Goal: Task Accomplishment & Management: Manage account settings

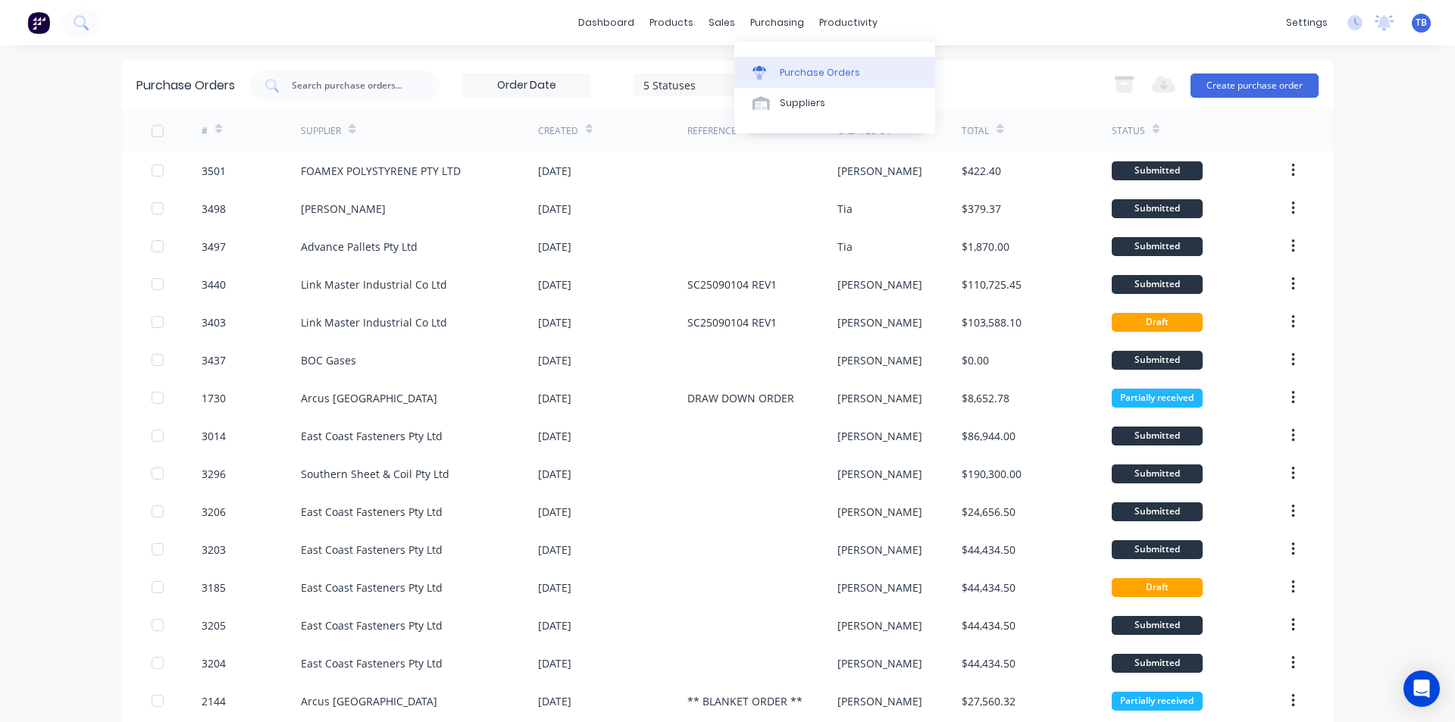
click at [800, 67] on div "Purchase Orders" at bounding box center [820, 73] width 80 height 14
click at [1268, 80] on button "Create purchase order" at bounding box center [1254, 85] width 128 height 24
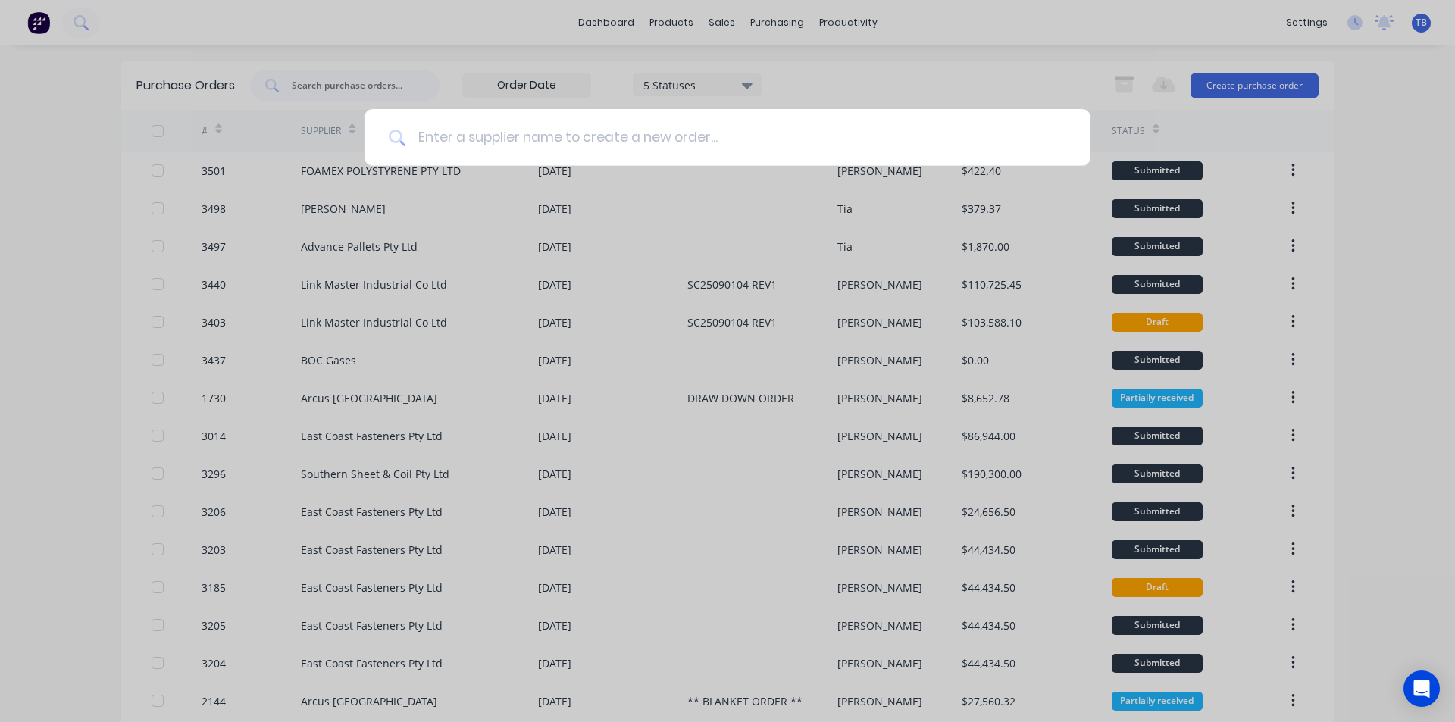
click at [740, 134] on input at bounding box center [735, 137] width 661 height 57
click at [603, 130] on input at bounding box center [735, 137] width 661 height 57
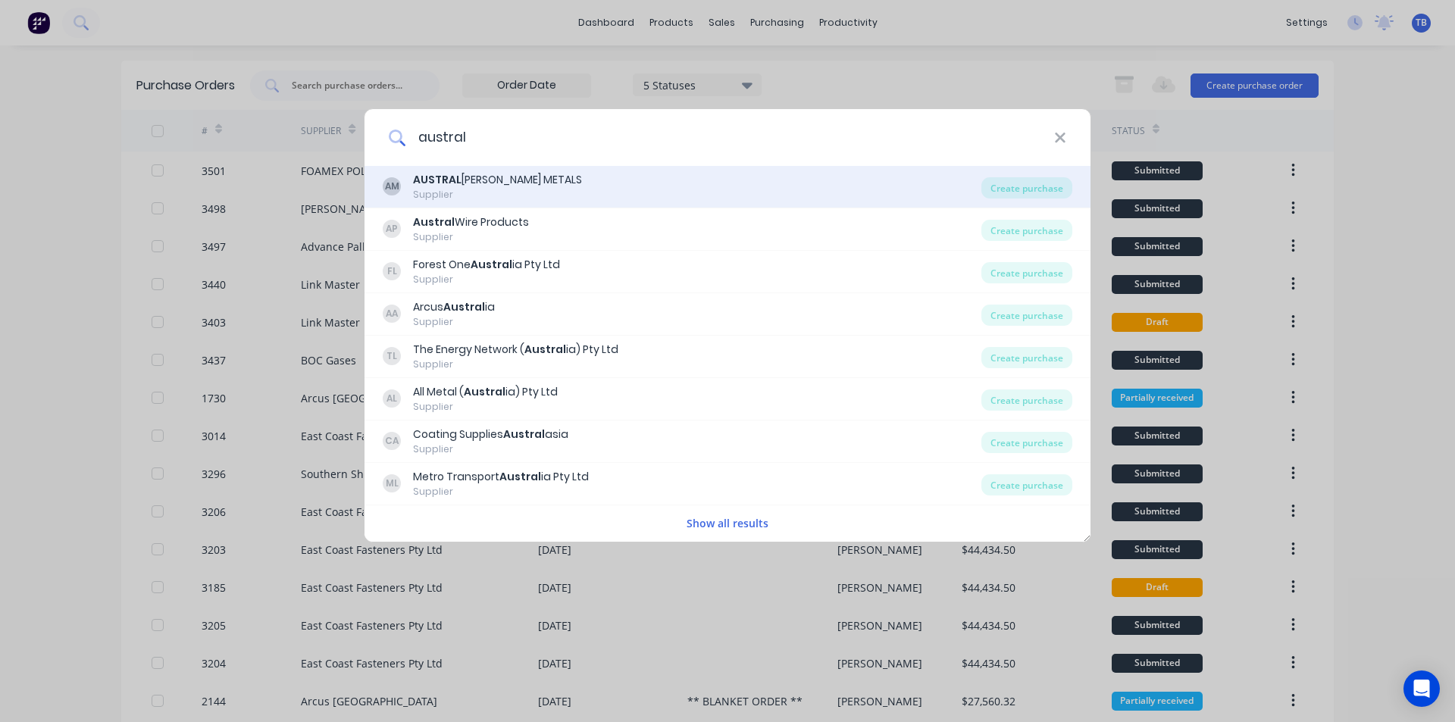
type input "austral"
click at [637, 173] on div "AM AUSTRAL WRIGHT METALS Supplier" at bounding box center [682, 187] width 598 height 30
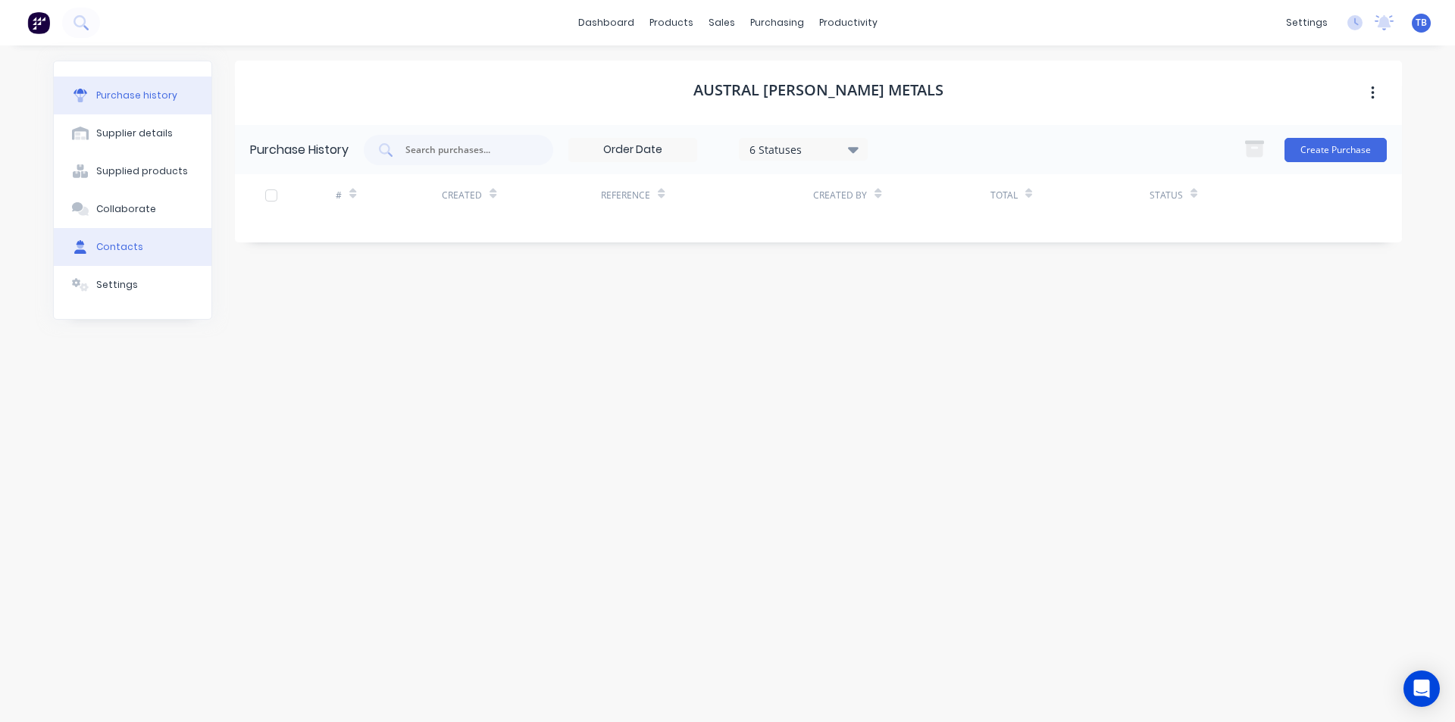
click at [161, 252] on button "Contacts" at bounding box center [133, 247] width 158 height 38
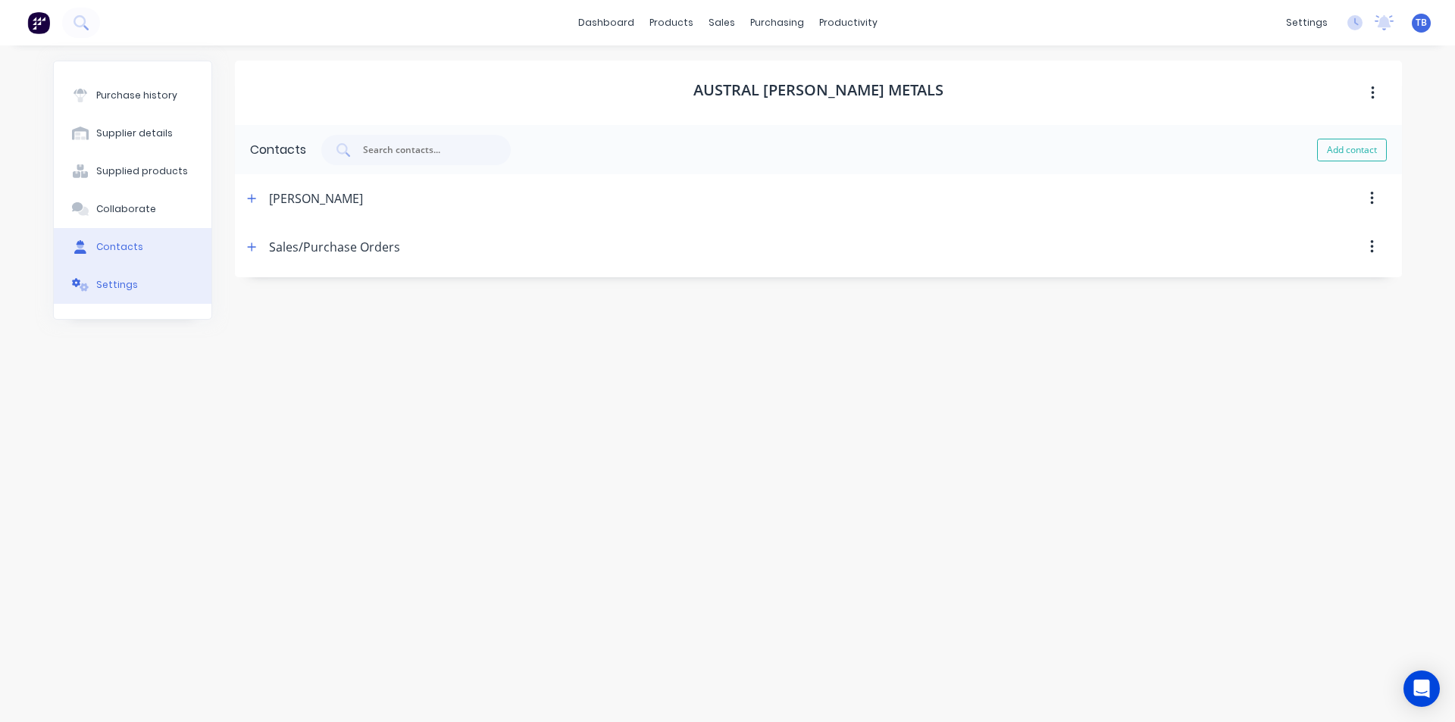
click at [137, 282] on button "Settings" at bounding box center [133, 285] width 158 height 38
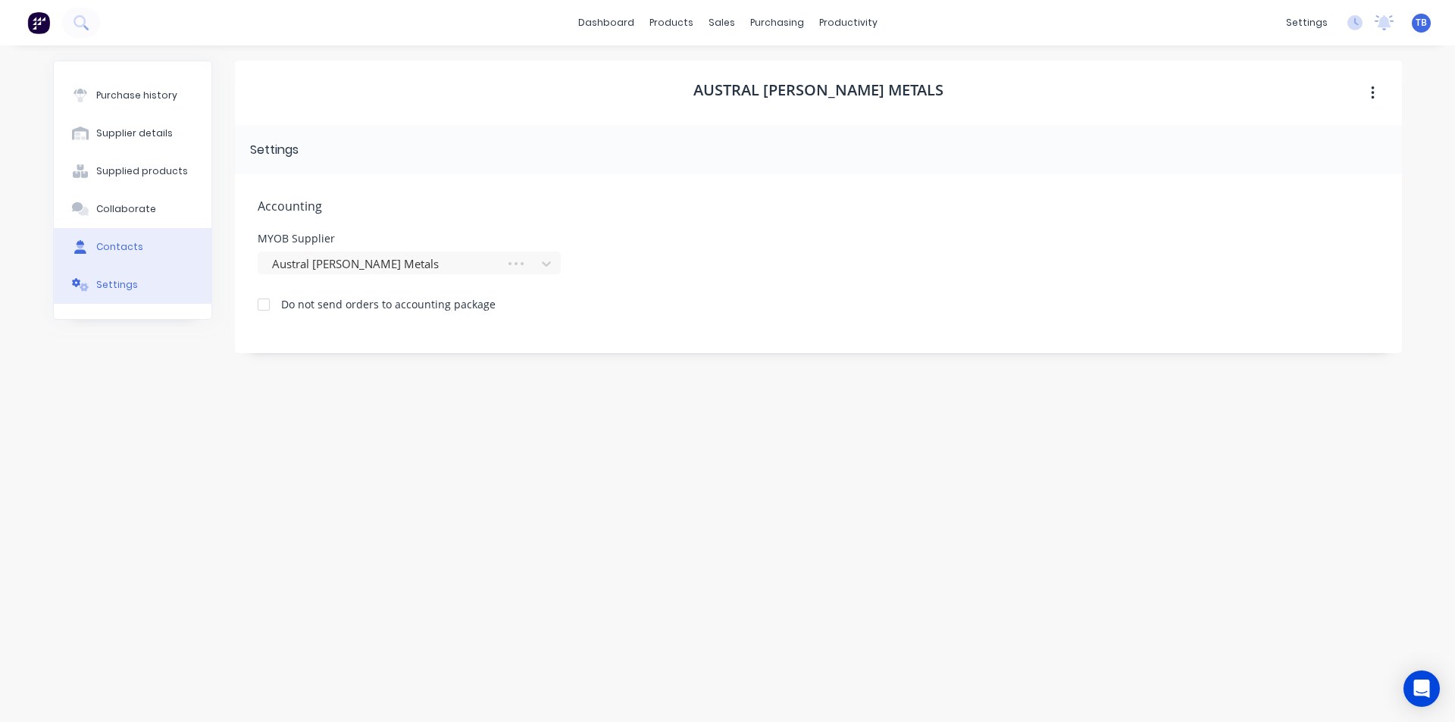
click at [140, 261] on button "Contacts" at bounding box center [133, 247] width 158 height 38
select select "AU"
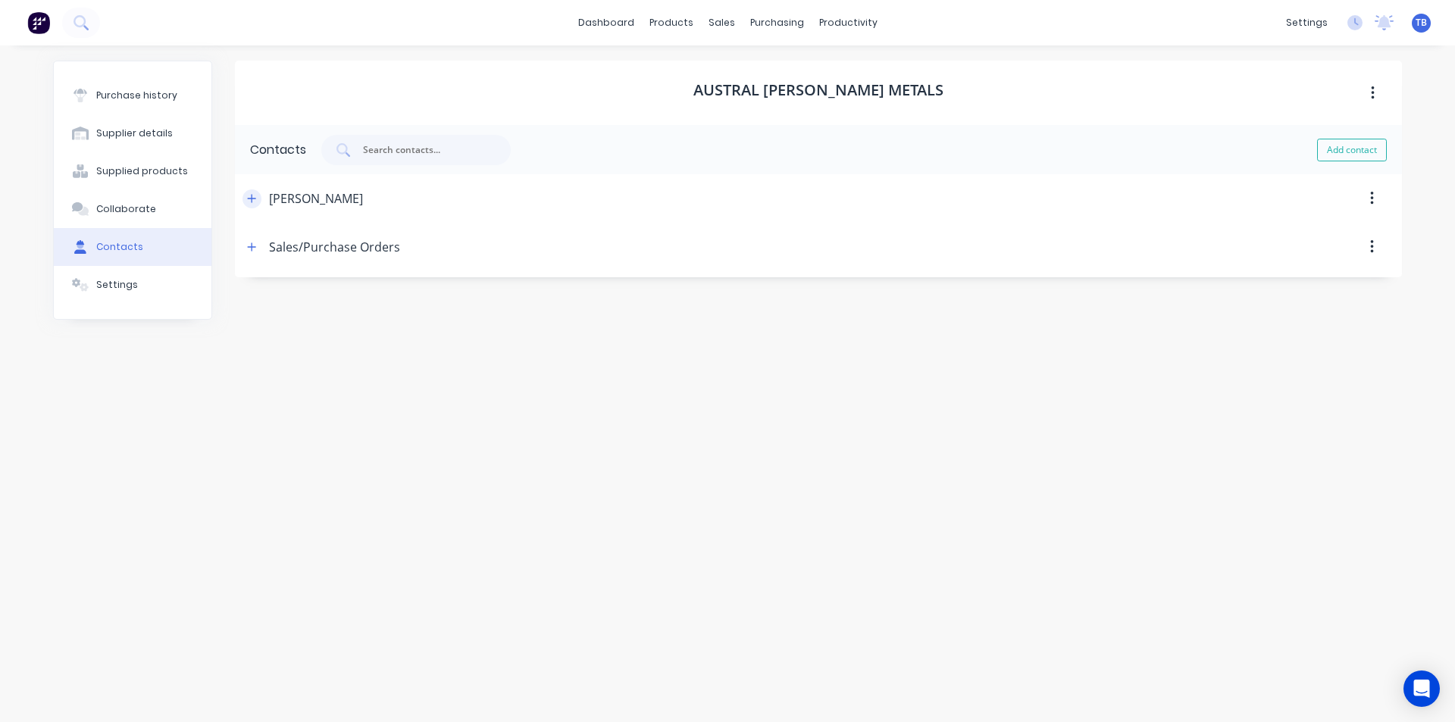
click at [249, 200] on icon "button" at bounding box center [251, 198] width 9 height 11
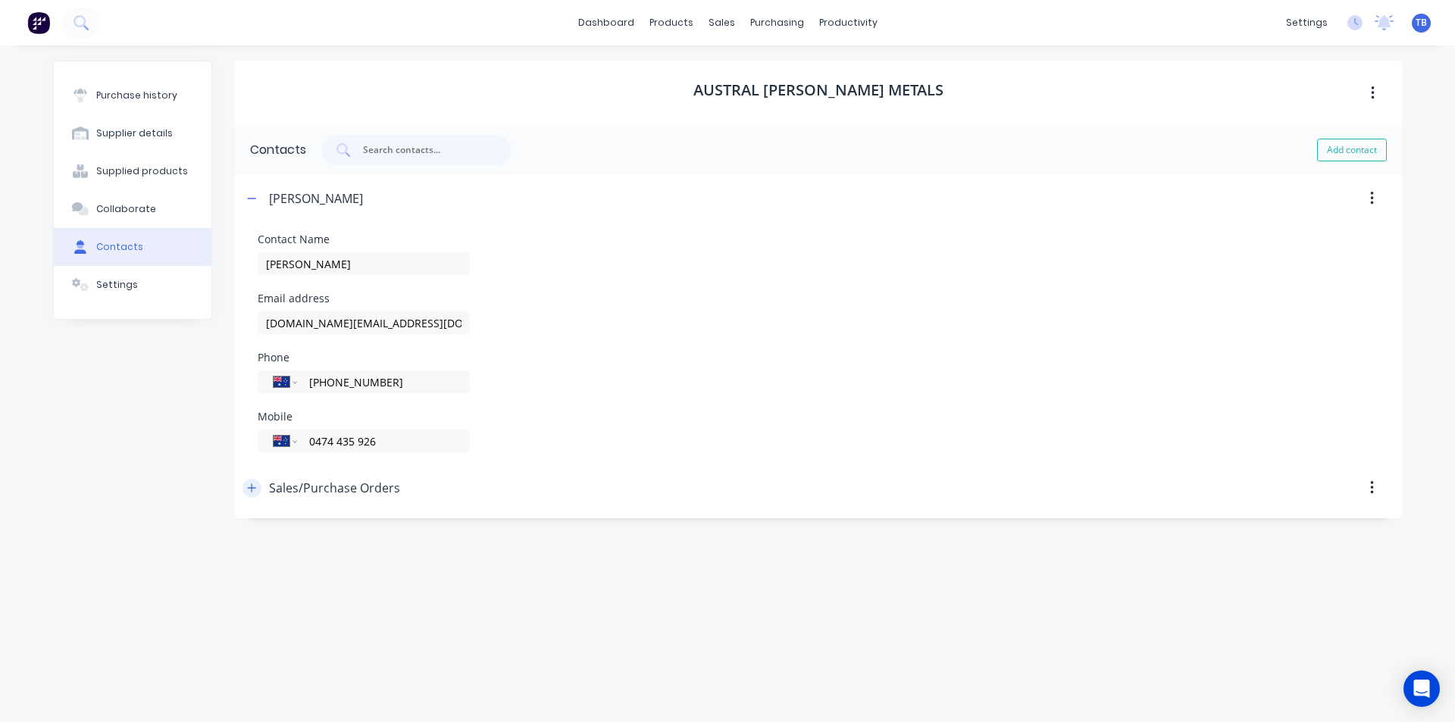
click at [253, 491] on icon "button" at bounding box center [251, 488] width 9 height 11
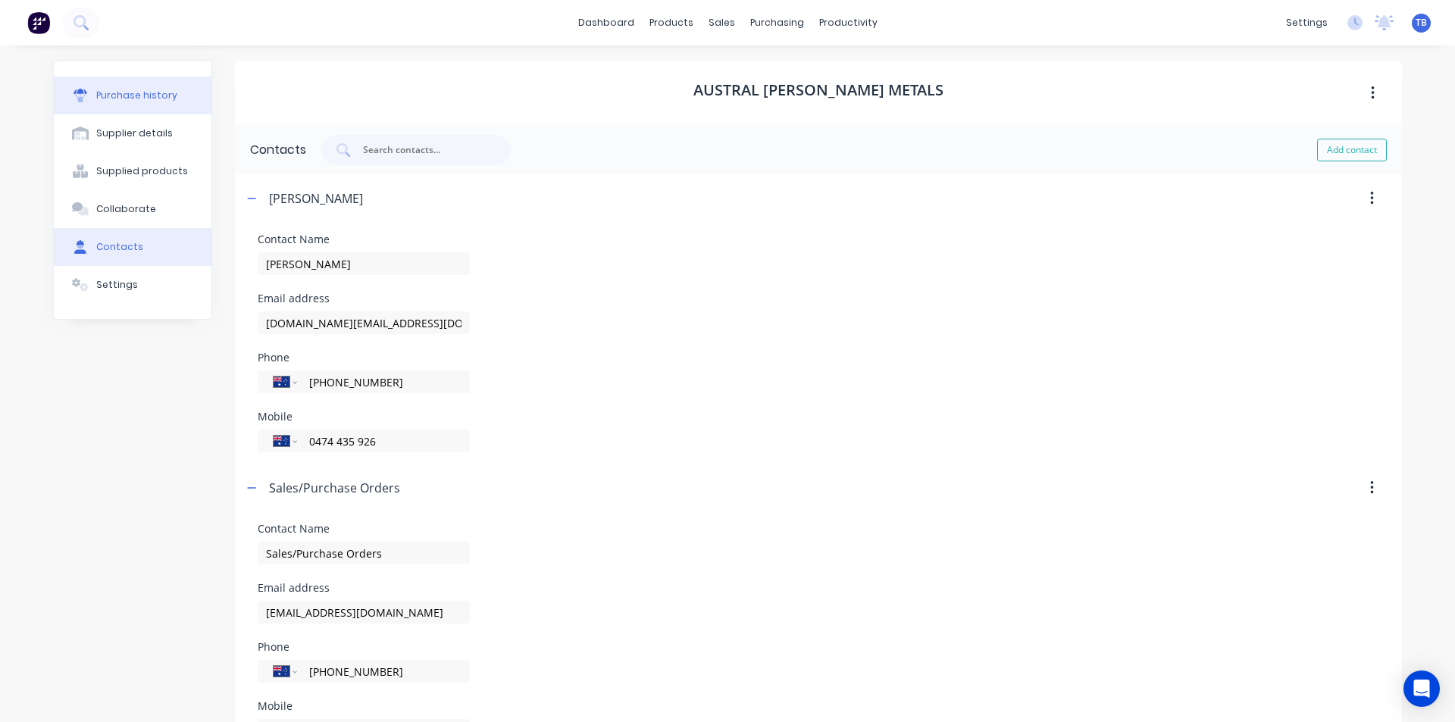
click at [112, 89] on div "Purchase history" at bounding box center [136, 96] width 81 height 14
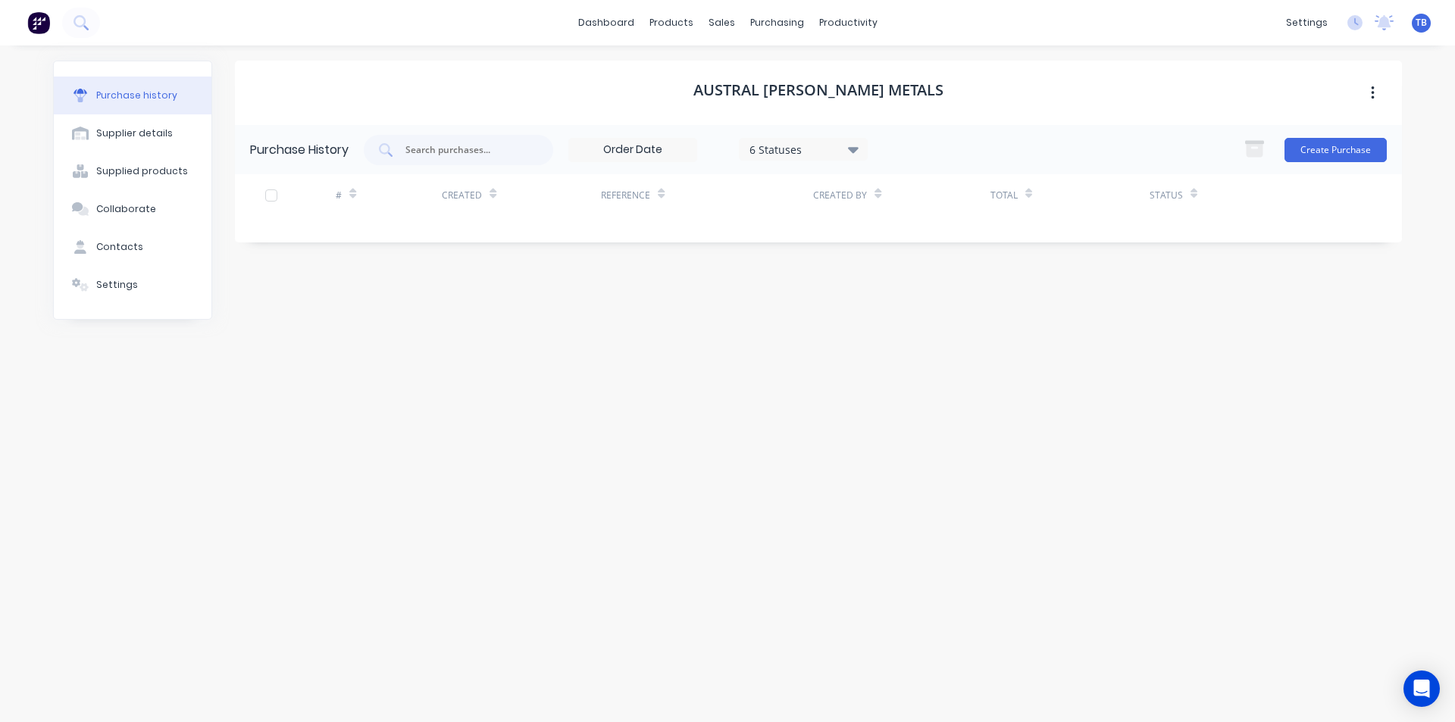
click at [1303, 135] on div "Create Purchase" at bounding box center [1311, 150] width 151 height 30
click at [1308, 148] on button "Create Purchase" at bounding box center [1335, 150] width 102 height 24
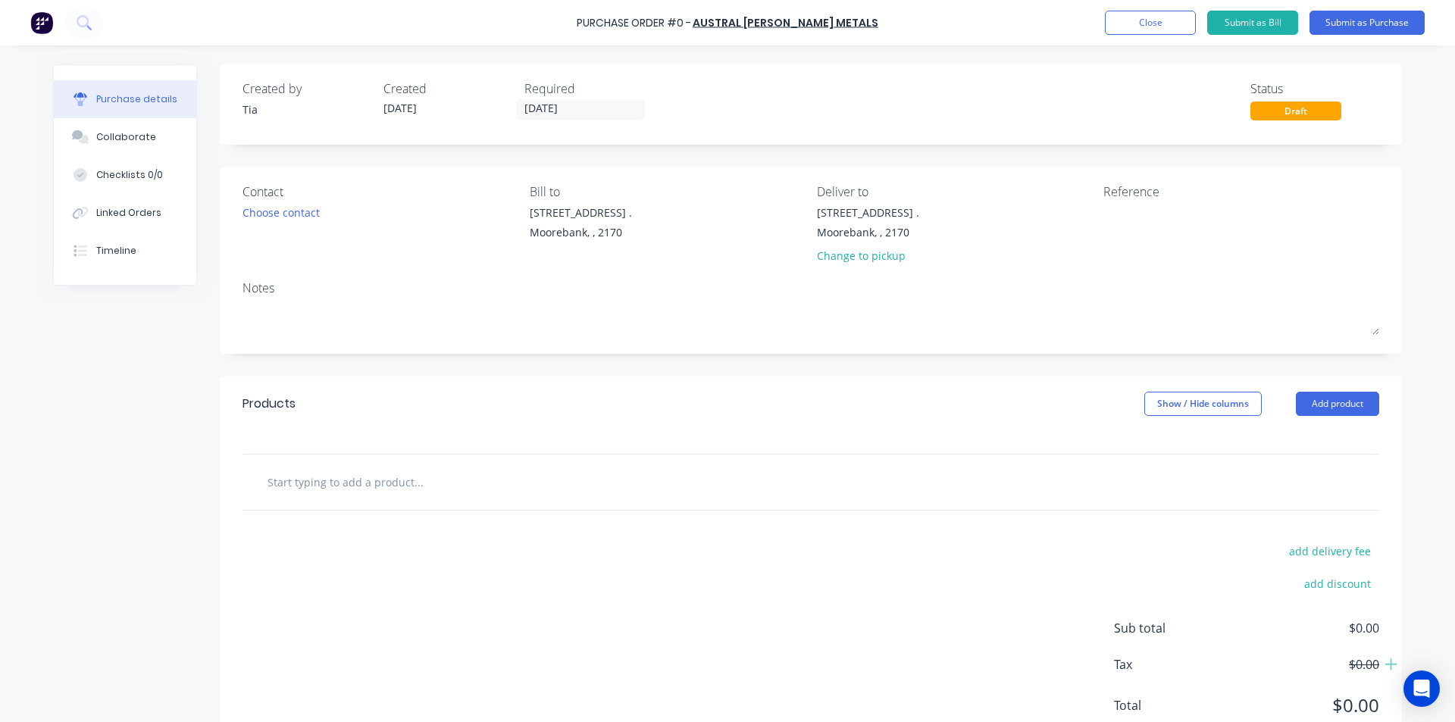
click at [602, 114] on input "[DATE]" at bounding box center [580, 109] width 127 height 19
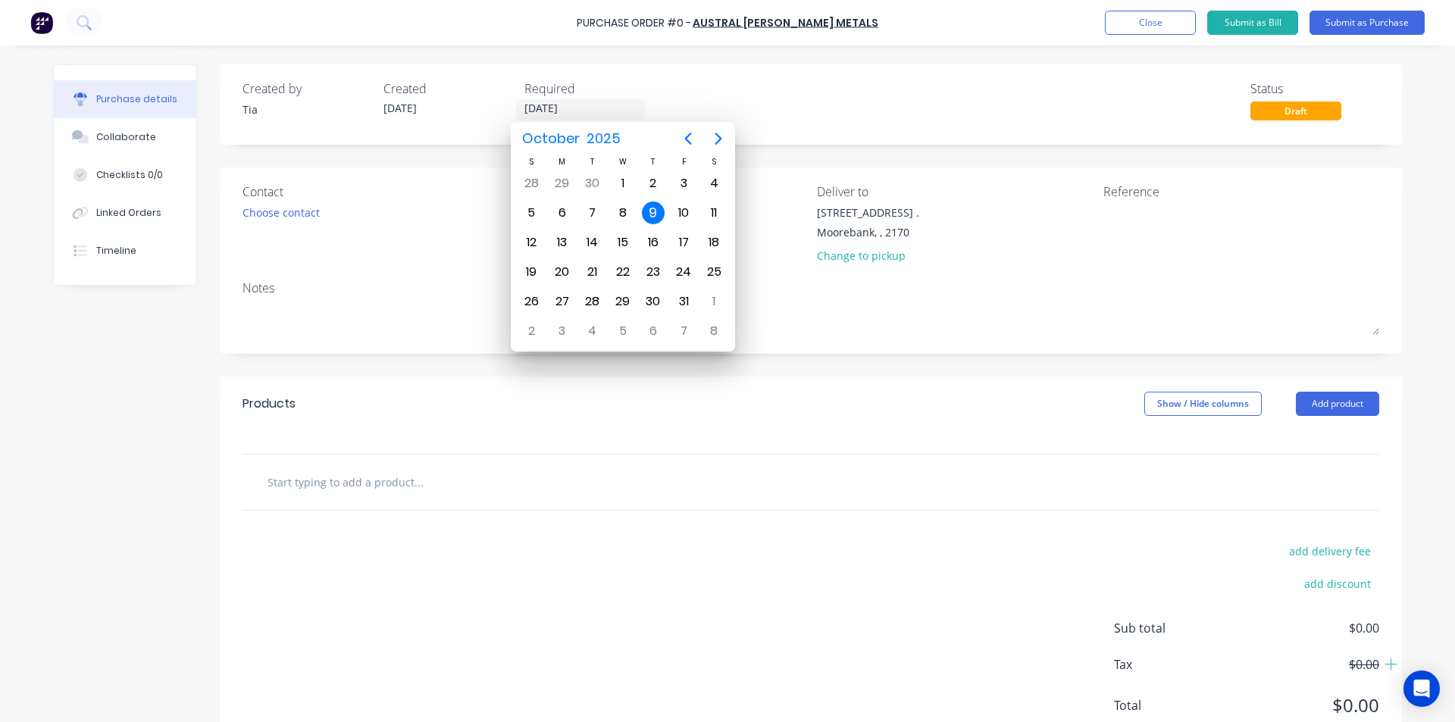
click at [786, 412] on div "Products Show / Hide columns Add product" at bounding box center [811, 404] width 1182 height 55
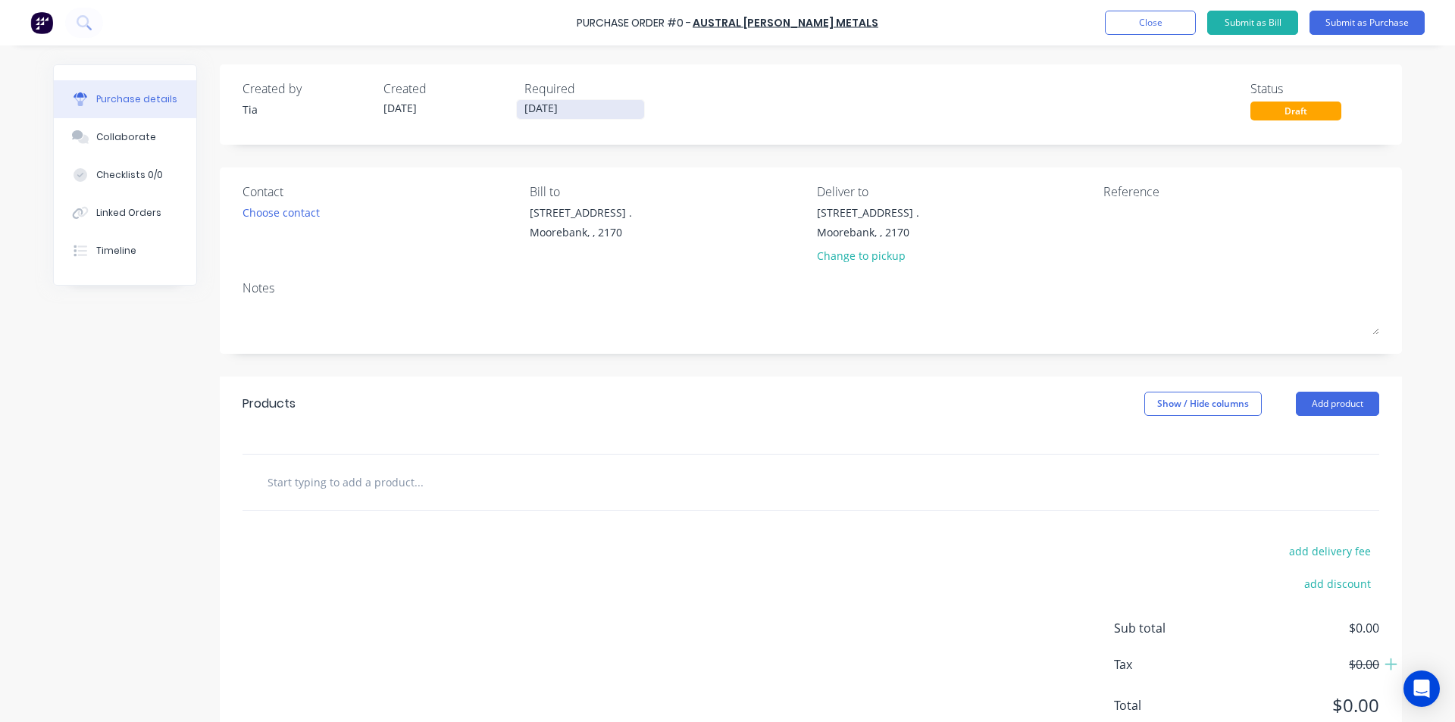
click at [580, 110] on input "[DATE]" at bounding box center [580, 109] width 127 height 19
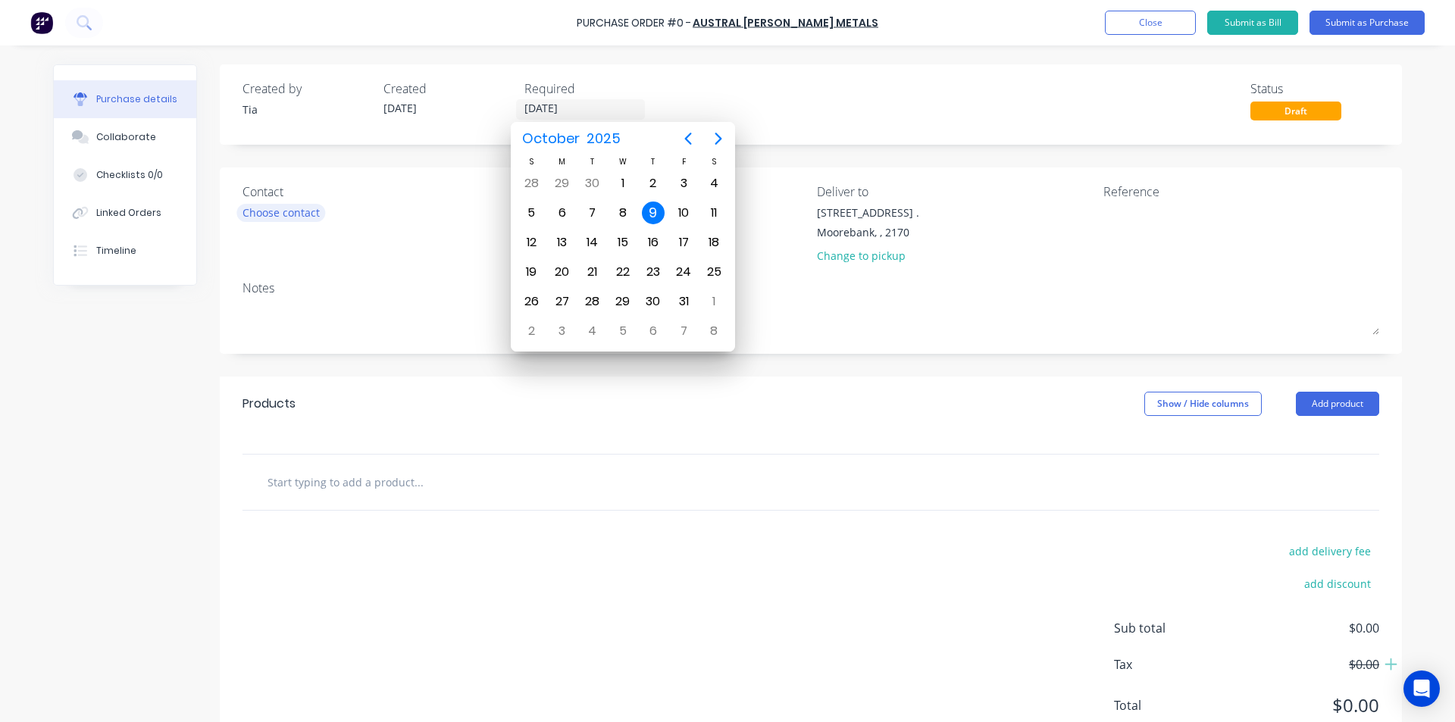
click at [290, 205] on div "Choose contact" at bounding box center [280, 213] width 77 height 16
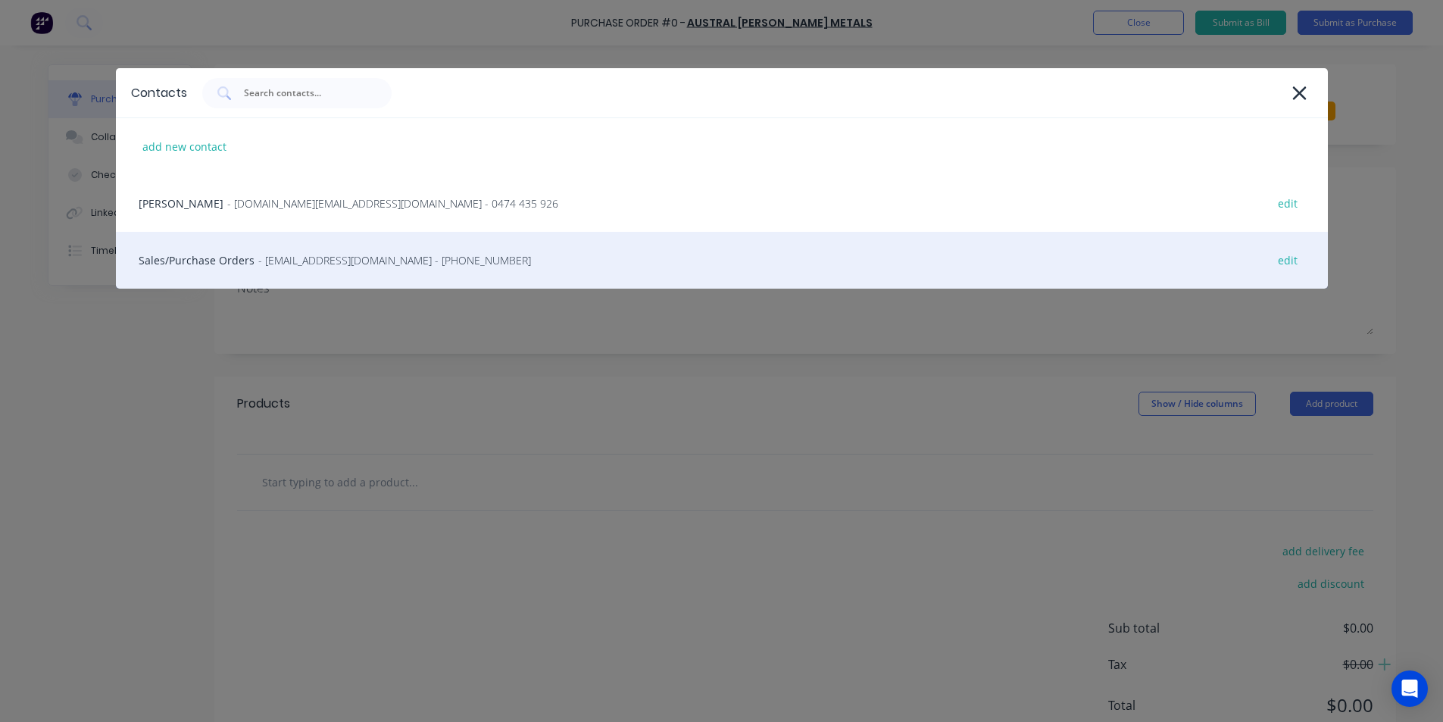
click at [271, 260] on span "- nswsales@australwright.com.au - (02) 9827 0790" at bounding box center [394, 260] width 273 height 16
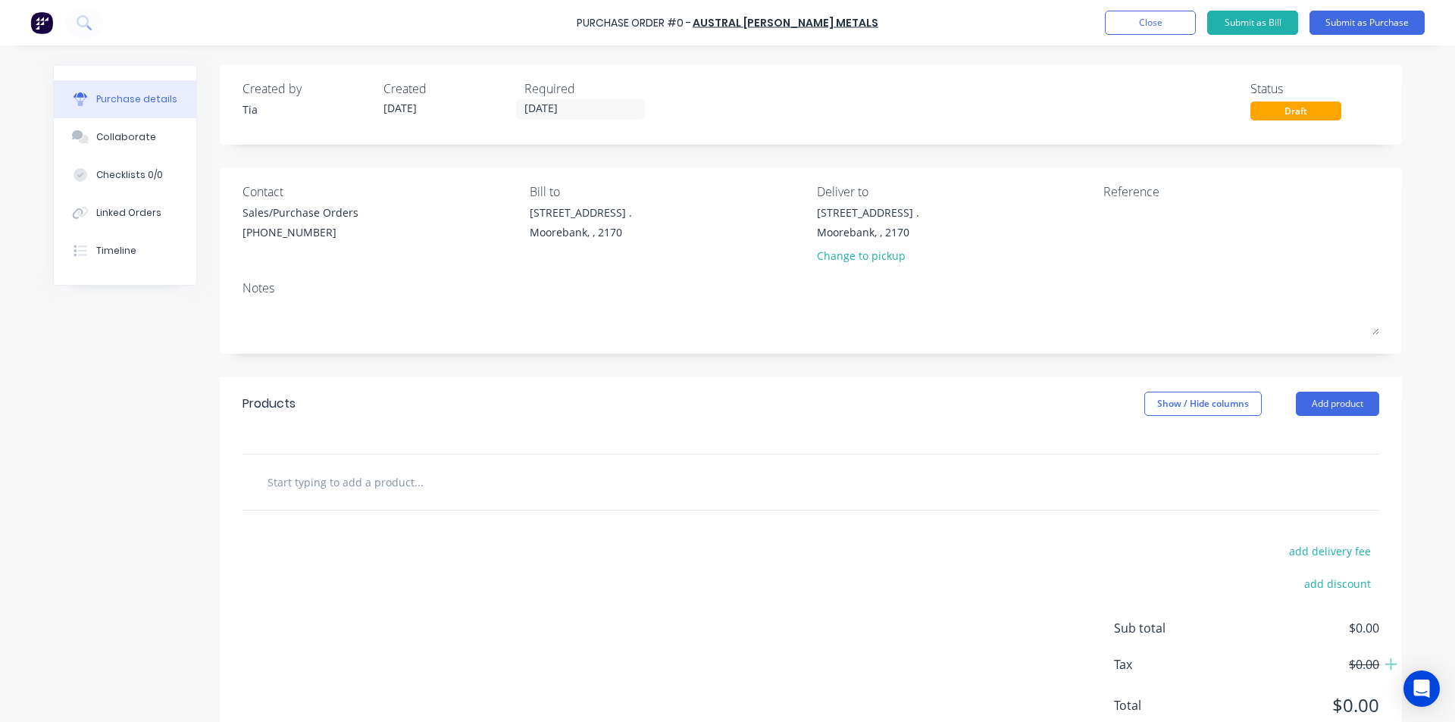
click at [1349, 417] on div "Products Show / Hide columns Add product" at bounding box center [811, 404] width 1182 height 55
click at [1352, 402] on button "Add product" at bounding box center [1336, 404] width 83 height 24
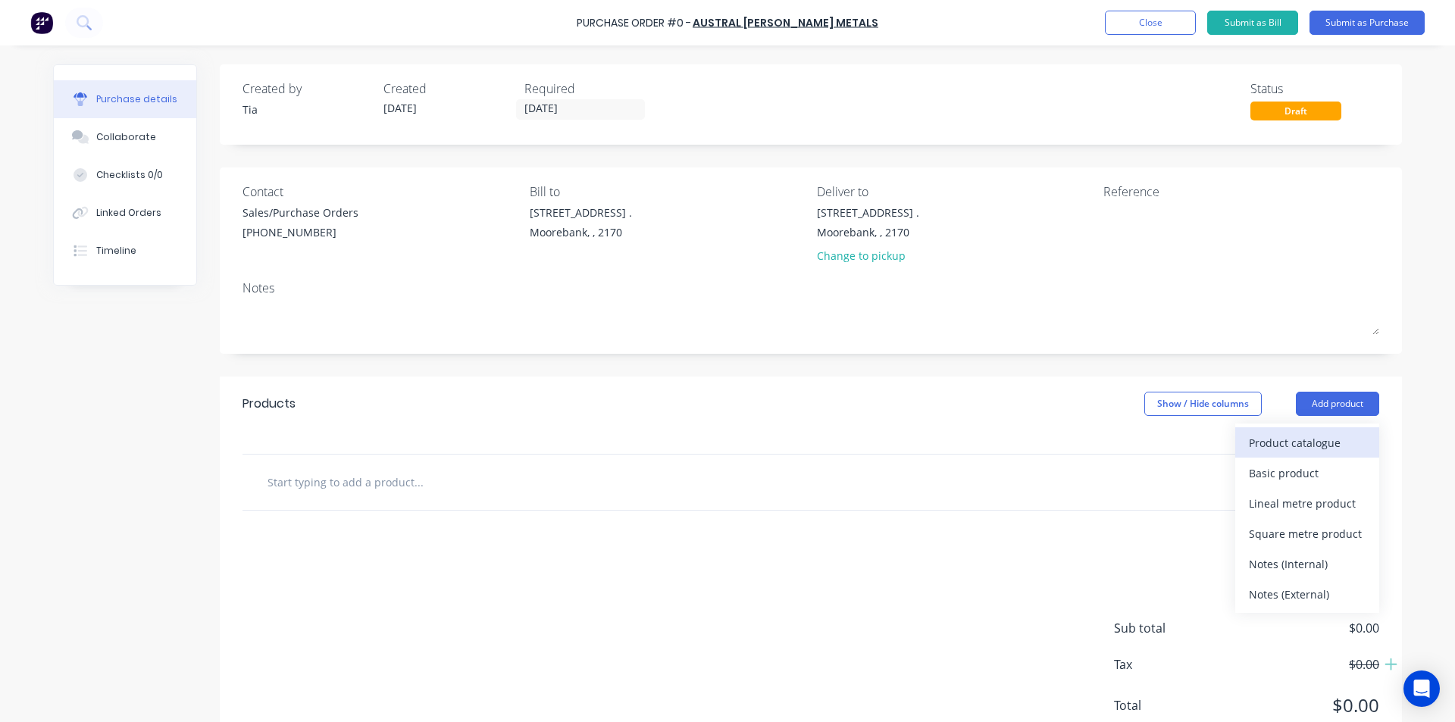
click at [1289, 441] on div "Product catalogue" at bounding box center [1307, 443] width 117 height 22
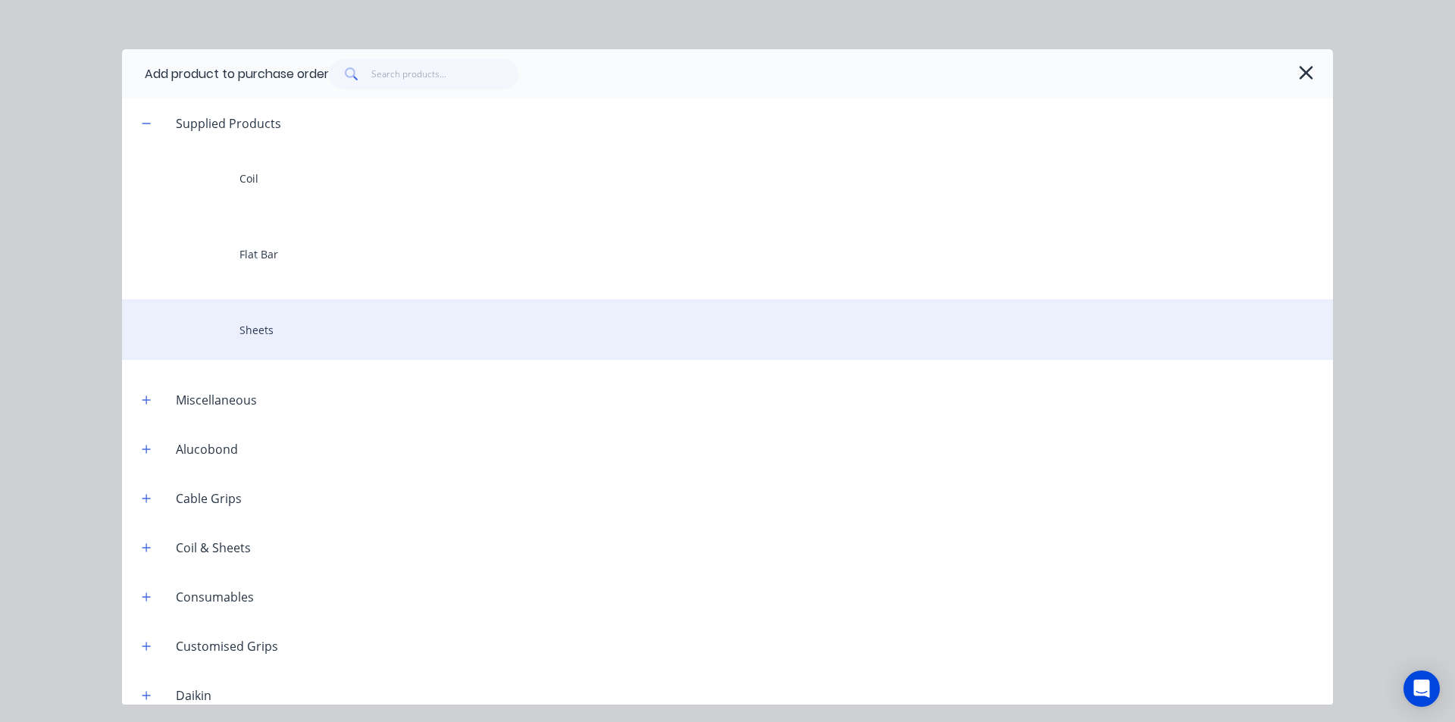
click at [334, 350] on div "Sheets" at bounding box center [727, 329] width 1211 height 61
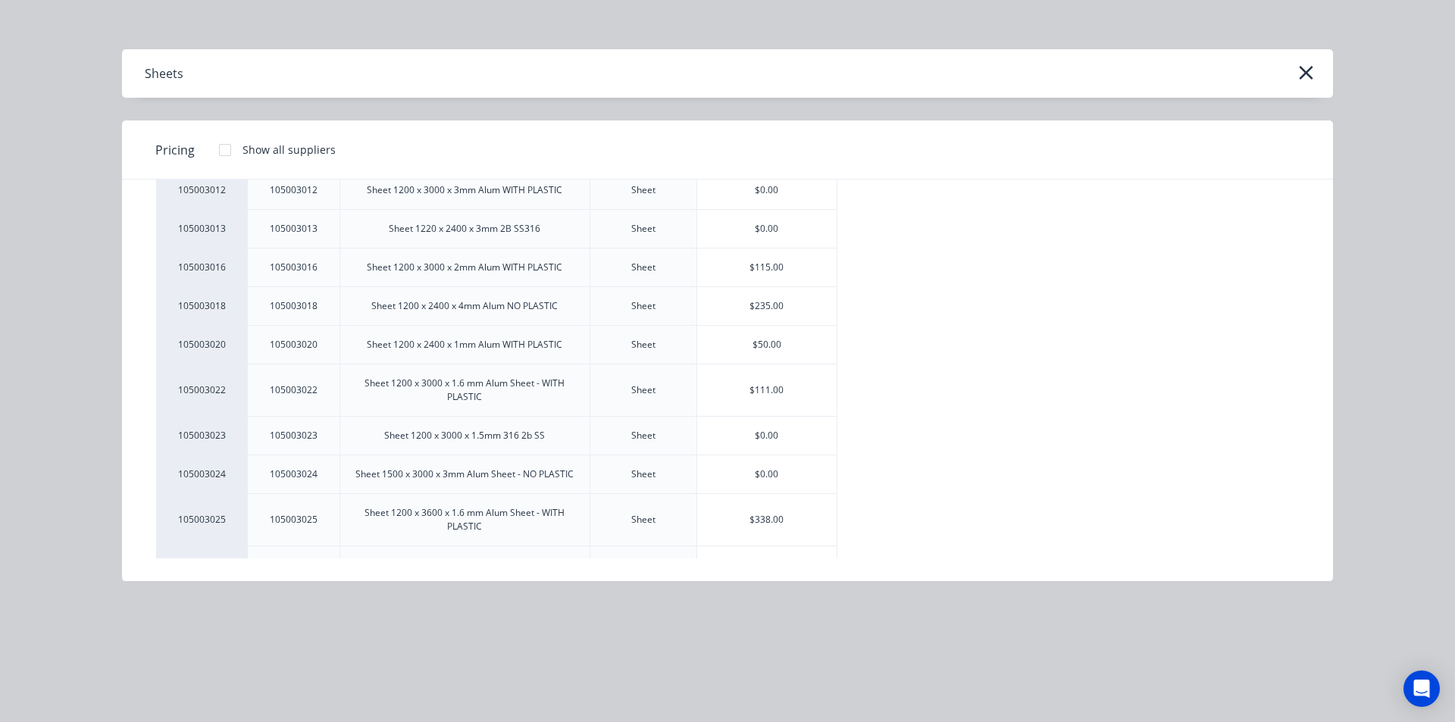
scroll to position [530, 0]
click at [736, 402] on div "$111.00" at bounding box center [767, 390] width 140 height 52
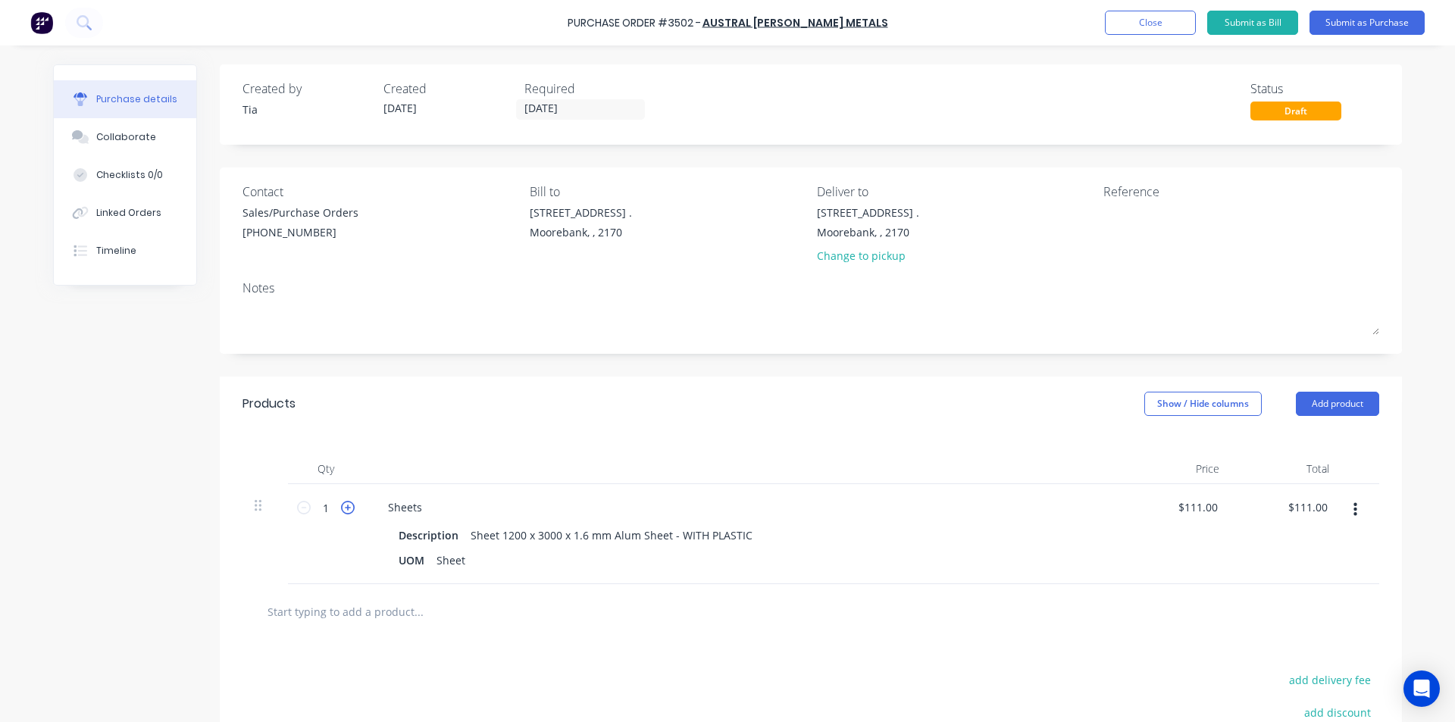
click at [341, 508] on icon at bounding box center [348, 508] width 14 height 14
type input "2"
type input "$222.00"
click at [856, 260] on div "Change to pickup" at bounding box center [868, 256] width 102 height 16
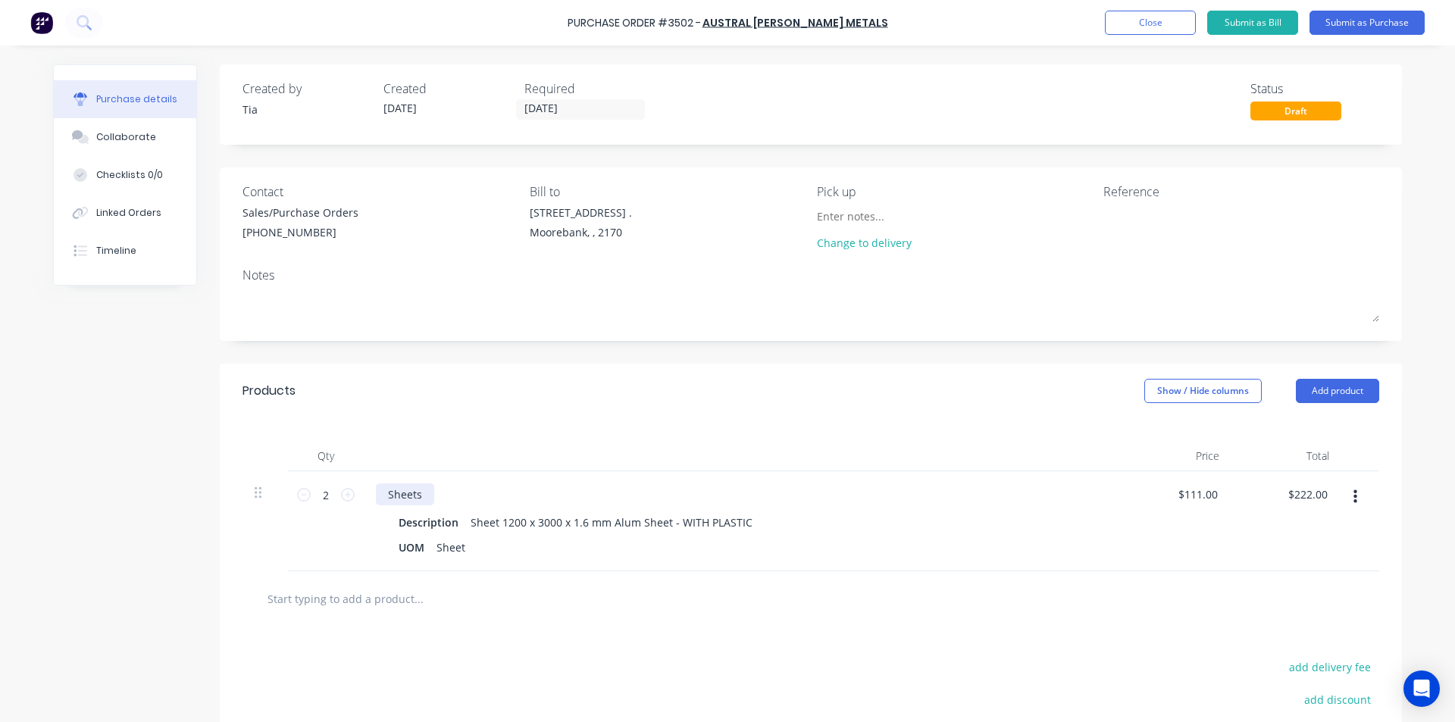
click at [422, 495] on div "Sheets" at bounding box center [405, 494] width 58 height 22
click at [1306, 395] on button "Add product" at bounding box center [1336, 391] width 83 height 24
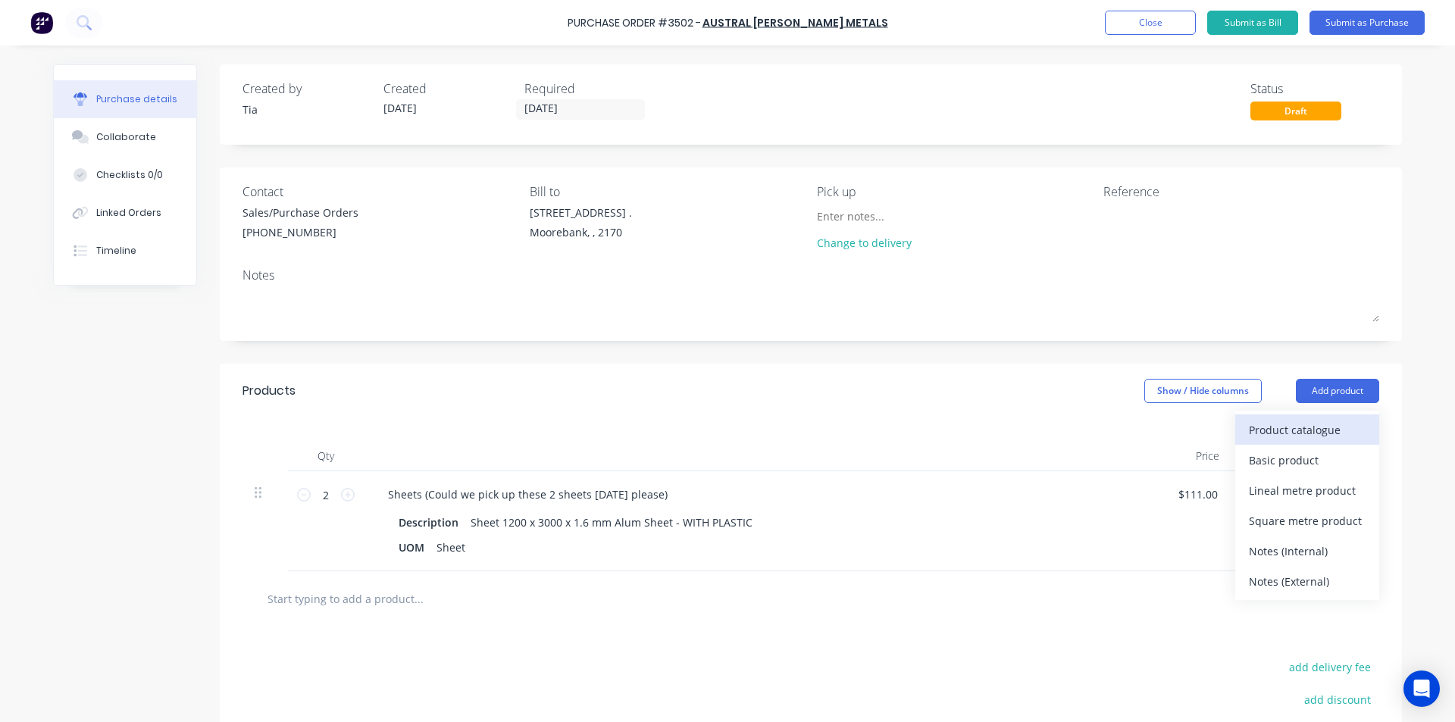
click at [1308, 420] on div "Product catalogue" at bounding box center [1307, 430] width 117 height 22
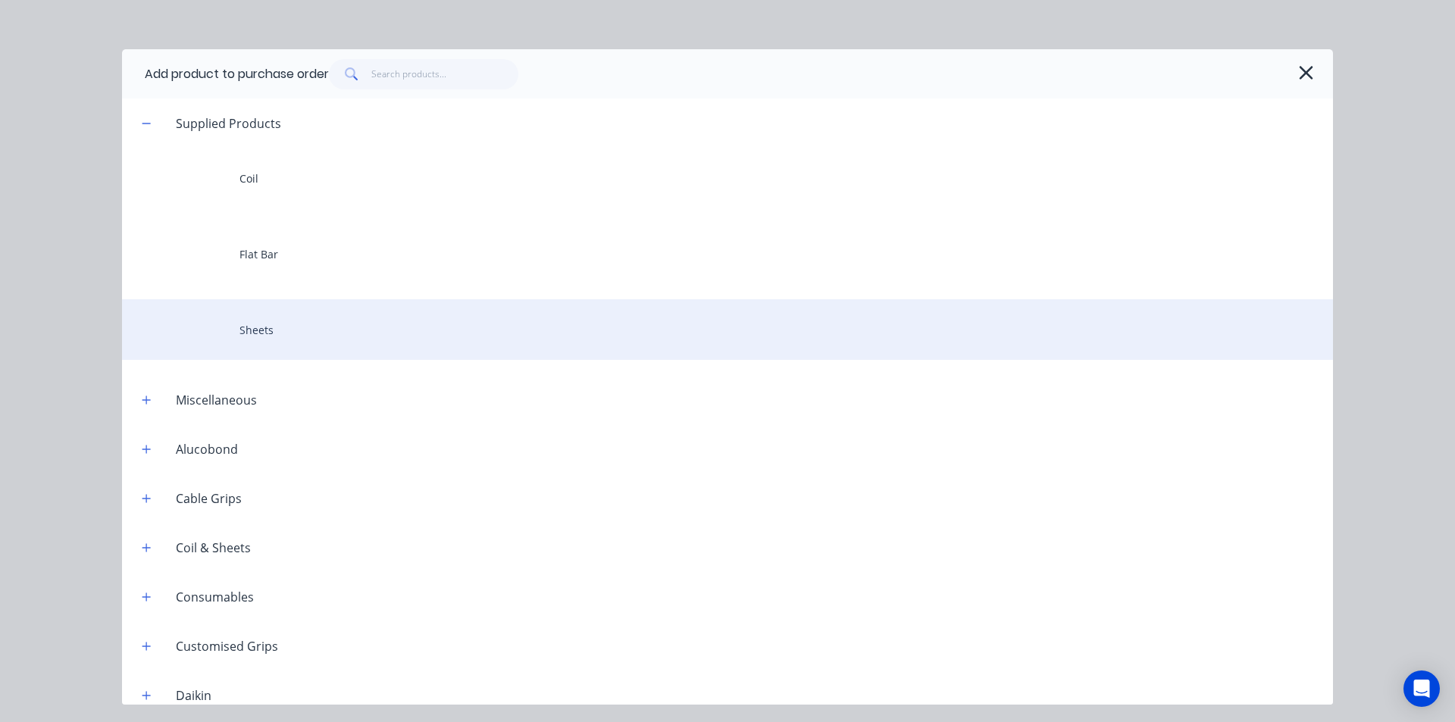
click at [298, 333] on div "Sheets" at bounding box center [727, 329] width 1211 height 61
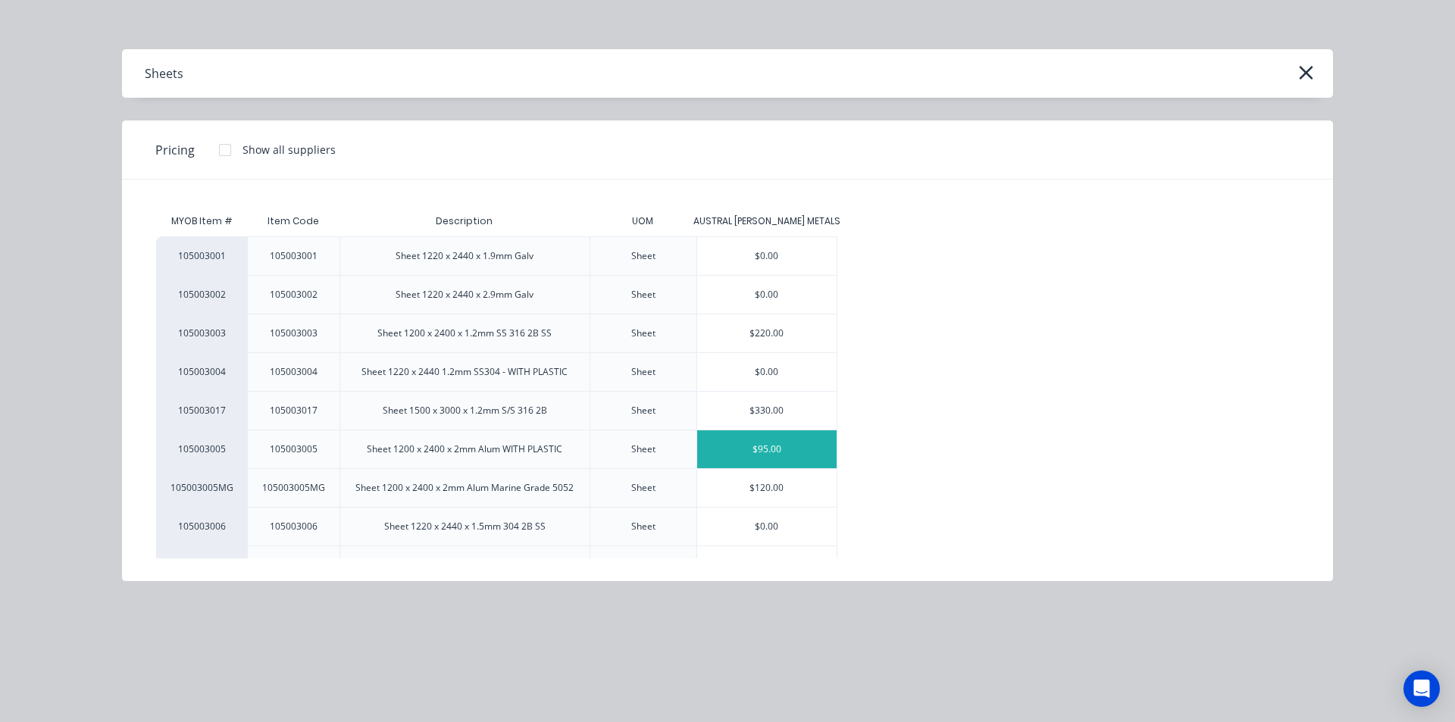
click at [787, 461] on div "$95.00" at bounding box center [767, 449] width 140 height 38
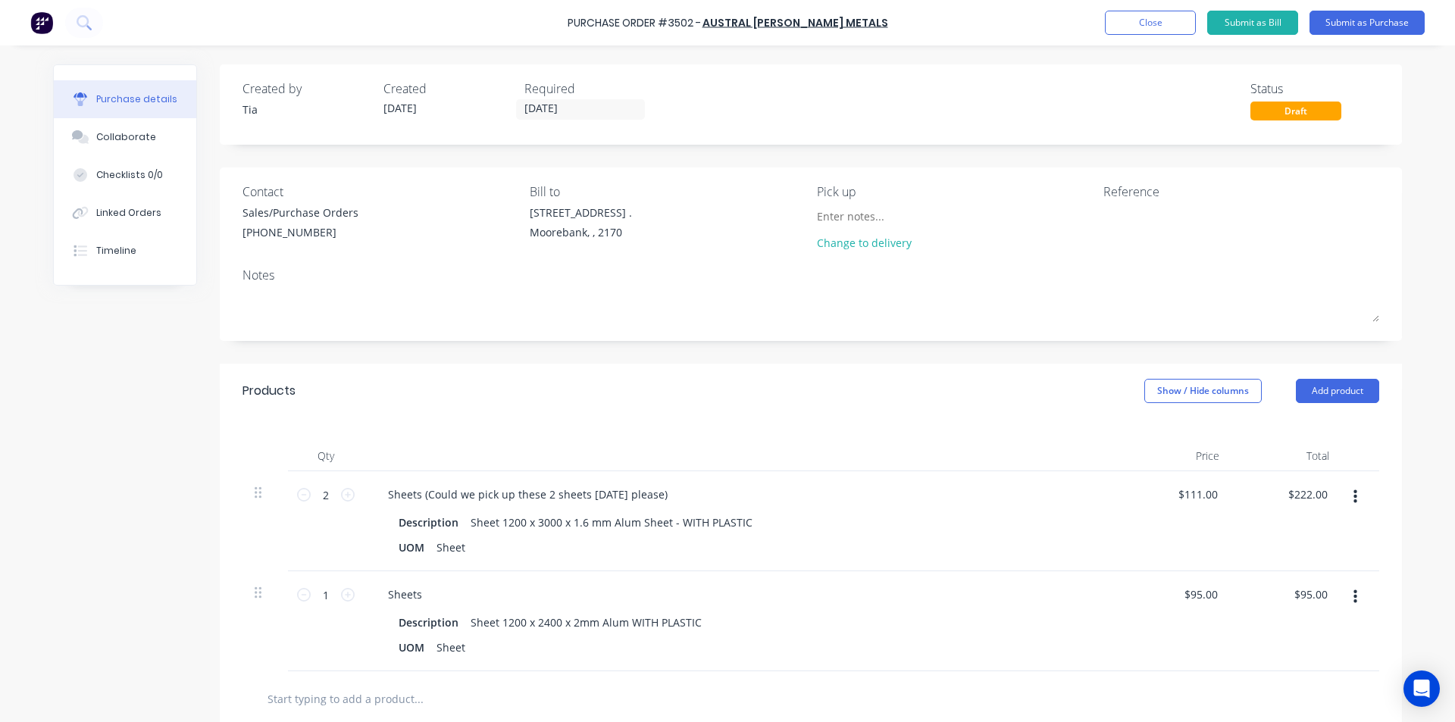
scroll to position [76, 0]
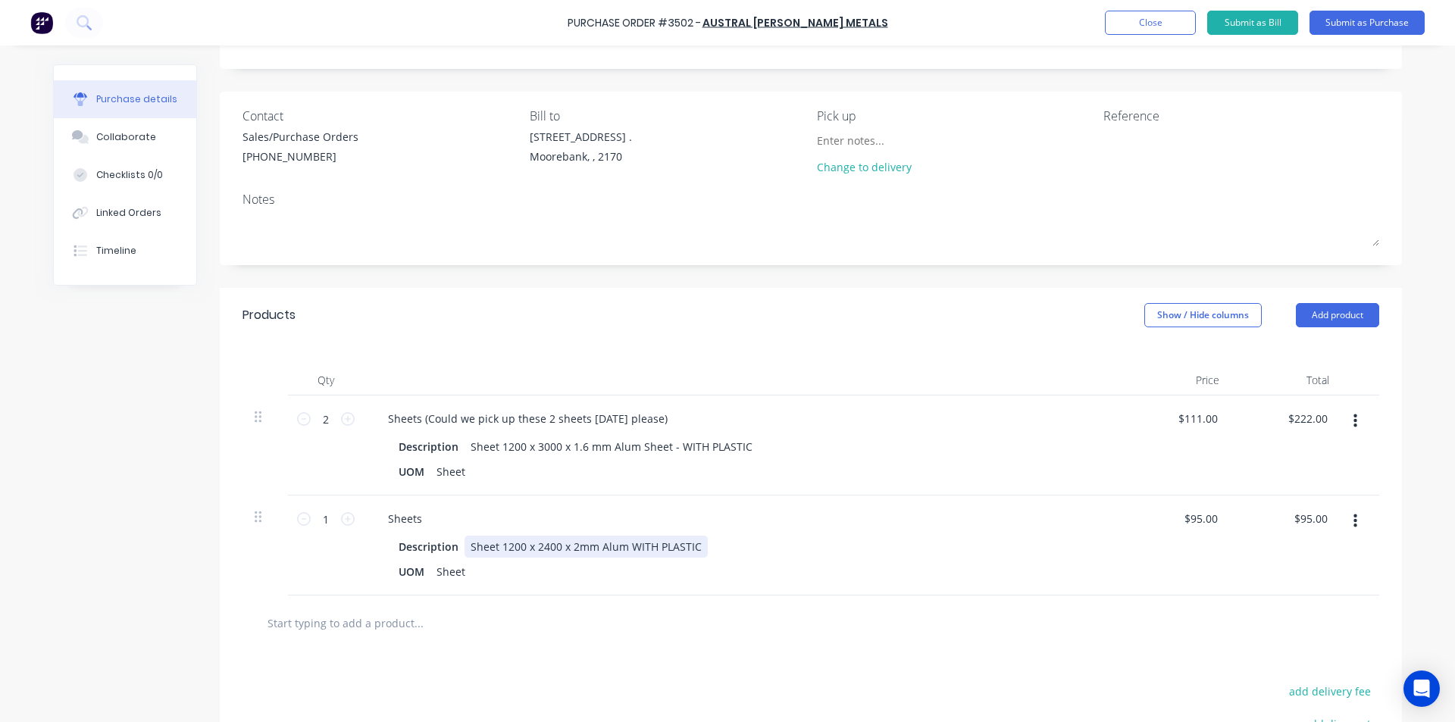
click at [650, 548] on div "Sheet 1200 x 2400 x 2mm Alum WITH PLASTIC" at bounding box center [585, 547] width 243 height 22
drag, startPoint x: 648, startPoint y: 626, endPoint x: 656, endPoint y: 639, distance: 15.6
click at [648, 625] on div at bounding box center [482, 623] width 455 height 30
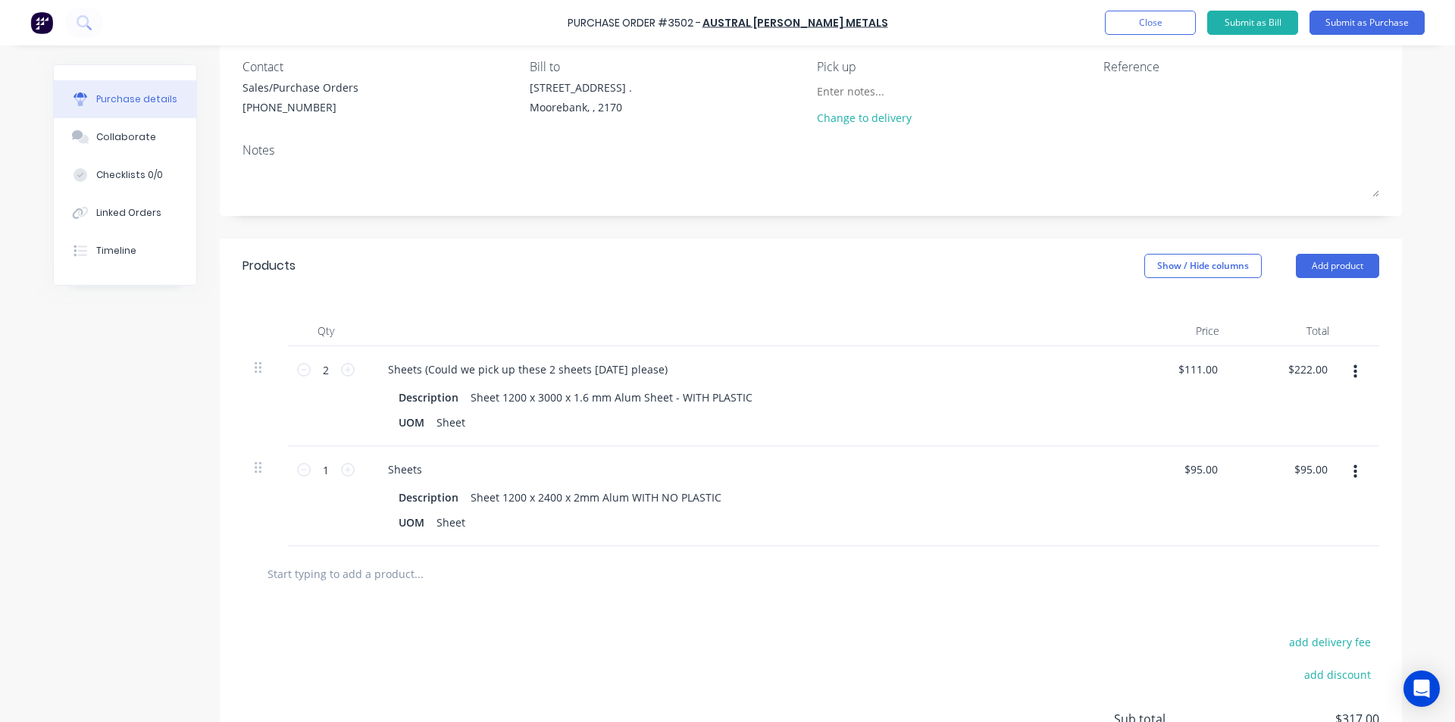
scroll to position [152, 0]
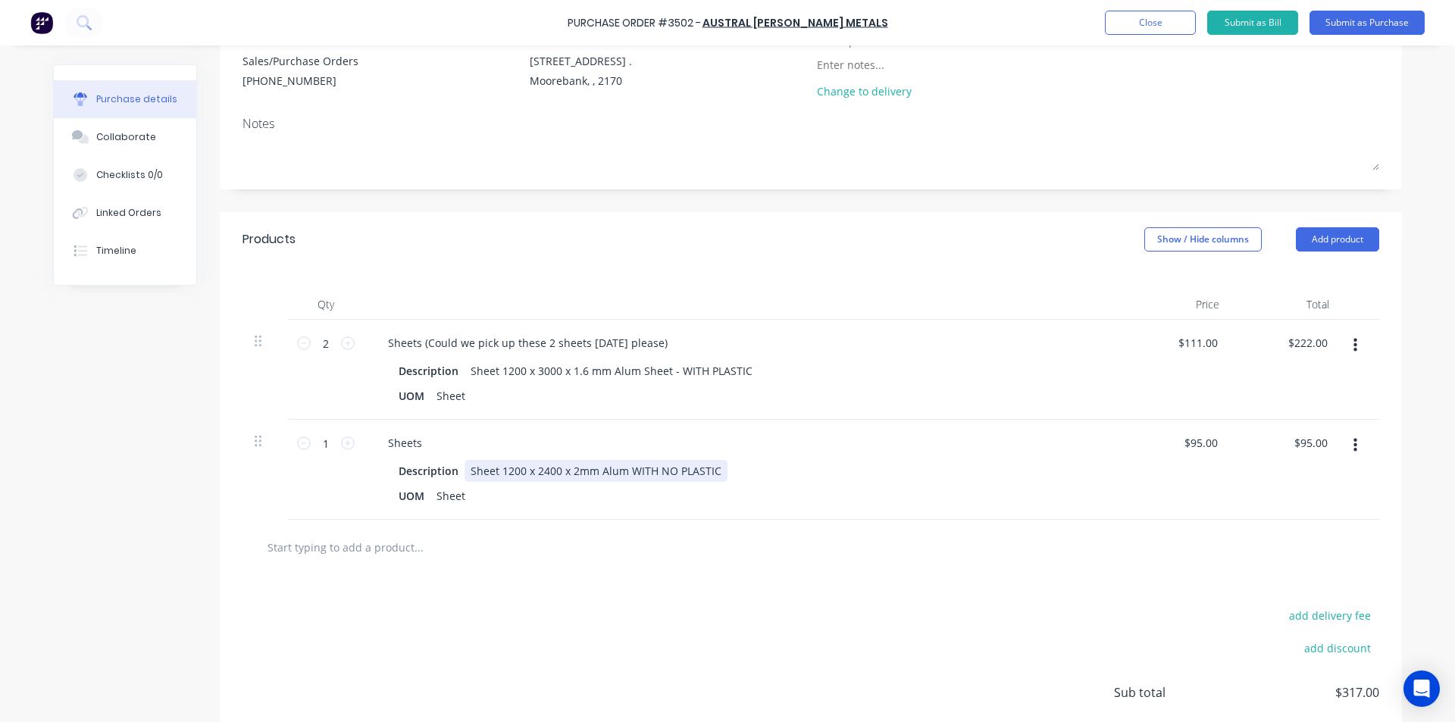
click at [714, 471] on div "Sheet 1200 x 2400 x 2mm Alum WITH NO PLASTIC" at bounding box center [595, 471] width 263 height 22
click at [420, 447] on div "Sheets" at bounding box center [405, 443] width 58 height 22
click at [717, 542] on div at bounding box center [811, 547] width 1112 height 30
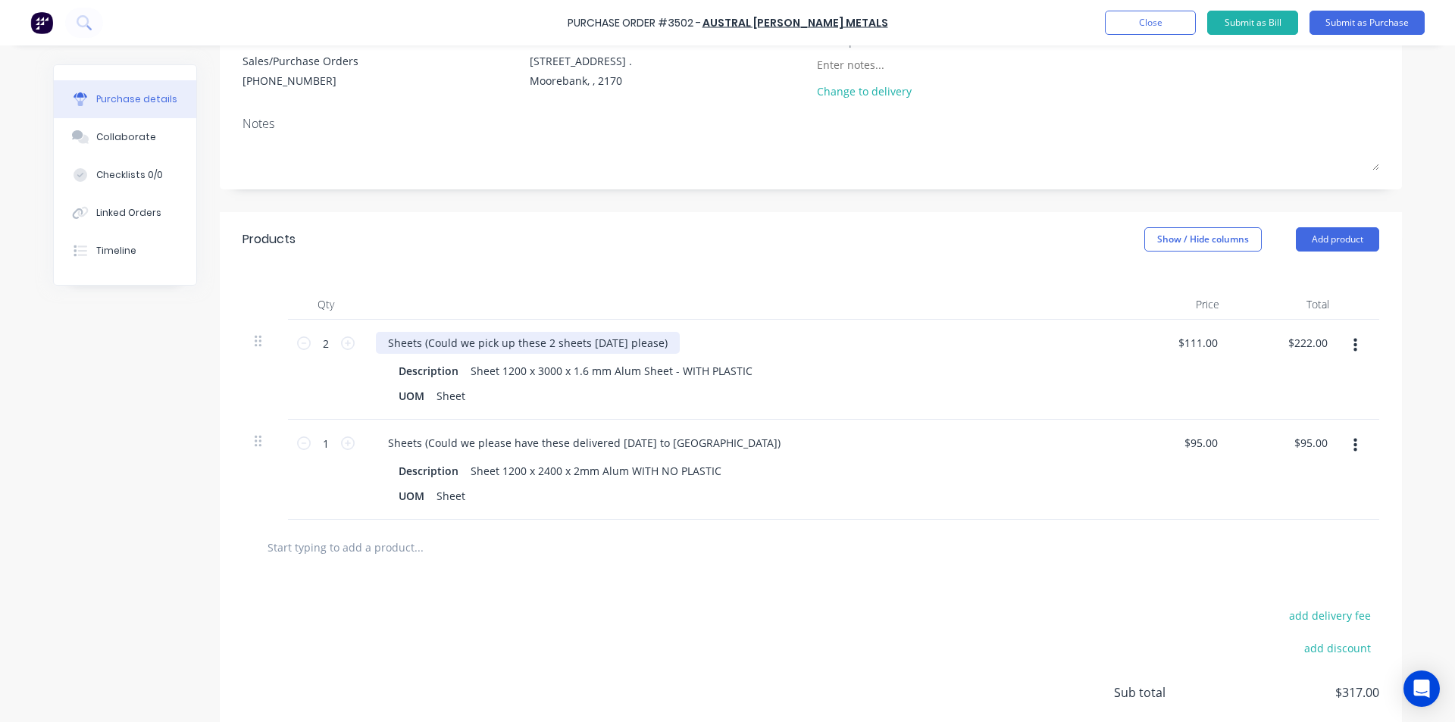
click at [473, 341] on div "Sheets (Could we pick up these 2 sheets today please)" at bounding box center [528, 343] width 304 height 22
click at [680, 340] on div "Sheets (Could we please pick up these 2 sheets today please)" at bounding box center [546, 343] width 340 height 22
click at [611, 636] on div "add delivery fee add discount Sub total $317.00 Tax $31.70 Total $348.70" at bounding box center [811, 699] width 1182 height 249
drag, startPoint x: 327, startPoint y: 442, endPoint x: 283, endPoint y: 445, distance: 44.8
click at [280, 447] on div "1 1 Sheets (Could we please have these delivered tomorrow to Yulong) Descriptio…" at bounding box center [810, 470] width 1136 height 100
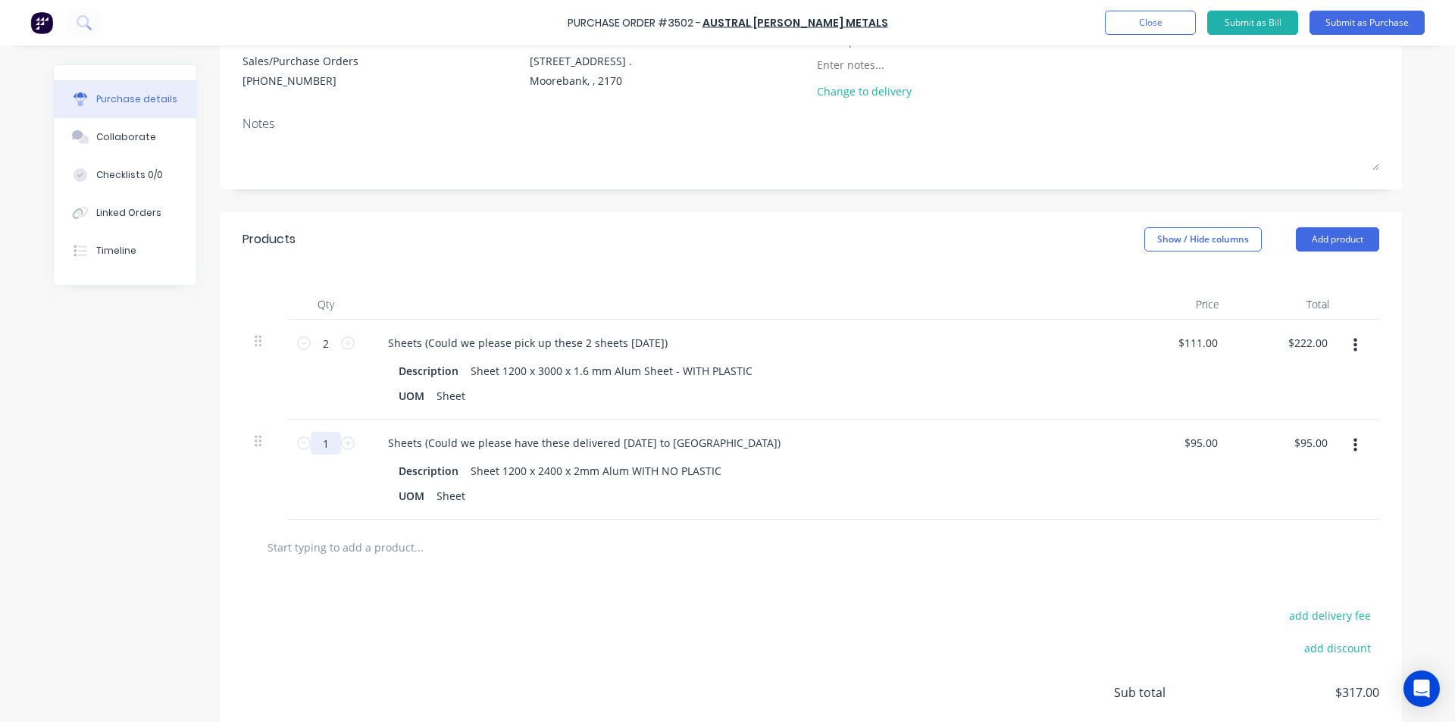
type input "10"
type input "$950.00"
type input "10"
click at [539, 647] on div "add delivery fee add discount Sub total $1,172.00 Tax $117.20 Total $1,289.20" at bounding box center [811, 699] width 1182 height 249
click at [458, 498] on div "Sheet" at bounding box center [450, 496] width 41 height 22
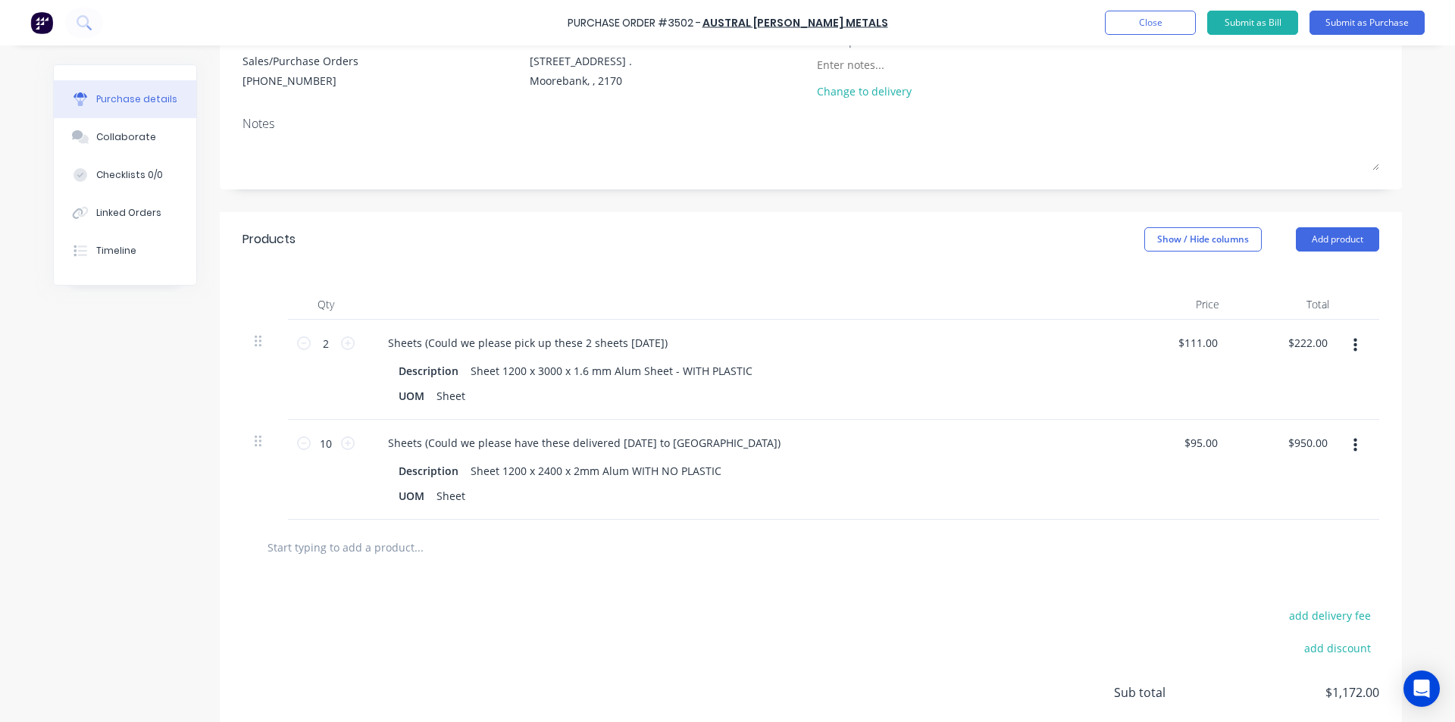
click at [437, 597] on div "add delivery fee add discount Sub total $1,172.00 Tax $117.20 Total $1,289.20" at bounding box center [811, 699] width 1182 height 249
click at [1381, 24] on button "Submit as Purchase" at bounding box center [1366, 23] width 115 height 24
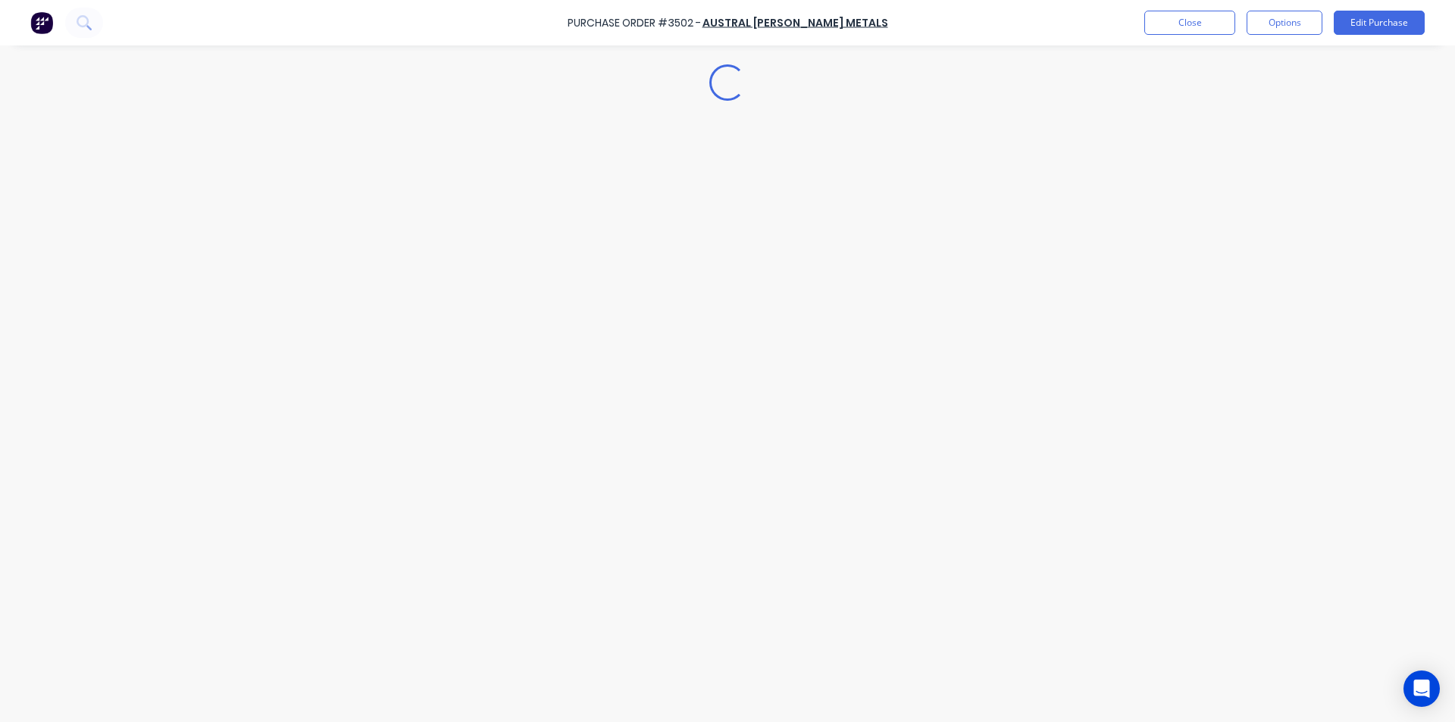
scroll to position [0, 0]
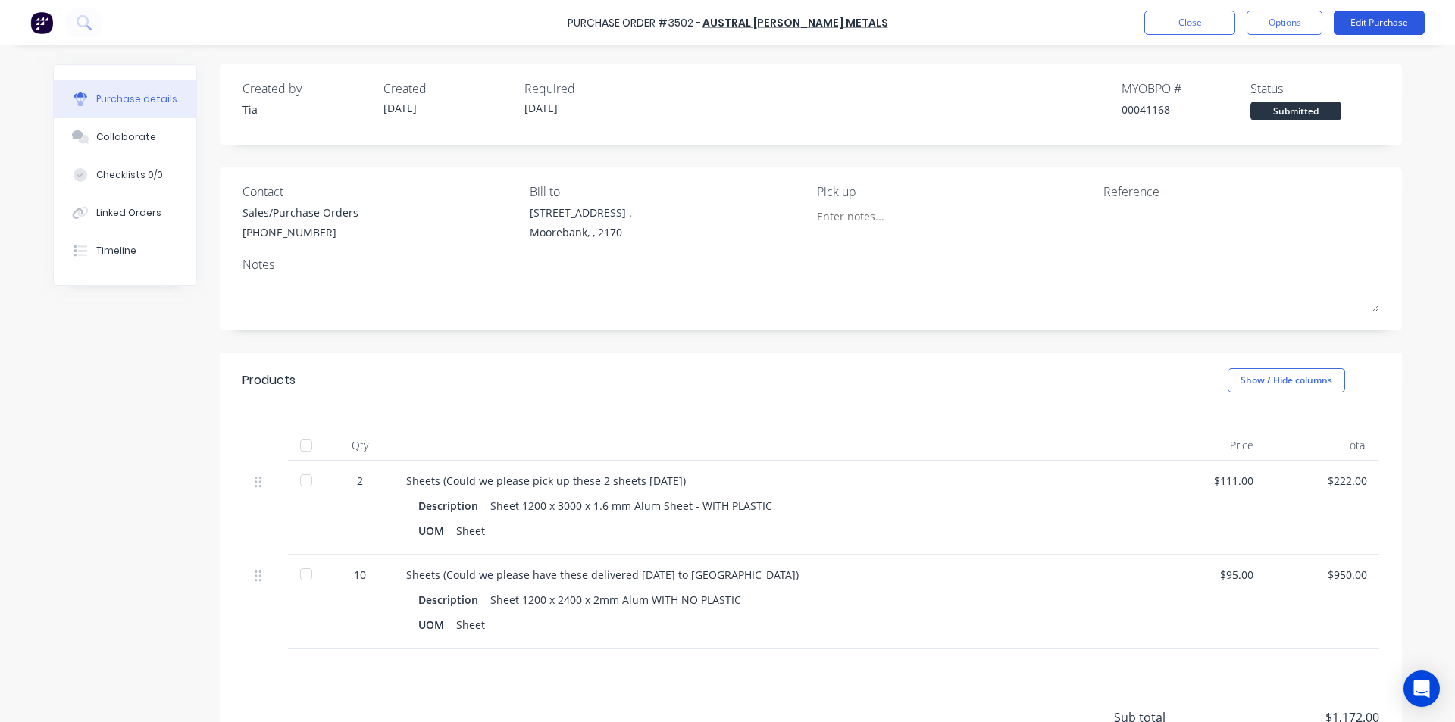
click at [1388, 23] on button "Edit Purchase" at bounding box center [1378, 23] width 91 height 24
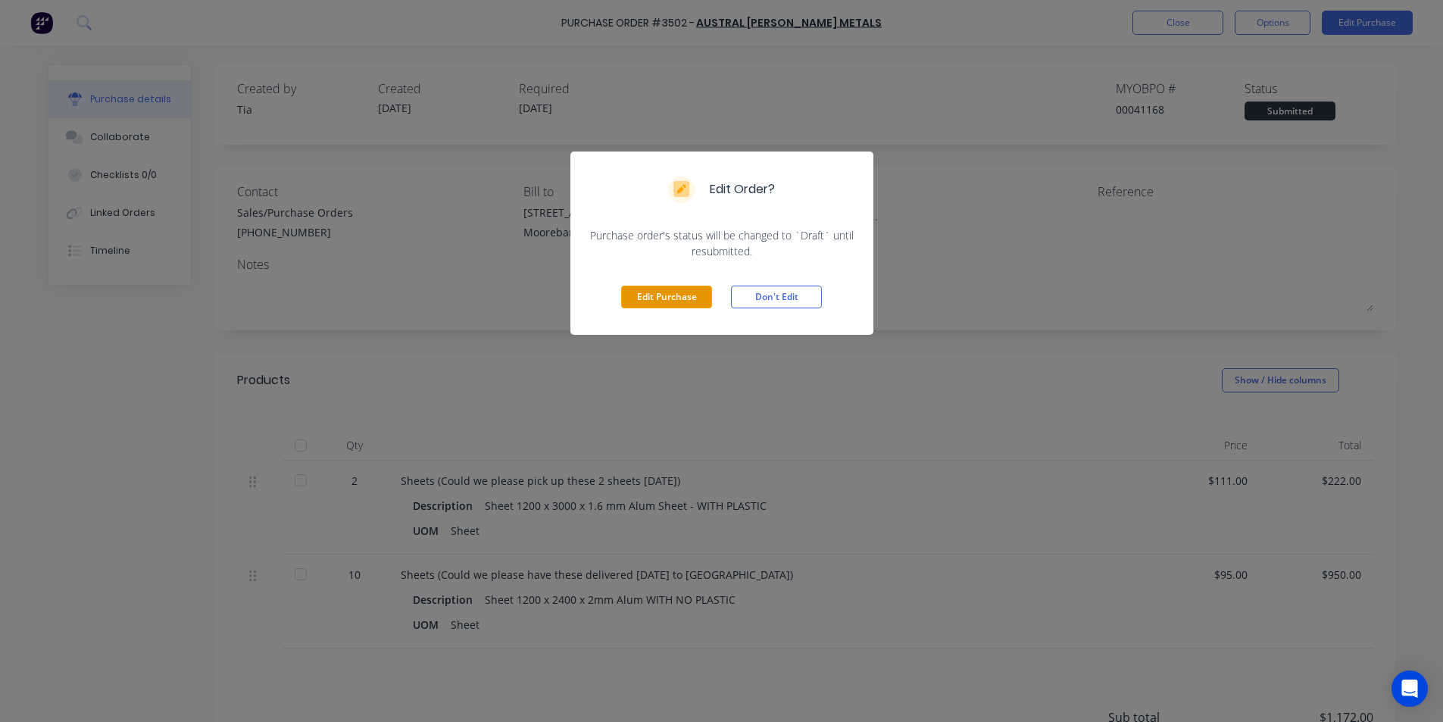
click at [683, 292] on button "Edit Purchase" at bounding box center [666, 297] width 91 height 23
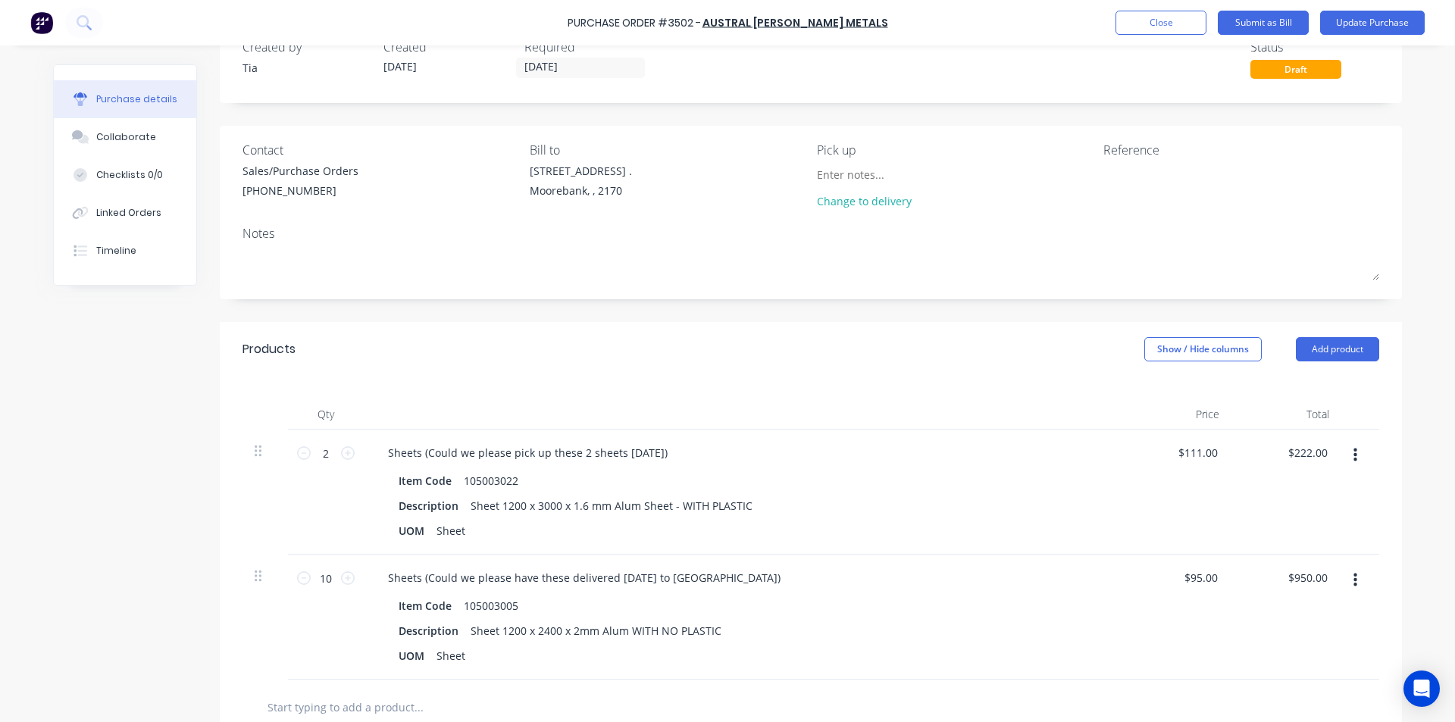
scroll to position [76, 0]
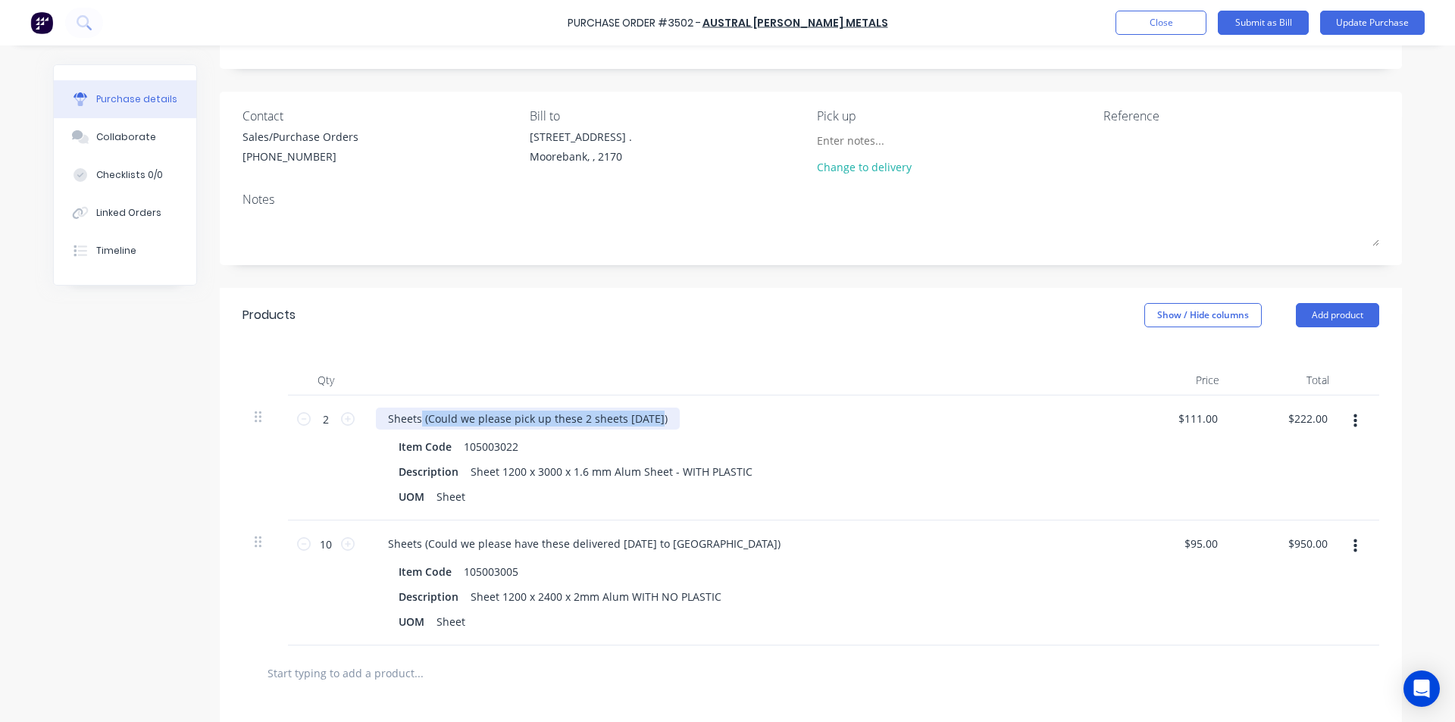
drag, startPoint x: 651, startPoint y: 420, endPoint x: 415, endPoint y: 416, distance: 235.7
click at [415, 416] on div "Sheets (Could we please pick up these 2 sheets today)" at bounding box center [528, 419] width 304 height 22
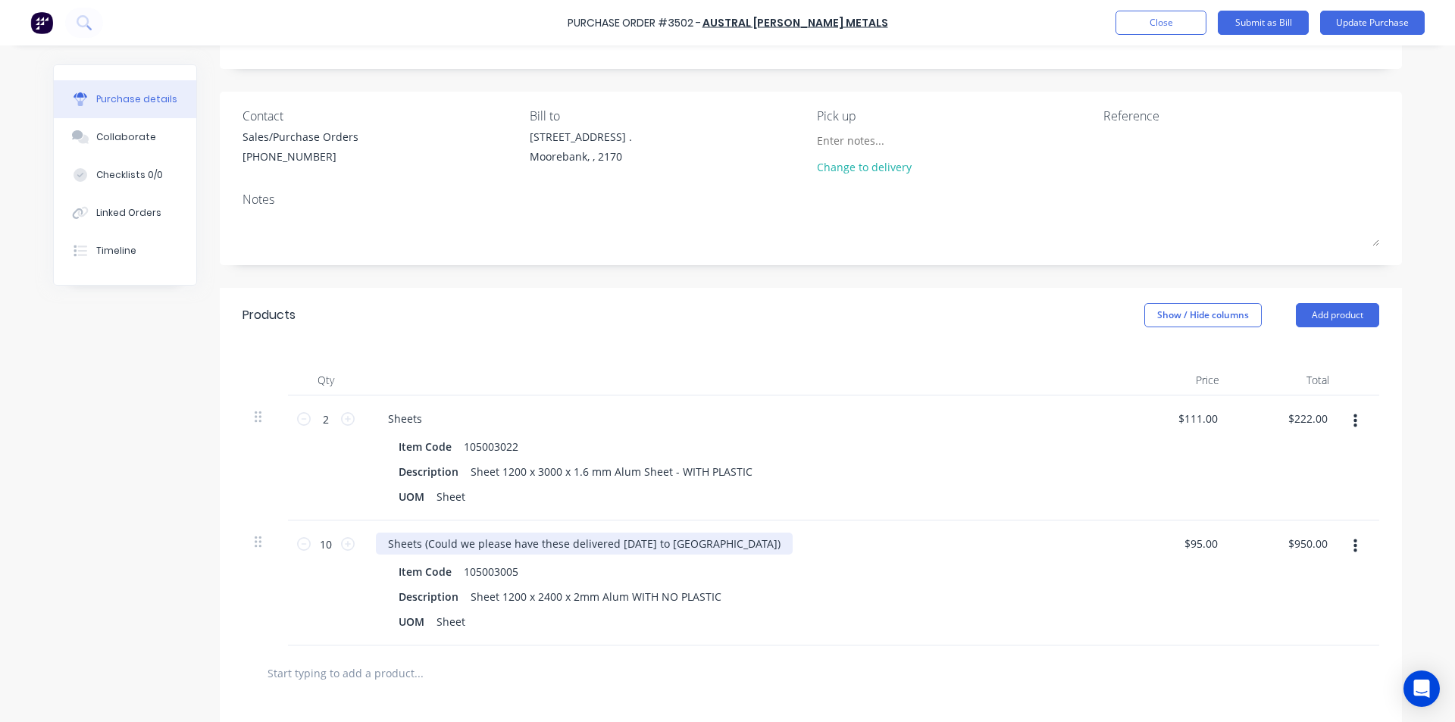
click at [698, 545] on div "Sheets (Could we please have these delivered tomorrow to Yulong)" at bounding box center [584, 544] width 417 height 22
drag, startPoint x: 715, startPoint y: 547, endPoint x: 413, endPoint y: 548, distance: 302.3
click at [413, 548] on div "Sheets (Could we please have these delivered tomorrow to Yulong)" at bounding box center [584, 544] width 417 height 22
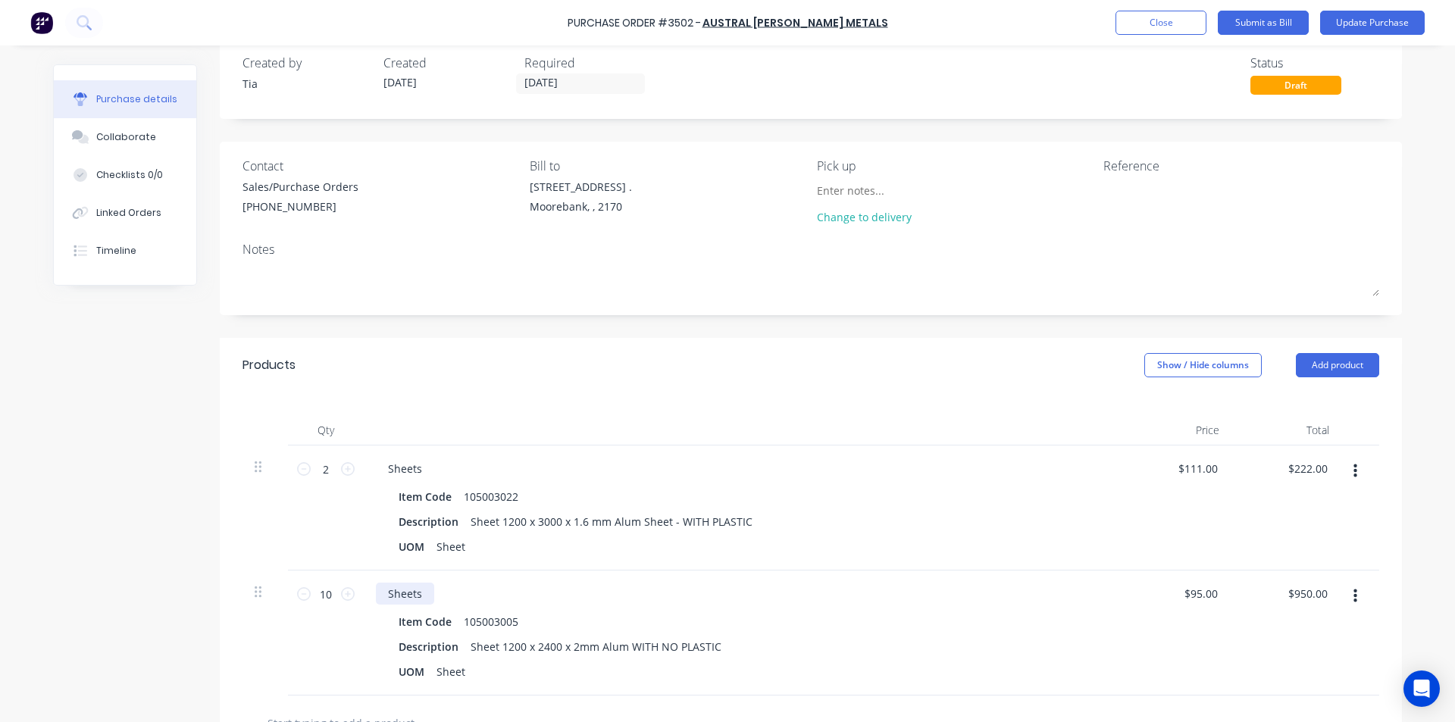
scroll to position [0, 0]
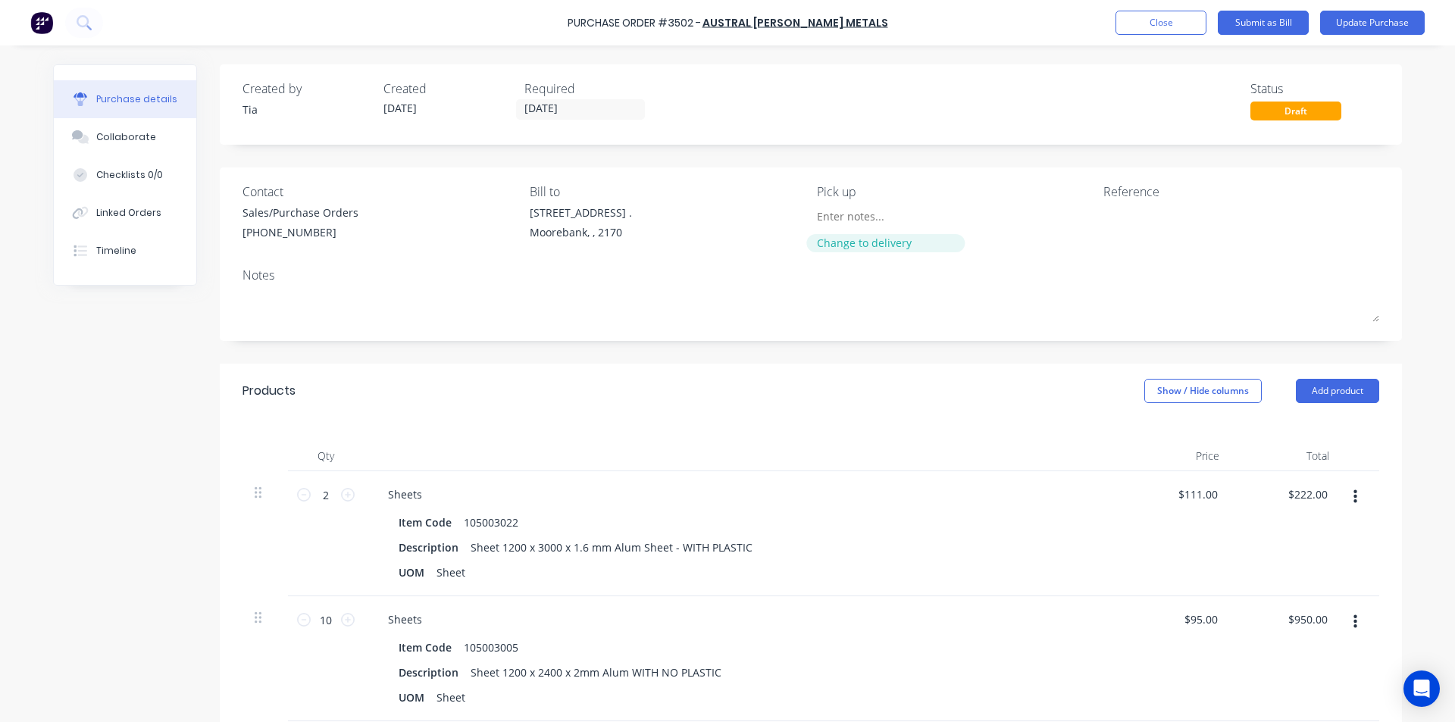
click at [839, 248] on div "Change to delivery" at bounding box center [886, 243] width 138 height 16
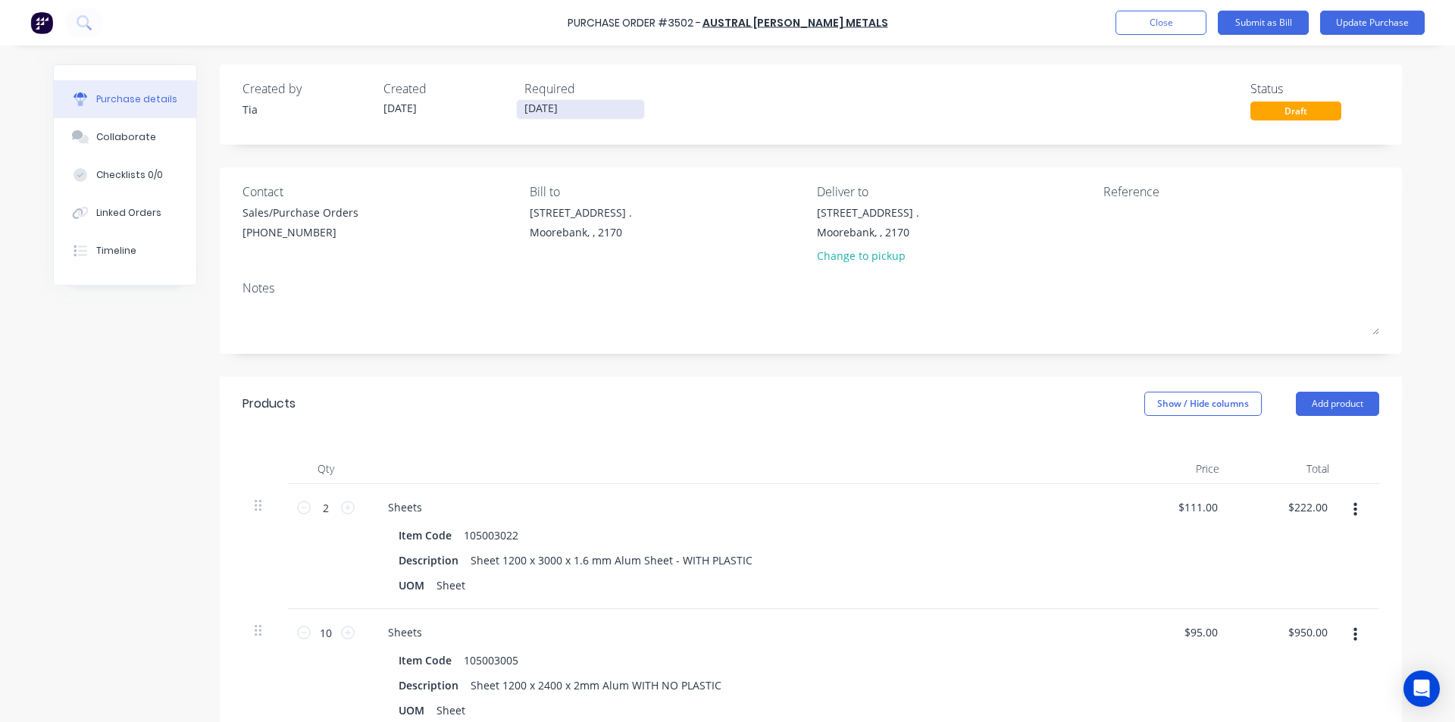
click at [545, 110] on input "[DATE]" at bounding box center [580, 109] width 127 height 19
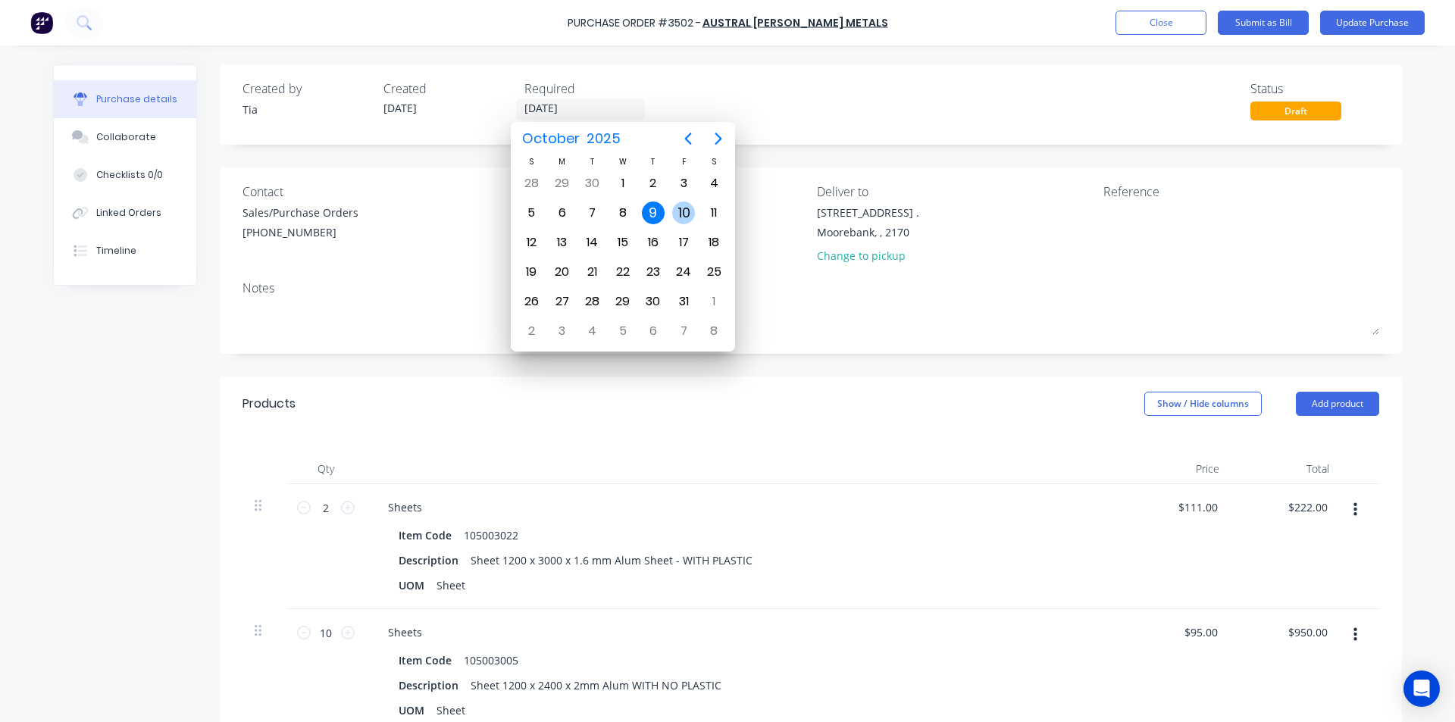
click at [680, 217] on div "10" at bounding box center [683, 213] width 23 height 23
type input "10/10/25"
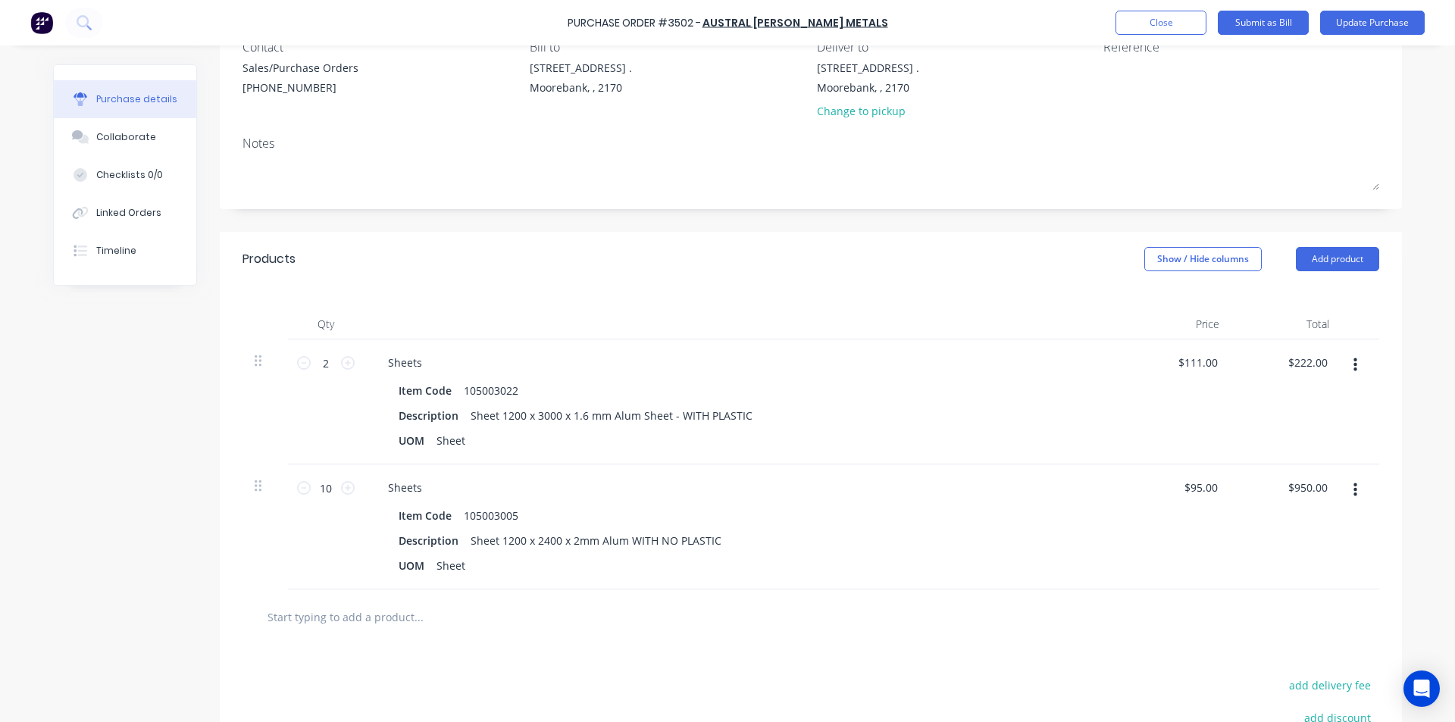
scroll to position [152, 0]
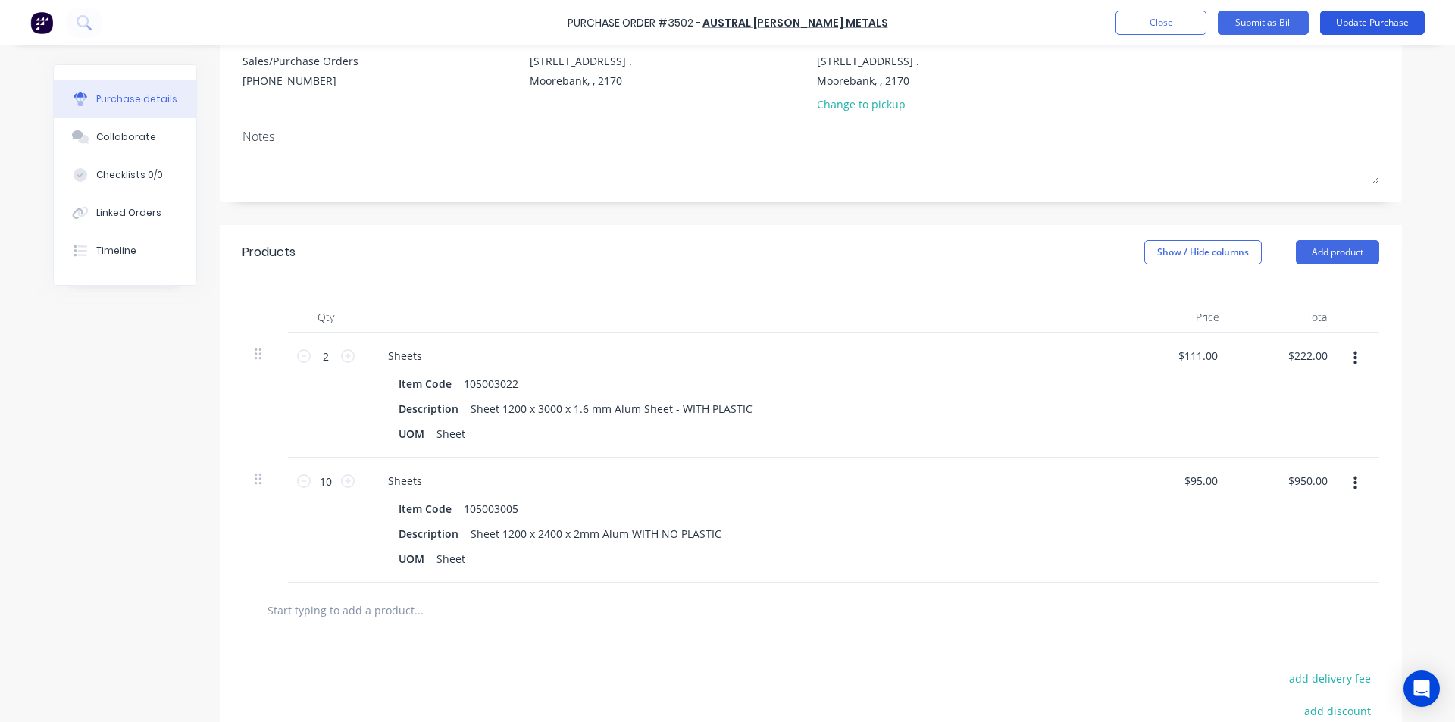
click at [1395, 21] on button "Update Purchase" at bounding box center [1372, 23] width 105 height 24
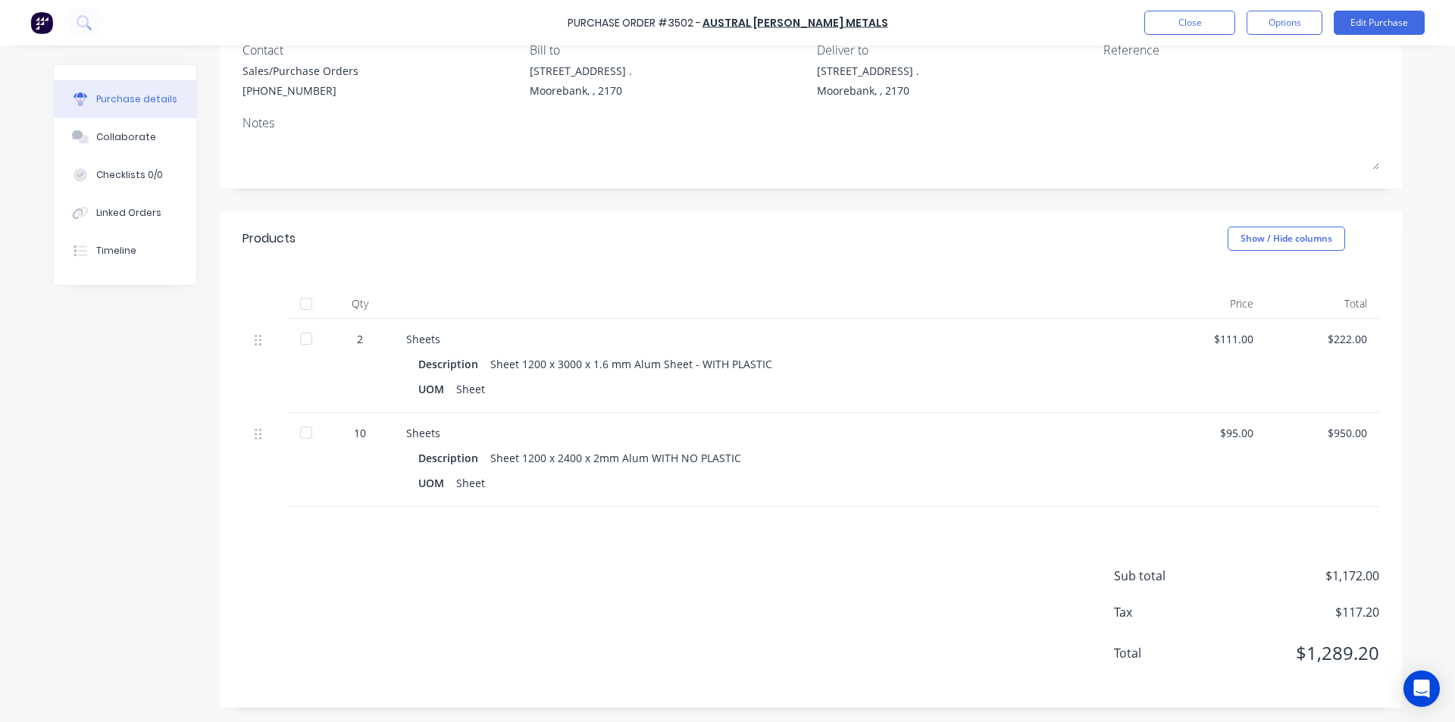
scroll to position [142, 0]
click at [1386, 21] on button "Edit Purchase" at bounding box center [1378, 23] width 91 height 24
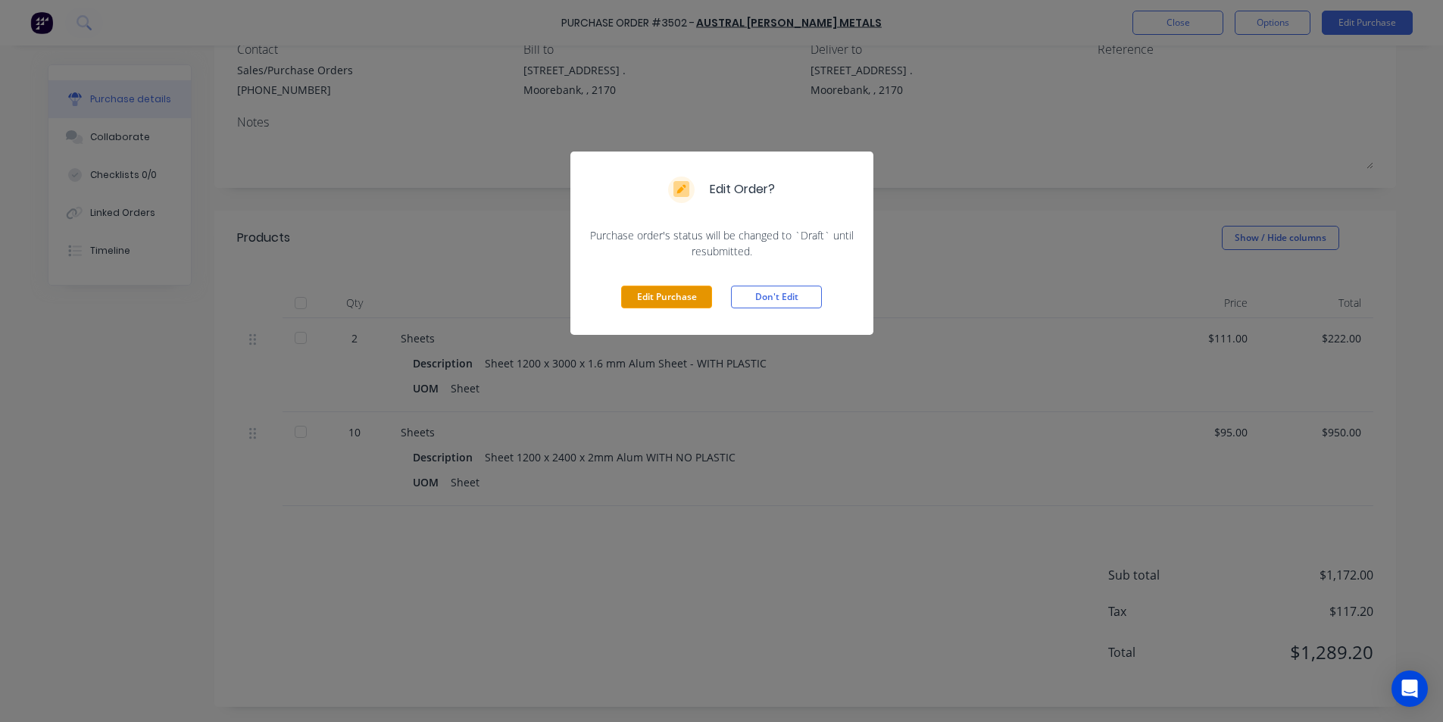
click at [677, 303] on button "Edit Purchase" at bounding box center [666, 297] width 91 height 23
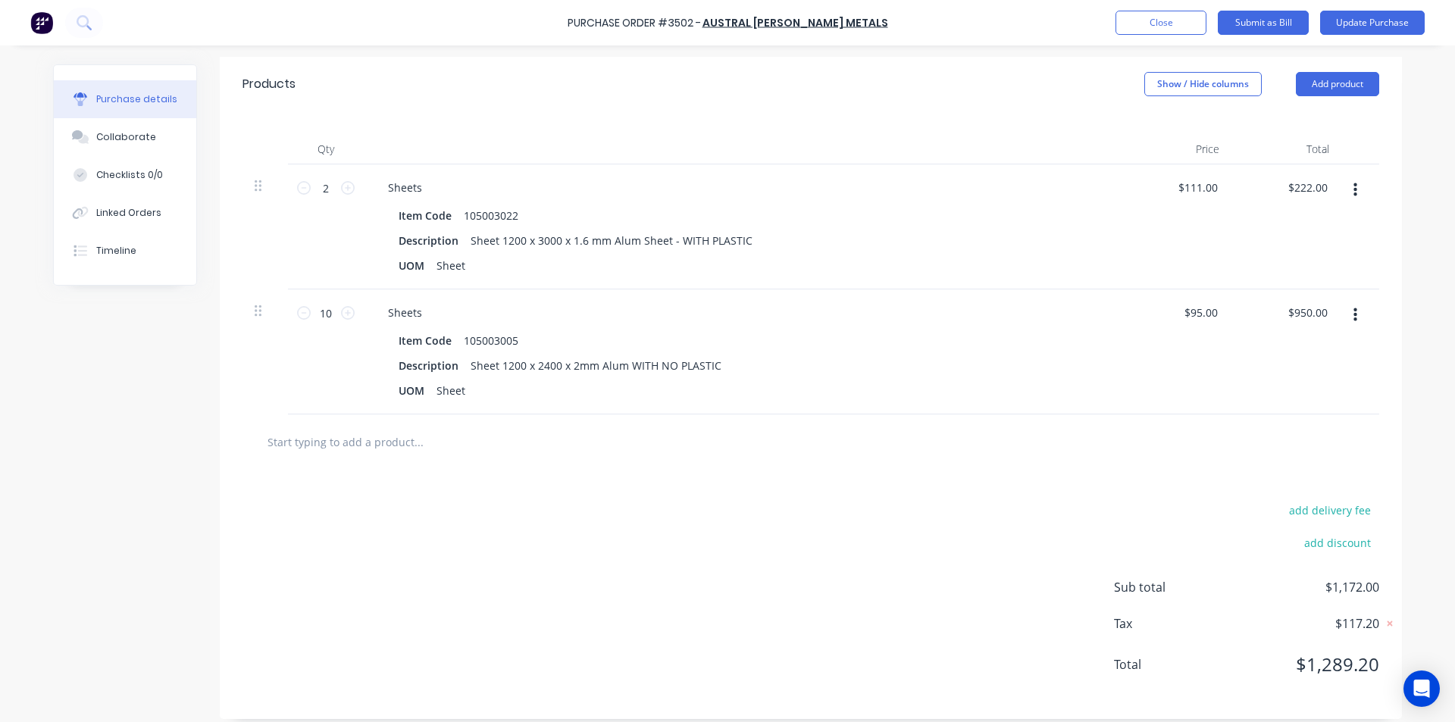
scroll to position [332, 0]
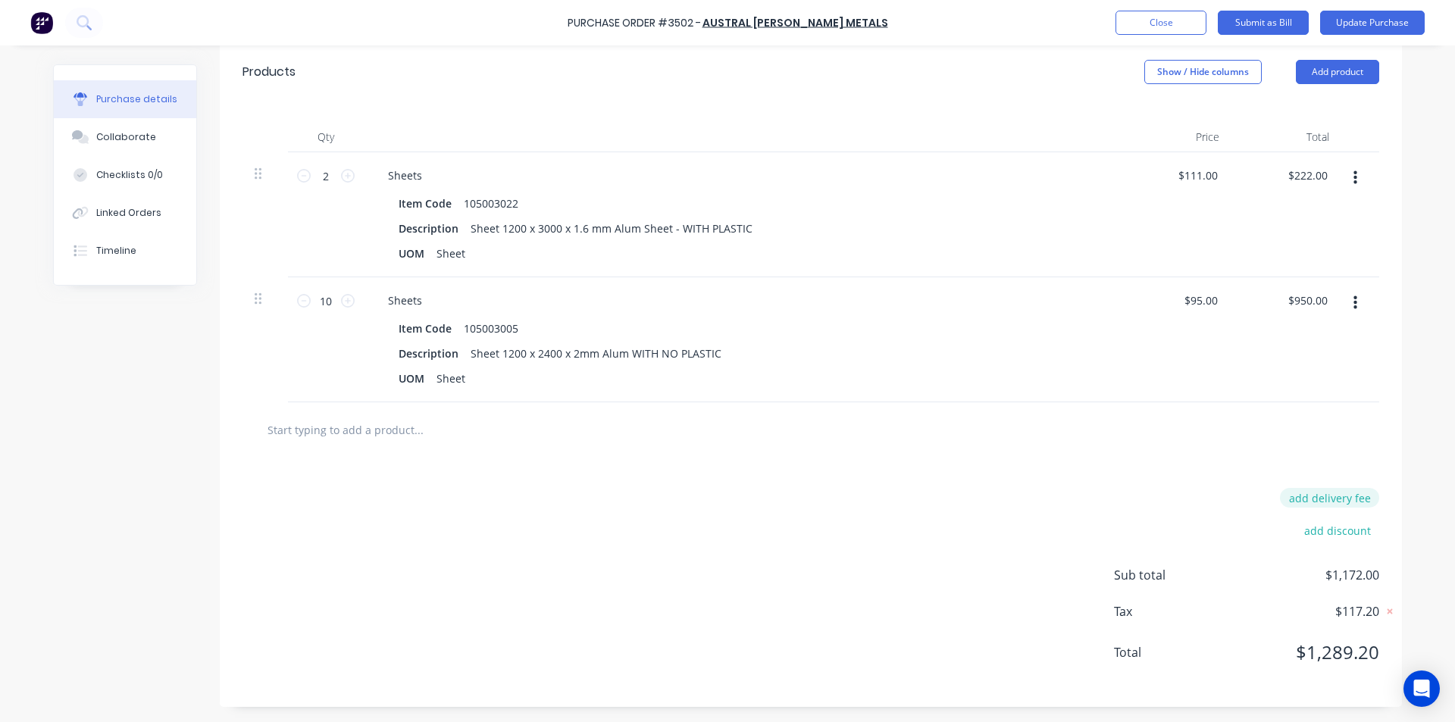
click at [1355, 502] on button "add delivery fee" at bounding box center [1329, 498] width 99 height 20
type input "$65.00"
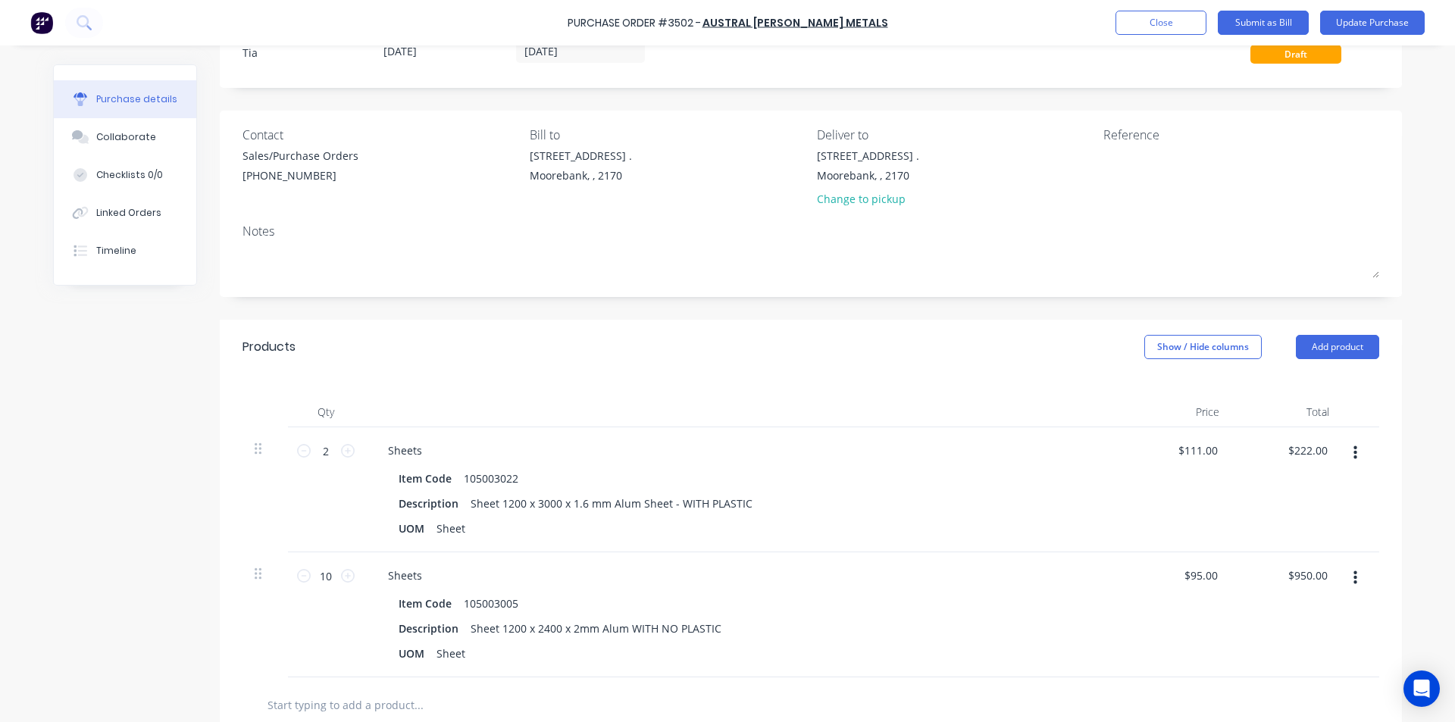
scroll to position [105, 0]
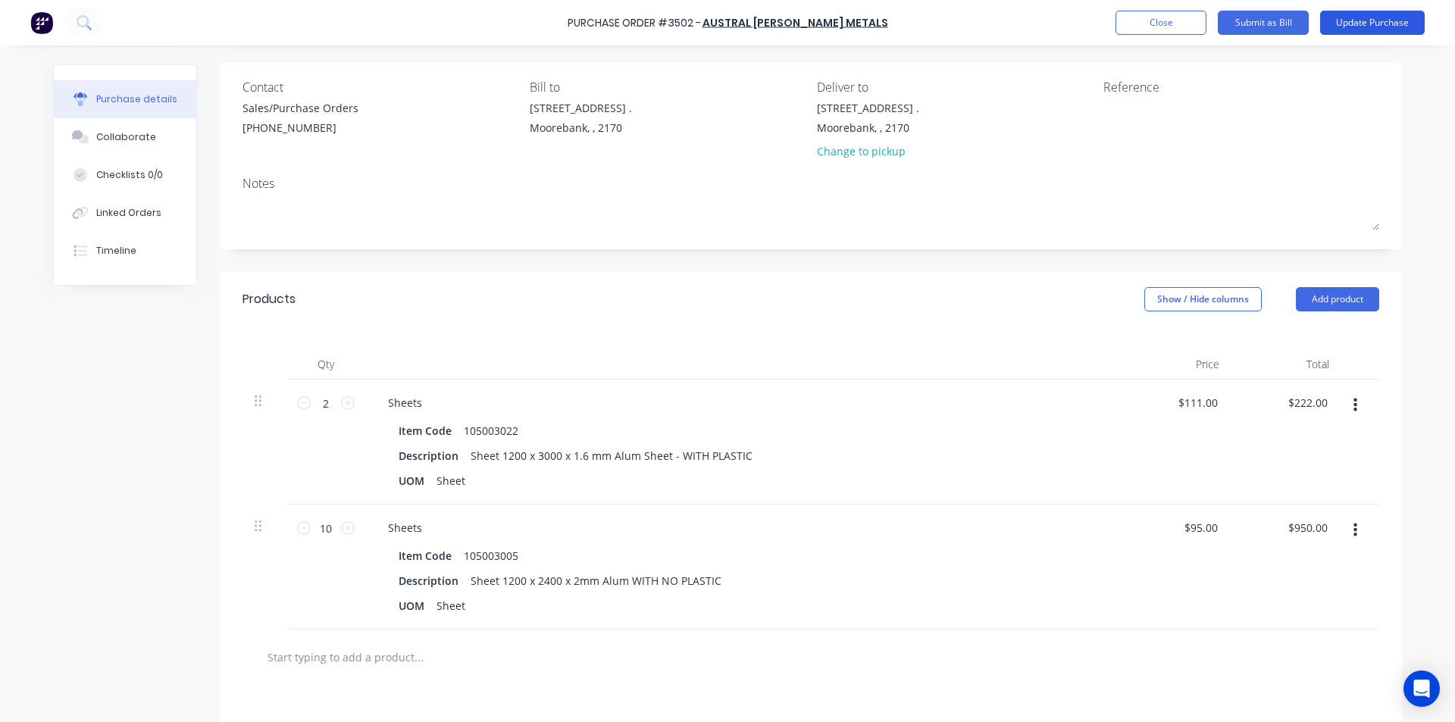
click at [1393, 28] on button "Update Purchase" at bounding box center [1372, 23] width 105 height 24
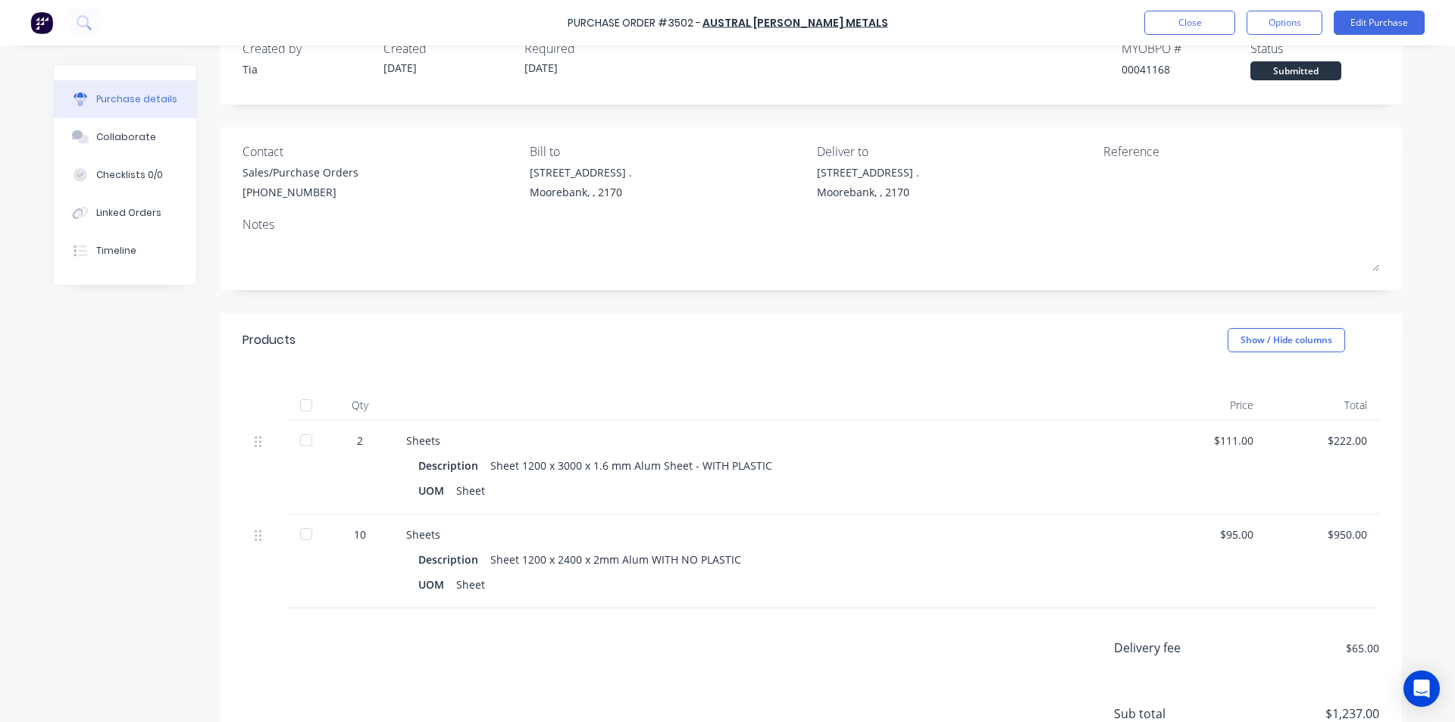
scroll to position [76, 0]
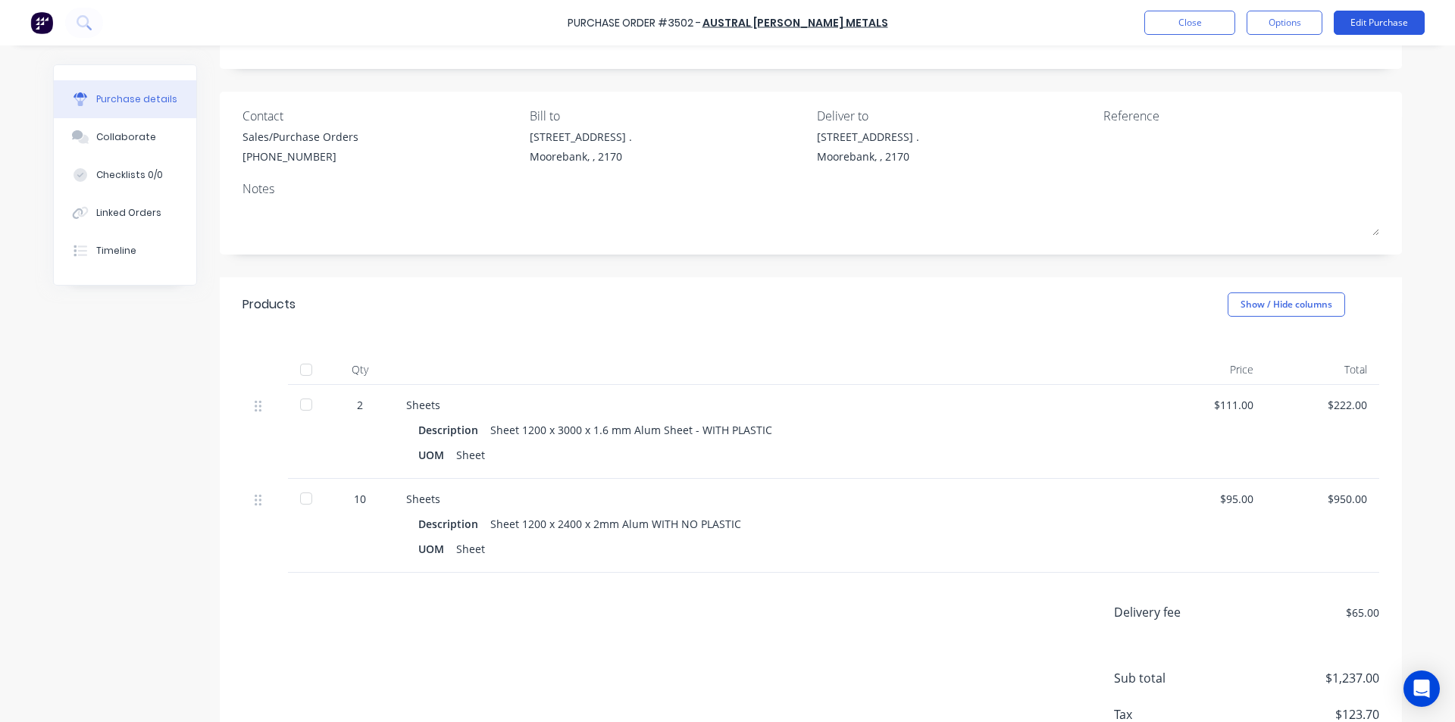
click at [1410, 25] on button "Edit Purchase" at bounding box center [1378, 23] width 91 height 24
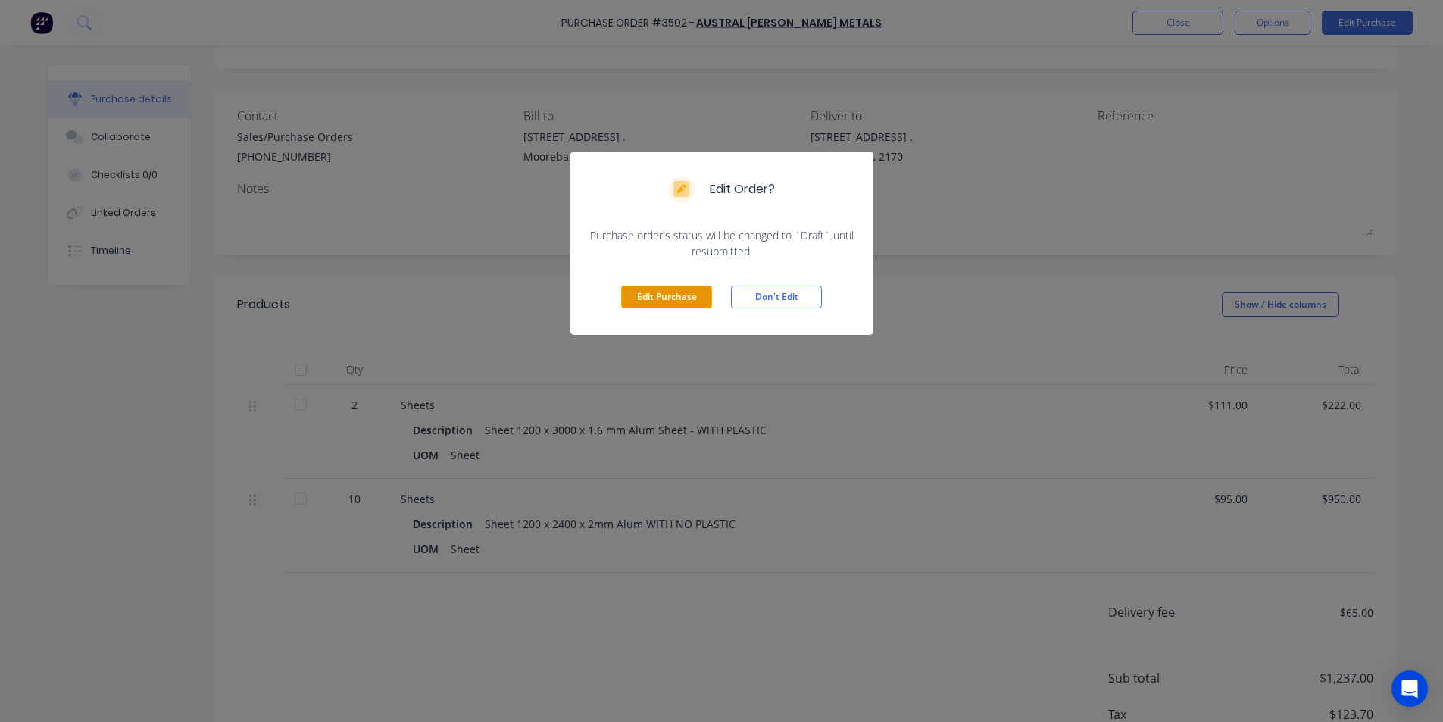
click at [671, 294] on button "Edit Purchase" at bounding box center [666, 297] width 91 height 23
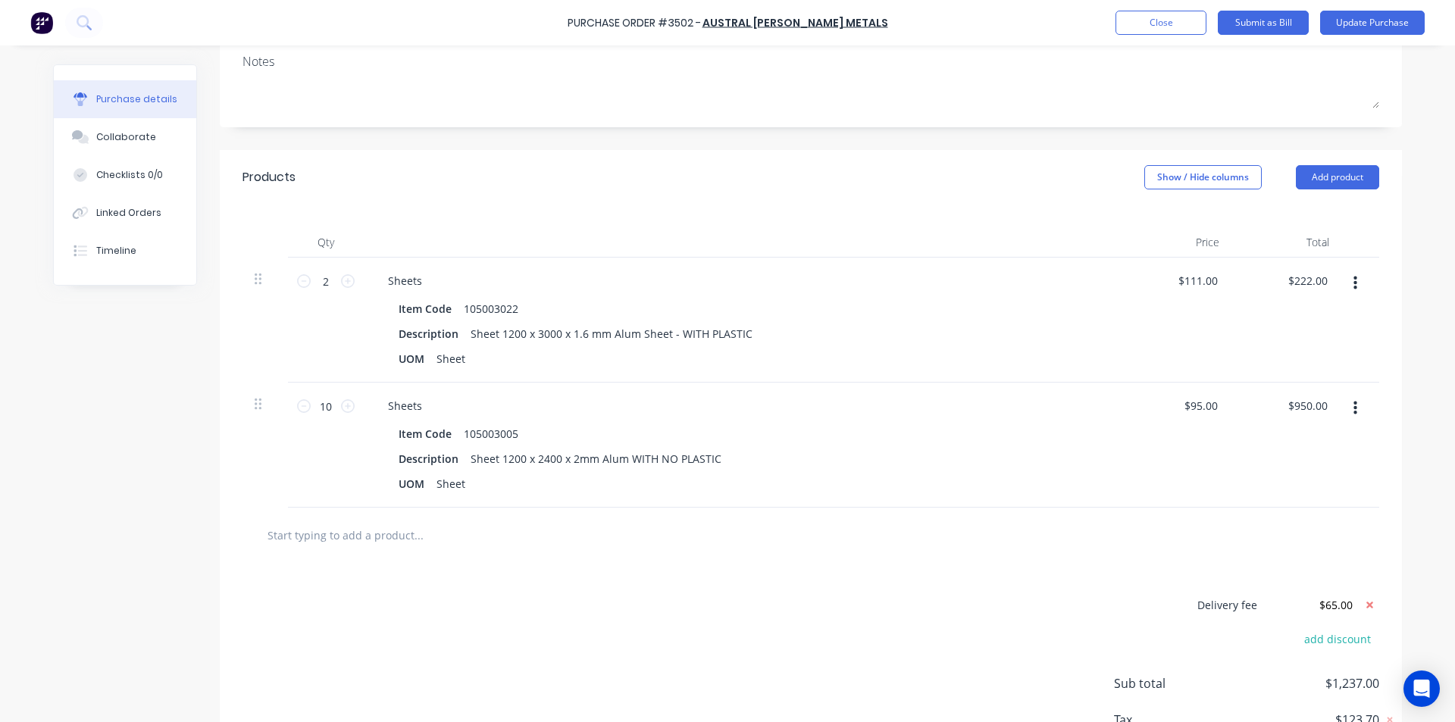
scroll to position [227, 0]
click at [620, 462] on div "Sheet 1200 x 2400 x 2mm Alum WITH NO PLASTIC" at bounding box center [595, 458] width 263 height 22
click at [730, 483] on div "UOM Sheet" at bounding box center [739, 483] width 694 height 22
click at [733, 548] on div at bounding box center [811, 534] width 1112 height 30
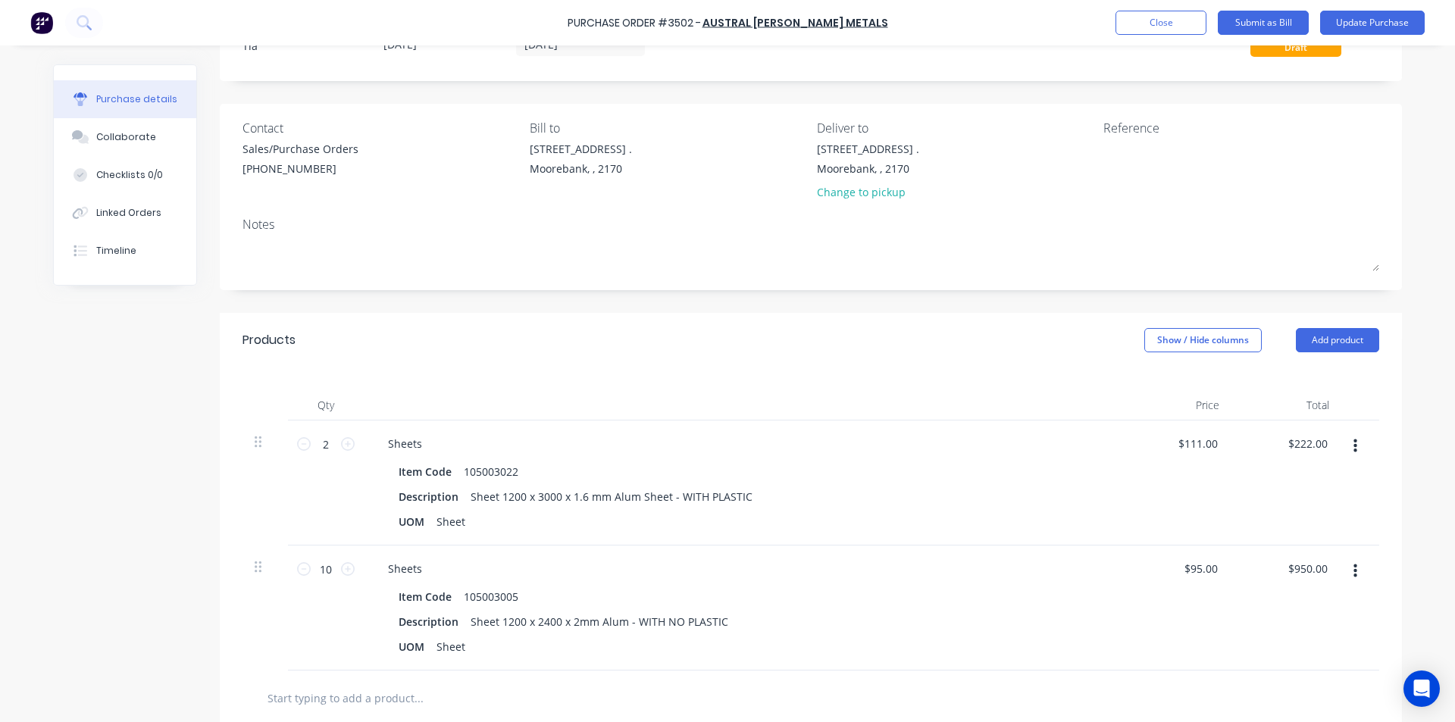
scroll to position [152, 0]
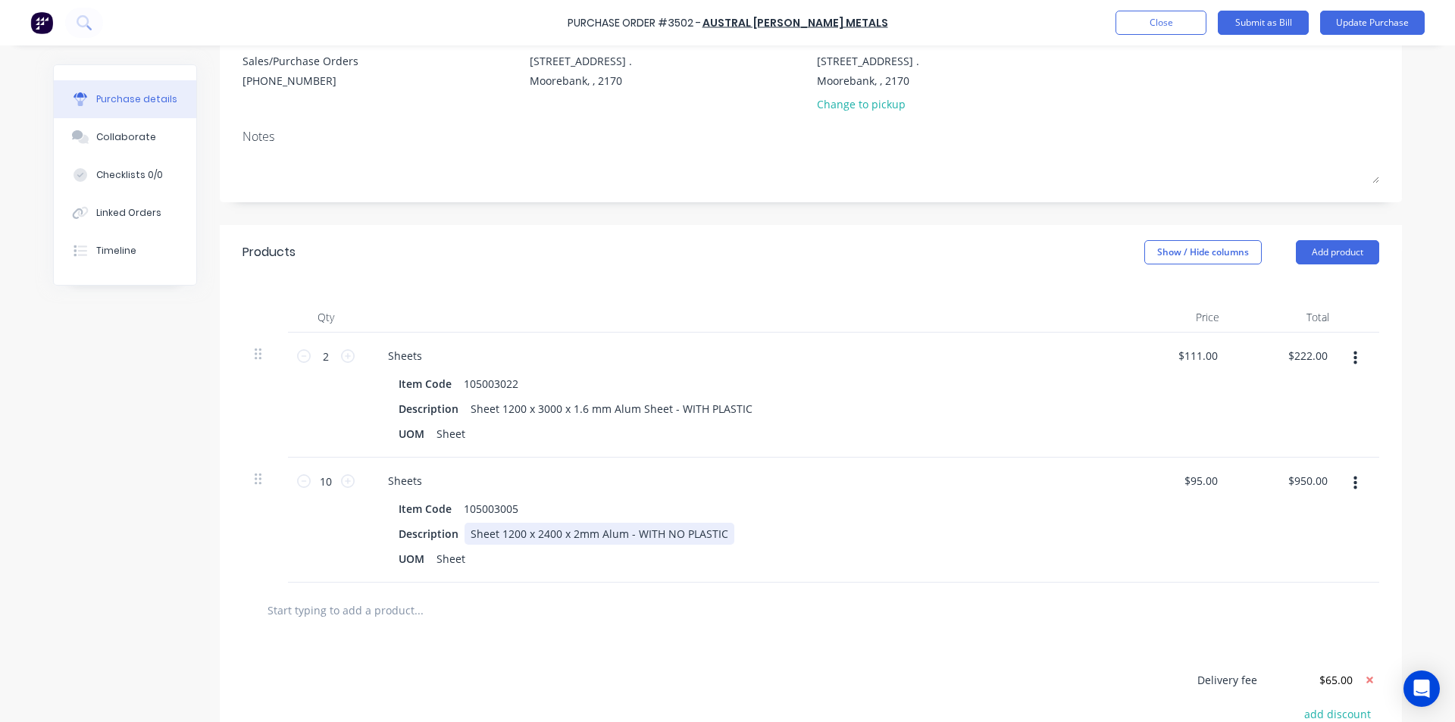
click at [895, 523] on div "Description Sheet 1200 x 2400 x 2mm Alum - WITH NO PLASTIC" at bounding box center [739, 534] width 694 height 22
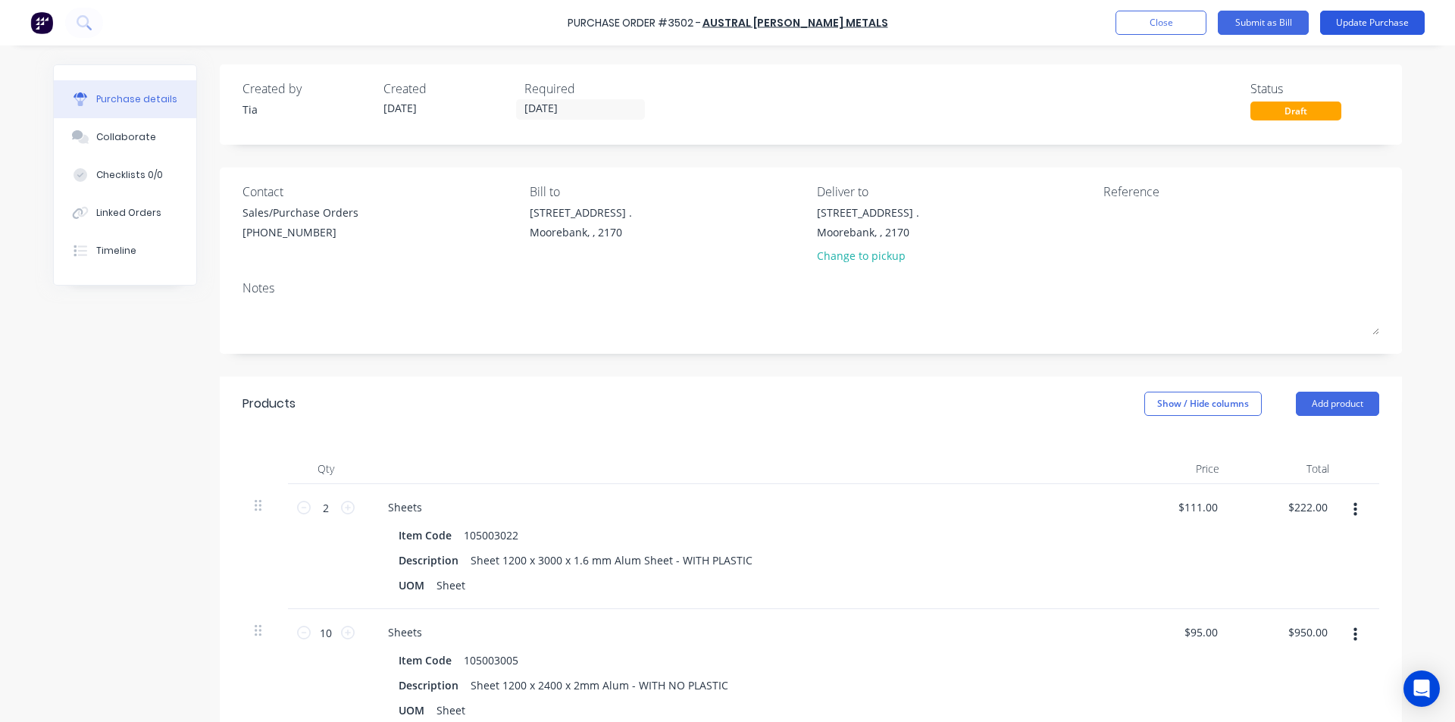
click at [1369, 23] on button "Update Purchase" at bounding box center [1372, 23] width 105 height 24
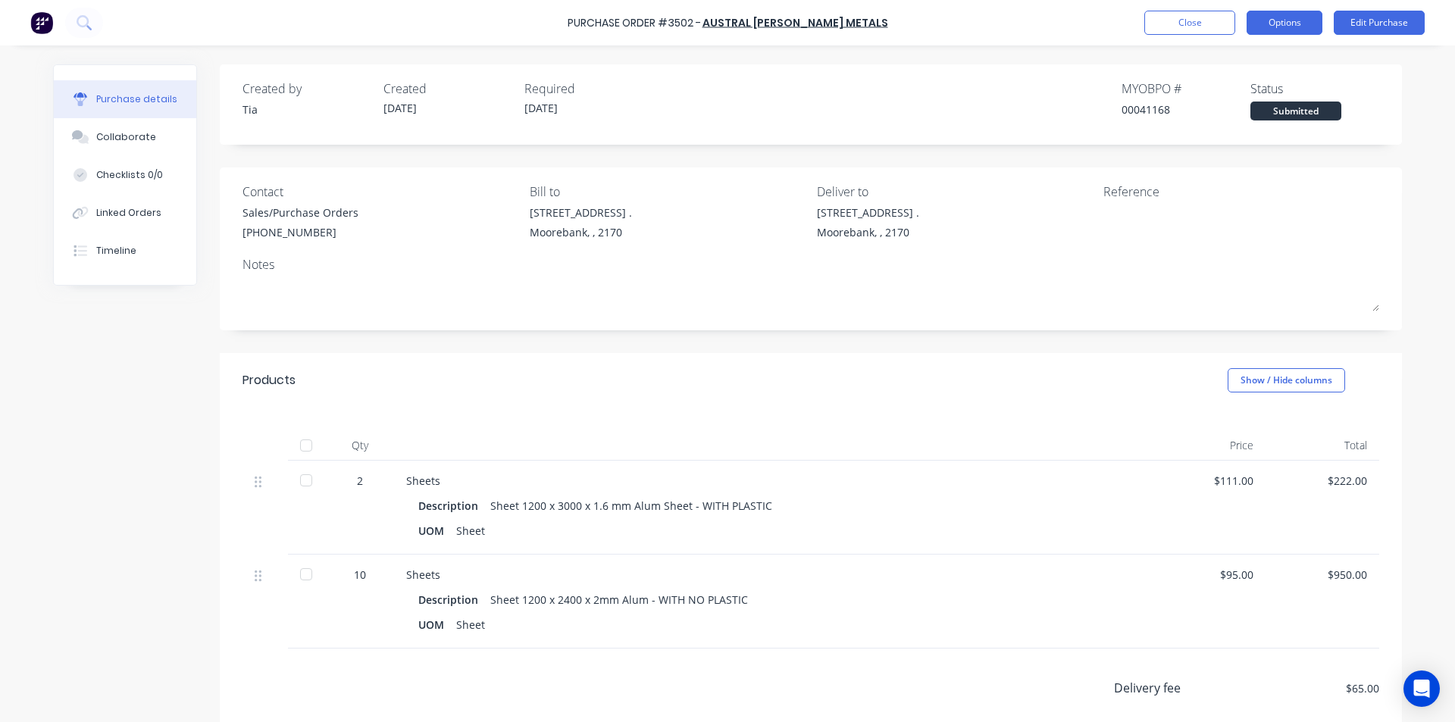
click at [1292, 20] on button "Options" at bounding box center [1284, 23] width 76 height 24
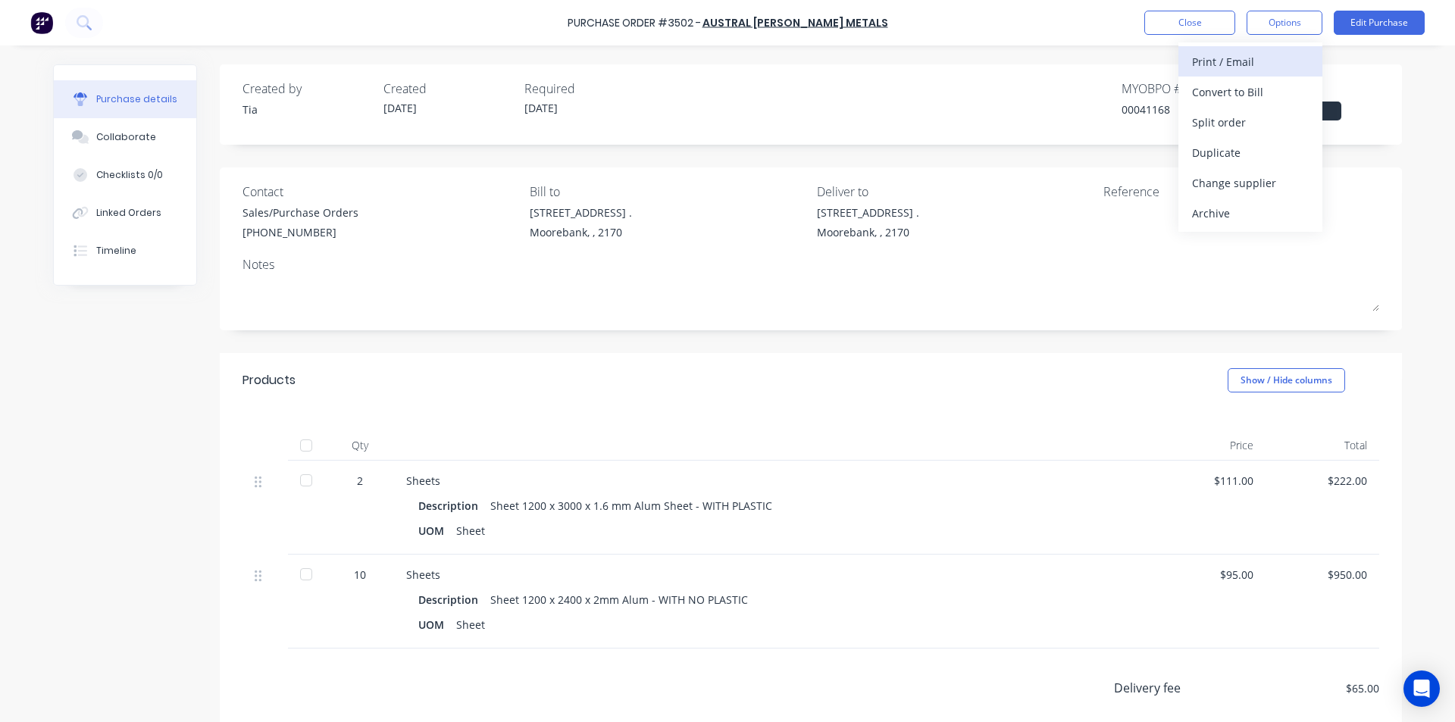
click at [1233, 64] on div "Print / Email" at bounding box center [1250, 62] width 117 height 22
click at [1234, 114] on div "Without pricing" at bounding box center [1250, 122] width 117 height 22
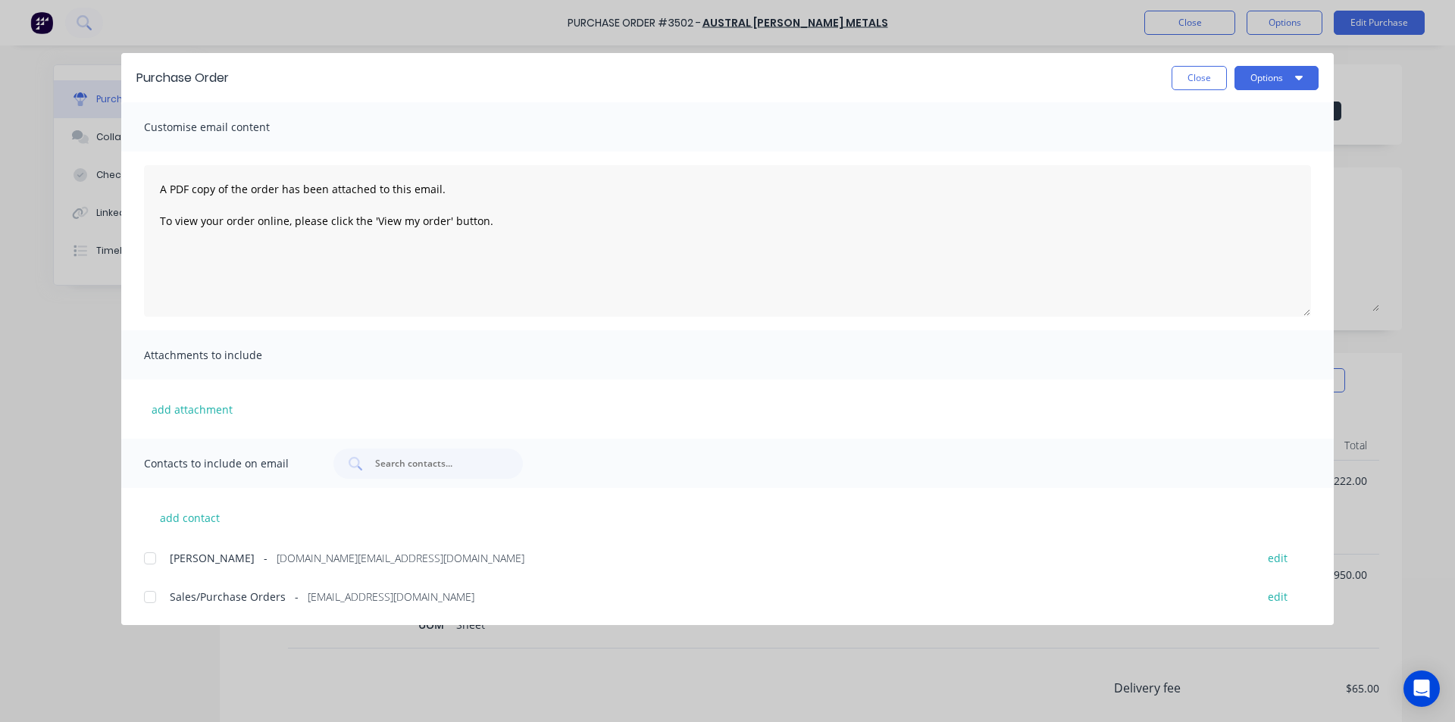
click at [156, 598] on div at bounding box center [150, 597] width 30 height 30
click at [1277, 81] on button "Options" at bounding box center [1276, 78] width 84 height 24
click at [1239, 181] on div "Email" at bounding box center [1246, 177] width 117 height 22
click at [1202, 80] on button "Close" at bounding box center [1198, 78] width 55 height 24
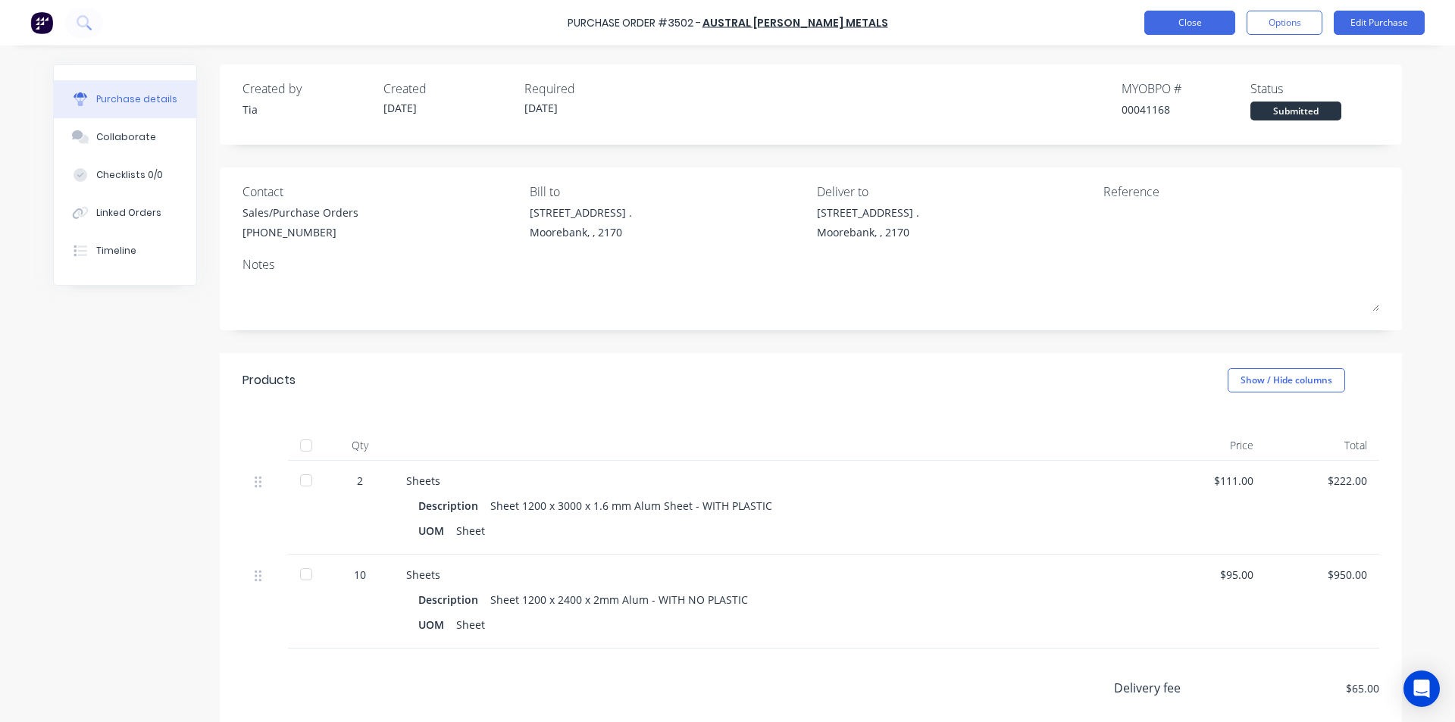
click at [1194, 13] on button "Close" at bounding box center [1189, 23] width 91 height 24
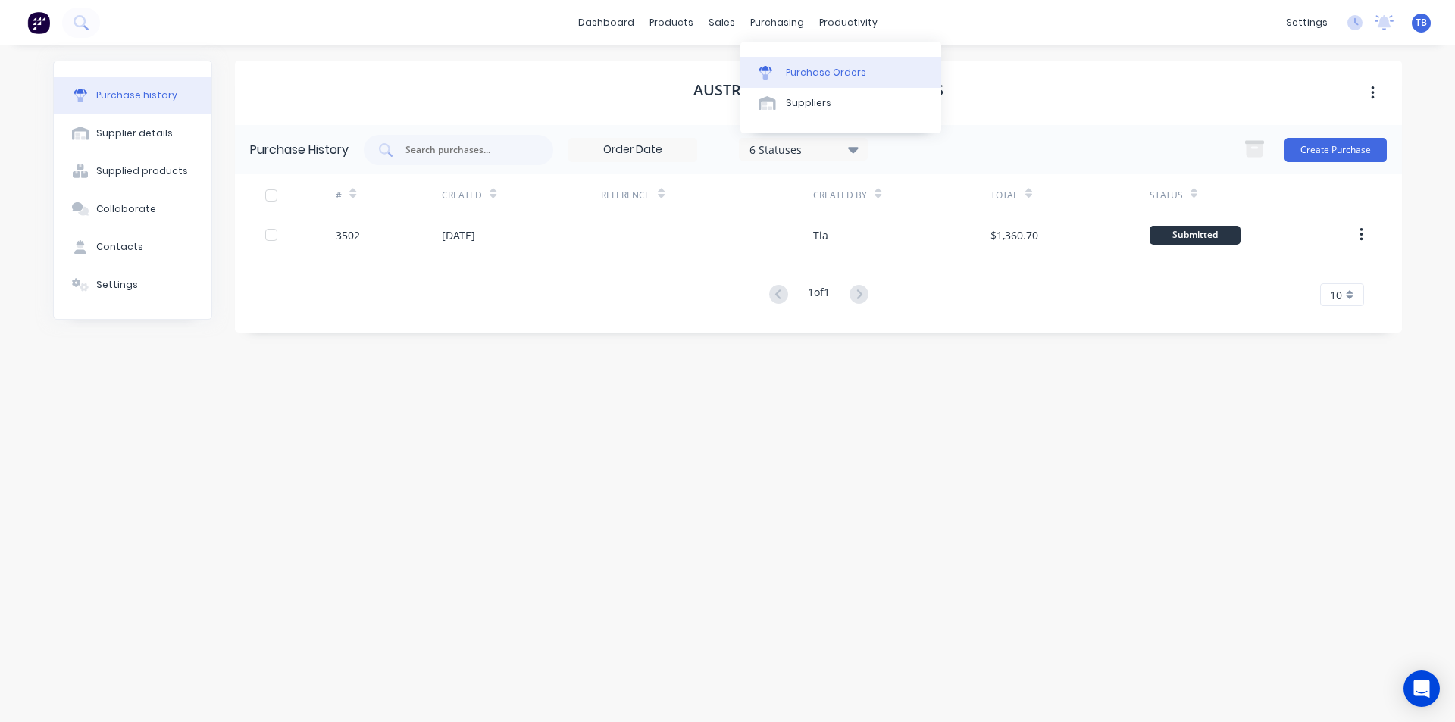
click at [781, 69] on link "Purchase Orders" at bounding box center [840, 72] width 201 height 30
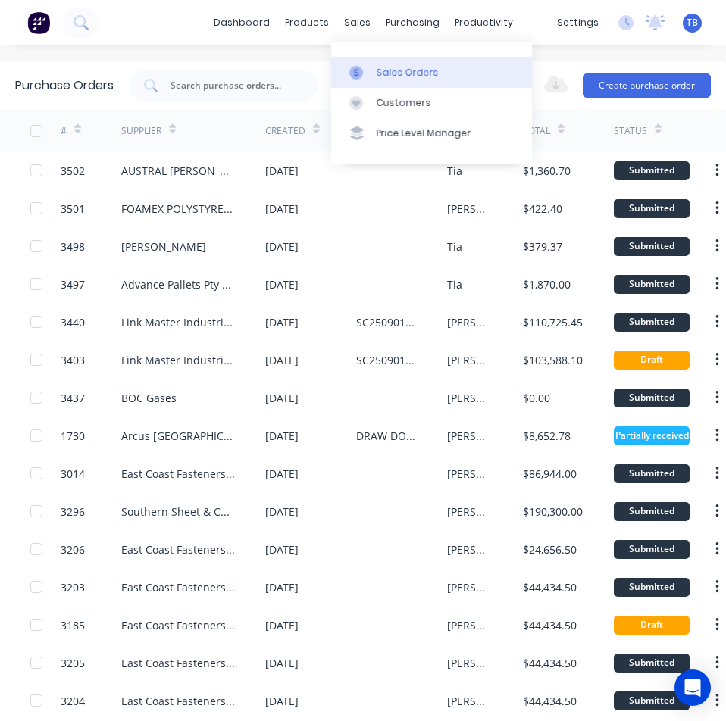
click at [375, 77] on link "Sales Orders" at bounding box center [431, 72] width 201 height 30
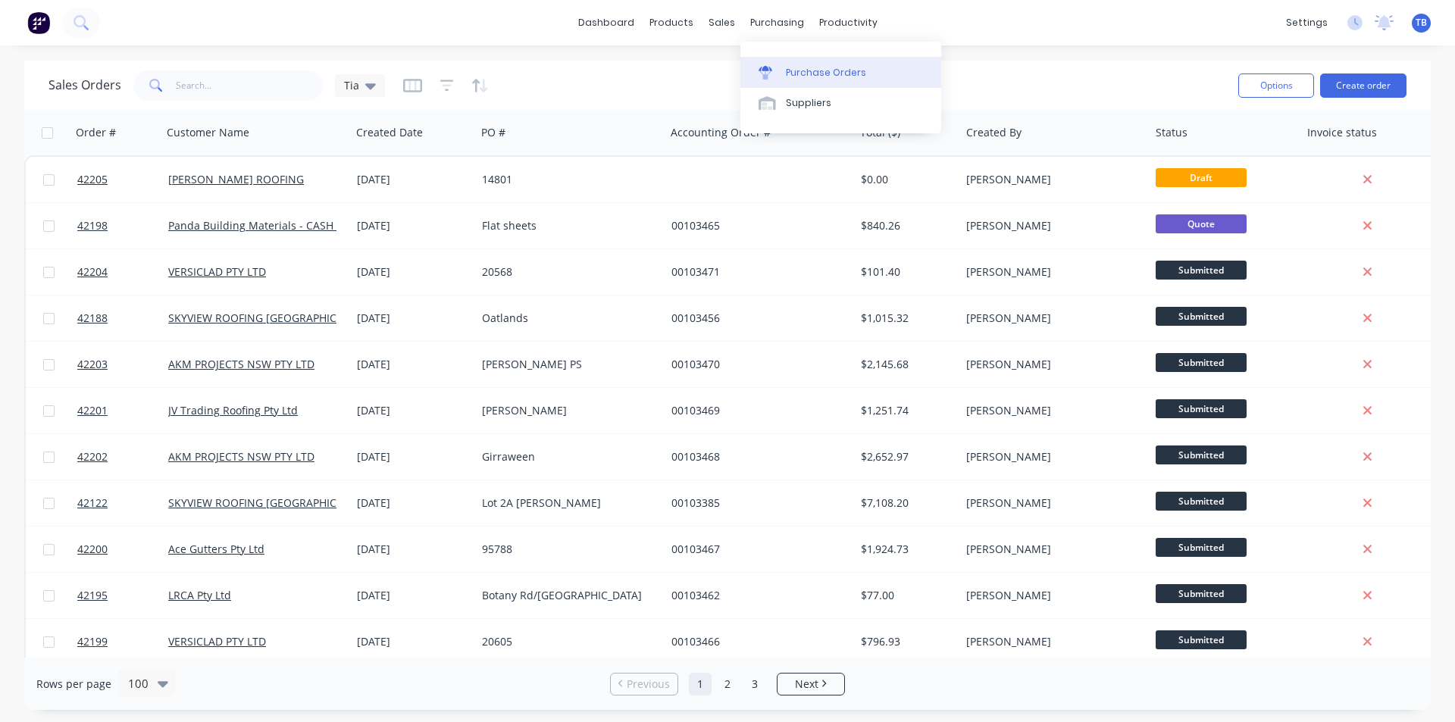
click at [802, 64] on link "Purchase Orders" at bounding box center [840, 72] width 201 height 30
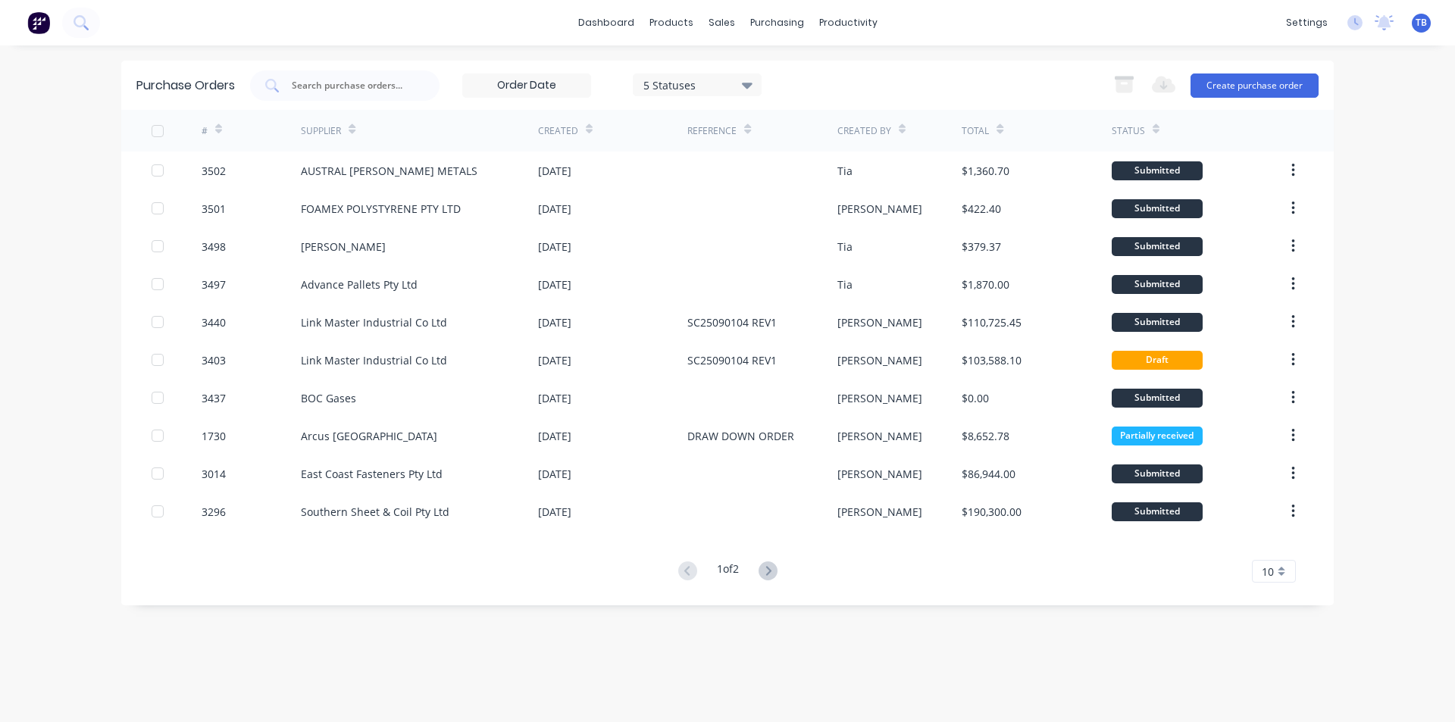
click at [1269, 564] on span "10" at bounding box center [1267, 572] width 12 height 16
click at [1284, 539] on div "35" at bounding box center [1273, 546] width 42 height 27
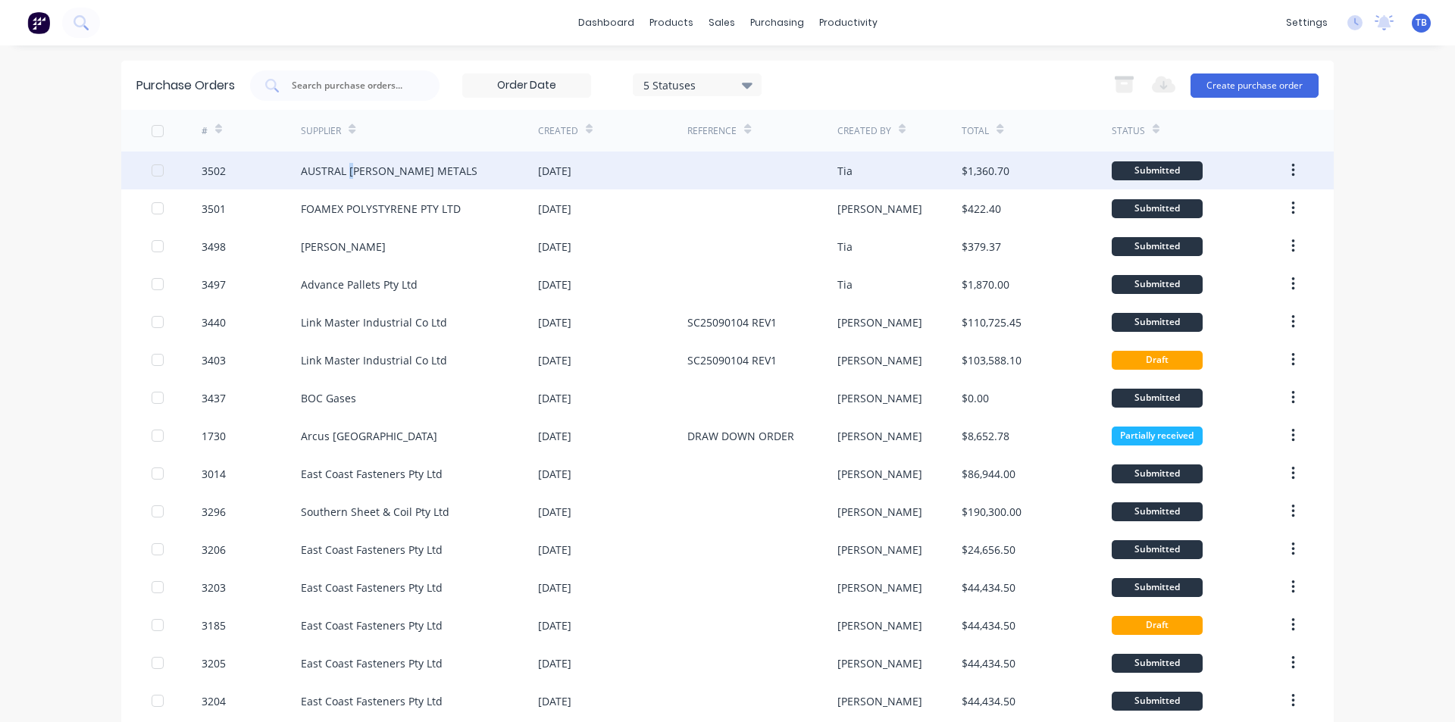
click at [348, 169] on div "AUSTRAL [PERSON_NAME] METALS" at bounding box center [389, 171] width 177 height 16
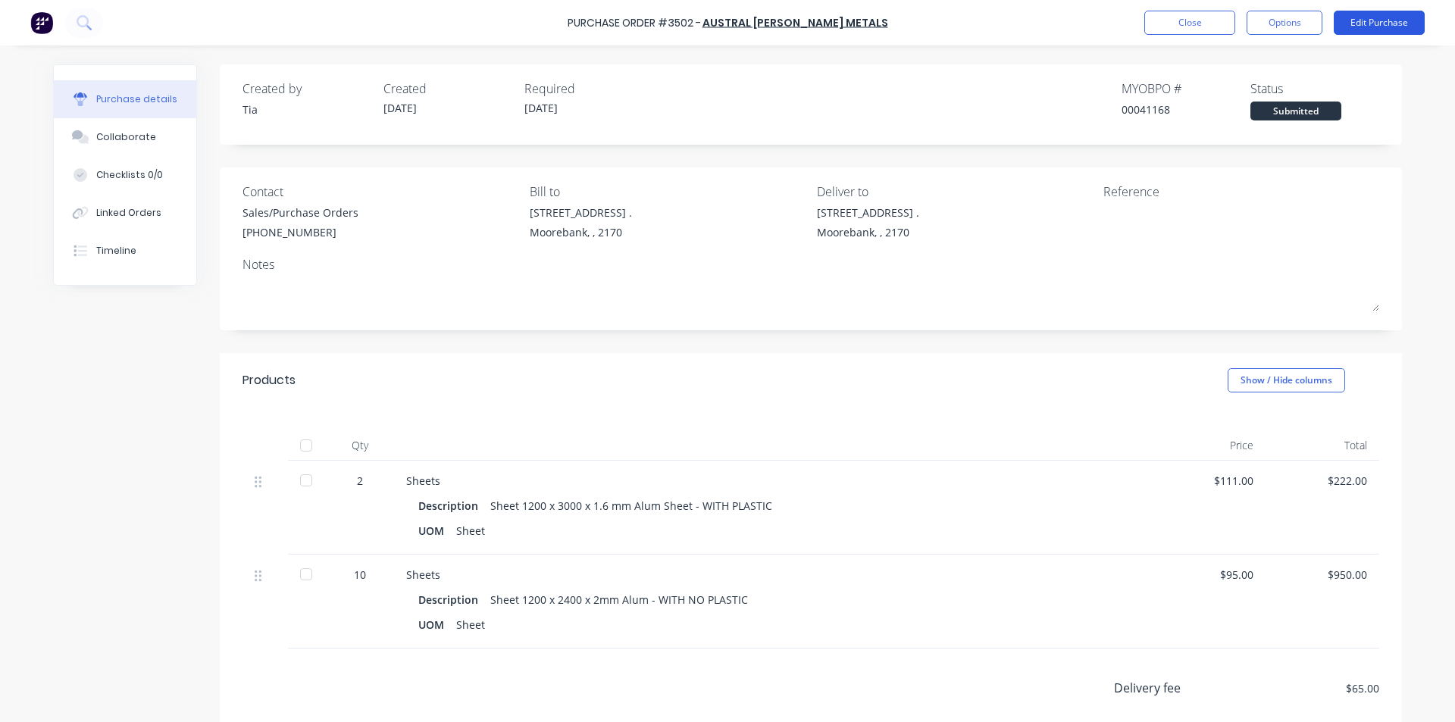
click at [1362, 25] on button "Edit Purchase" at bounding box center [1378, 23] width 91 height 24
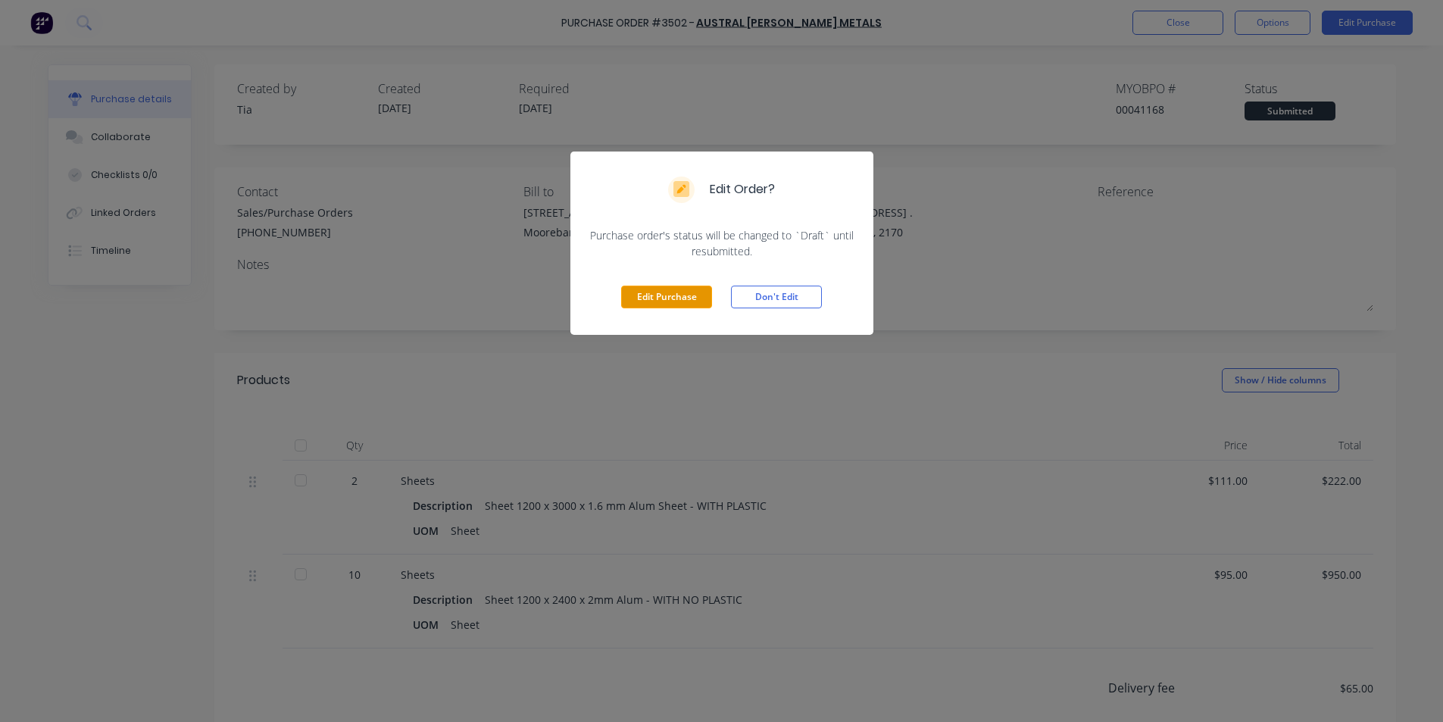
click at [630, 292] on button "Edit Purchase" at bounding box center [666, 297] width 91 height 23
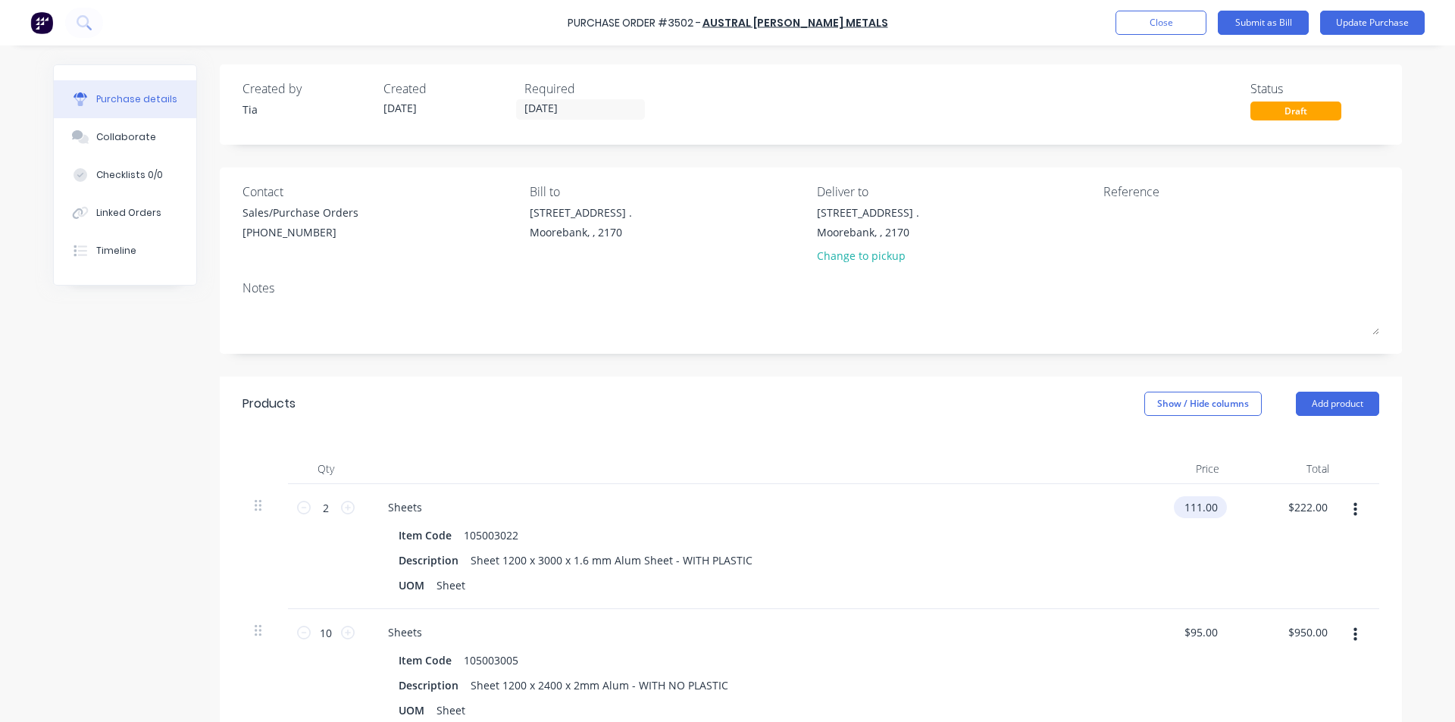
click at [1195, 516] on input "111.00" at bounding box center [1197, 507] width 47 height 22
type input "$11,000.00"
type input "$22,000.00"
click at [1122, 668] on div "$95.00 $95.00" at bounding box center [1176, 671] width 110 height 125
type input "11000.00"
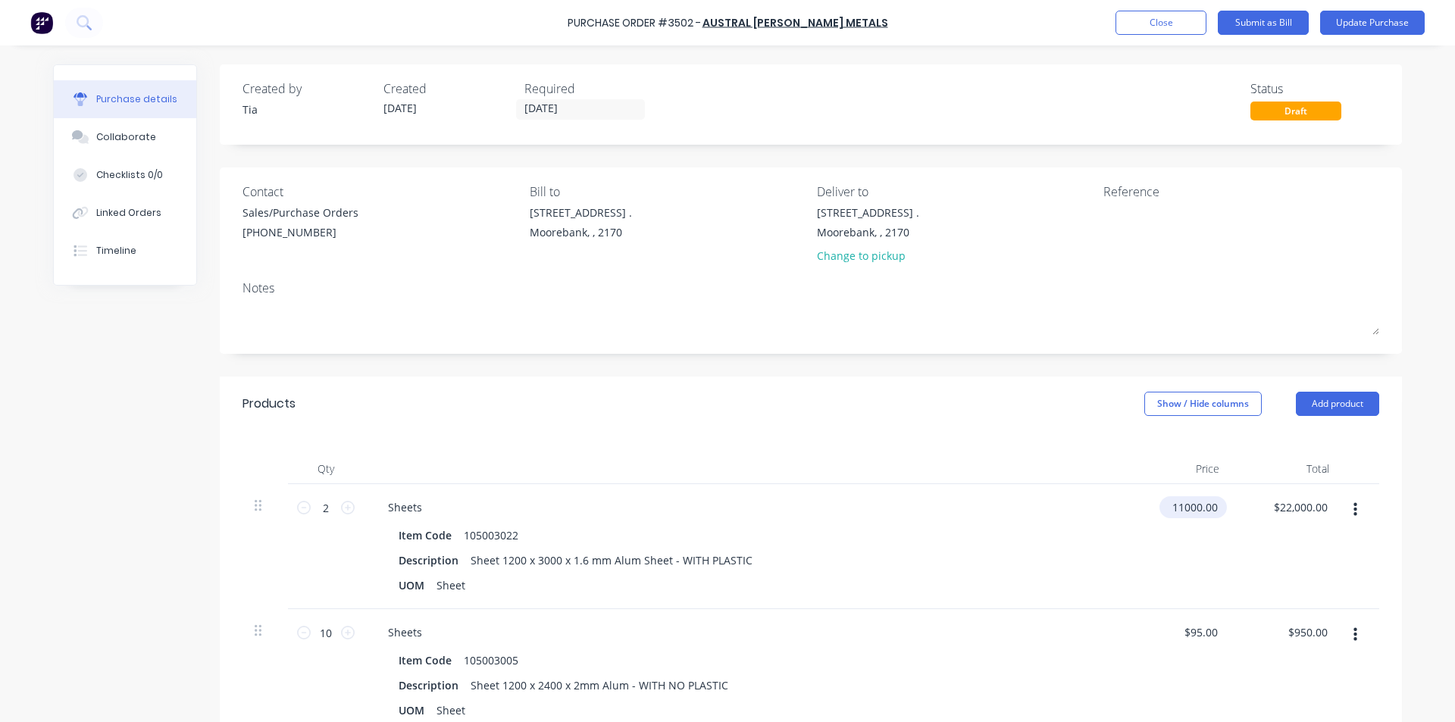
click at [1180, 510] on input "11000.00" at bounding box center [1189, 507] width 61 height 22
type input "$110.00"
click at [1313, 504] on input "220.00" at bounding box center [1299, 507] width 61 height 22
type input "$220.00"
click at [1186, 633] on input "95.00" at bounding box center [1203, 632] width 35 height 22
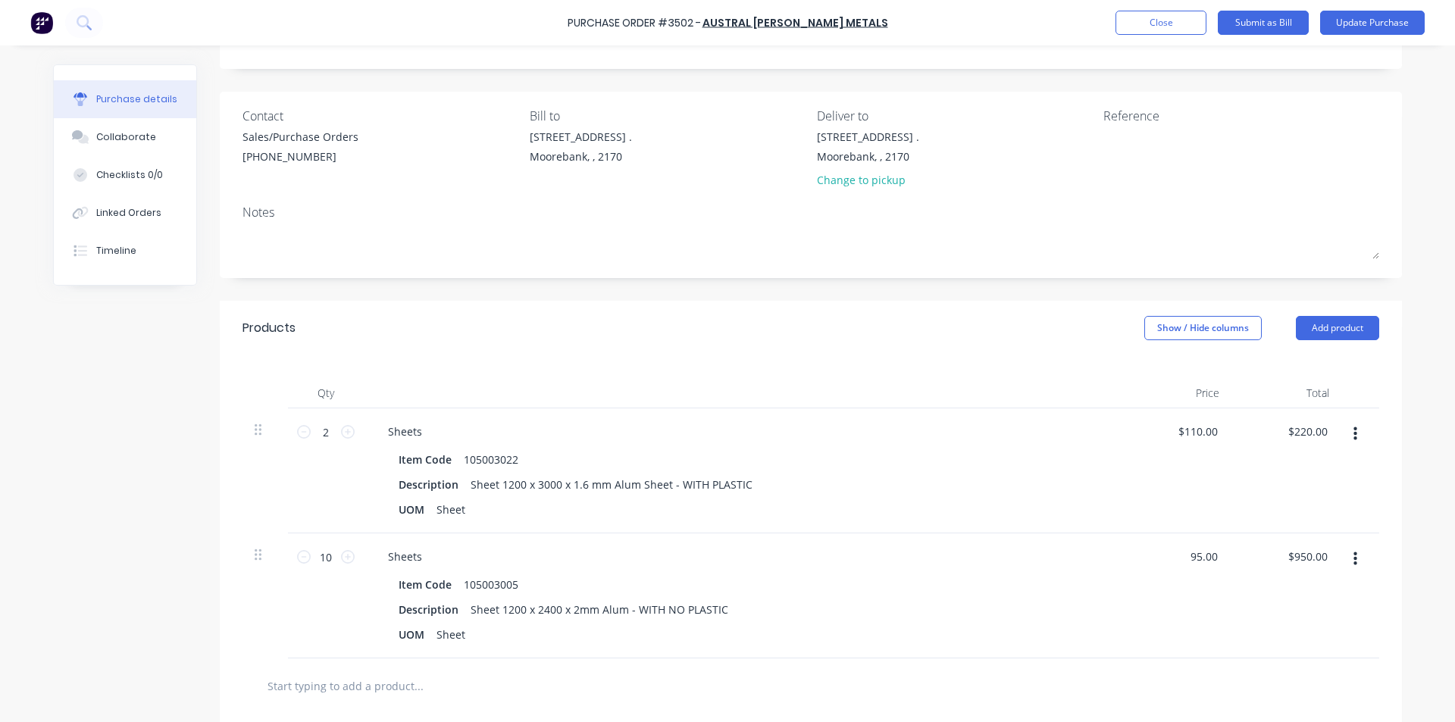
scroll to position [152, 0]
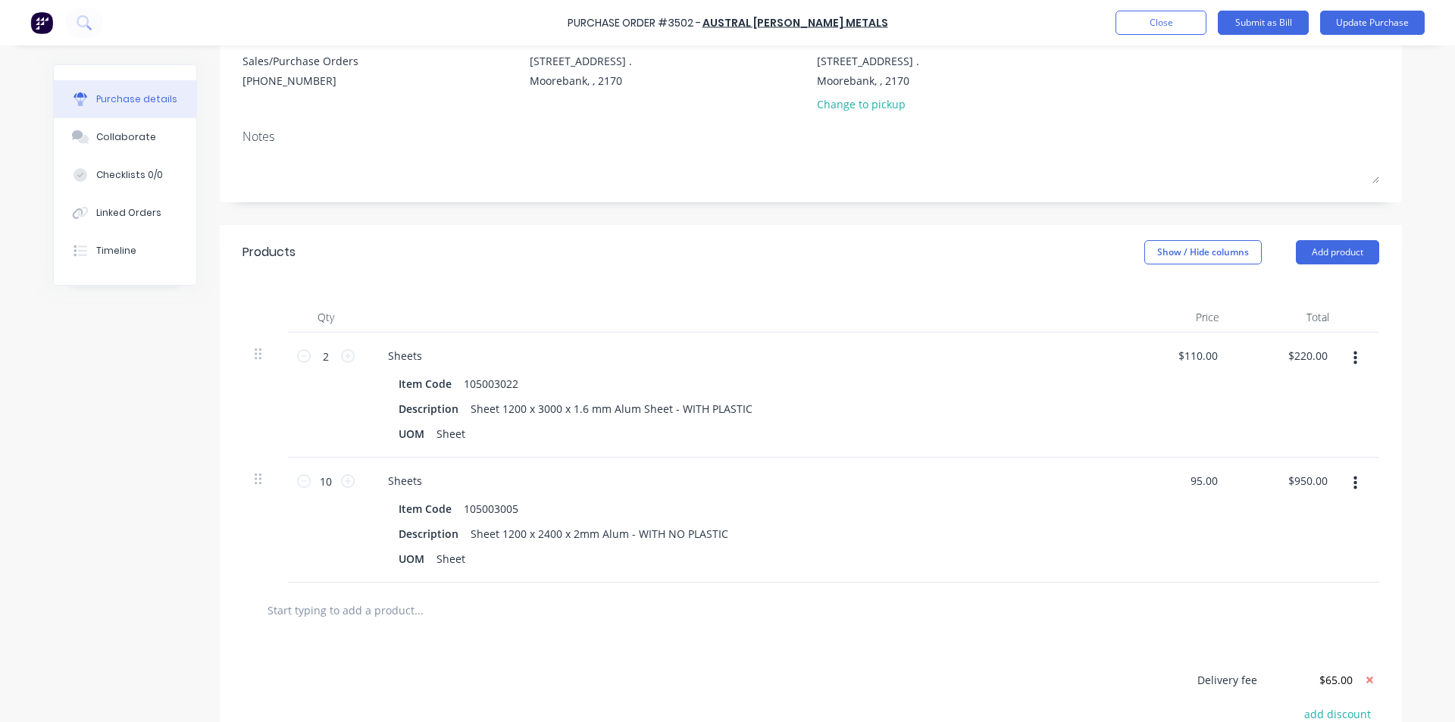
drag, startPoint x: 1211, startPoint y: 482, endPoint x: 1111, endPoint y: 472, distance: 100.5
click at [1111, 472] on div "10 10 Sheets Item Code 105003005 Description Sheet 1200 x 2400 x 2mm Alum - WIT…" at bounding box center [810, 520] width 1136 height 125
type input "$102.00"
type input "$1,020.00"
click at [846, 589] on div at bounding box center [810, 610] width 1136 height 55
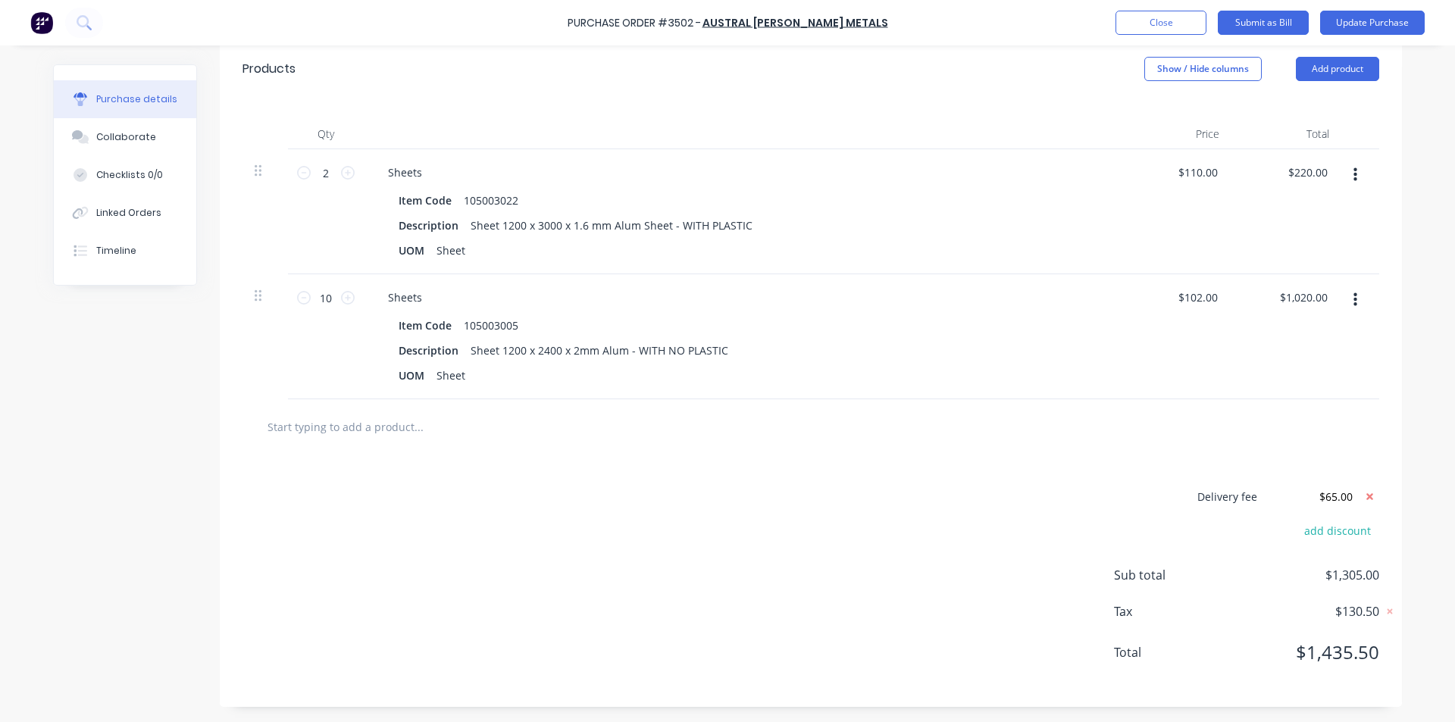
scroll to position [0, 0]
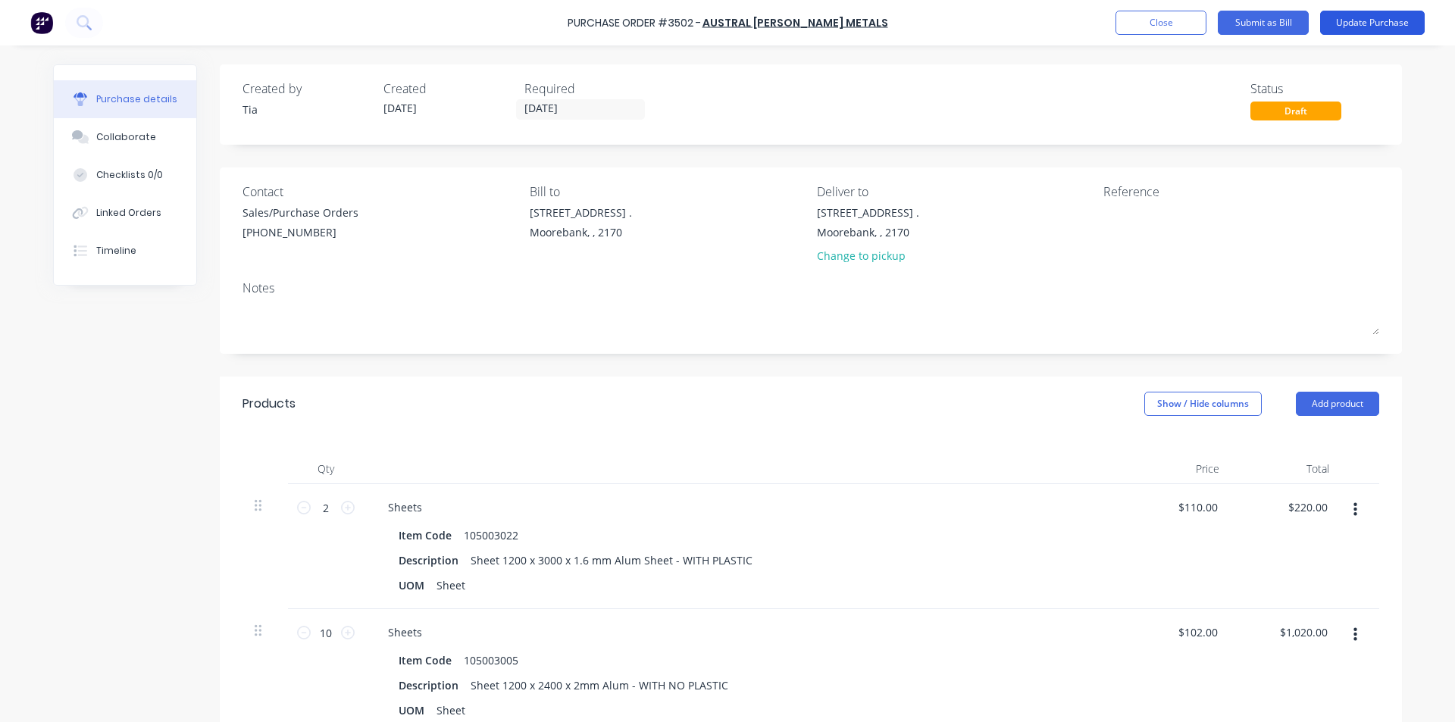
click at [1389, 22] on button "Update Purchase" at bounding box center [1372, 23] width 105 height 24
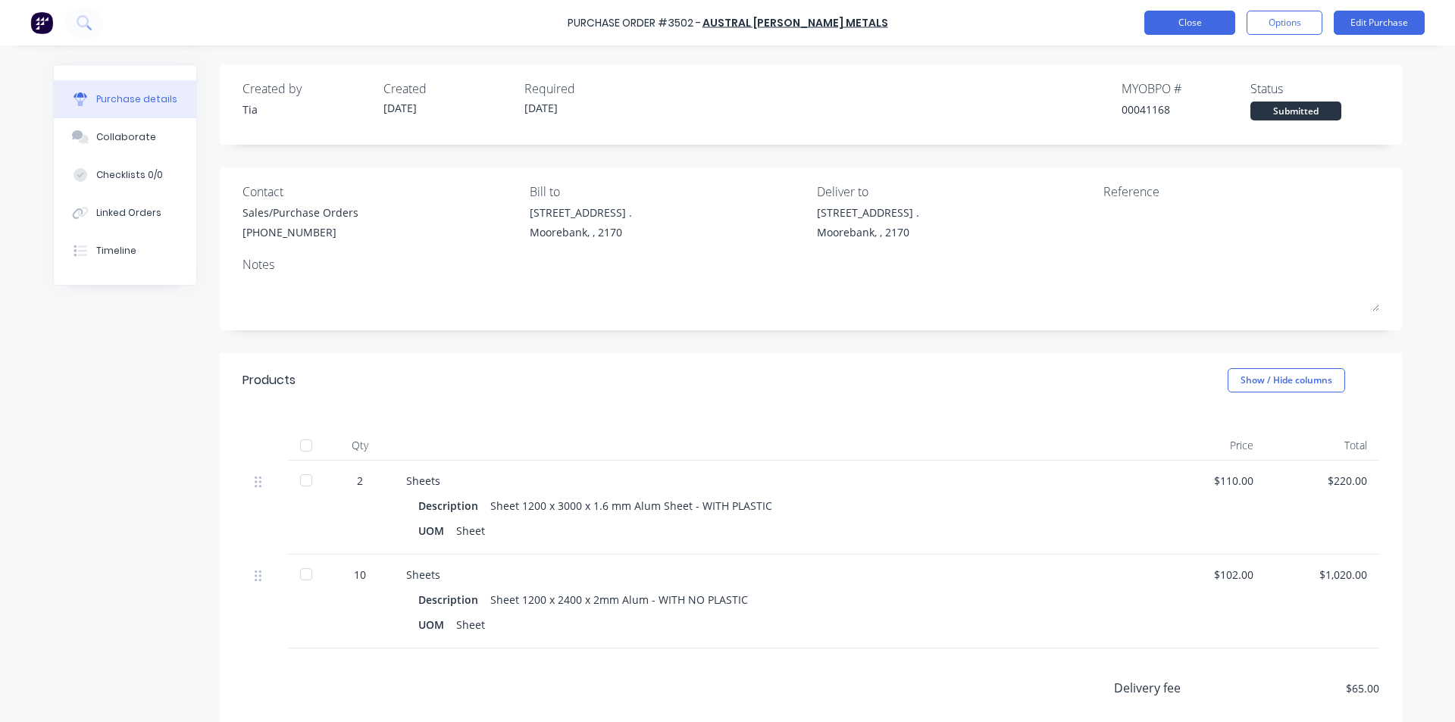
click at [1208, 19] on button "Close" at bounding box center [1189, 23] width 91 height 24
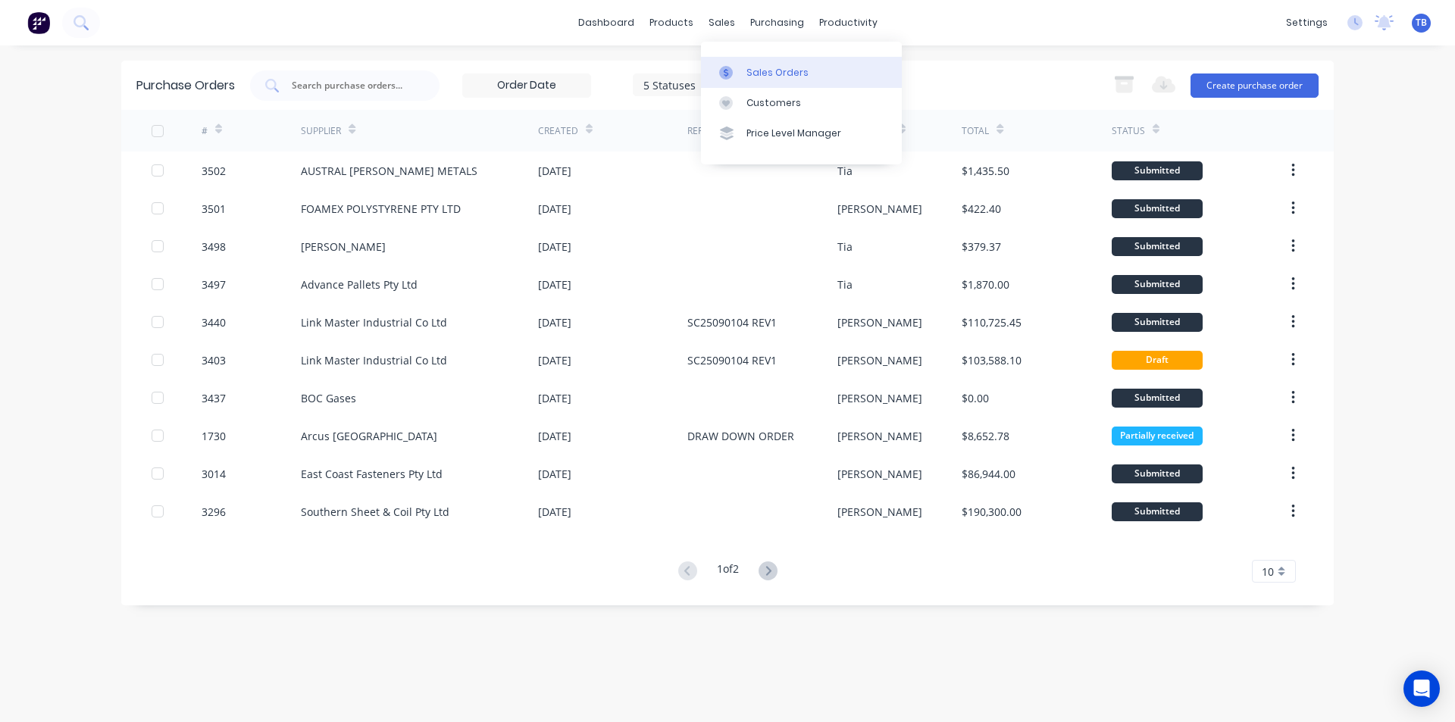
click at [747, 71] on div "Sales Orders" at bounding box center [777, 73] width 62 height 14
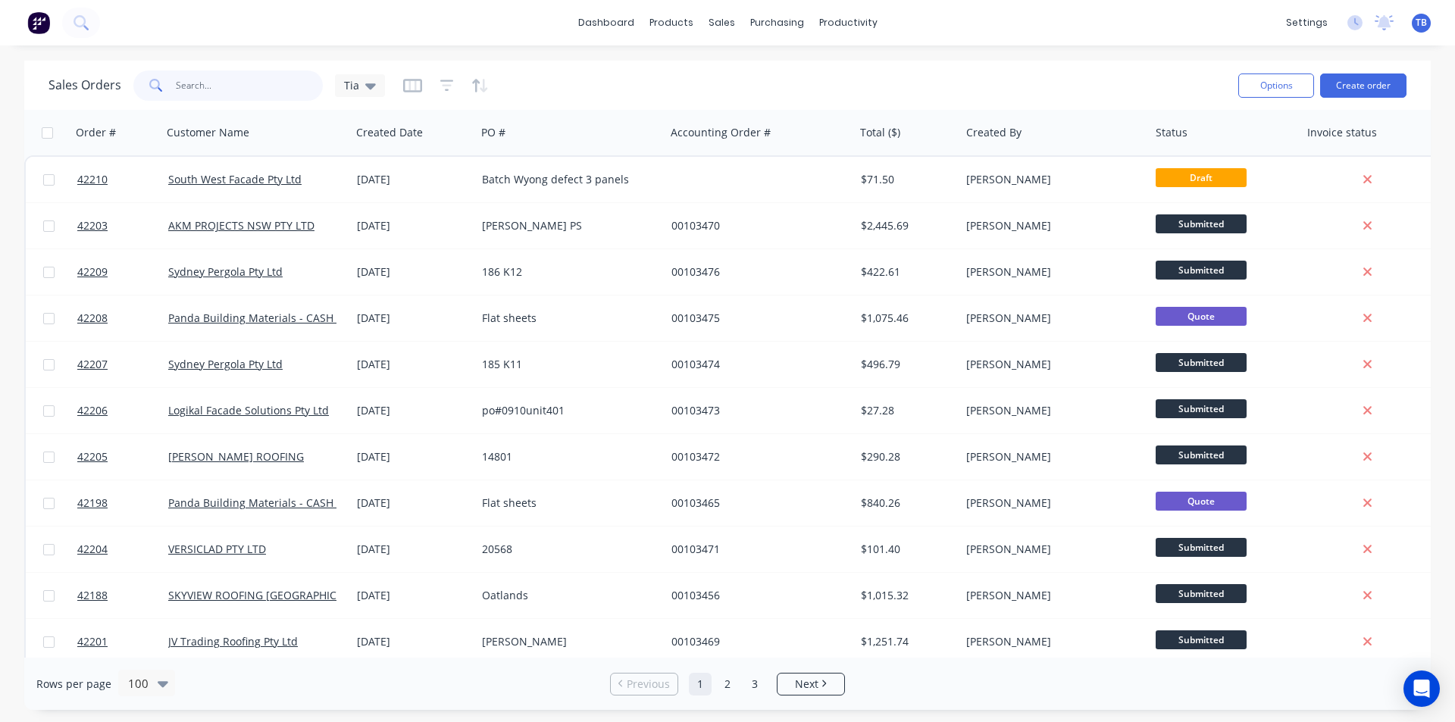
click at [200, 89] on input "text" at bounding box center [250, 85] width 148 height 30
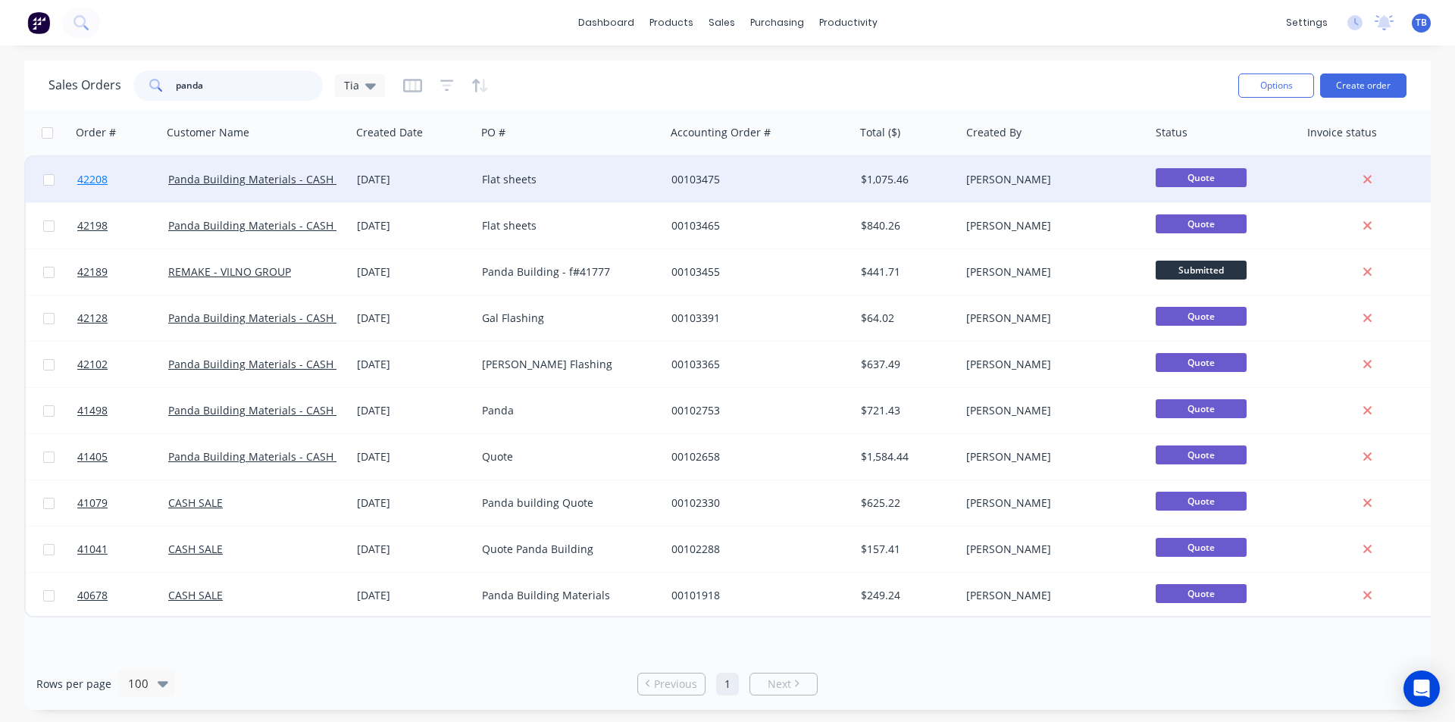
type input "panda"
click at [98, 180] on span "42208" at bounding box center [92, 179] width 30 height 15
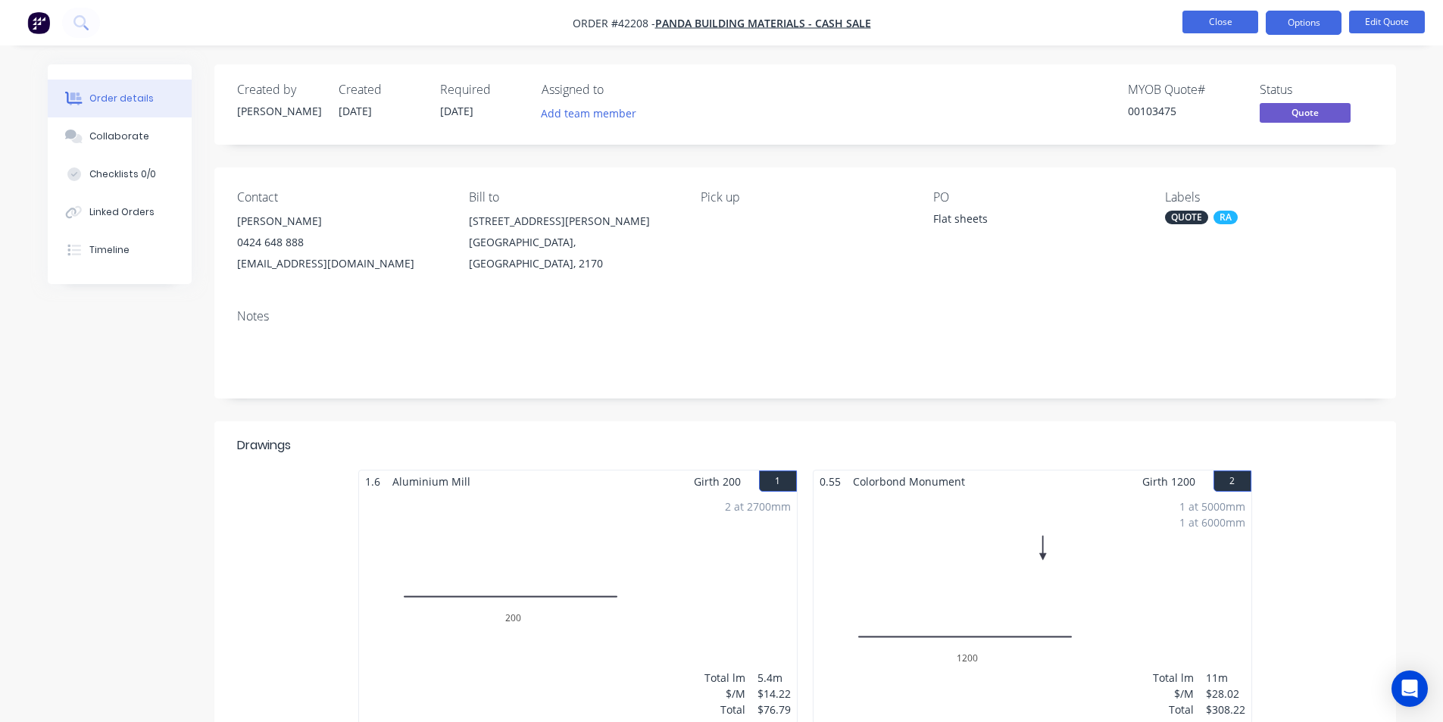
click at [1220, 27] on button "Close" at bounding box center [1221, 22] width 76 height 23
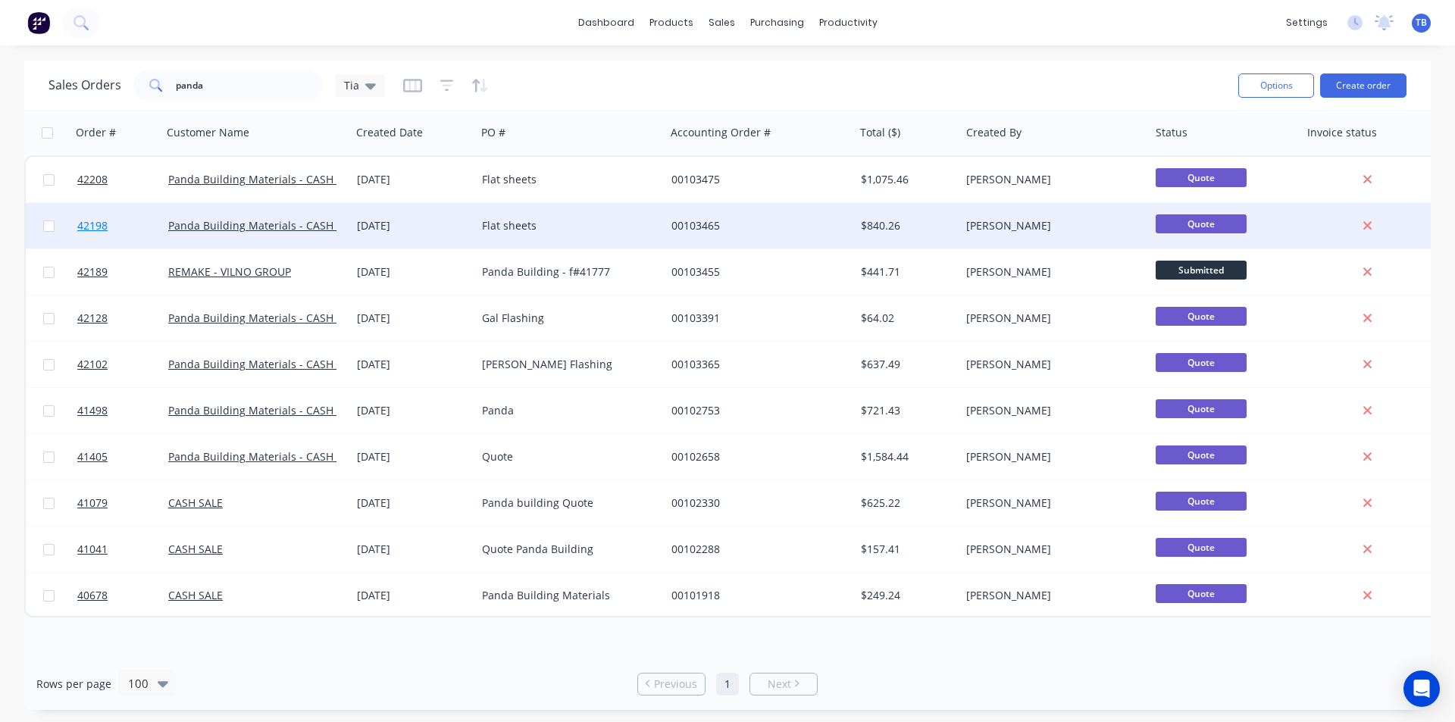
click at [116, 228] on link "42198" at bounding box center [122, 225] width 91 height 45
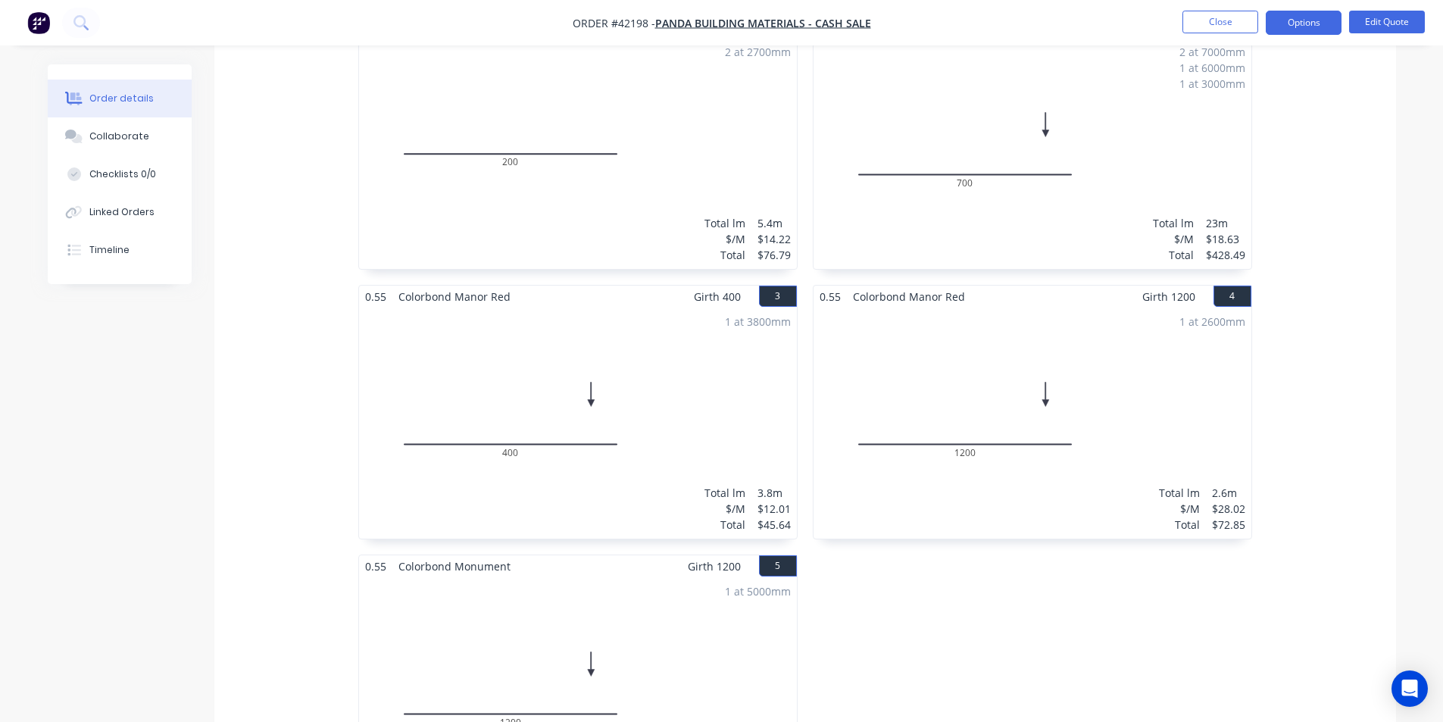
scroll to position [827, 0]
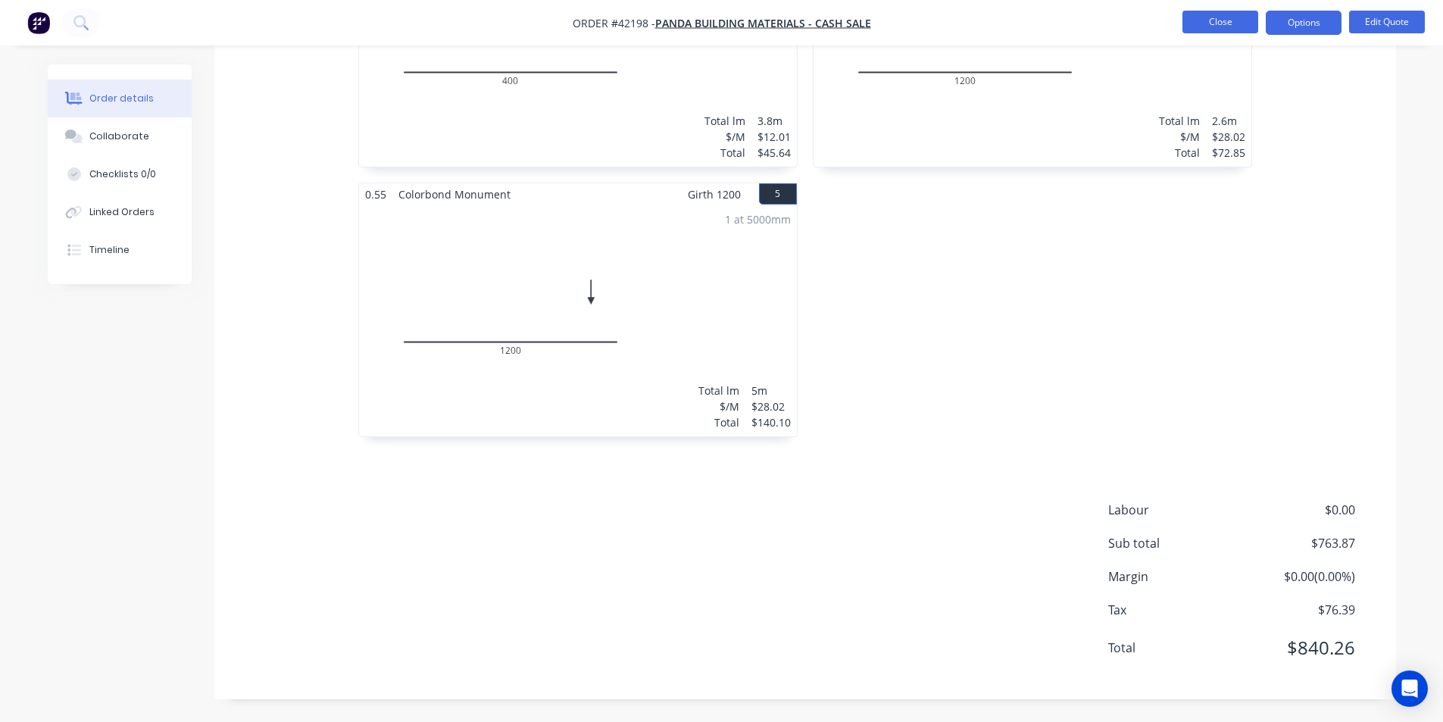
click at [1215, 14] on button "Close" at bounding box center [1221, 22] width 76 height 23
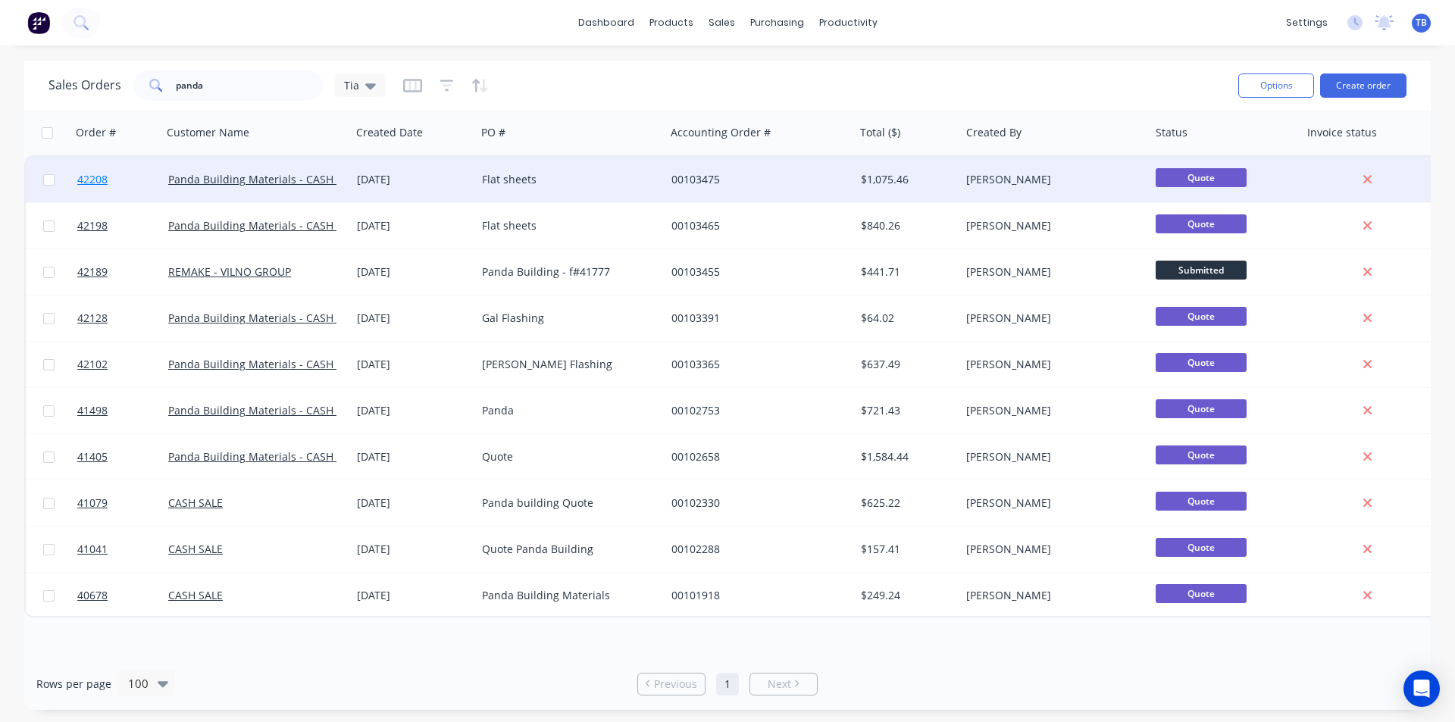
click at [94, 178] on span "42208" at bounding box center [92, 179] width 30 height 15
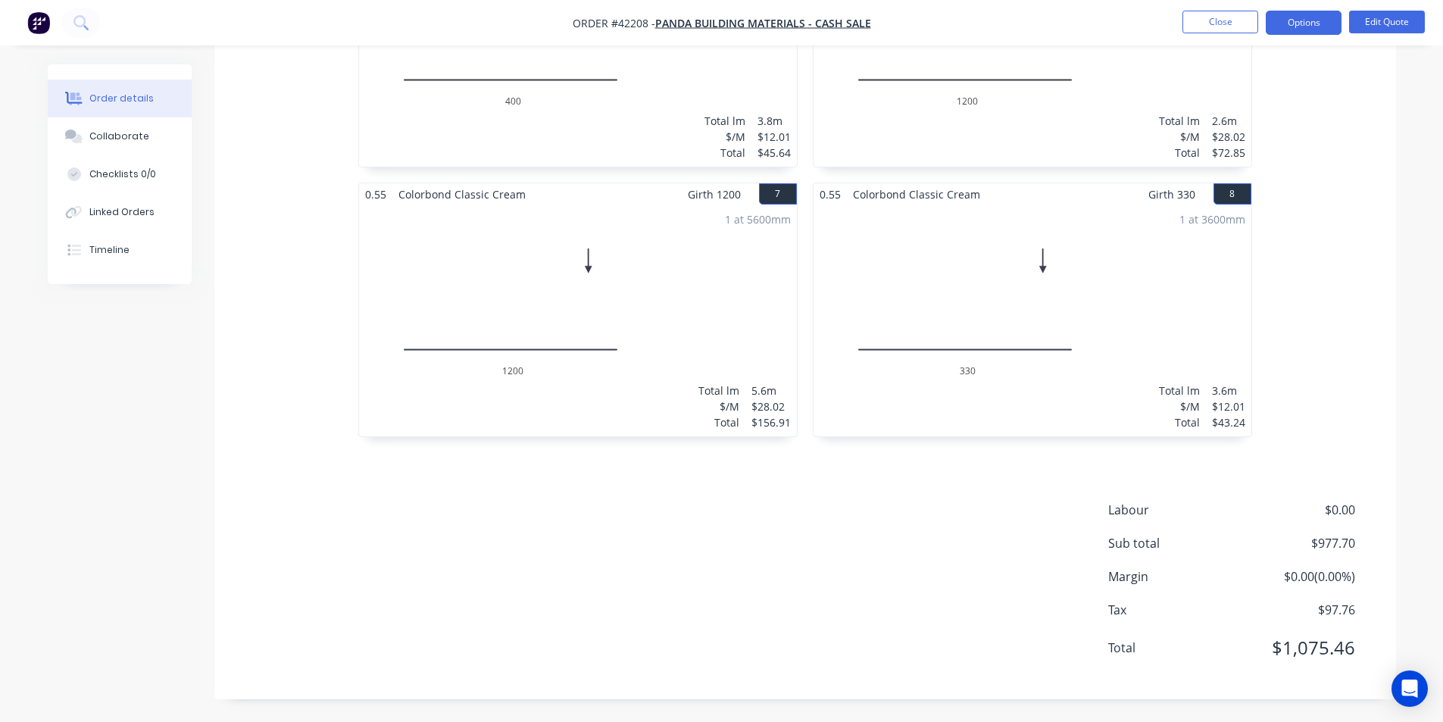
scroll to position [566, 0]
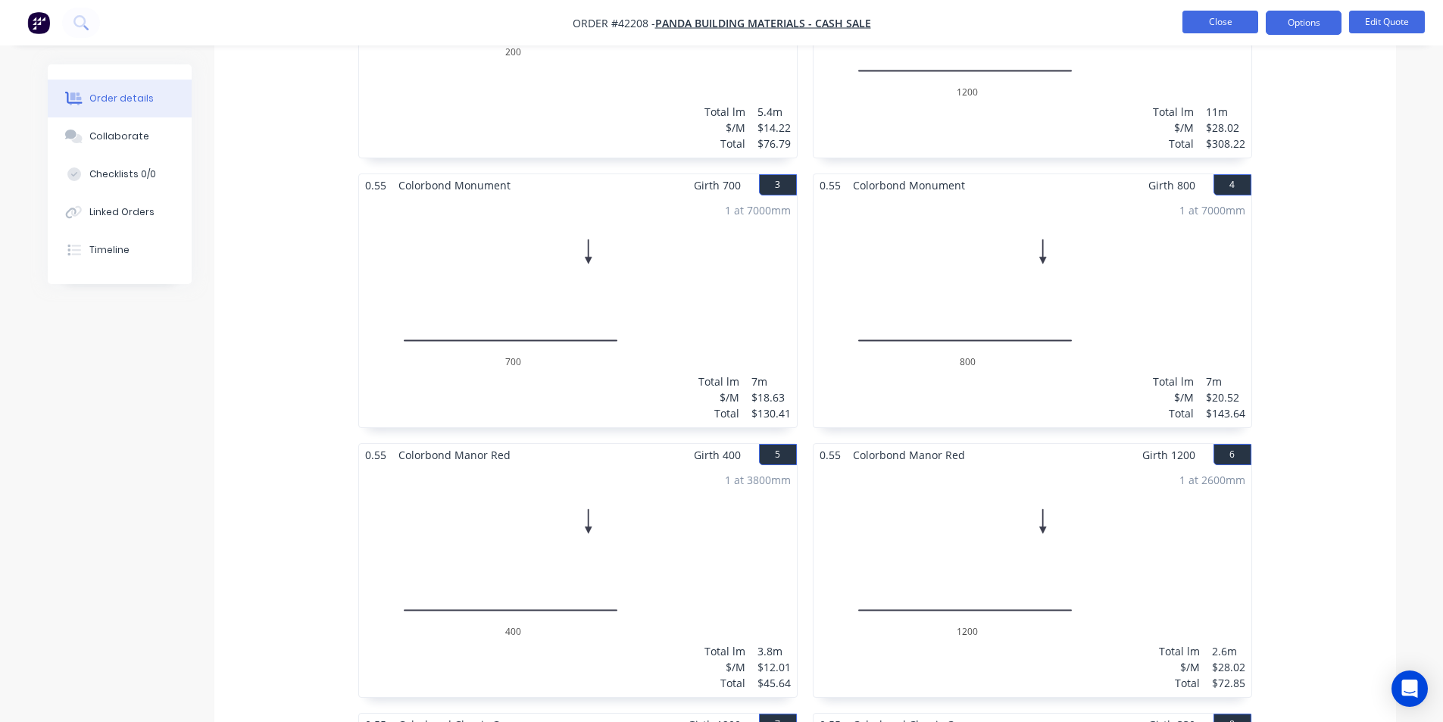
click at [1189, 20] on button "Close" at bounding box center [1221, 22] width 76 height 23
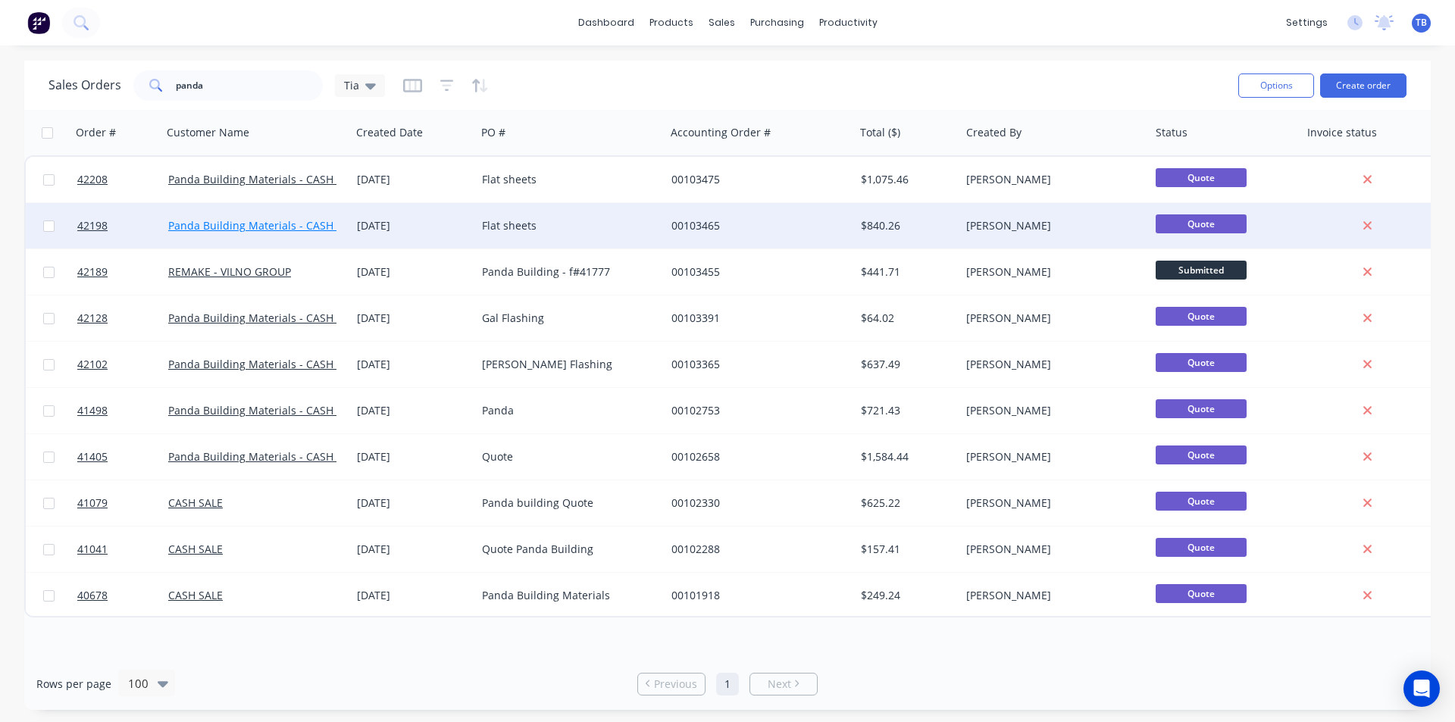
click at [180, 227] on link "Panda Building Materials - CASH SALE" at bounding box center [264, 225] width 192 height 14
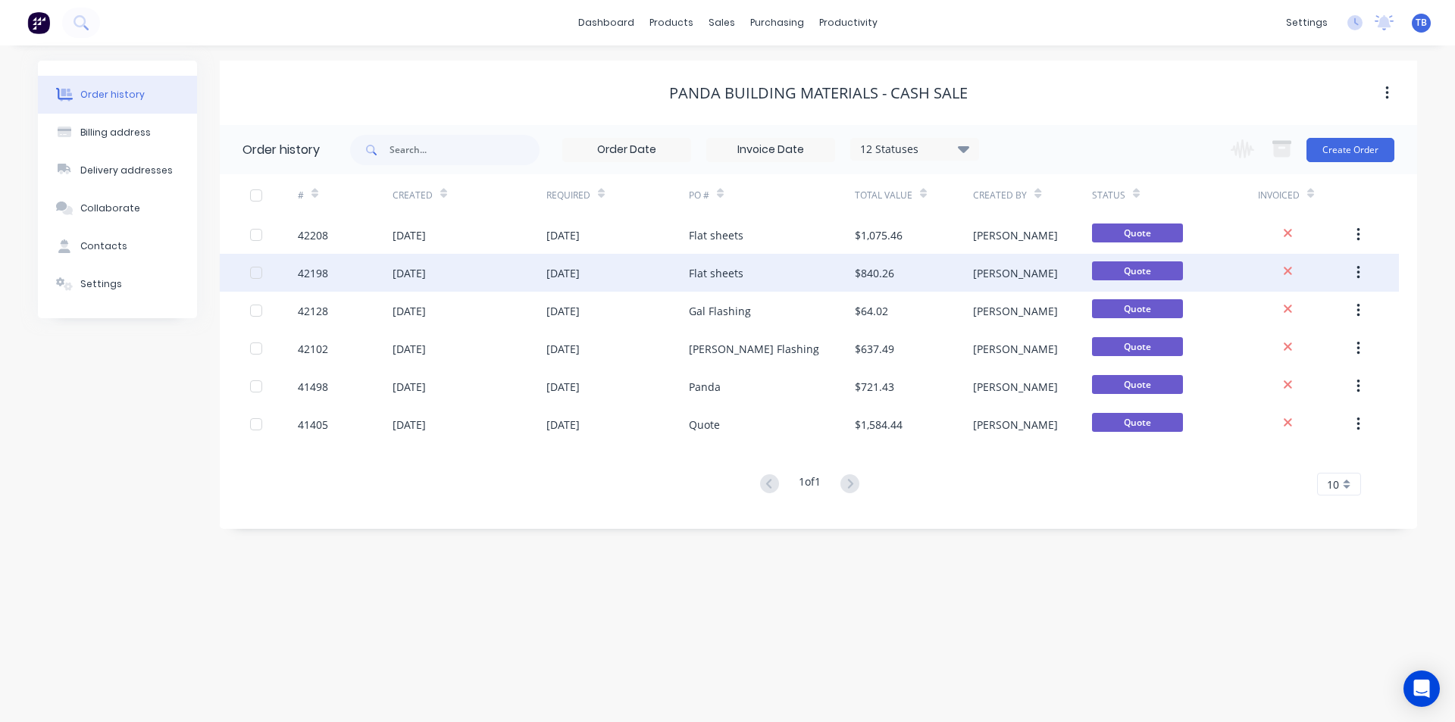
click at [319, 268] on div "42198" at bounding box center [313, 273] width 30 height 16
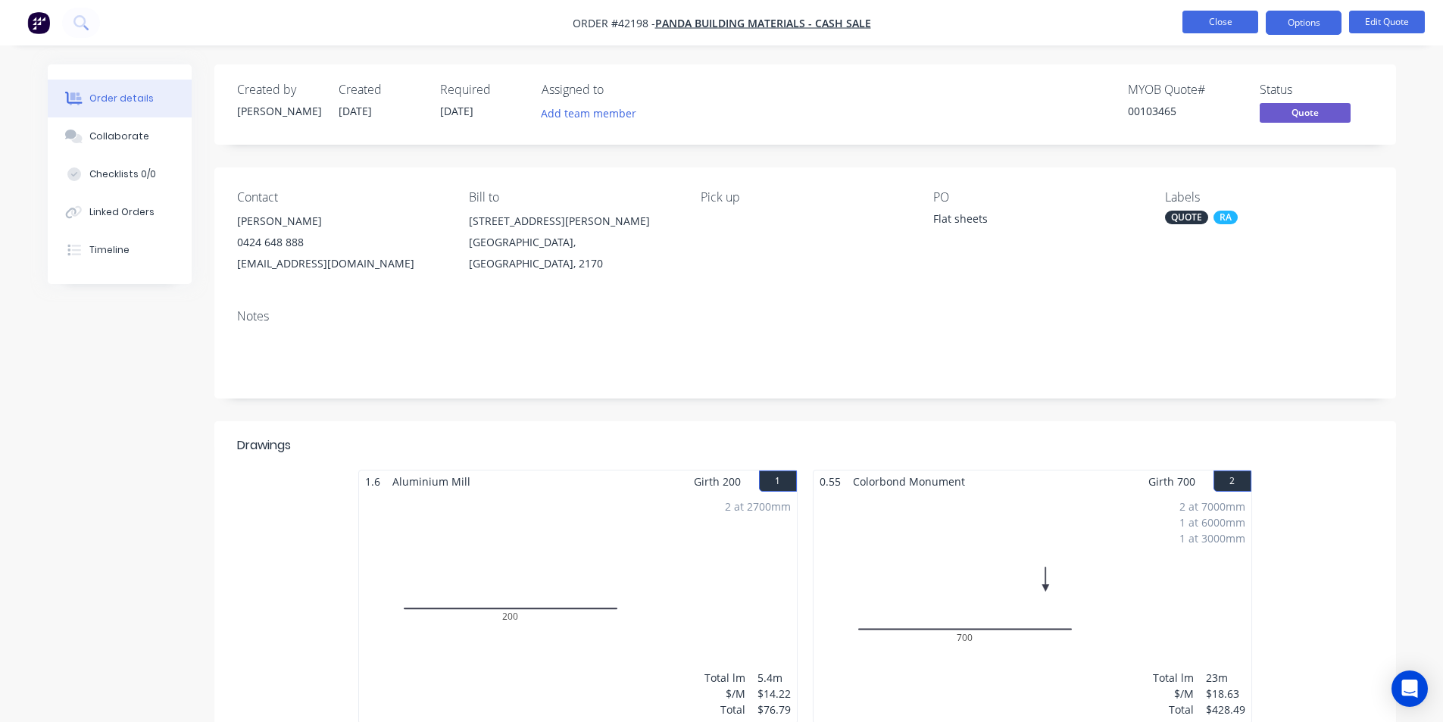
click at [1240, 20] on button "Close" at bounding box center [1221, 22] width 76 height 23
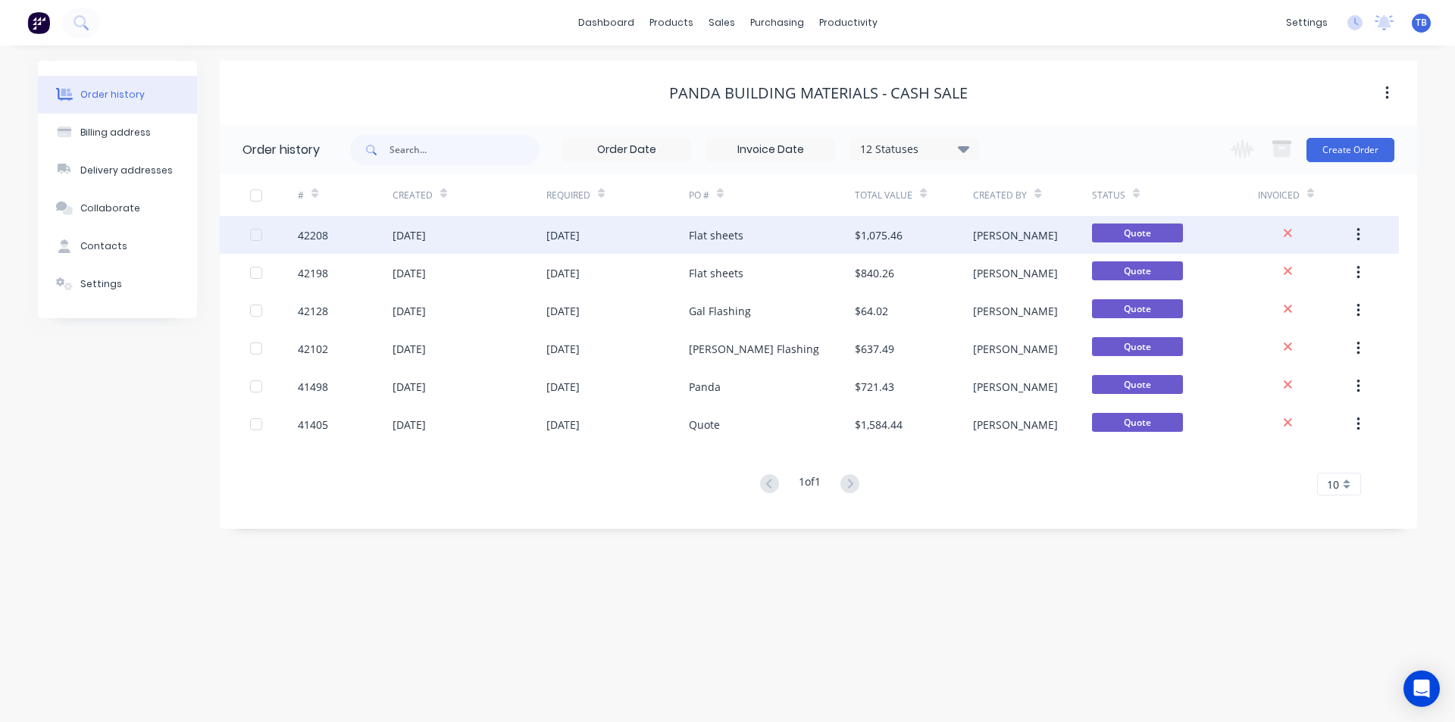
click at [313, 227] on div "42208" at bounding box center [313, 235] width 30 height 16
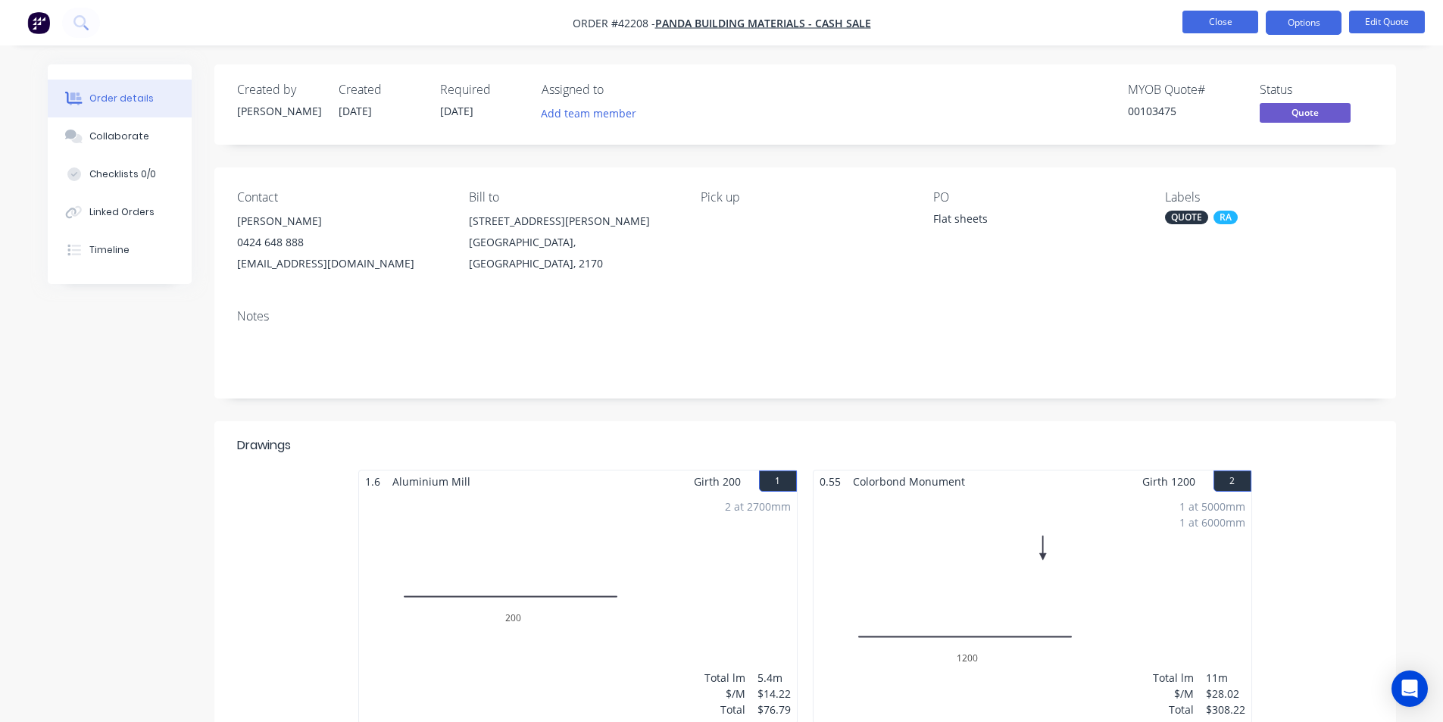
click at [1209, 27] on button "Close" at bounding box center [1221, 22] width 76 height 23
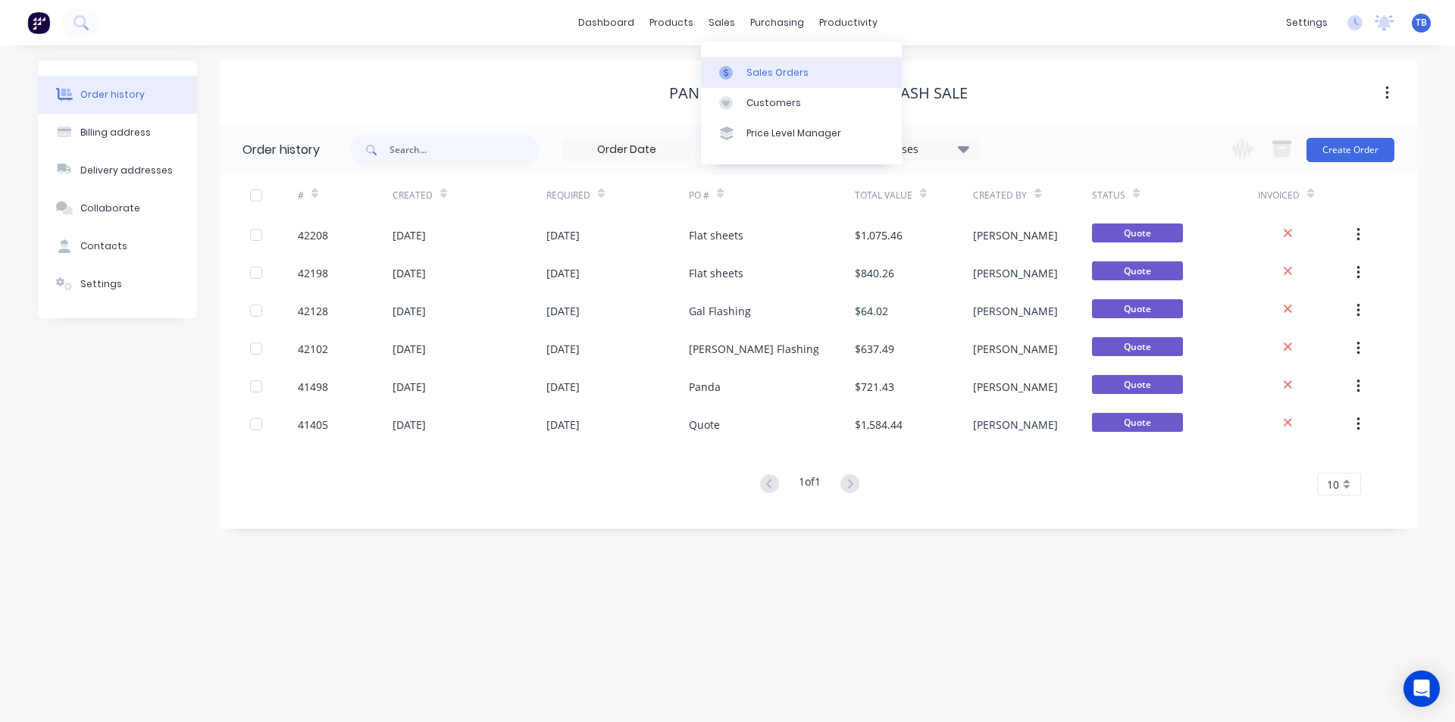
click at [733, 66] on div at bounding box center [730, 73] width 23 height 14
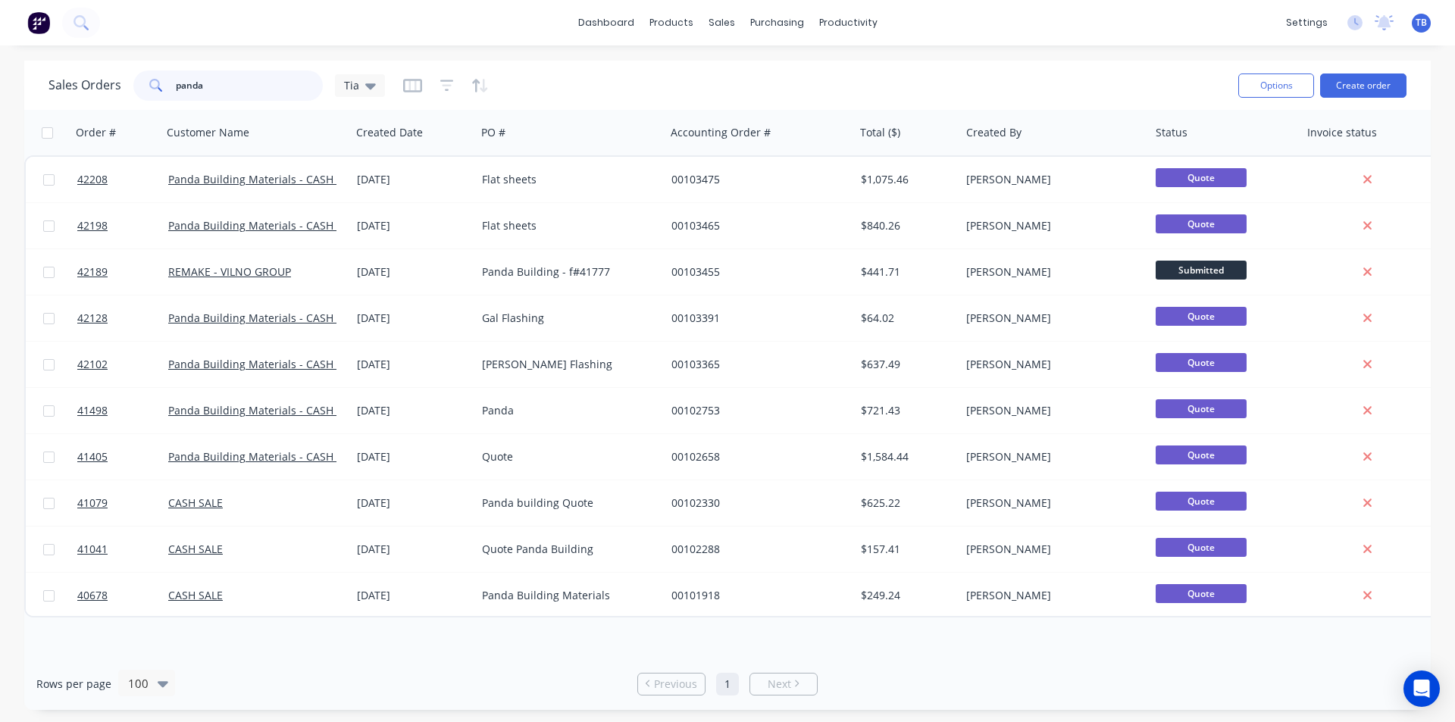
drag, startPoint x: 221, startPoint y: 88, endPoint x: 187, endPoint y: 82, distance: 34.6
click at [187, 82] on input "panda" at bounding box center [250, 85] width 148 height 30
type input "p"
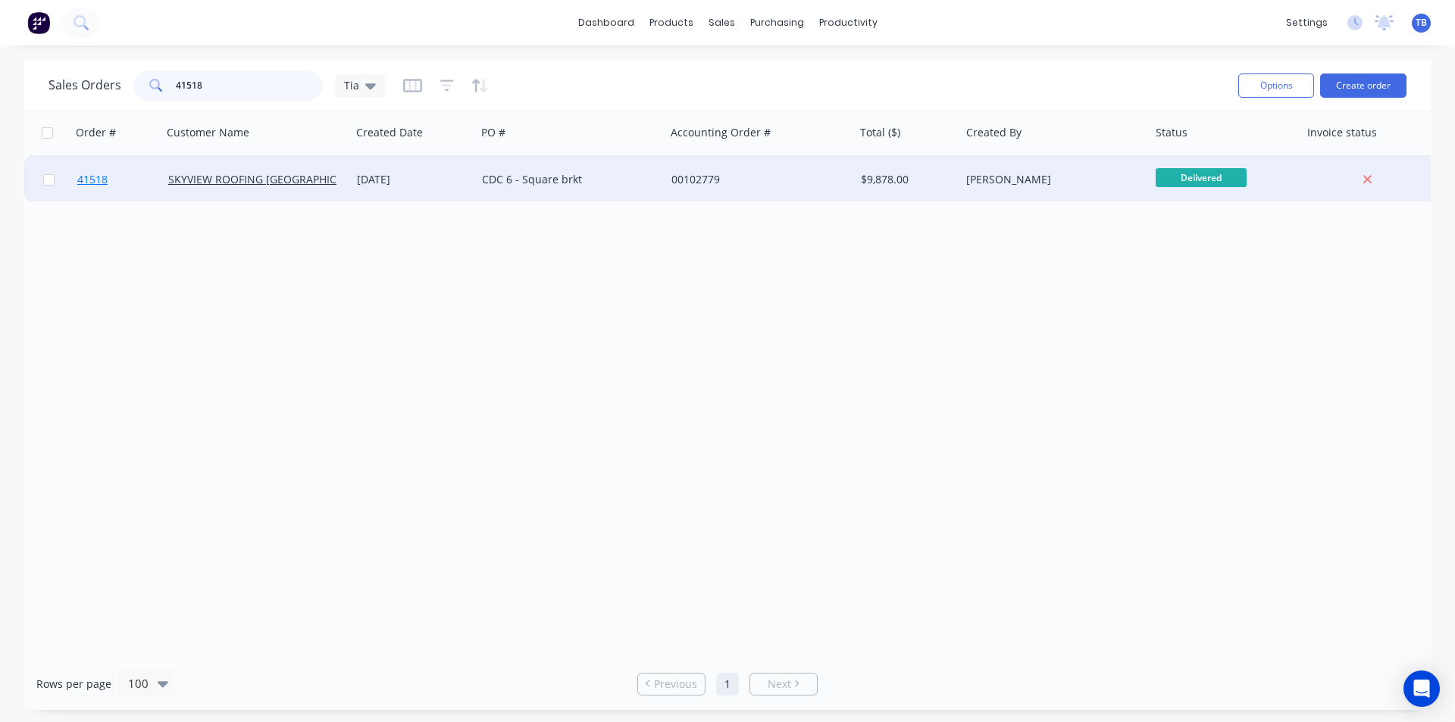
type input "41518"
click at [89, 188] on link "41518" at bounding box center [122, 179] width 91 height 45
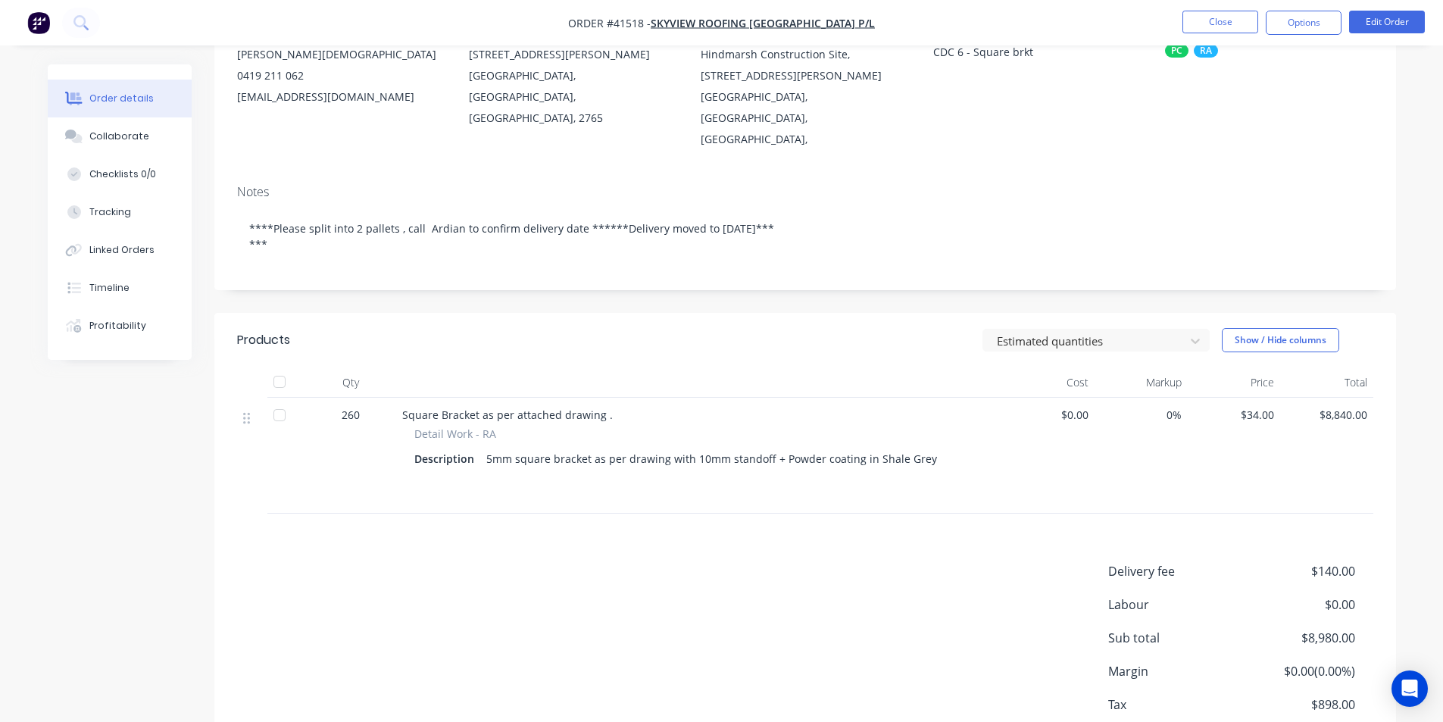
scroll to position [1, 0]
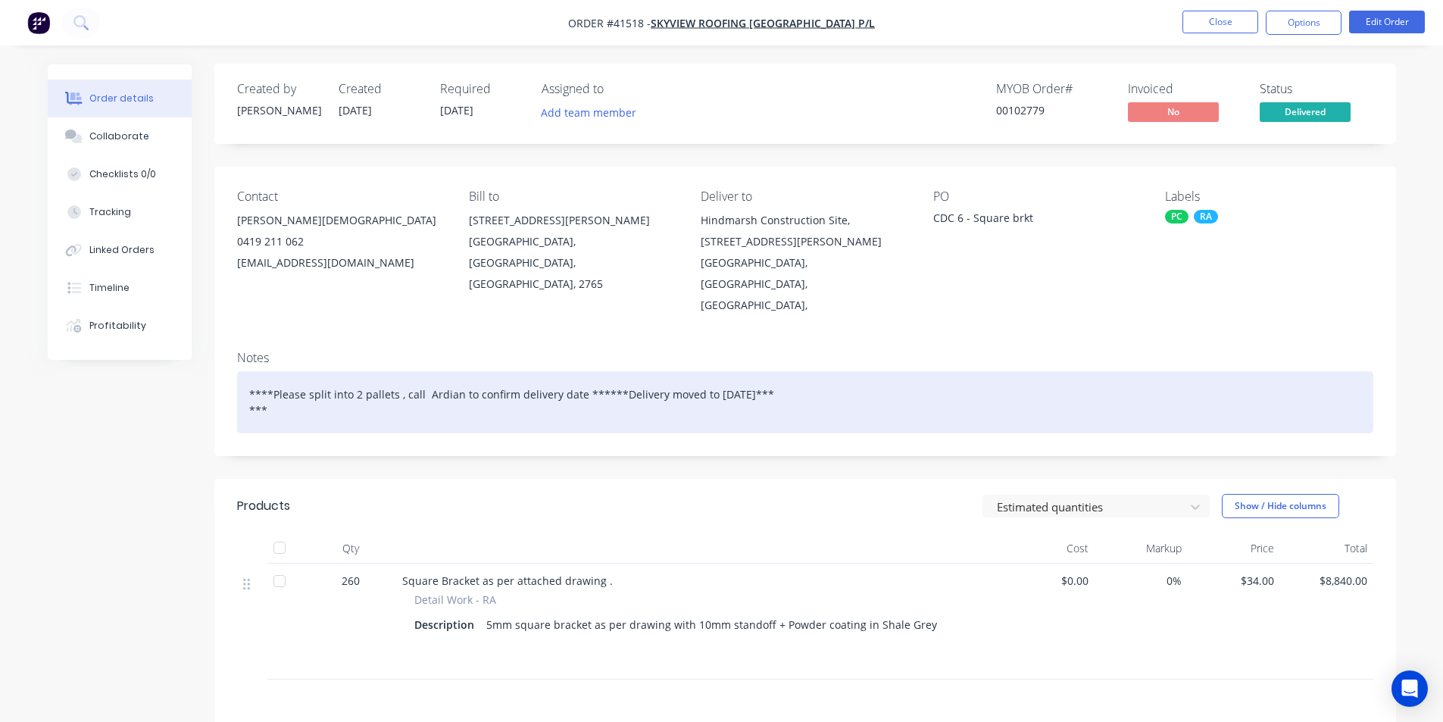
click at [585, 433] on div "****Please split into 2 pallets , call Ardian to confirm delivery date ******De…" at bounding box center [805, 402] width 1136 height 62
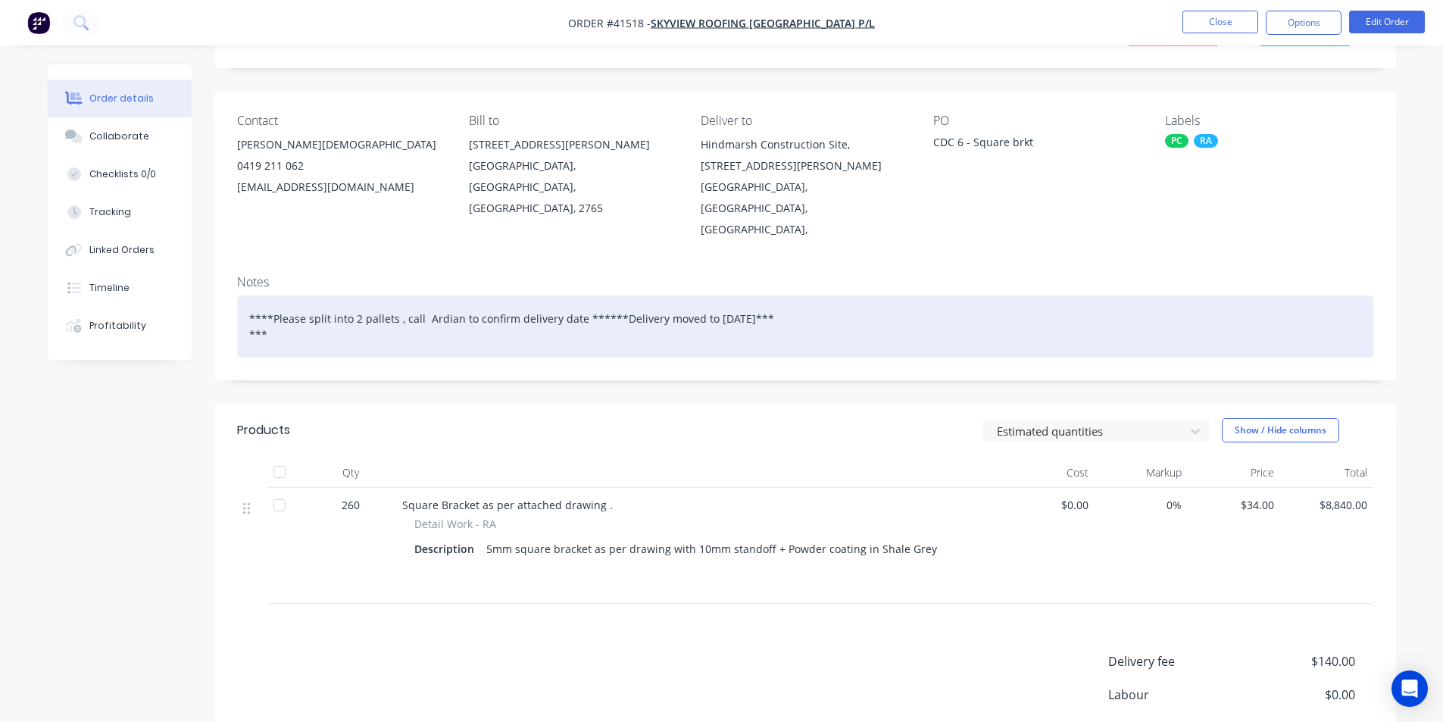
scroll to position [304, 0]
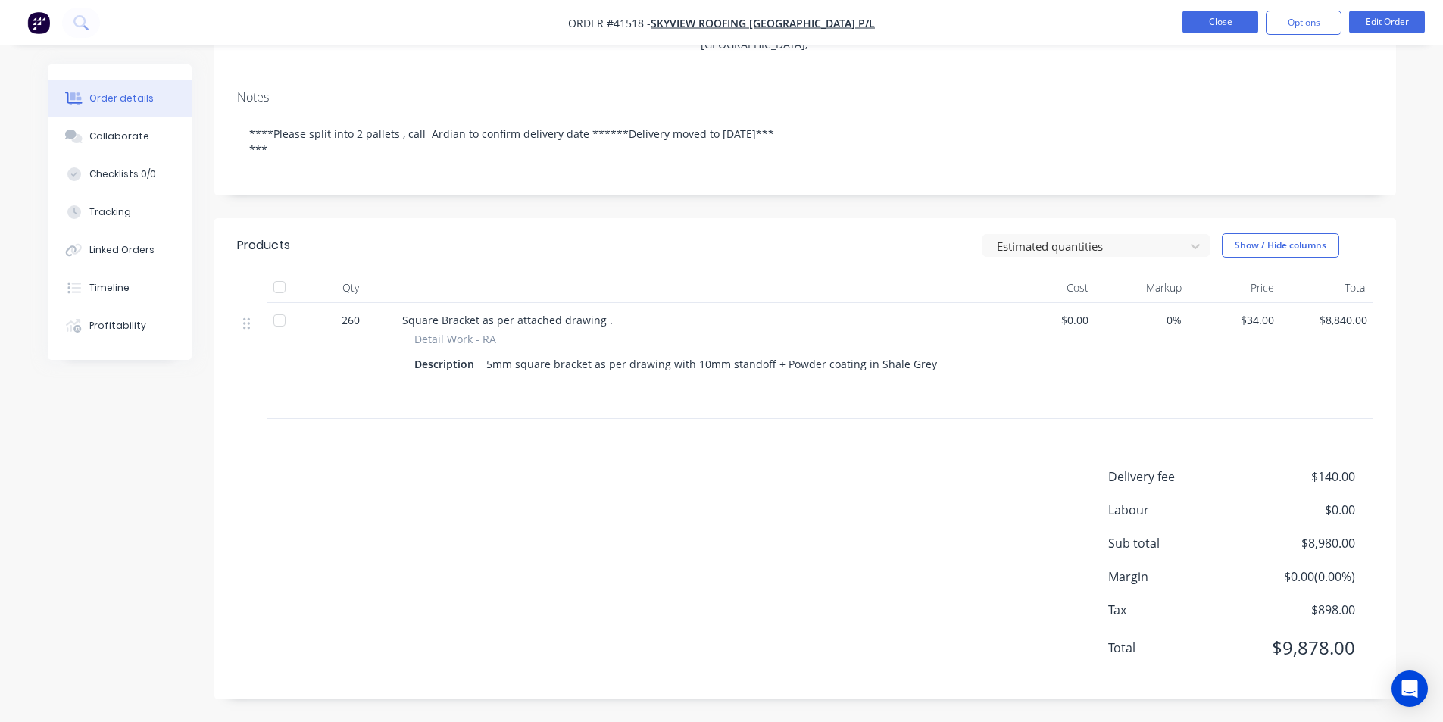
click at [1202, 24] on button "Close" at bounding box center [1221, 22] width 76 height 23
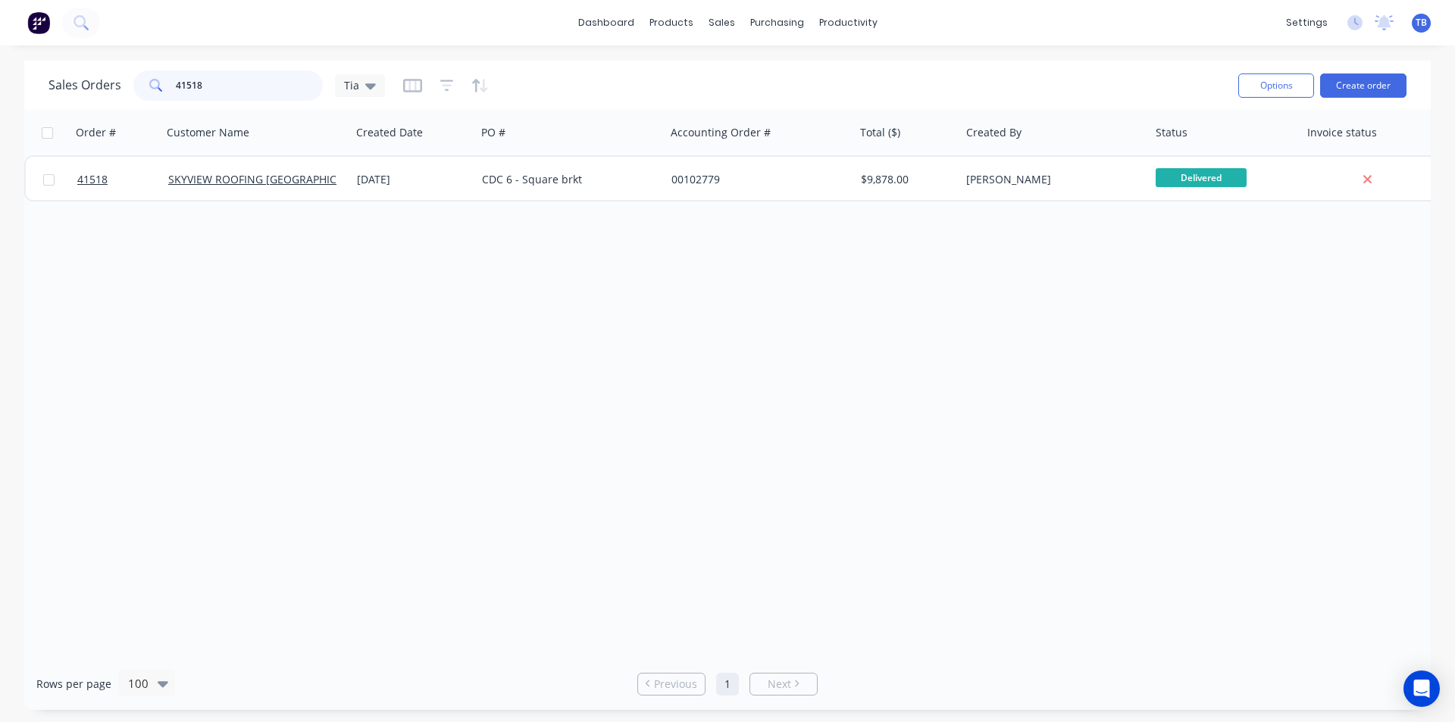
drag, startPoint x: 245, startPoint y: 78, endPoint x: 147, endPoint y: 93, distance: 99.6
click at [147, 93] on div "41518" at bounding box center [227, 85] width 189 height 30
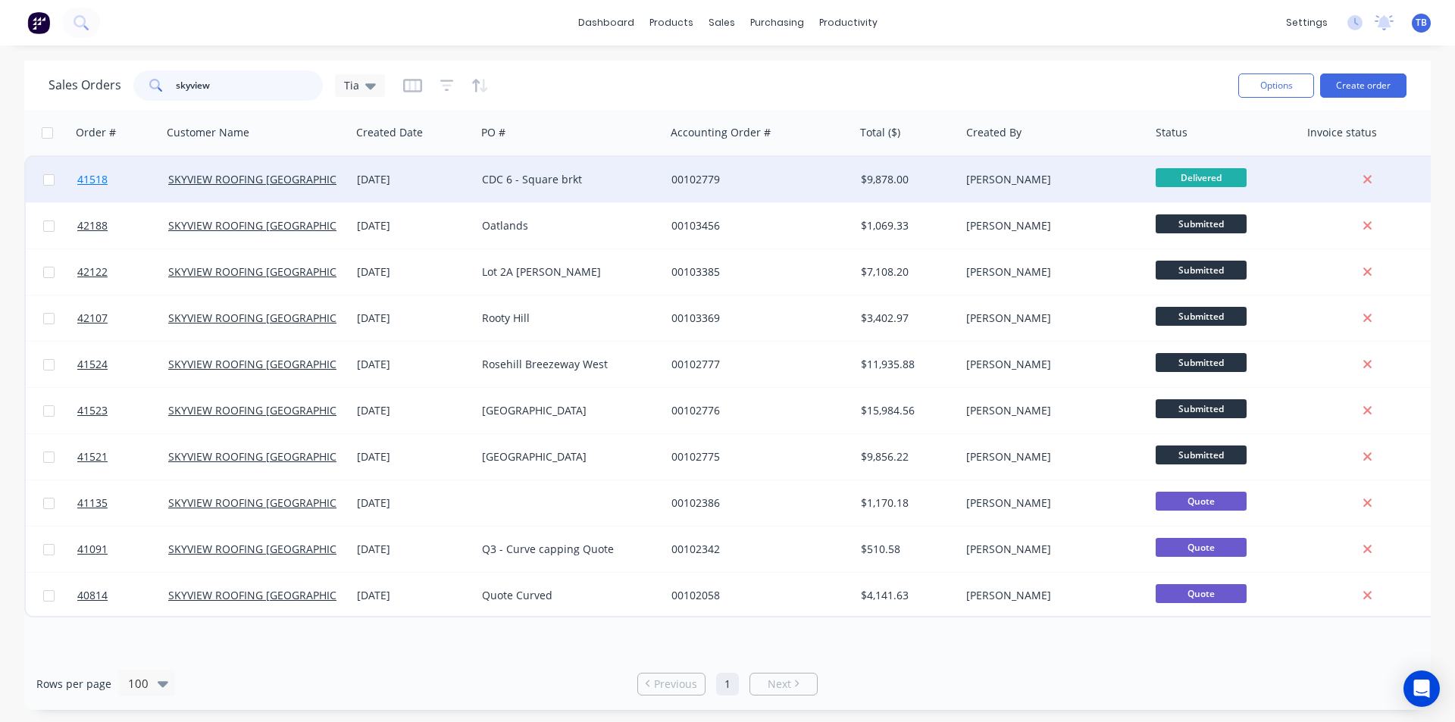
type input "skyview"
click at [105, 185] on span "41518" at bounding box center [92, 179] width 30 height 15
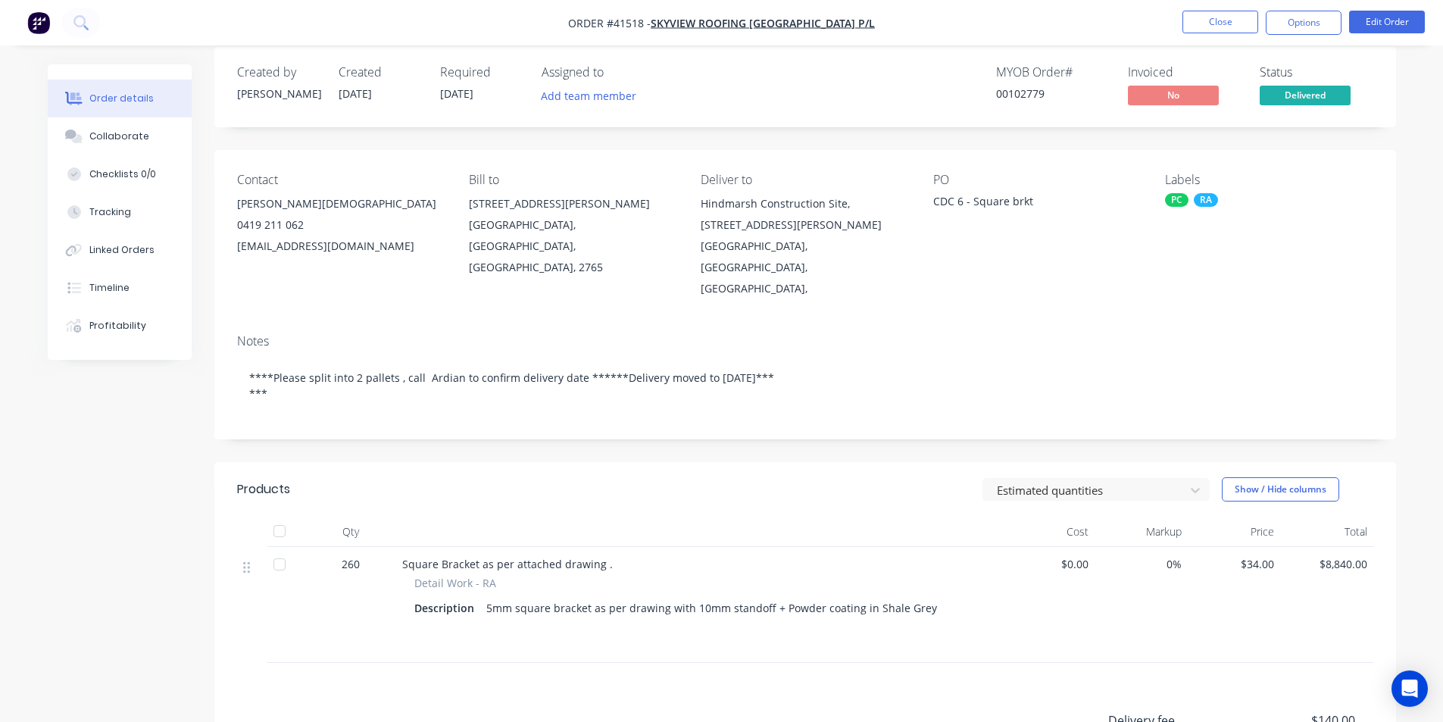
scroll to position [304, 0]
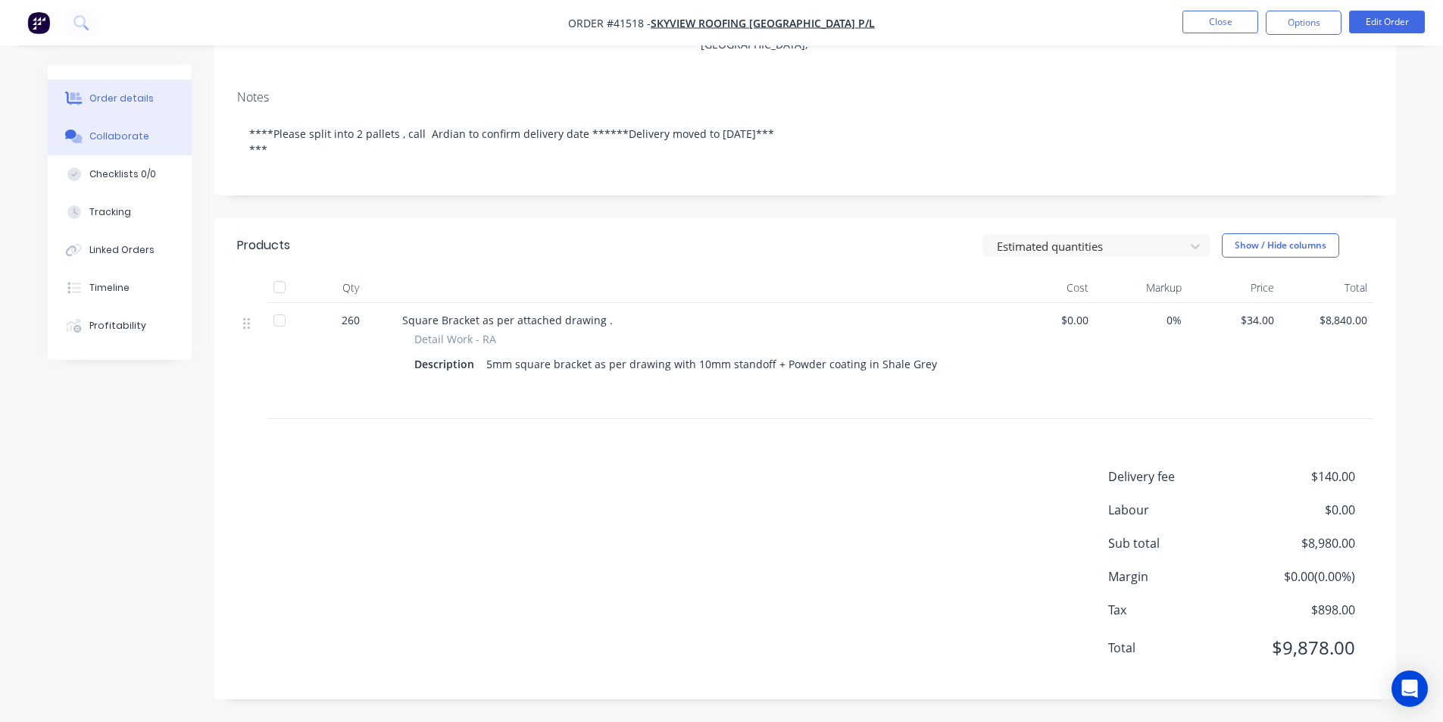
click at [130, 130] on div "Collaborate" at bounding box center [119, 137] width 60 height 14
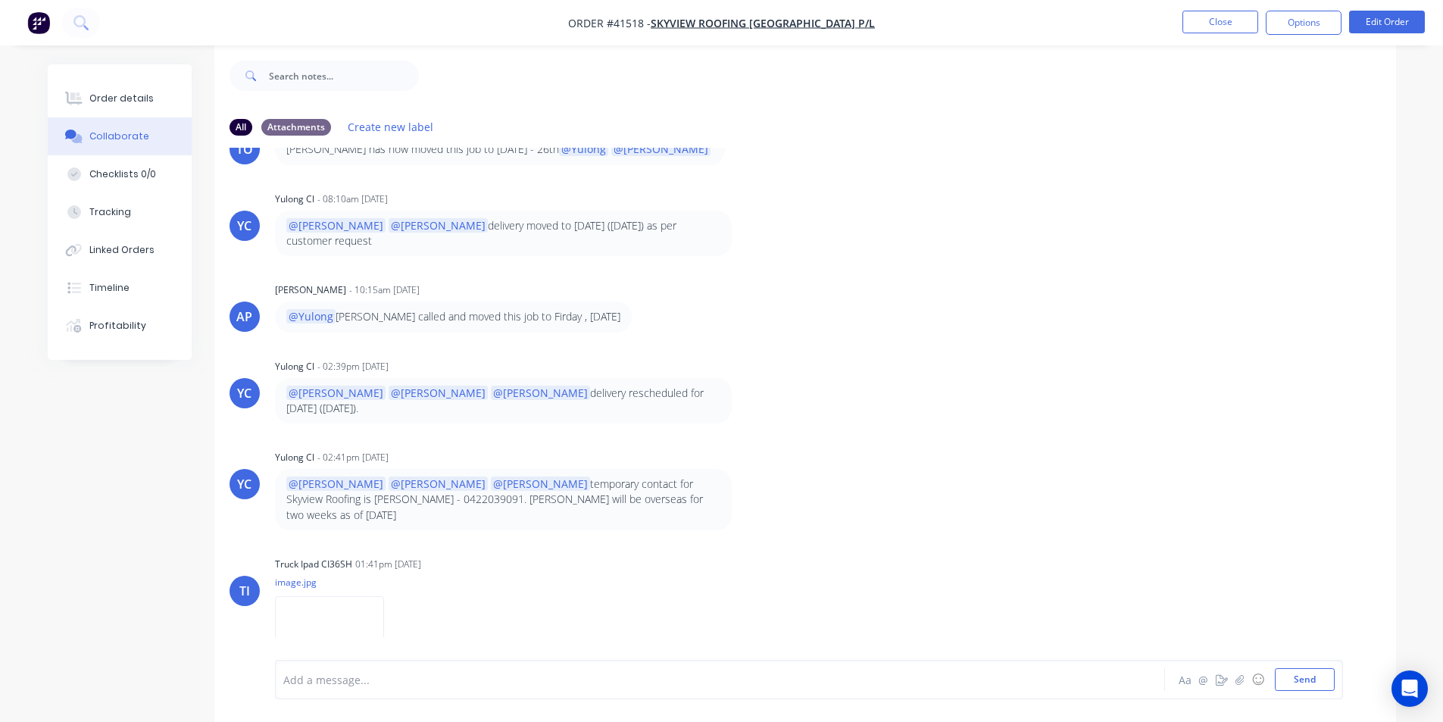
scroll to position [23, 0]
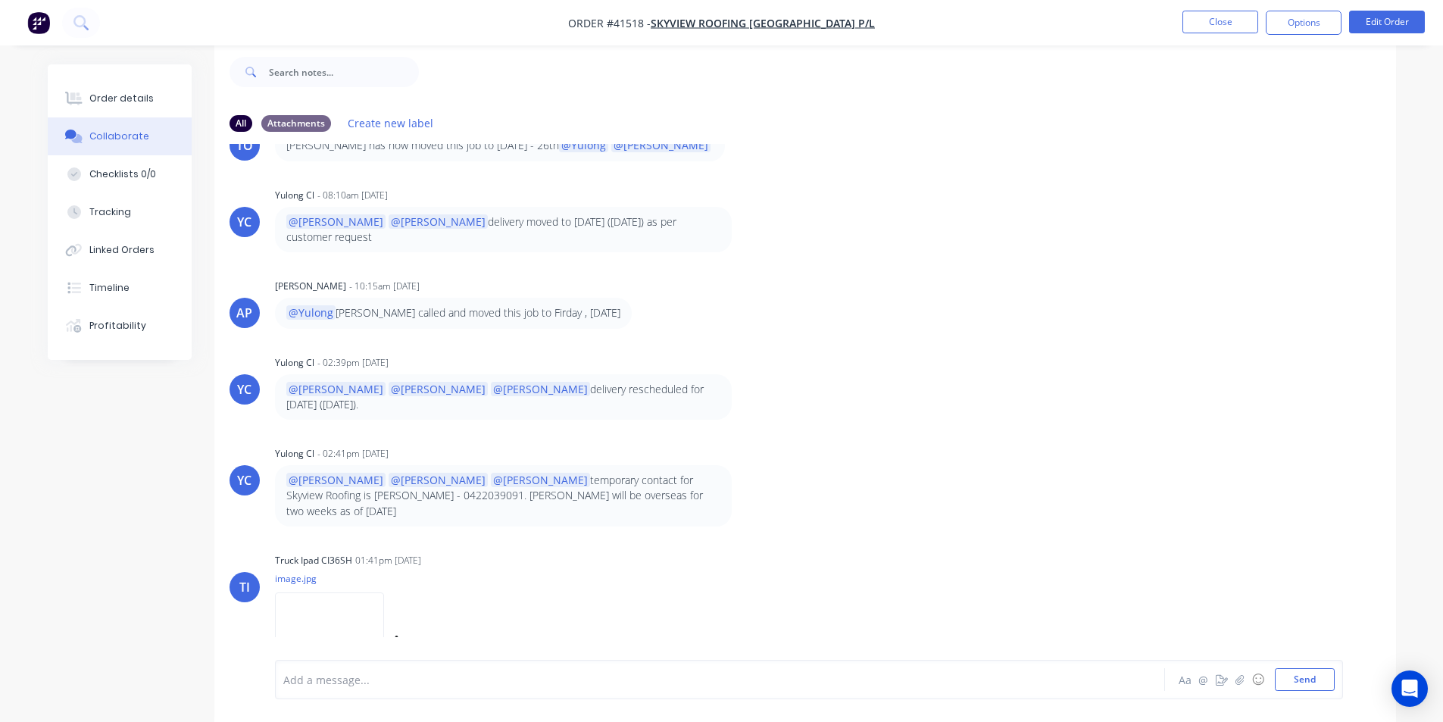
click at [344, 592] on img at bounding box center [329, 641] width 109 height 99
click at [133, 92] on div "Order details" at bounding box center [121, 99] width 64 height 14
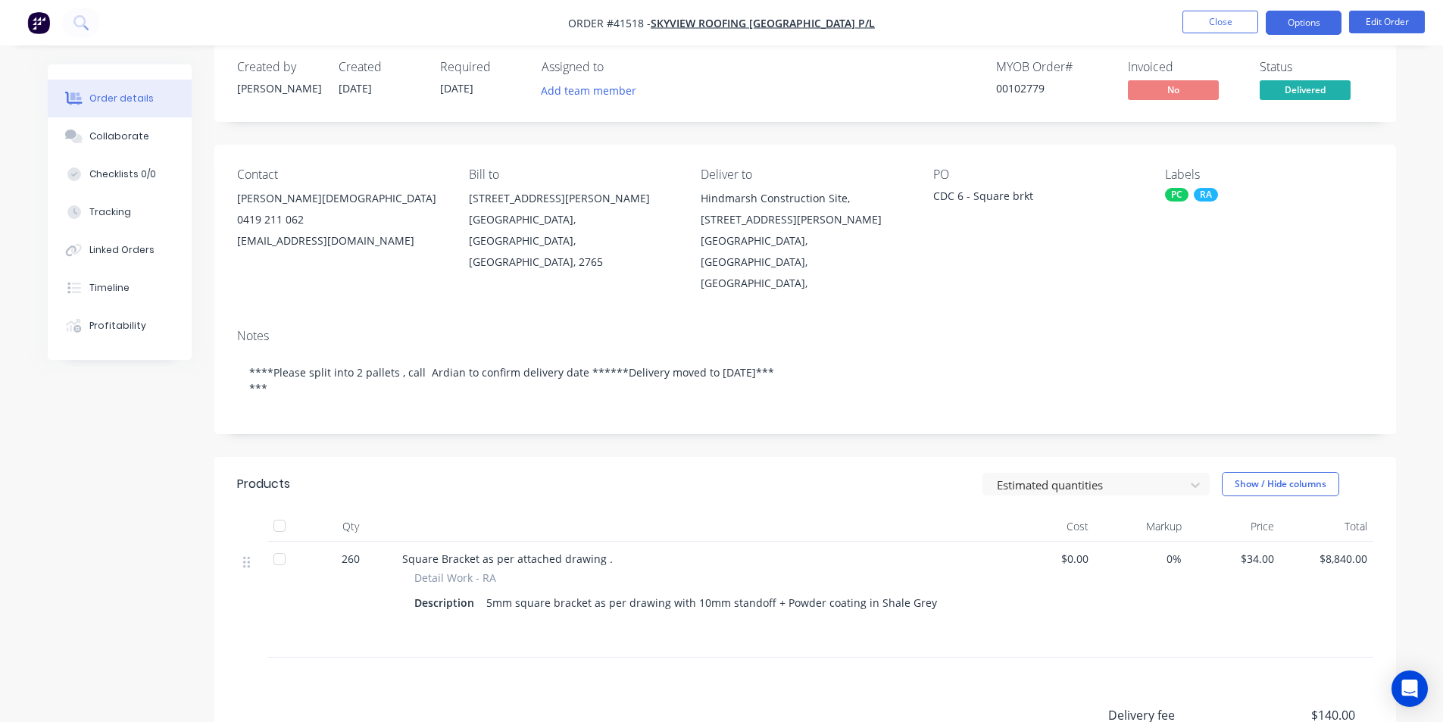
click at [1309, 28] on button "Options" at bounding box center [1304, 23] width 76 height 24
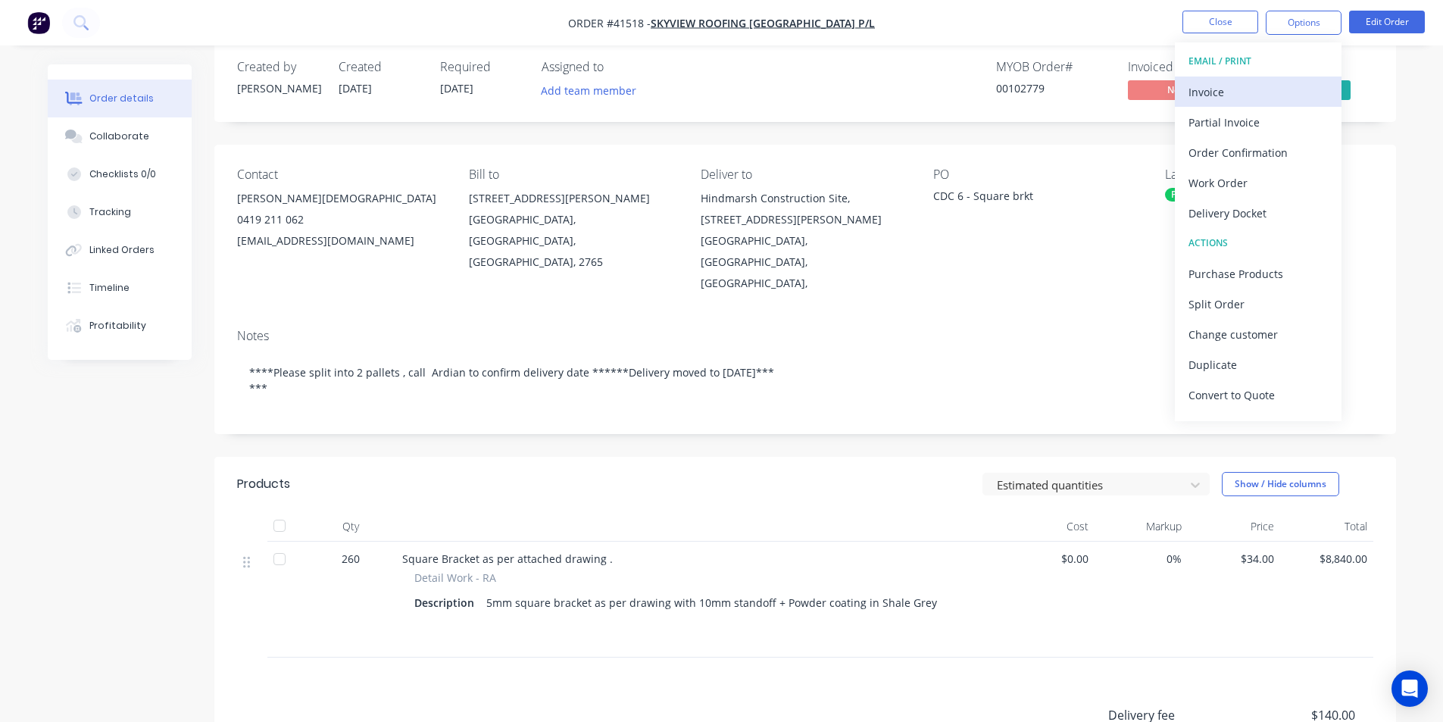
click at [1242, 89] on div "Invoice" at bounding box center [1258, 92] width 139 height 22
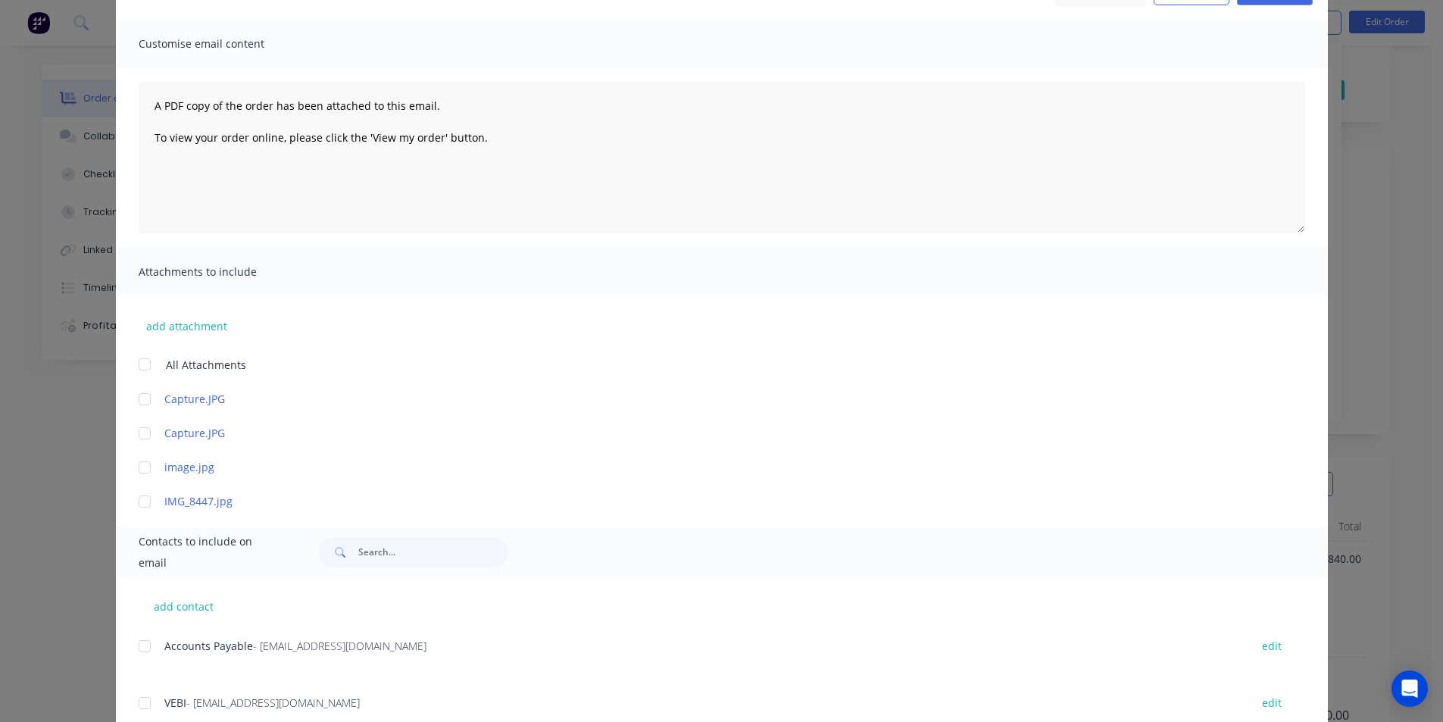
scroll to position [196, 0]
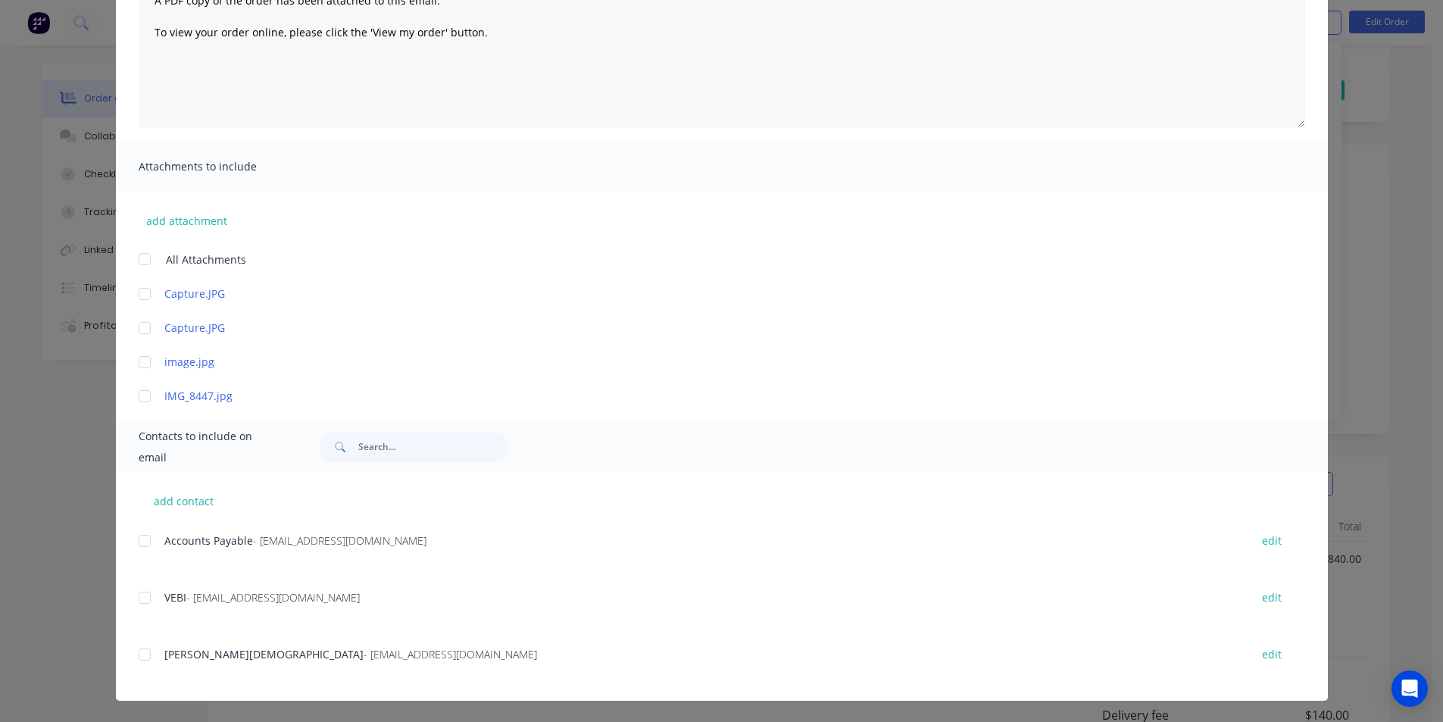
click at [136, 537] on div at bounding box center [145, 541] width 30 height 30
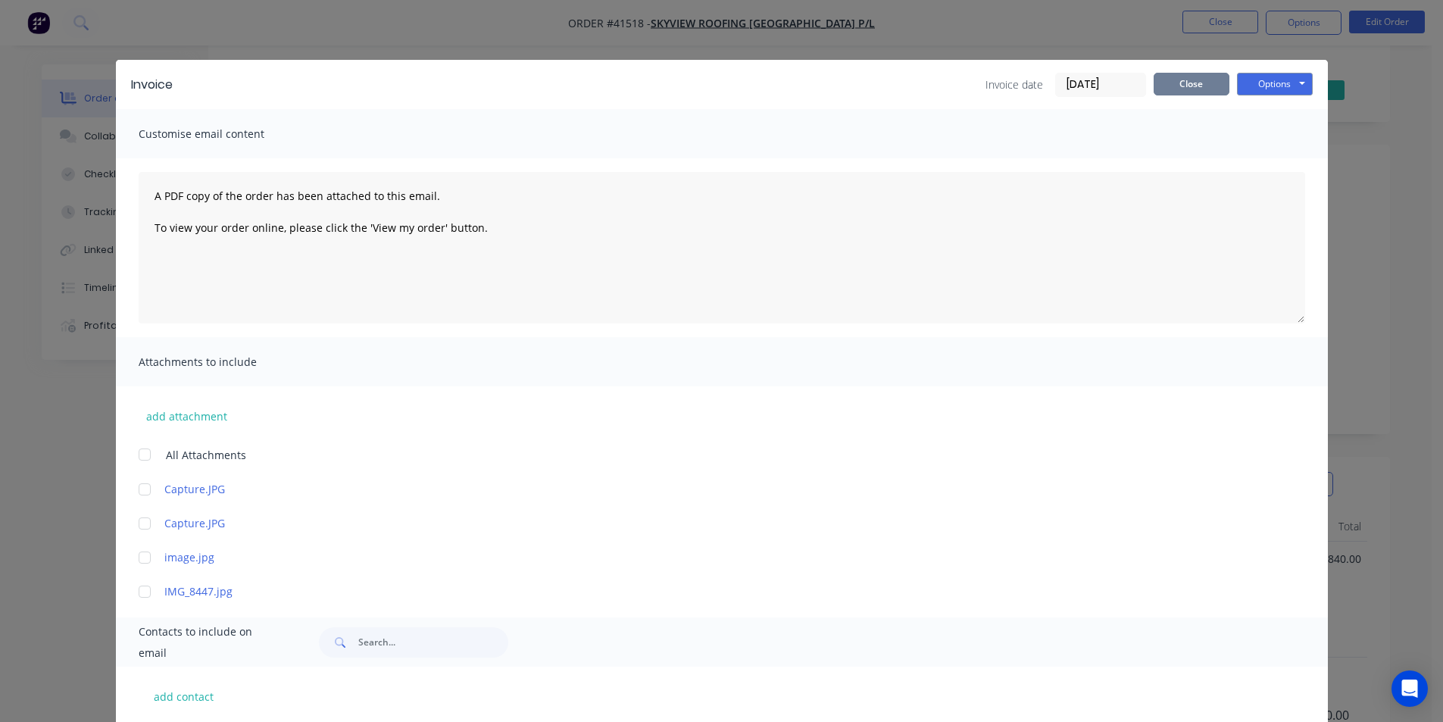
scroll to position [0, 0]
click at [1251, 85] on button "Options" at bounding box center [1275, 84] width 76 height 23
click at [1249, 170] on button "Email" at bounding box center [1285, 161] width 97 height 25
click at [1183, 84] on button "Close" at bounding box center [1192, 84] width 76 height 23
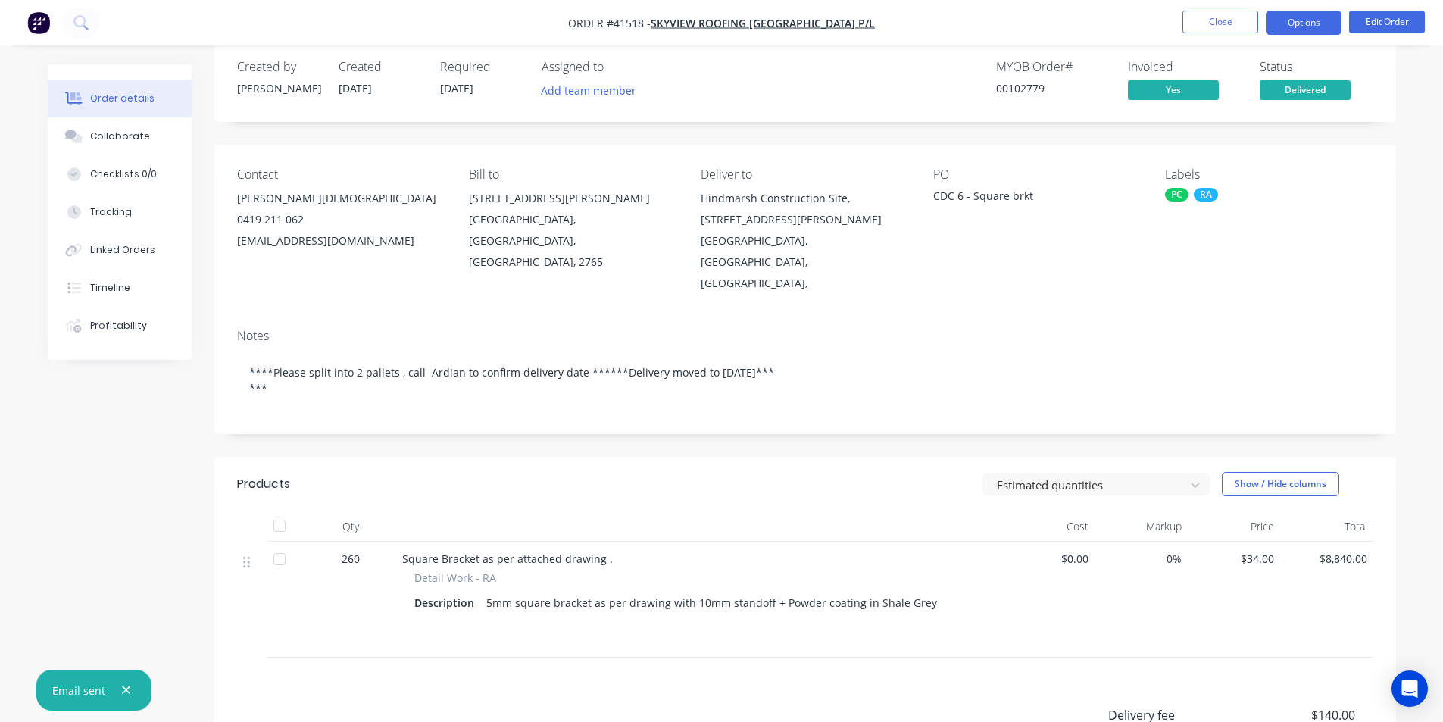
click at [1313, 11] on button "Options" at bounding box center [1304, 23] width 76 height 24
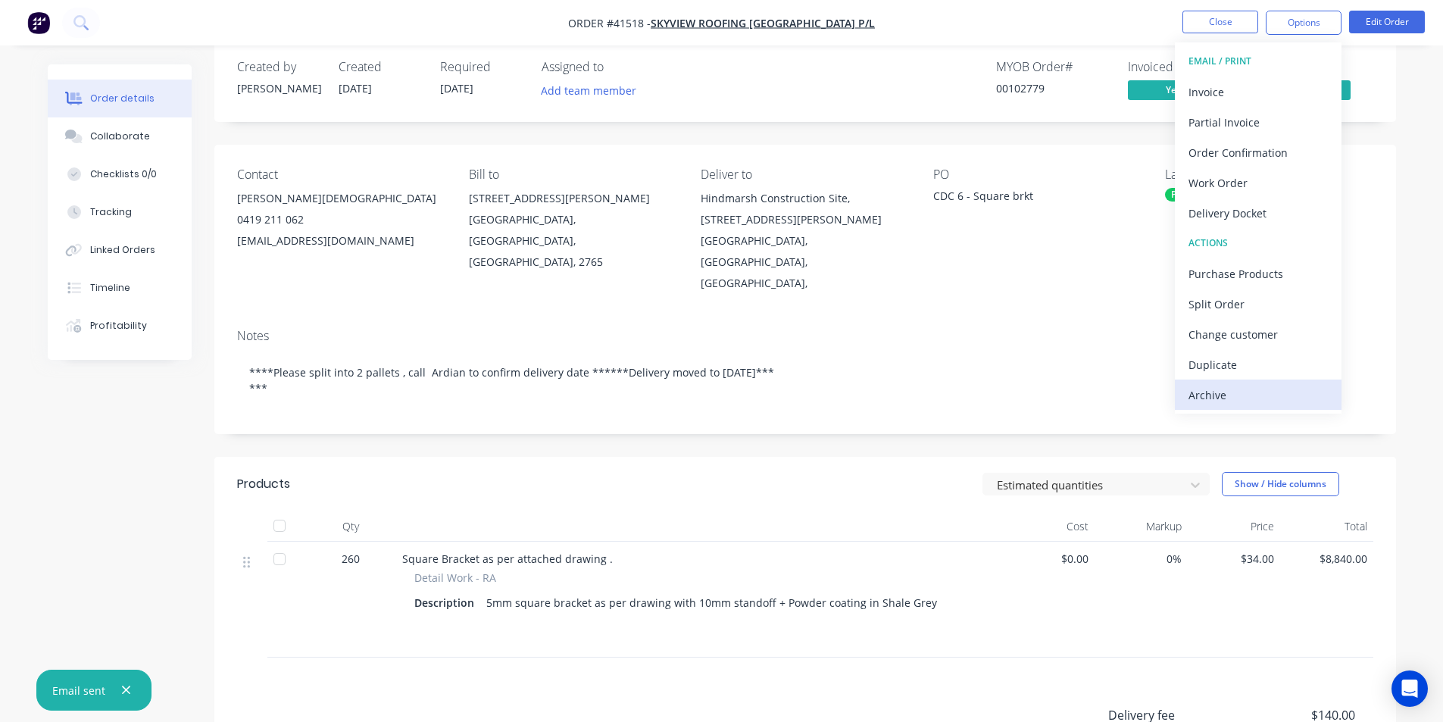
click at [1262, 393] on div "Archive" at bounding box center [1258, 395] width 139 height 22
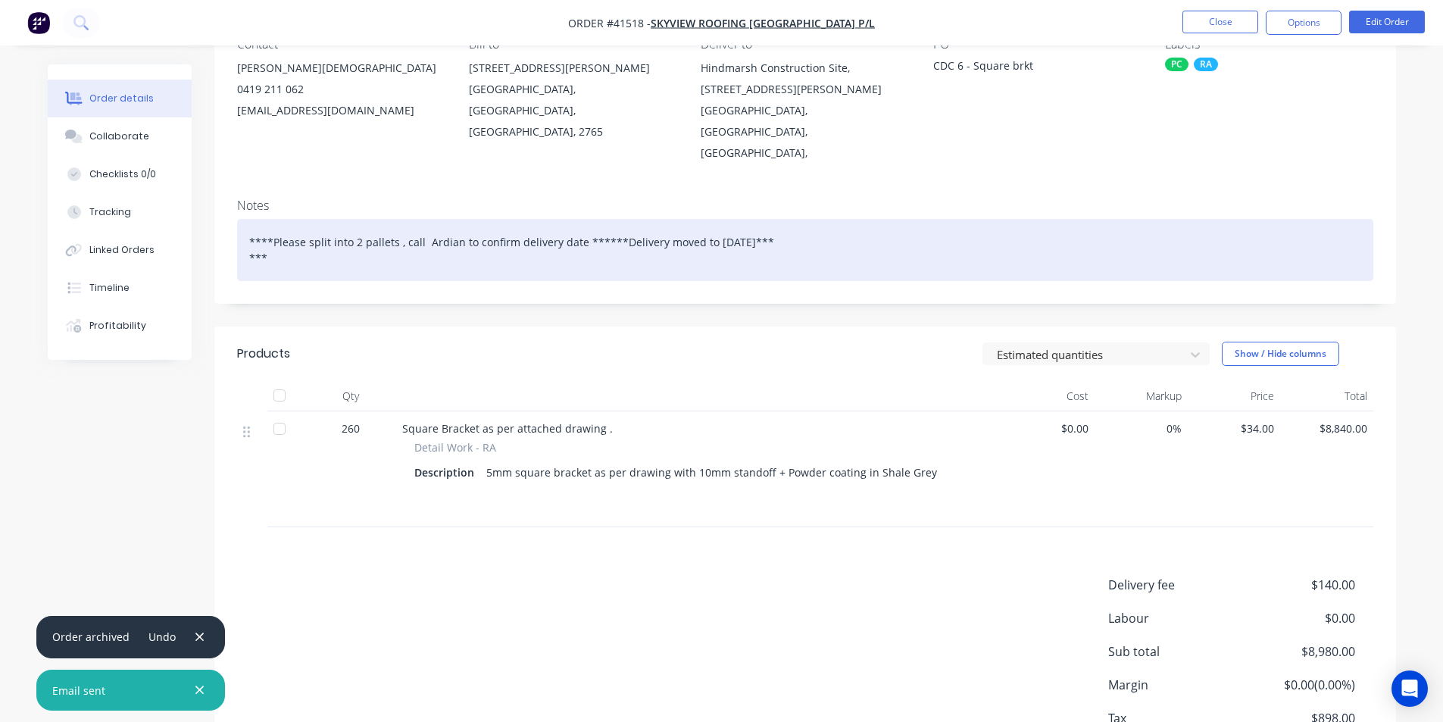
scroll to position [1, 0]
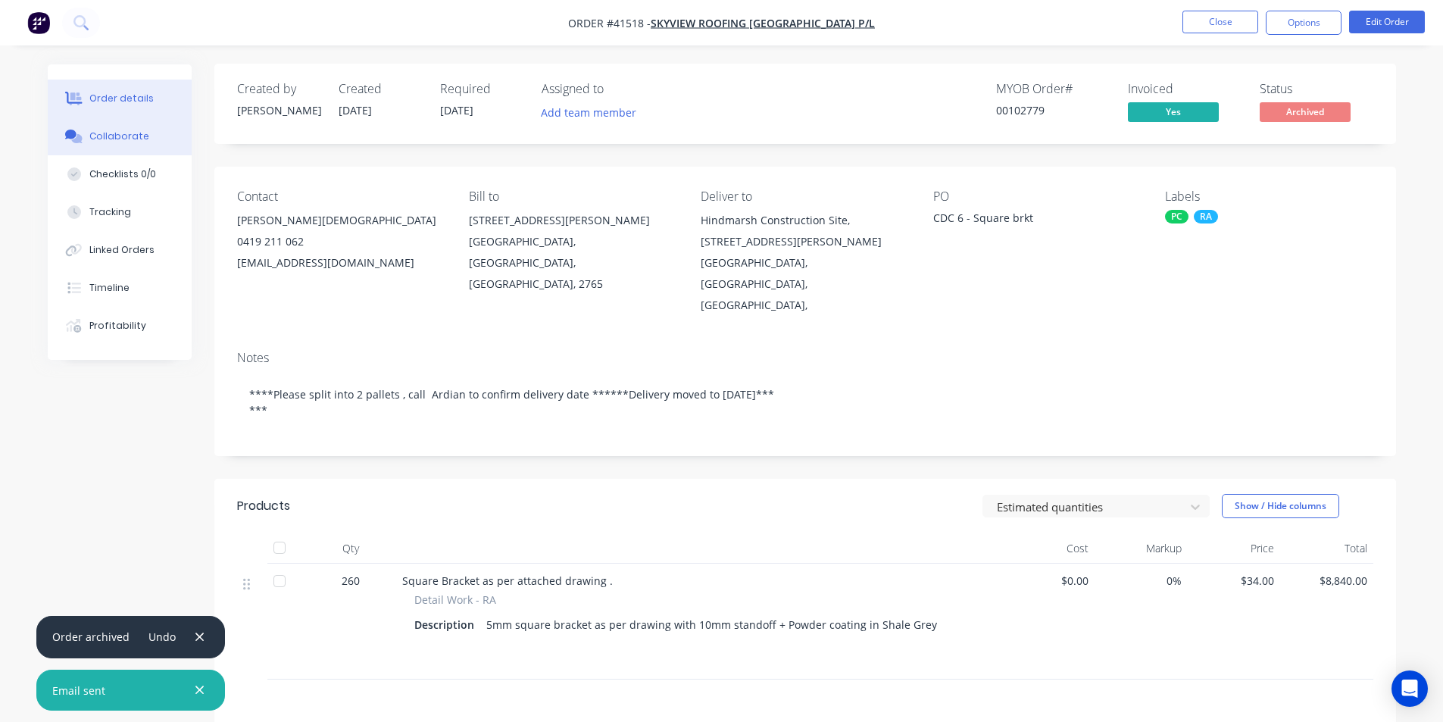
click at [144, 129] on button "Collaborate" at bounding box center [120, 136] width 144 height 38
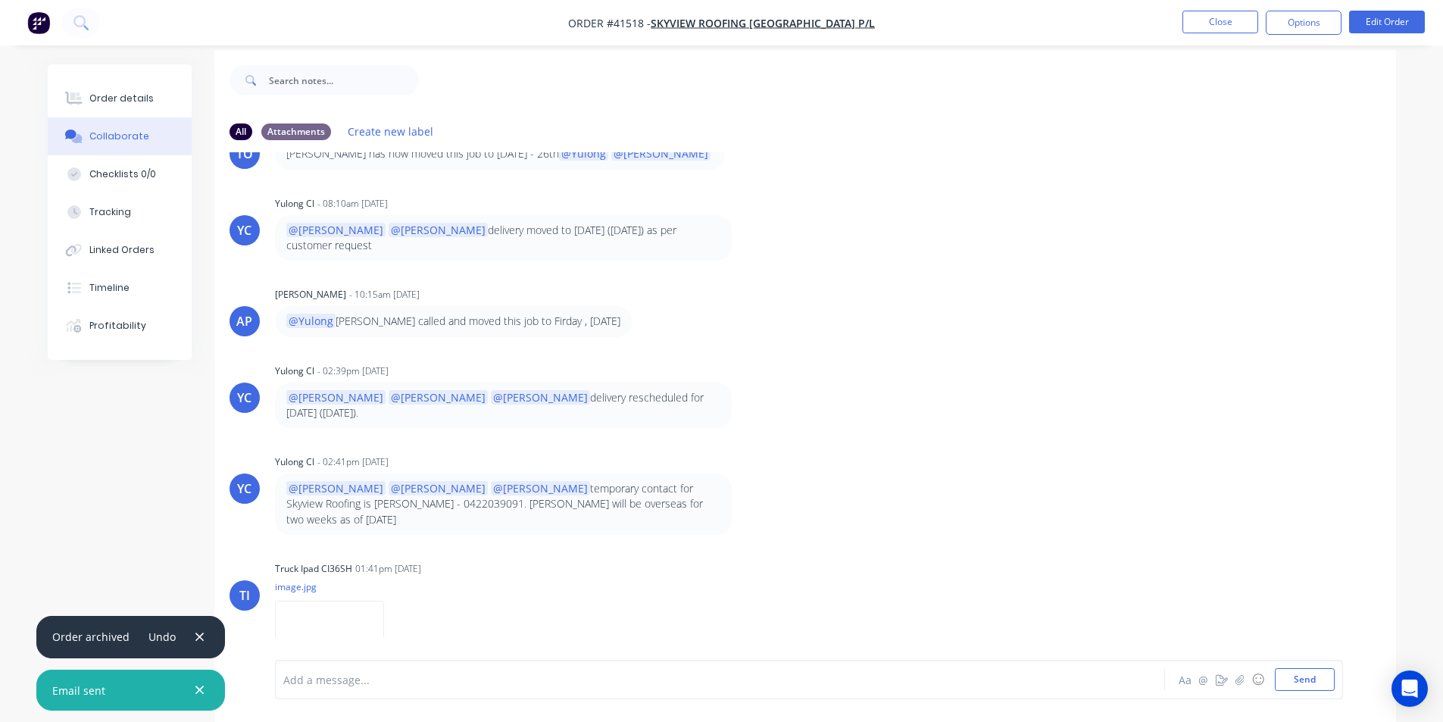
scroll to position [23, 0]
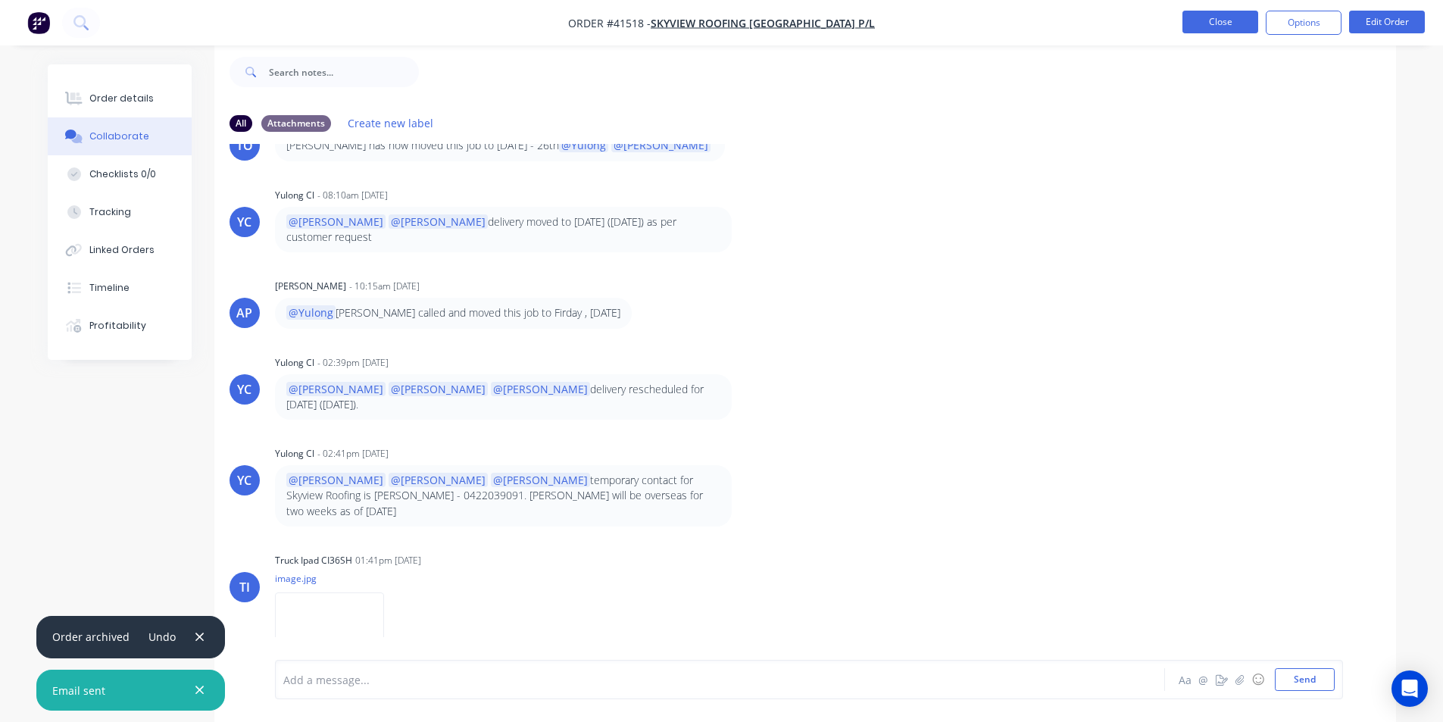
click at [1226, 20] on button "Close" at bounding box center [1221, 22] width 76 height 23
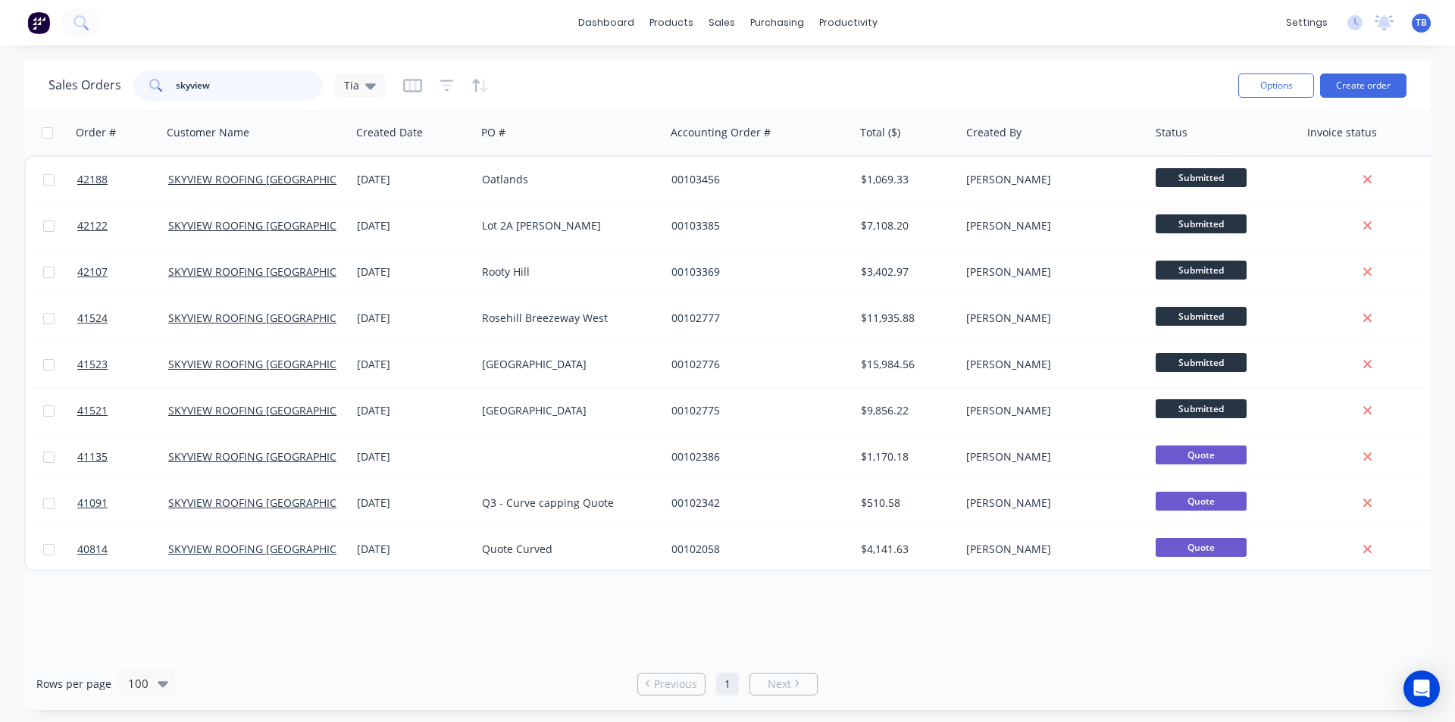
drag, startPoint x: 231, startPoint y: 77, endPoint x: 8, endPoint y: 32, distance: 228.1
click at [0, 59] on div "dashboard products sales purchasing productivity dashboard products Product Cat…" at bounding box center [727, 361] width 1455 height 722
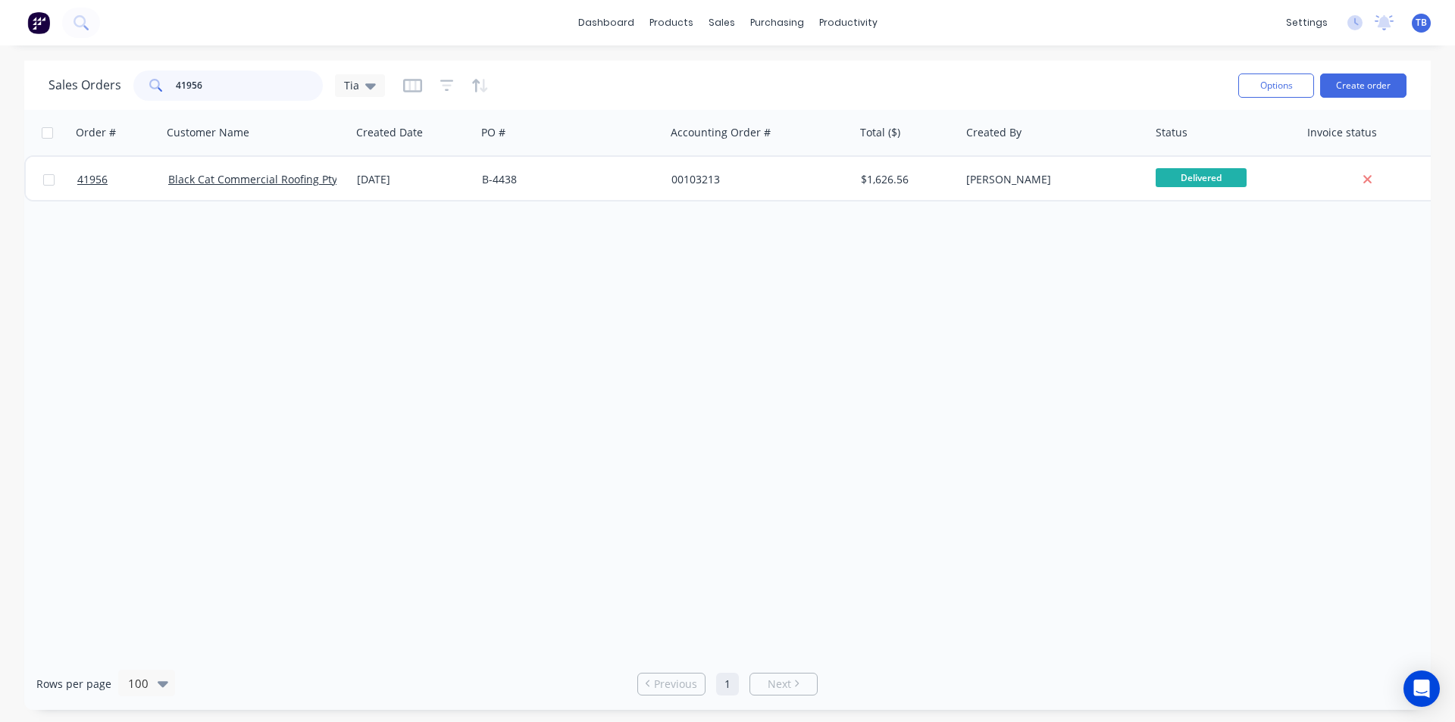
drag, startPoint x: 226, startPoint y: 82, endPoint x: 40, endPoint y: 76, distance: 185.7
click at [40, 76] on div "Sales Orders 41956 Tia Options Create order" at bounding box center [727, 85] width 1406 height 49
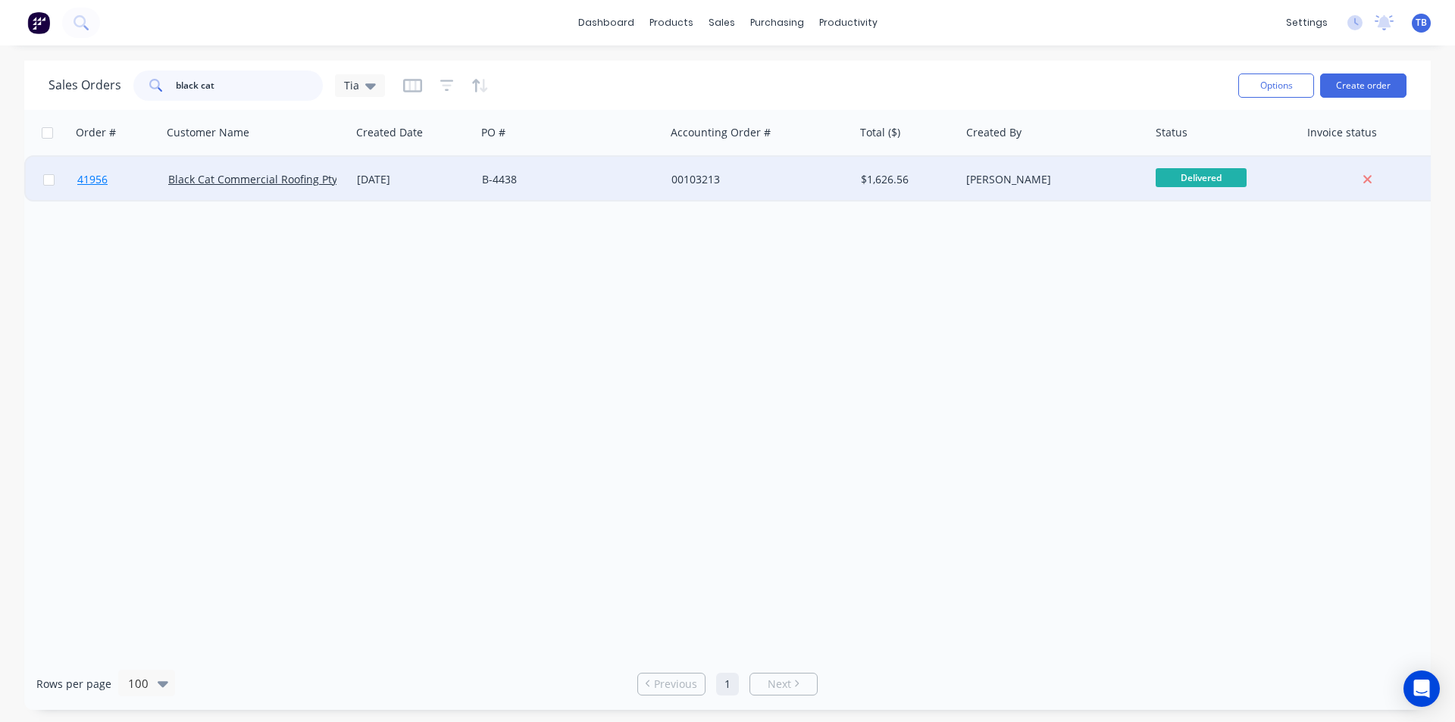
type input "black cat"
click at [92, 177] on span "41956" at bounding box center [92, 179] width 30 height 15
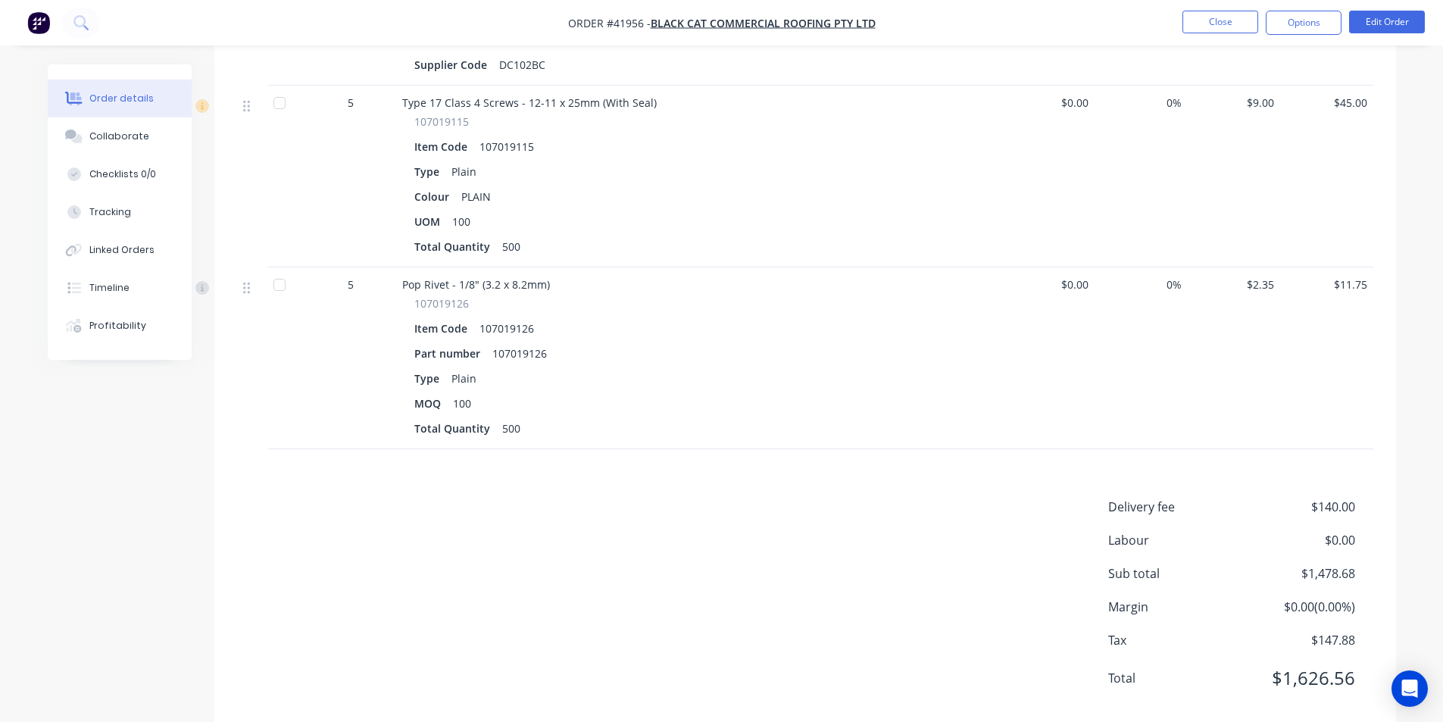
scroll to position [1829, 0]
drag, startPoint x: 129, startPoint y: 135, endPoint x: 161, endPoint y: 145, distance: 33.5
click at [129, 134] on div "Collaborate" at bounding box center [119, 137] width 60 height 14
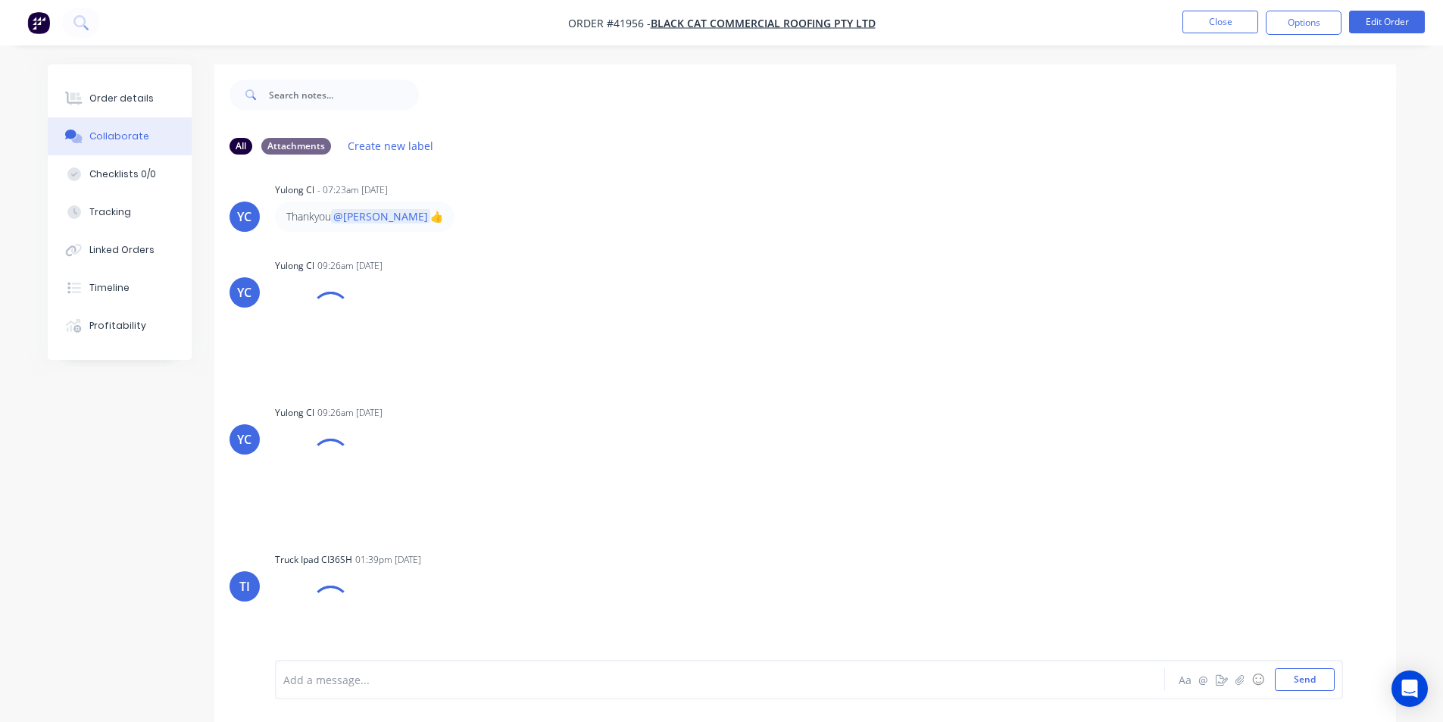
scroll to position [495, 0]
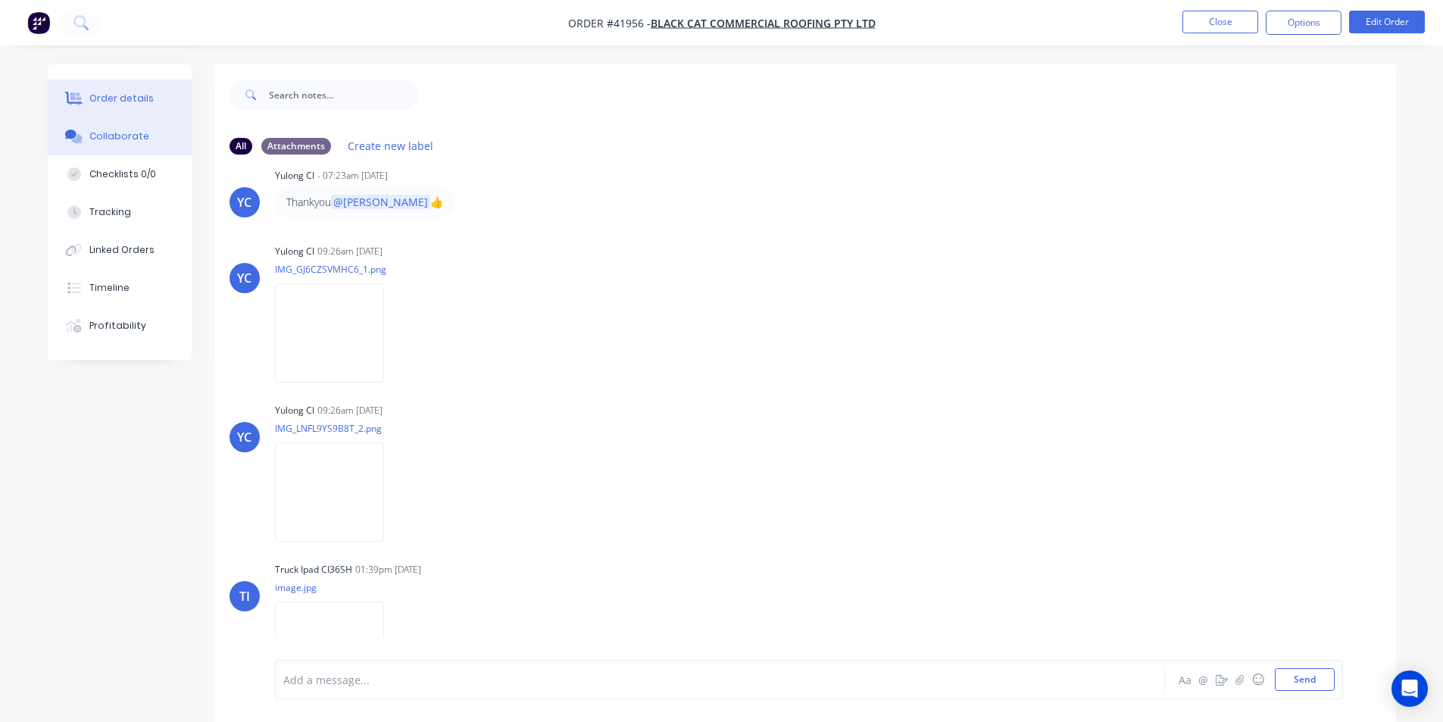
click at [141, 99] on div "Order details" at bounding box center [121, 99] width 64 height 14
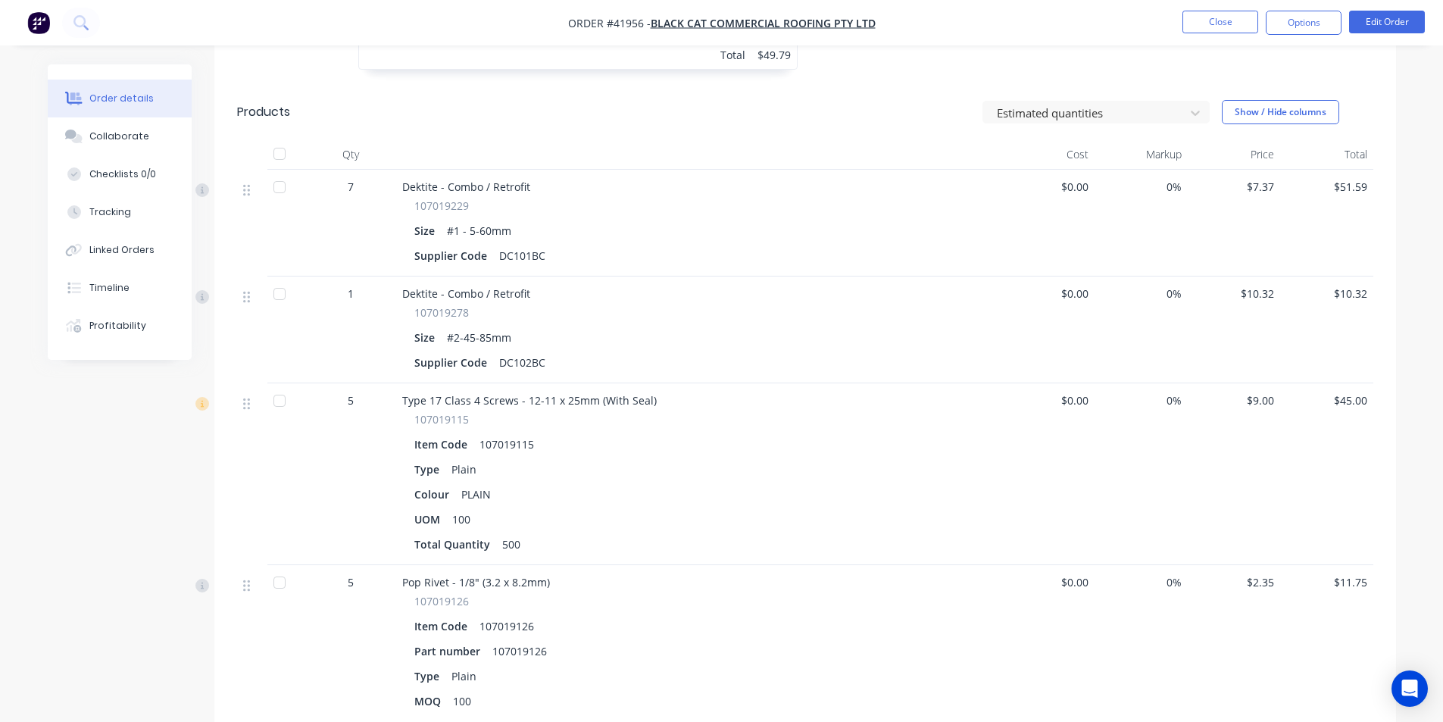
scroll to position [1829, 0]
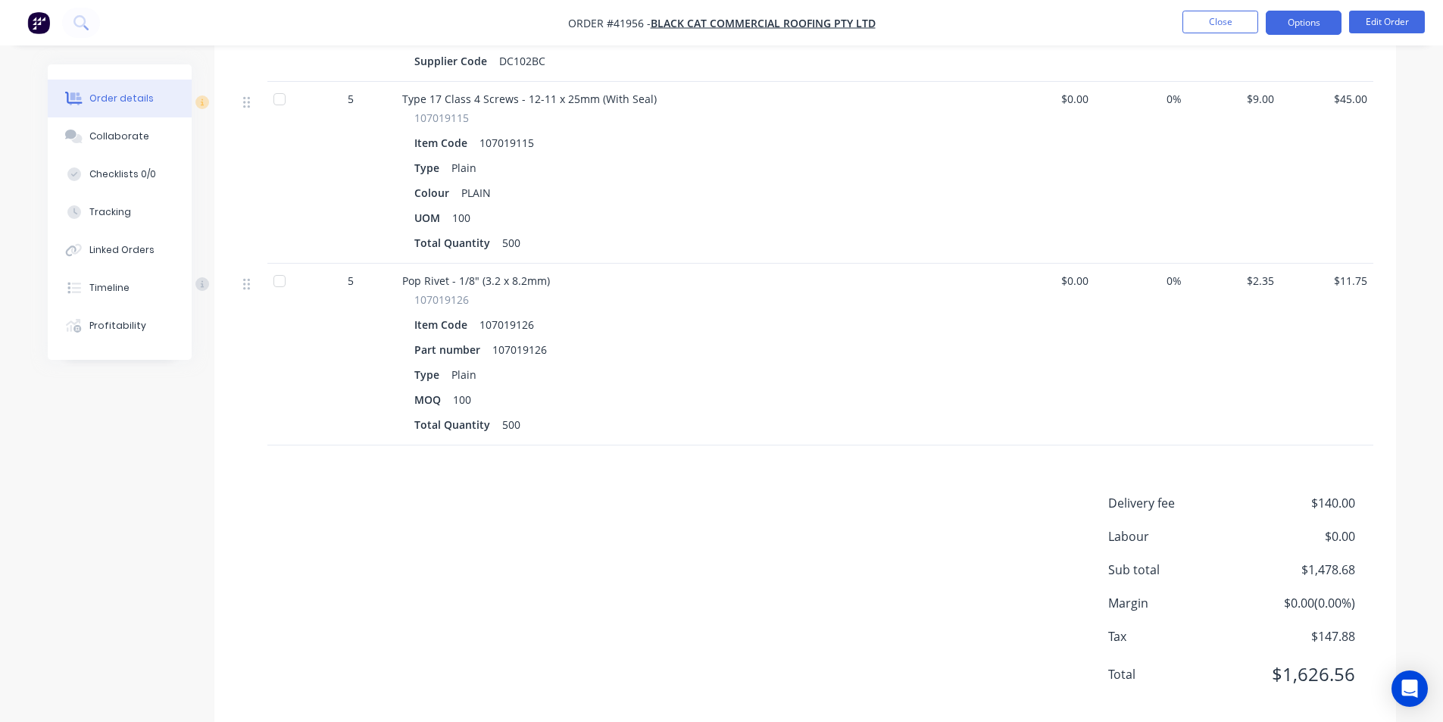
click at [1298, 14] on button "Options" at bounding box center [1304, 23] width 76 height 24
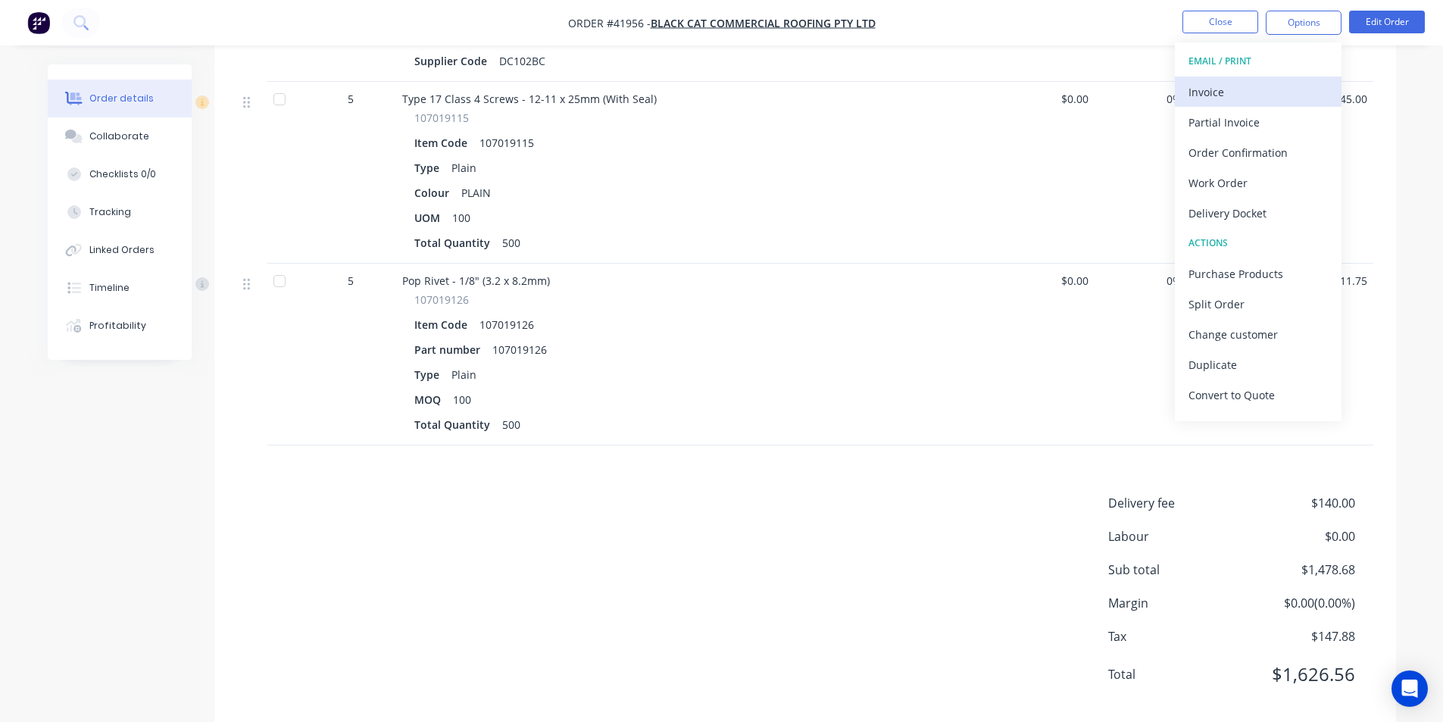
click at [1286, 93] on div "Invoice" at bounding box center [1258, 92] width 139 height 22
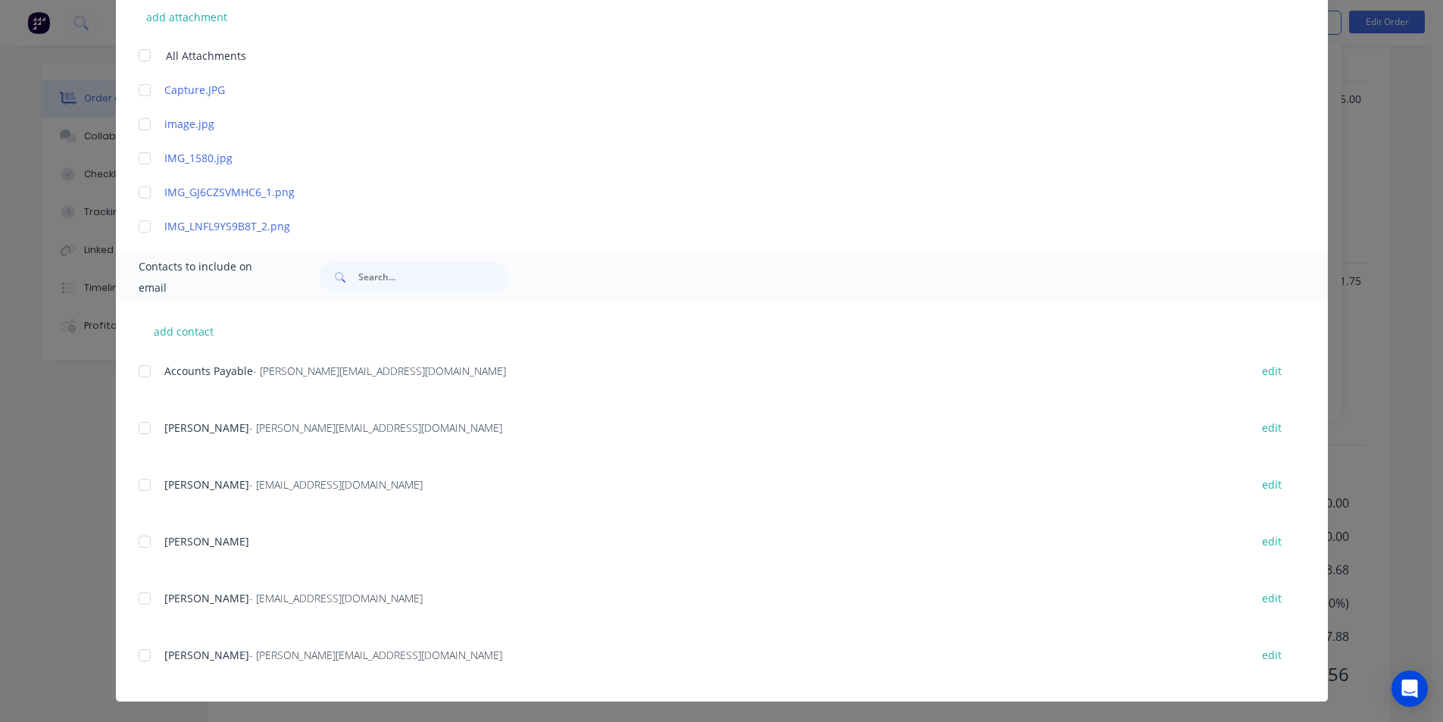
scroll to position [401, 0]
click at [144, 367] on div at bounding box center [145, 370] width 30 height 30
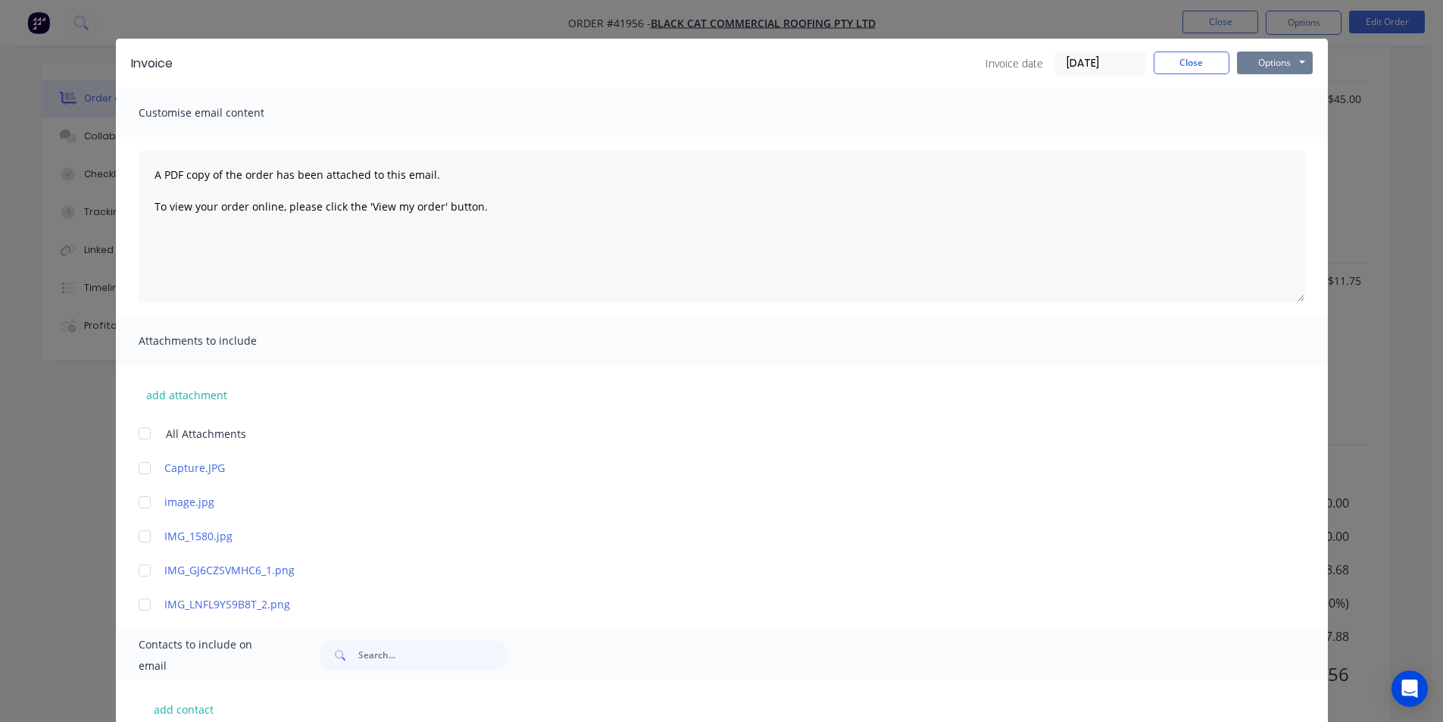
click at [1252, 70] on button "Options" at bounding box center [1275, 63] width 76 height 23
click at [1248, 142] on button "Email" at bounding box center [1285, 139] width 97 height 25
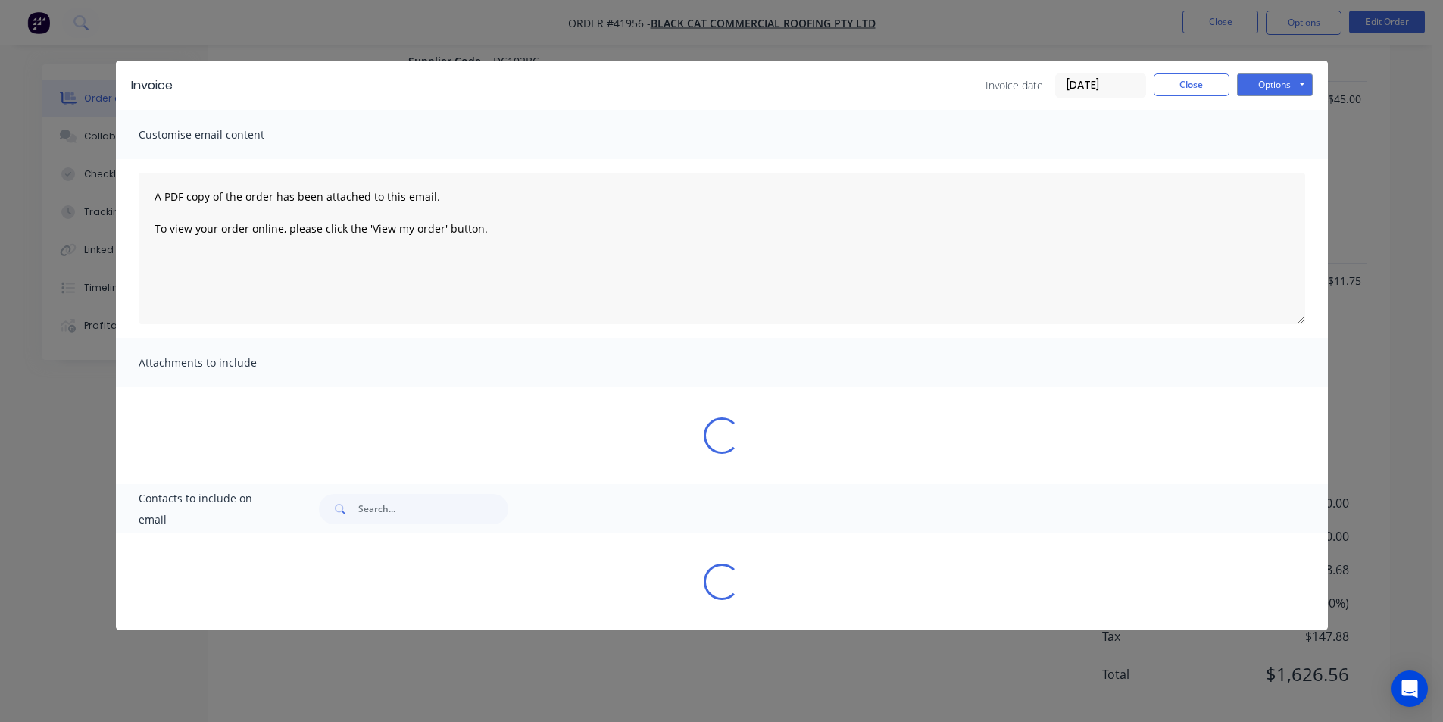
scroll to position [0, 0]
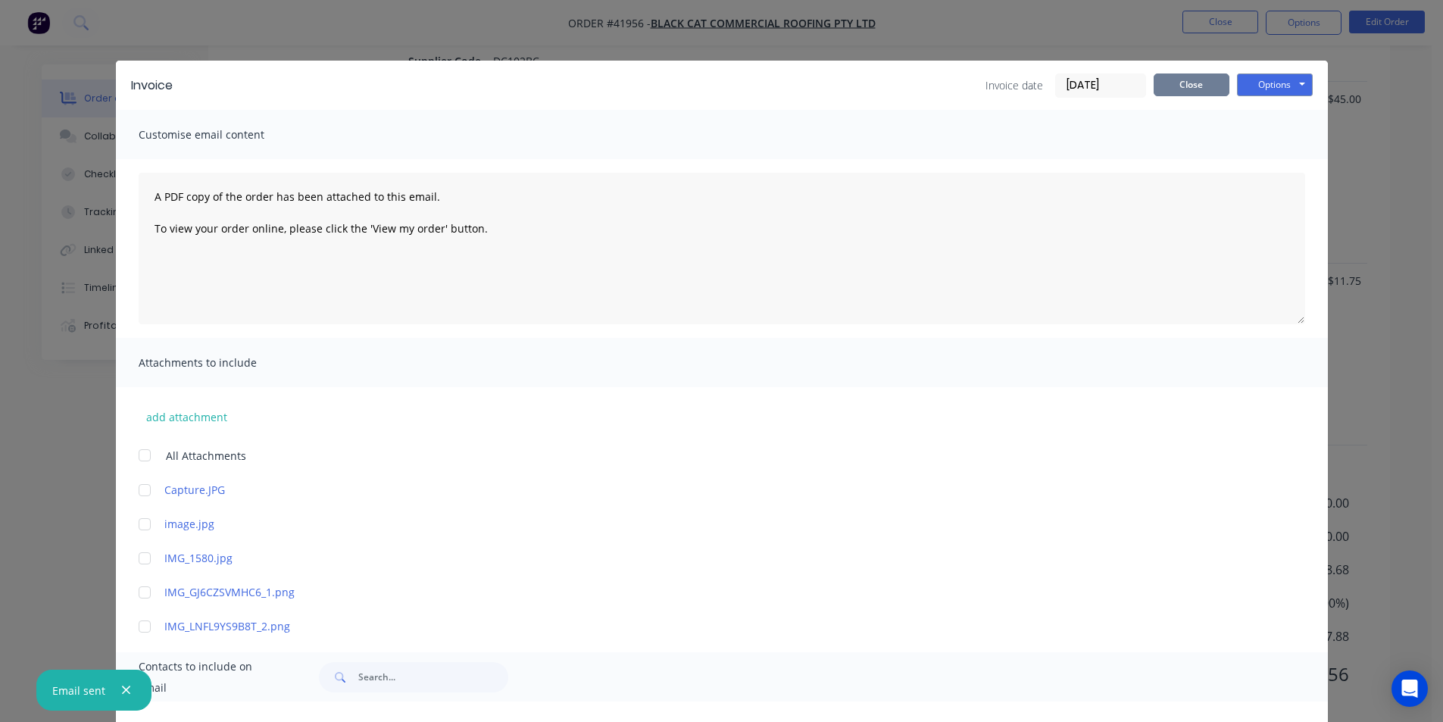
click at [1177, 87] on button "Close" at bounding box center [1192, 84] width 76 height 23
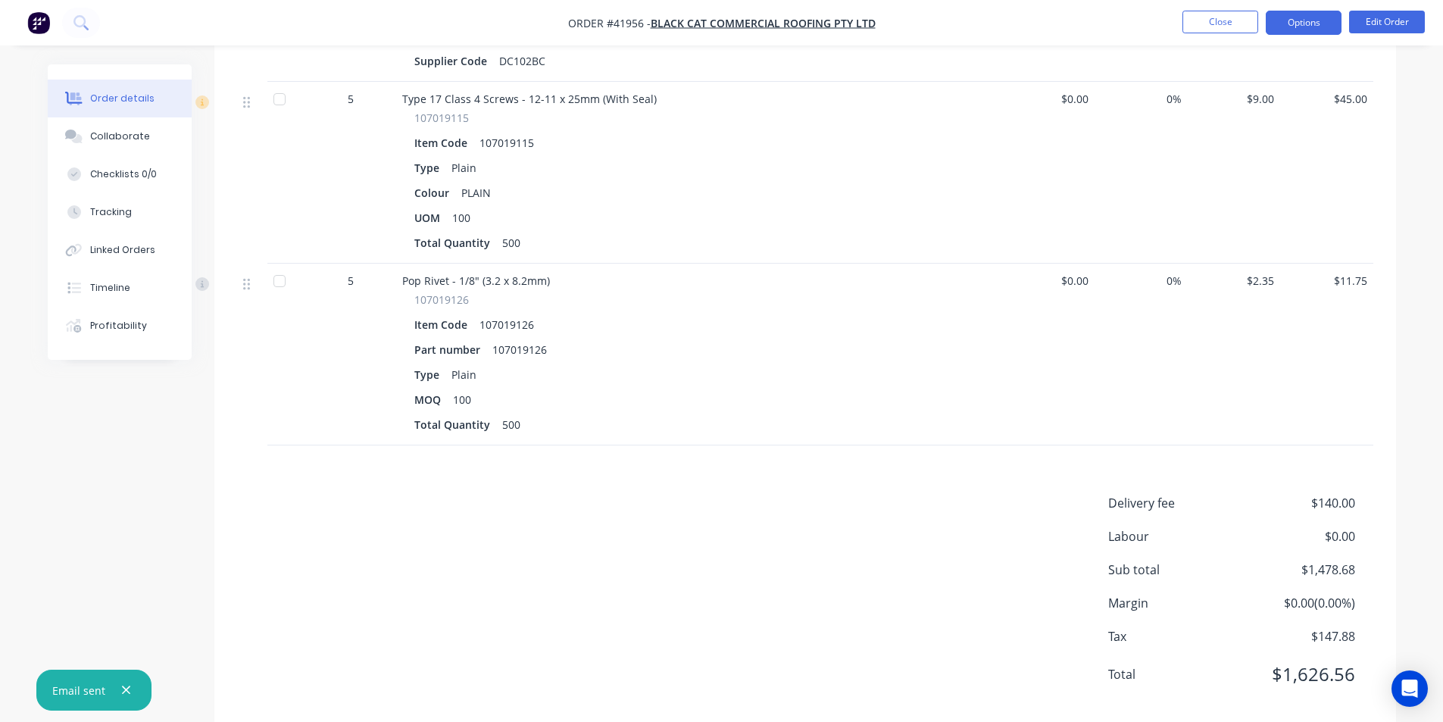
click at [1293, 18] on button "Options" at bounding box center [1304, 23] width 76 height 24
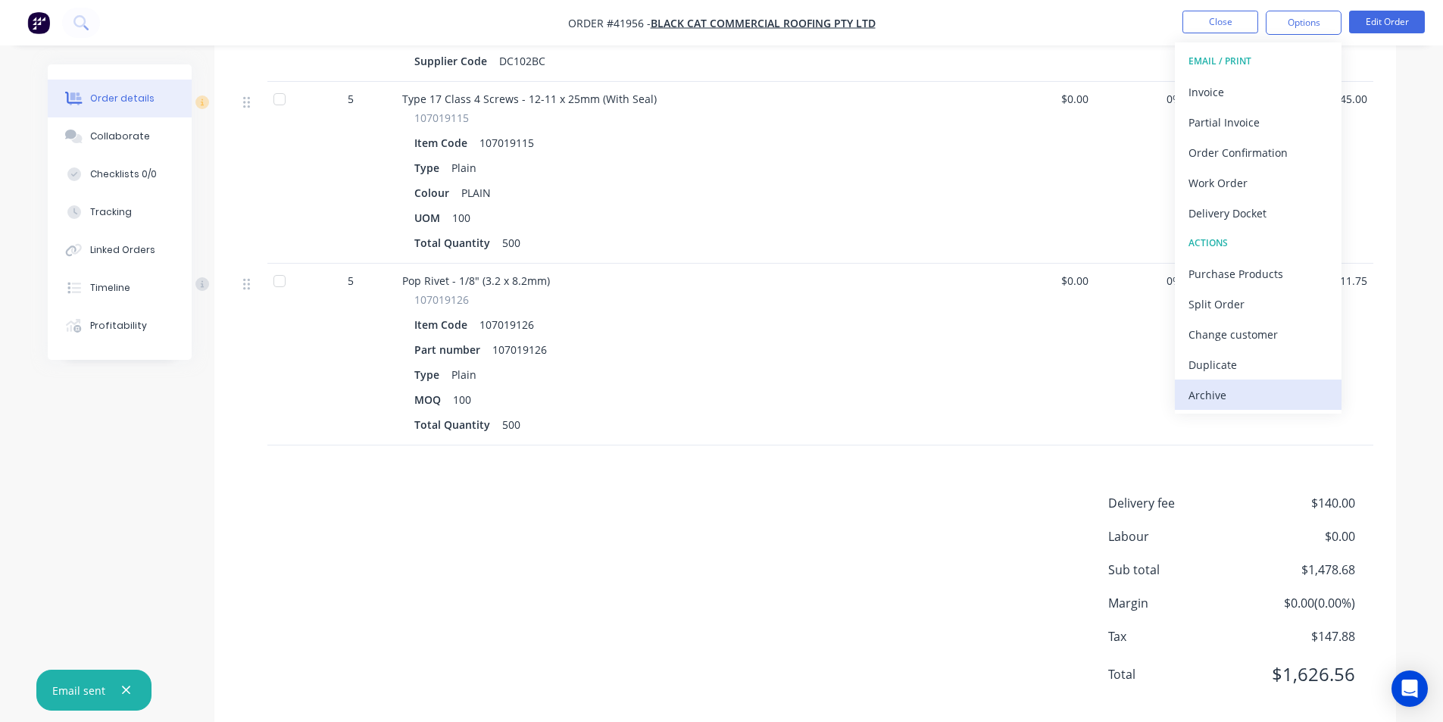
click at [1255, 396] on div "Archive" at bounding box center [1258, 395] width 139 height 22
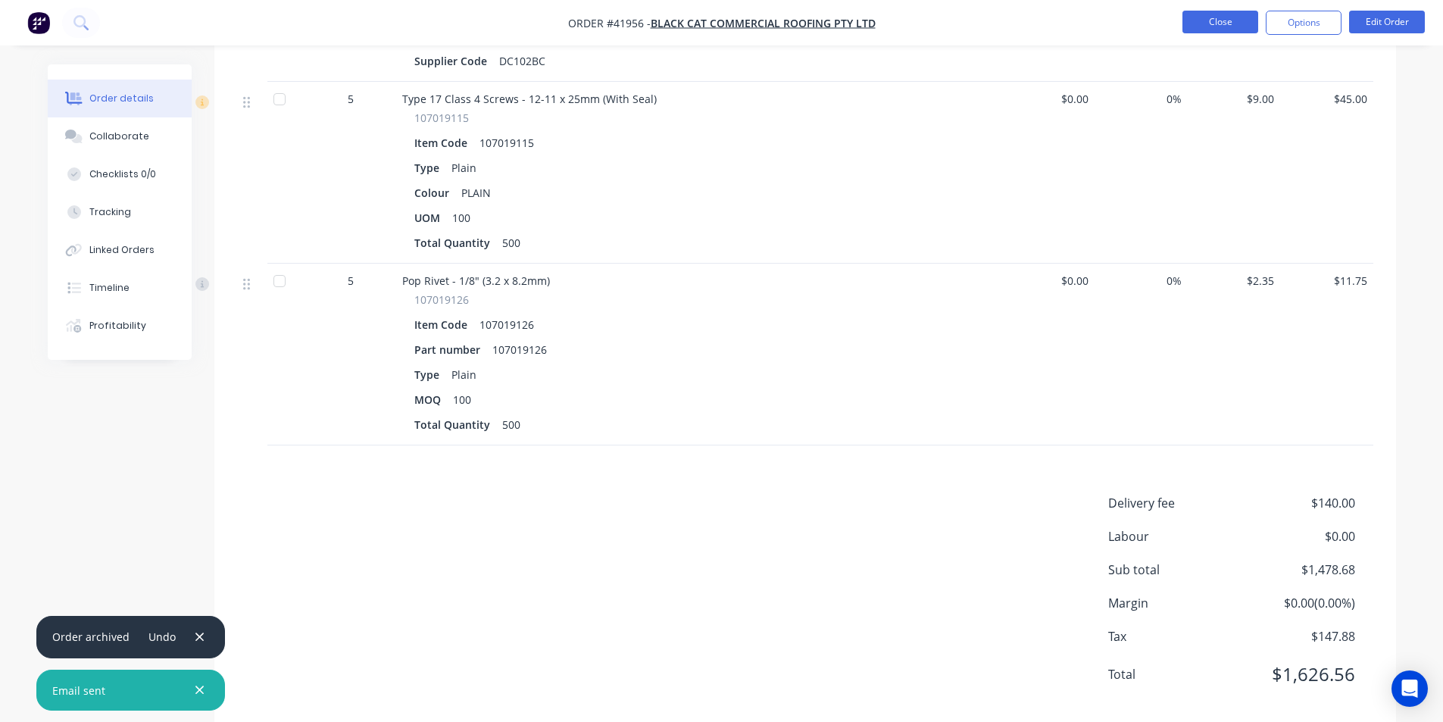
click at [1234, 19] on button "Close" at bounding box center [1221, 22] width 76 height 23
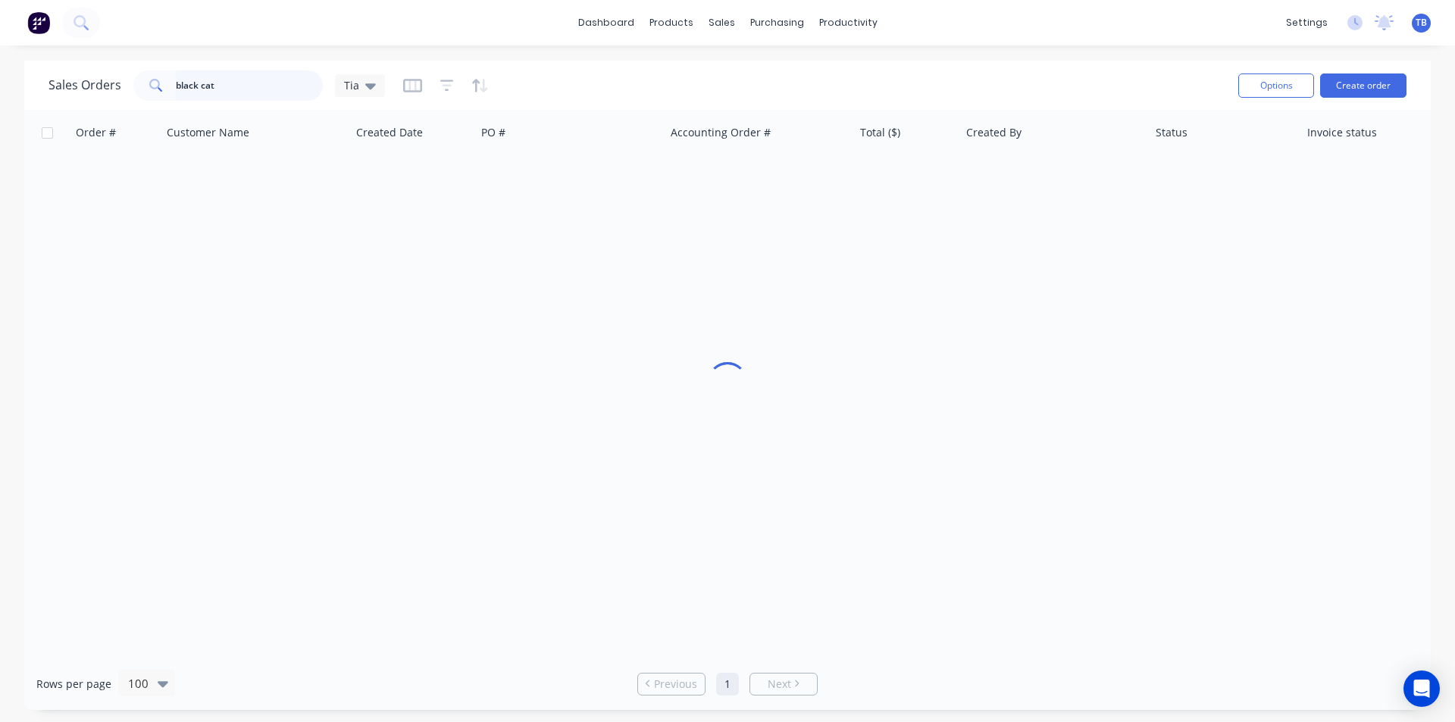
drag, startPoint x: 289, startPoint y: 86, endPoint x: 81, endPoint y: 67, distance: 209.2
click at [82, 67] on div "Sales Orders black cat Tia" at bounding box center [636, 85] width 1177 height 37
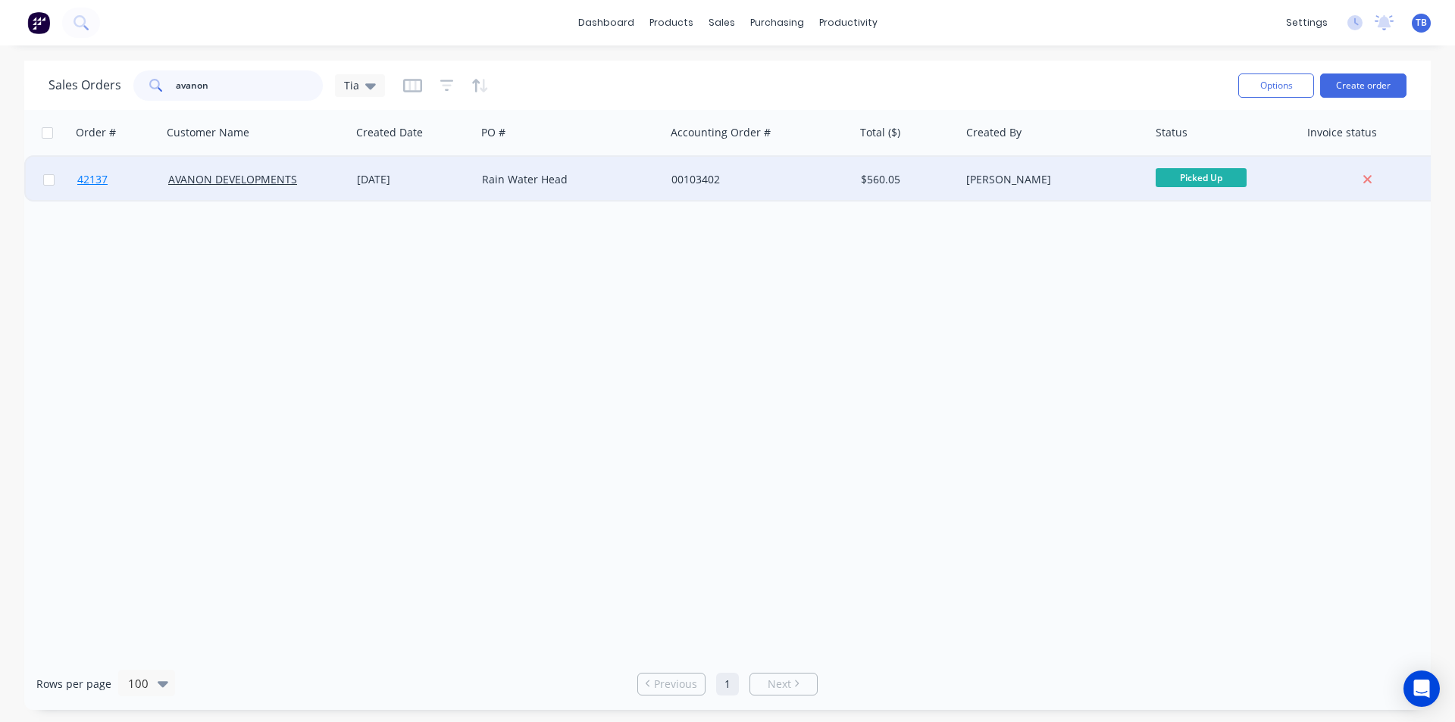
type input "avanon"
click at [105, 179] on span "42137" at bounding box center [92, 179] width 30 height 15
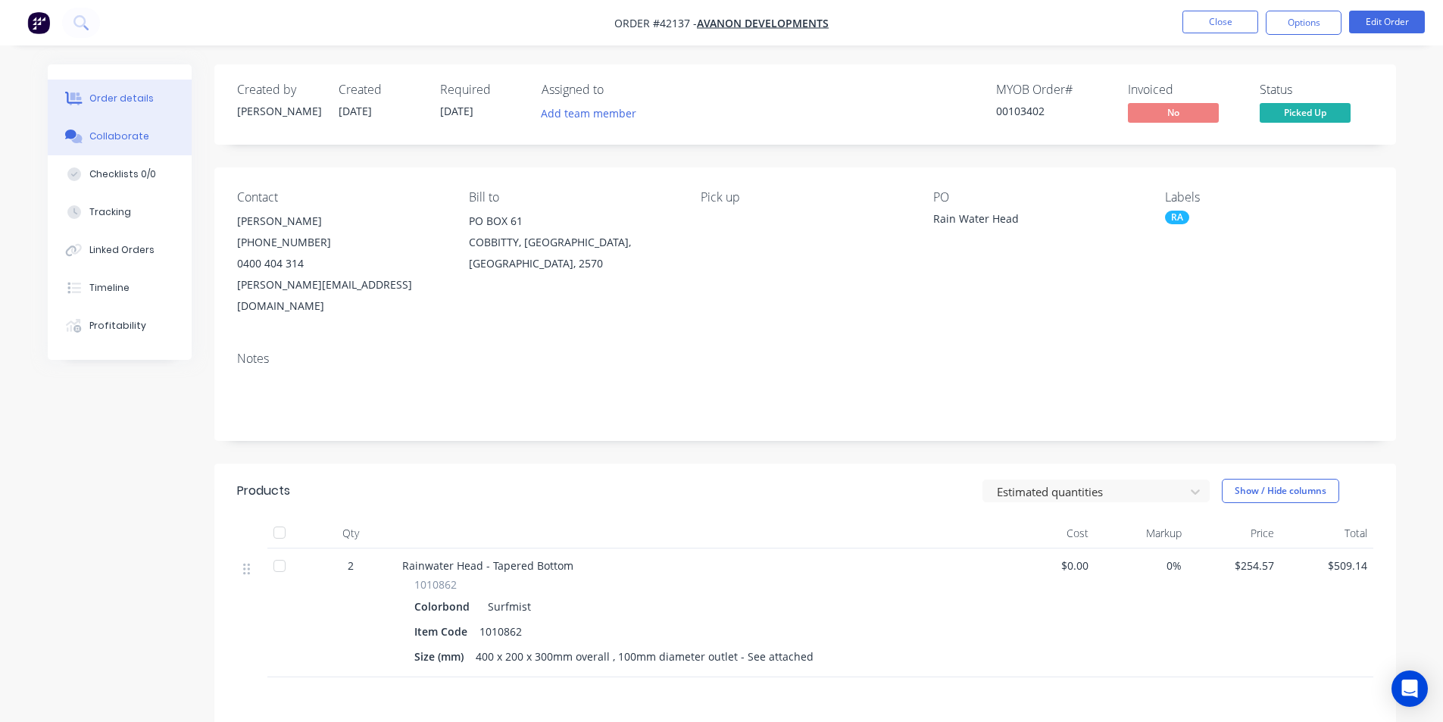
click at [114, 139] on div "Collaborate" at bounding box center [119, 137] width 60 height 14
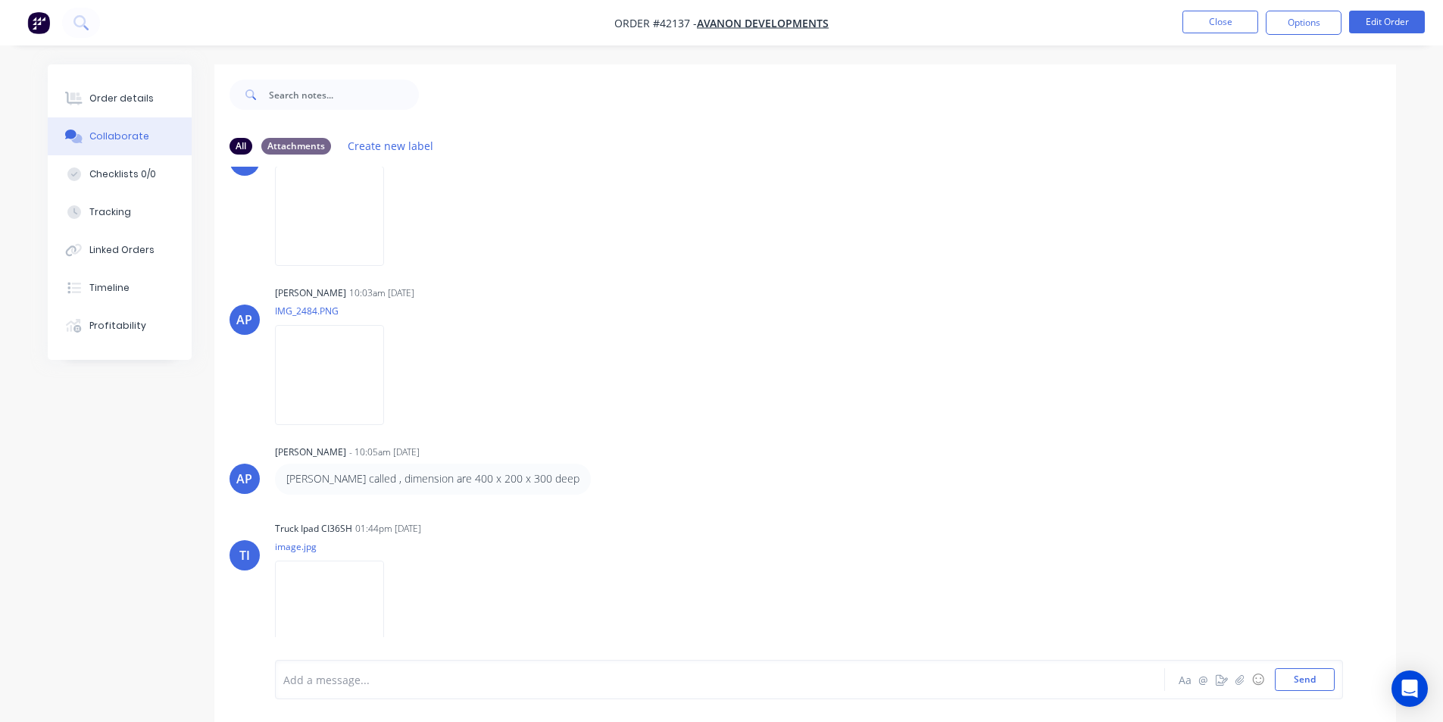
scroll to position [233, 0]
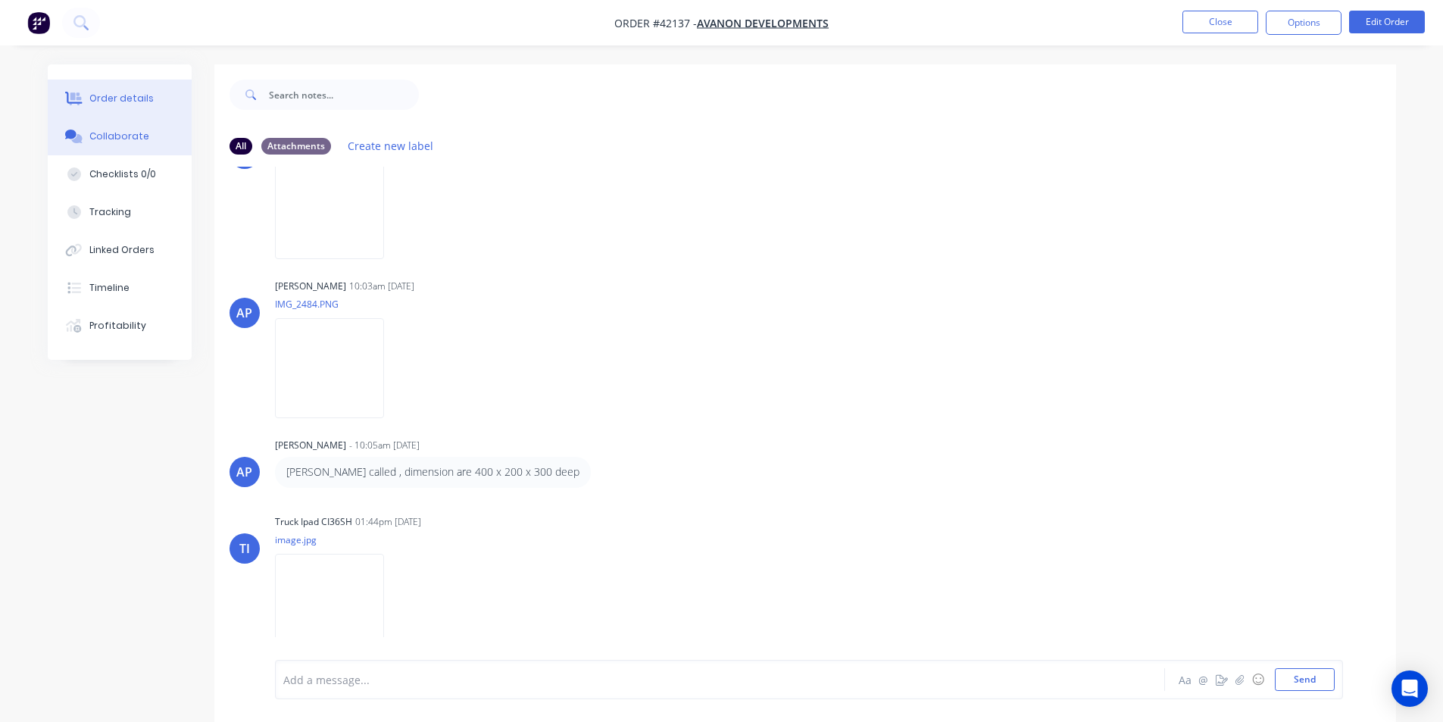
click at [88, 90] on button "Order details" at bounding box center [120, 99] width 144 height 38
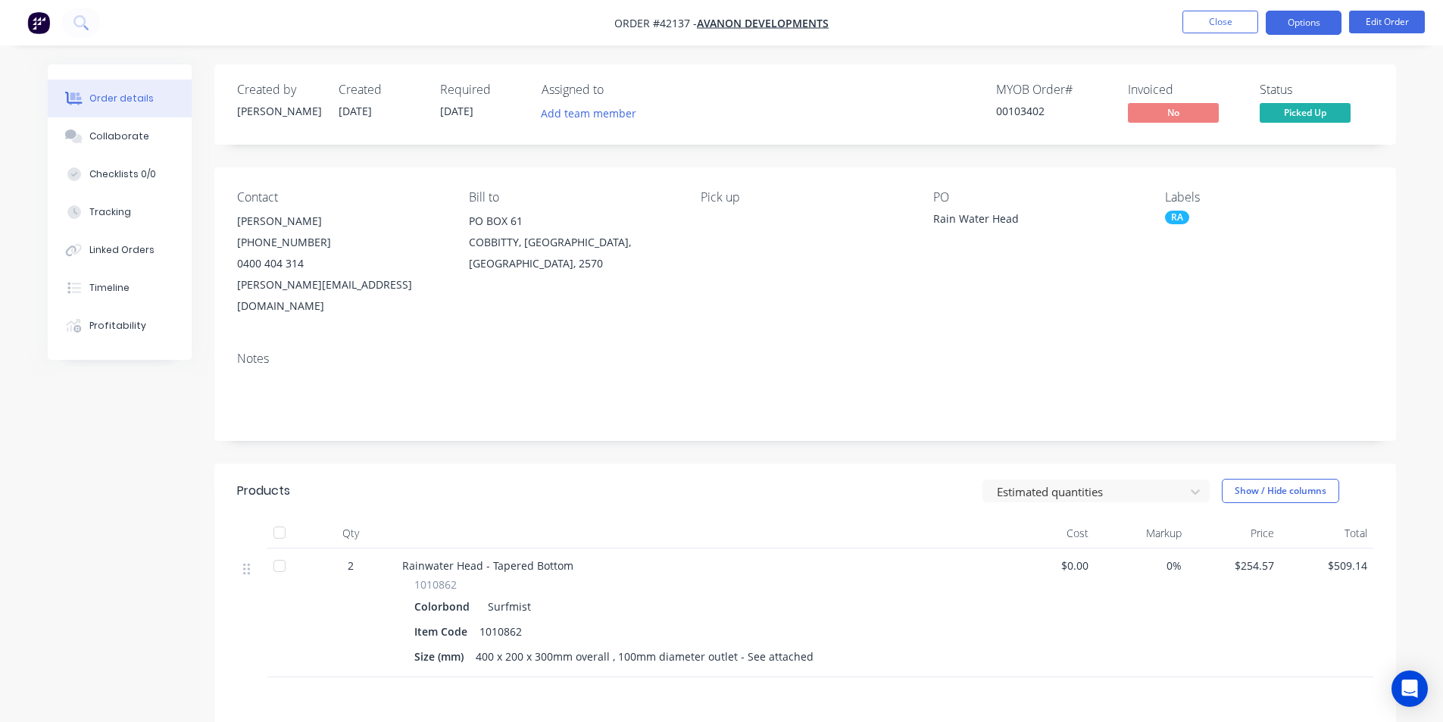
click at [1300, 19] on button "Options" at bounding box center [1304, 23] width 76 height 24
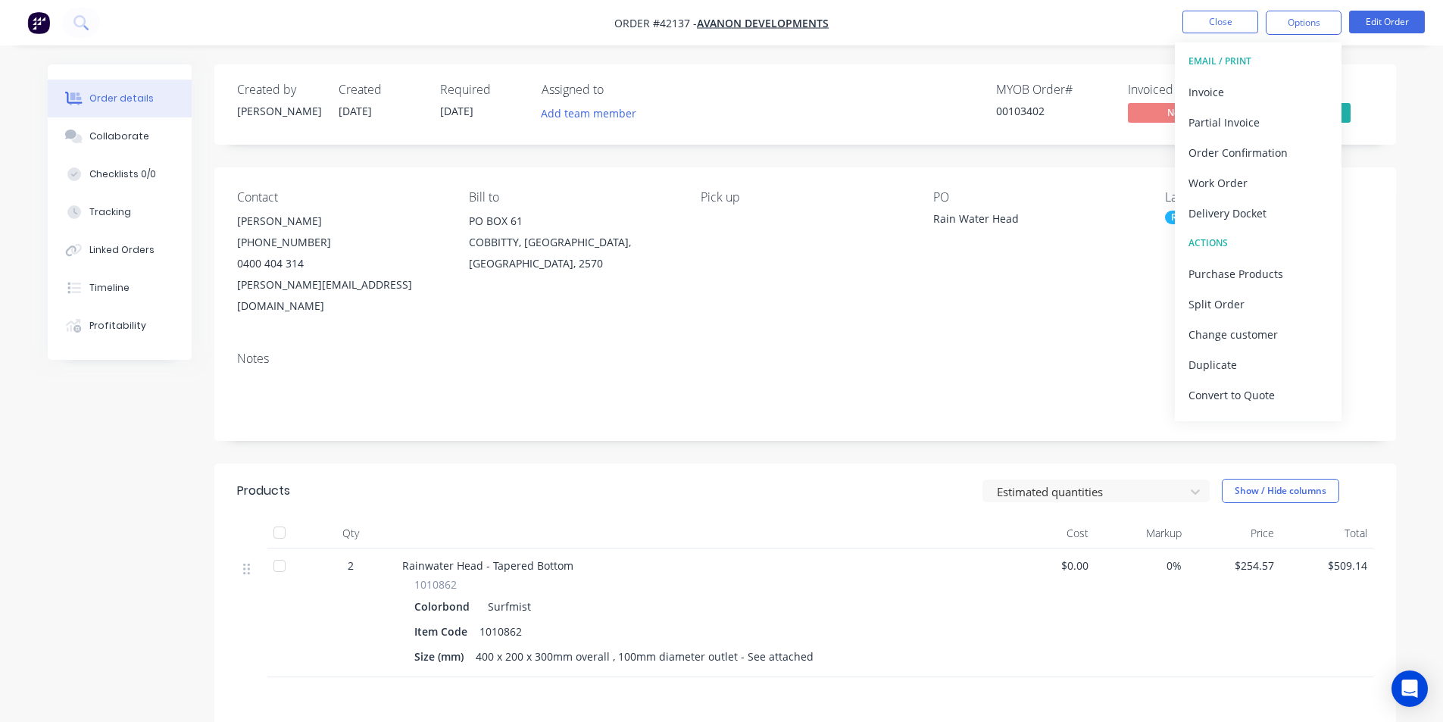
click at [1227, 81] on div "Invoice" at bounding box center [1258, 92] width 139 height 22
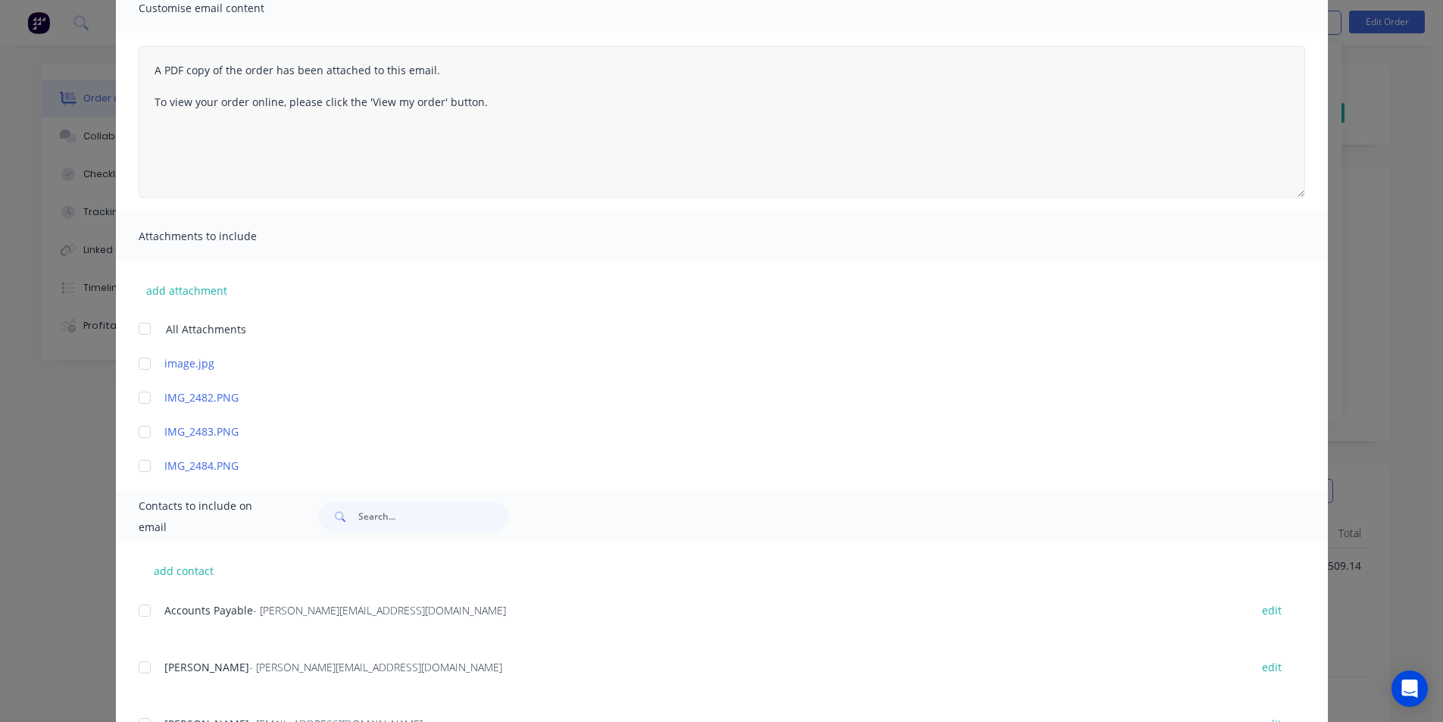
scroll to position [196, 0]
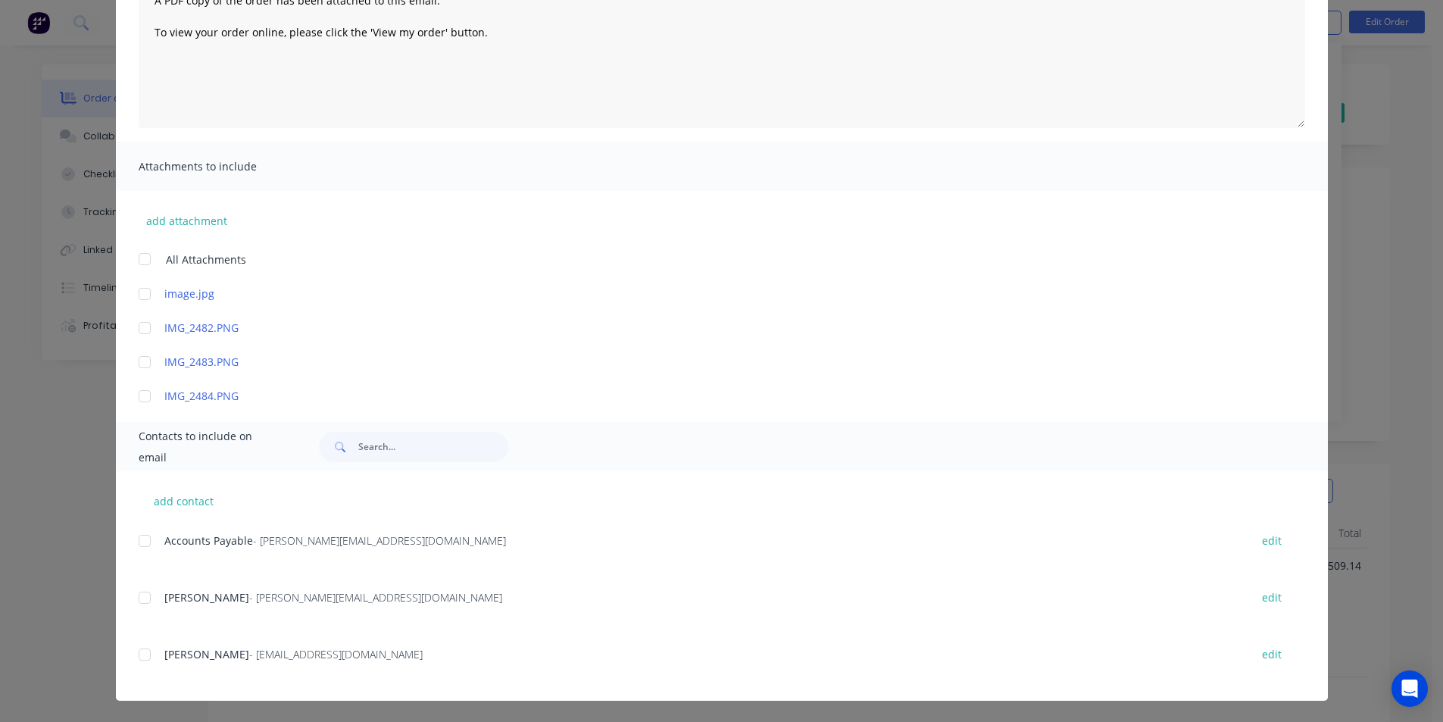
click at [142, 539] on div at bounding box center [145, 541] width 30 height 30
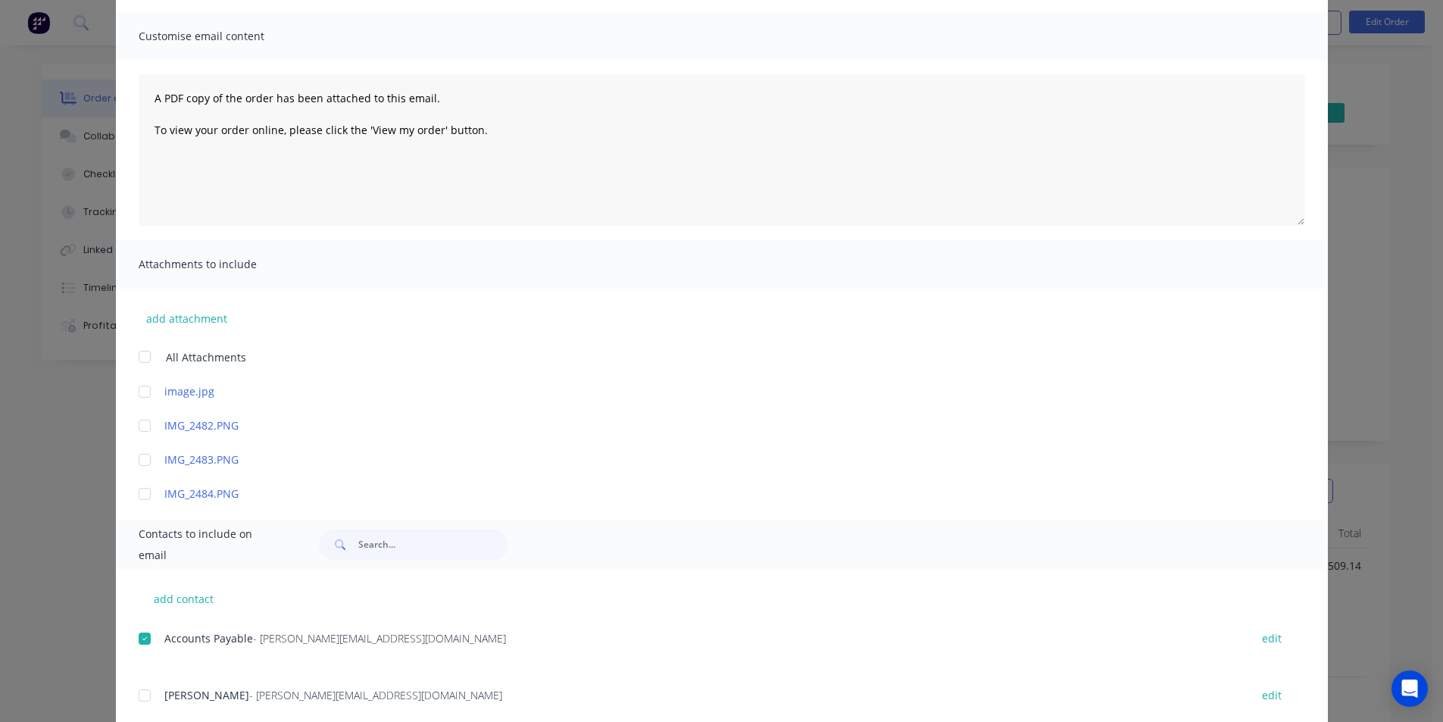
scroll to position [0, 0]
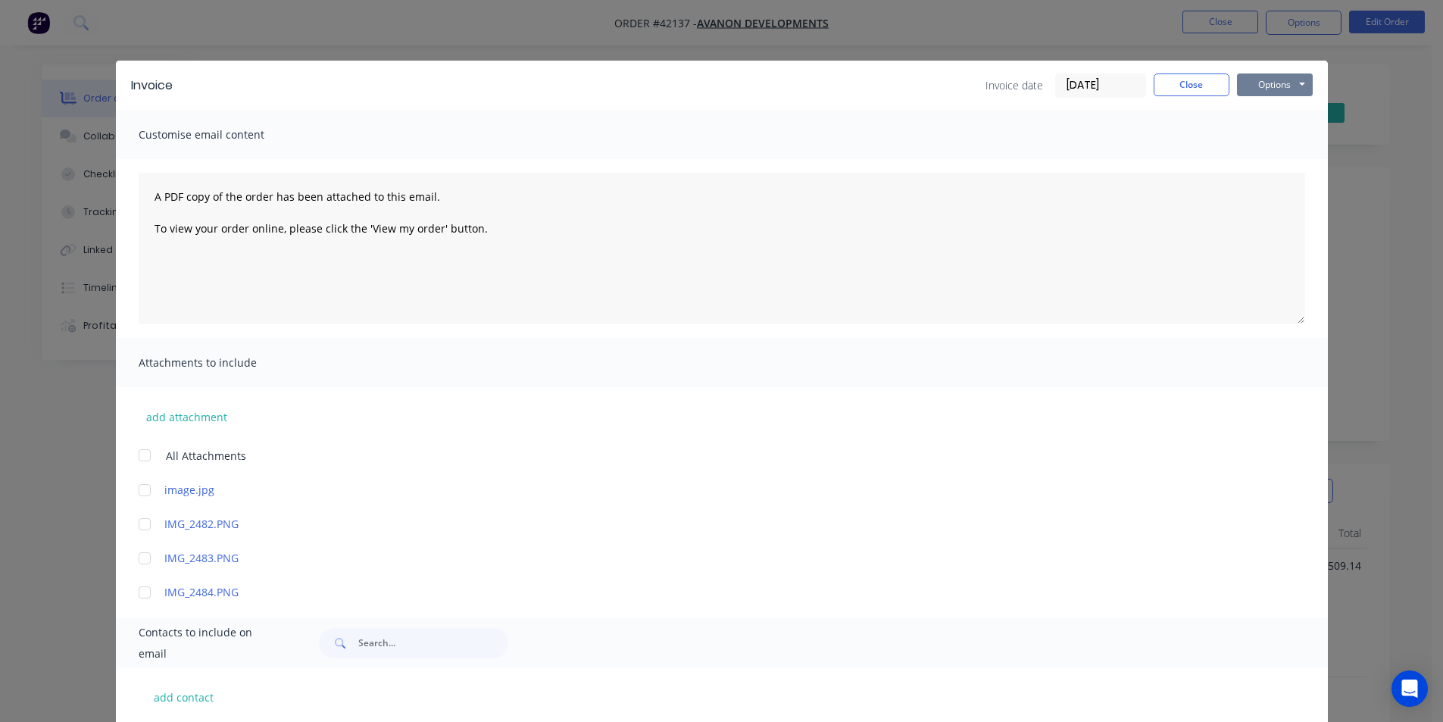
click at [1266, 79] on button "Options" at bounding box center [1275, 84] width 76 height 23
click at [1282, 164] on button "Email" at bounding box center [1285, 161] width 97 height 25
click at [1170, 86] on button "Close" at bounding box center [1192, 84] width 76 height 23
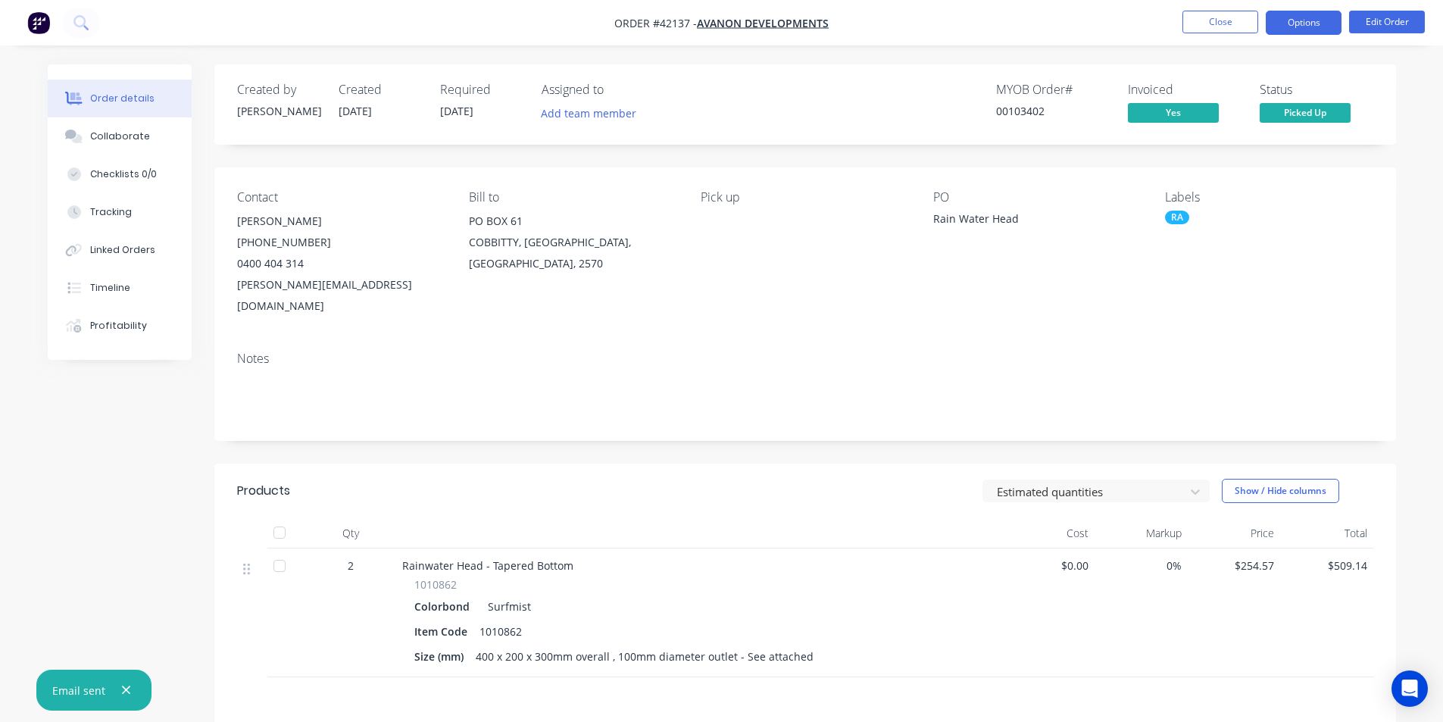
click at [1305, 30] on button "Options" at bounding box center [1304, 23] width 76 height 24
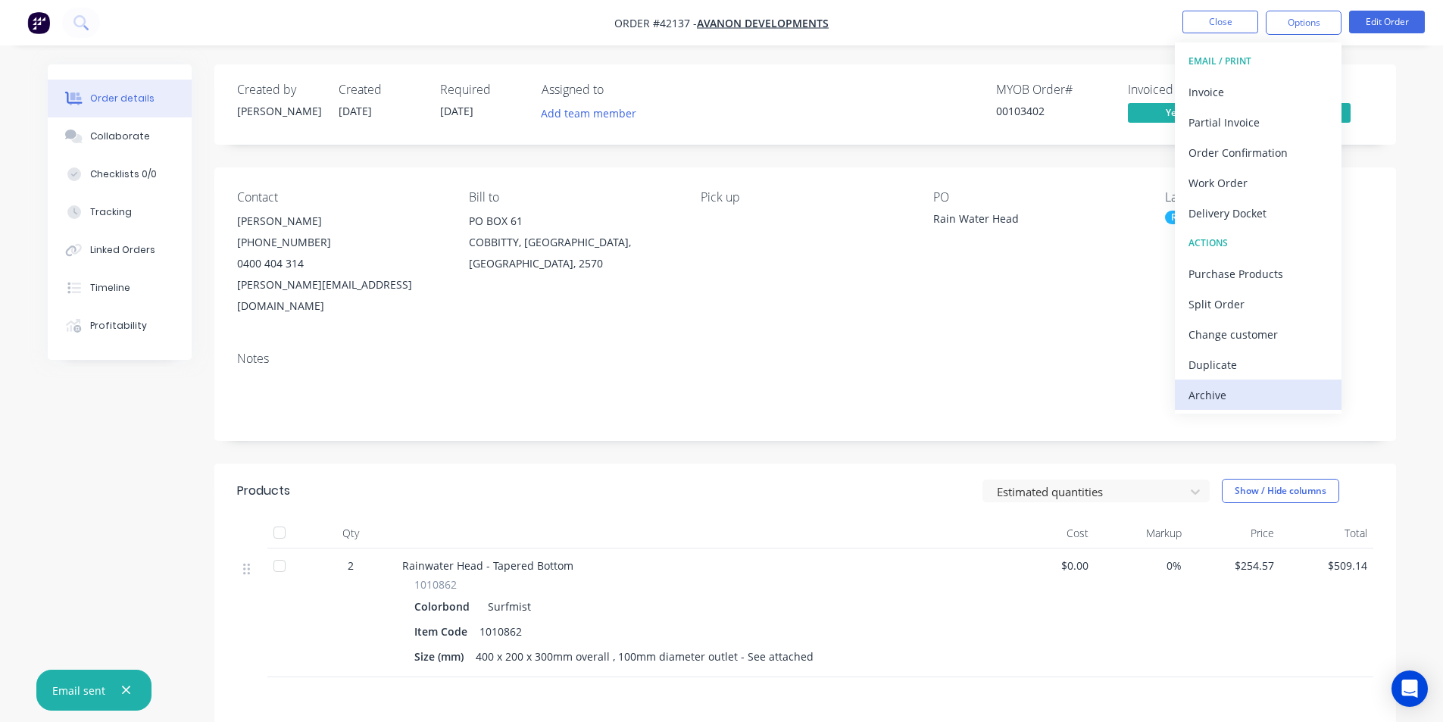
click at [1245, 407] on button "Archive" at bounding box center [1258, 395] width 167 height 30
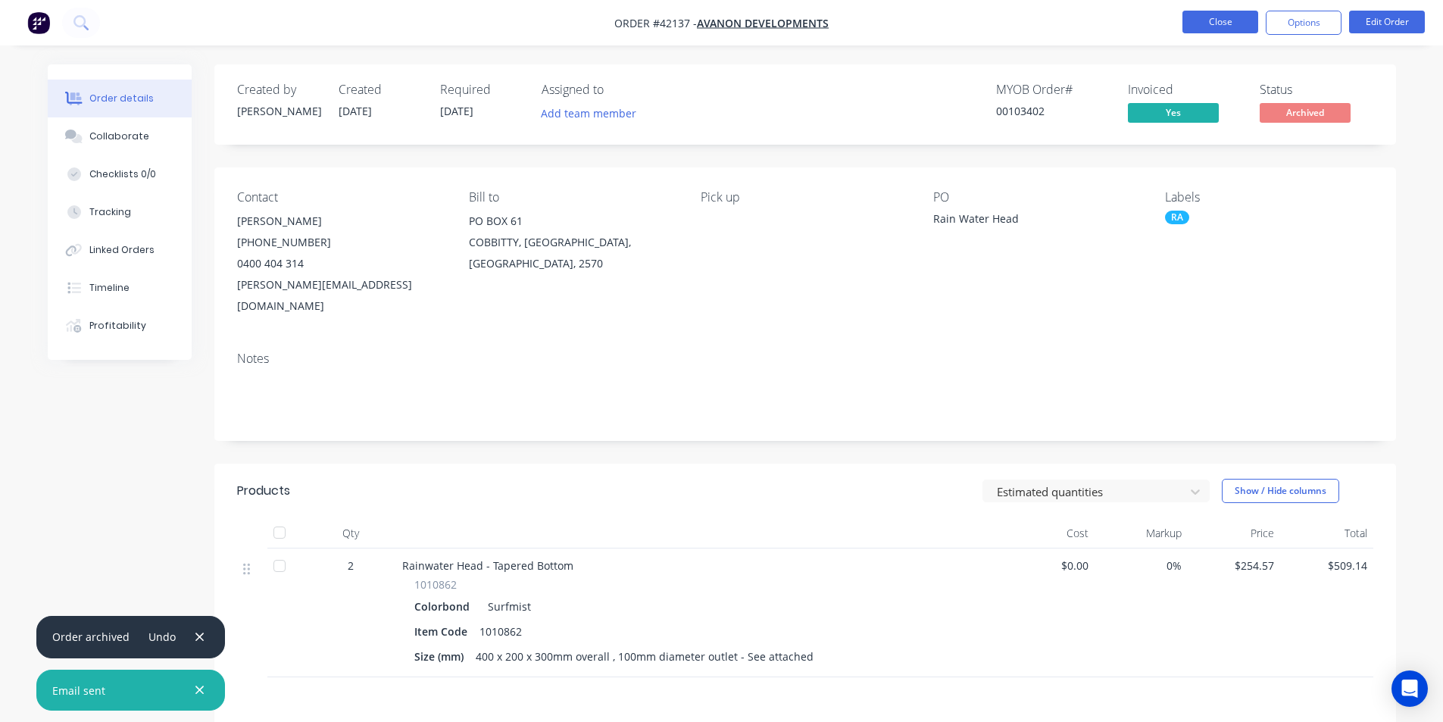
click at [1220, 18] on button "Close" at bounding box center [1221, 22] width 76 height 23
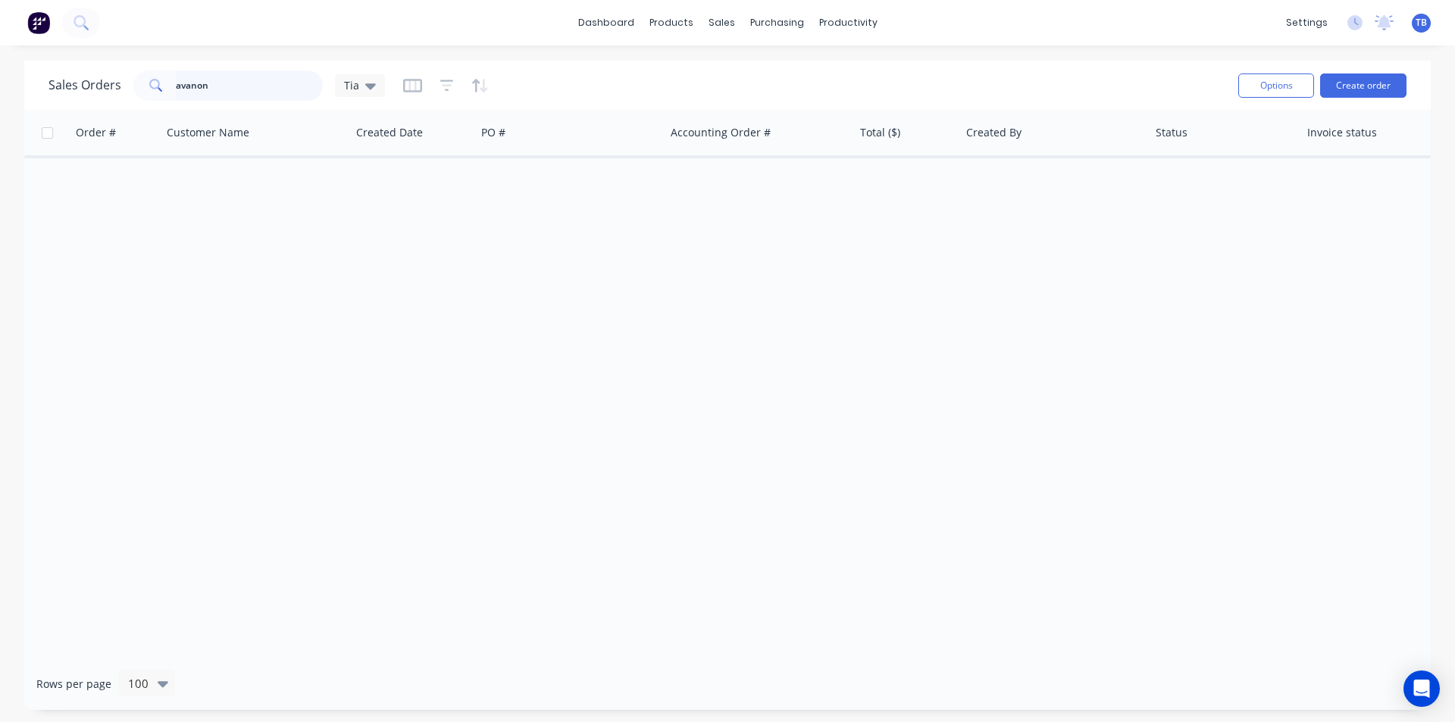
drag, startPoint x: 228, startPoint y: 83, endPoint x: 1, endPoint y: 82, distance: 227.3
click at [0, 83] on div "Sales Orders avanon Tia Options Create order Order # Customer Name Created Date…" at bounding box center [727, 385] width 1455 height 649
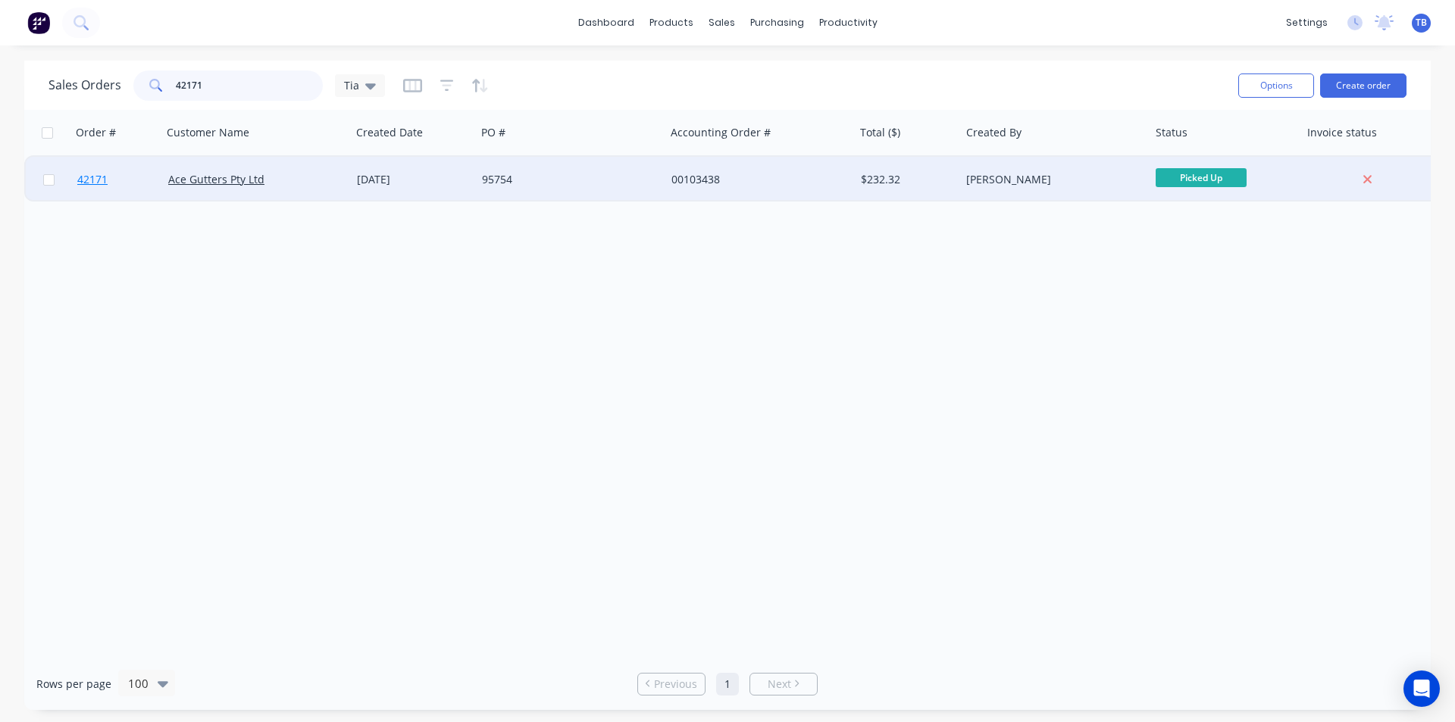
type input "42171"
click at [89, 171] on link "42171" at bounding box center [122, 179] width 91 height 45
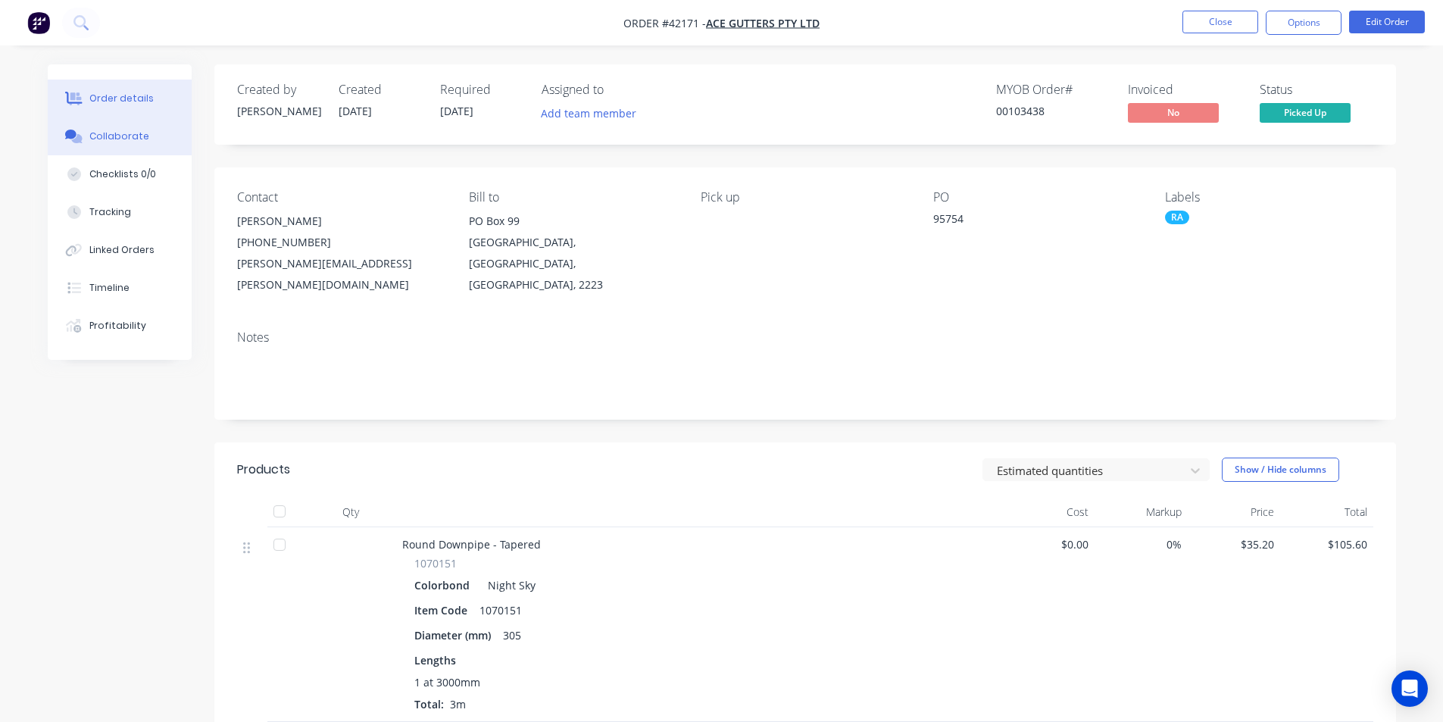
click at [65, 146] on button "Collaborate" at bounding box center [120, 136] width 144 height 38
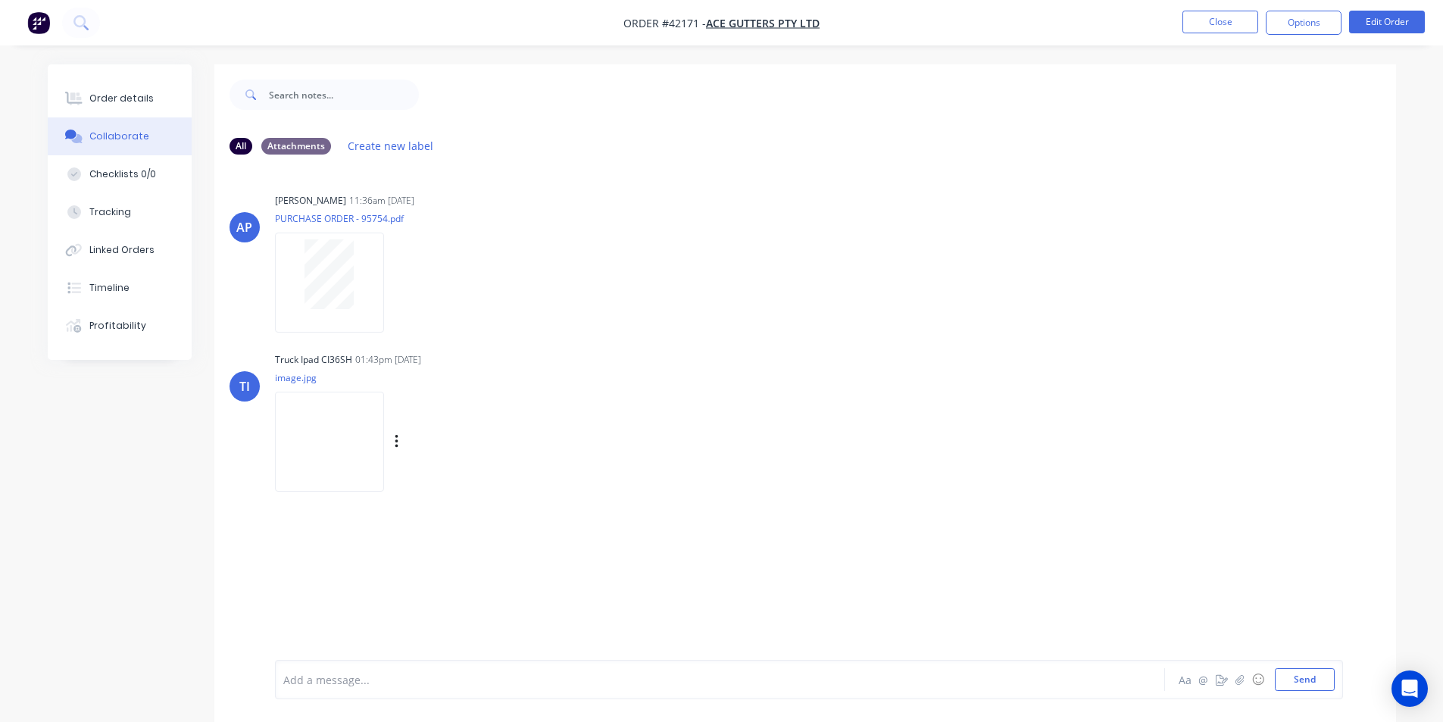
click at [341, 430] on img at bounding box center [329, 441] width 109 height 99
click at [145, 109] on button "Order details" at bounding box center [120, 99] width 144 height 38
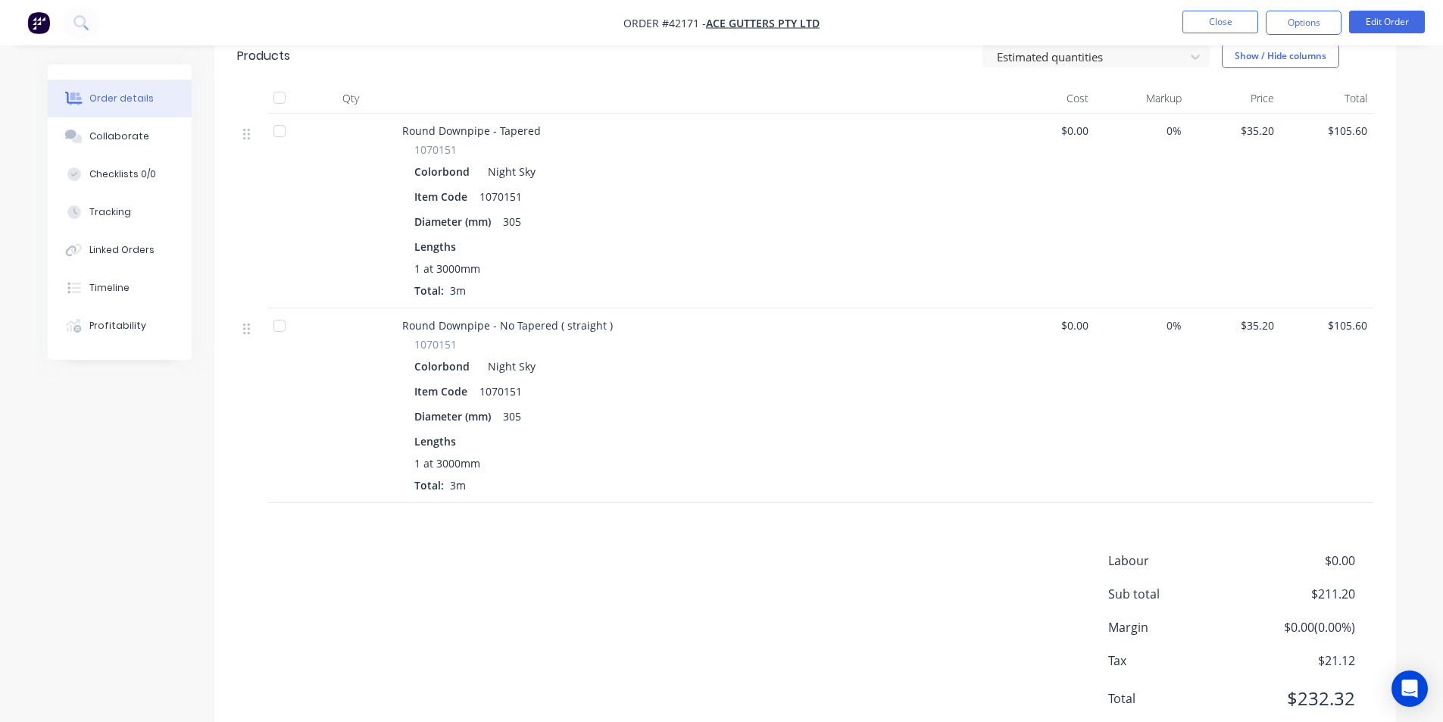
scroll to position [367, 0]
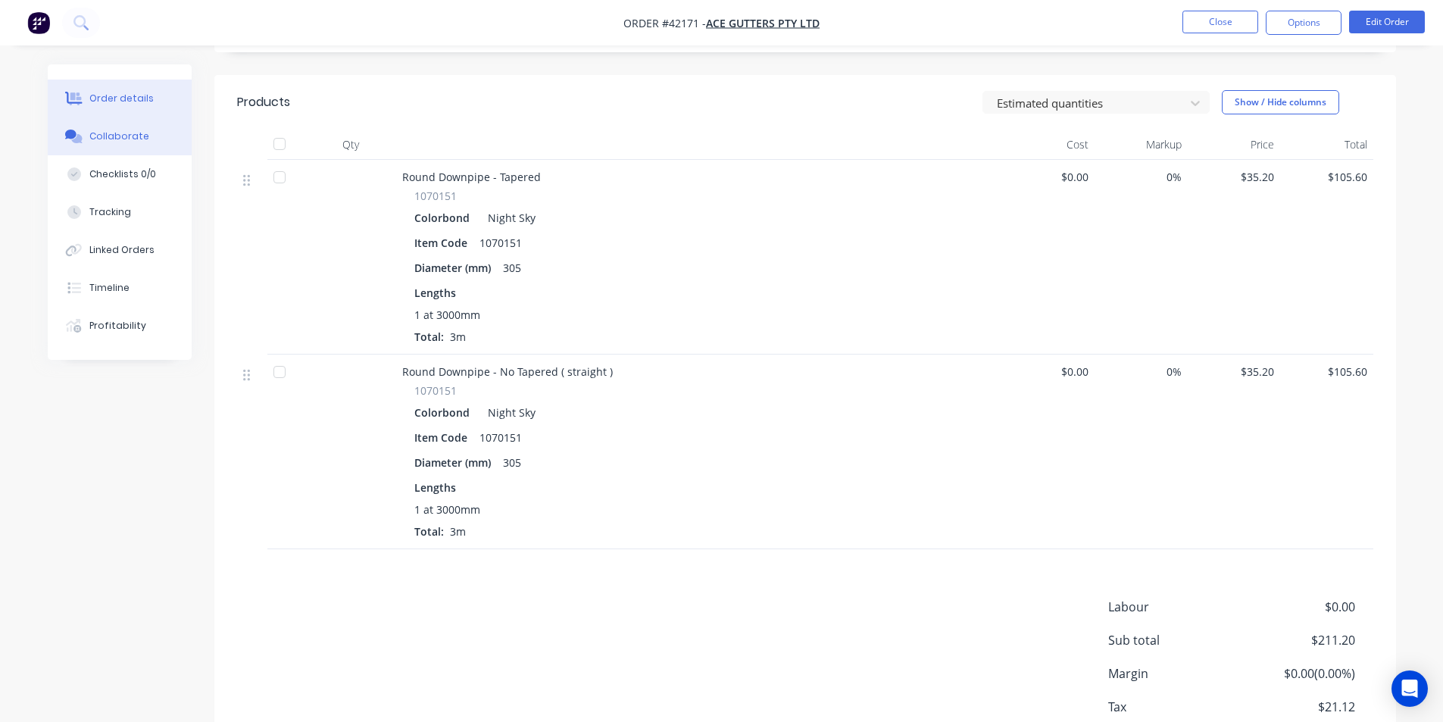
click at [108, 140] on div "Collaborate" at bounding box center [119, 137] width 60 height 14
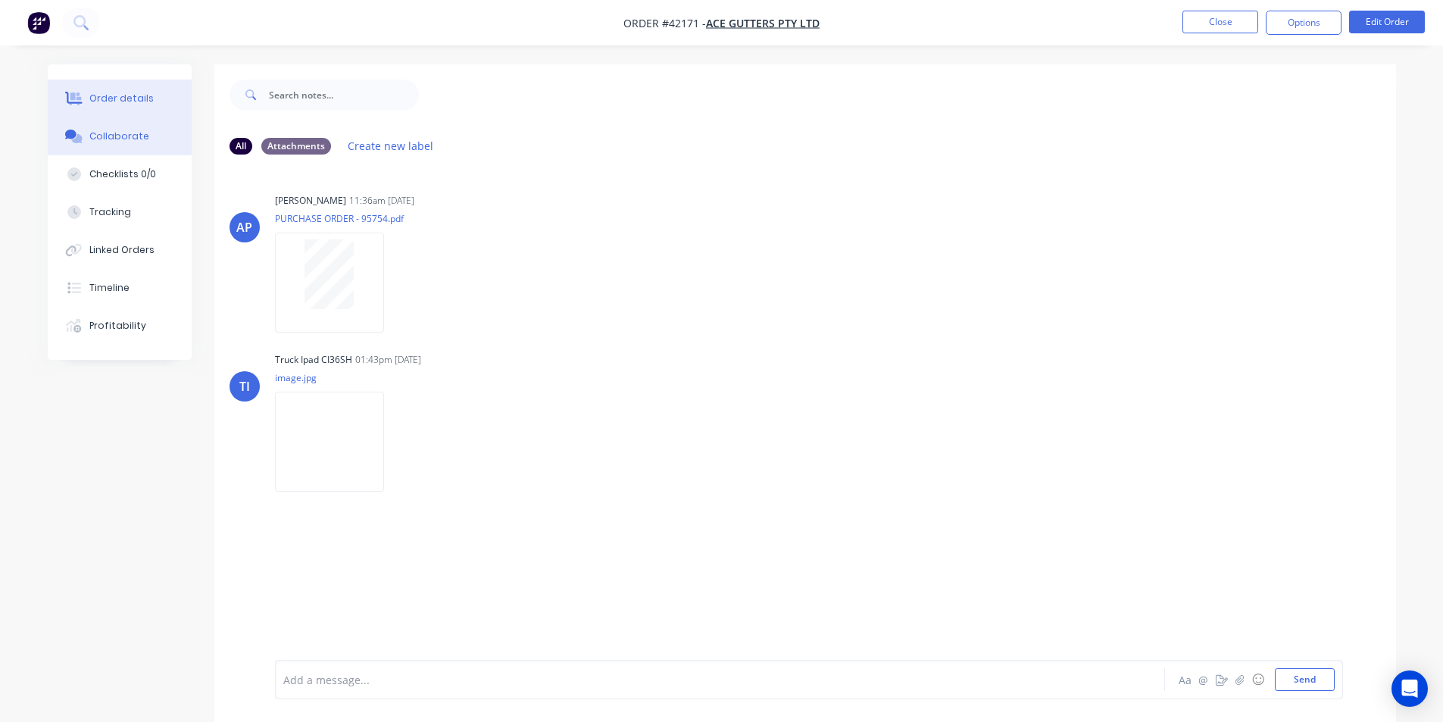
click at [129, 92] on div "Order details" at bounding box center [121, 99] width 64 height 14
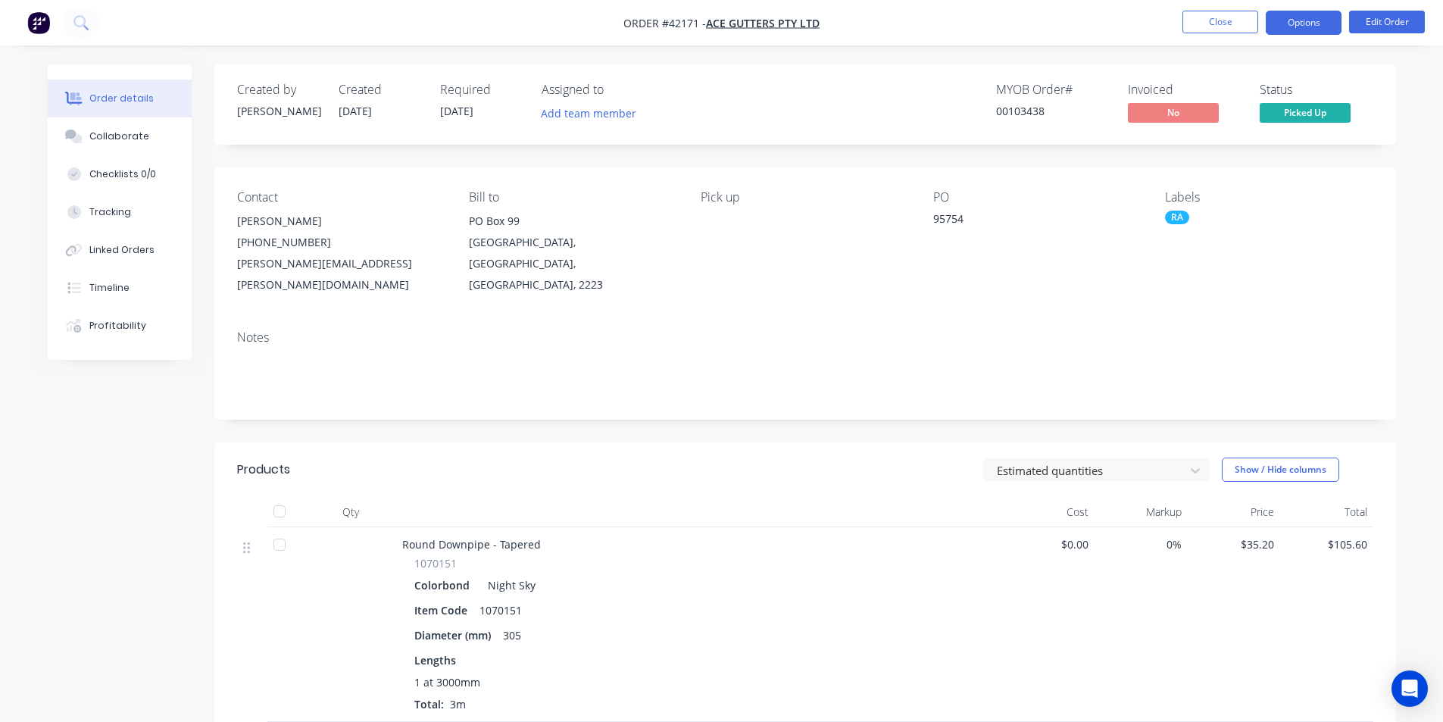
click at [1306, 14] on button "Options" at bounding box center [1304, 23] width 76 height 24
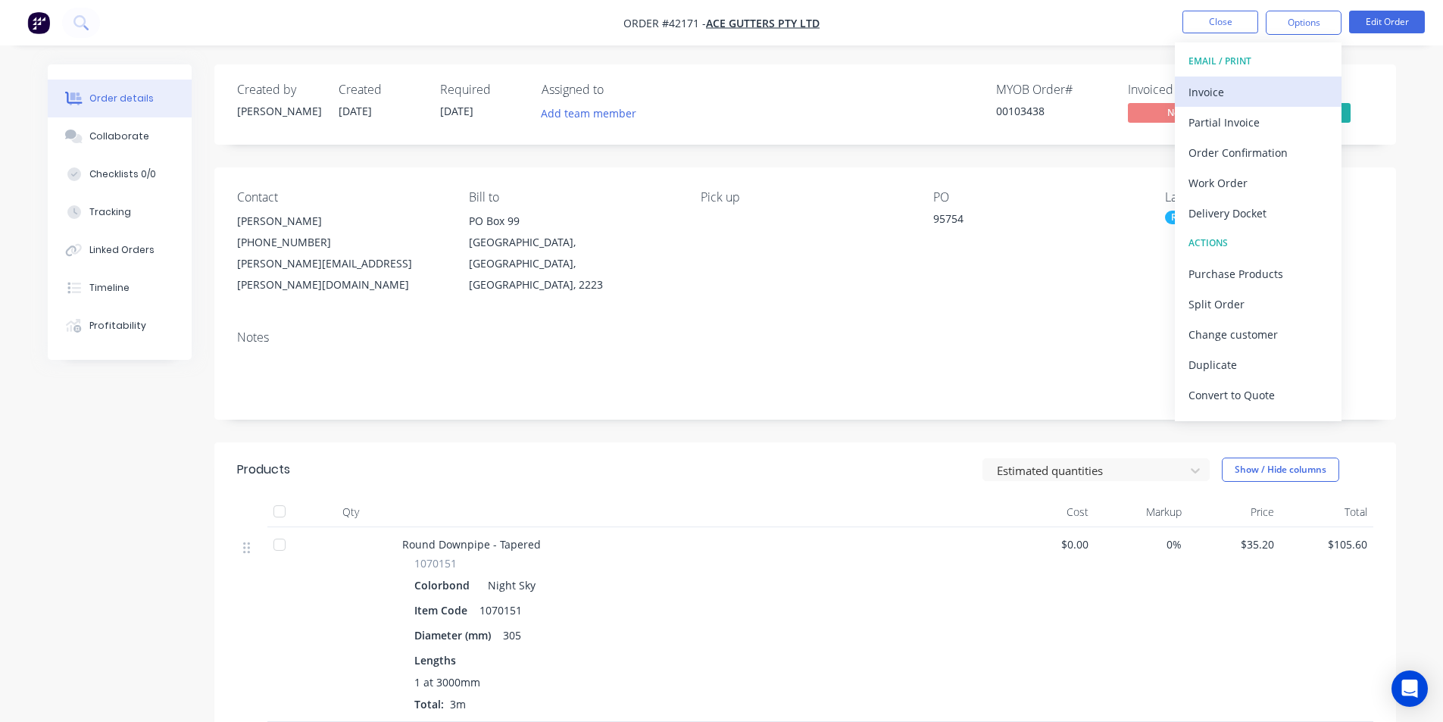
click at [1225, 98] on div "Invoice" at bounding box center [1258, 92] width 139 height 22
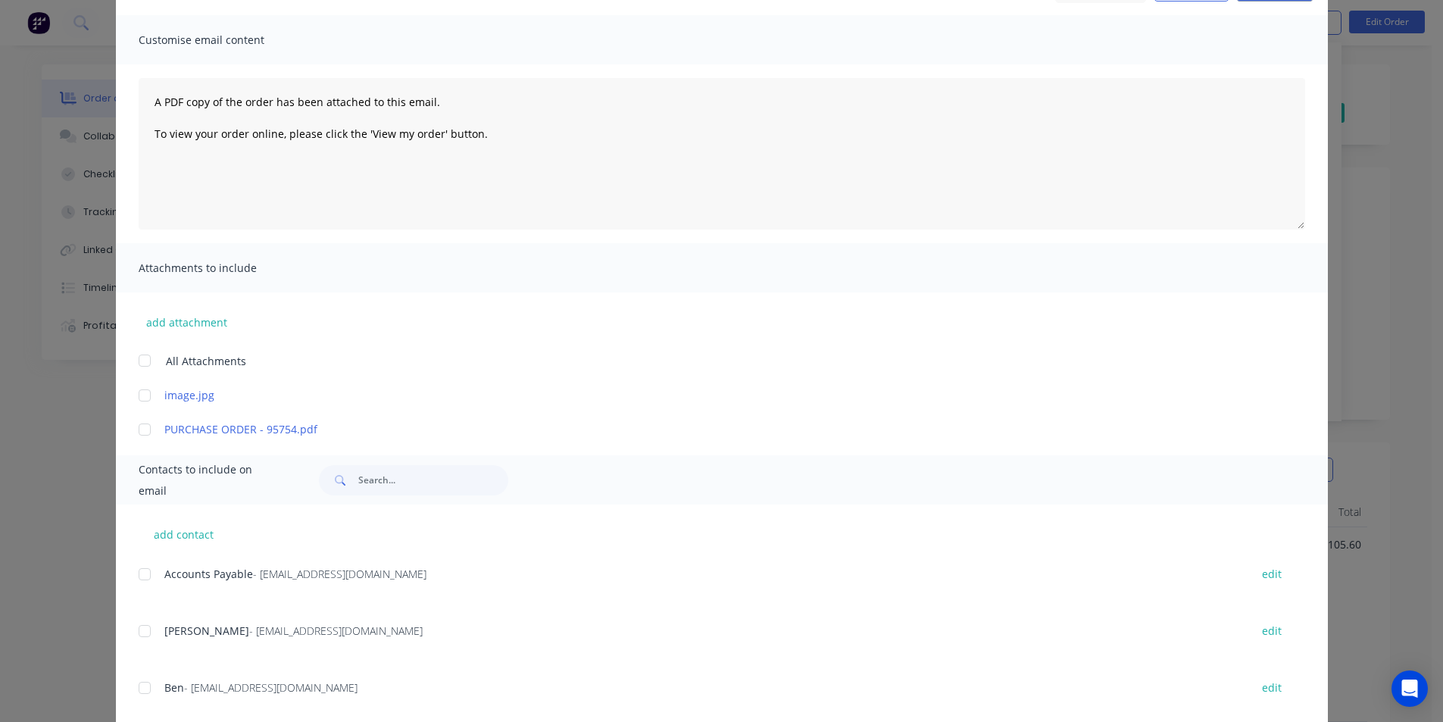
scroll to position [227, 0]
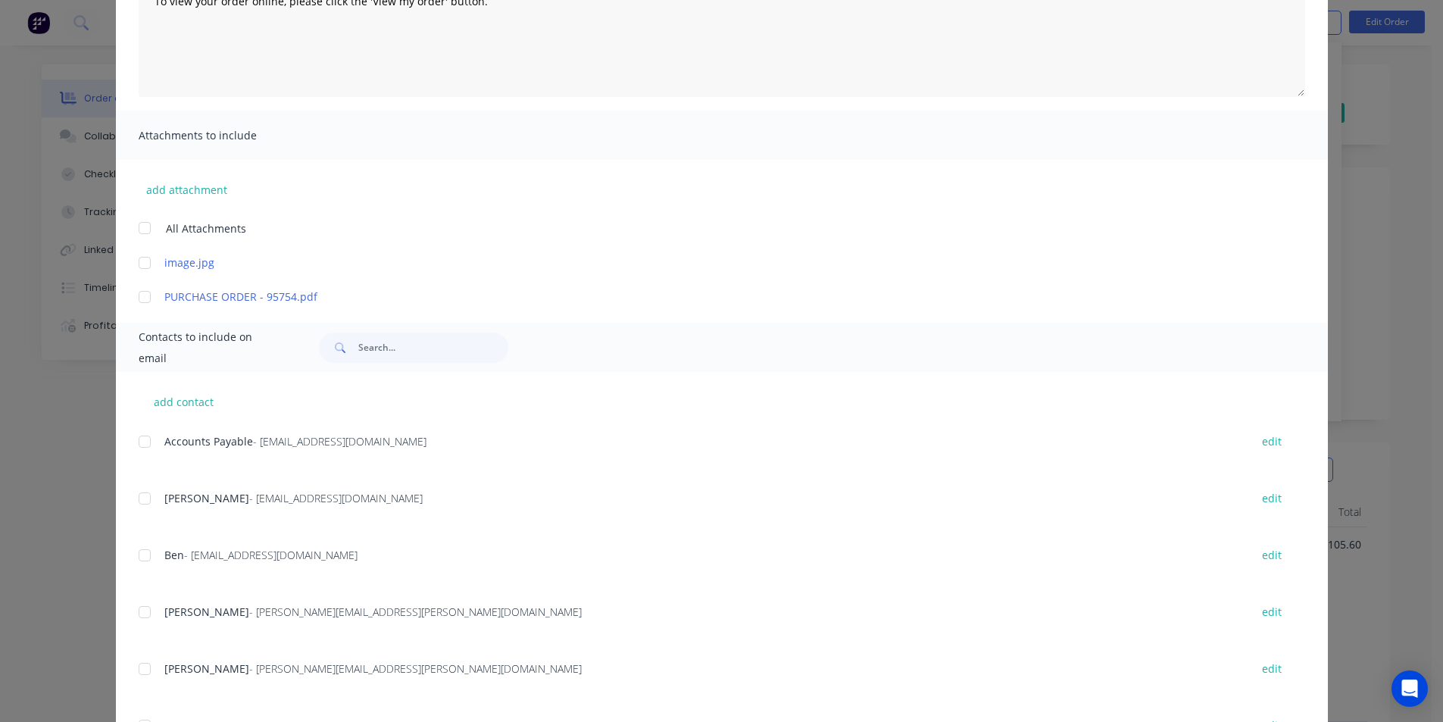
click at [152, 440] on div at bounding box center [145, 442] width 30 height 30
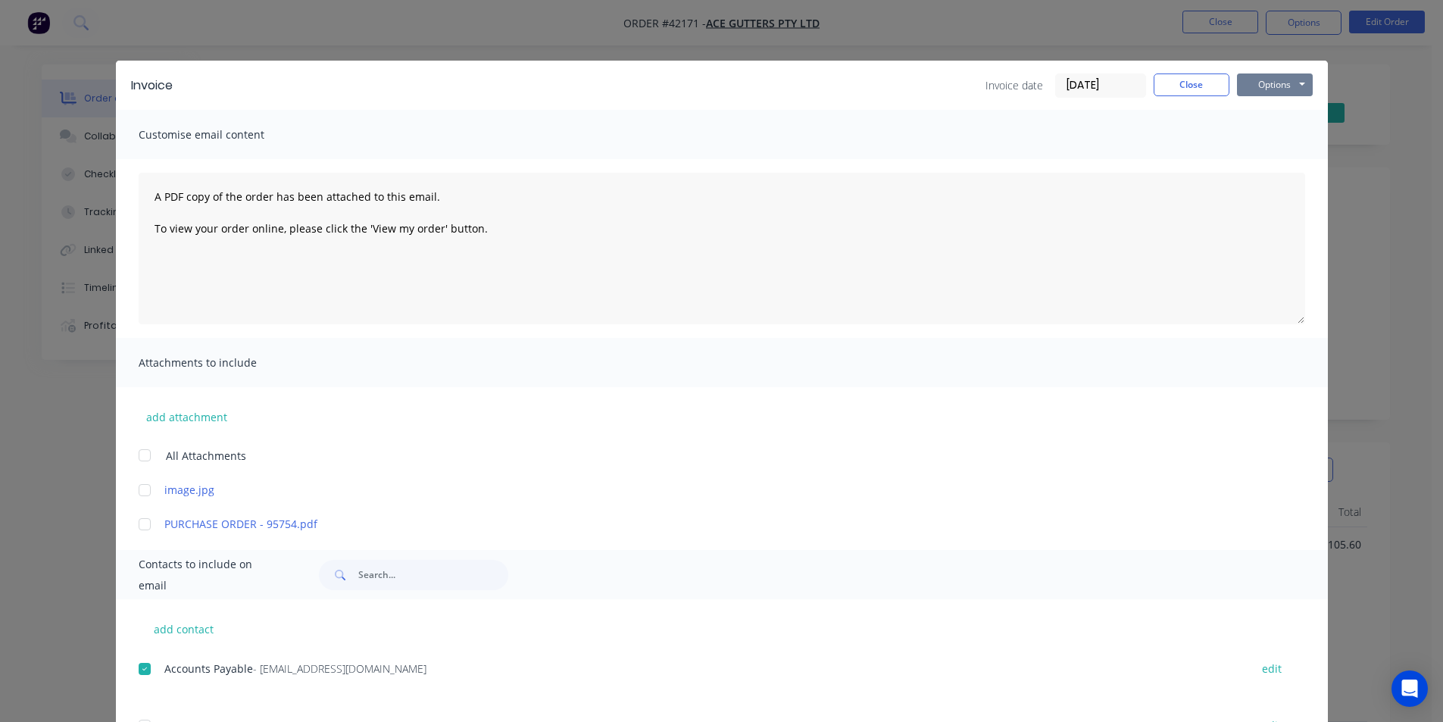
click at [1282, 87] on button "Options" at bounding box center [1275, 84] width 76 height 23
click at [1283, 162] on button "Email" at bounding box center [1285, 161] width 97 height 25
click at [1213, 91] on button "Close" at bounding box center [1192, 84] width 76 height 23
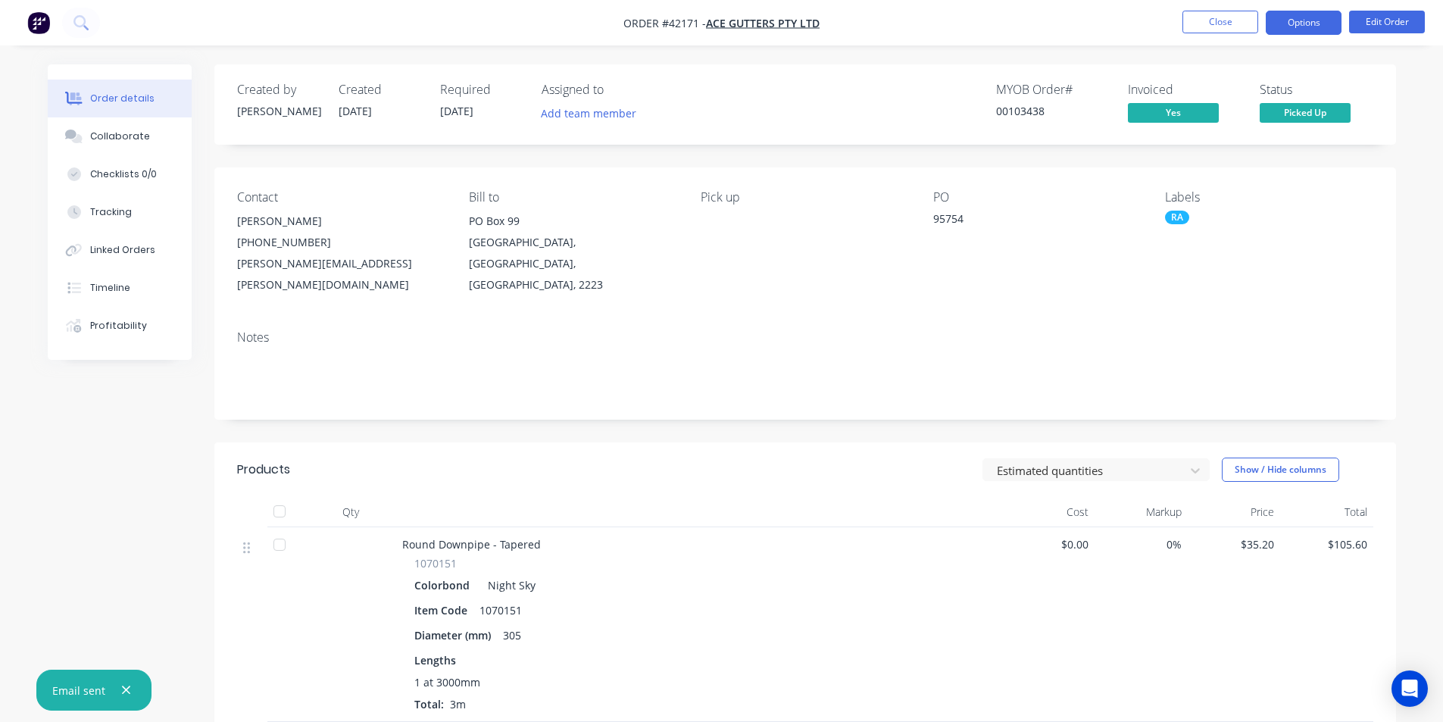
click at [1295, 21] on button "Options" at bounding box center [1304, 23] width 76 height 24
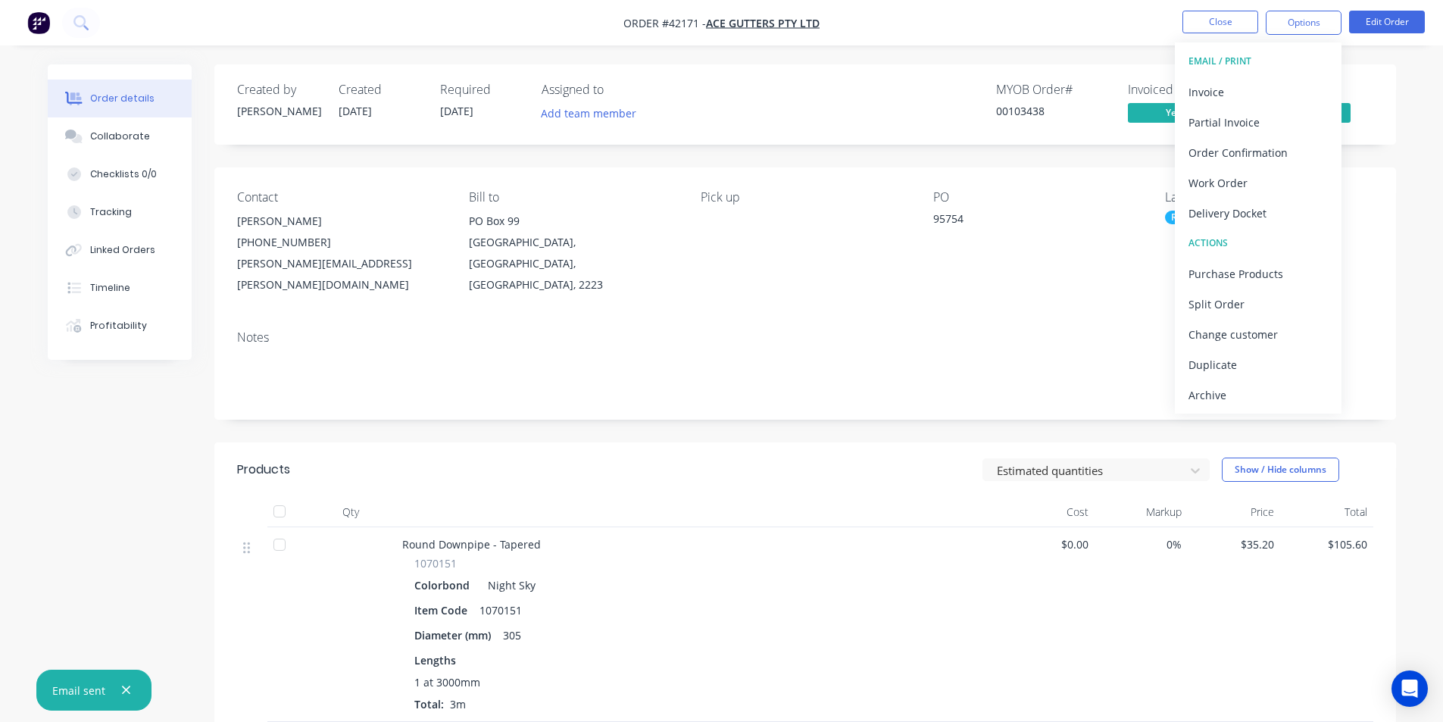
click at [1242, 392] on div "Archive" at bounding box center [1258, 395] width 139 height 22
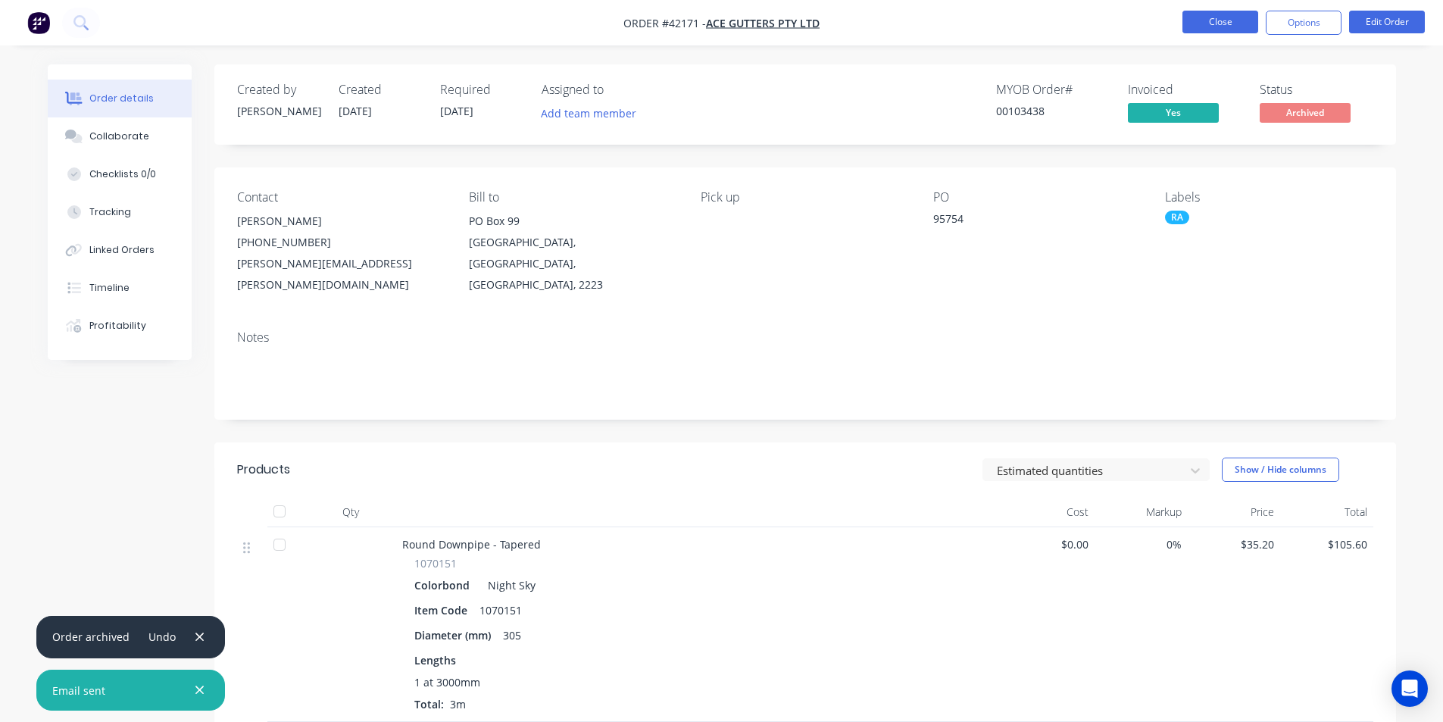
click at [1224, 23] on button "Close" at bounding box center [1221, 22] width 76 height 23
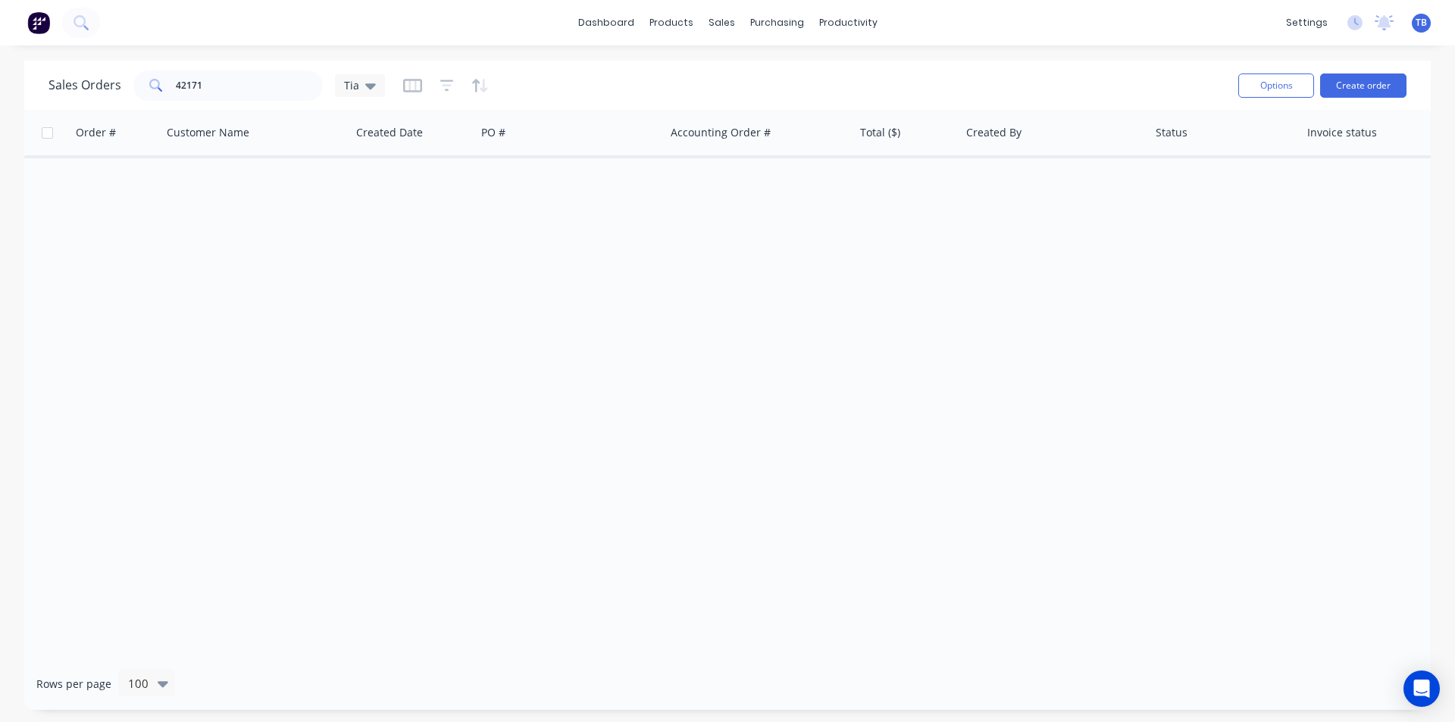
drag, startPoint x: 248, startPoint y: 65, endPoint x: 75, endPoint y: 71, distance: 172.8
click at [75, 71] on div "Sales Orders 42171 Tia Options Create order" at bounding box center [727, 85] width 1406 height 49
click at [240, 83] on input "42171" at bounding box center [250, 85] width 148 height 30
drag, startPoint x: 234, startPoint y: 87, endPoint x: 58, endPoint y: 92, distance: 176.6
click at [59, 92] on div "Sales Orders 42171 Tia" at bounding box center [216, 85] width 336 height 30
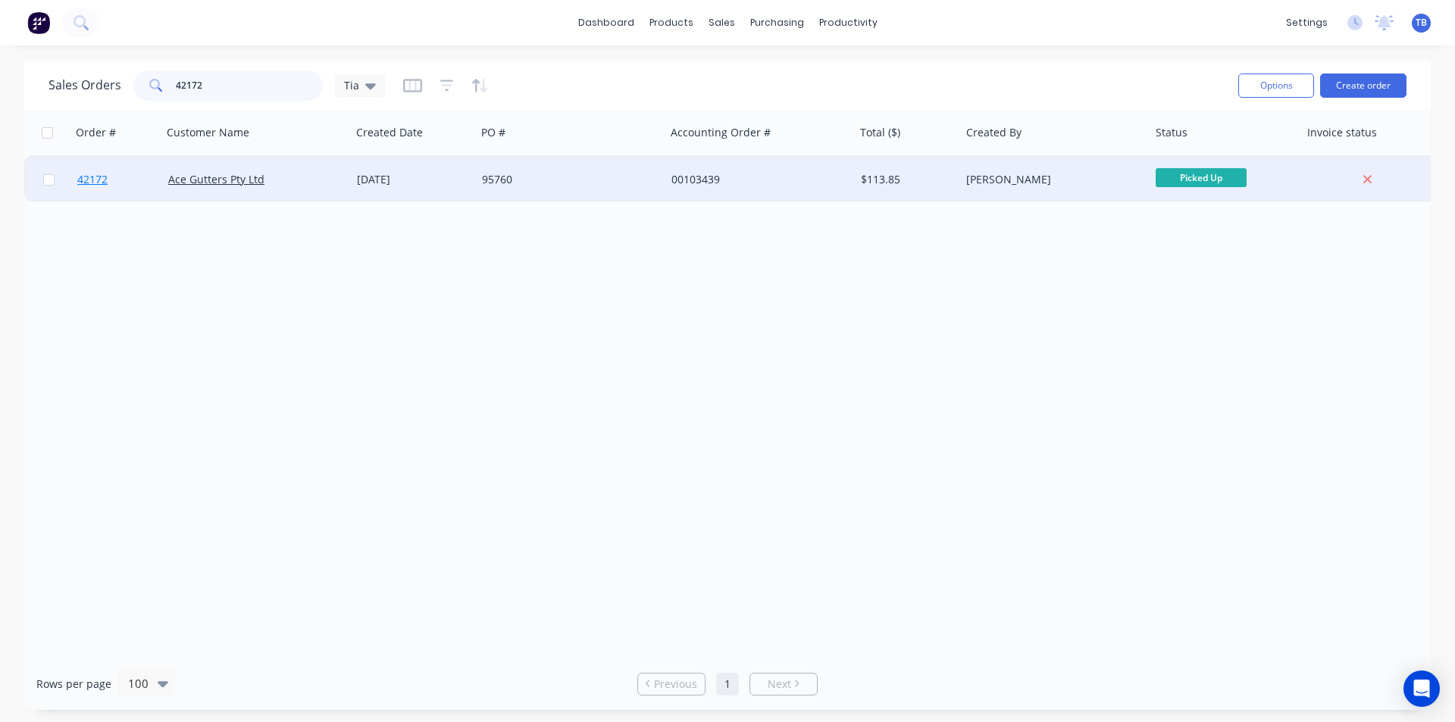
type input "42172"
click at [94, 177] on span "42172" at bounding box center [92, 179] width 30 height 15
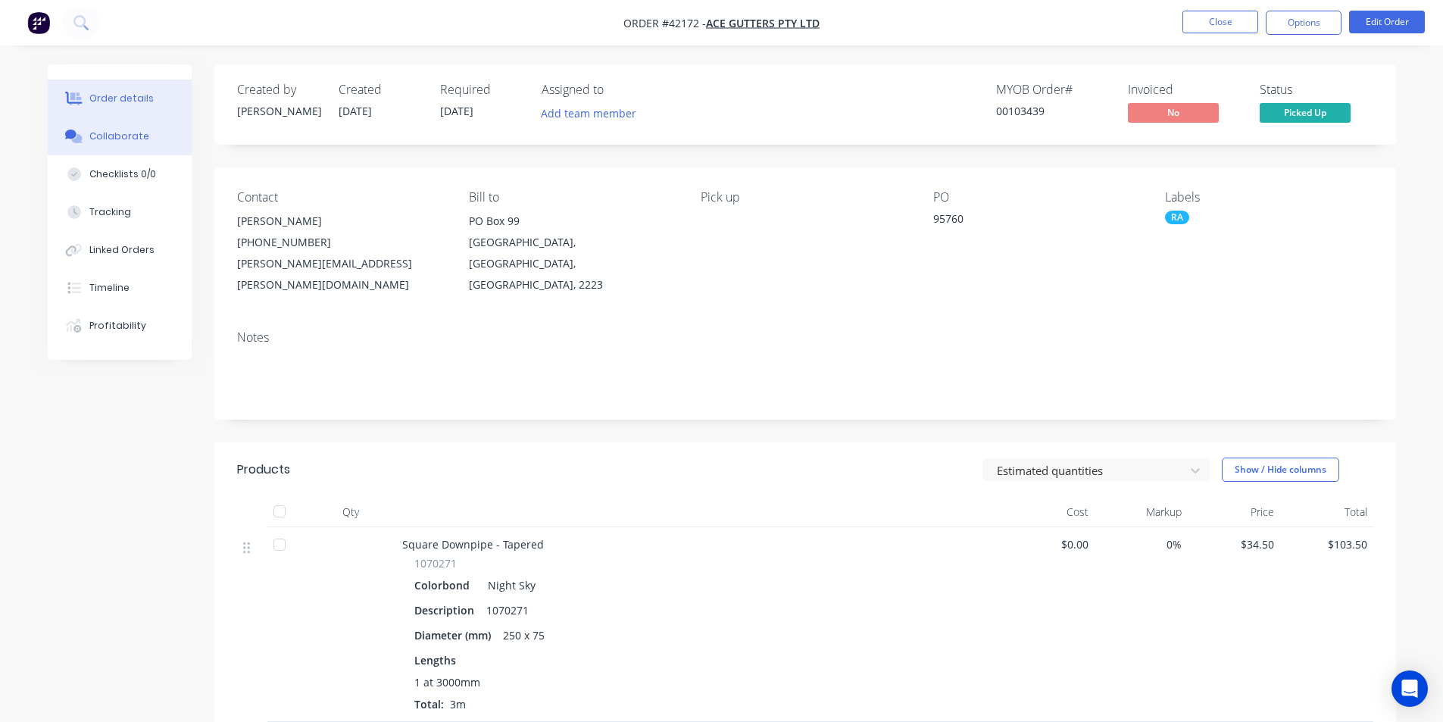
click at [89, 138] on button "Collaborate" at bounding box center [120, 136] width 144 height 38
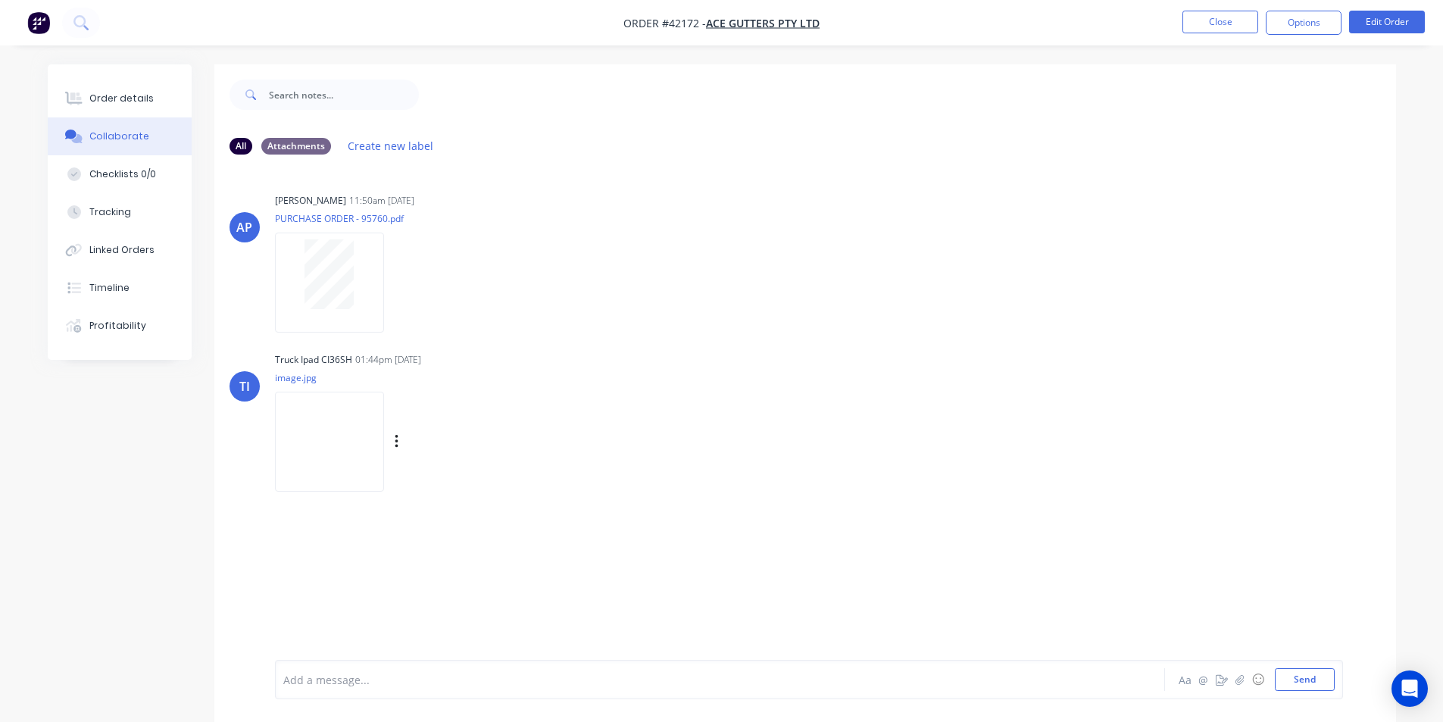
click at [314, 451] on img at bounding box center [329, 441] width 109 height 99
click at [138, 108] on button "Order details" at bounding box center [120, 99] width 144 height 38
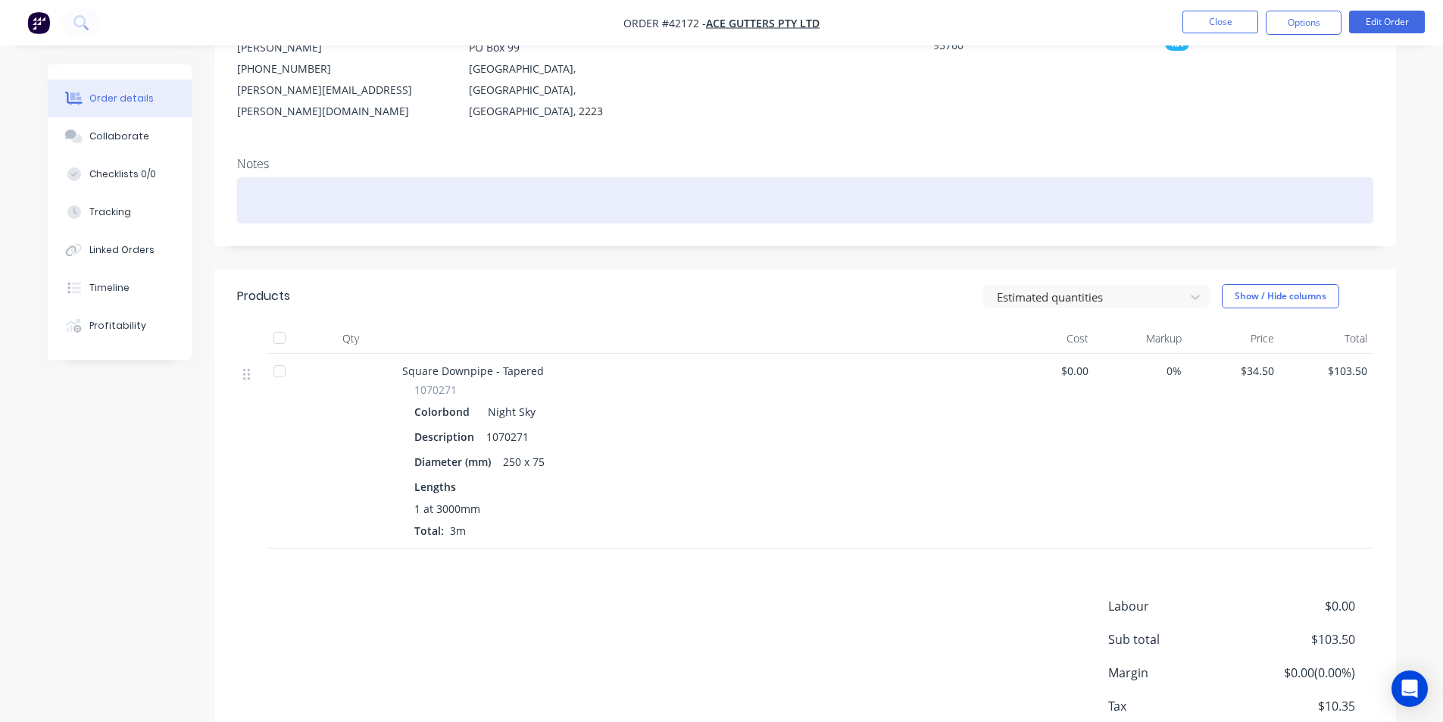
scroll to position [21, 0]
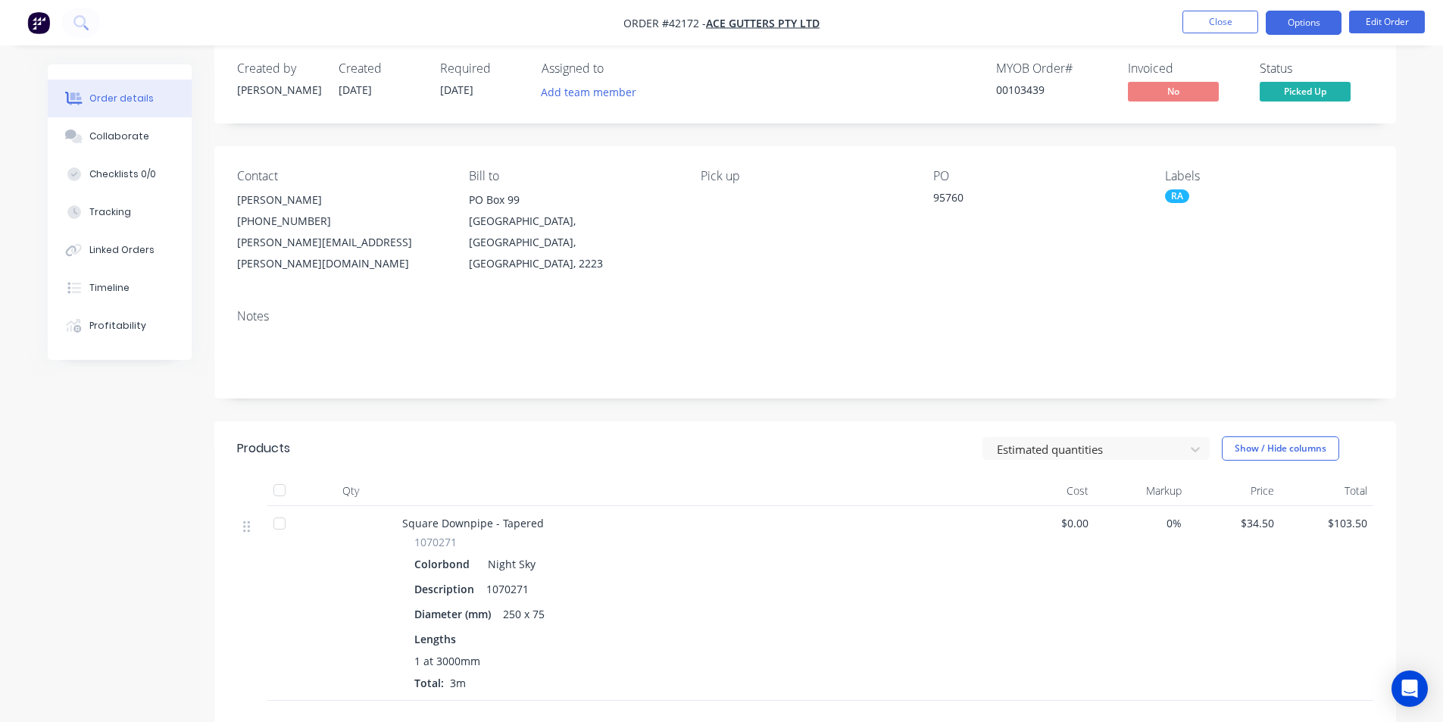
click at [1293, 20] on button "Options" at bounding box center [1304, 23] width 76 height 24
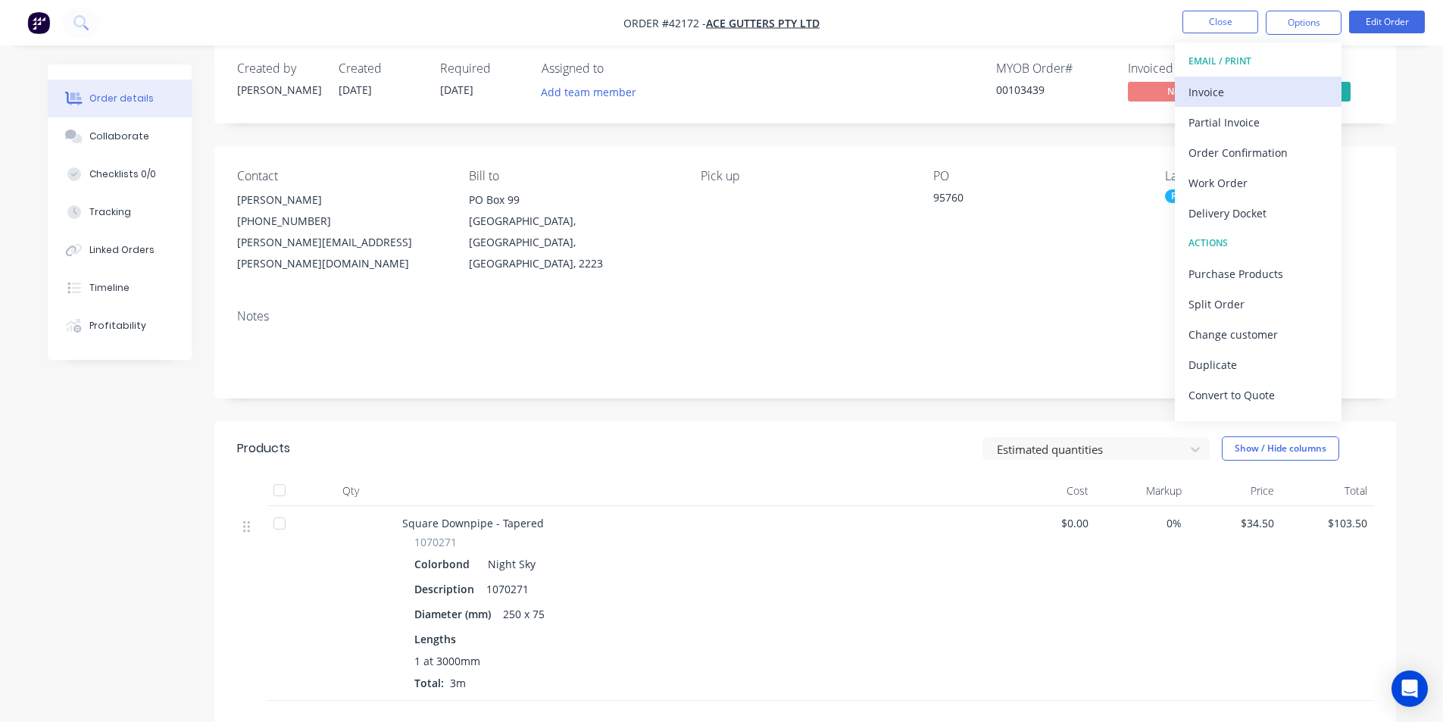
click at [1260, 80] on button "Invoice" at bounding box center [1258, 92] width 167 height 30
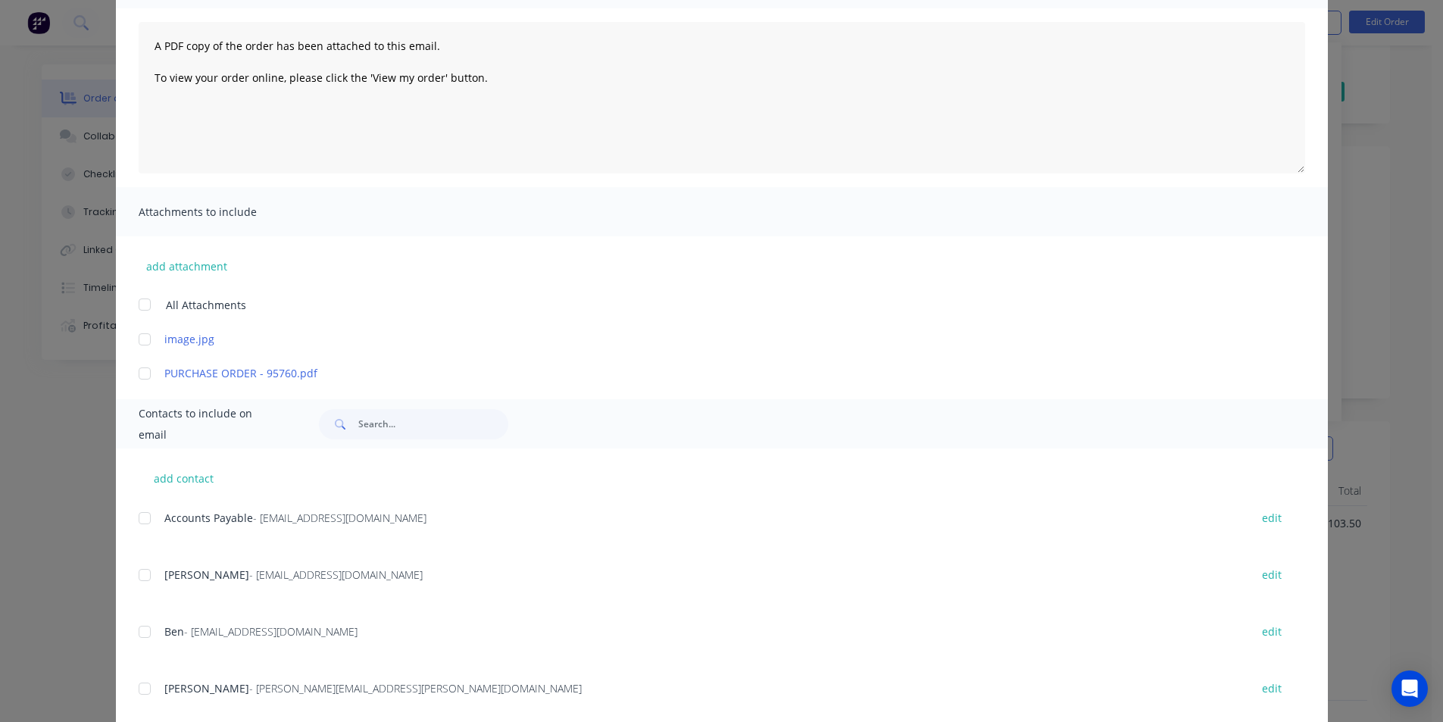
scroll to position [152, 0]
click at [146, 519] on div at bounding box center [145, 517] width 30 height 30
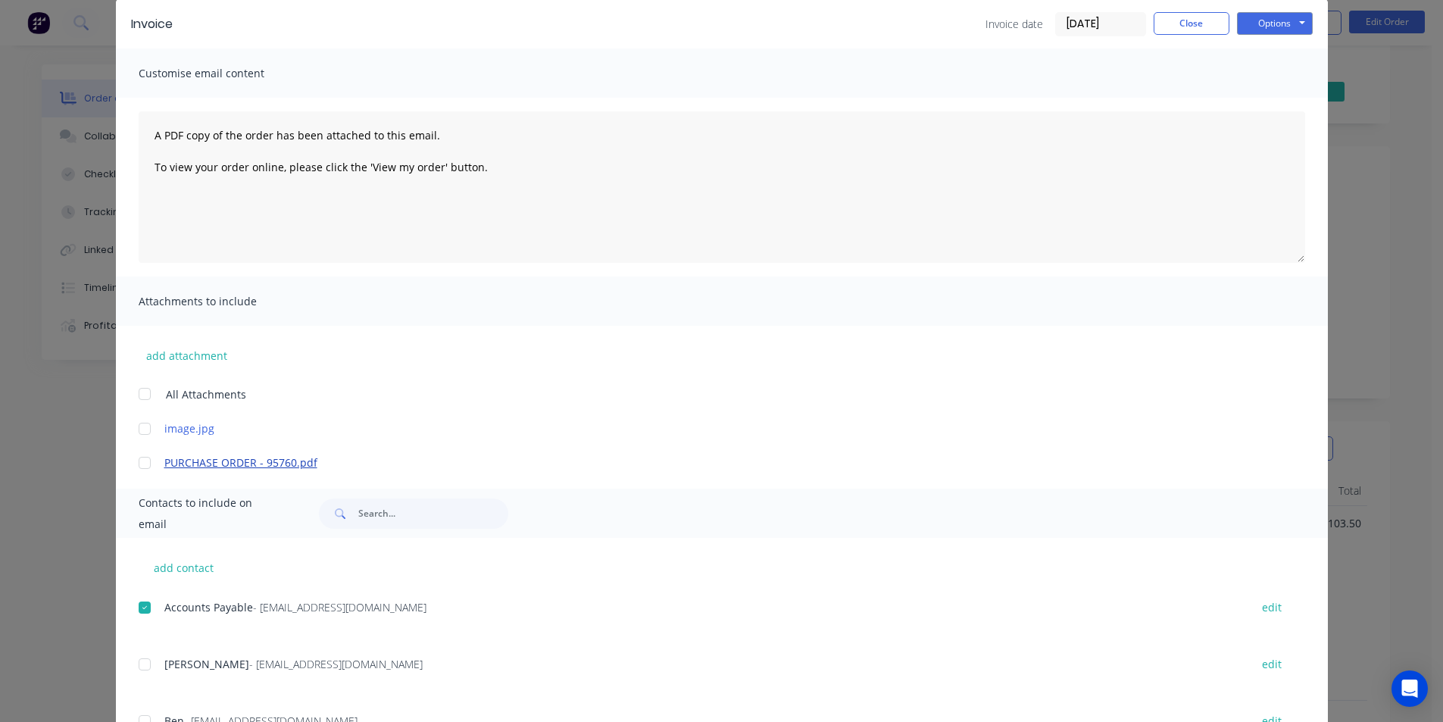
scroll to position [0, 0]
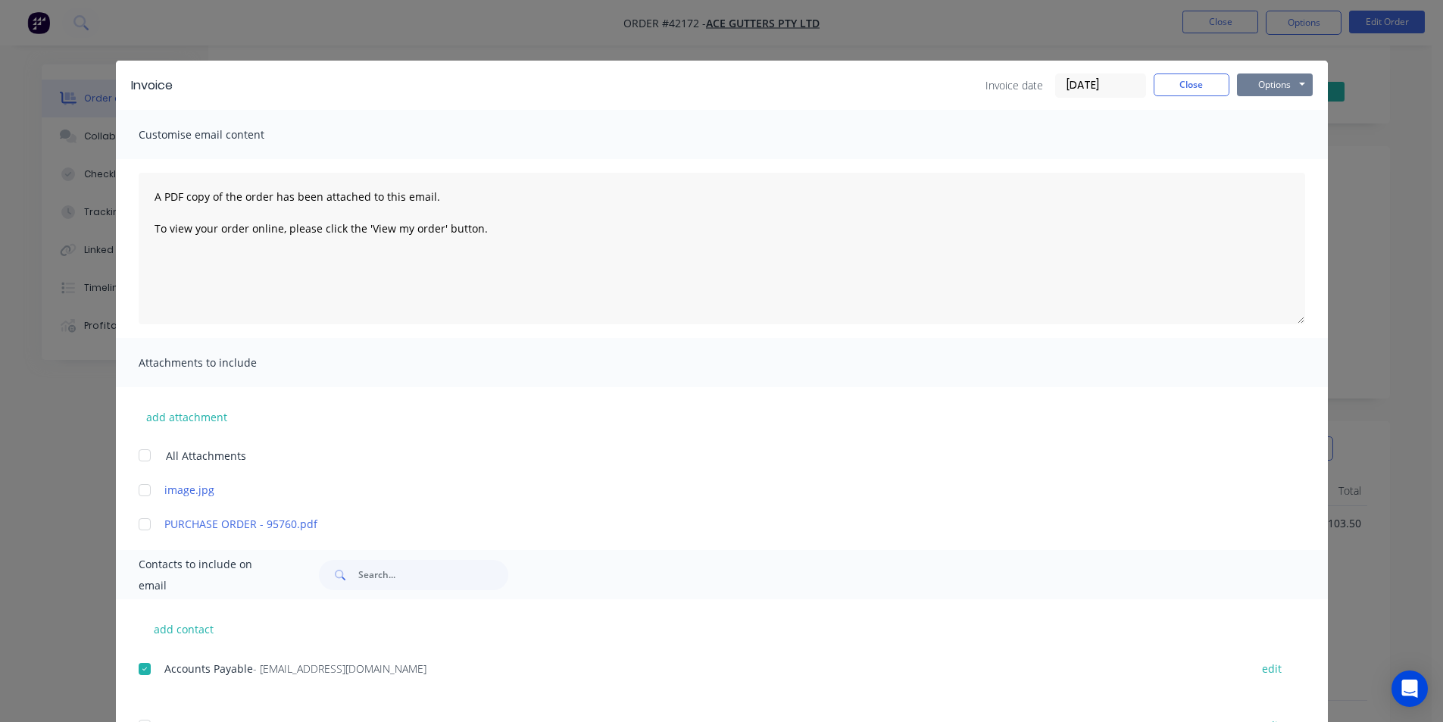
click at [1295, 80] on button "Options" at bounding box center [1275, 84] width 76 height 23
click at [1299, 154] on button "Email" at bounding box center [1285, 161] width 97 height 25
click at [1207, 89] on button "Close" at bounding box center [1192, 84] width 76 height 23
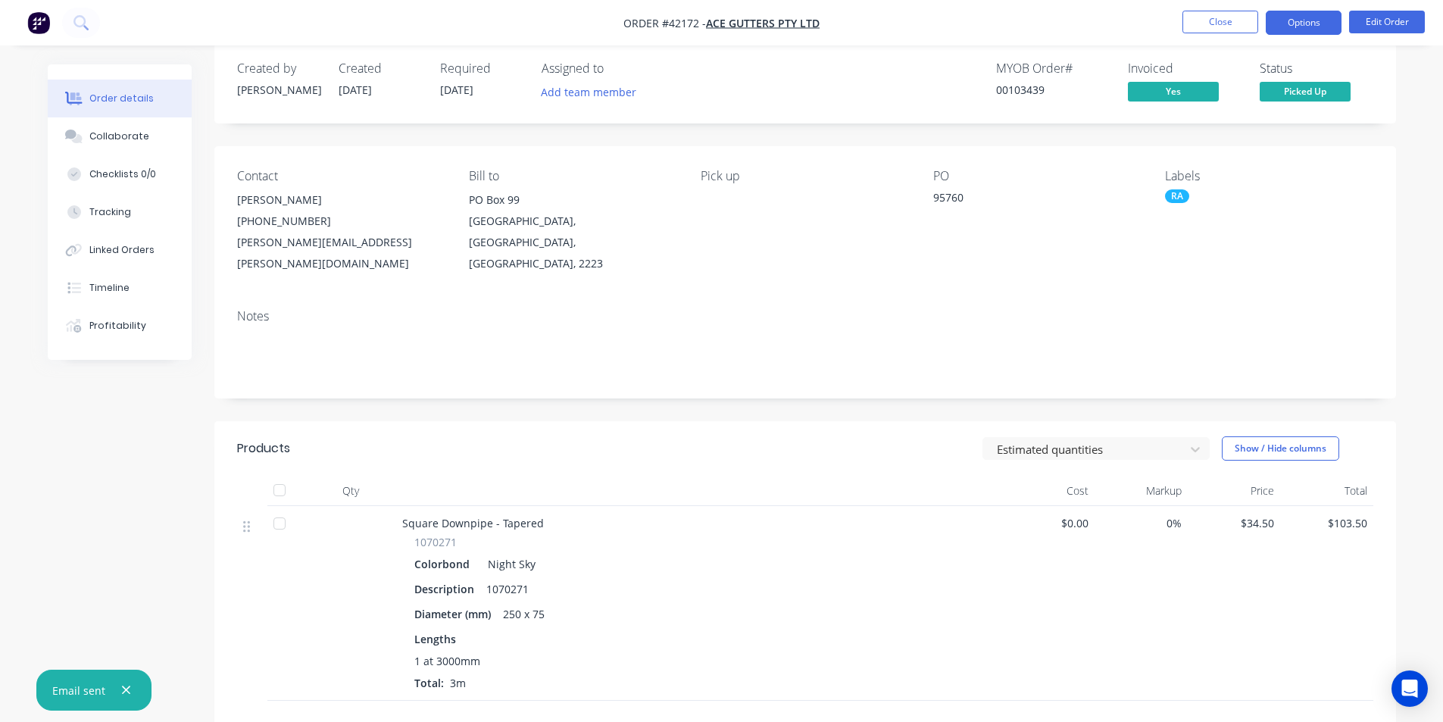
click at [1280, 25] on button "Options" at bounding box center [1304, 23] width 76 height 24
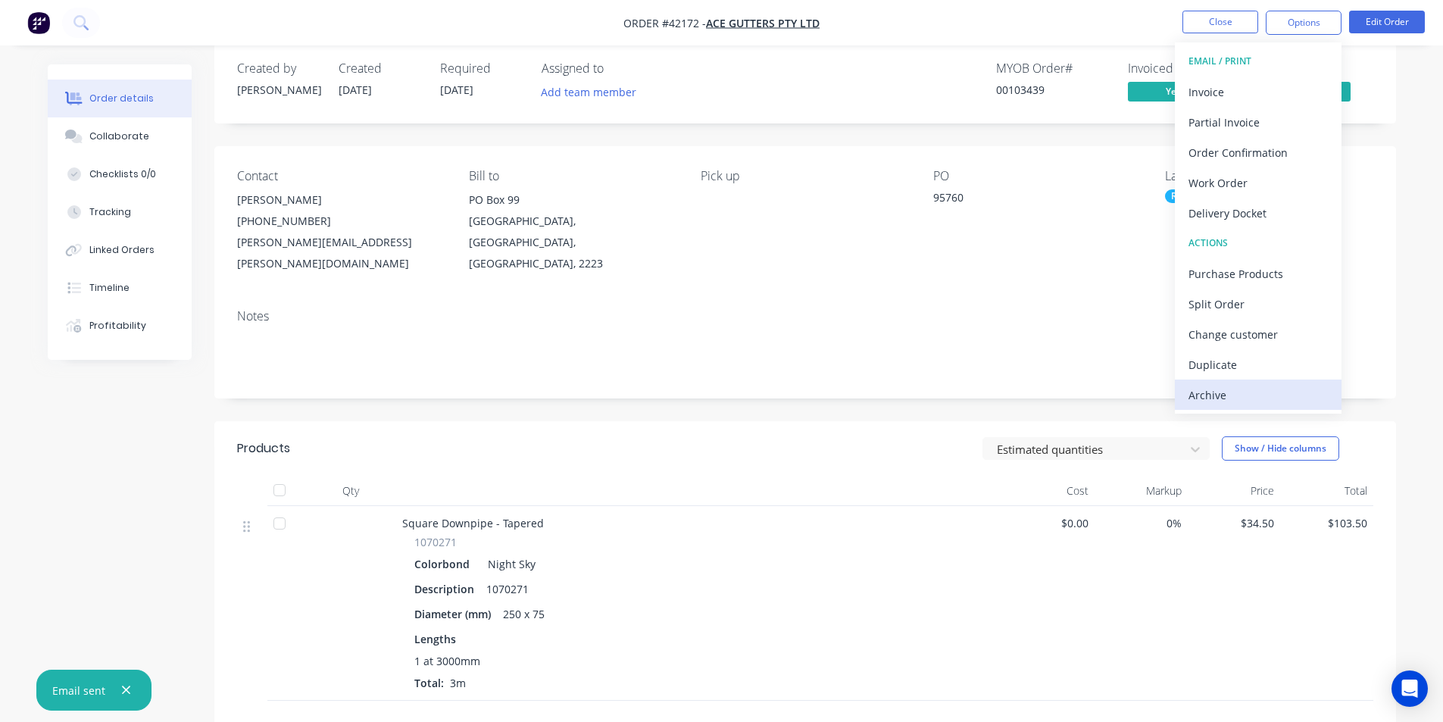
click at [1221, 397] on div "Archive" at bounding box center [1258, 395] width 139 height 22
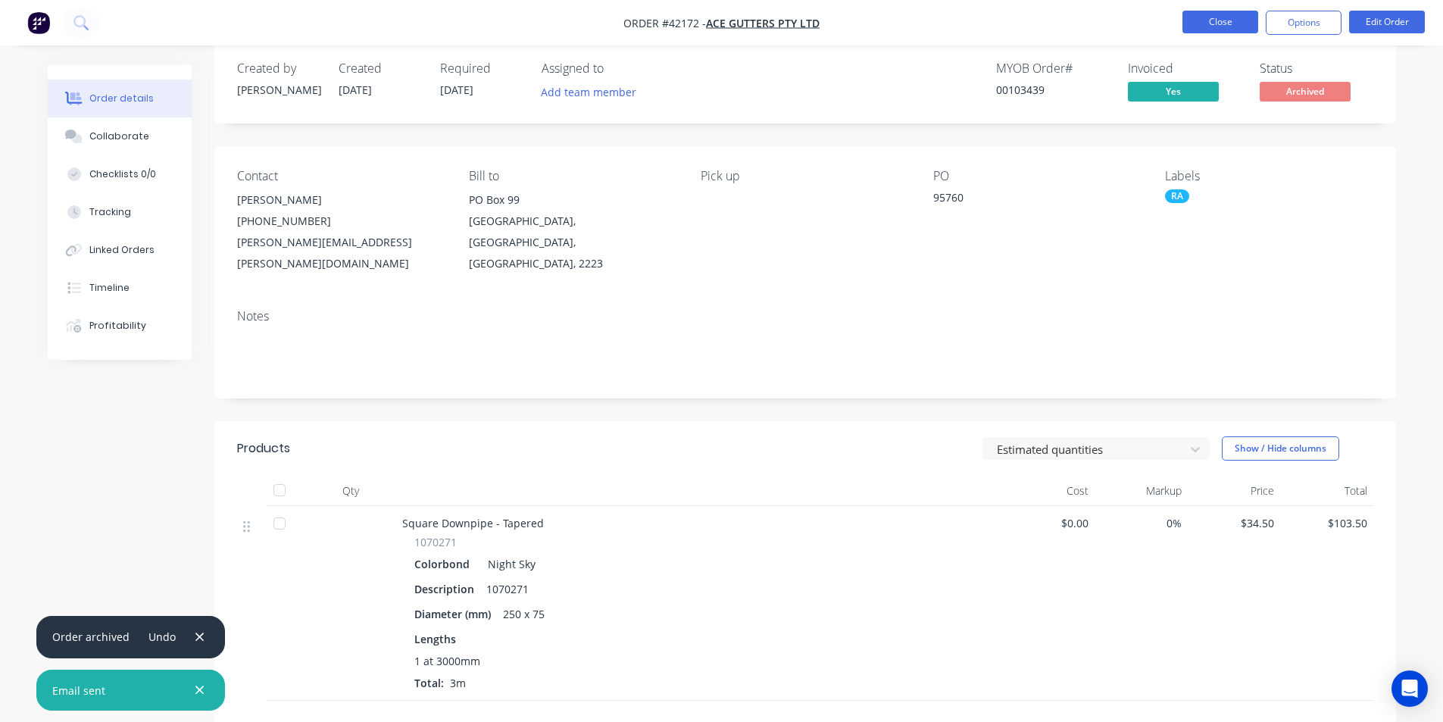
click at [1225, 16] on button "Close" at bounding box center [1221, 22] width 76 height 23
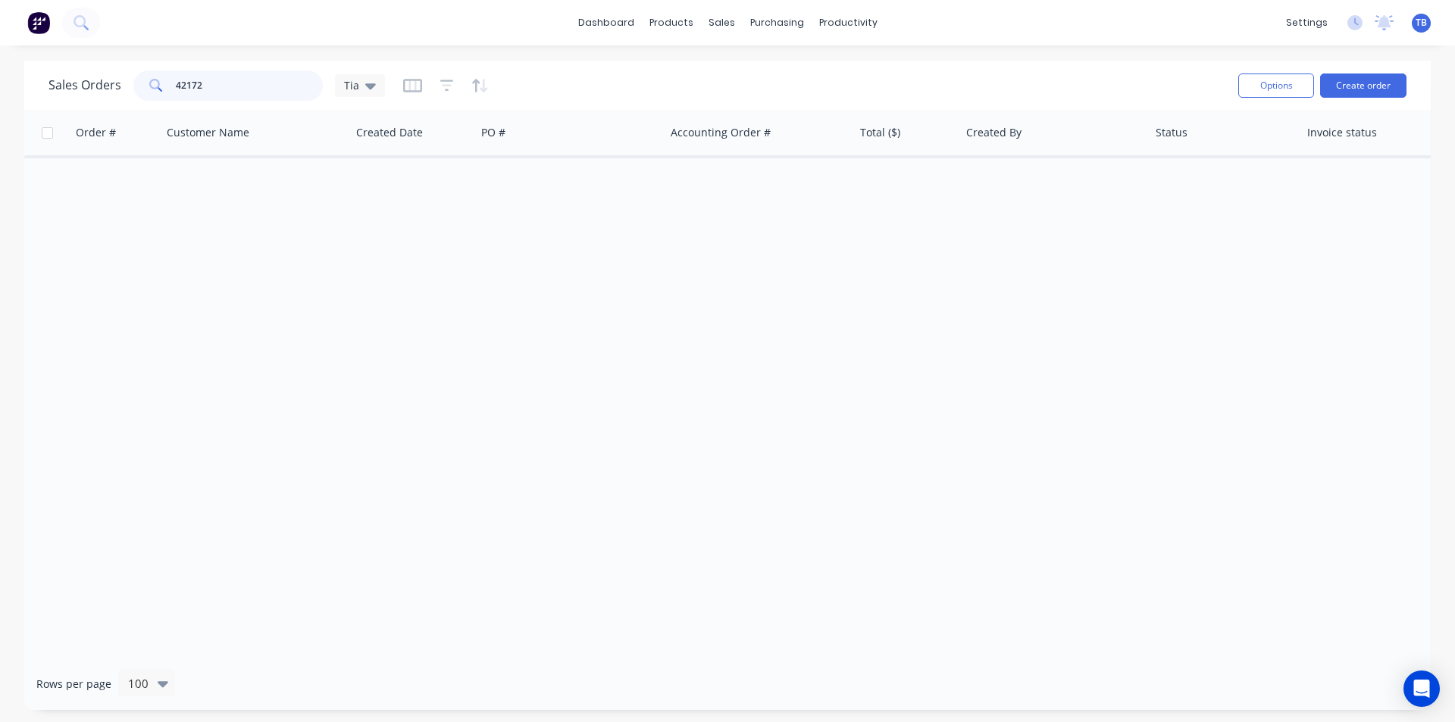
click at [0, 89] on div "Sales Orders 42172 Tia Options Create order Order # Customer Name Created Date …" at bounding box center [727, 385] width 1455 height 649
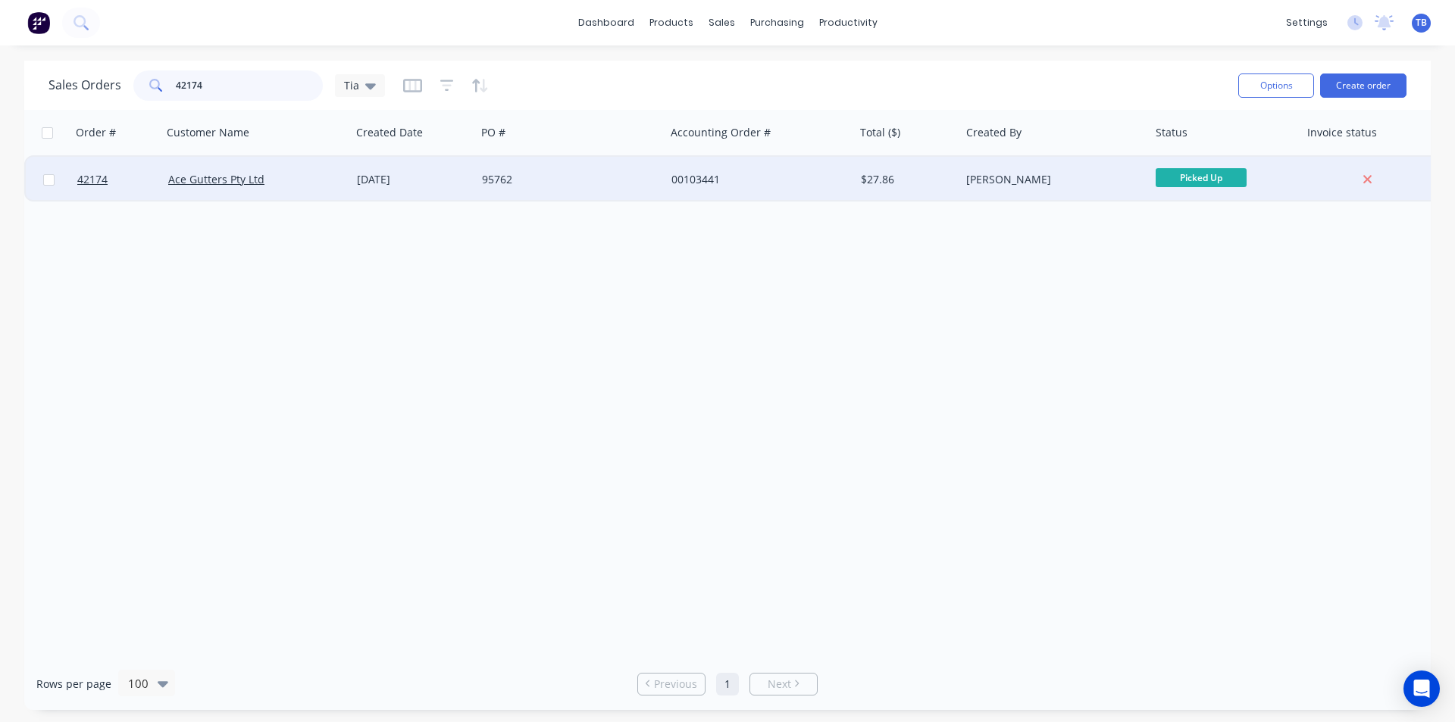
type input "42174"
click at [73, 182] on div at bounding box center [116, 179] width 91 height 45
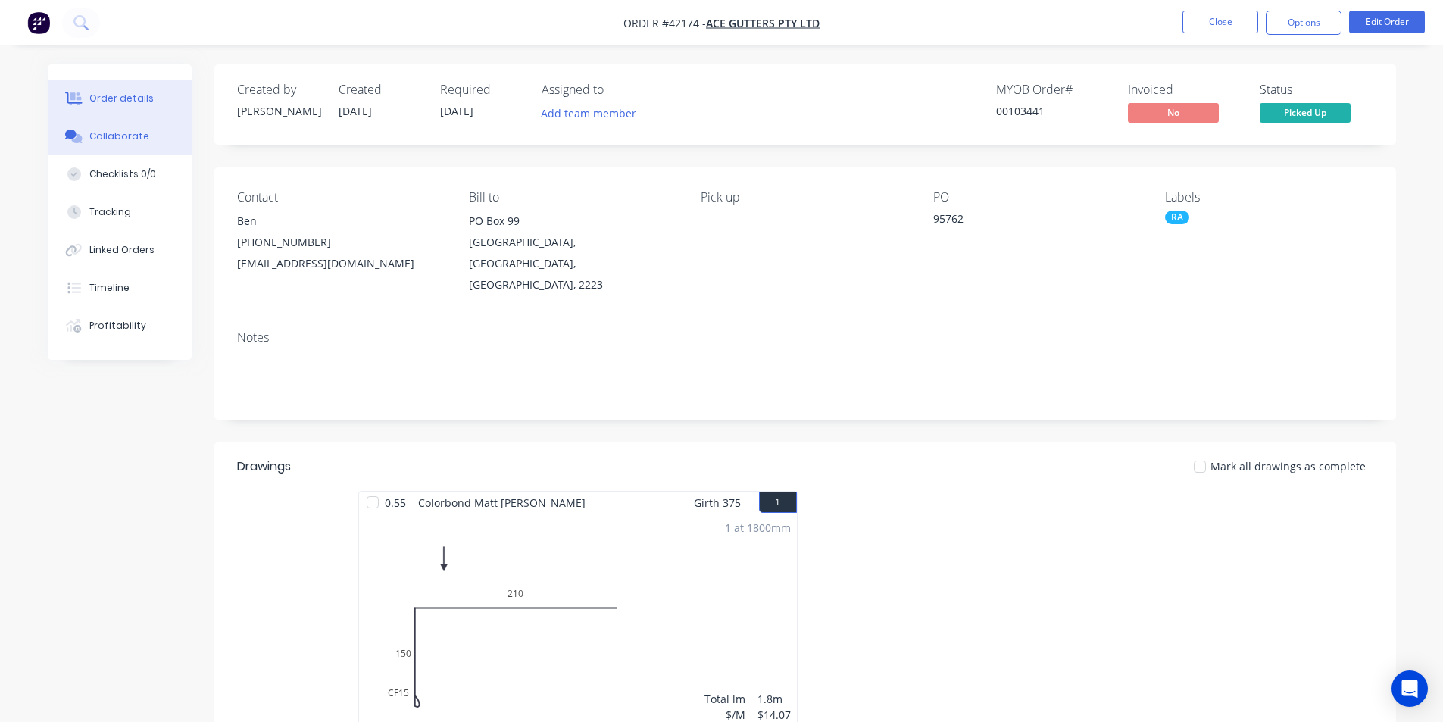
click at [99, 140] on div "Collaborate" at bounding box center [119, 137] width 60 height 14
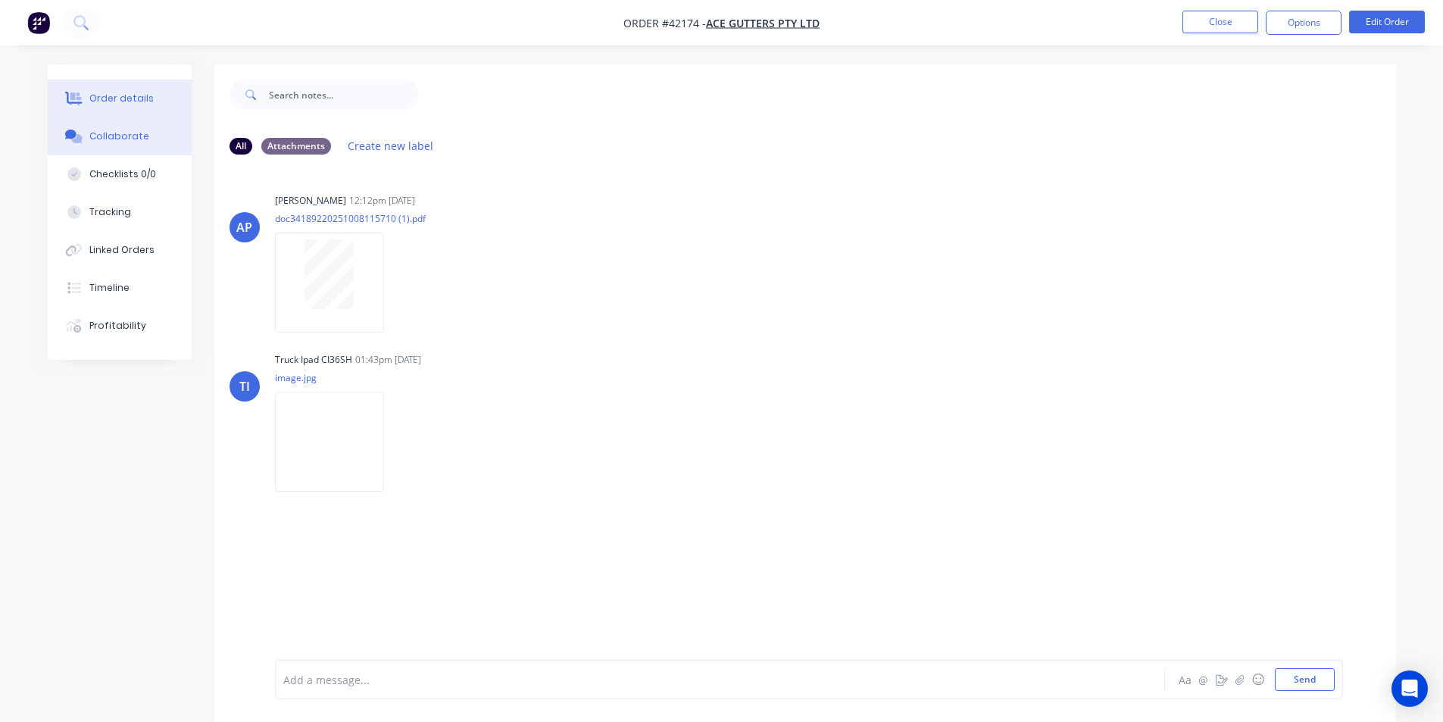
click at [127, 102] on div "Order details" at bounding box center [121, 99] width 64 height 14
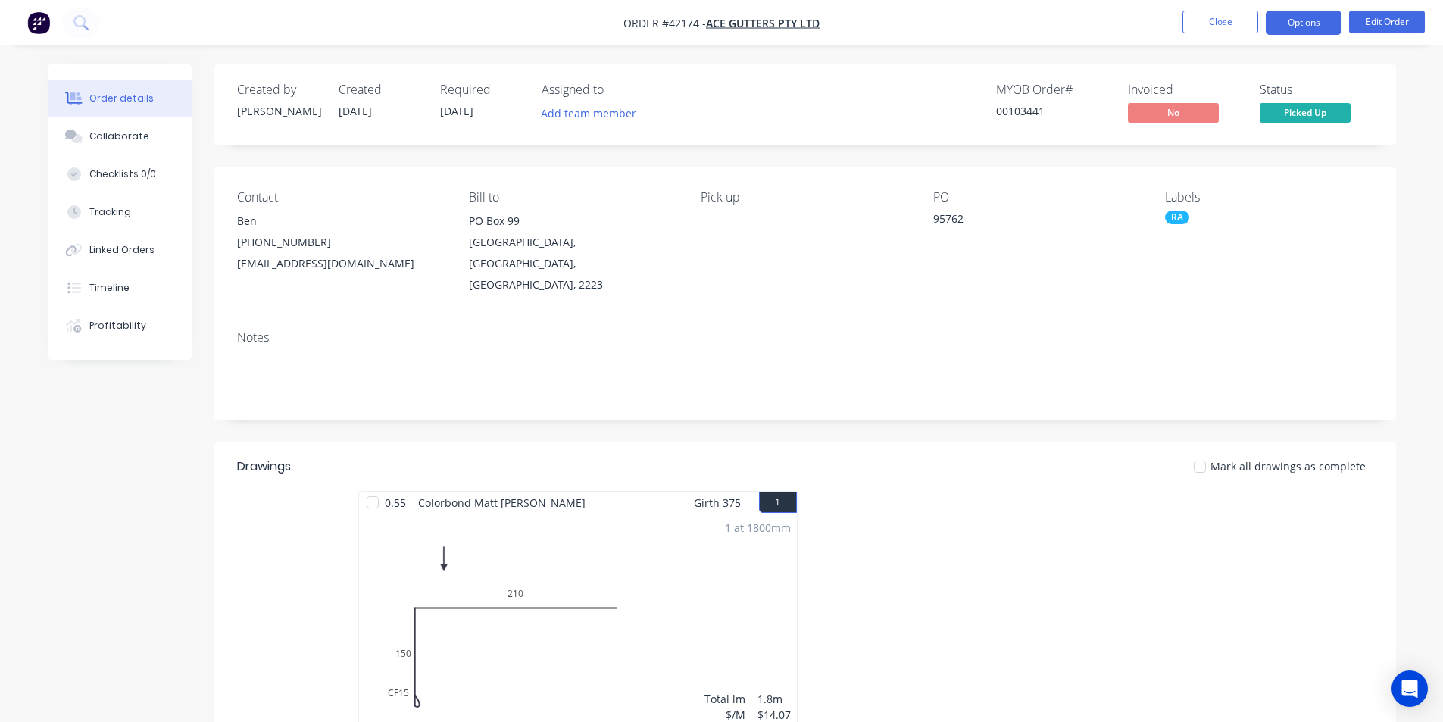
drag, startPoint x: 1292, startPoint y: 21, endPoint x: 1286, endPoint y: 33, distance: 13.9
click at [1292, 20] on button "Options" at bounding box center [1304, 23] width 76 height 24
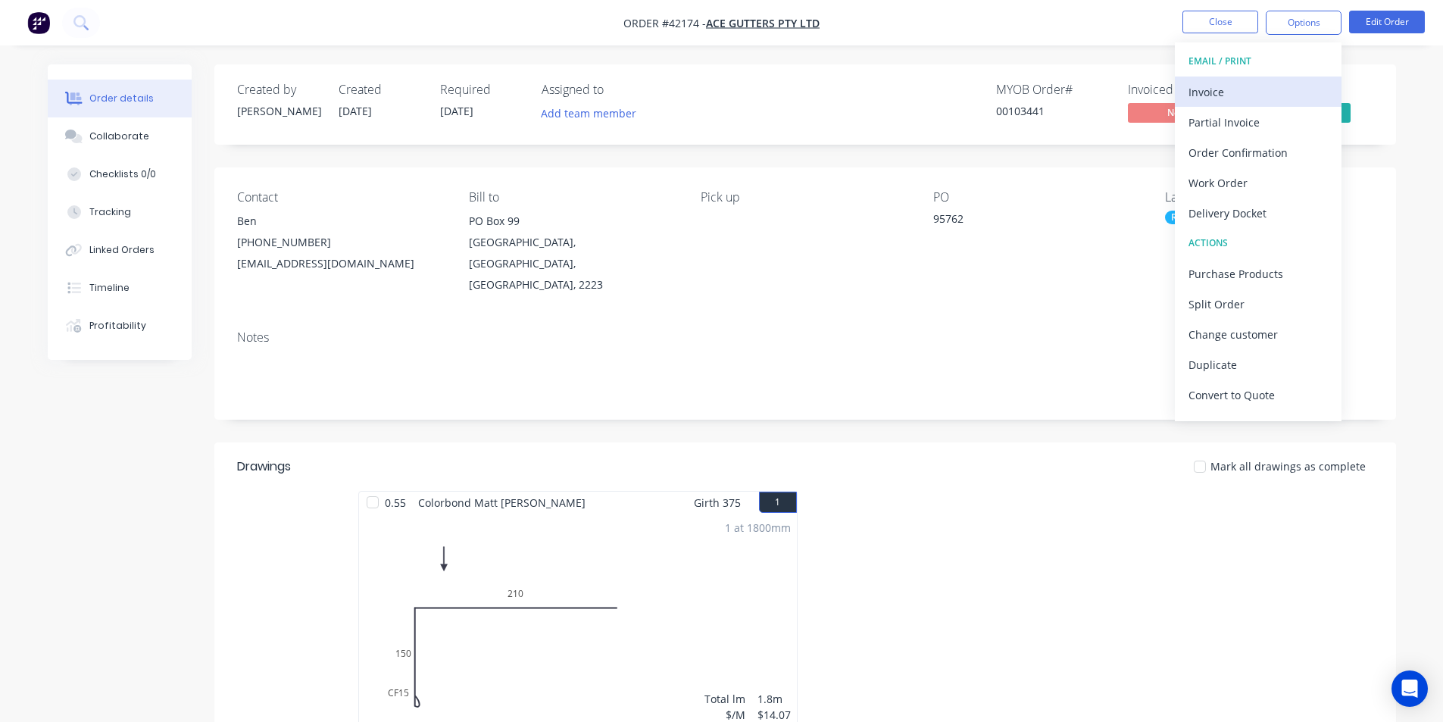
click at [1231, 96] on div "Invoice" at bounding box center [1258, 92] width 139 height 22
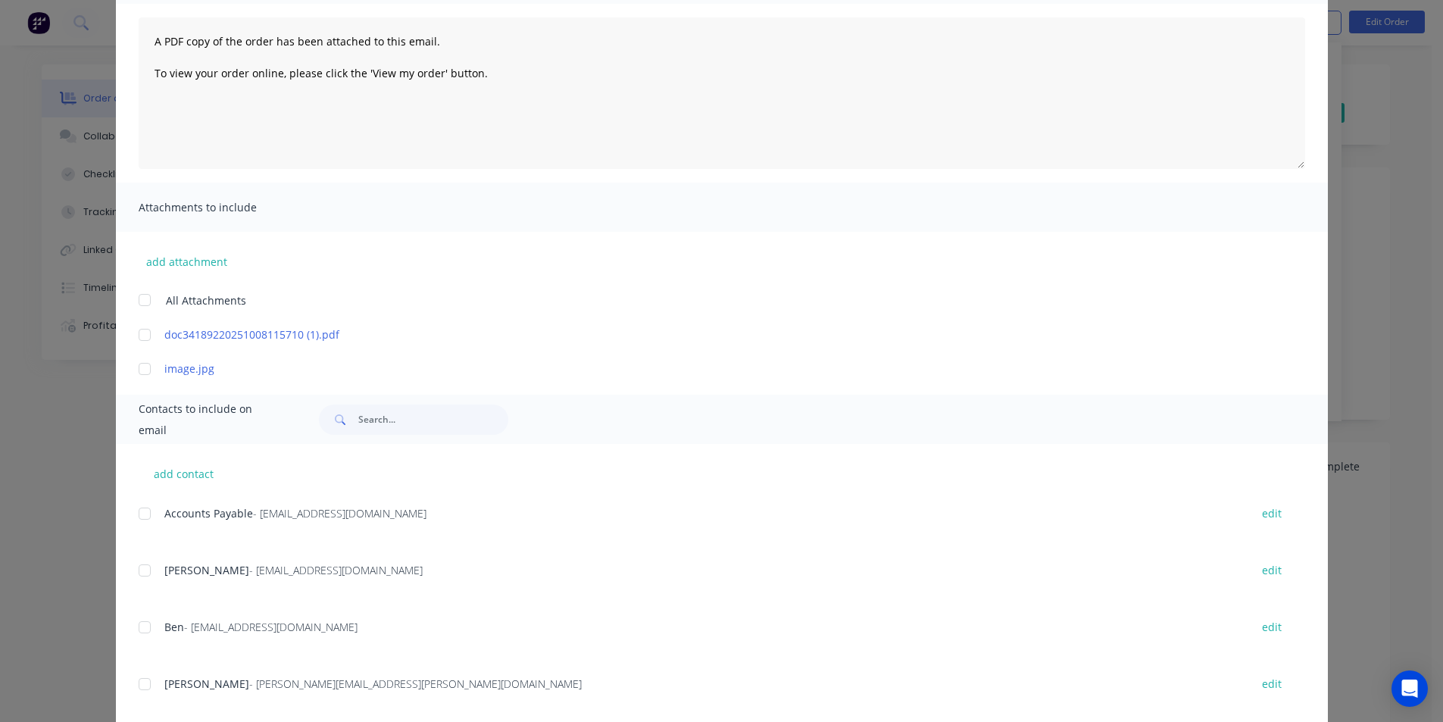
scroll to position [303, 0]
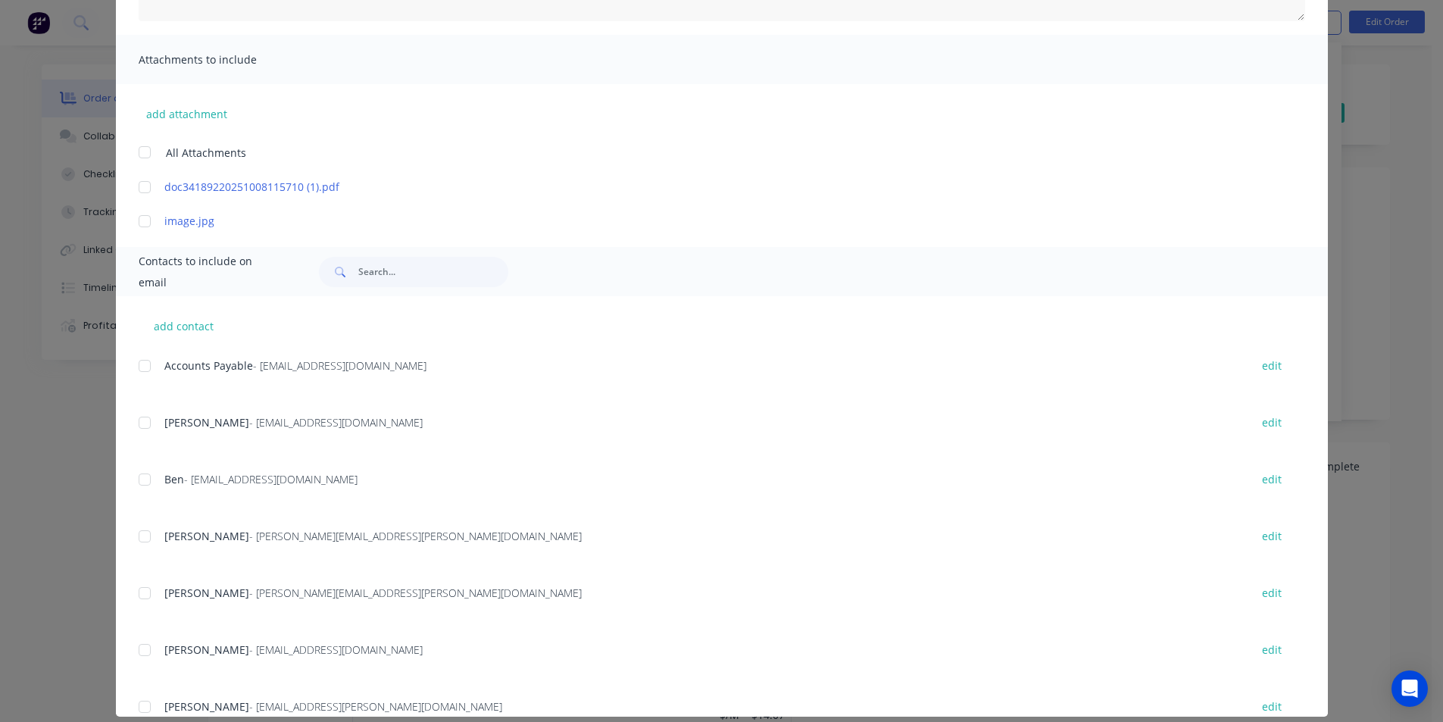
click at [141, 355] on div "add contact Accounts Payable - [EMAIL_ADDRESS][DOMAIN_NAME] edit Anita - [EMAIL…" at bounding box center [722, 506] width 1212 height 420
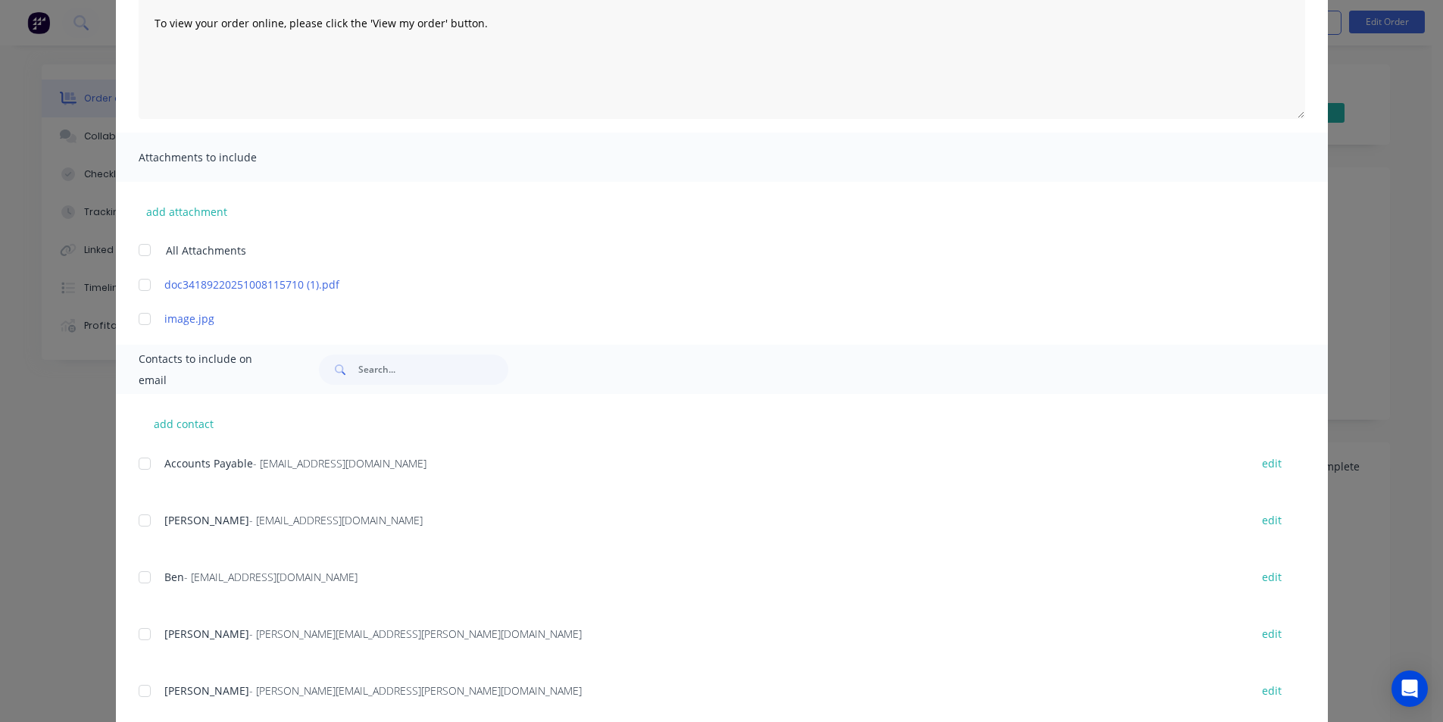
scroll to position [227, 0]
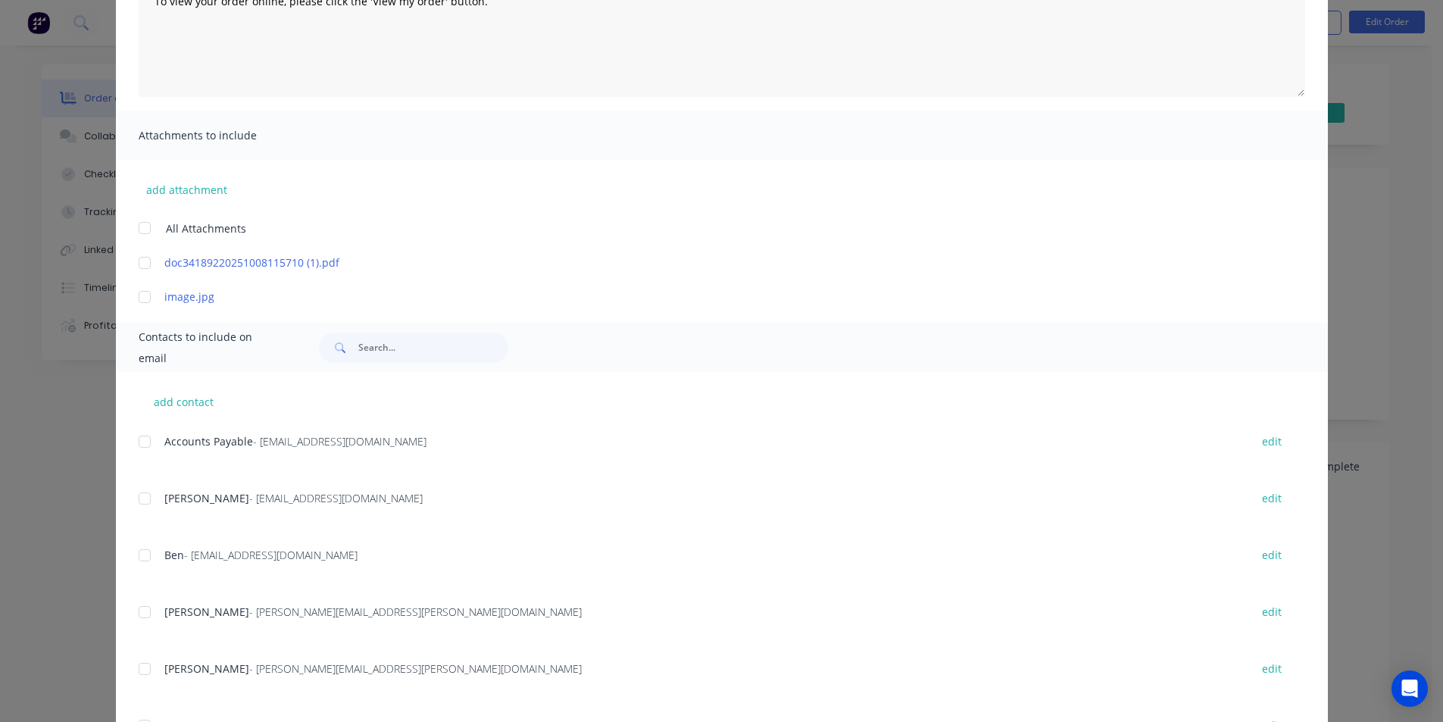
drag, startPoint x: 146, startPoint y: 449, endPoint x: 296, endPoint y: 442, distance: 150.2
click at [146, 448] on div at bounding box center [145, 442] width 30 height 30
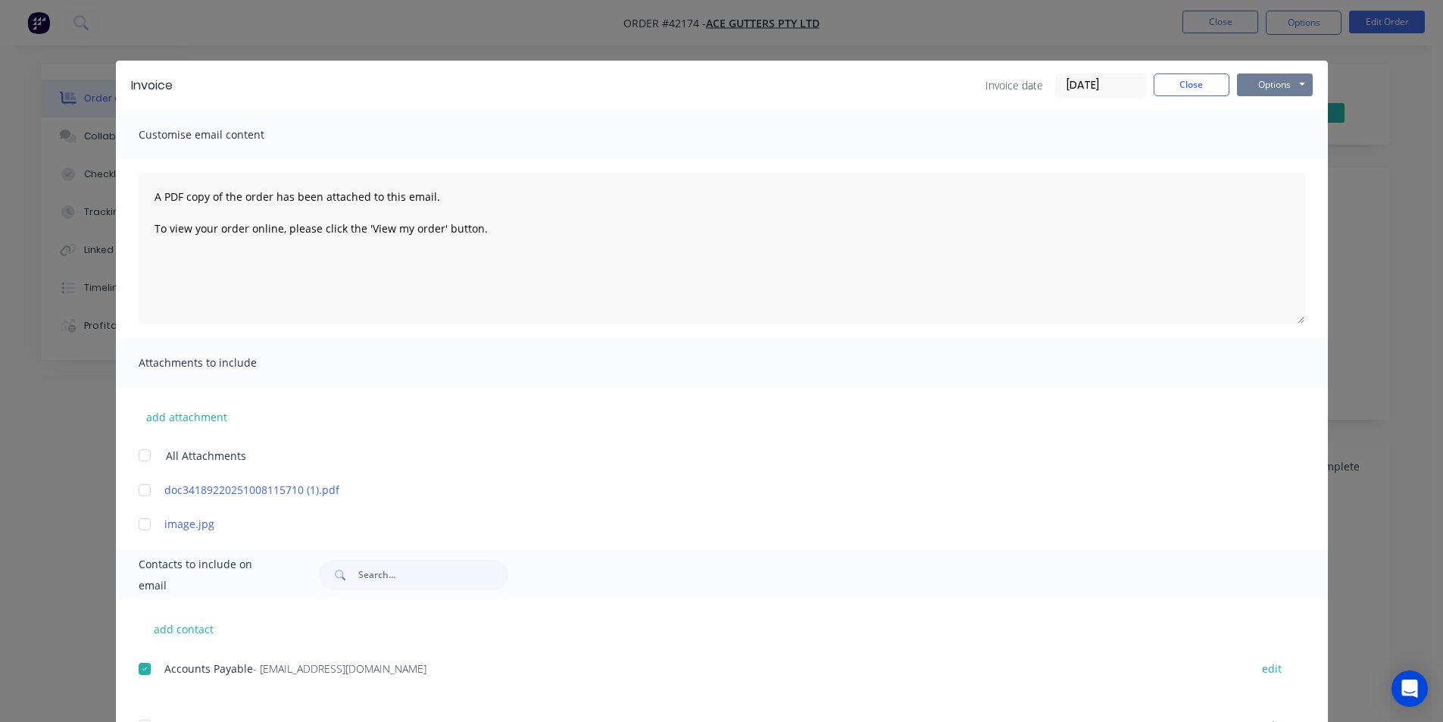
click at [1286, 83] on button "Options" at bounding box center [1275, 84] width 76 height 23
click at [1279, 168] on button "Email" at bounding box center [1285, 161] width 97 height 25
click at [1189, 89] on button "Close" at bounding box center [1192, 84] width 76 height 23
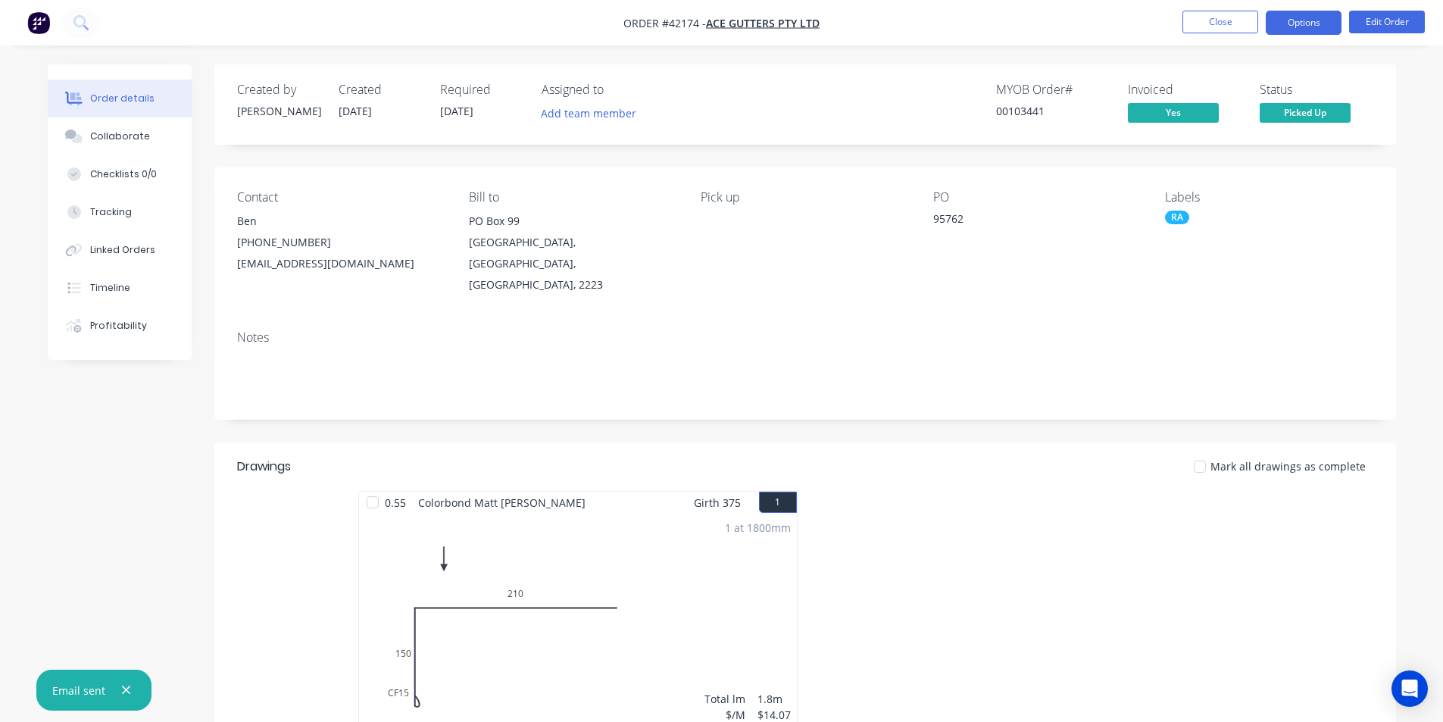
click at [1302, 27] on button "Options" at bounding box center [1304, 23] width 76 height 24
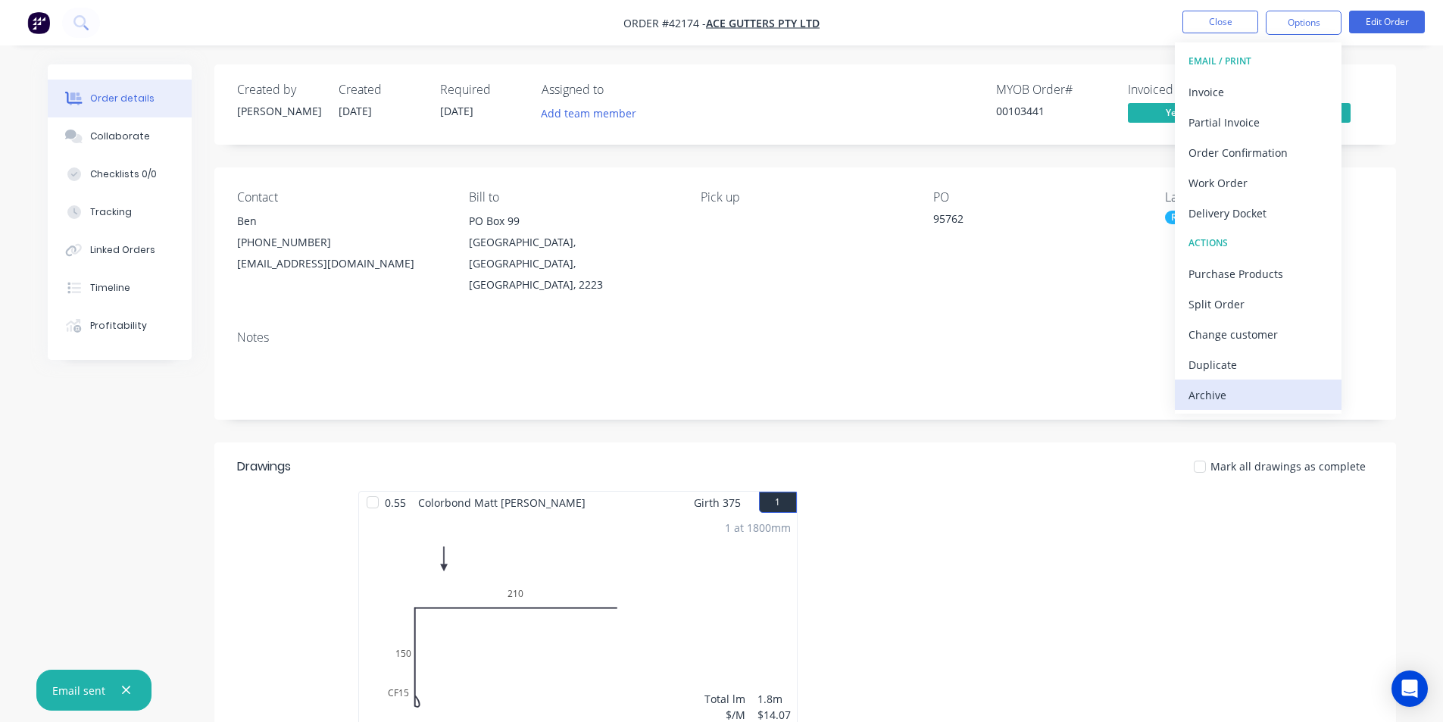
click at [1258, 398] on div "Archive" at bounding box center [1258, 395] width 139 height 22
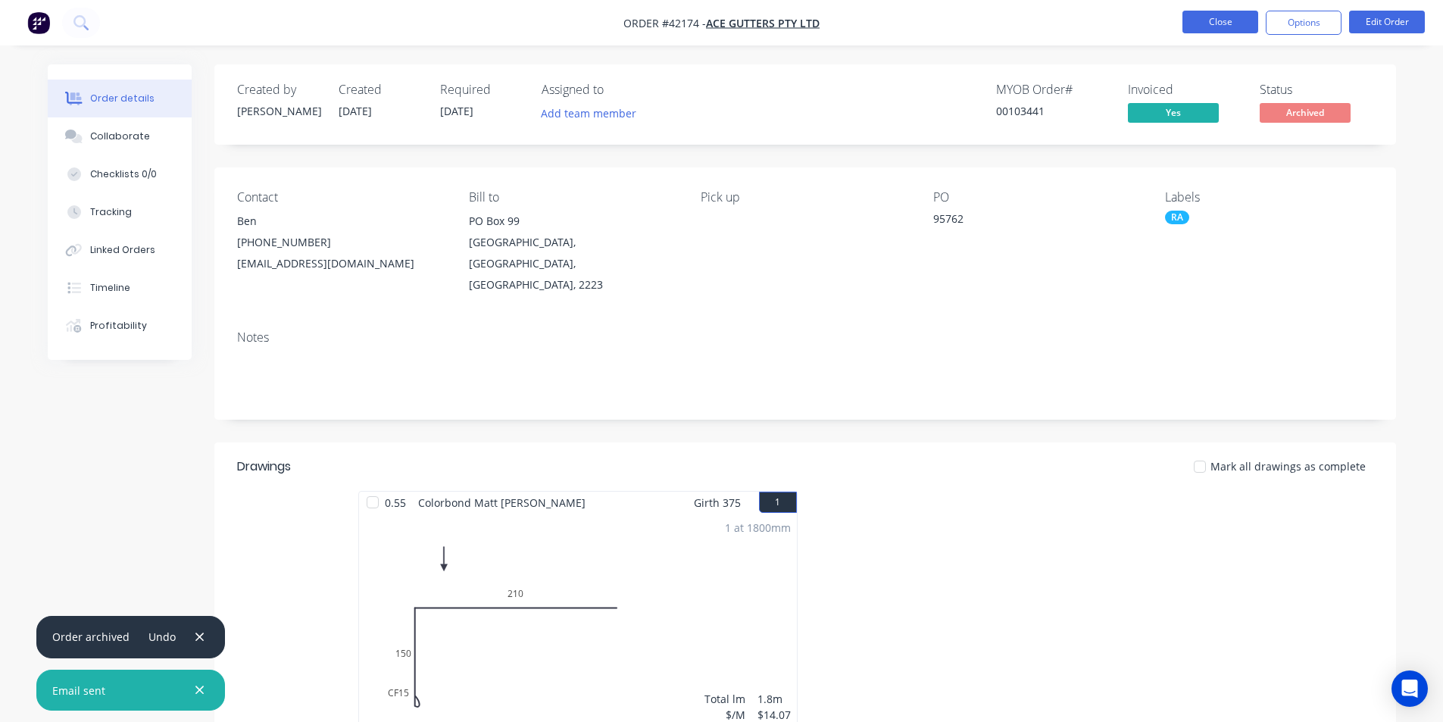
click at [1224, 16] on button "Close" at bounding box center [1221, 22] width 76 height 23
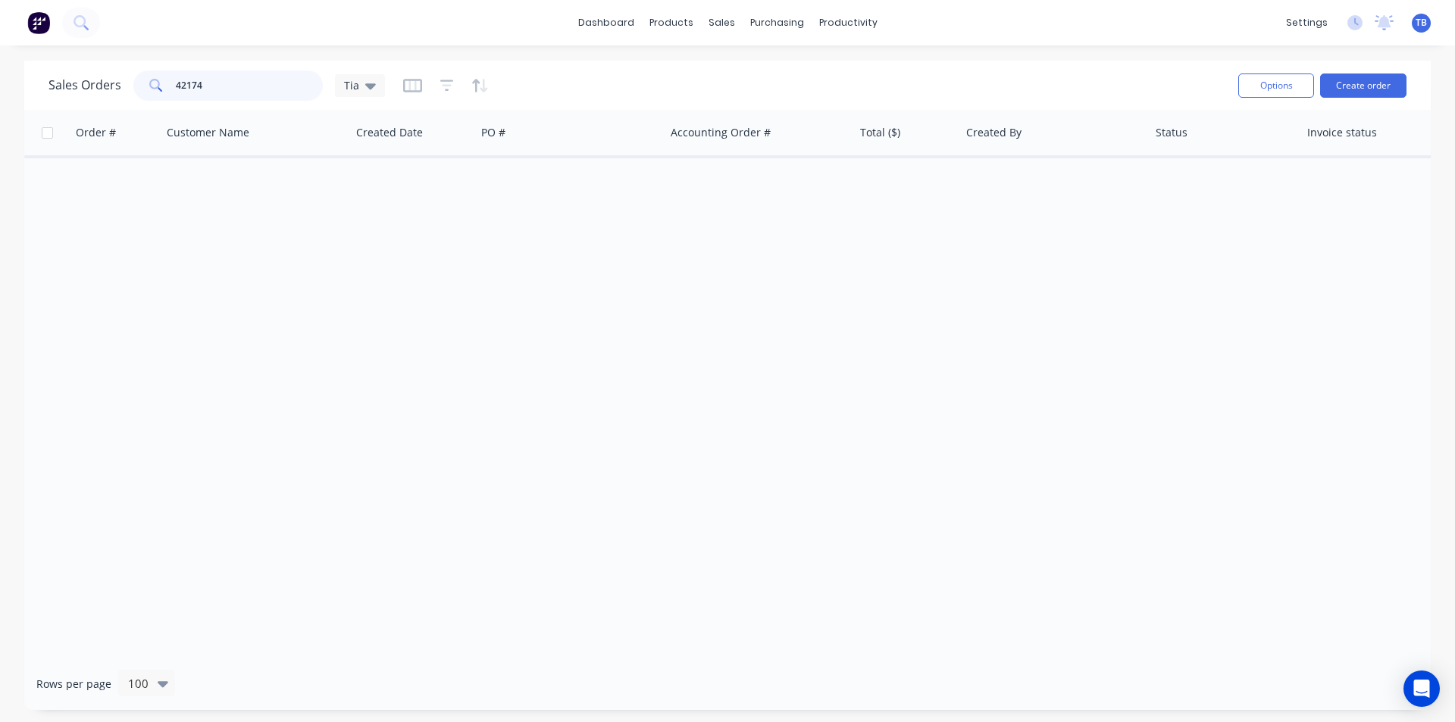
drag, startPoint x: 207, startPoint y: 81, endPoint x: 77, endPoint y: 94, distance: 130.9
click at [77, 94] on div "Sales Orders 42174 Tia" at bounding box center [216, 85] width 336 height 30
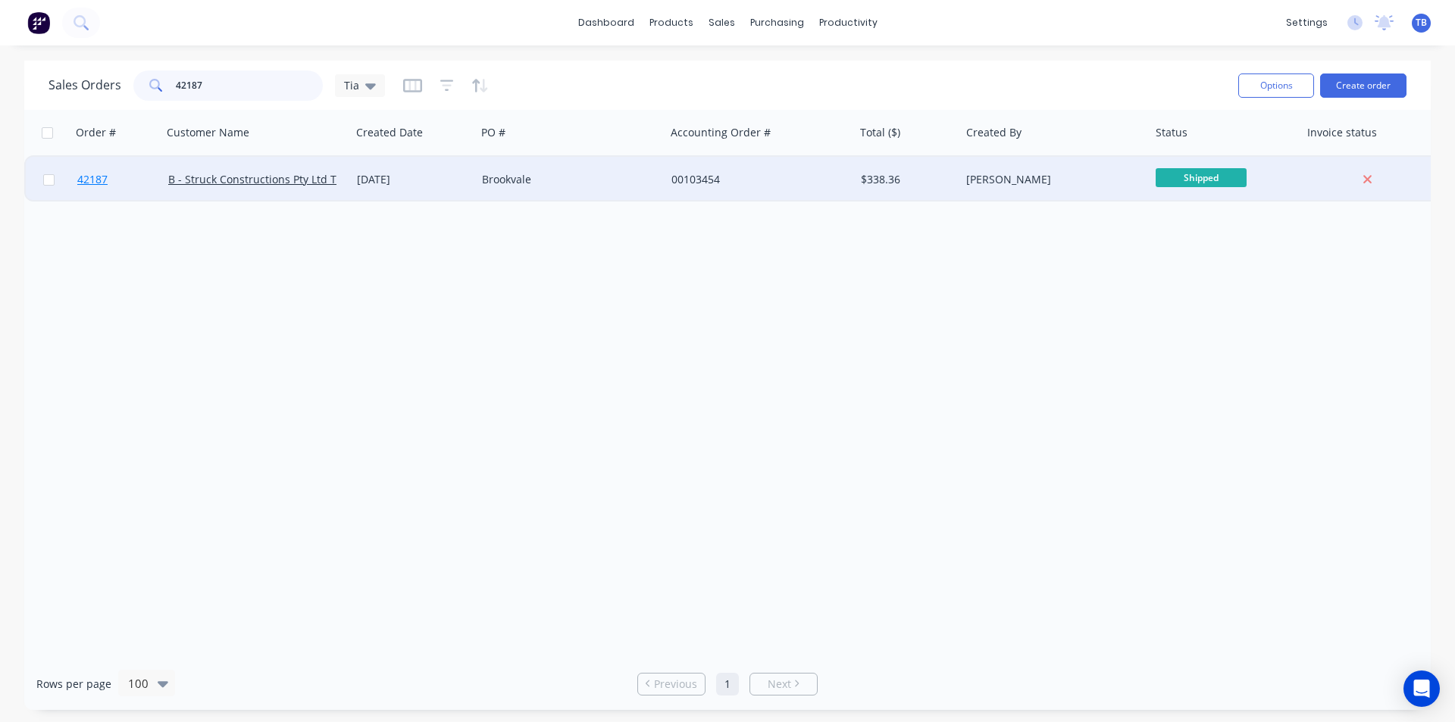
type input "42187"
click at [98, 178] on span "42187" at bounding box center [92, 179] width 30 height 15
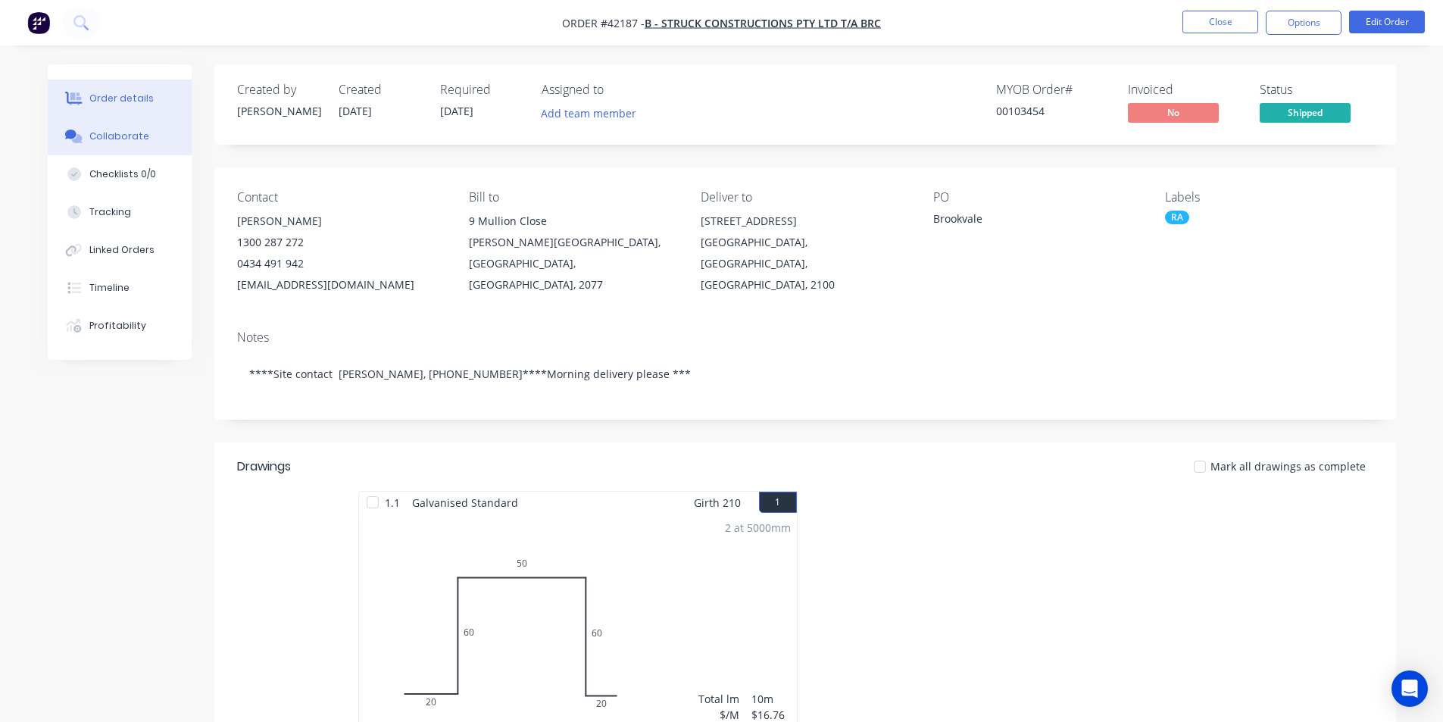
click at [124, 133] on div "Collaborate" at bounding box center [119, 137] width 60 height 14
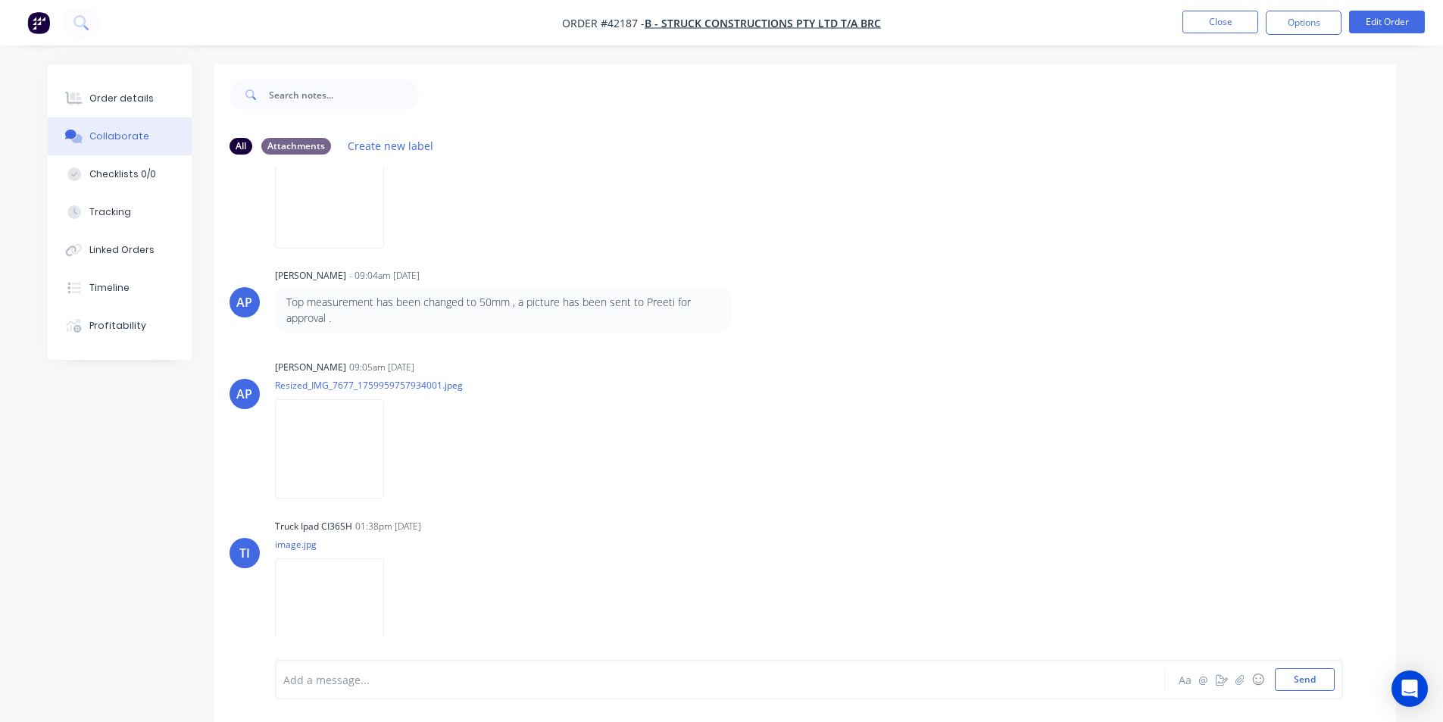
scroll to position [248, 0]
click at [150, 99] on button "Order details" at bounding box center [120, 99] width 144 height 38
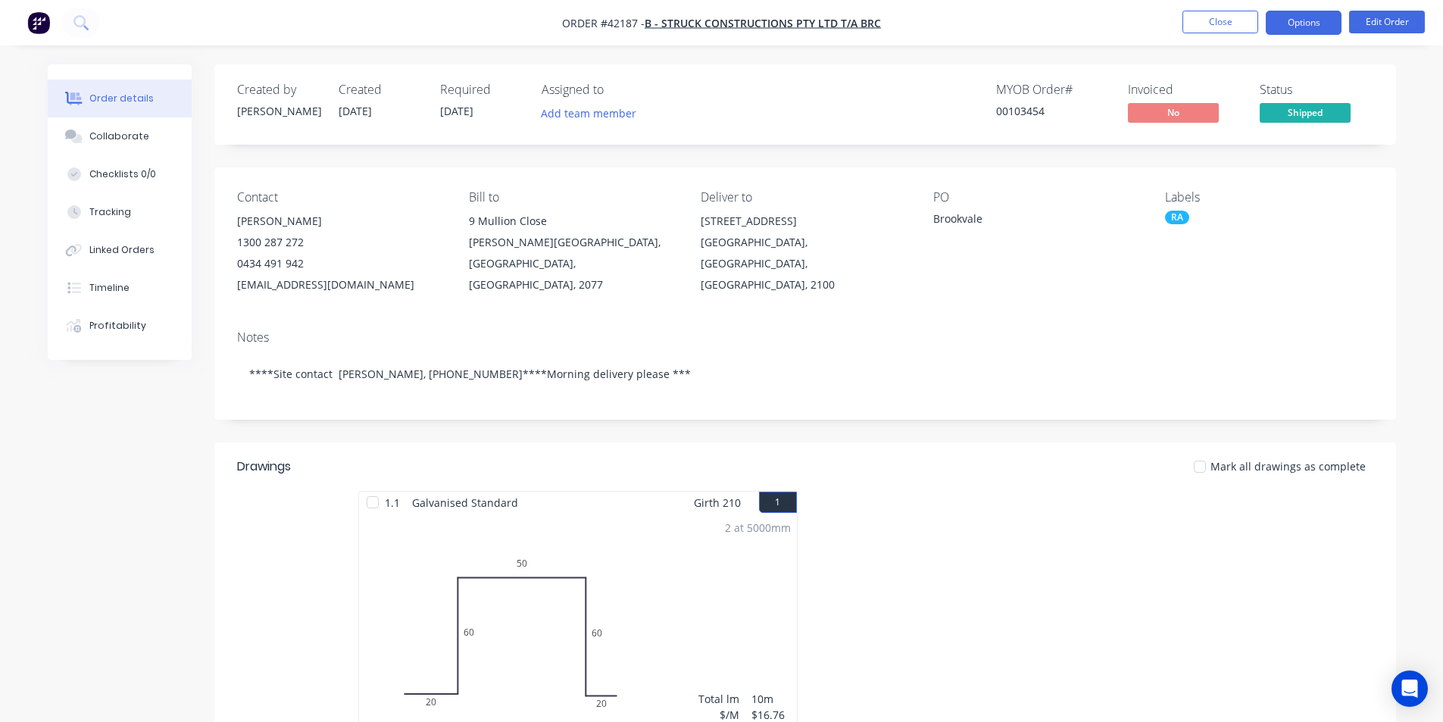
click at [1317, 30] on button "Options" at bounding box center [1304, 23] width 76 height 24
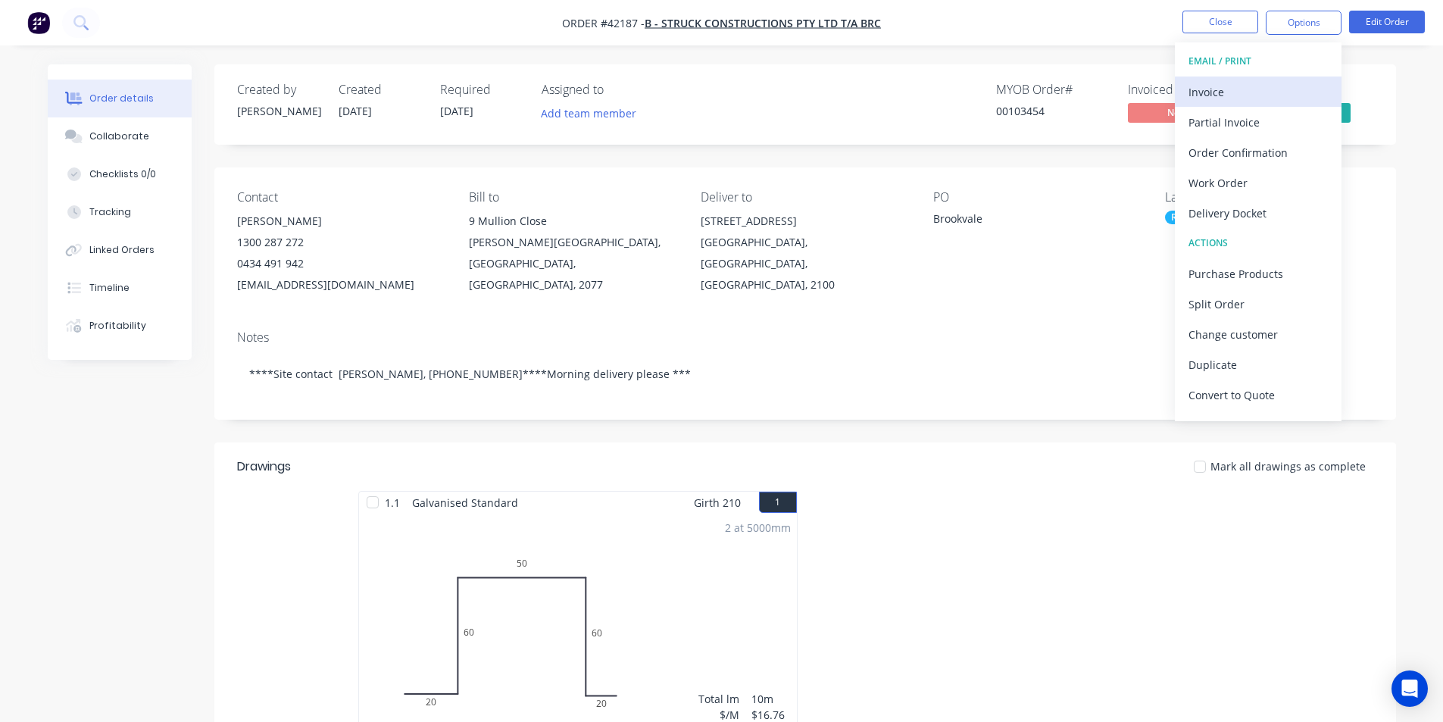
click at [1267, 84] on div "Invoice" at bounding box center [1258, 92] width 139 height 22
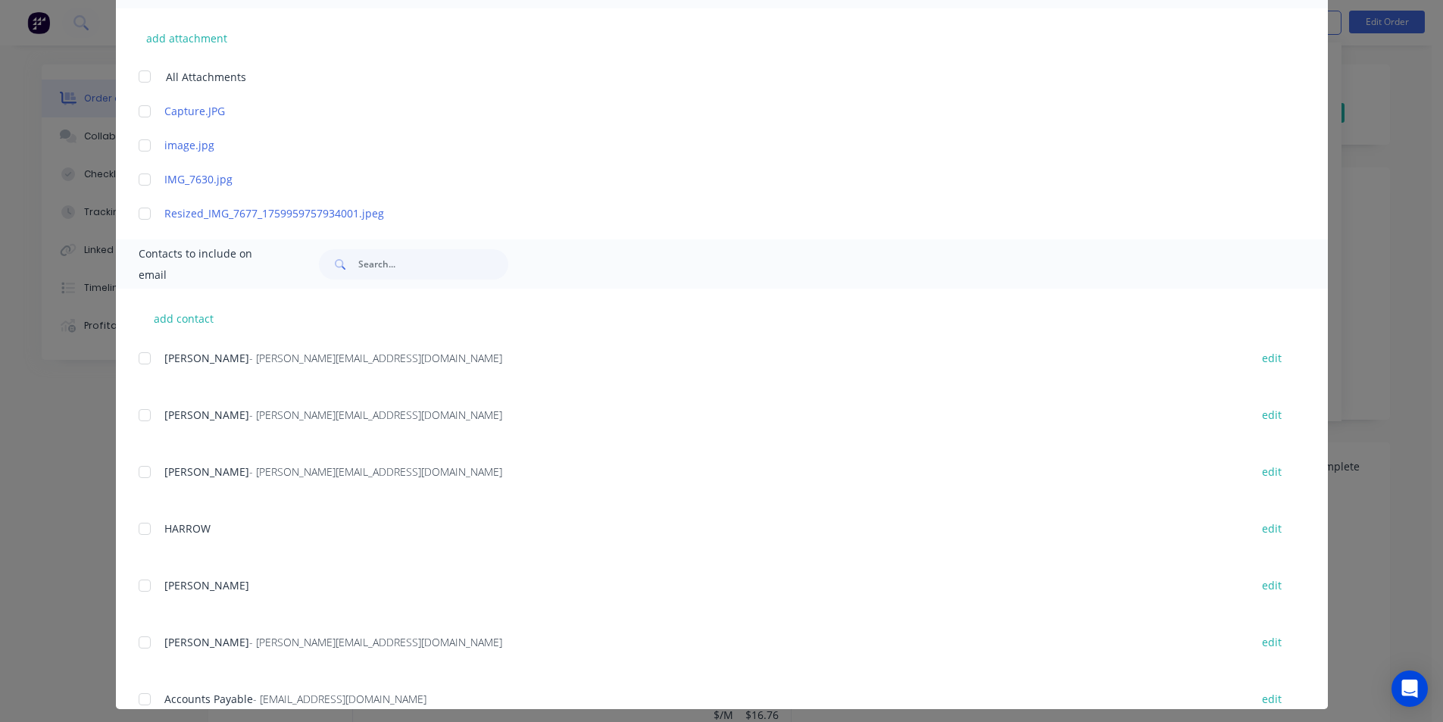
scroll to position [76, 0]
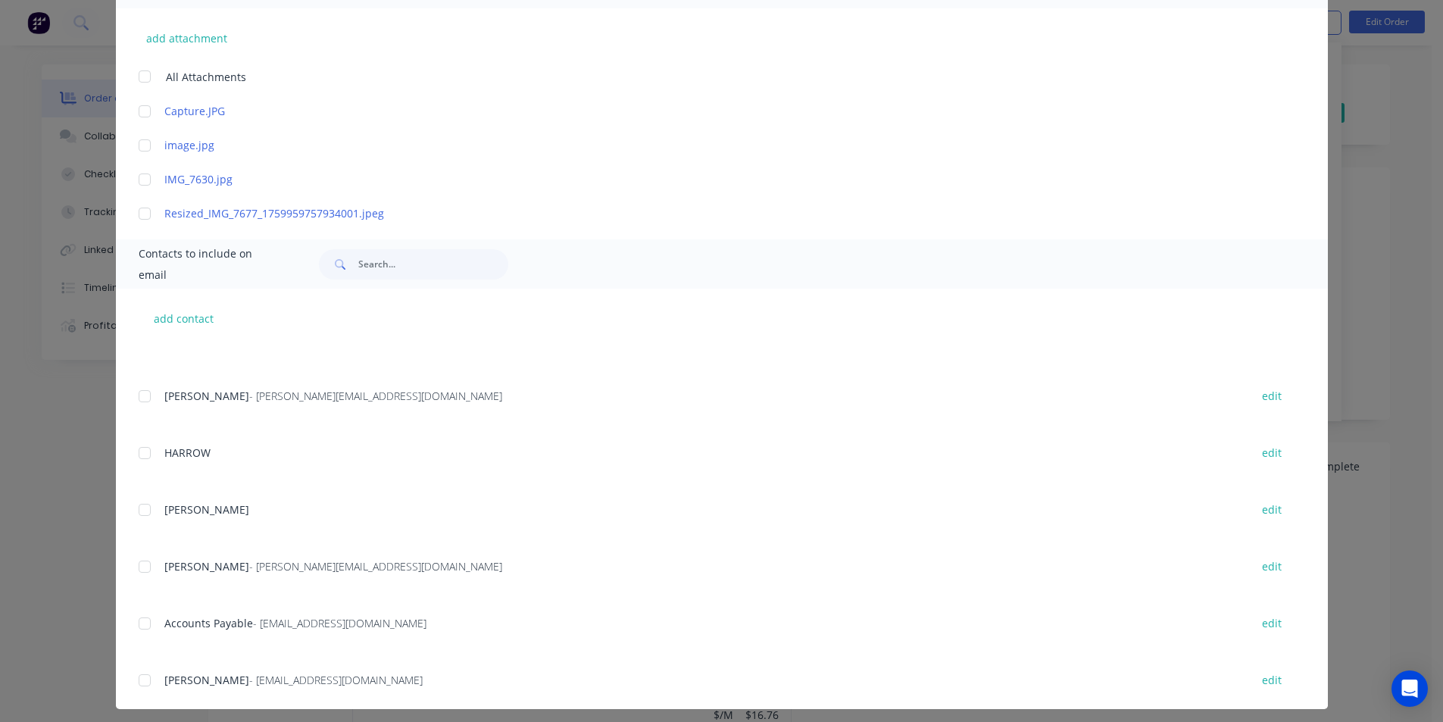
click at [143, 617] on div at bounding box center [145, 623] width 30 height 30
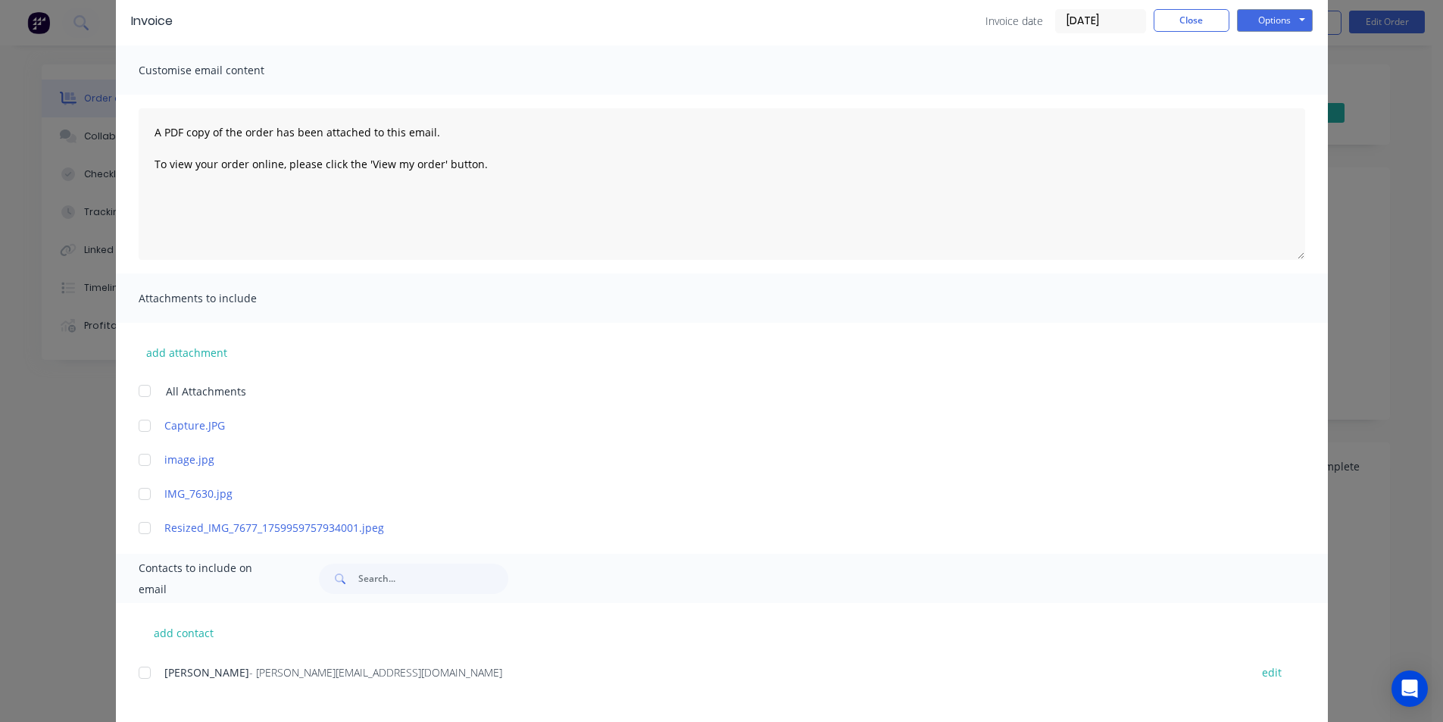
scroll to position [0, 0]
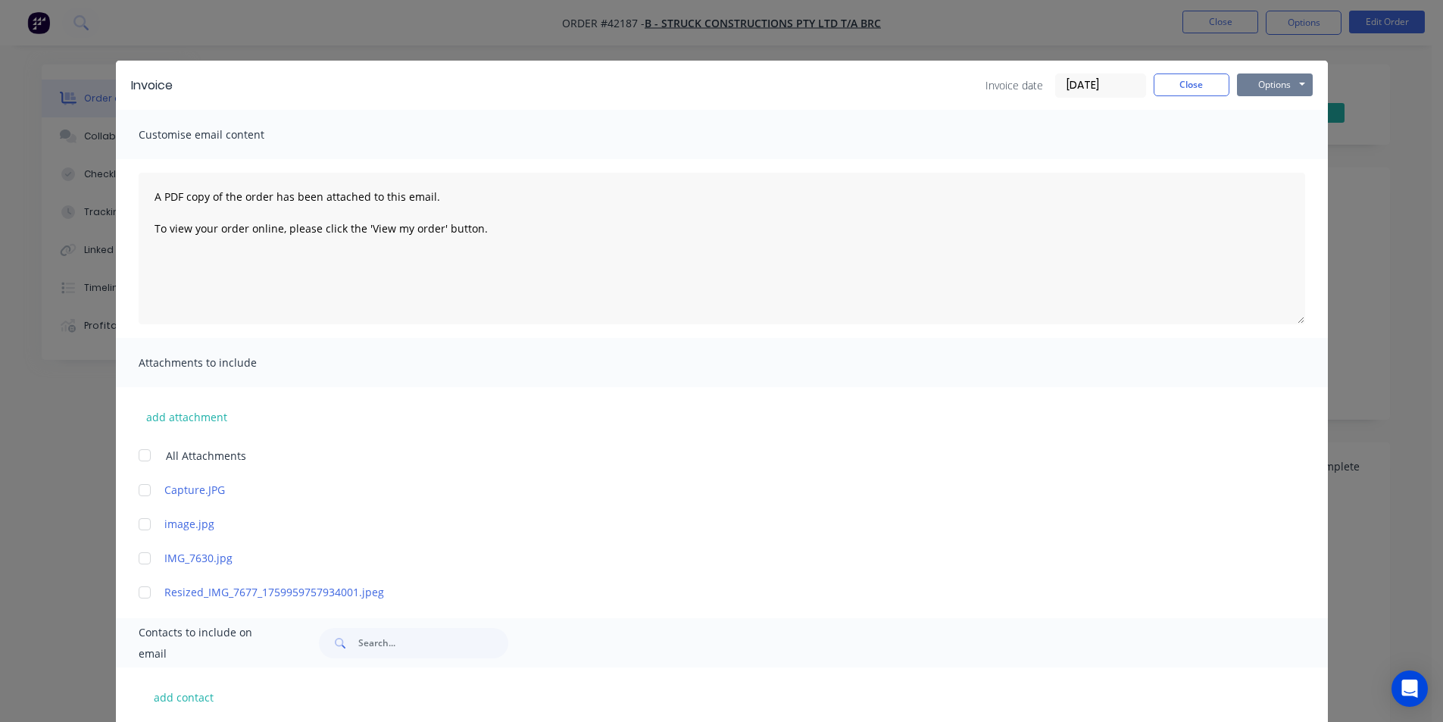
drag, startPoint x: 1268, startPoint y: 84, endPoint x: 1268, endPoint y: 94, distance: 9.8
click at [1268, 83] on button "Options" at bounding box center [1275, 84] width 76 height 23
click at [1271, 165] on button "Email" at bounding box center [1285, 161] width 97 height 25
click at [1181, 87] on button "Close" at bounding box center [1192, 84] width 76 height 23
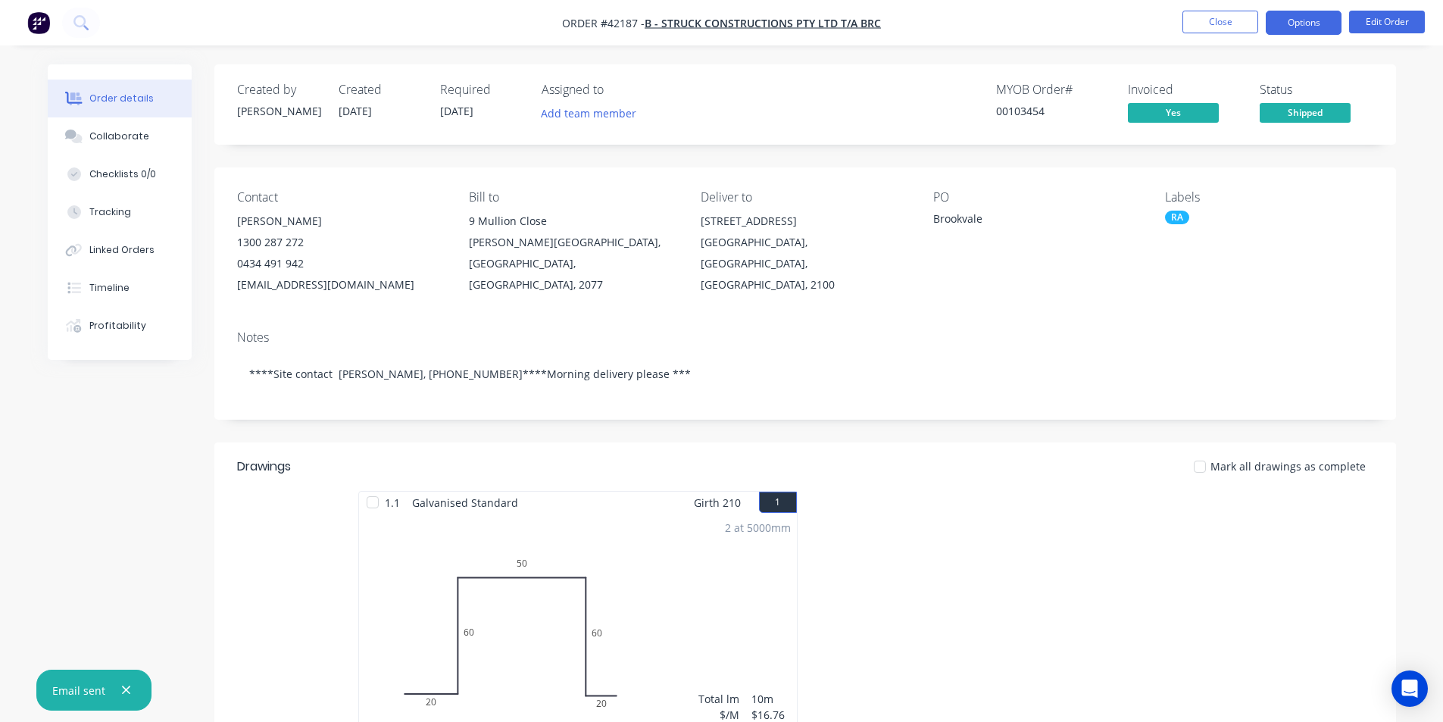
click at [1300, 17] on button "Options" at bounding box center [1304, 23] width 76 height 24
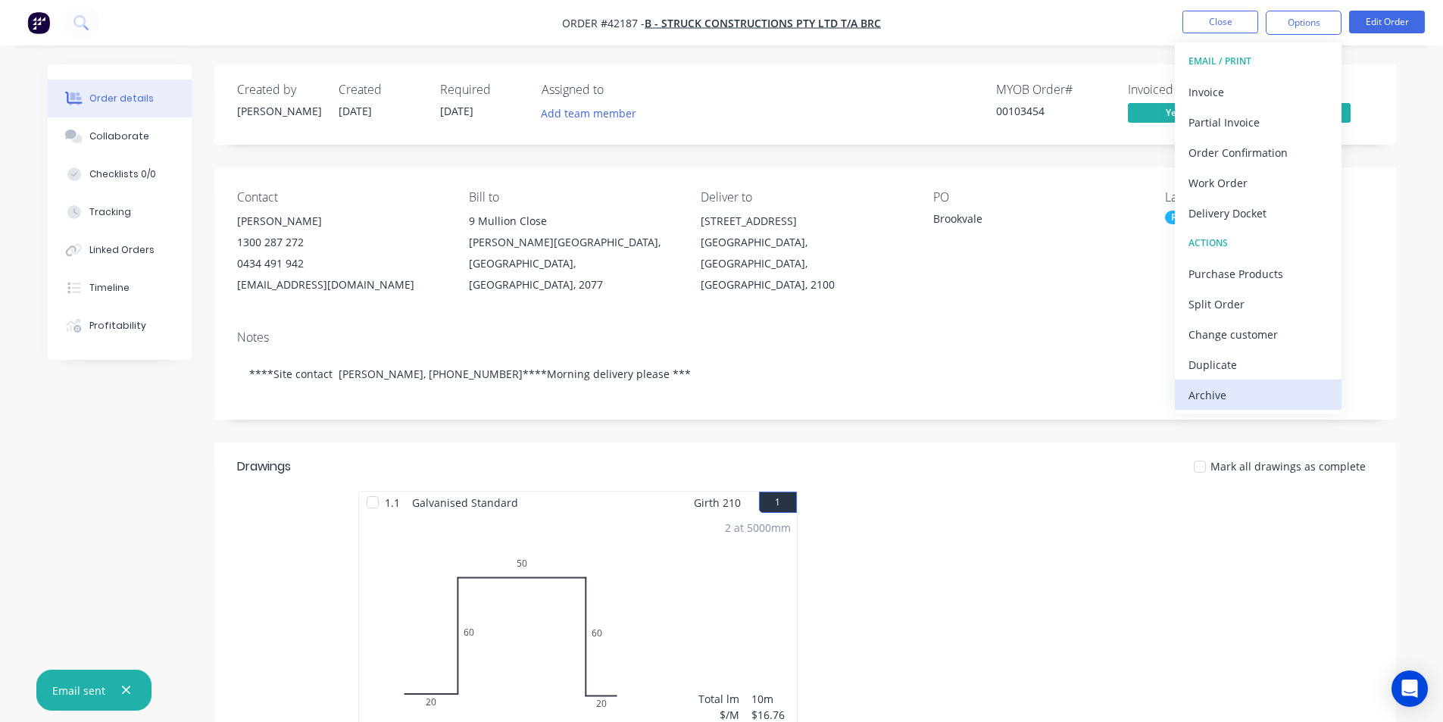
click at [1250, 395] on div "Archive" at bounding box center [1258, 395] width 139 height 22
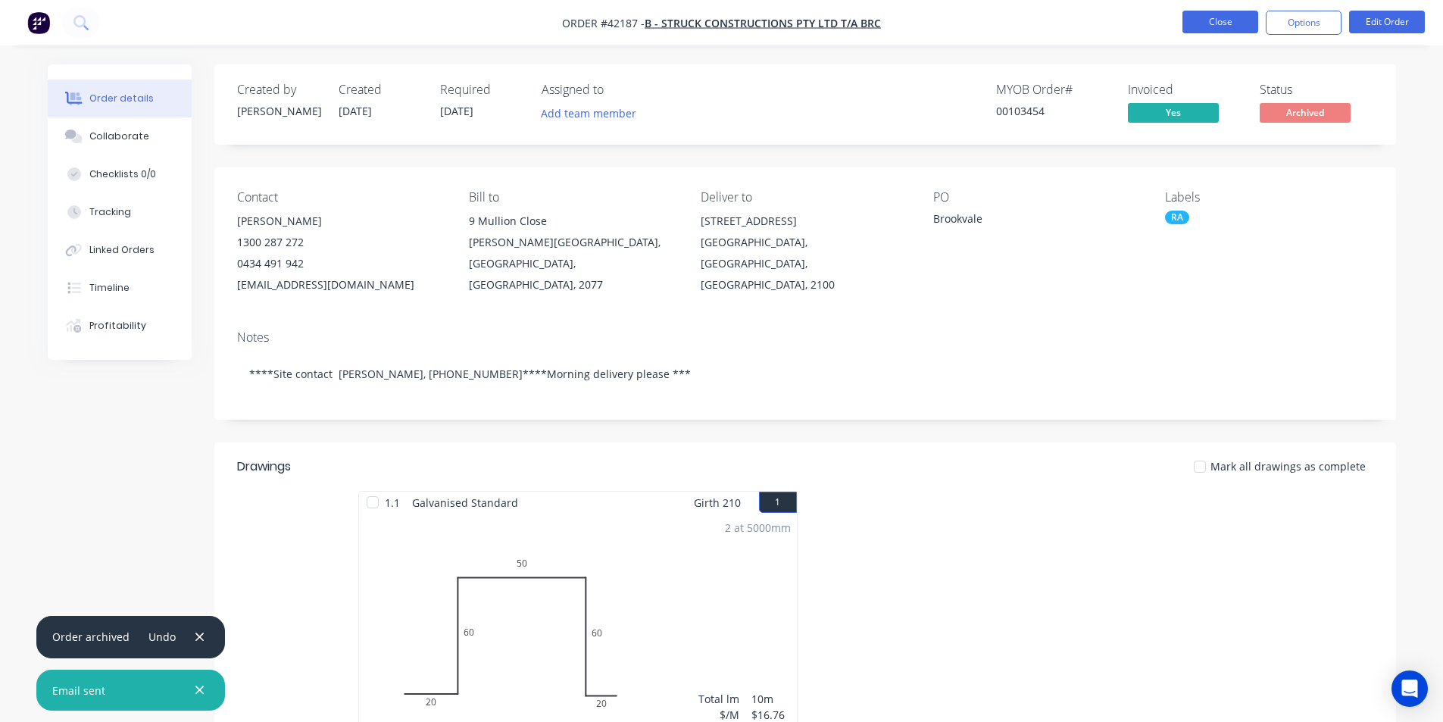
click at [1219, 30] on button "Close" at bounding box center [1221, 22] width 76 height 23
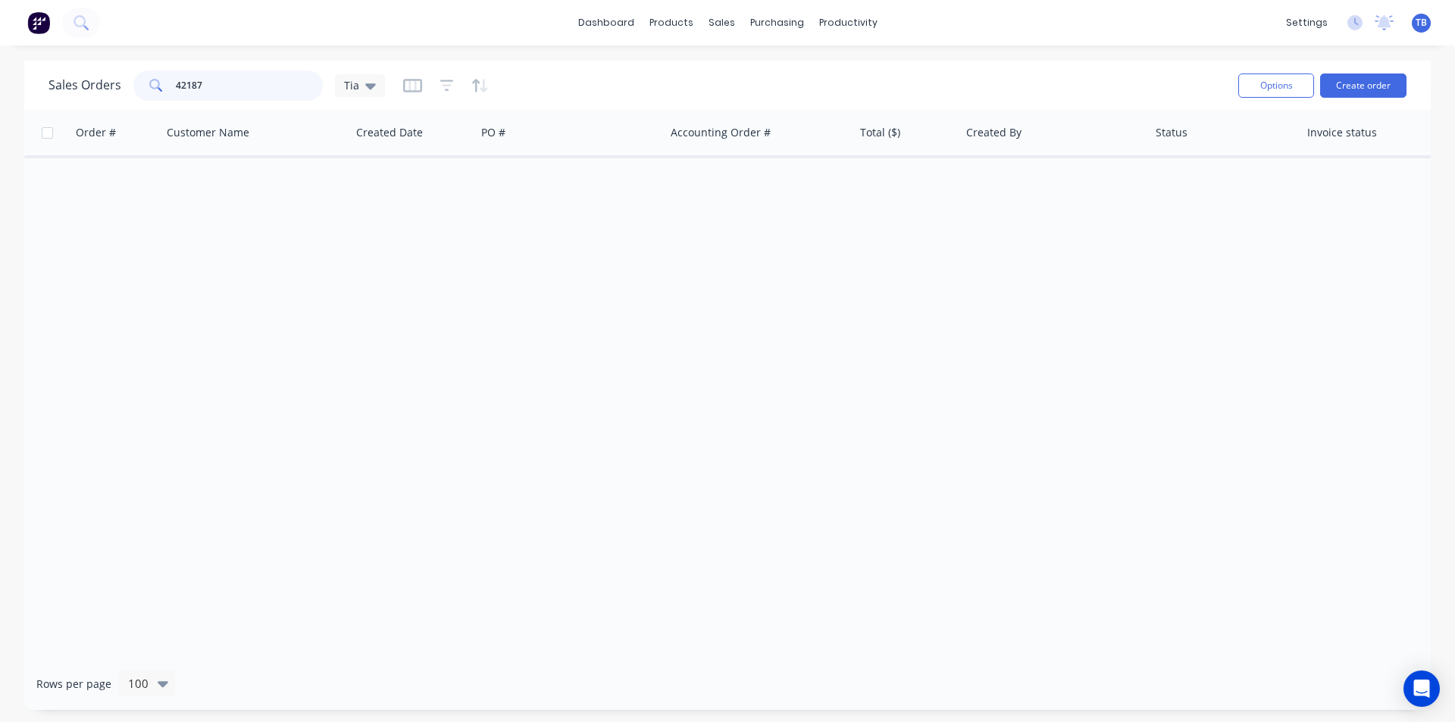
drag, startPoint x: 222, startPoint y: 79, endPoint x: 134, endPoint y: 79, distance: 87.9
click at [134, 79] on div "42187" at bounding box center [227, 85] width 189 height 30
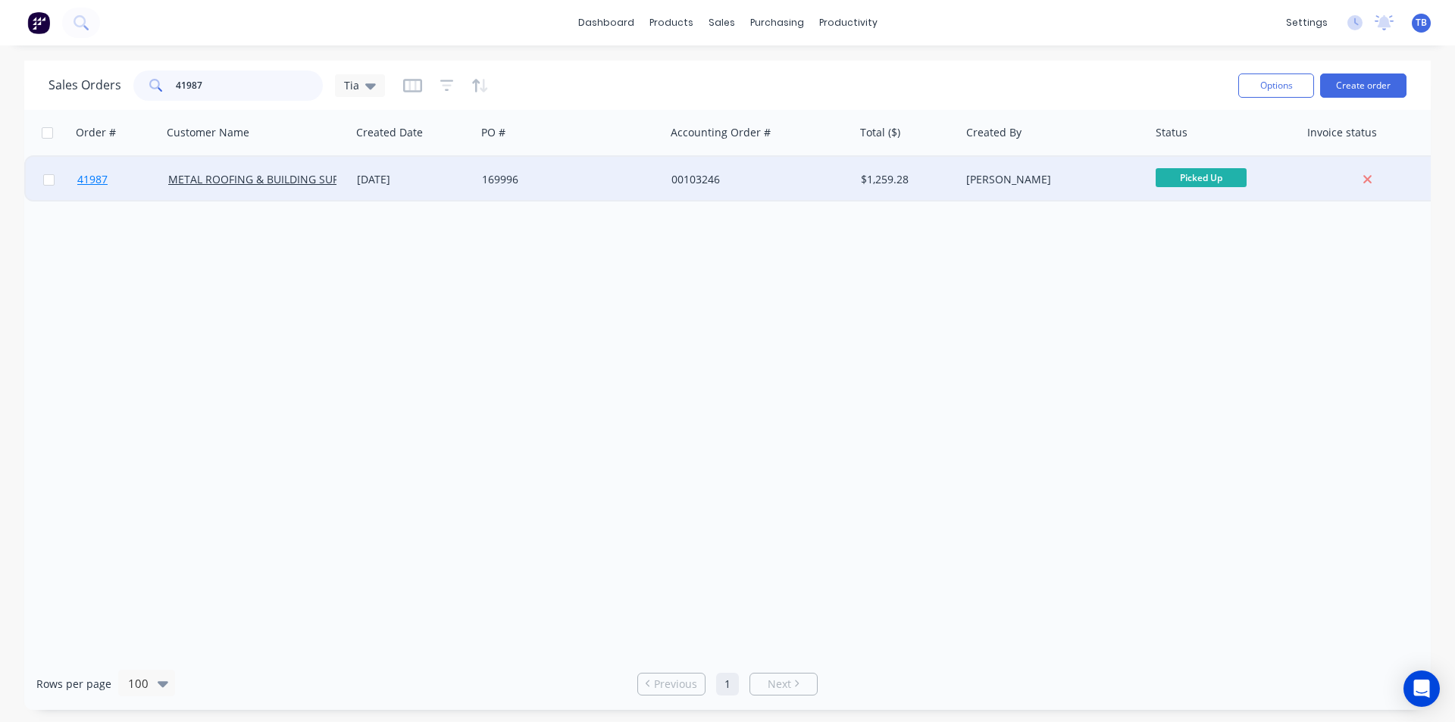
type input "41987"
click at [101, 183] on span "41987" at bounding box center [92, 179] width 30 height 15
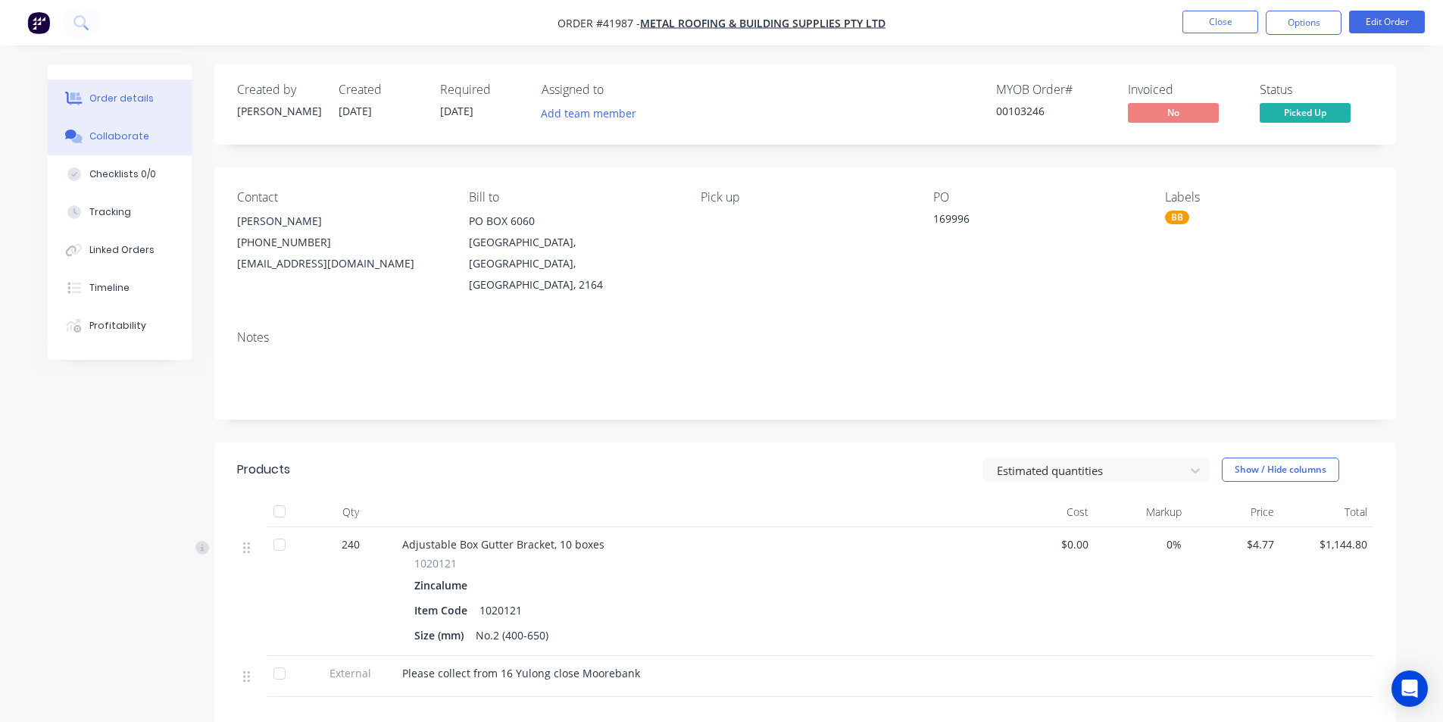
click at [108, 142] on div "Collaborate" at bounding box center [119, 137] width 60 height 14
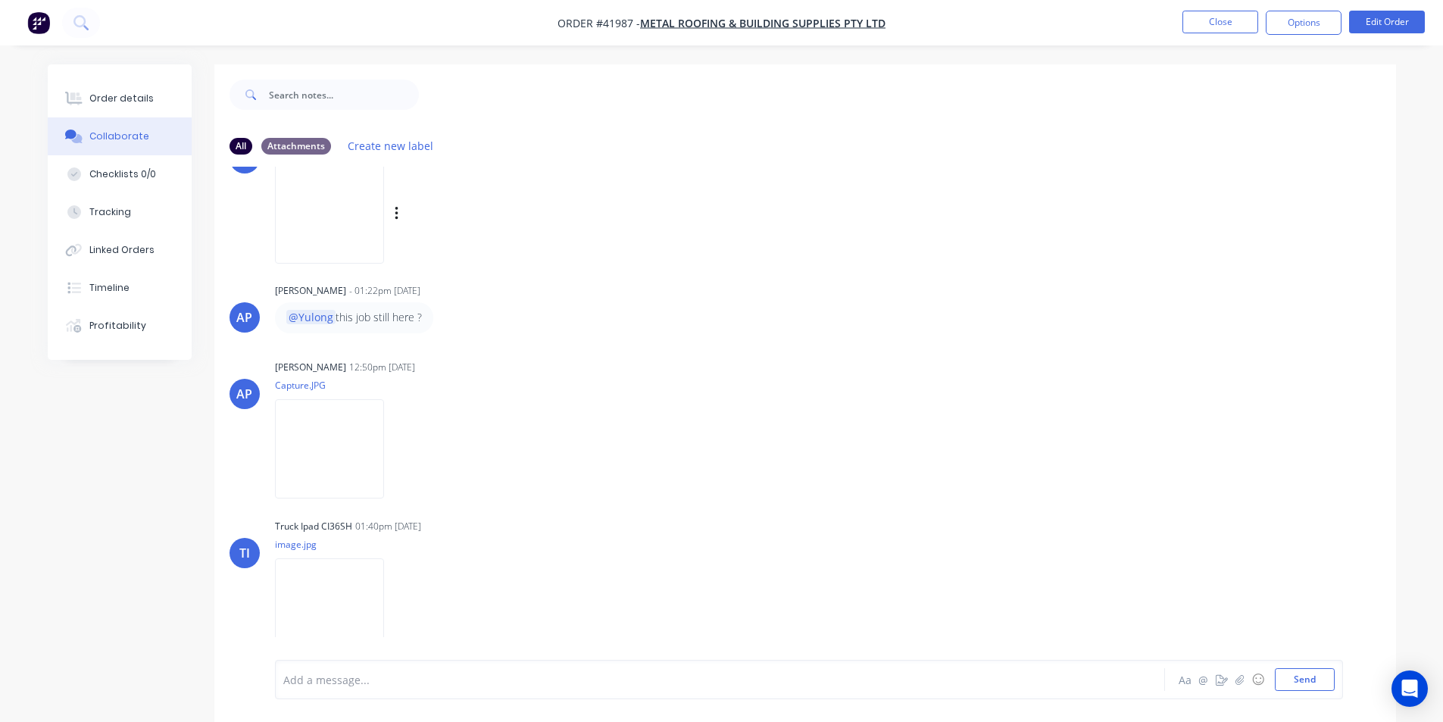
scroll to position [233, 0]
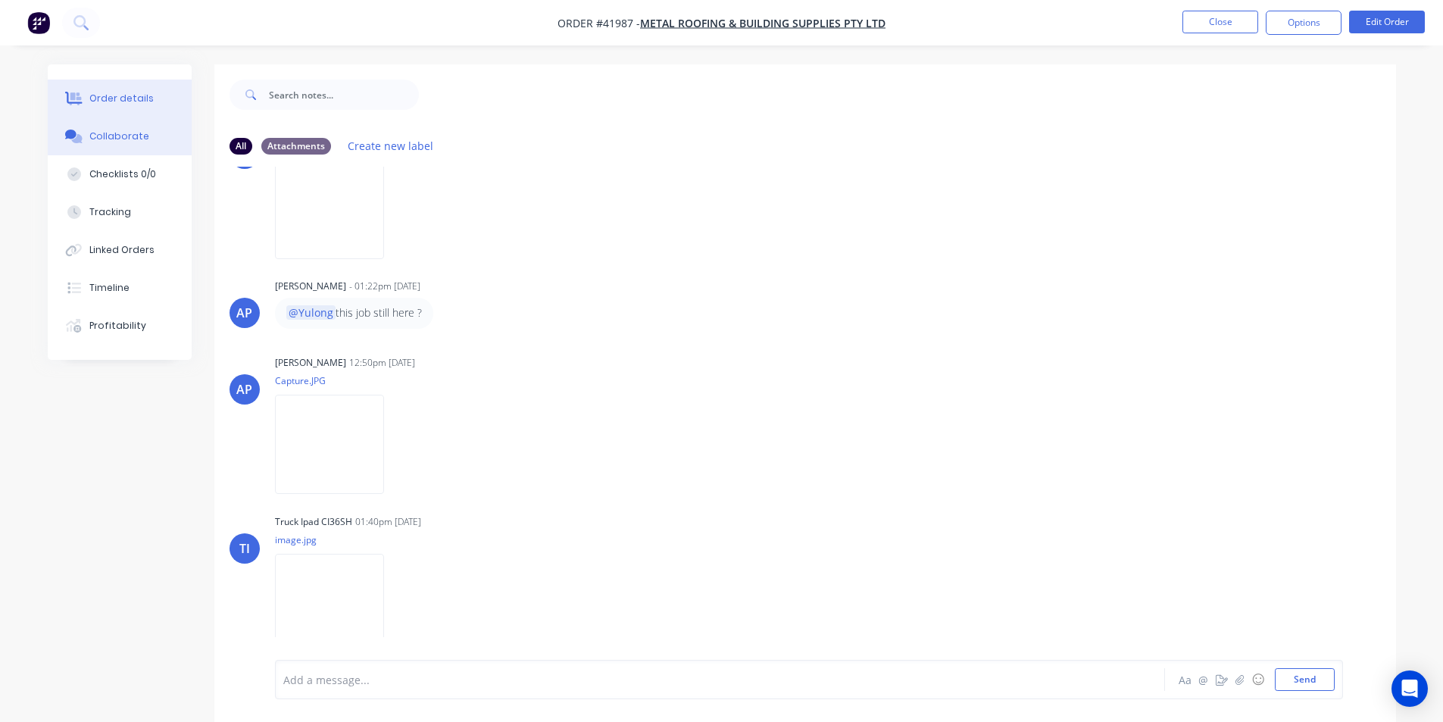
click at [108, 92] on div "Order details" at bounding box center [121, 99] width 64 height 14
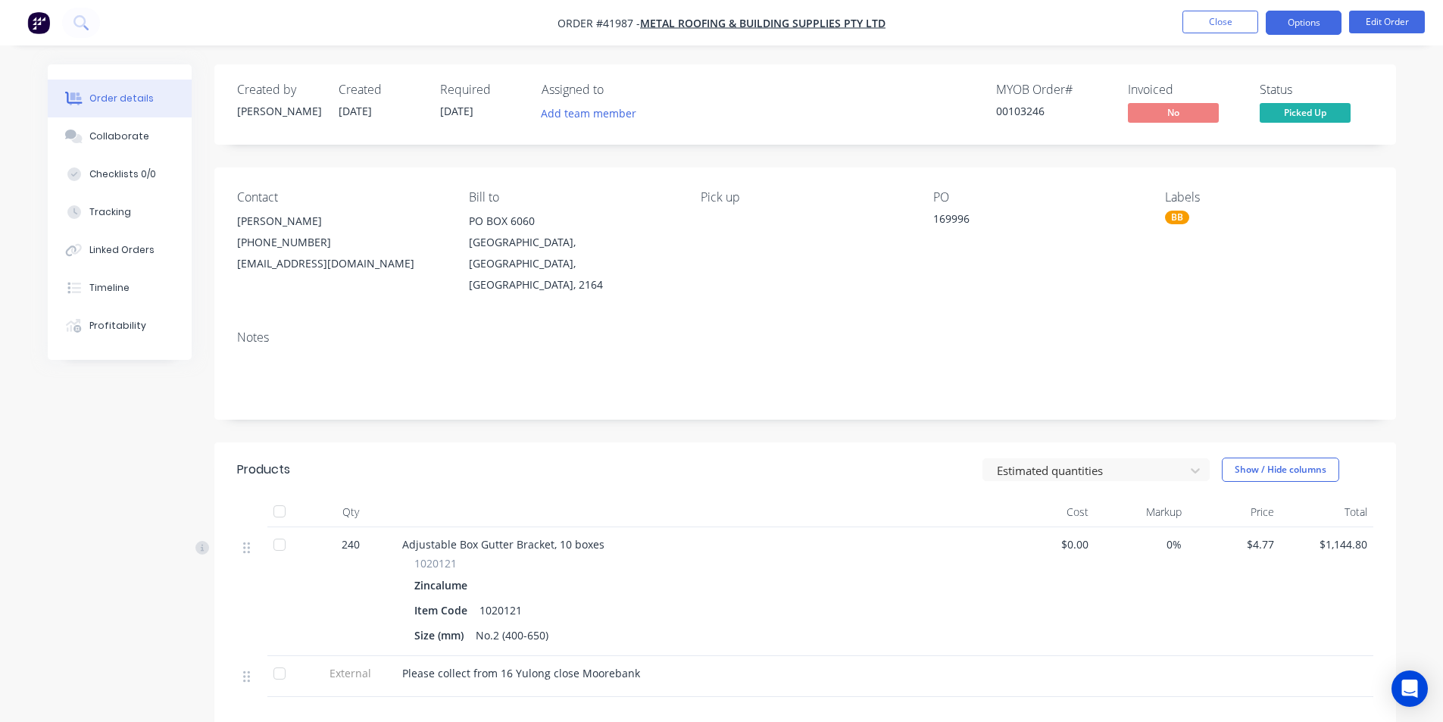
click at [1300, 21] on button "Options" at bounding box center [1304, 23] width 76 height 24
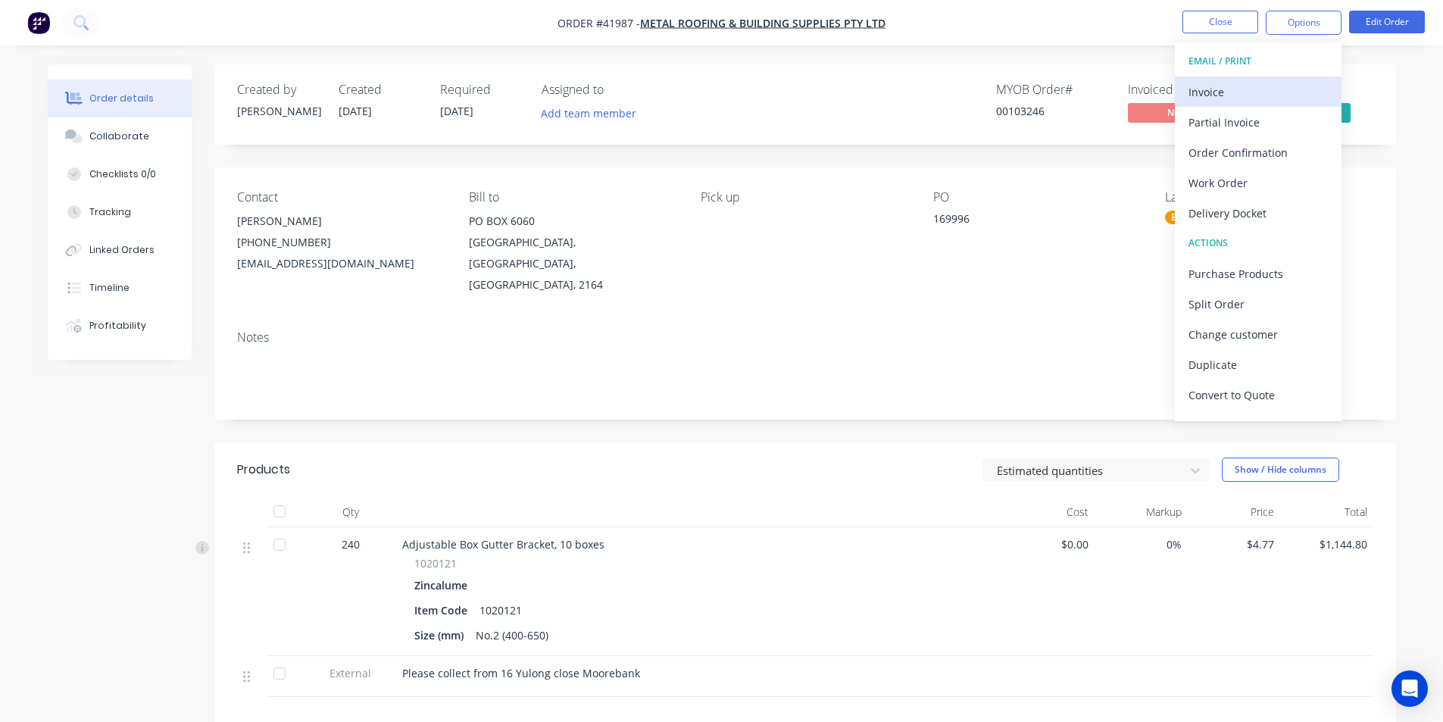
click at [1258, 93] on div "Invoice" at bounding box center [1258, 92] width 139 height 22
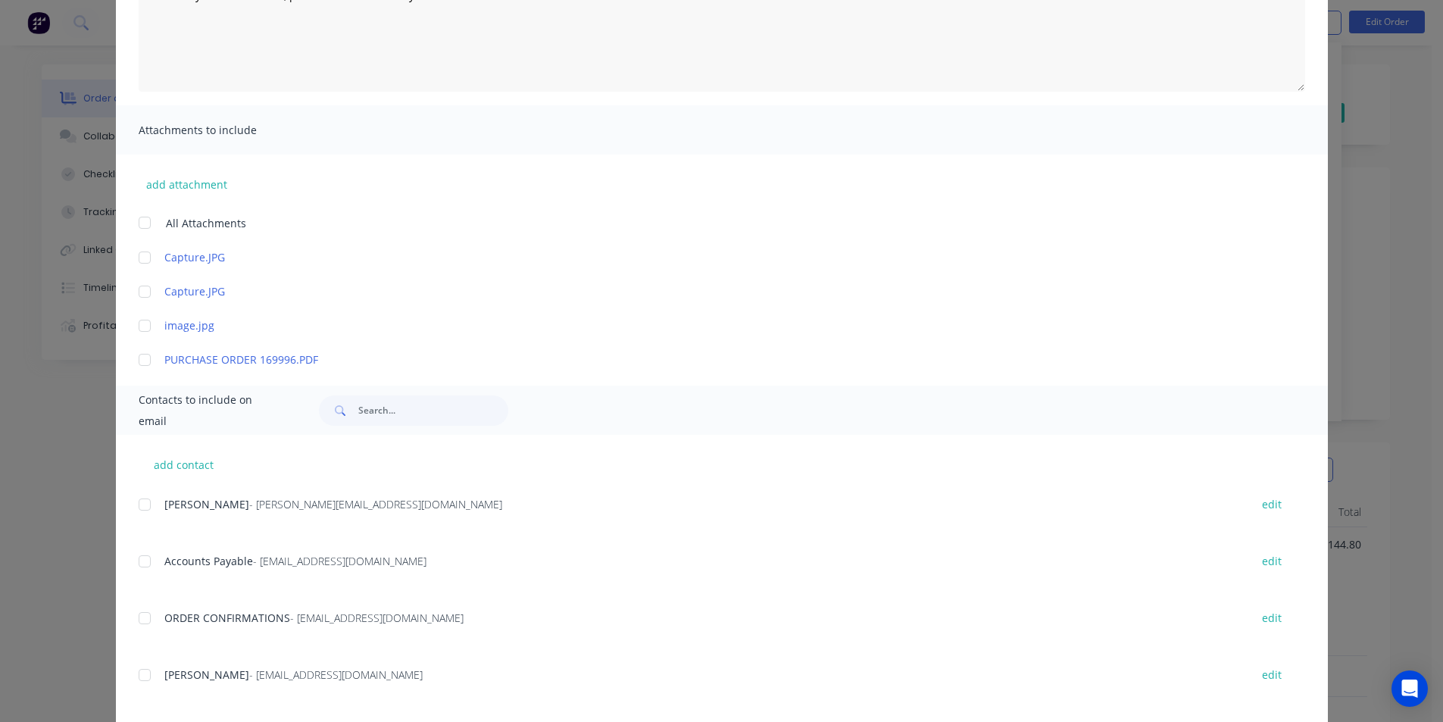
scroll to position [379, 0]
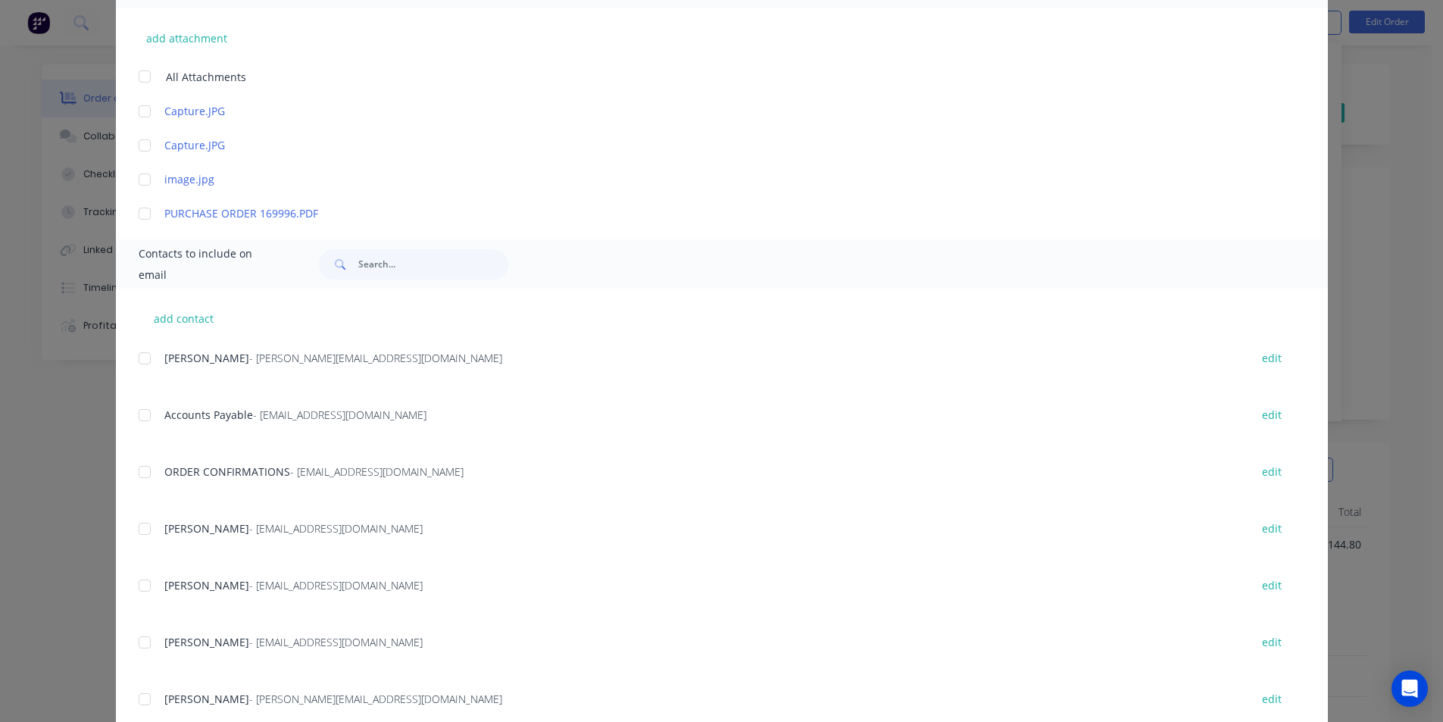
click at [136, 417] on div at bounding box center [145, 415] width 30 height 30
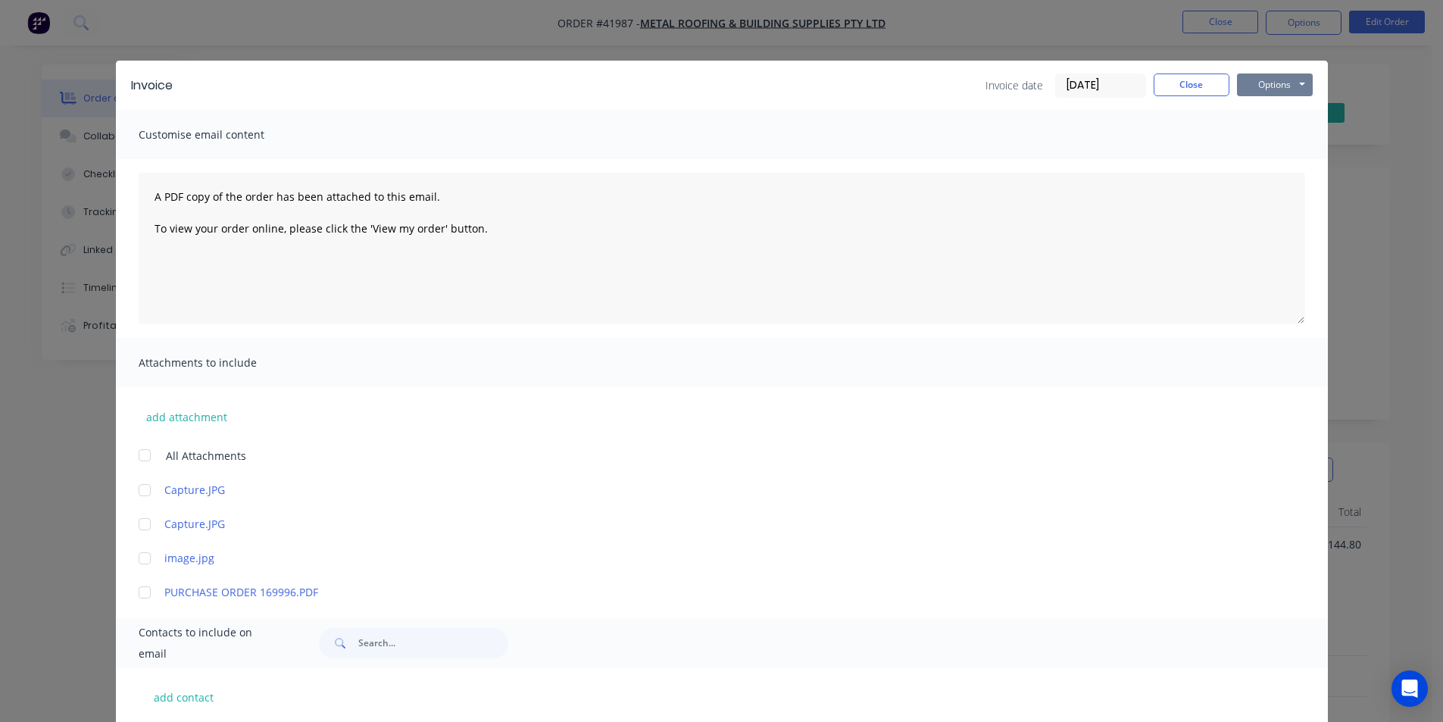
click at [1290, 89] on button "Options" at bounding box center [1275, 84] width 76 height 23
click at [1283, 164] on button "Email" at bounding box center [1285, 161] width 97 height 25
click at [1174, 91] on button "Close" at bounding box center [1192, 84] width 76 height 23
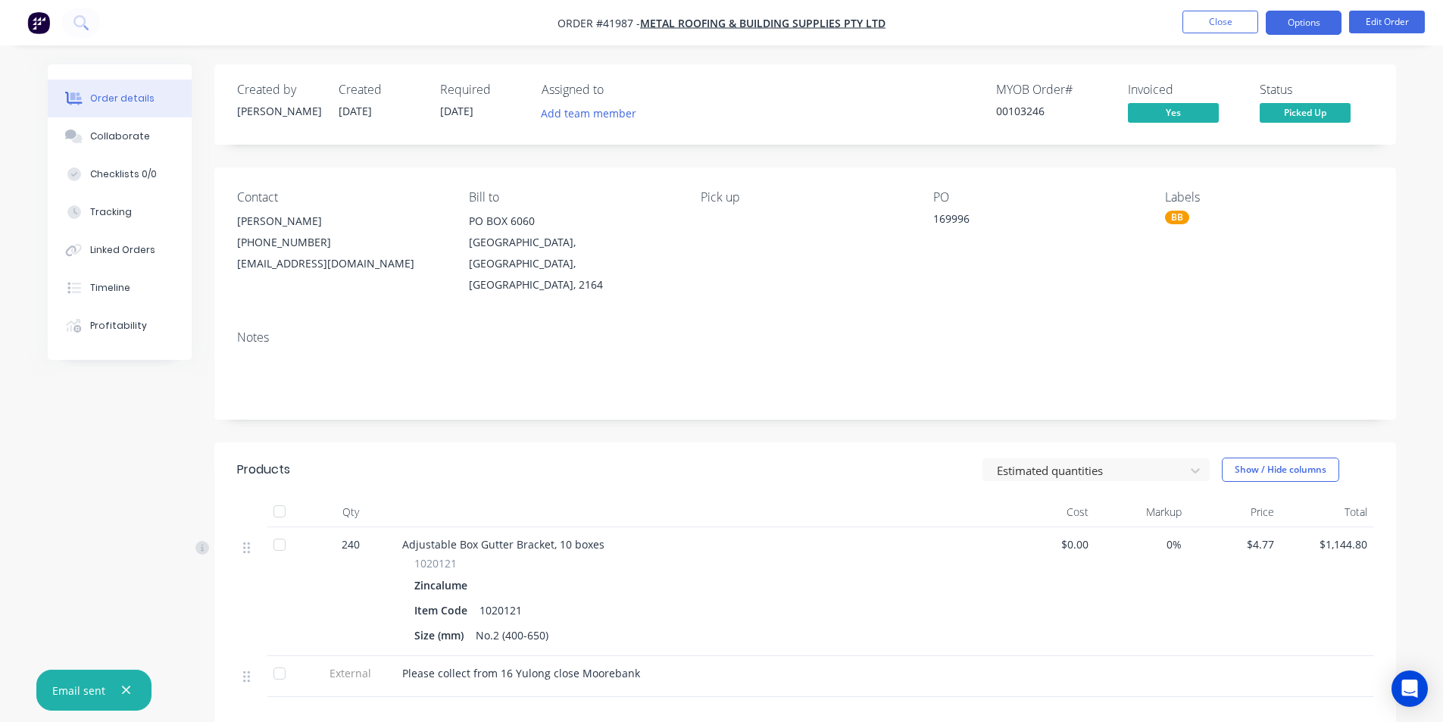
click at [1297, 31] on button "Options" at bounding box center [1304, 23] width 76 height 24
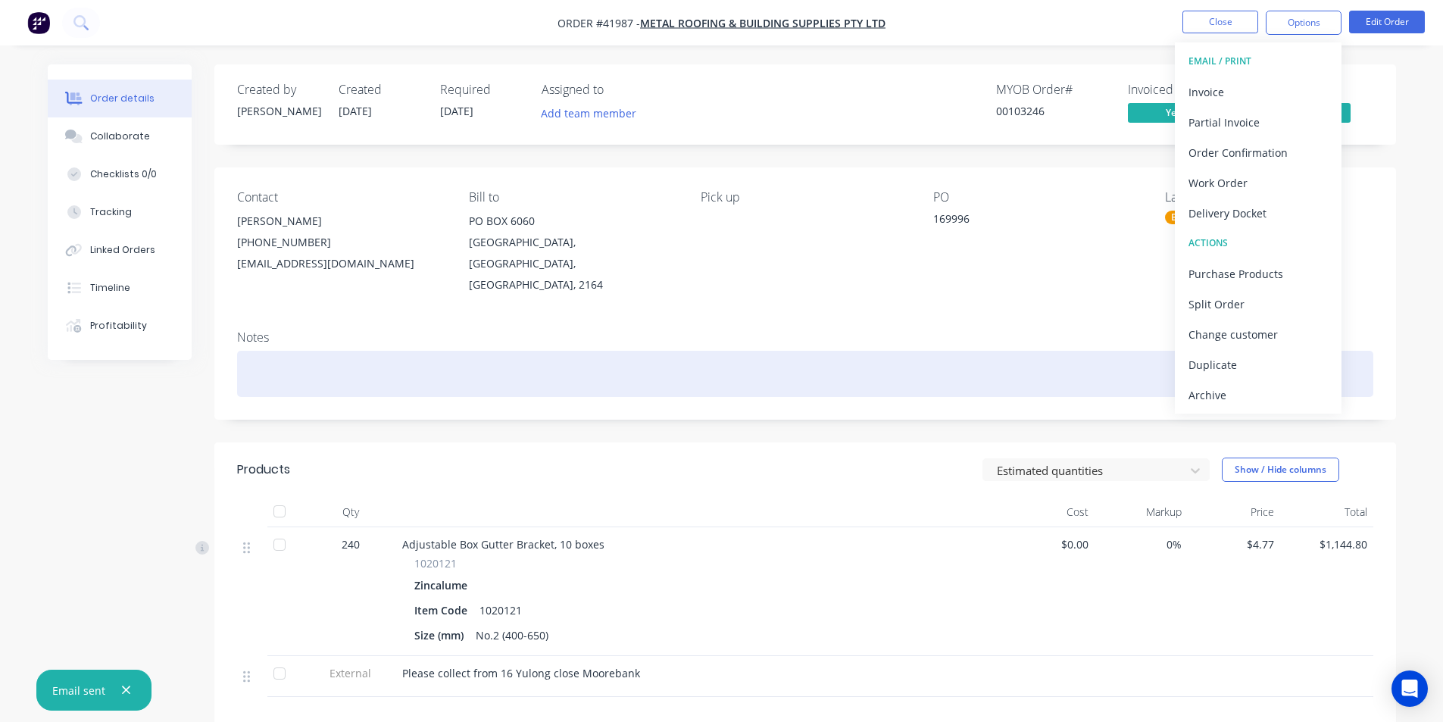
click at [1222, 395] on div "Archive" at bounding box center [1258, 395] width 139 height 22
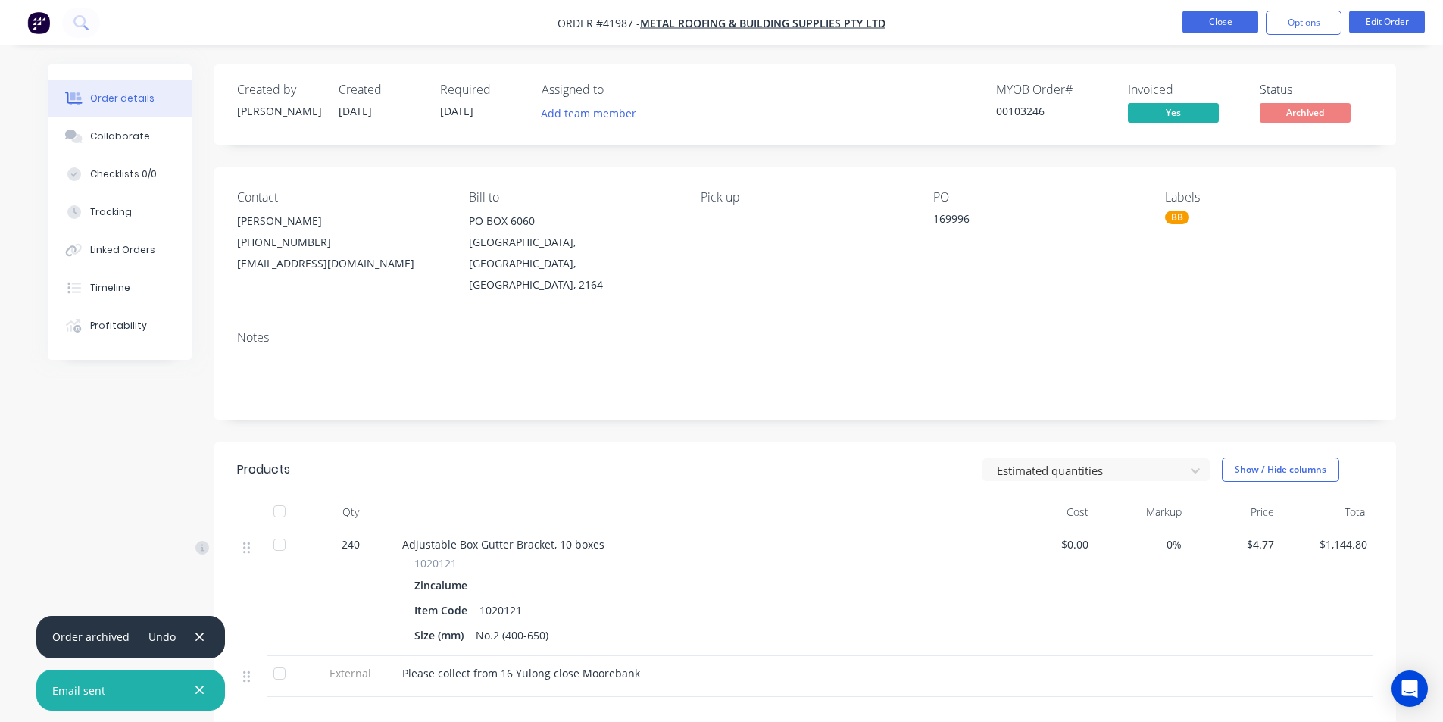
click at [1205, 17] on button "Close" at bounding box center [1221, 22] width 76 height 23
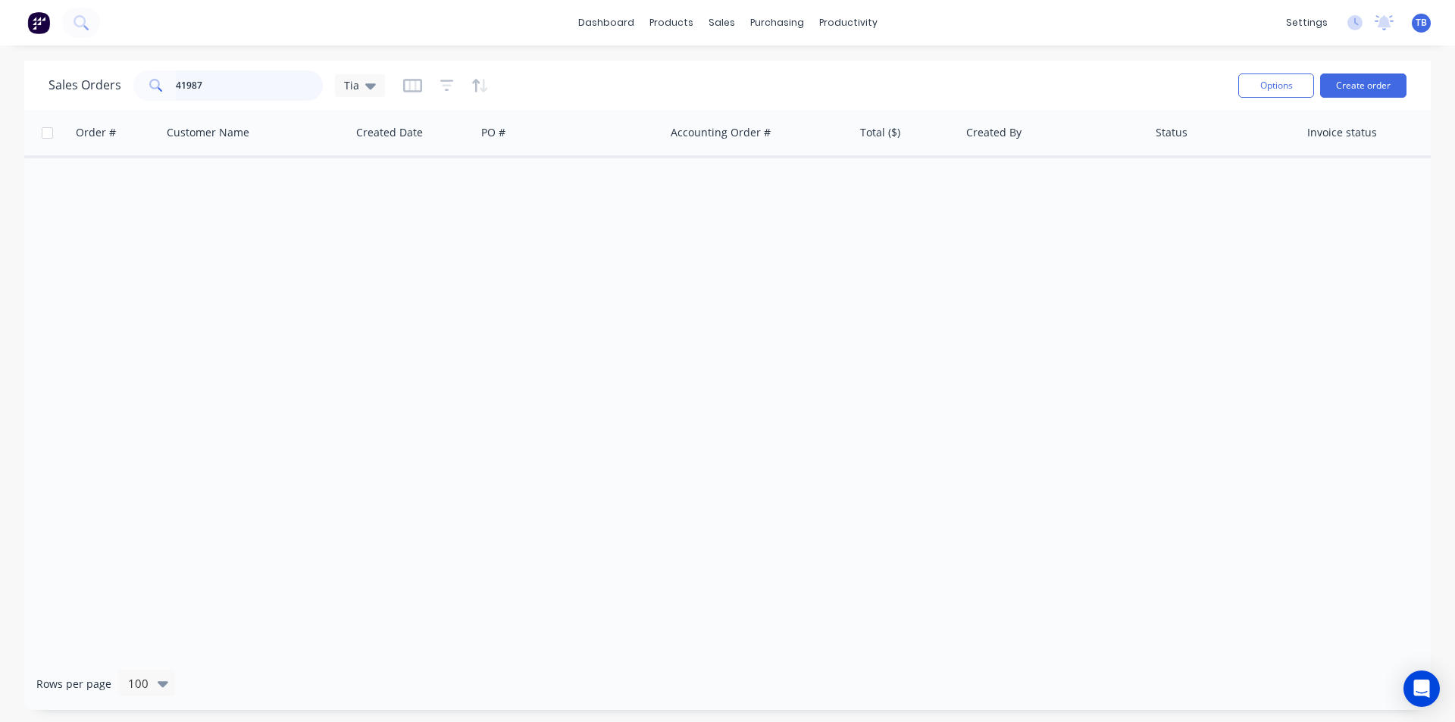
drag, startPoint x: 227, startPoint y: 88, endPoint x: 117, endPoint y: 83, distance: 109.9
click at [117, 83] on div "Sales Orders 41987 Tia" at bounding box center [216, 85] width 336 height 30
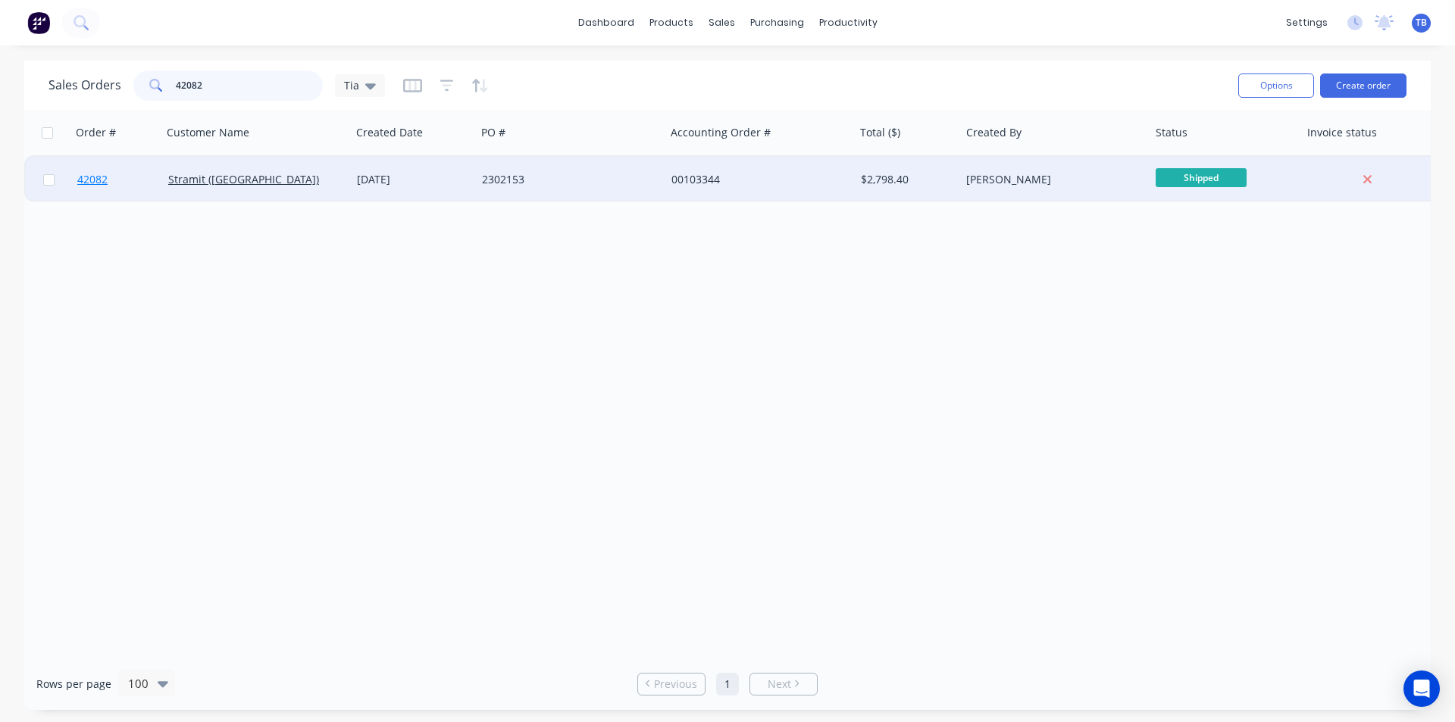
type input "42082"
click at [86, 186] on link "42082" at bounding box center [122, 179] width 91 height 45
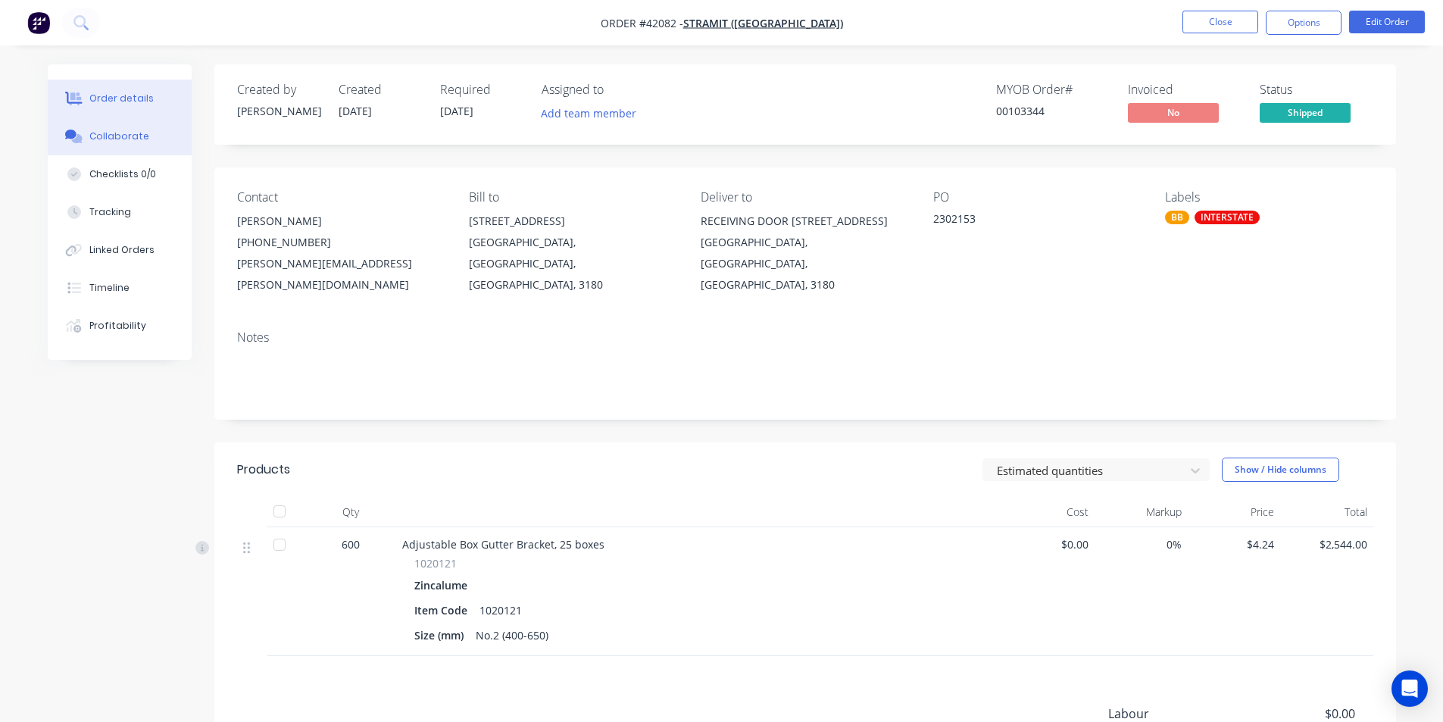
click at [104, 138] on div "Collaborate" at bounding box center [119, 137] width 60 height 14
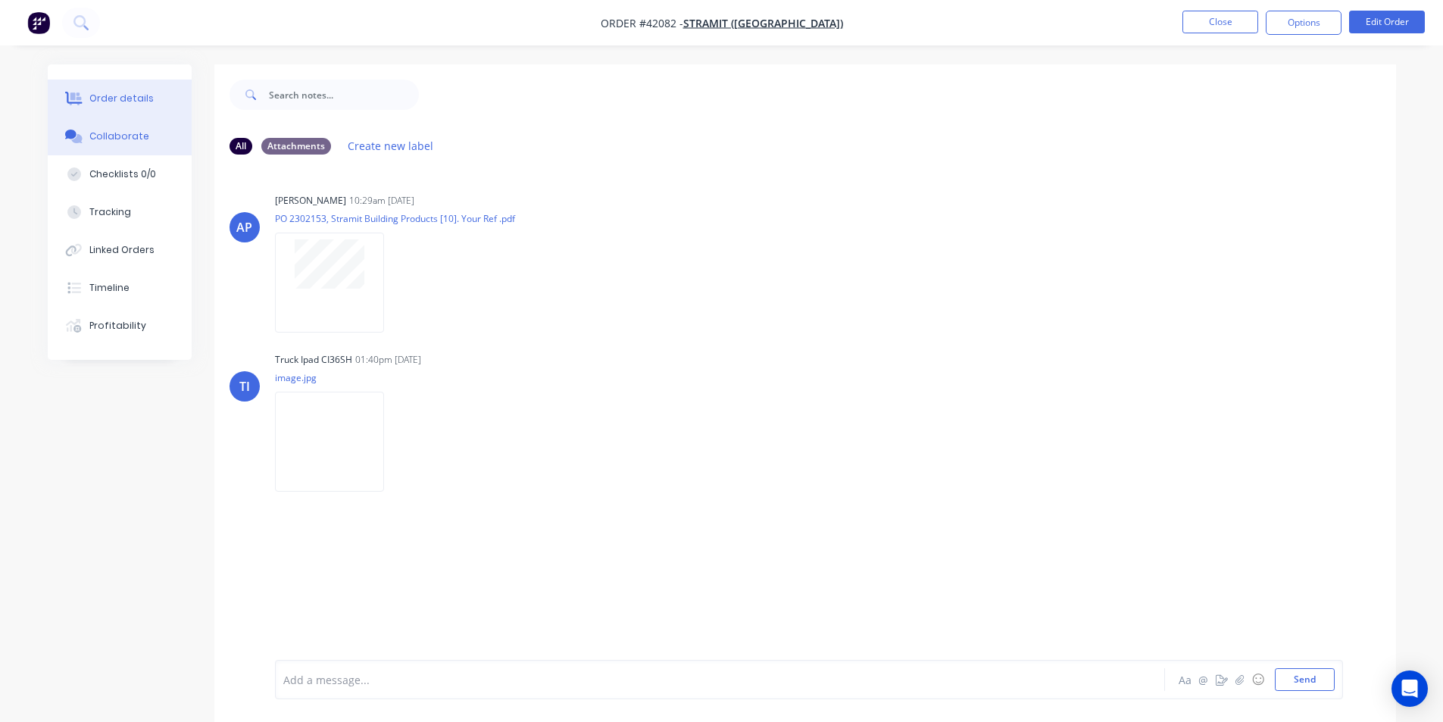
click at [103, 95] on div "Order details" at bounding box center [121, 99] width 64 height 14
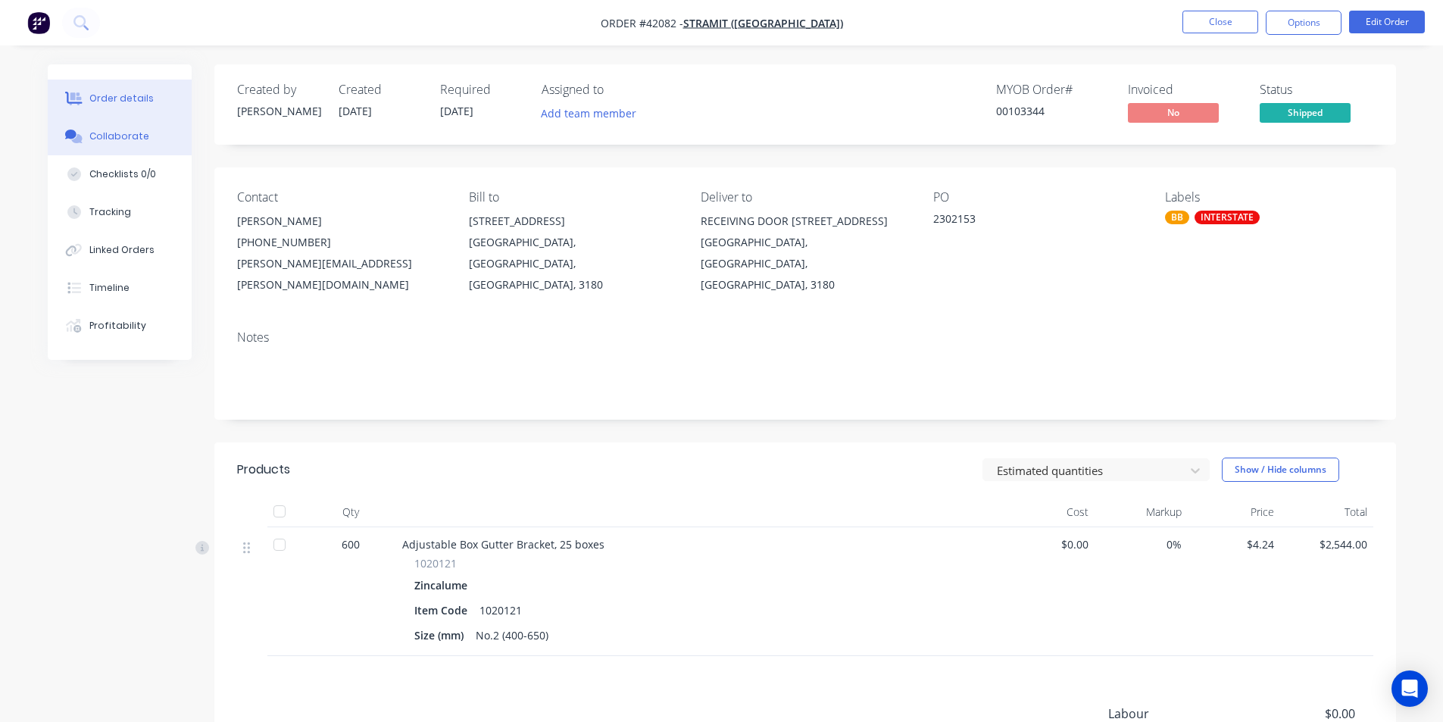
click at [93, 128] on button "Collaborate" at bounding box center [120, 136] width 144 height 38
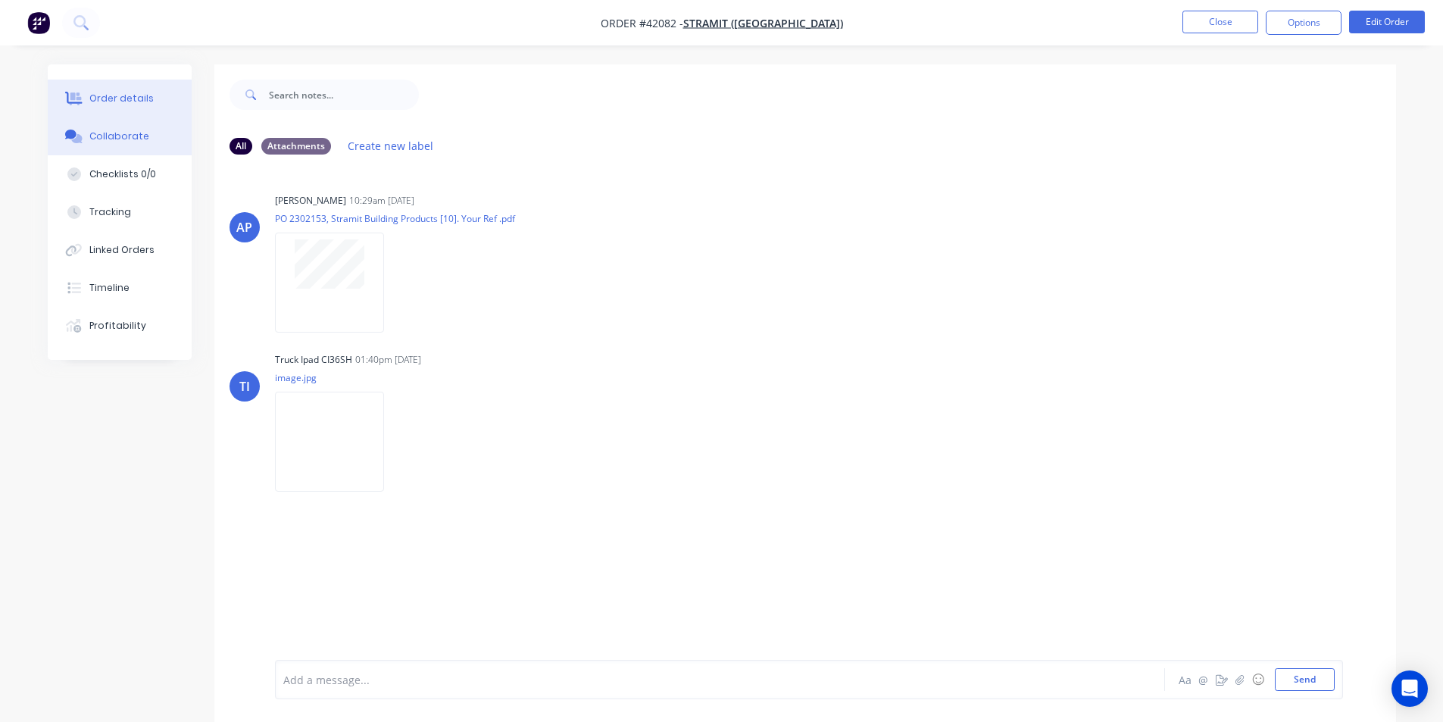
click at [143, 92] on div "Order details" at bounding box center [121, 99] width 64 height 14
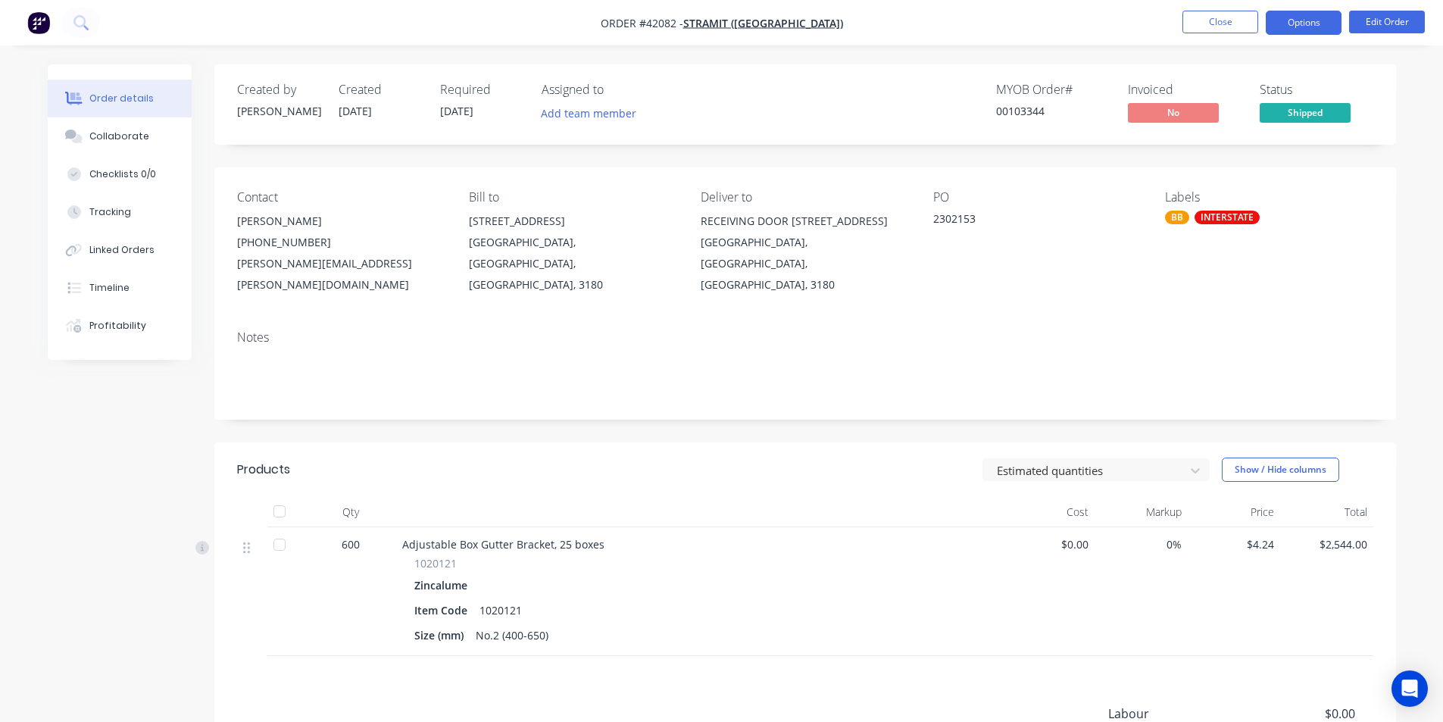
click at [1289, 14] on button "Options" at bounding box center [1304, 23] width 76 height 24
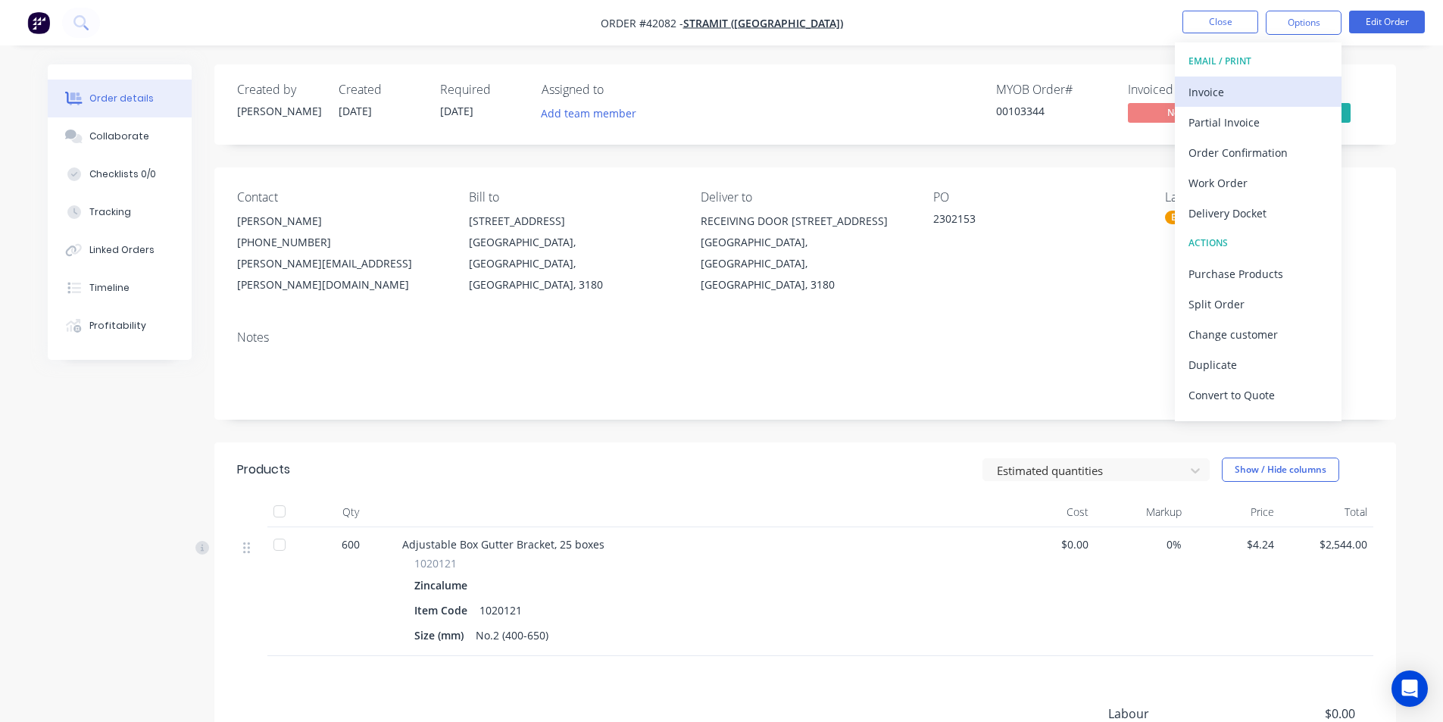
click at [1241, 101] on div "Invoice" at bounding box center [1258, 92] width 139 height 22
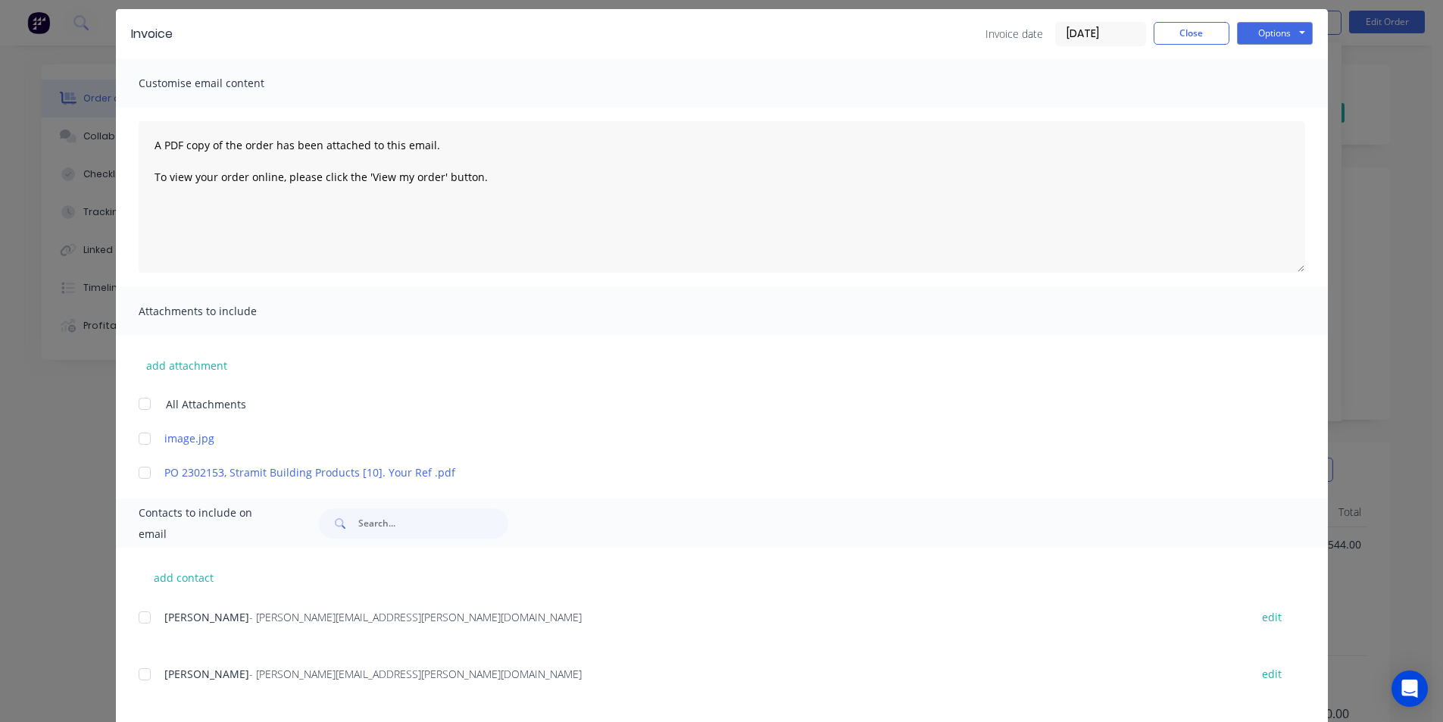
scroll to position [227, 0]
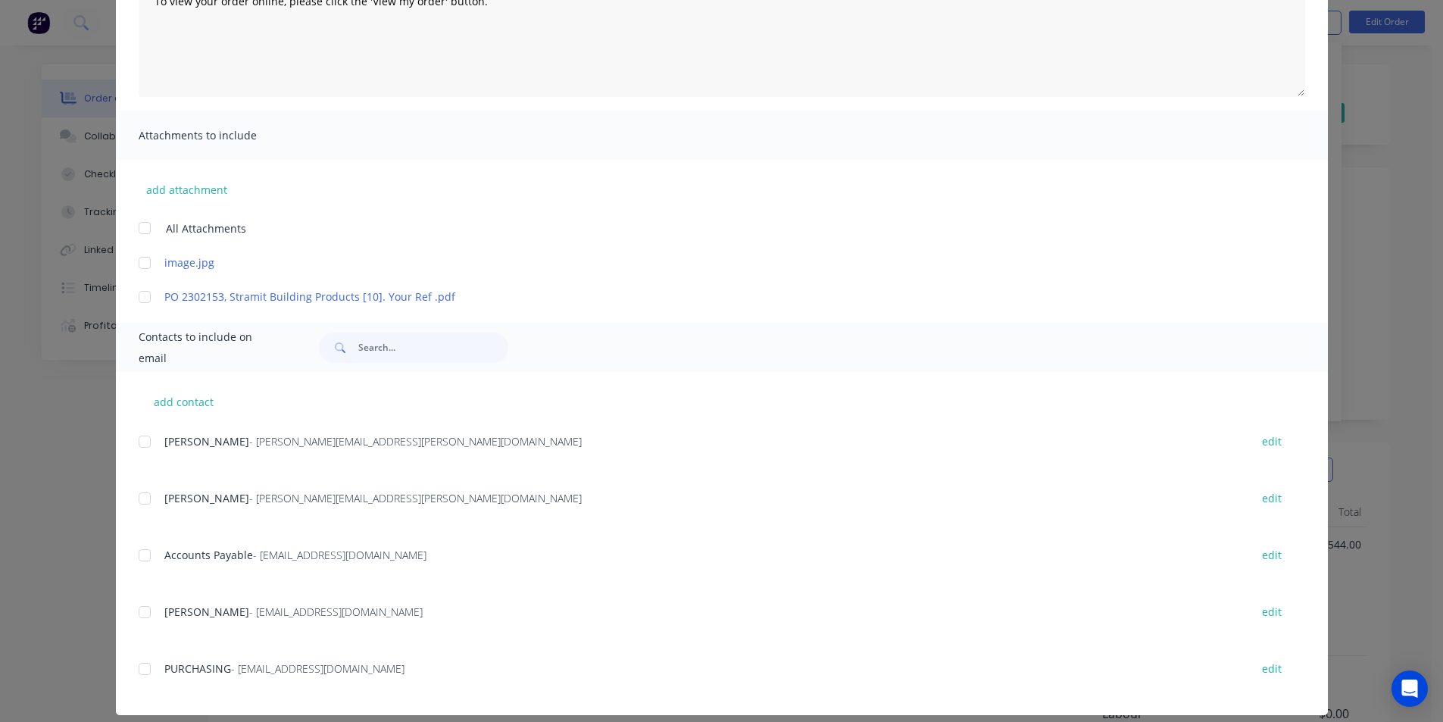
click at [142, 555] on div at bounding box center [145, 555] width 30 height 30
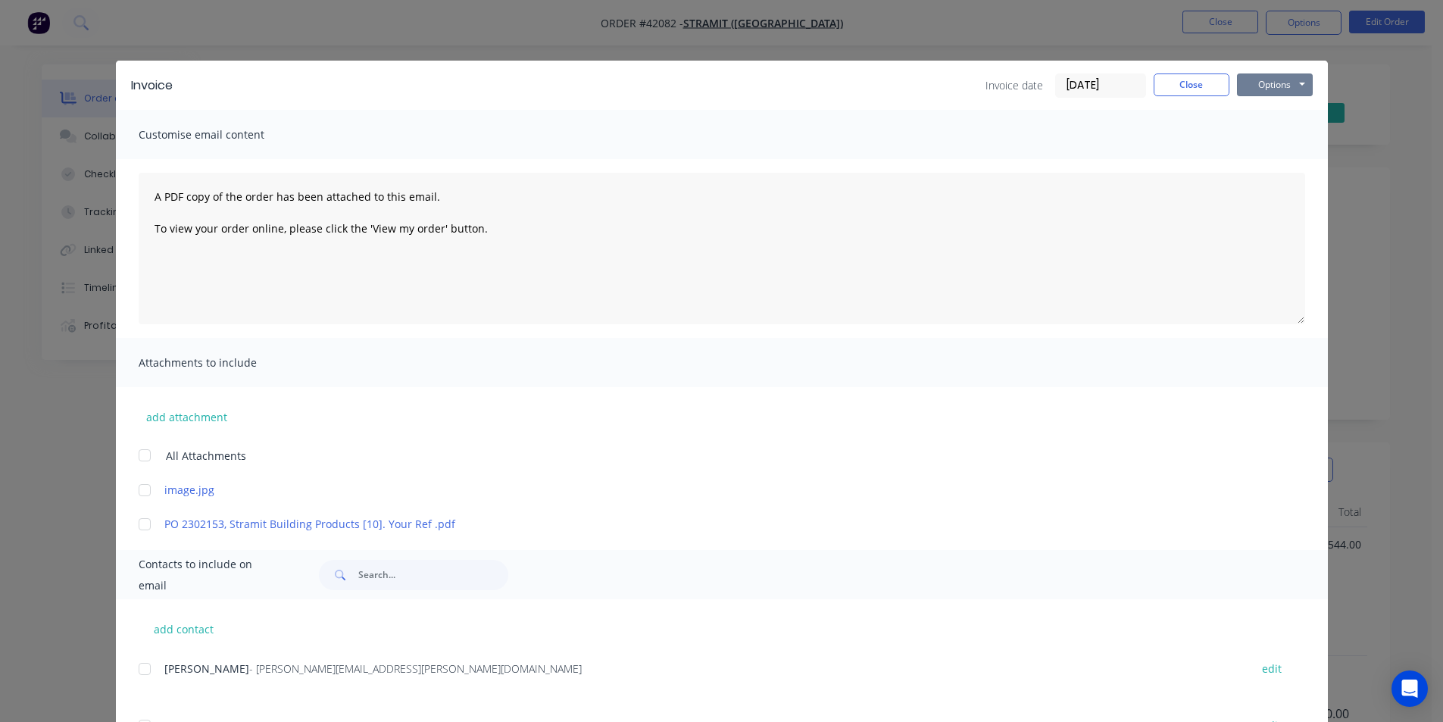
click at [1251, 88] on button "Options" at bounding box center [1275, 84] width 76 height 23
click at [1264, 163] on button "Email" at bounding box center [1285, 161] width 97 height 25
click at [1183, 89] on button "Close" at bounding box center [1192, 84] width 76 height 23
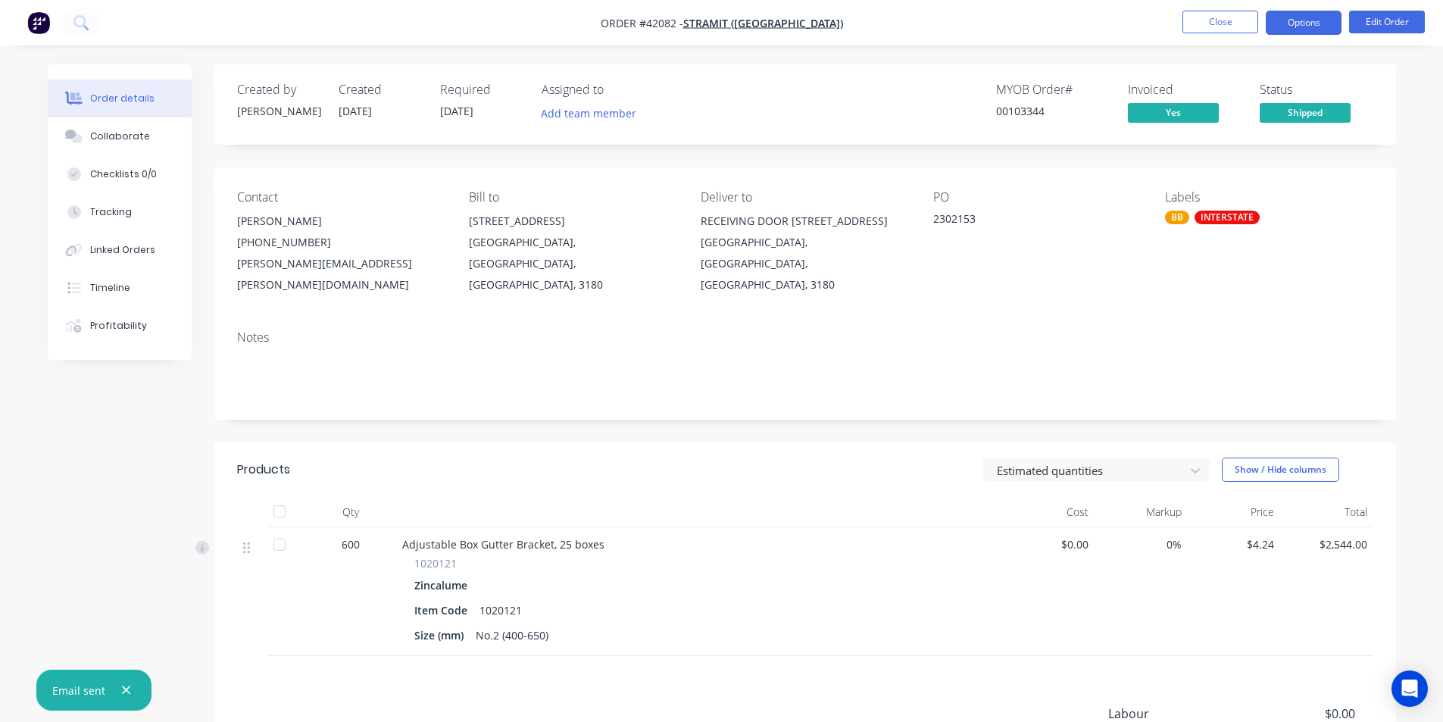
click at [1294, 26] on button "Options" at bounding box center [1304, 23] width 76 height 24
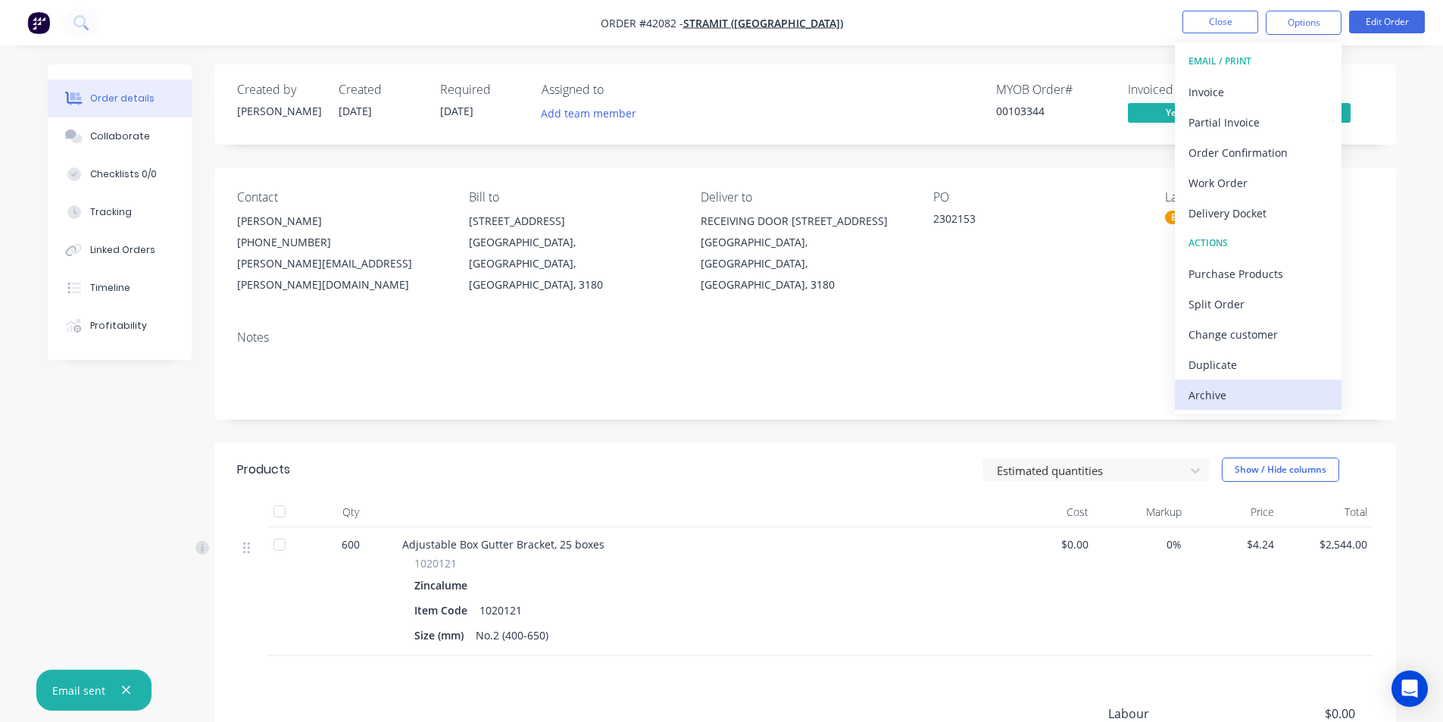
click at [1223, 400] on div "Archive" at bounding box center [1258, 395] width 139 height 22
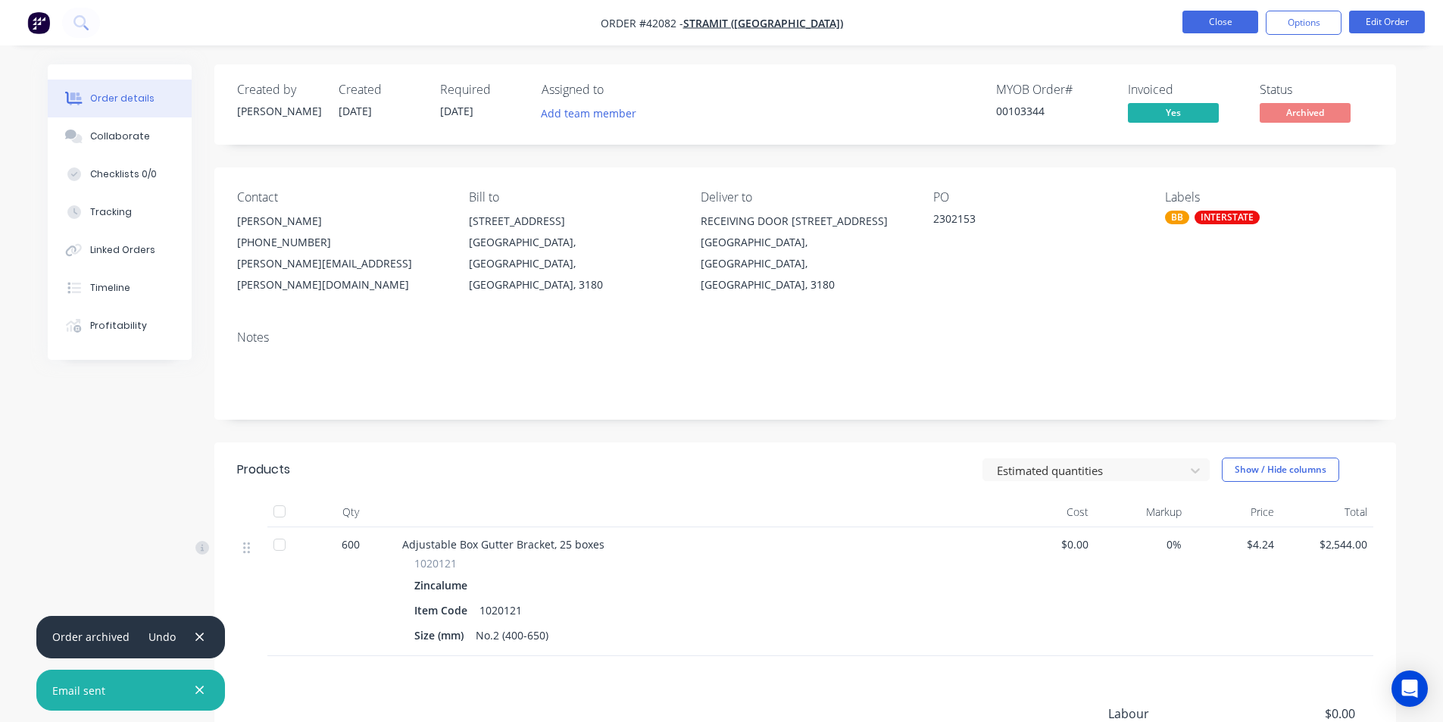
click at [1219, 17] on button "Close" at bounding box center [1221, 22] width 76 height 23
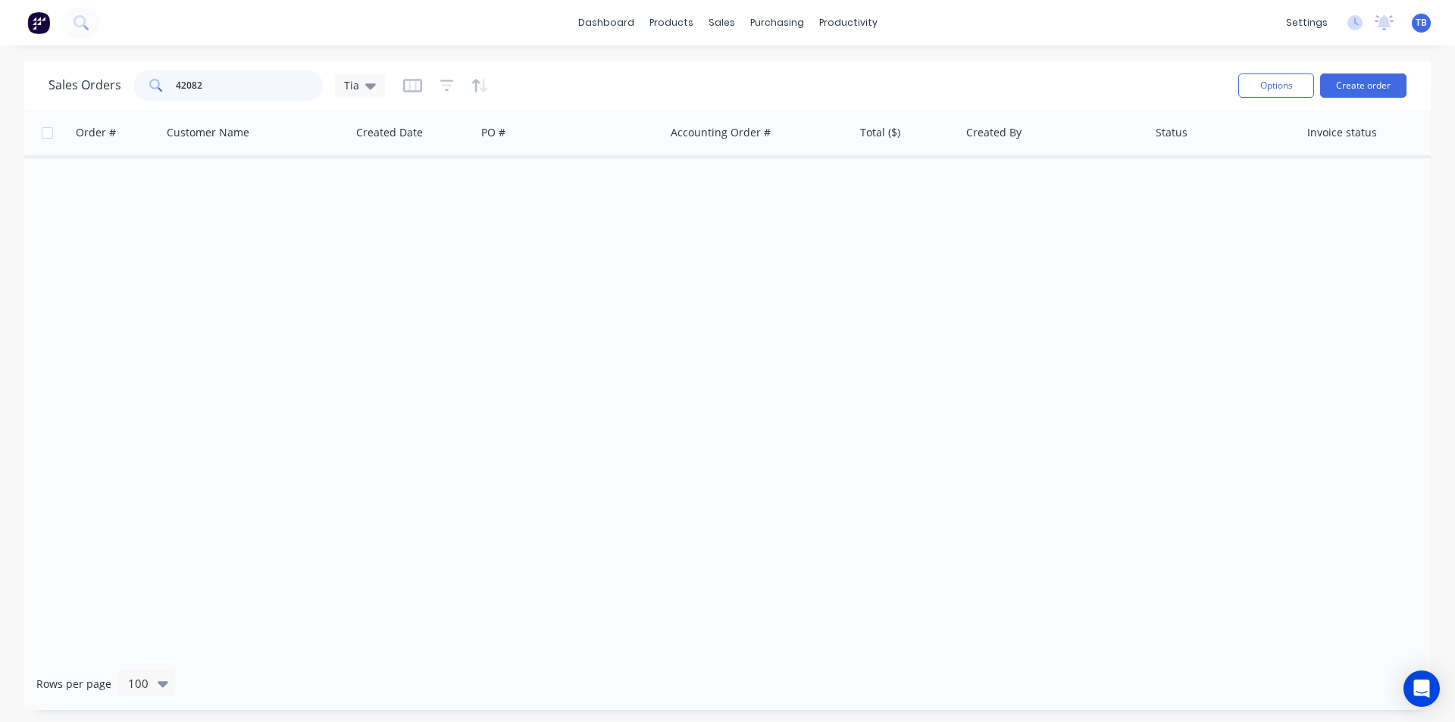
click at [48, 80] on div "Sales Orders 42082 Tia" at bounding box center [216, 85] width 336 height 30
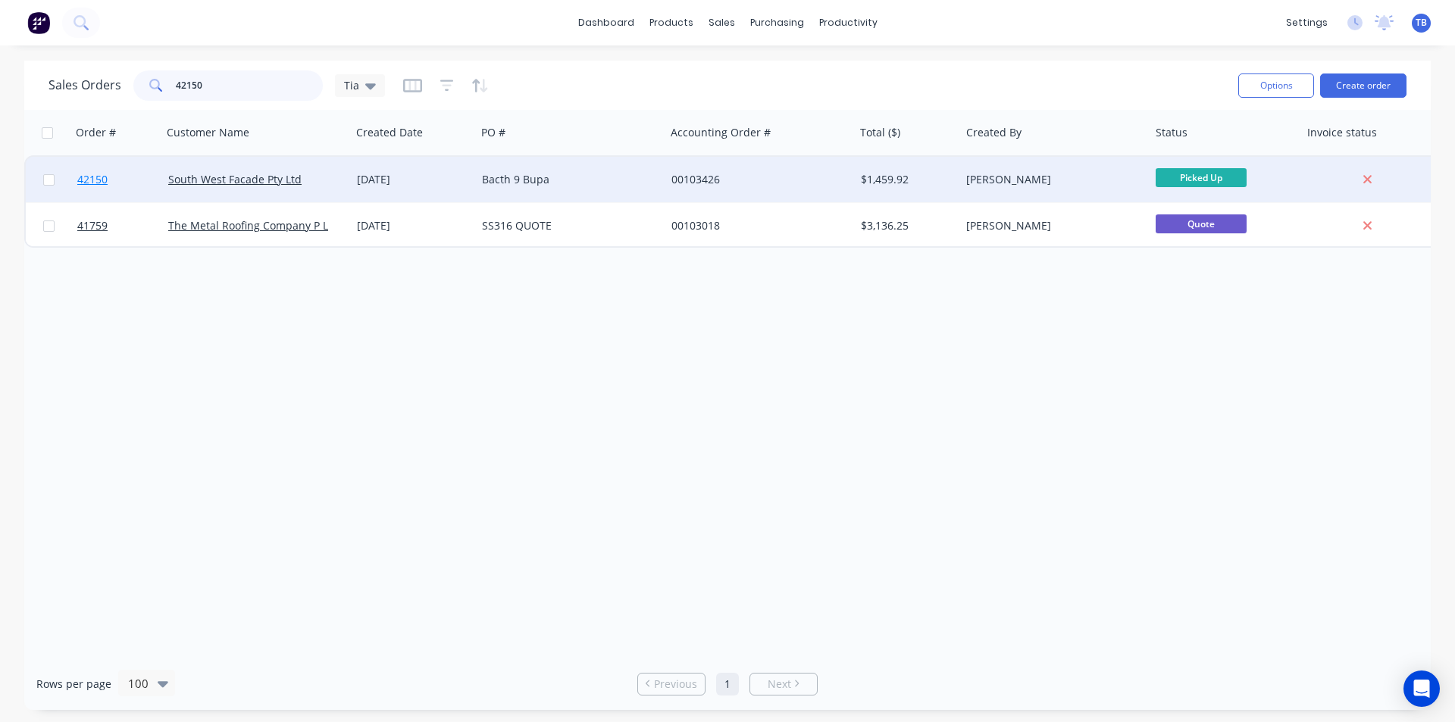
type input "42150"
click at [98, 180] on span "42150" at bounding box center [92, 179] width 30 height 15
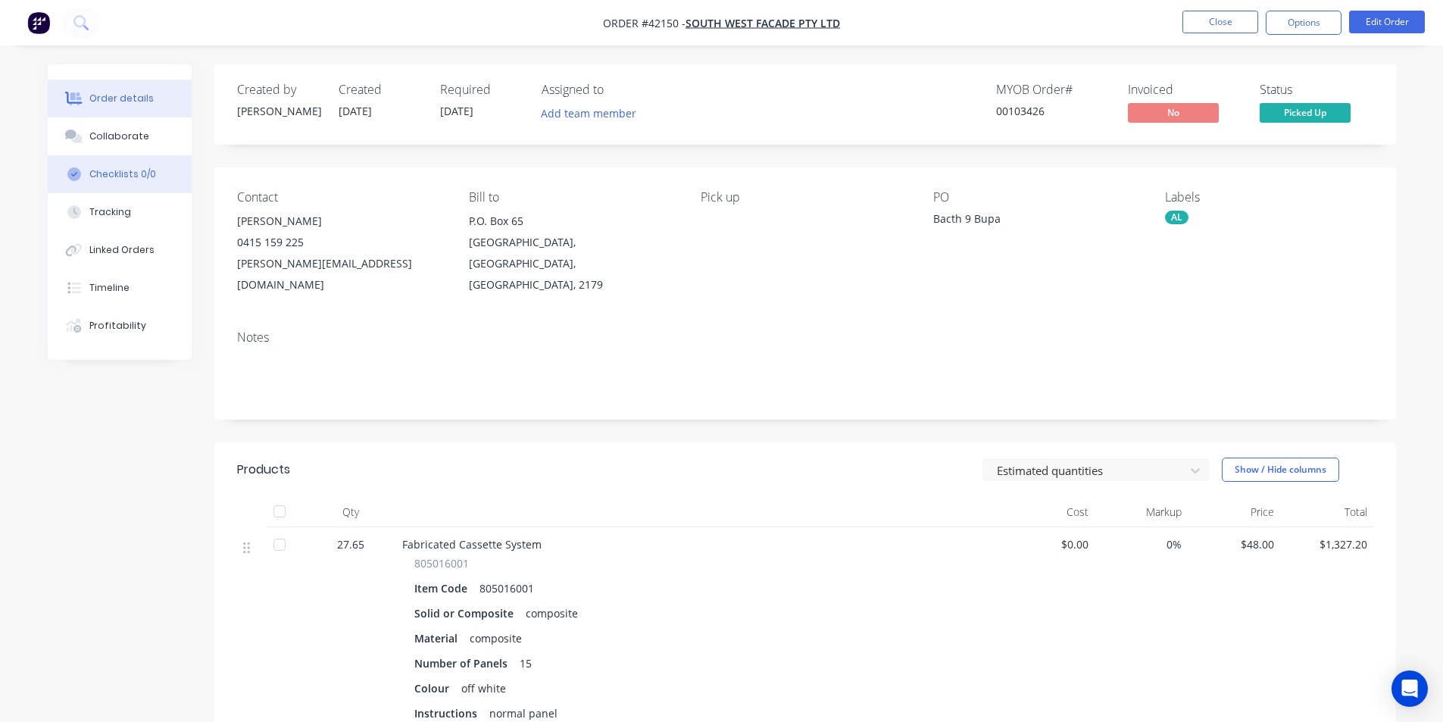
drag, startPoint x: 133, startPoint y: 144, endPoint x: 180, endPoint y: 158, distance: 49.1
click at [133, 143] on button "Collaborate" at bounding box center [120, 136] width 144 height 38
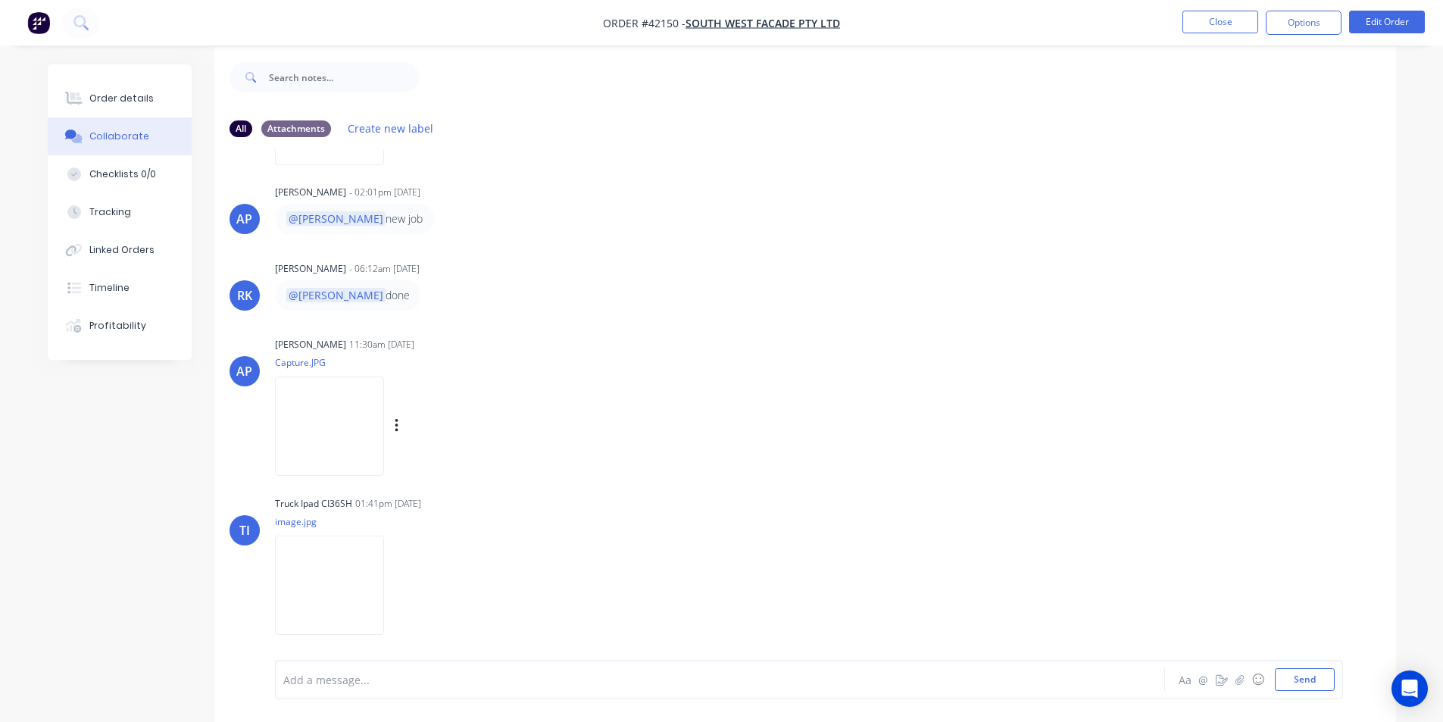
scroll to position [23, 0]
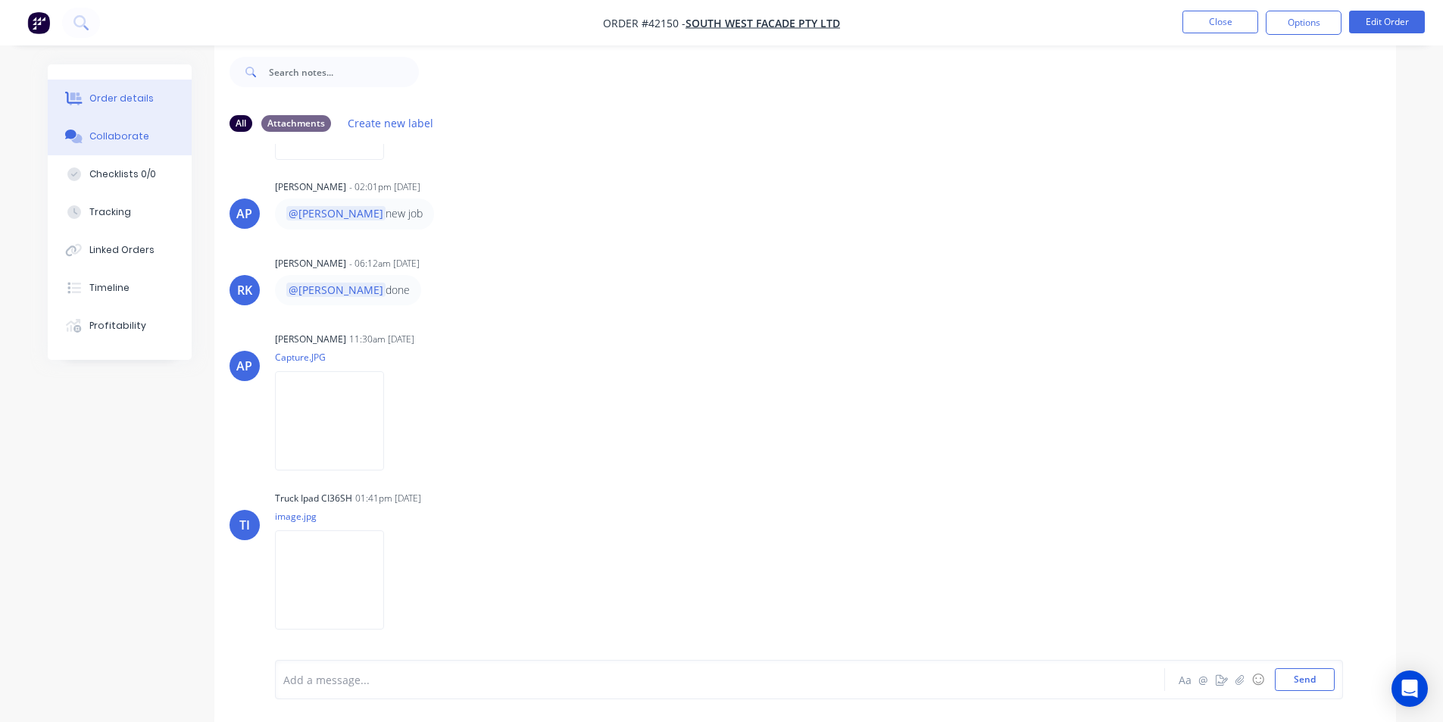
click at [160, 84] on button "Order details" at bounding box center [120, 99] width 144 height 38
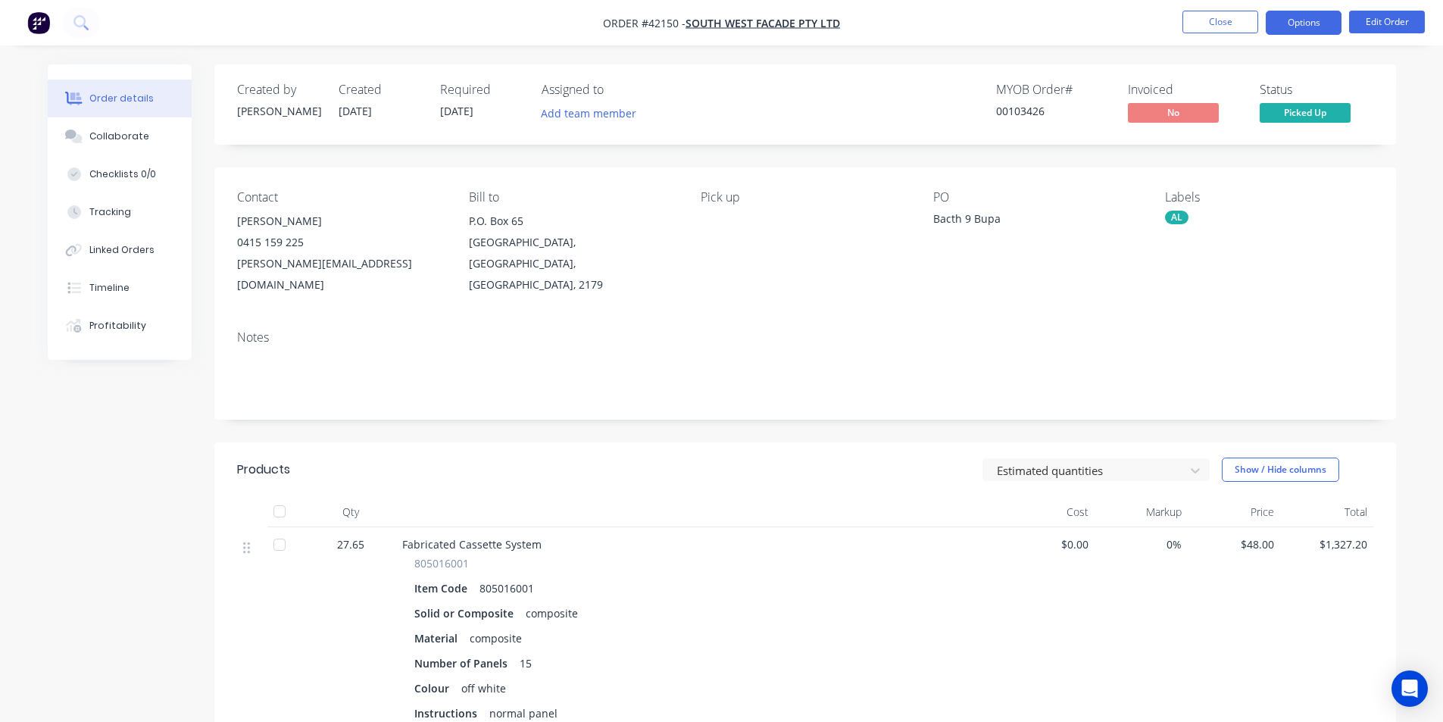
click at [1310, 20] on button "Options" at bounding box center [1304, 23] width 76 height 24
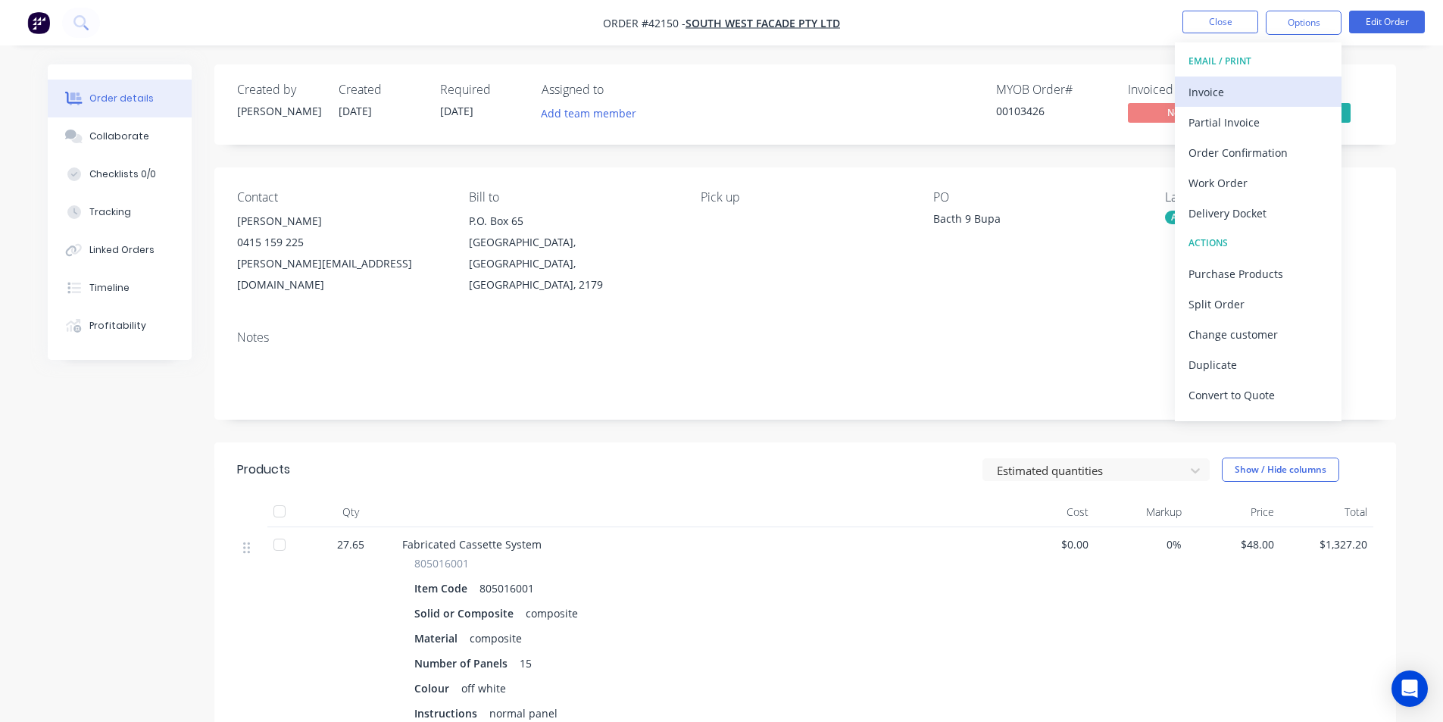
click at [1256, 87] on div "Invoice" at bounding box center [1258, 92] width 139 height 22
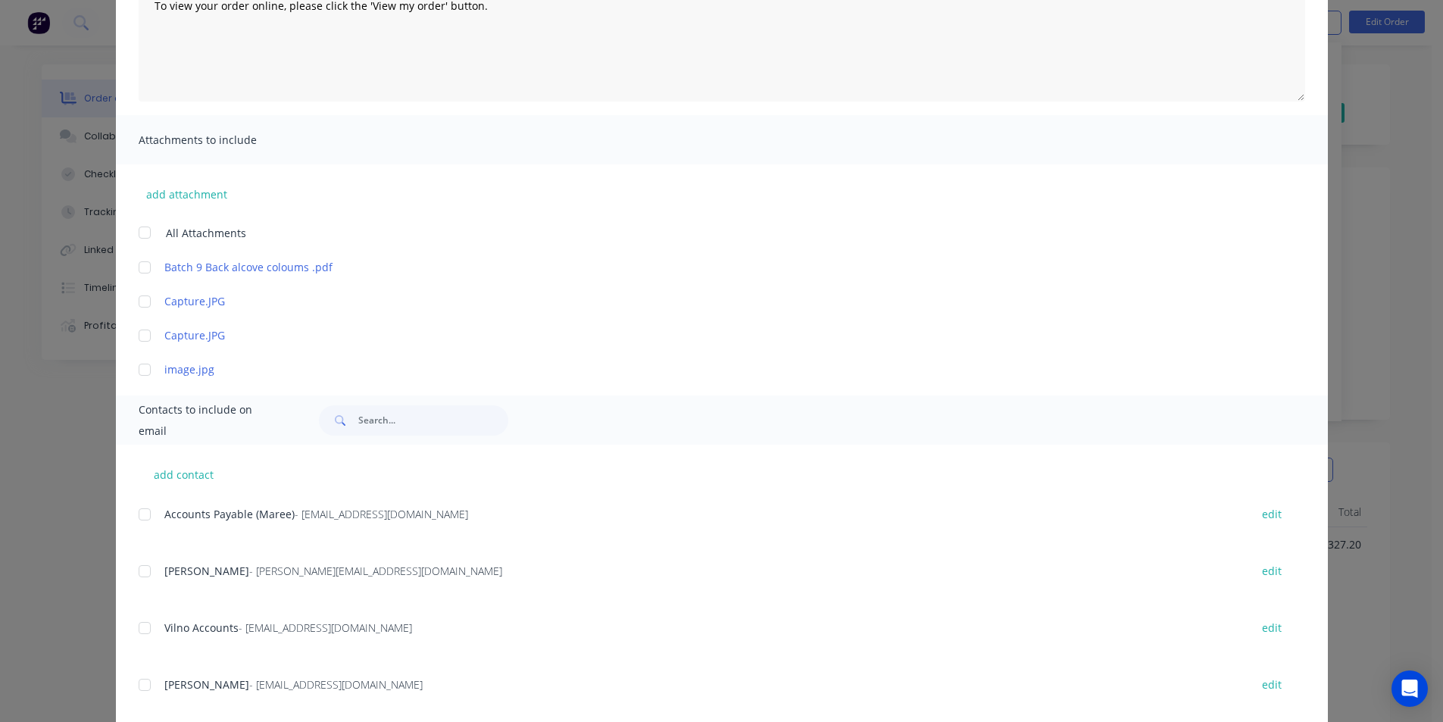
scroll to position [227, 0]
click at [130, 509] on div "add contact Accounts Payable (Maree) - [EMAIL_ADDRESS][DOMAIN_NAME] edit GRAHAM…" at bounding box center [722, 611] width 1212 height 343
click at [146, 509] on div at bounding box center [145, 510] width 30 height 30
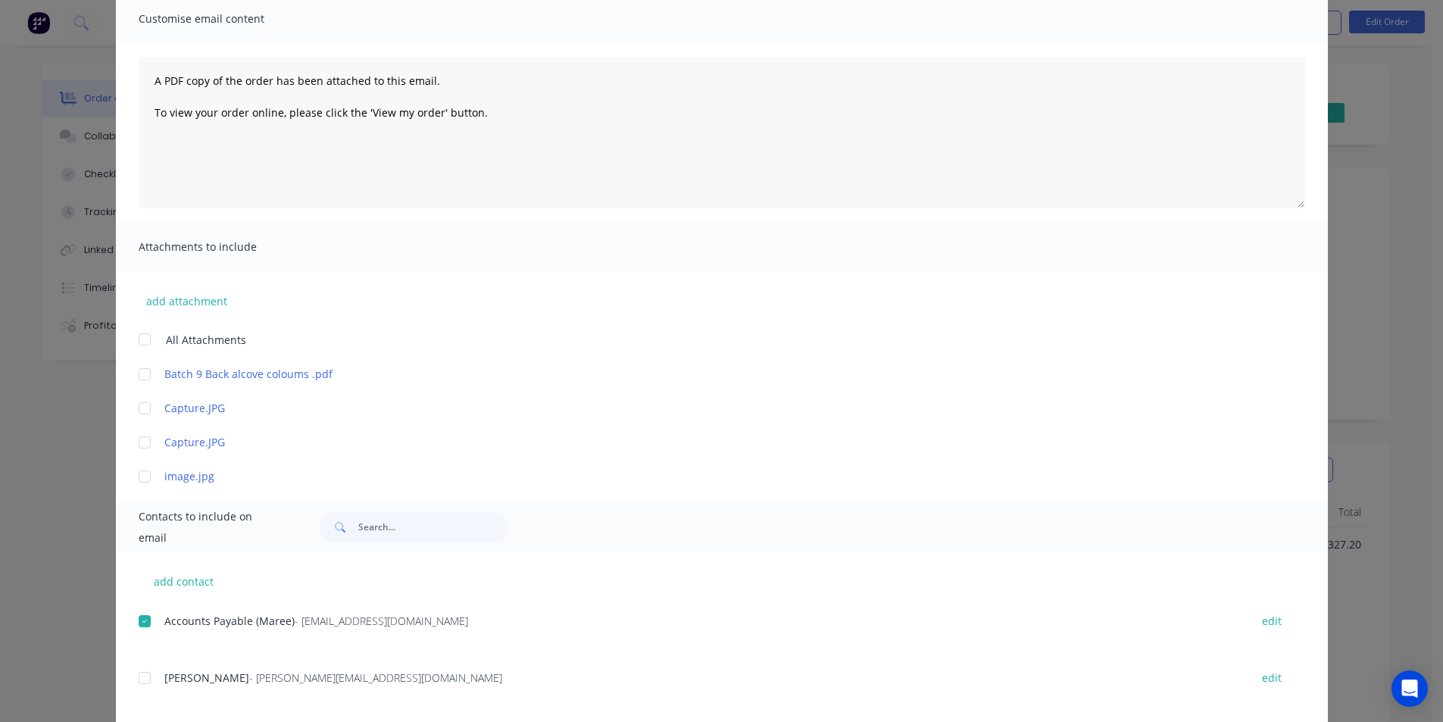
scroll to position [0, 0]
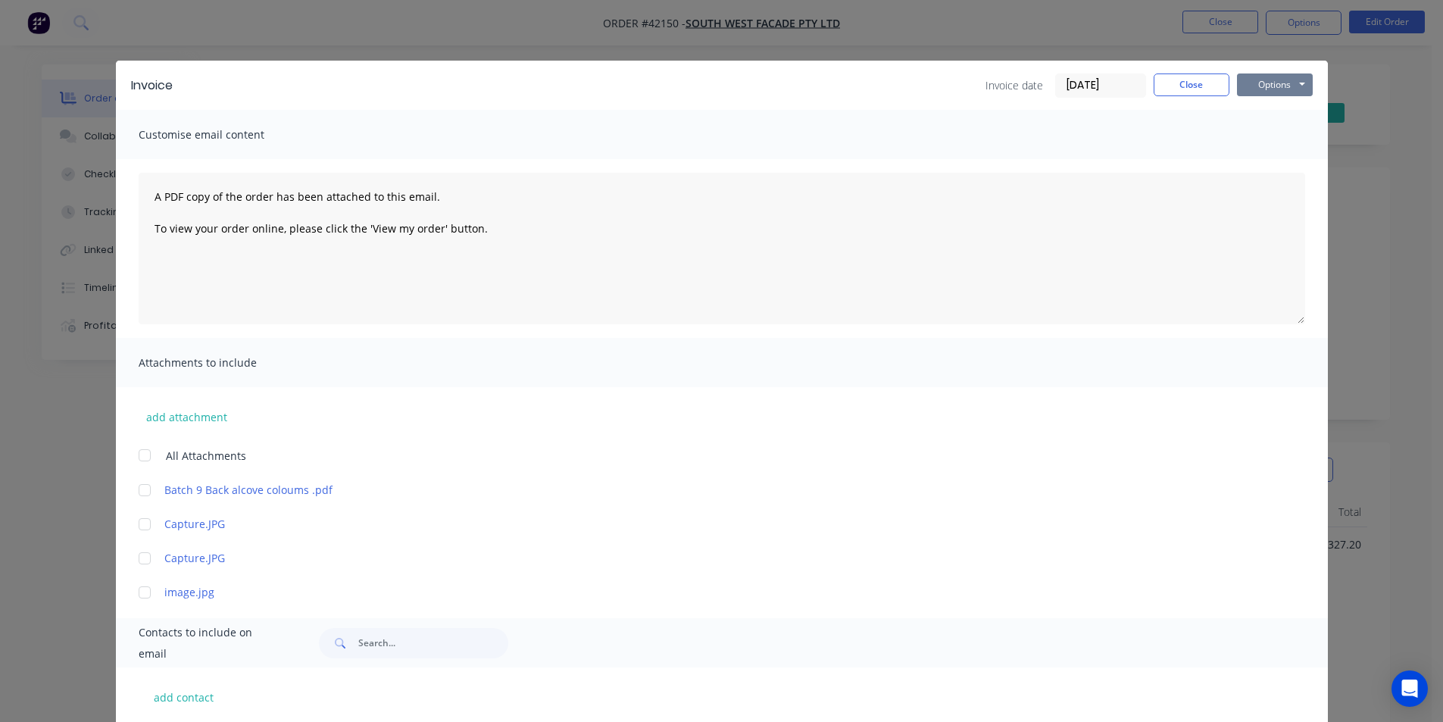
click at [1296, 92] on button "Options" at bounding box center [1275, 84] width 76 height 23
click at [1293, 169] on button "Email" at bounding box center [1285, 161] width 97 height 25
click at [1166, 97] on div "Invoice date [DATE] Close Options Preview Print Email" at bounding box center [1149, 85] width 327 height 24
click at [1175, 89] on button "Close" at bounding box center [1192, 84] width 76 height 23
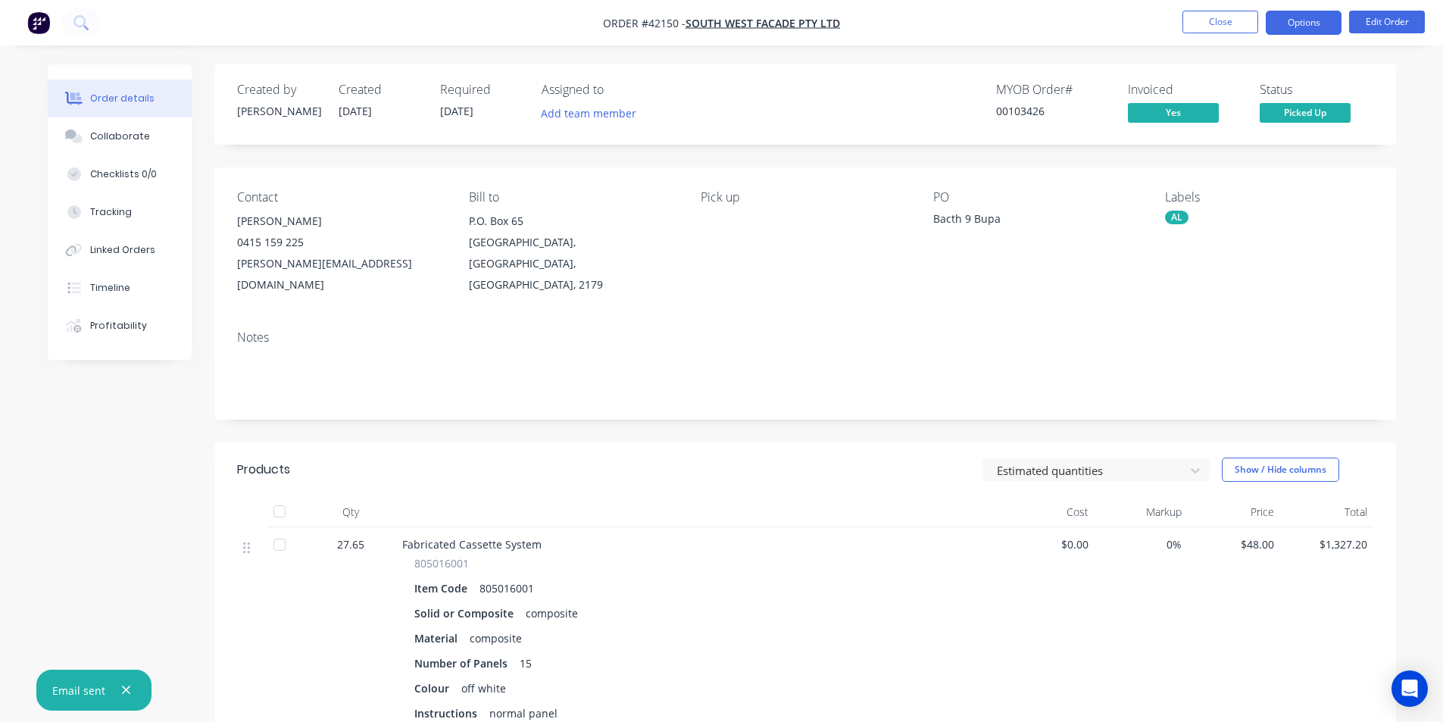
click at [1314, 17] on button "Options" at bounding box center [1304, 23] width 76 height 24
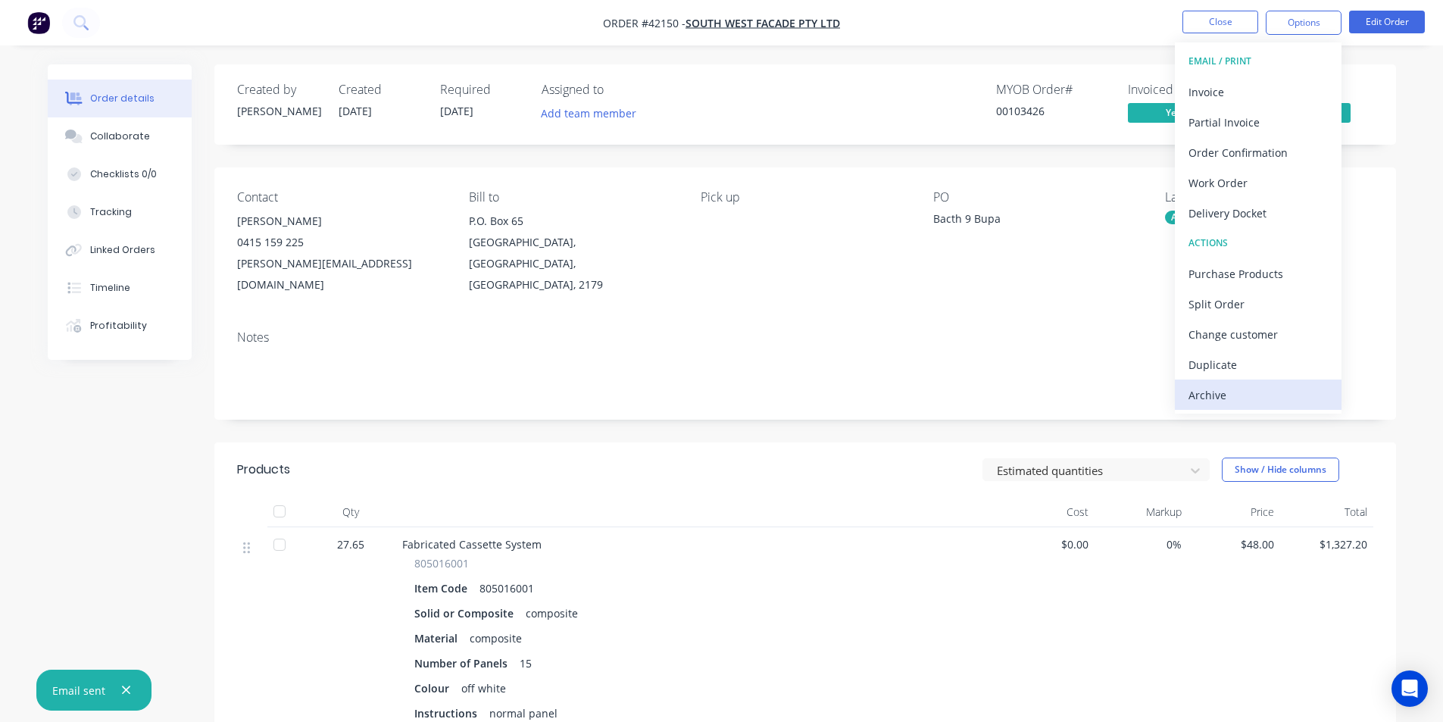
drag, startPoint x: 1238, startPoint y: 395, endPoint x: 1230, endPoint y: 364, distance: 32.0
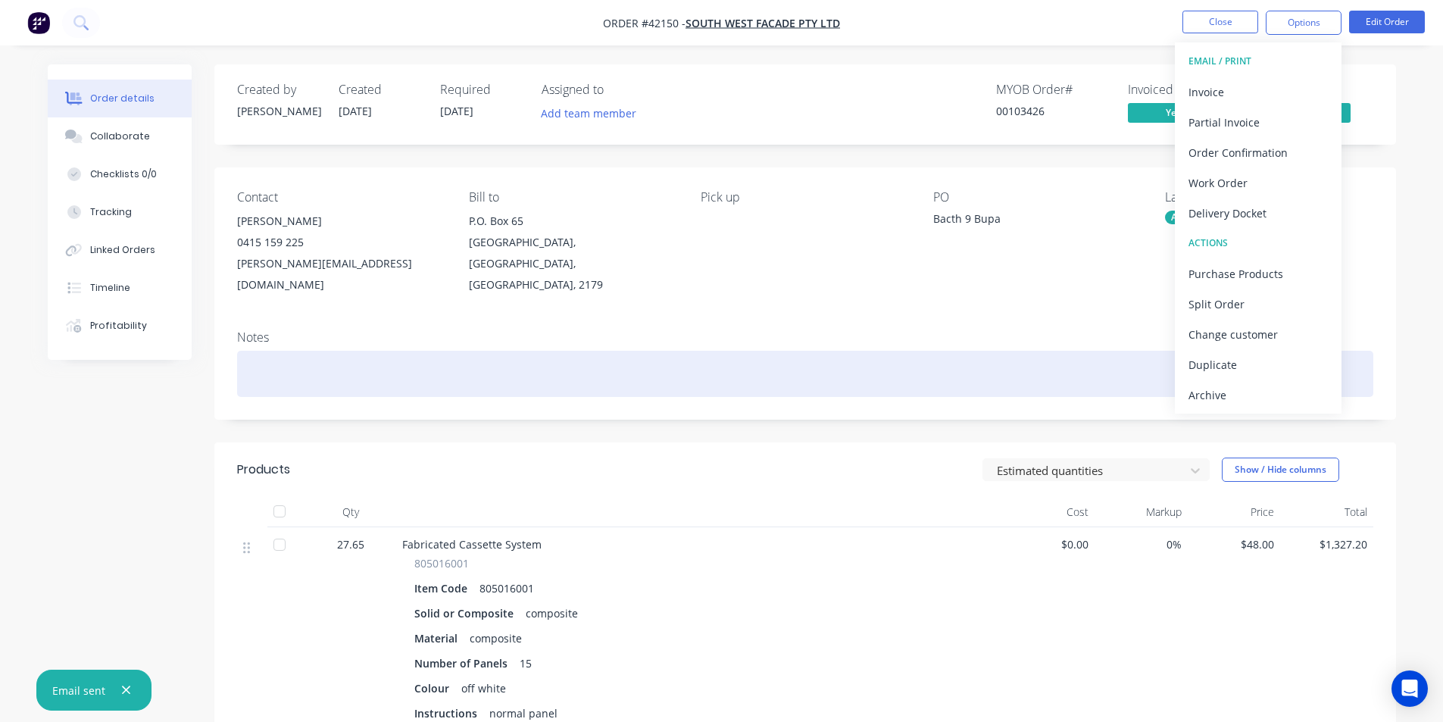
click at [1235, 383] on button "Archive" at bounding box center [1258, 395] width 167 height 30
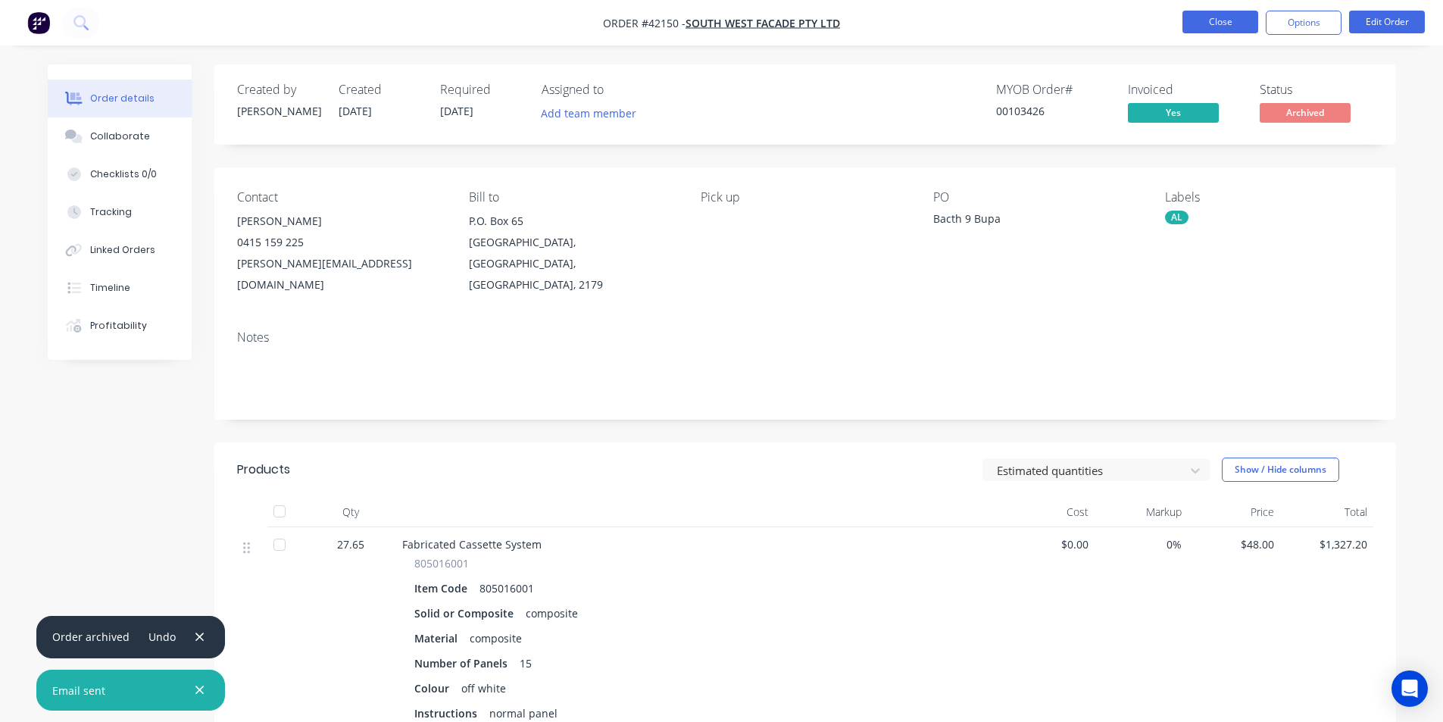
click at [1212, 11] on button "Close" at bounding box center [1221, 22] width 76 height 23
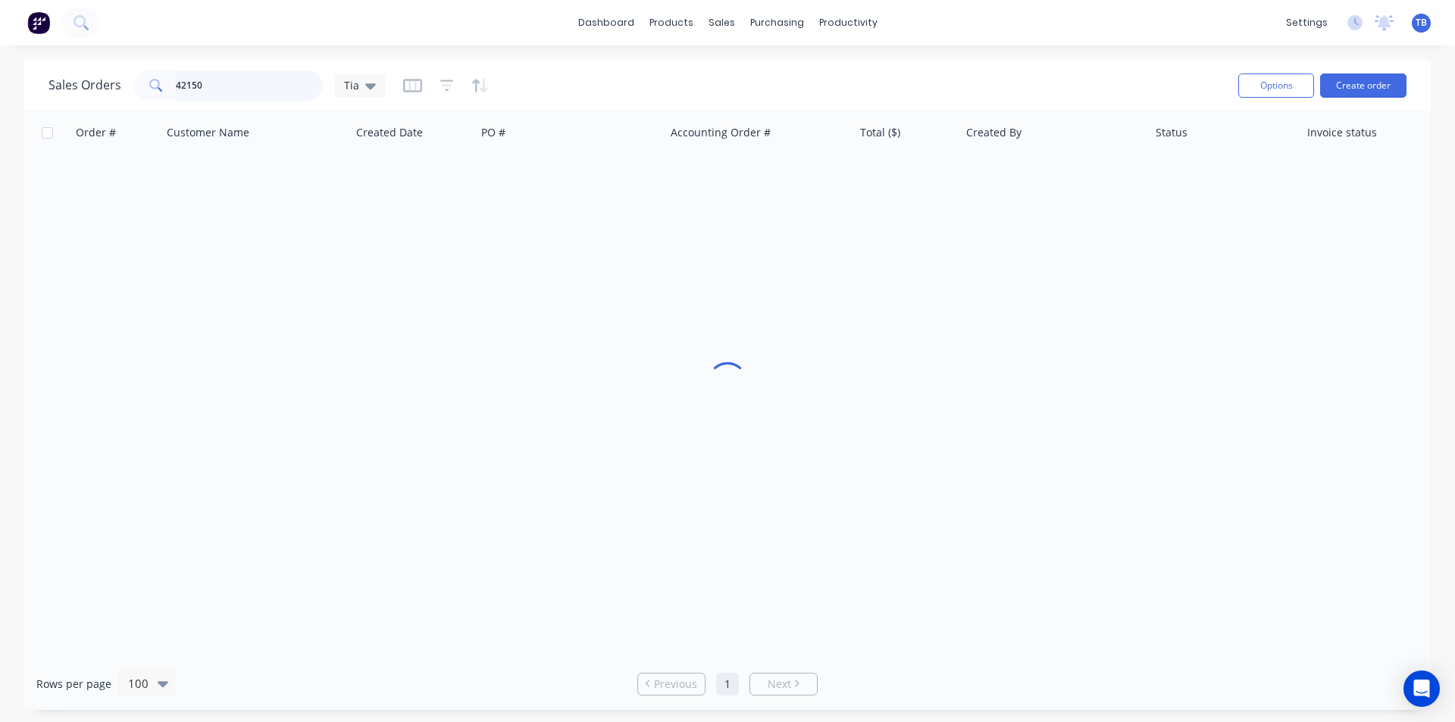
drag, startPoint x: 219, startPoint y: 89, endPoint x: 77, endPoint y: 66, distance: 144.2
click at [77, 66] on div "Sales Orders 42150 Tia Options Create order" at bounding box center [727, 85] width 1406 height 49
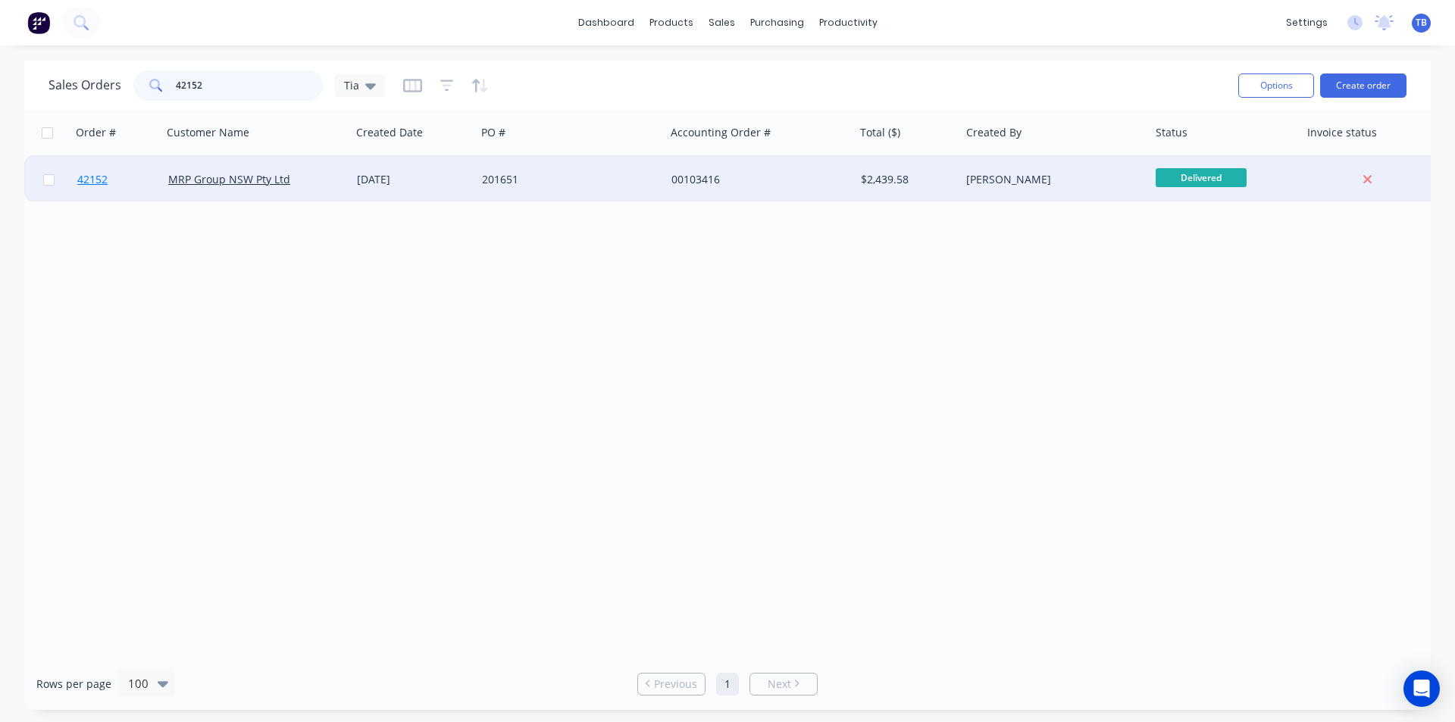
type input "42152"
click at [78, 177] on span "42152" at bounding box center [92, 179] width 30 height 15
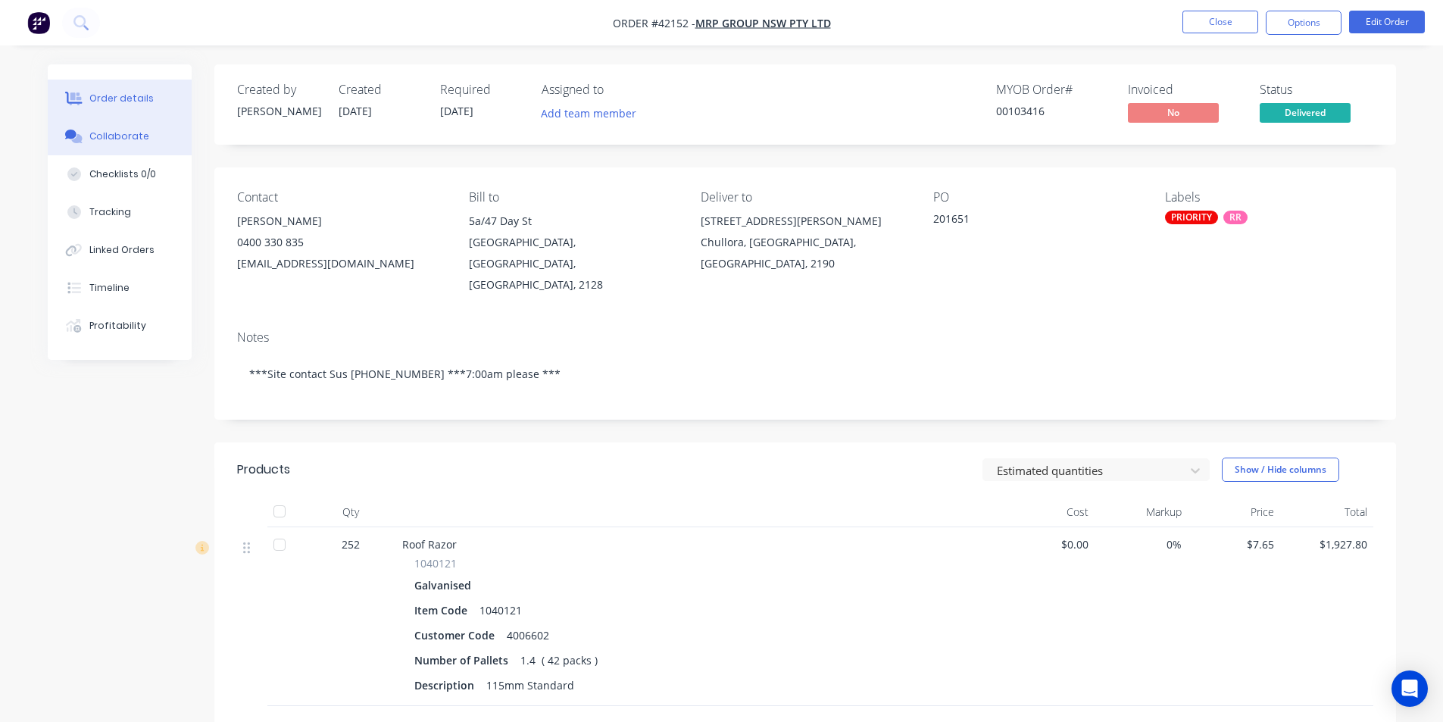
click at [136, 123] on button "Collaborate" at bounding box center [120, 136] width 144 height 38
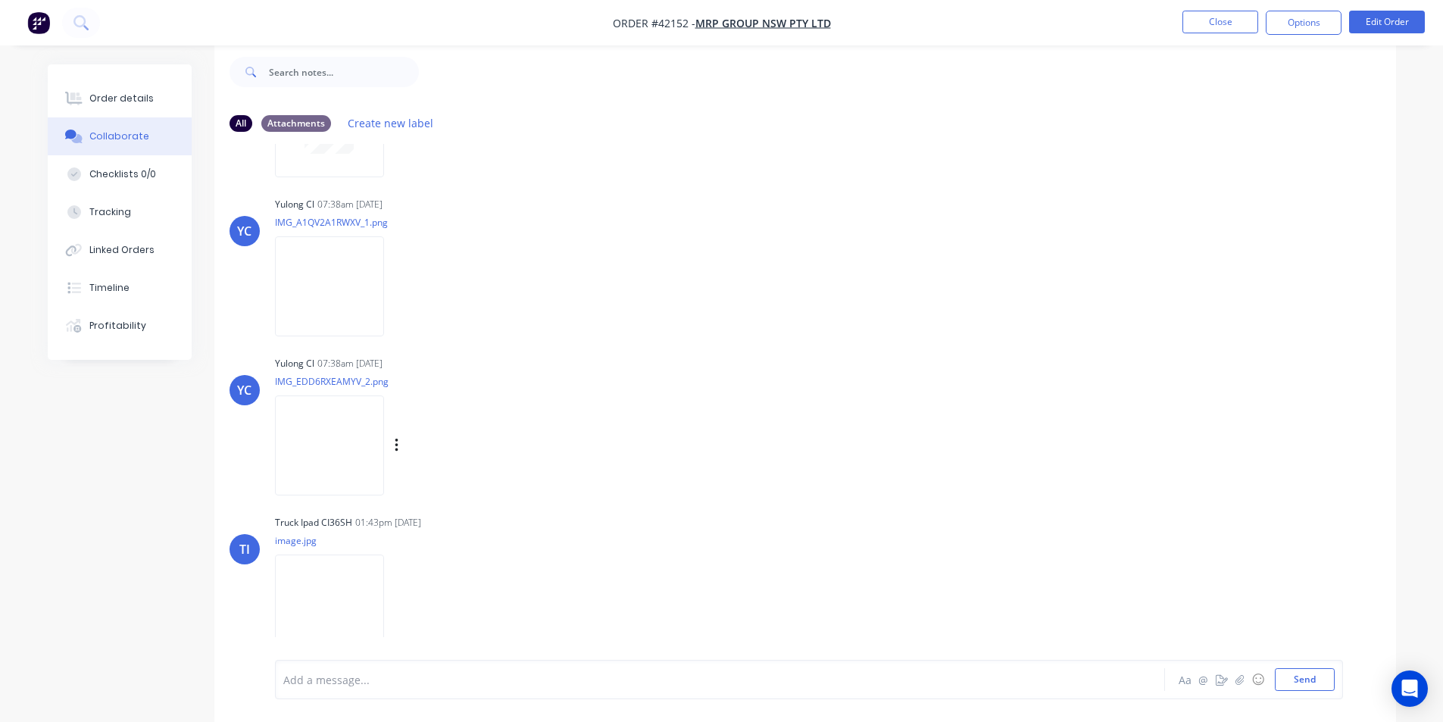
scroll to position [157, 0]
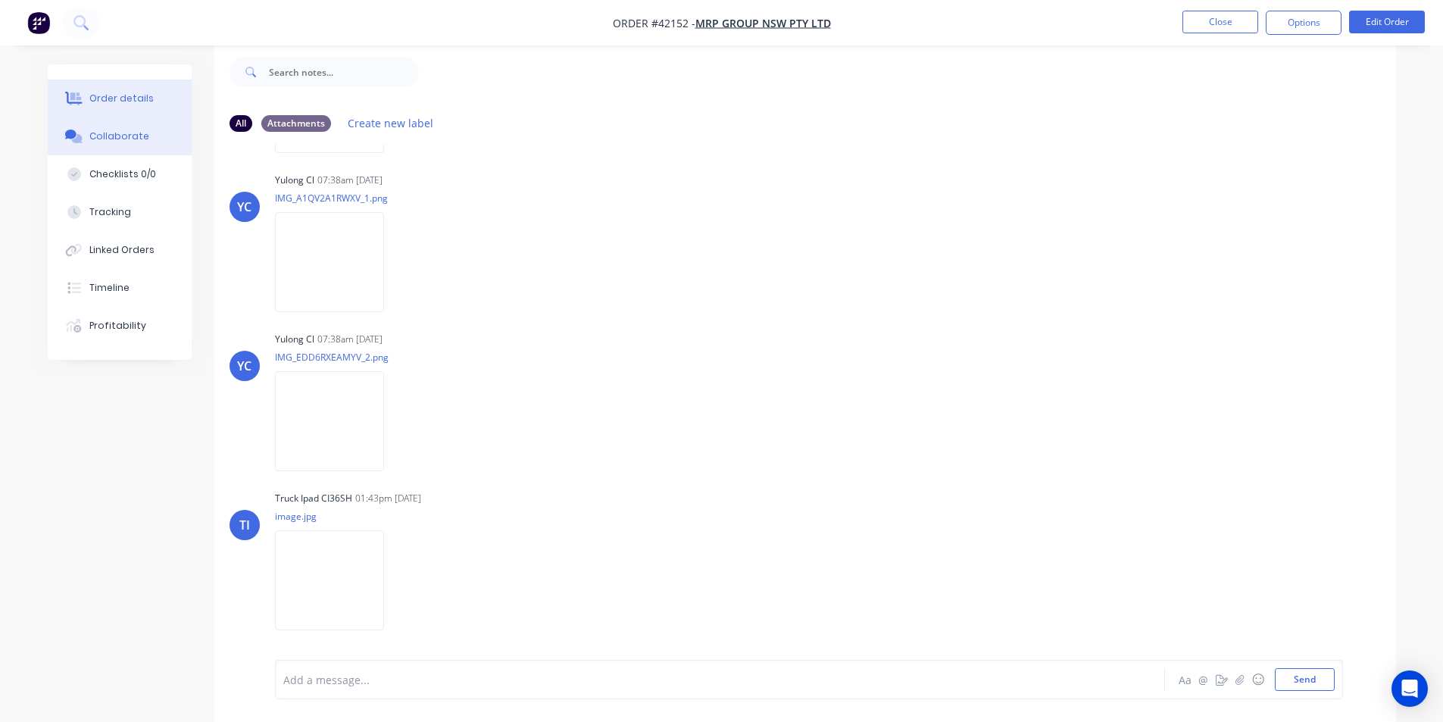
click at [133, 106] on button "Order details" at bounding box center [120, 99] width 144 height 38
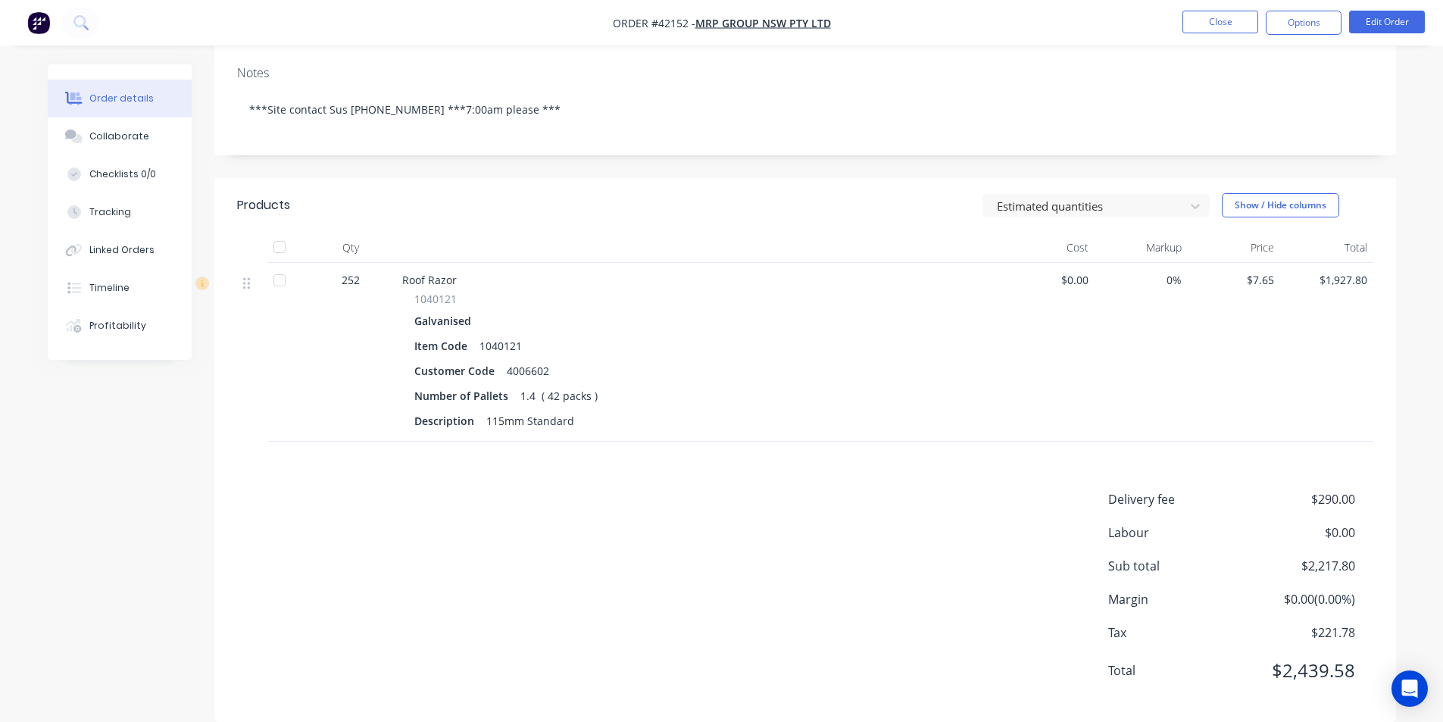
scroll to position [266, 0]
click at [1299, 27] on button "Options" at bounding box center [1304, 23] width 76 height 24
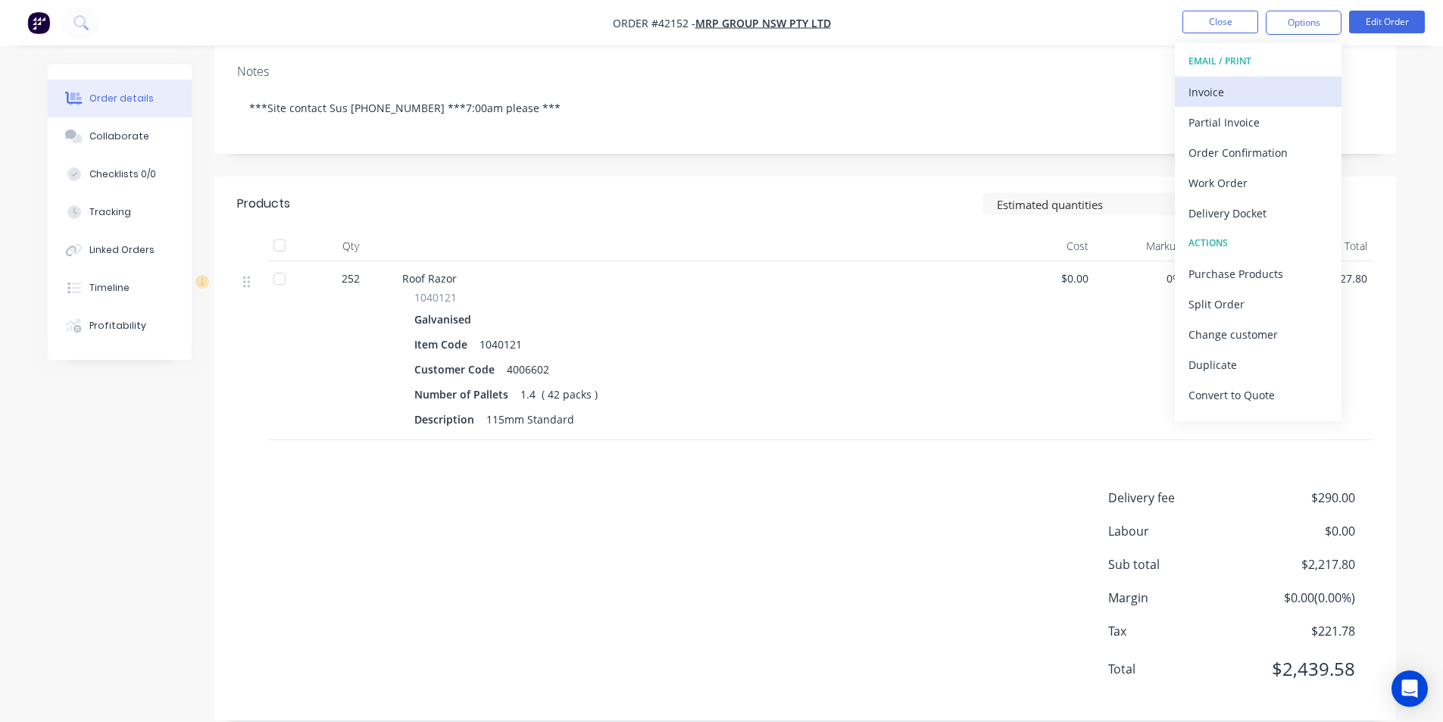
click at [1269, 93] on div "Invoice" at bounding box center [1258, 92] width 139 height 22
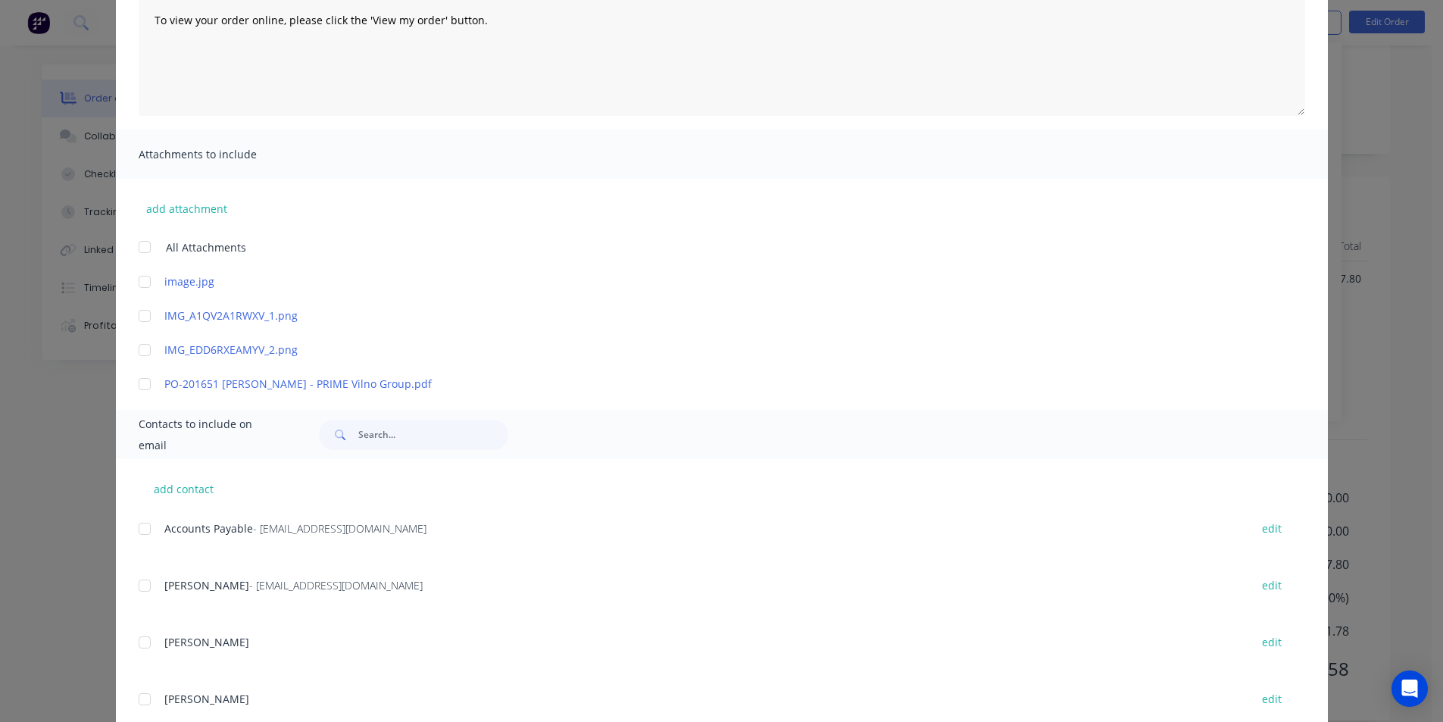
scroll to position [227, 0]
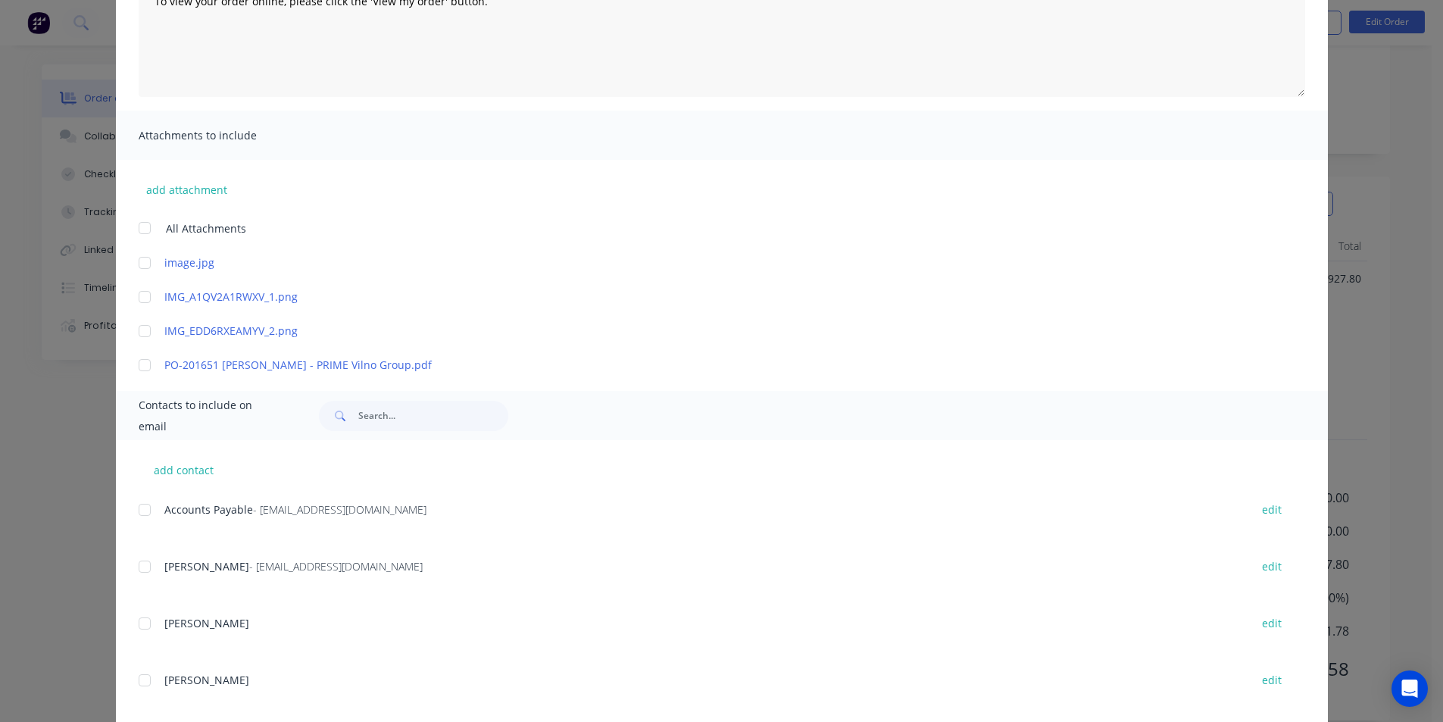
click at [145, 507] on div at bounding box center [145, 510] width 30 height 30
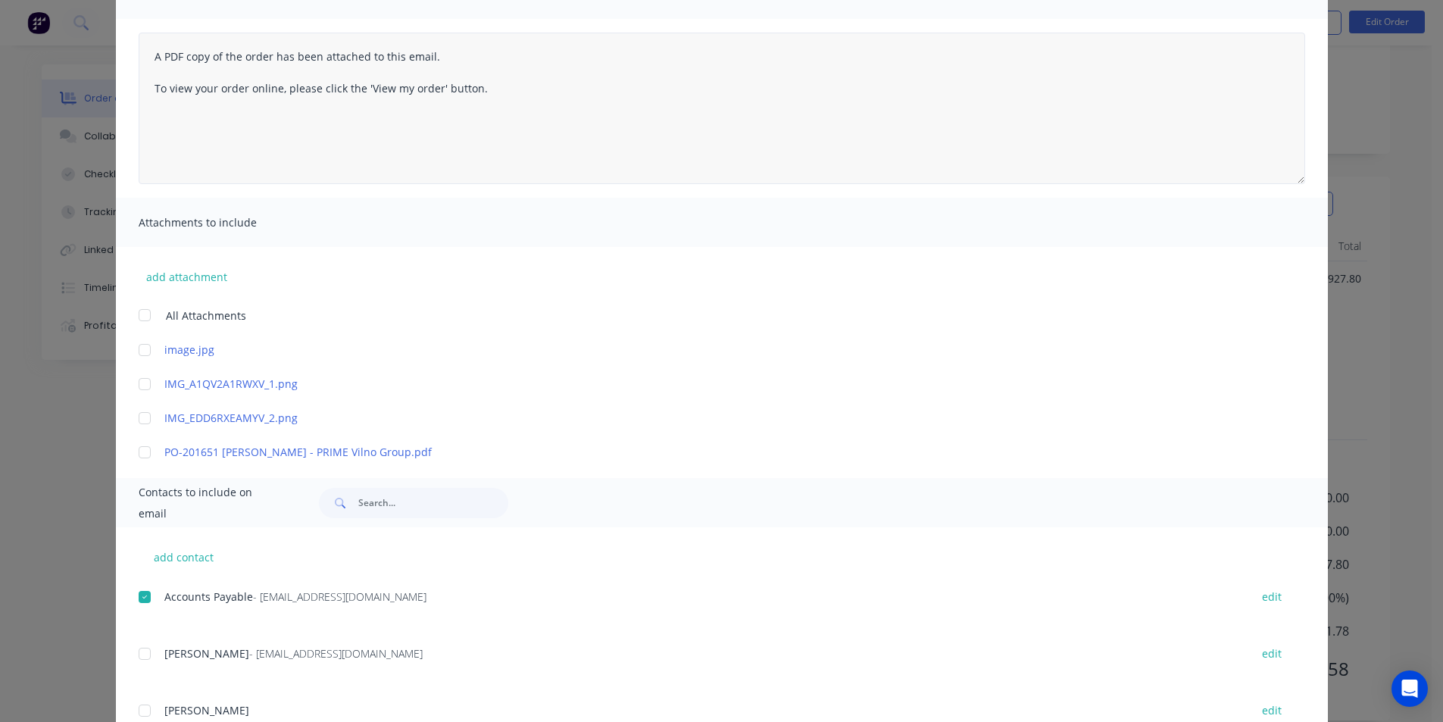
scroll to position [0, 0]
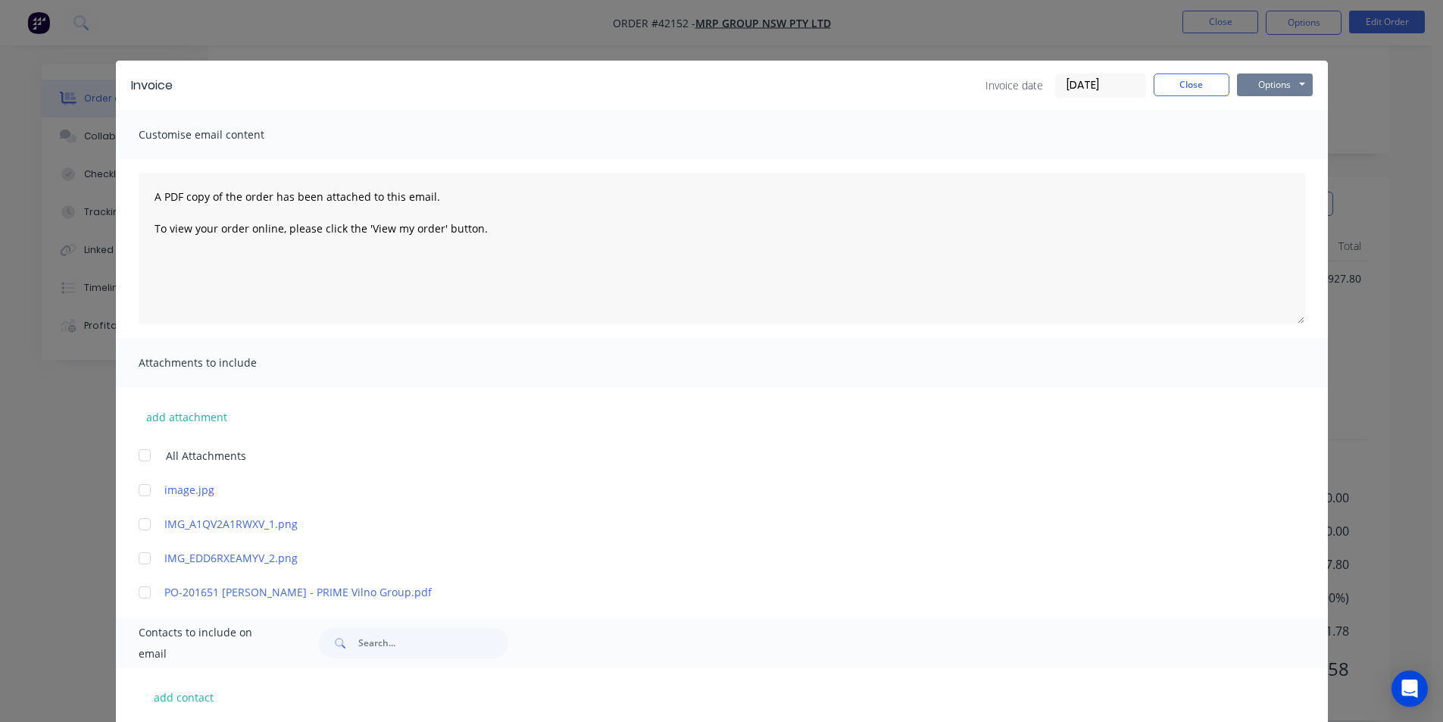
click at [1244, 87] on button "Options" at bounding box center [1275, 84] width 76 height 23
click at [1249, 160] on button "Email" at bounding box center [1285, 161] width 97 height 25
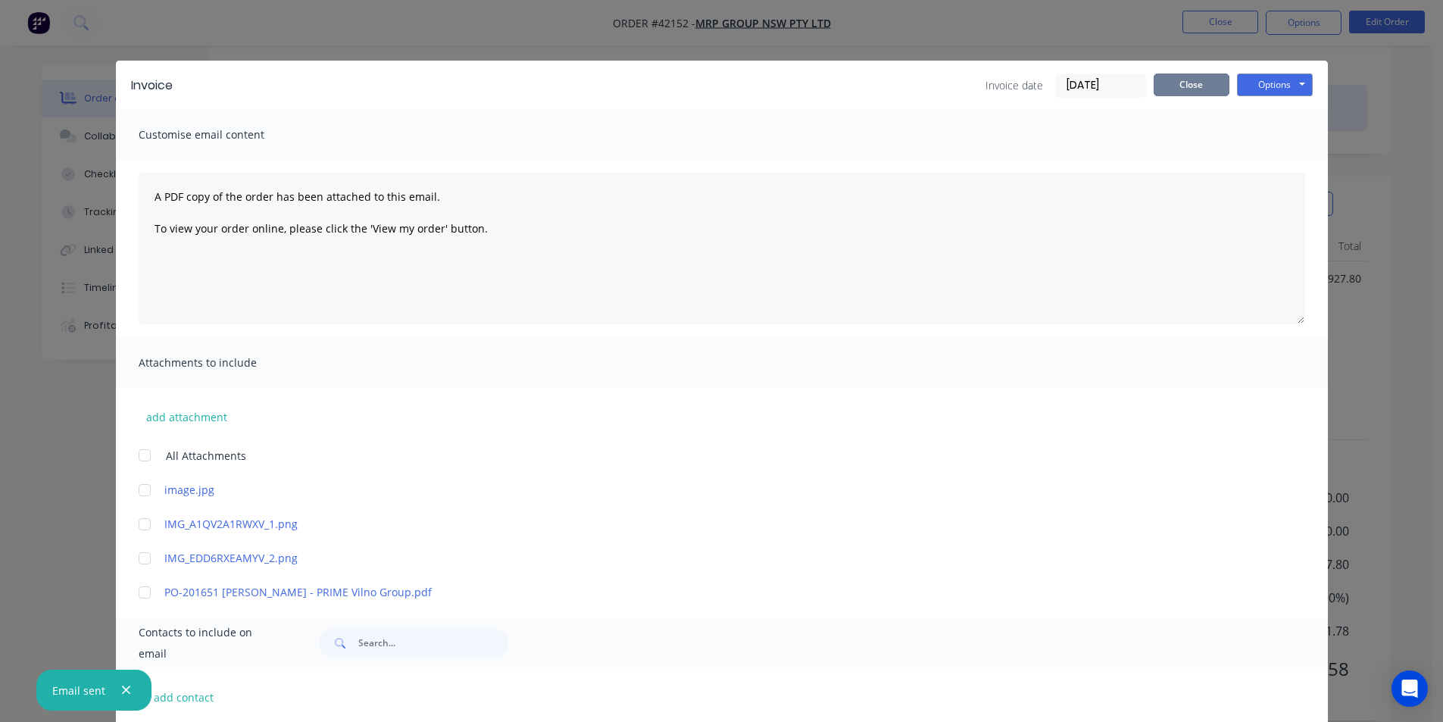
click at [1186, 92] on button "Close" at bounding box center [1192, 84] width 76 height 23
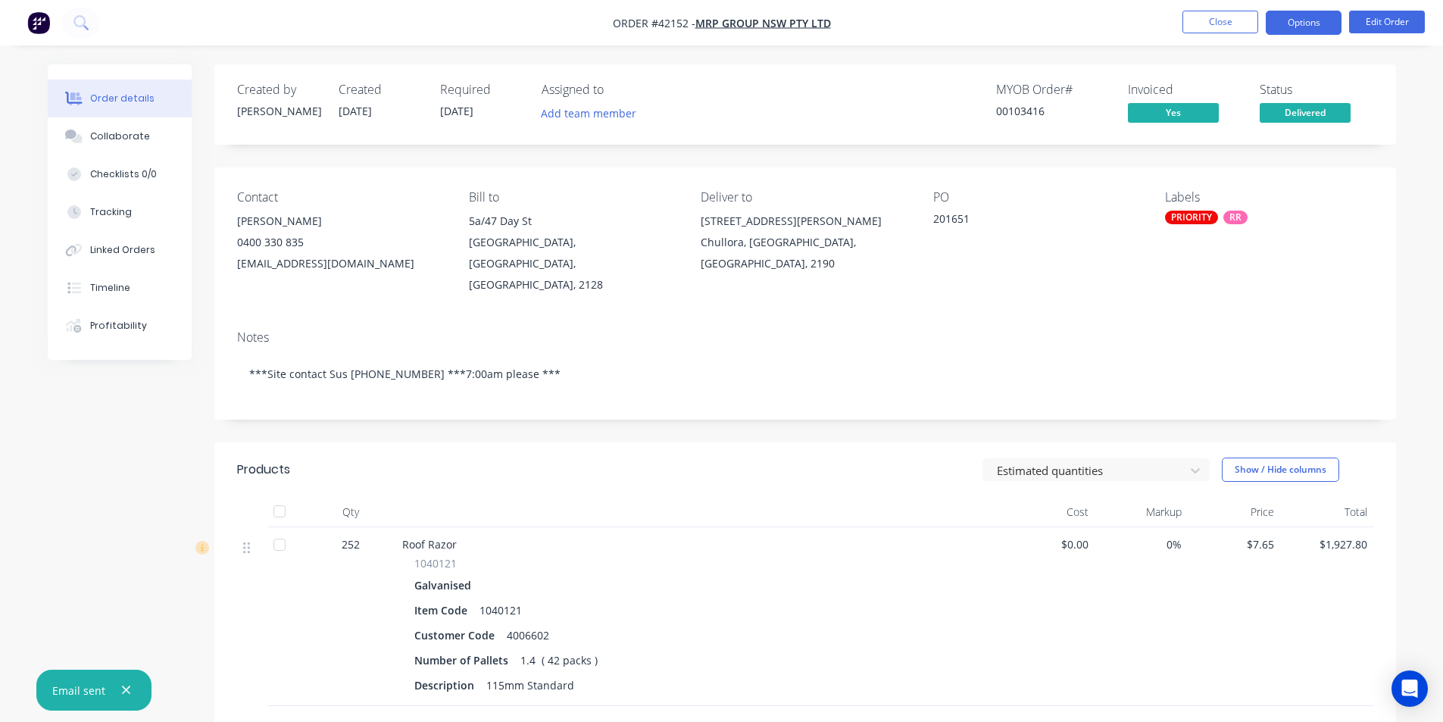
click at [1318, 23] on button "Options" at bounding box center [1304, 23] width 76 height 24
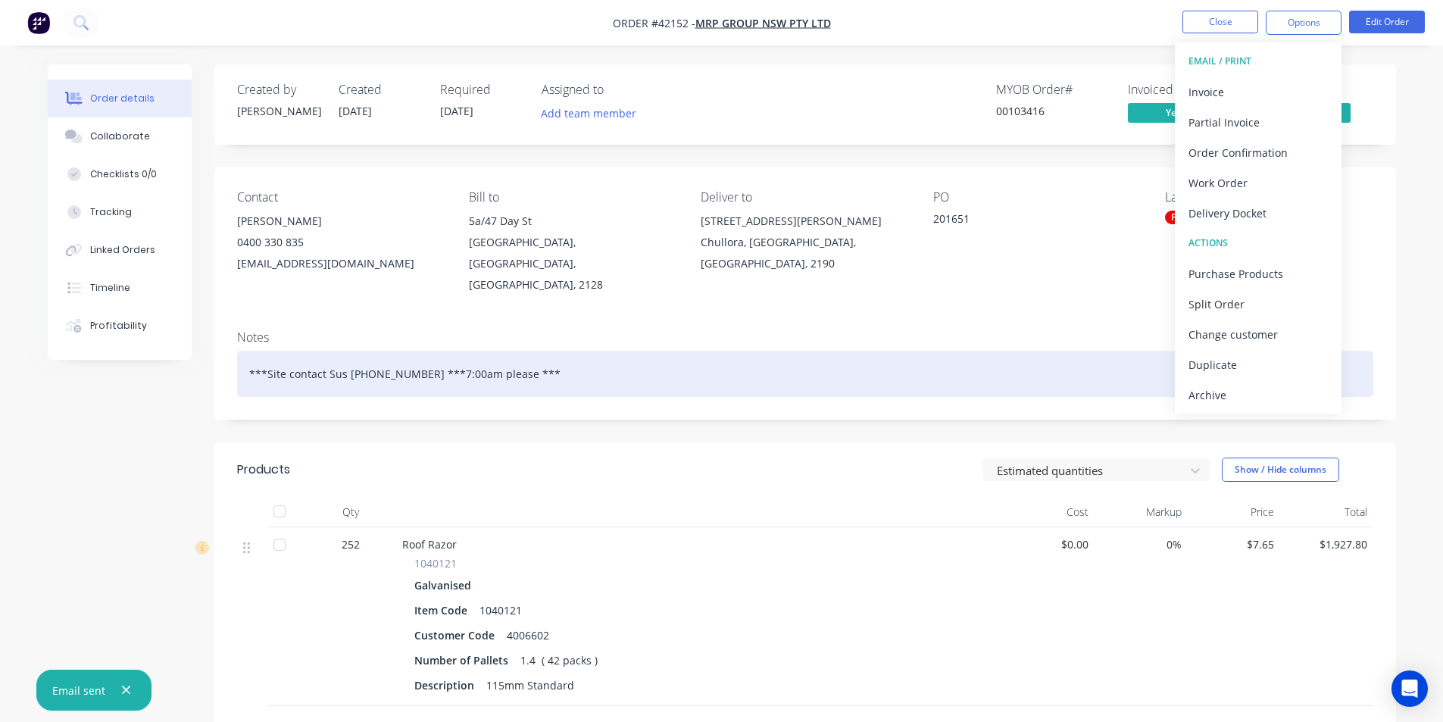
drag, startPoint x: 1246, startPoint y: 386, endPoint x: 1236, endPoint y: 336, distance: 51.1
click at [1245, 386] on div "Archive" at bounding box center [1258, 395] width 139 height 22
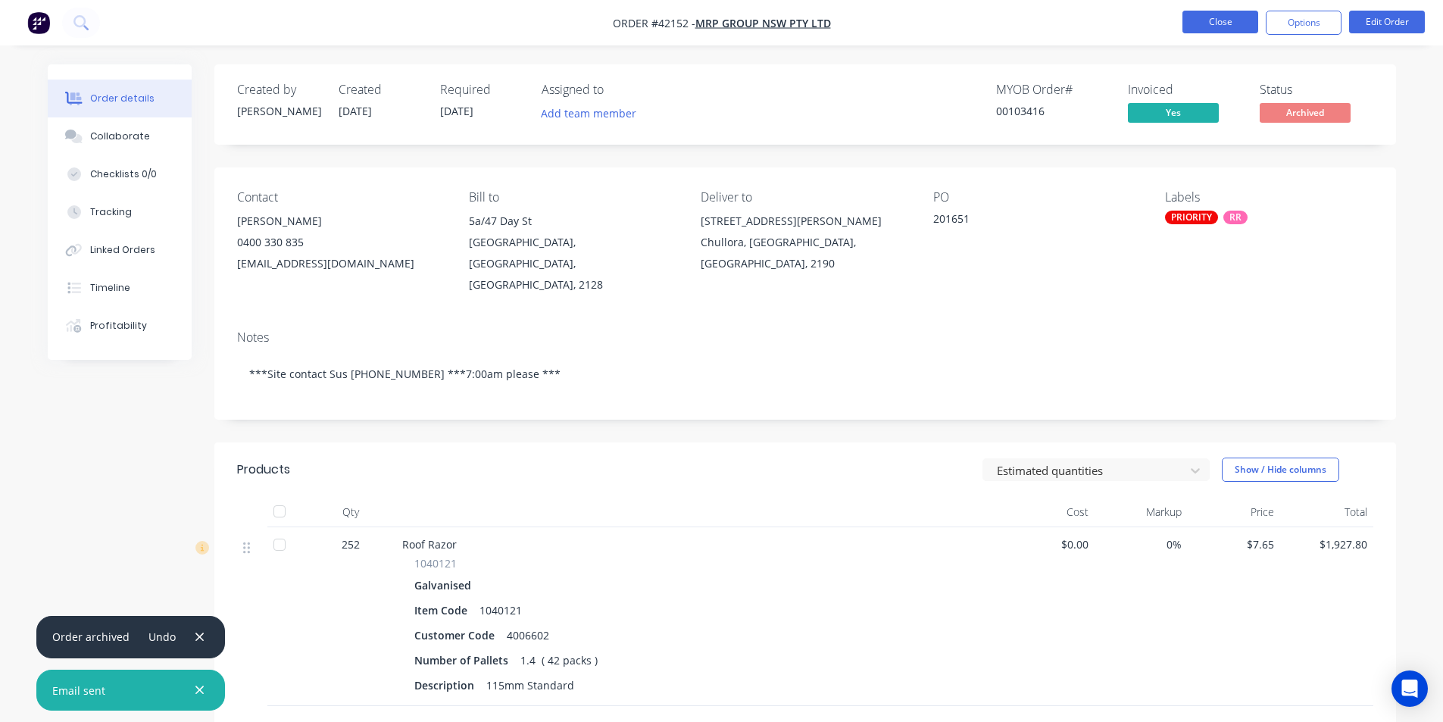
click at [1229, 17] on button "Close" at bounding box center [1221, 22] width 76 height 23
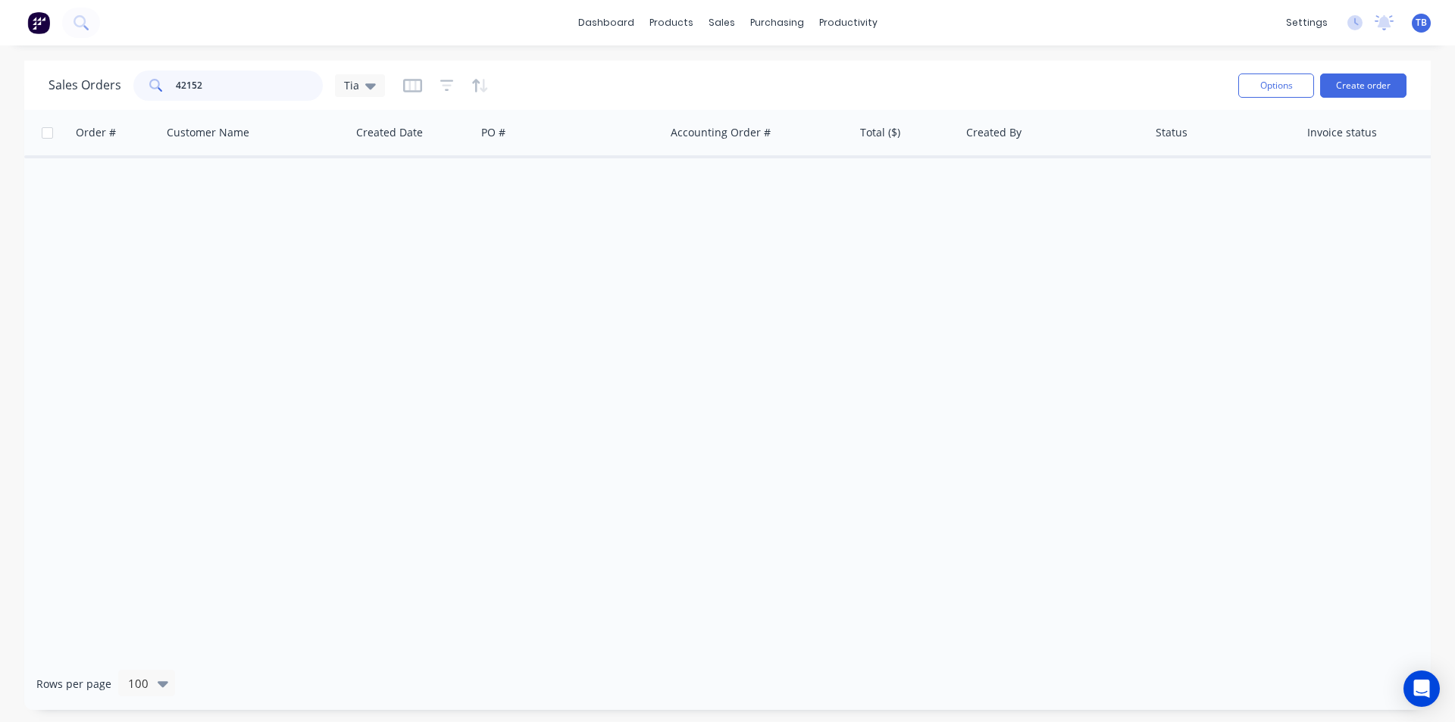
drag, startPoint x: 242, startPoint y: 84, endPoint x: 0, endPoint y: 92, distance: 241.8
click at [0, 92] on div "Sales Orders 42152 Tia Options Create order Order # Customer Name Created Date …" at bounding box center [727, 385] width 1455 height 649
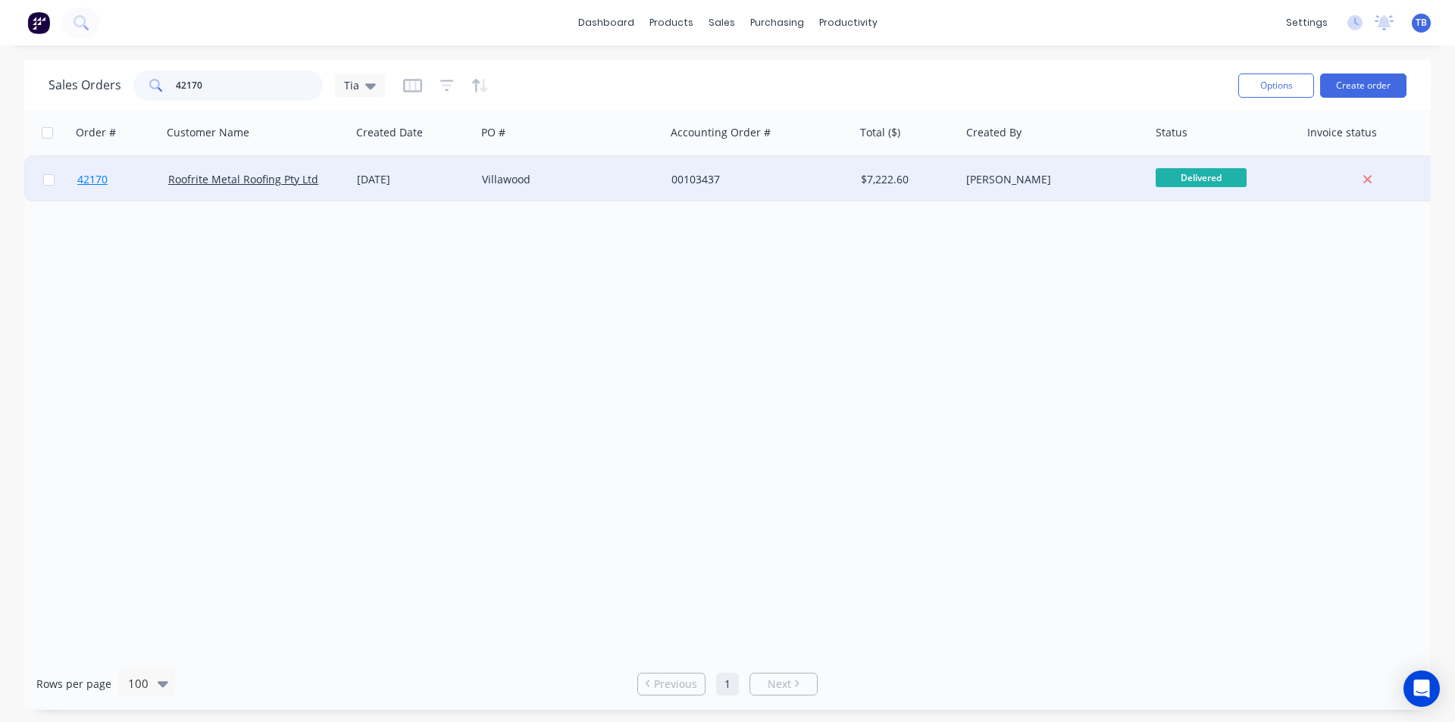
type input "42170"
click at [91, 177] on span "42170" at bounding box center [92, 179] width 30 height 15
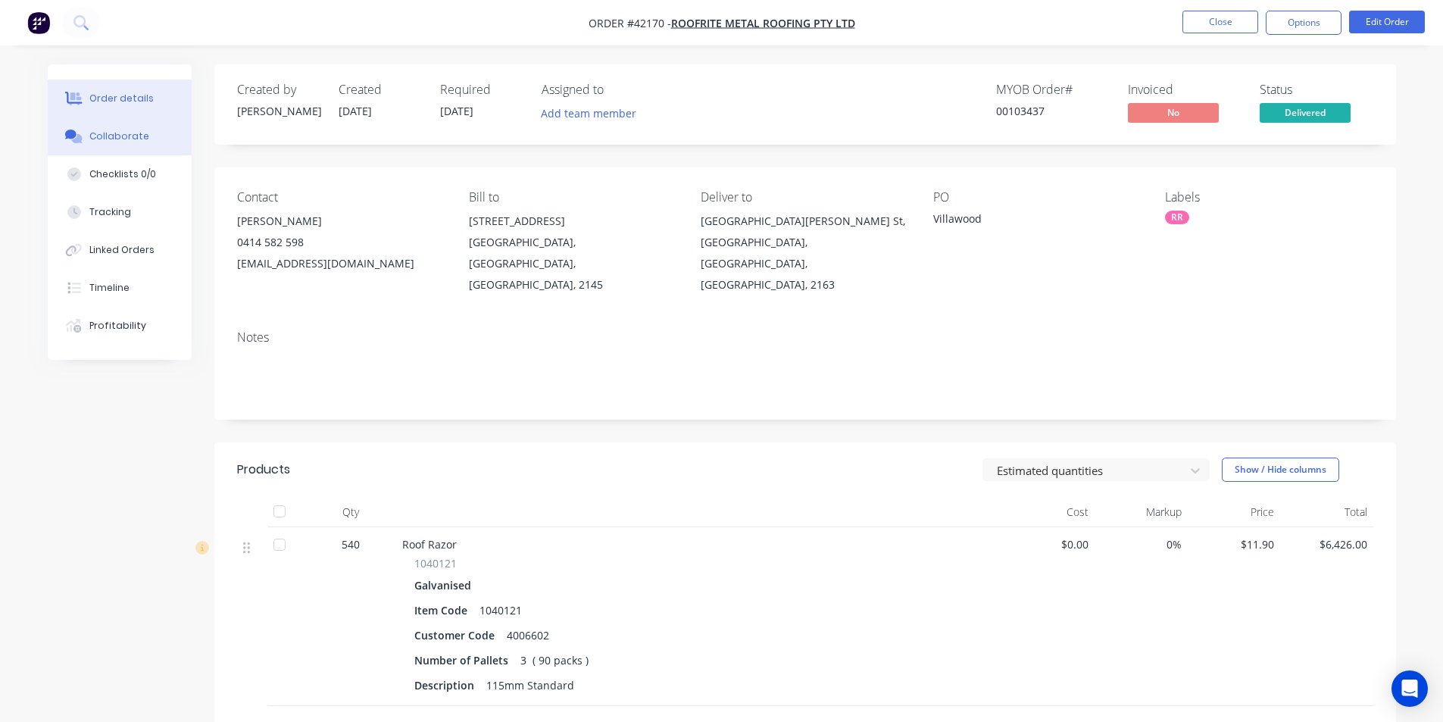
click at [171, 132] on button "Collaborate" at bounding box center [120, 136] width 144 height 38
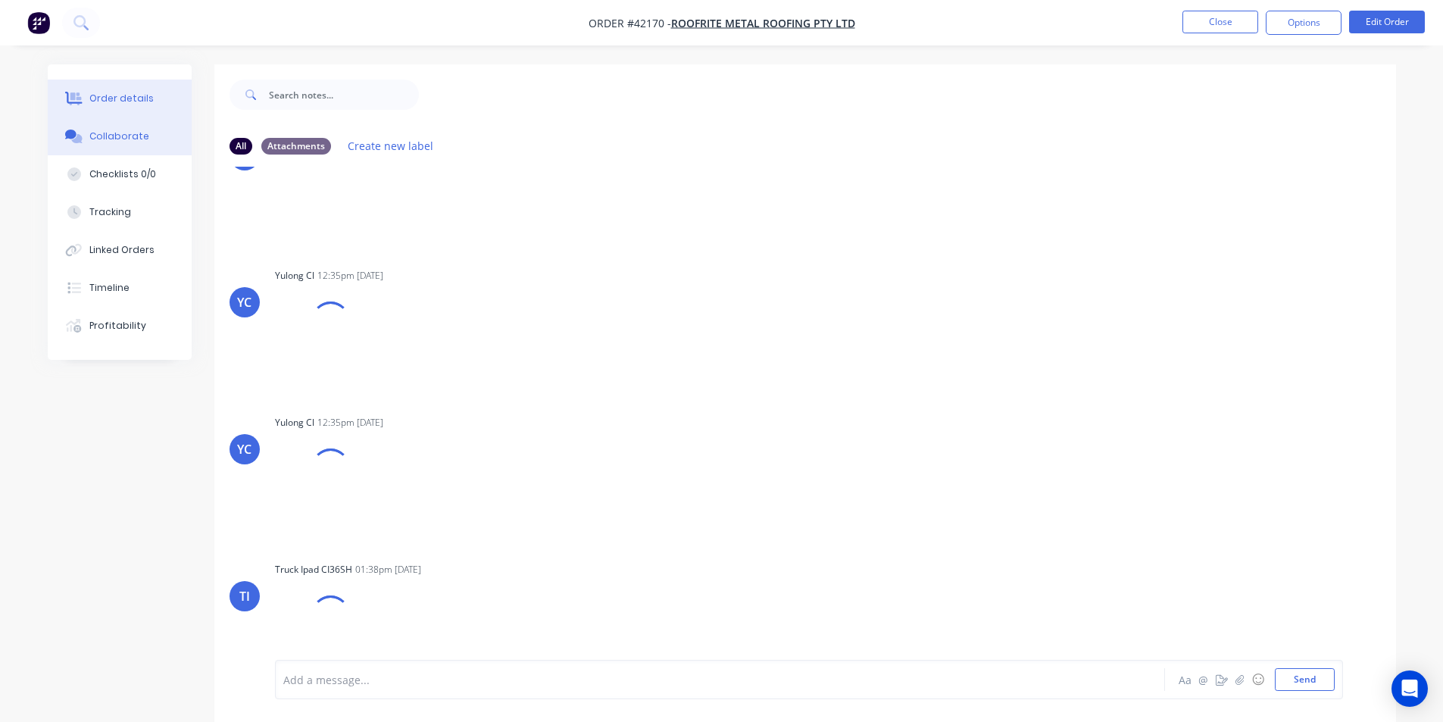
scroll to position [708, 0]
click at [131, 105] on div "Order details" at bounding box center [121, 99] width 64 height 14
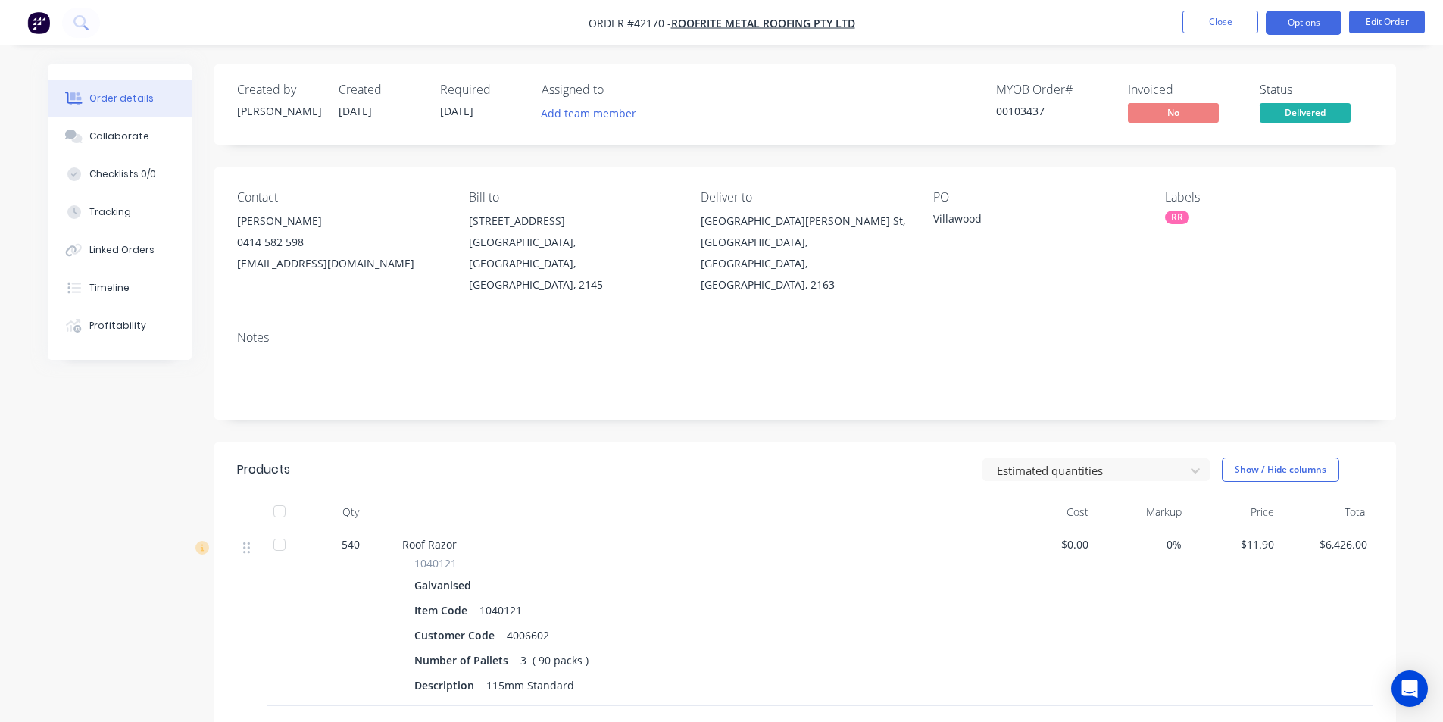
click at [1305, 25] on button "Options" at bounding box center [1304, 23] width 76 height 24
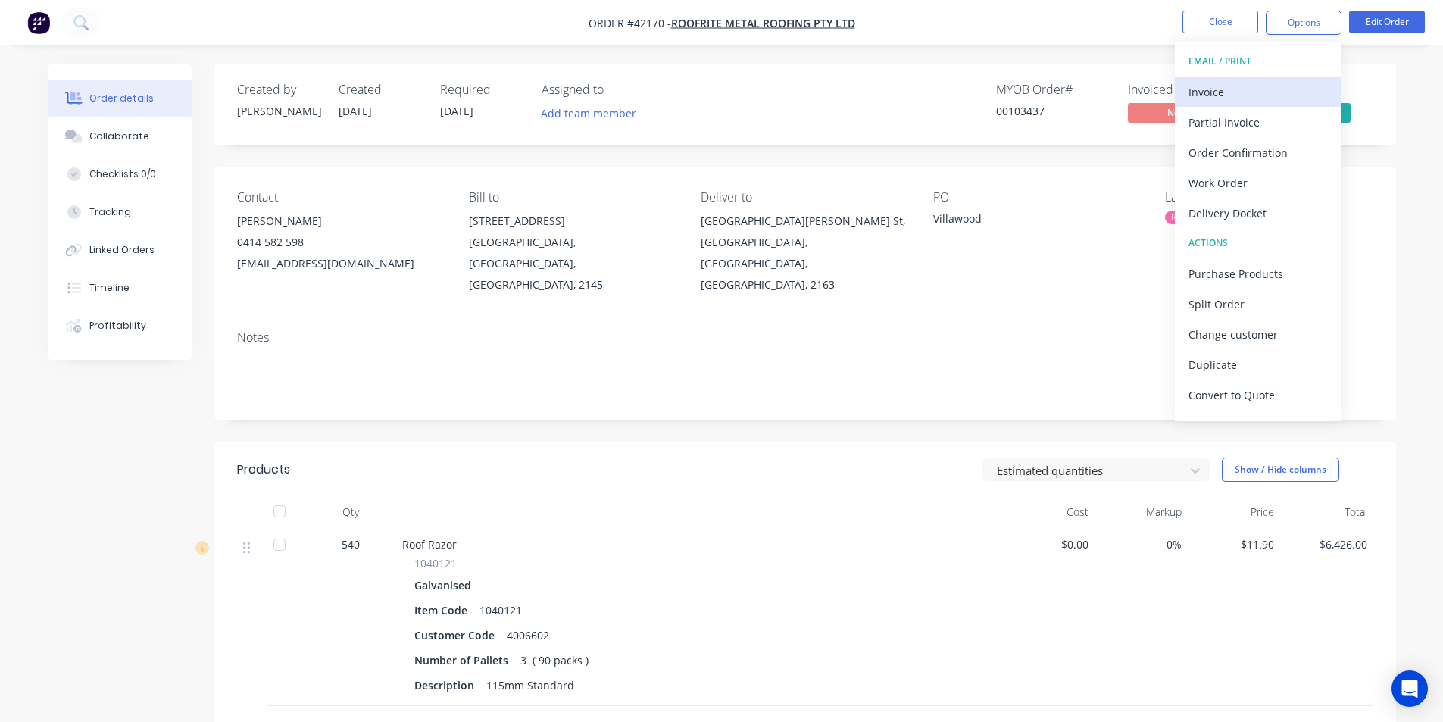
click at [1241, 94] on div "Invoice" at bounding box center [1258, 92] width 139 height 22
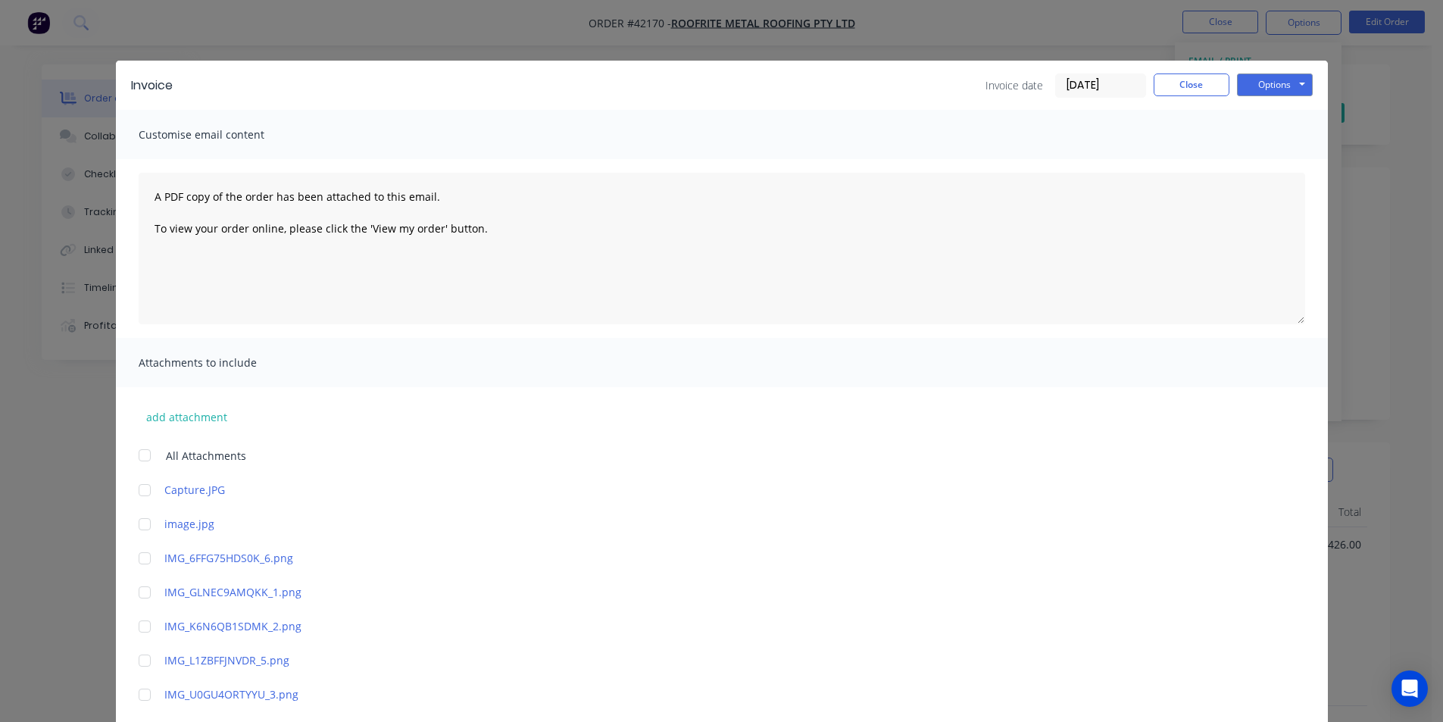
scroll to position [219, 0]
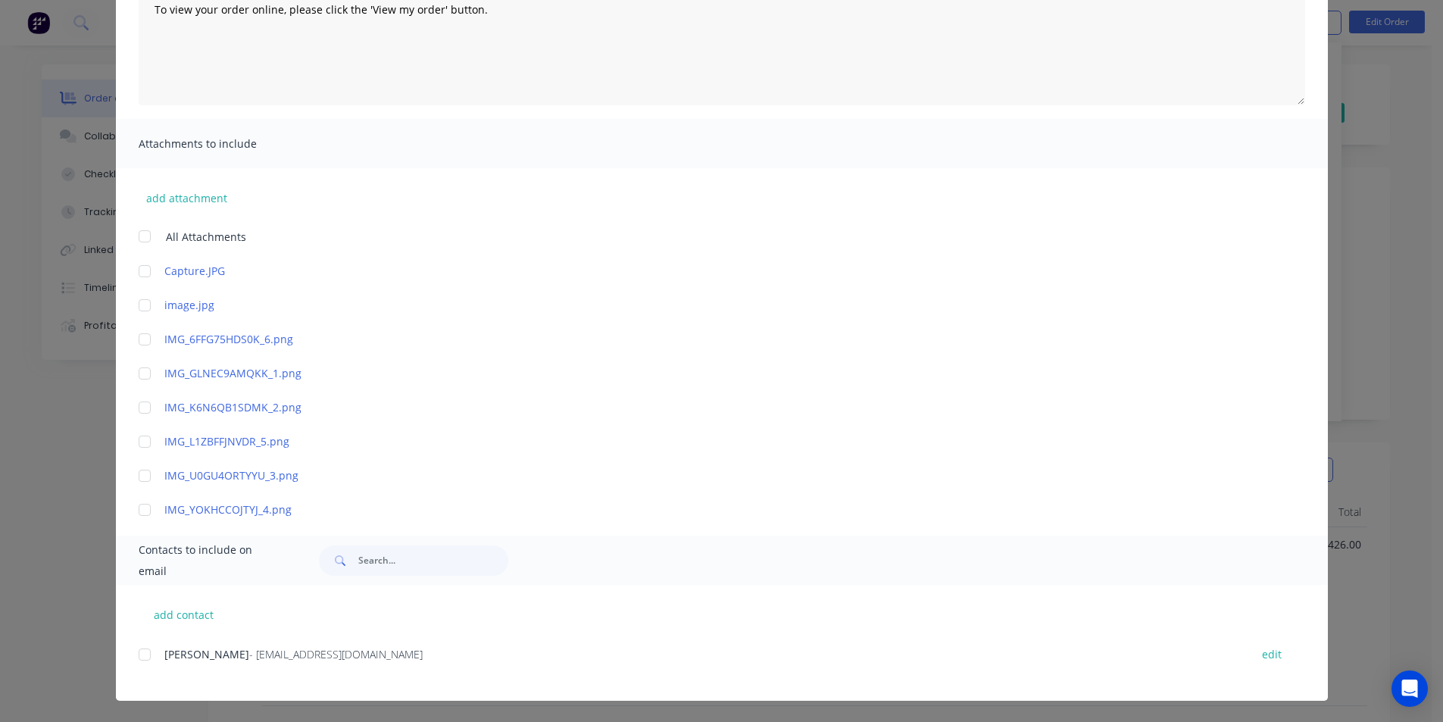
click at [141, 649] on div at bounding box center [145, 654] width 30 height 30
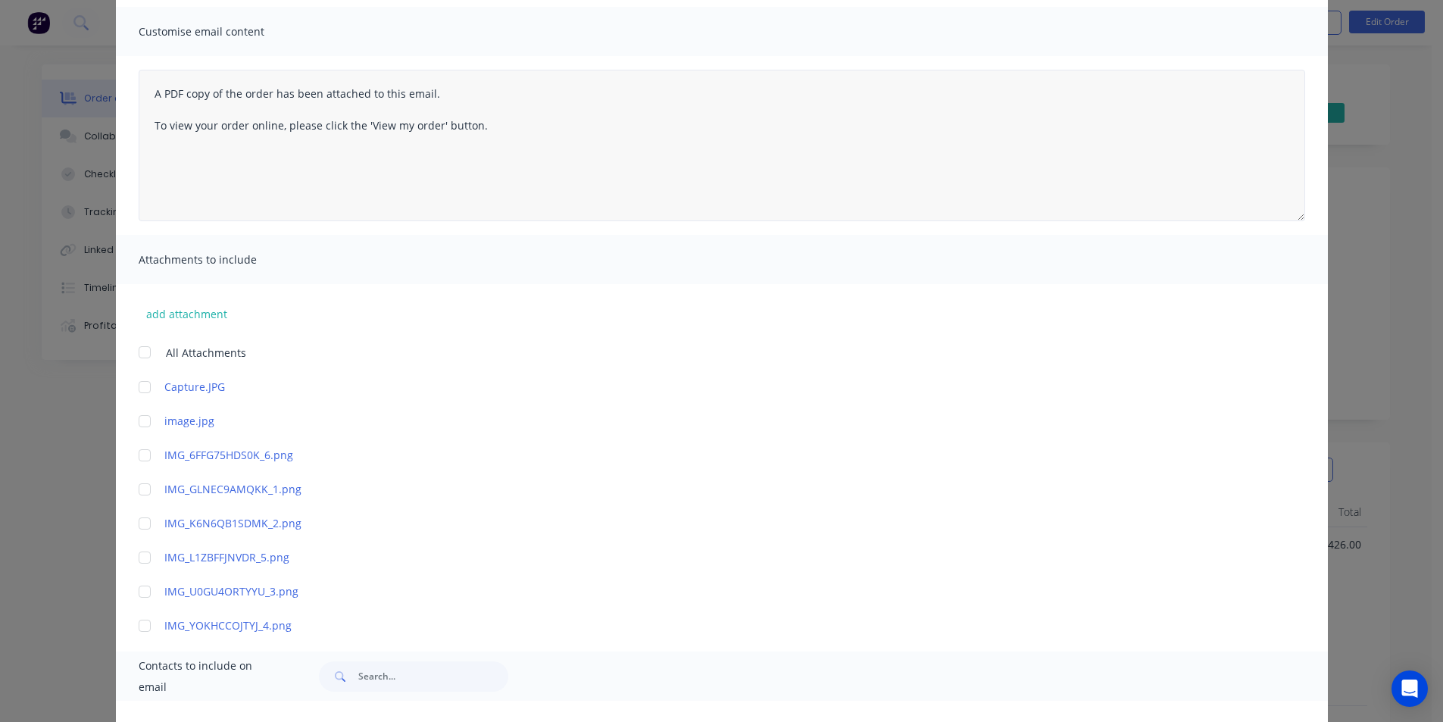
scroll to position [0, 0]
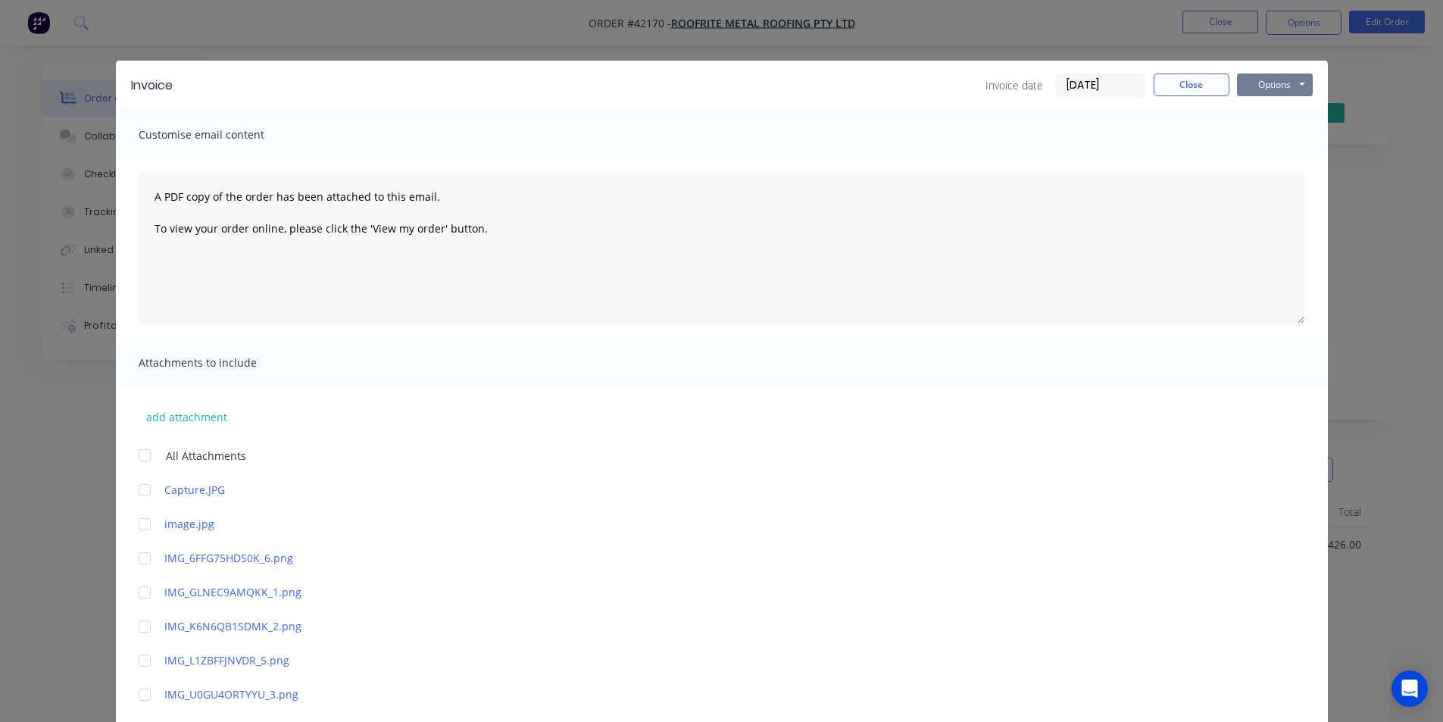
click at [1261, 89] on button "Options" at bounding box center [1275, 84] width 76 height 23
click at [1262, 161] on button "Email" at bounding box center [1285, 161] width 97 height 25
drag, startPoint x: 1192, startPoint y: 78, endPoint x: 1232, endPoint y: 43, distance: 53.2
click at [1192, 77] on button "Close" at bounding box center [1192, 84] width 76 height 23
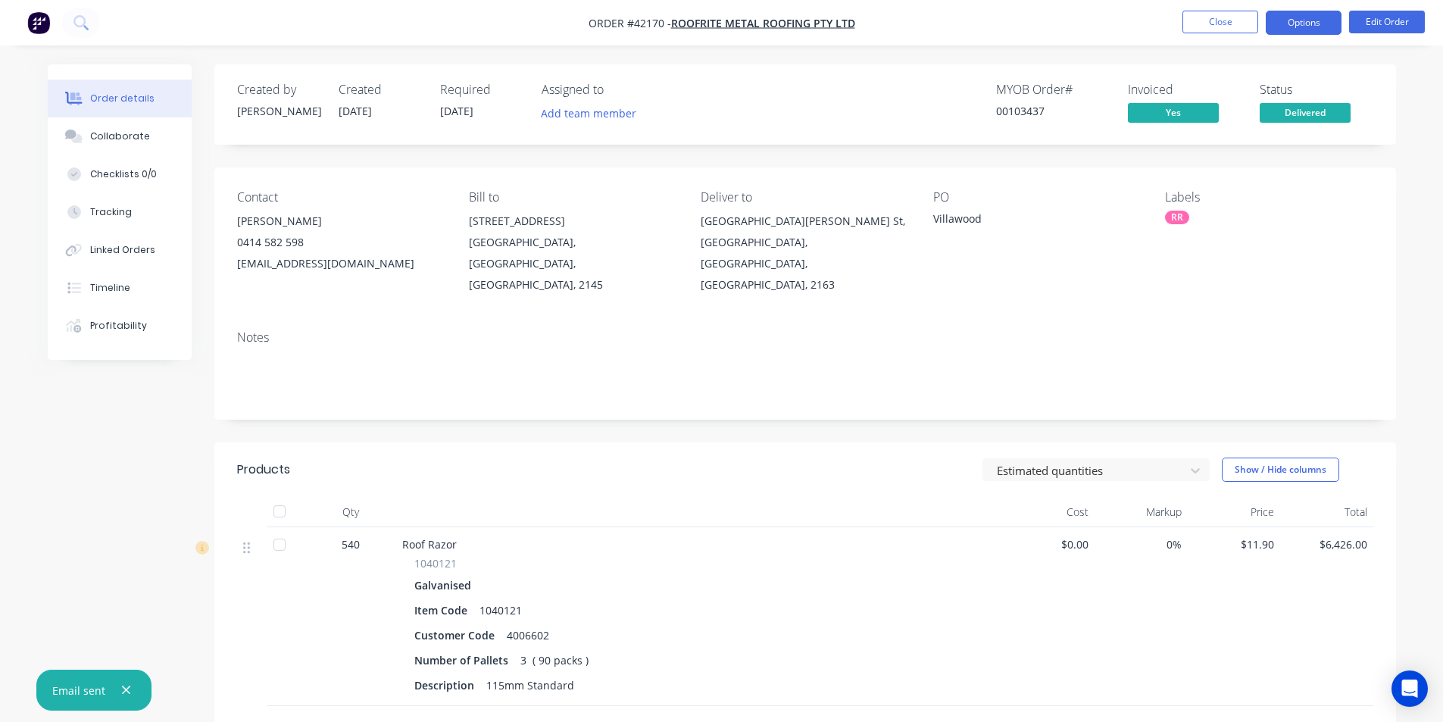
click at [1308, 27] on button "Options" at bounding box center [1304, 23] width 76 height 24
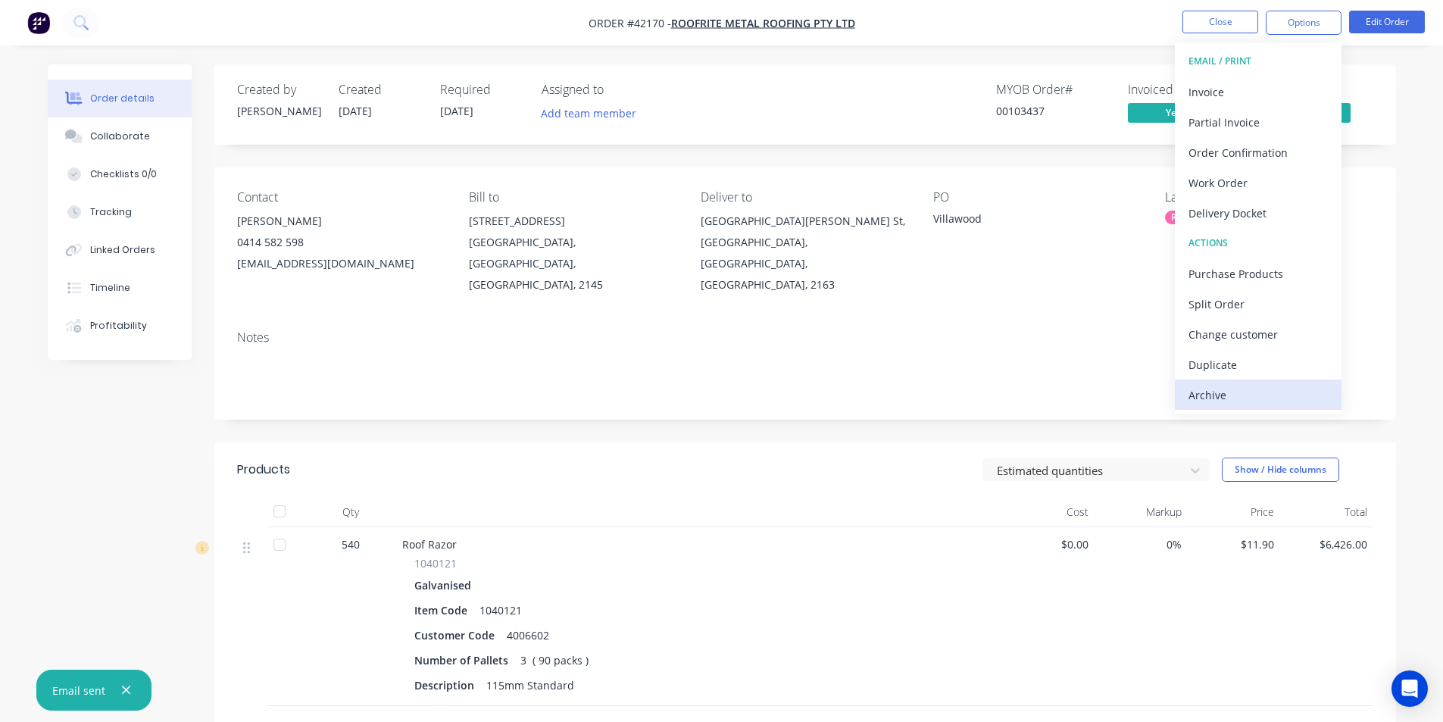
drag, startPoint x: 1238, startPoint y: 395, endPoint x: 1208, endPoint y: 204, distance: 193.9
click at [1236, 393] on div "Archive" at bounding box center [1258, 395] width 139 height 22
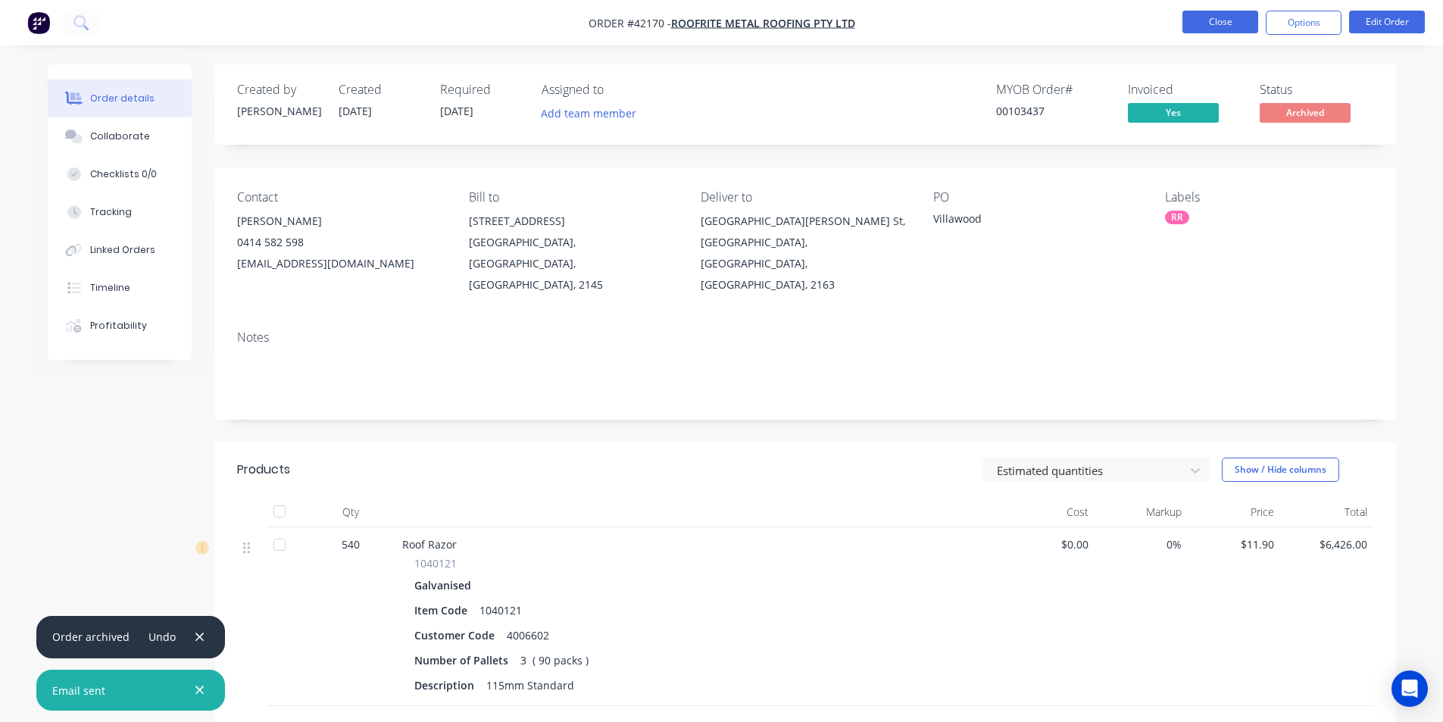
click at [1213, 26] on button "Close" at bounding box center [1221, 22] width 76 height 23
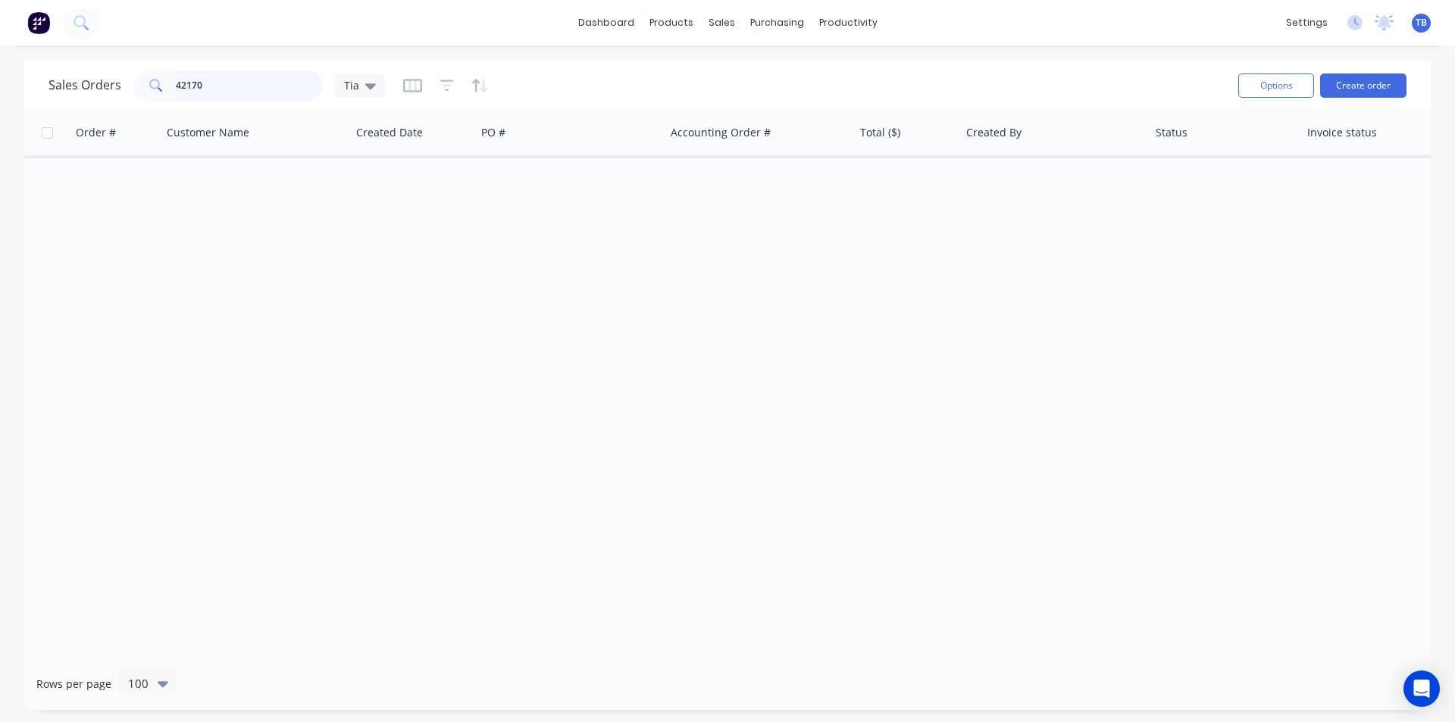
drag, startPoint x: 256, startPoint y: 81, endPoint x: 77, endPoint y: 102, distance: 180.7
click at [79, 102] on div "Sales Orders 42170 Tia" at bounding box center [636, 85] width 1177 height 37
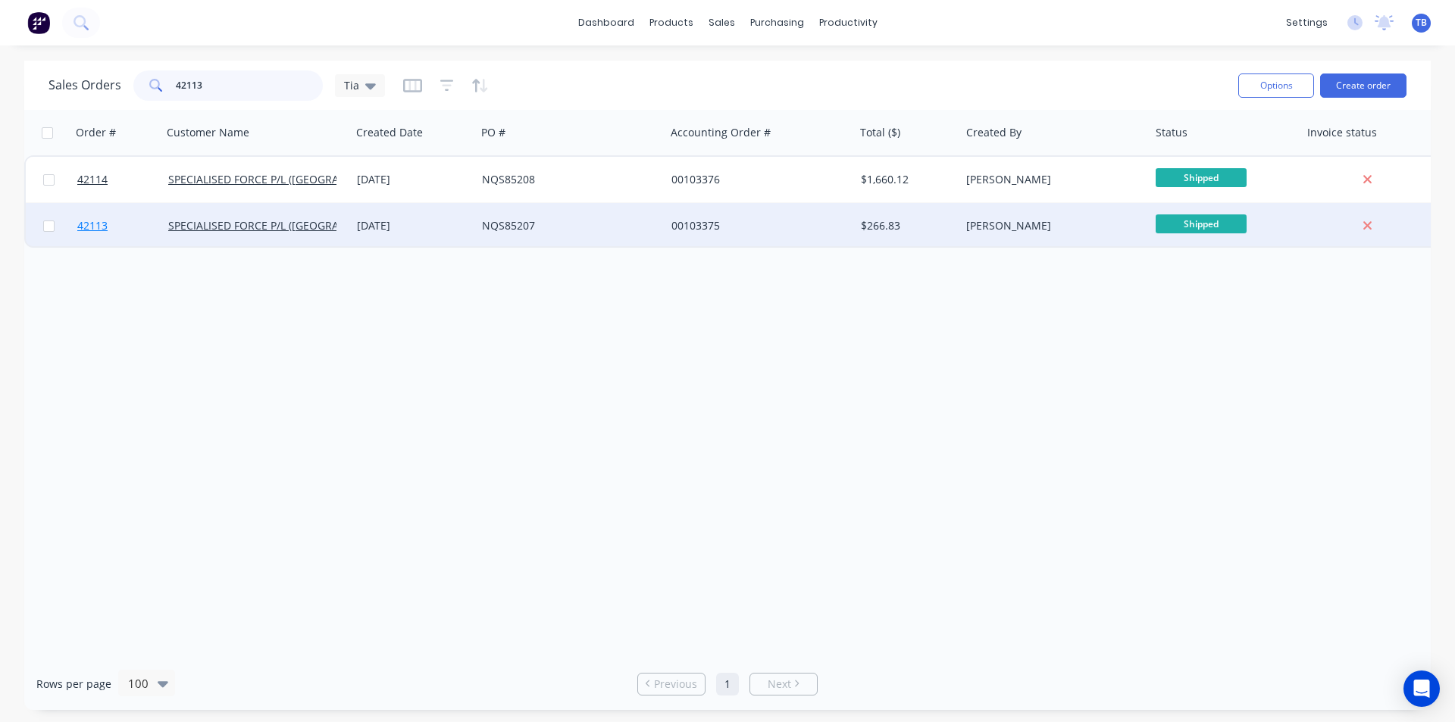
type input "42113"
click at [100, 233] on span "42113" at bounding box center [92, 225] width 30 height 15
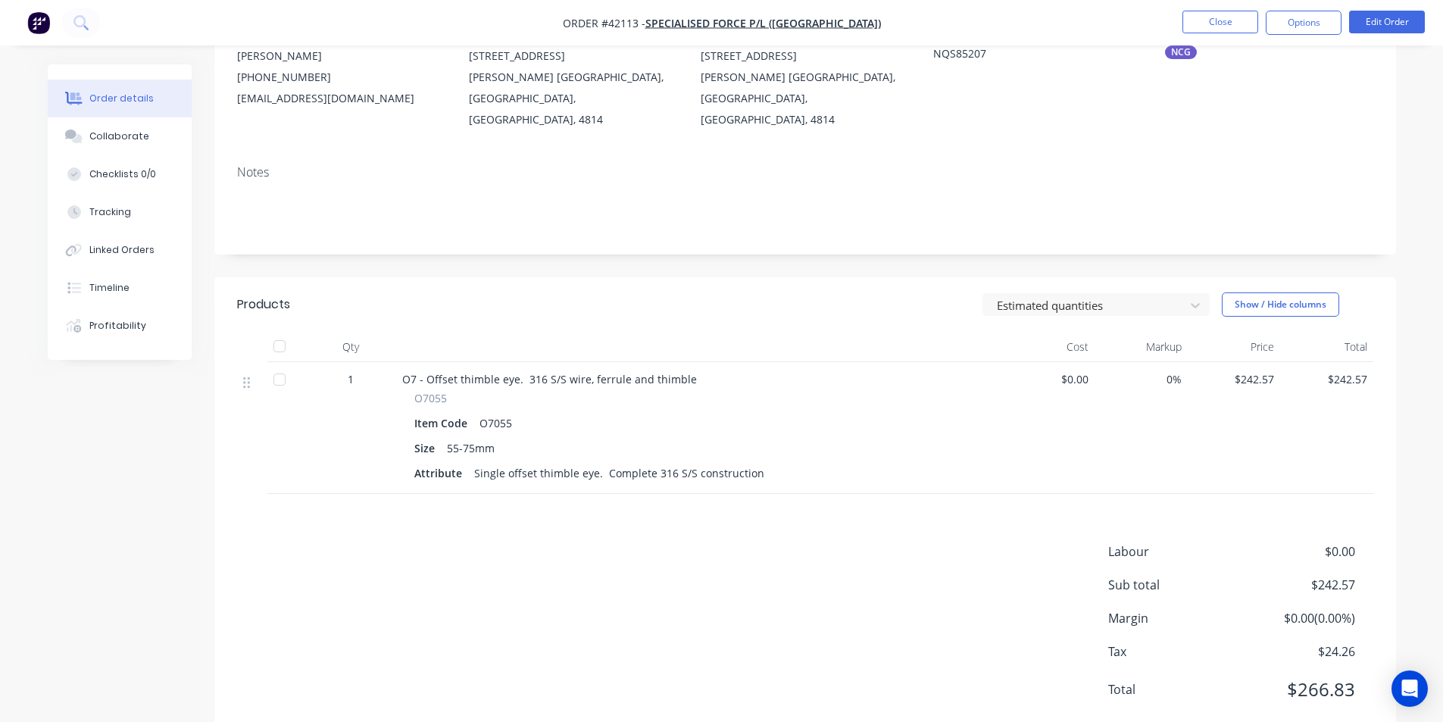
scroll to position [186, 0]
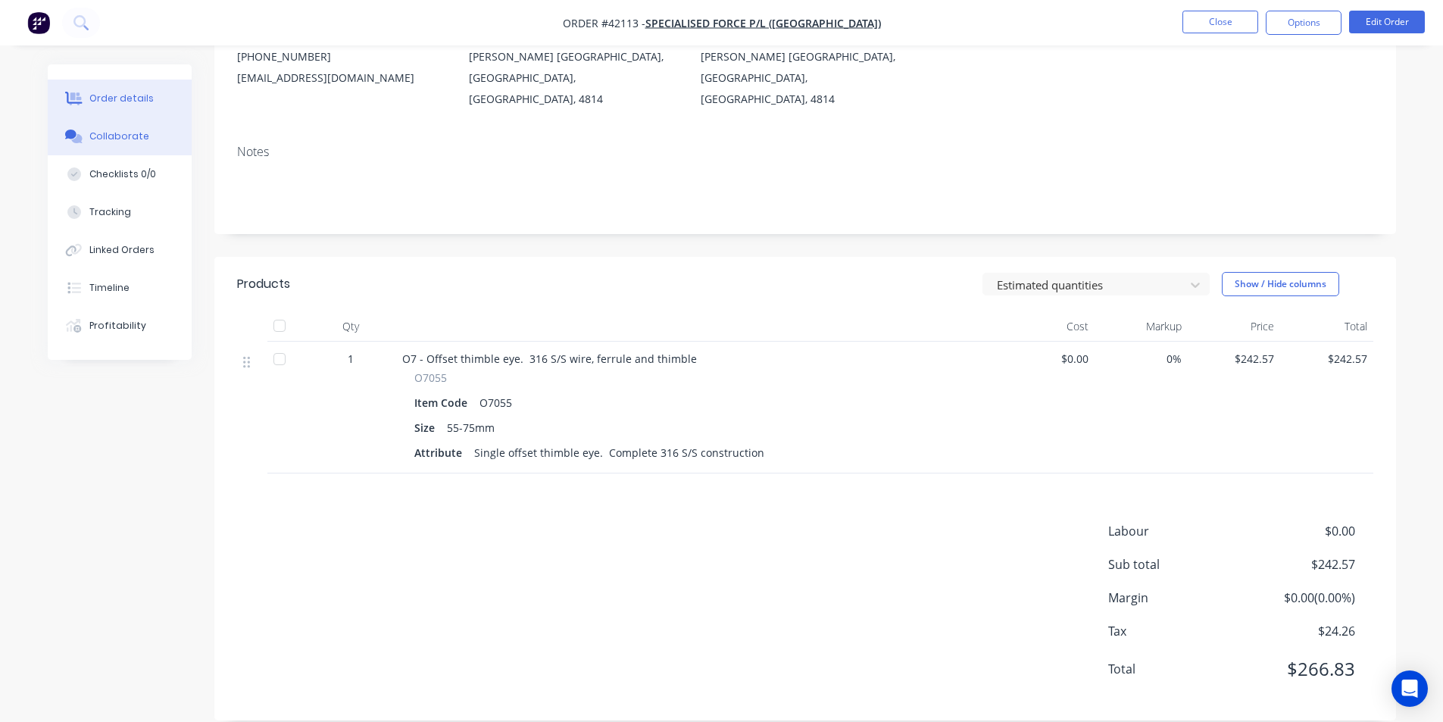
click at [118, 141] on div "Collaborate" at bounding box center [119, 137] width 60 height 14
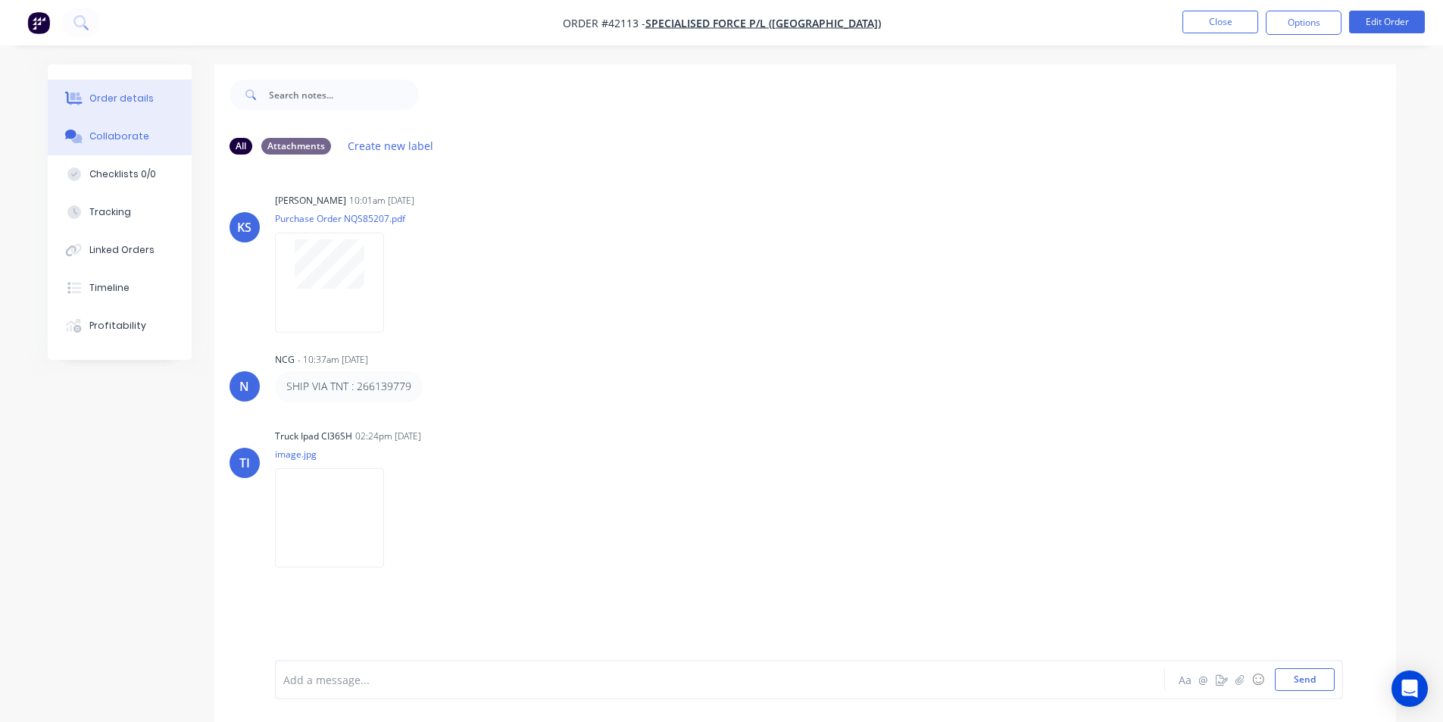
click at [123, 96] on div "Order details" at bounding box center [121, 99] width 64 height 14
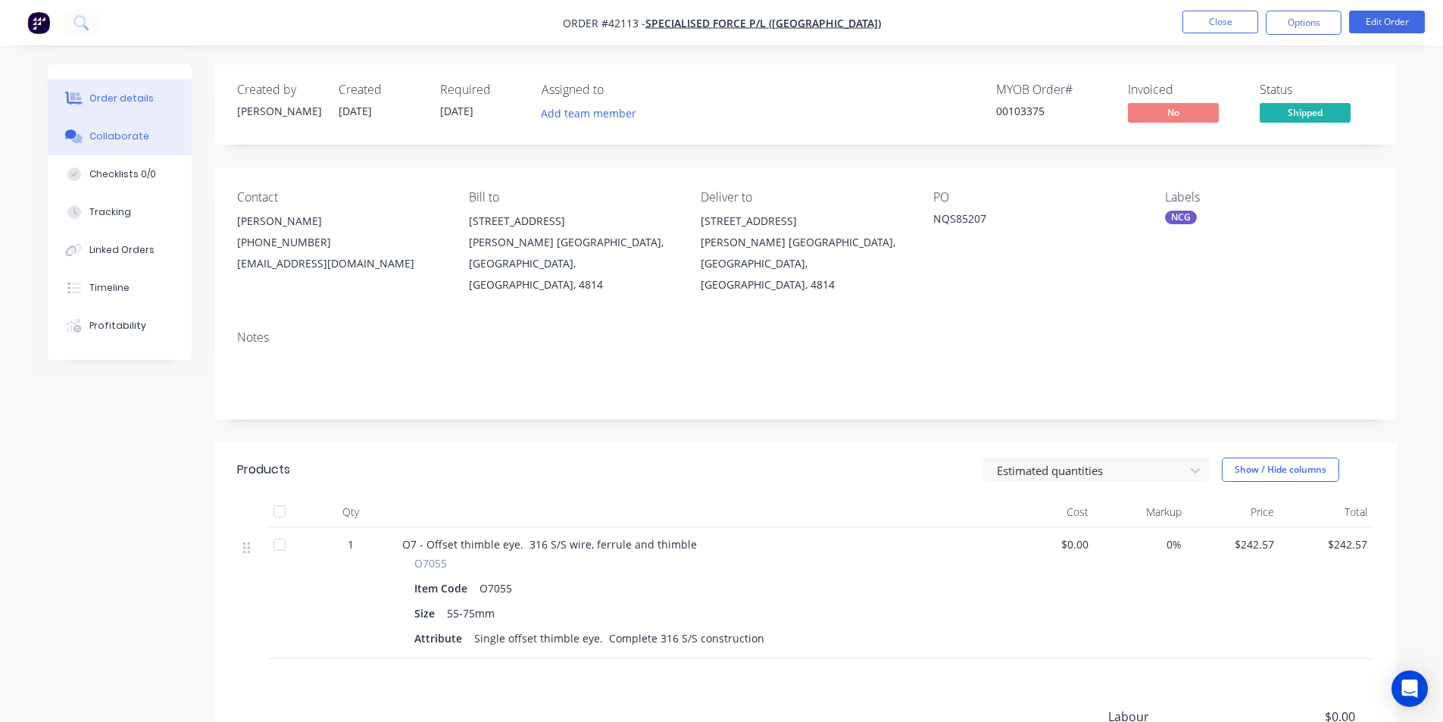
click at [118, 136] on div "Collaborate" at bounding box center [119, 137] width 60 height 14
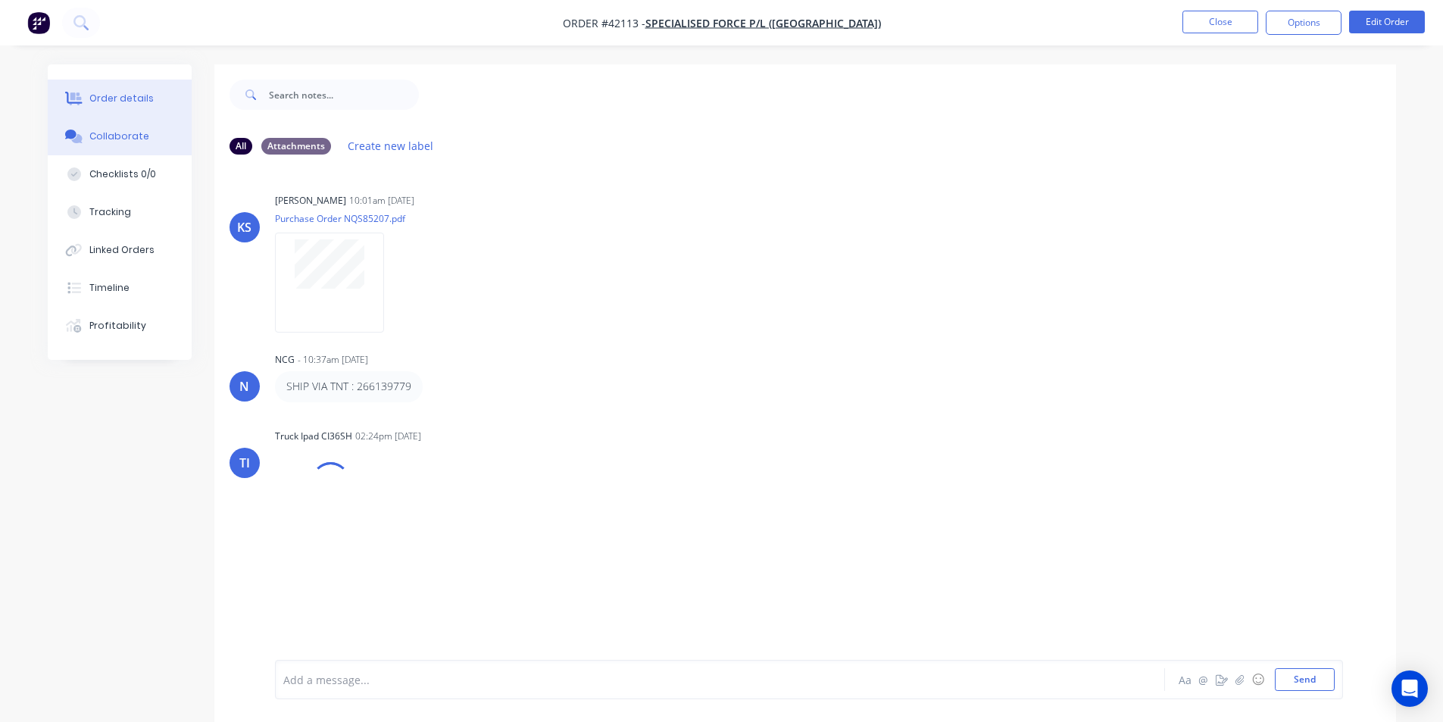
click at [131, 105] on div "Order details" at bounding box center [121, 99] width 64 height 14
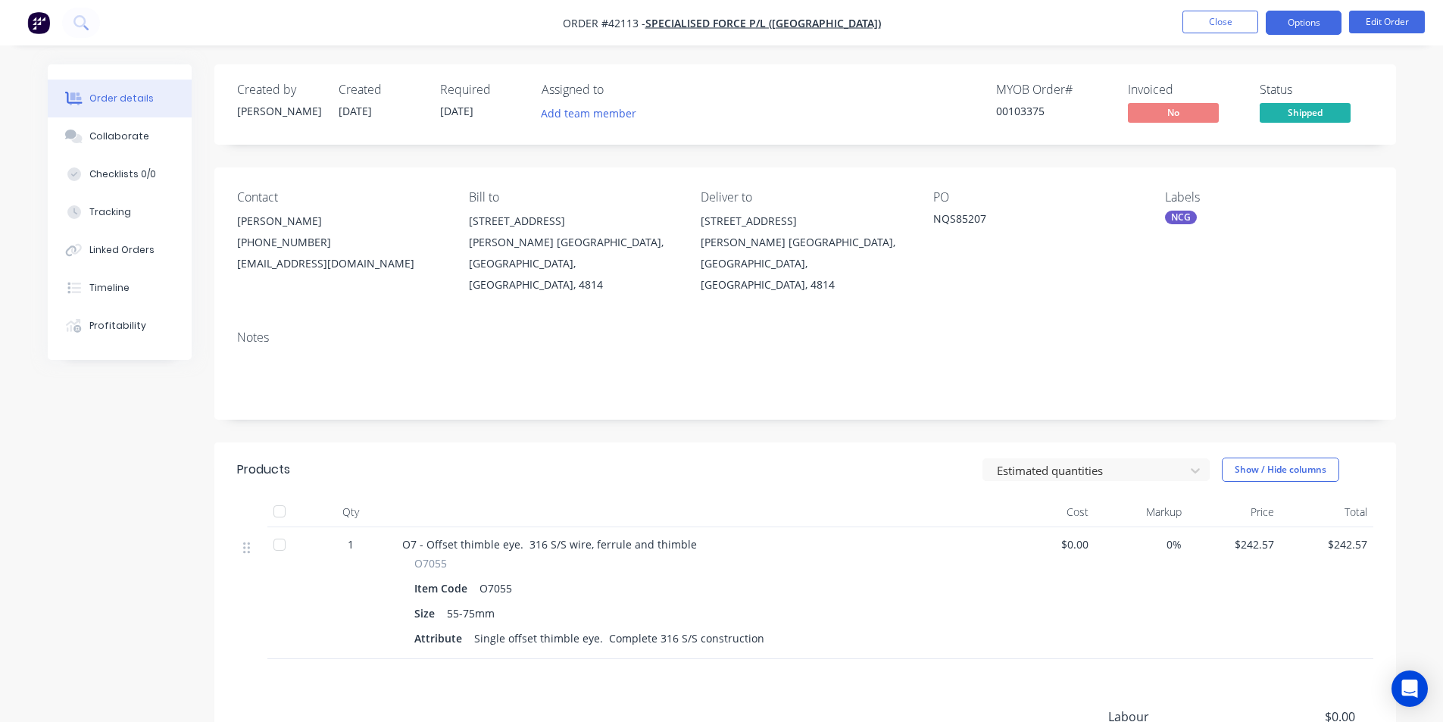
click at [1316, 30] on button "Options" at bounding box center [1304, 23] width 76 height 24
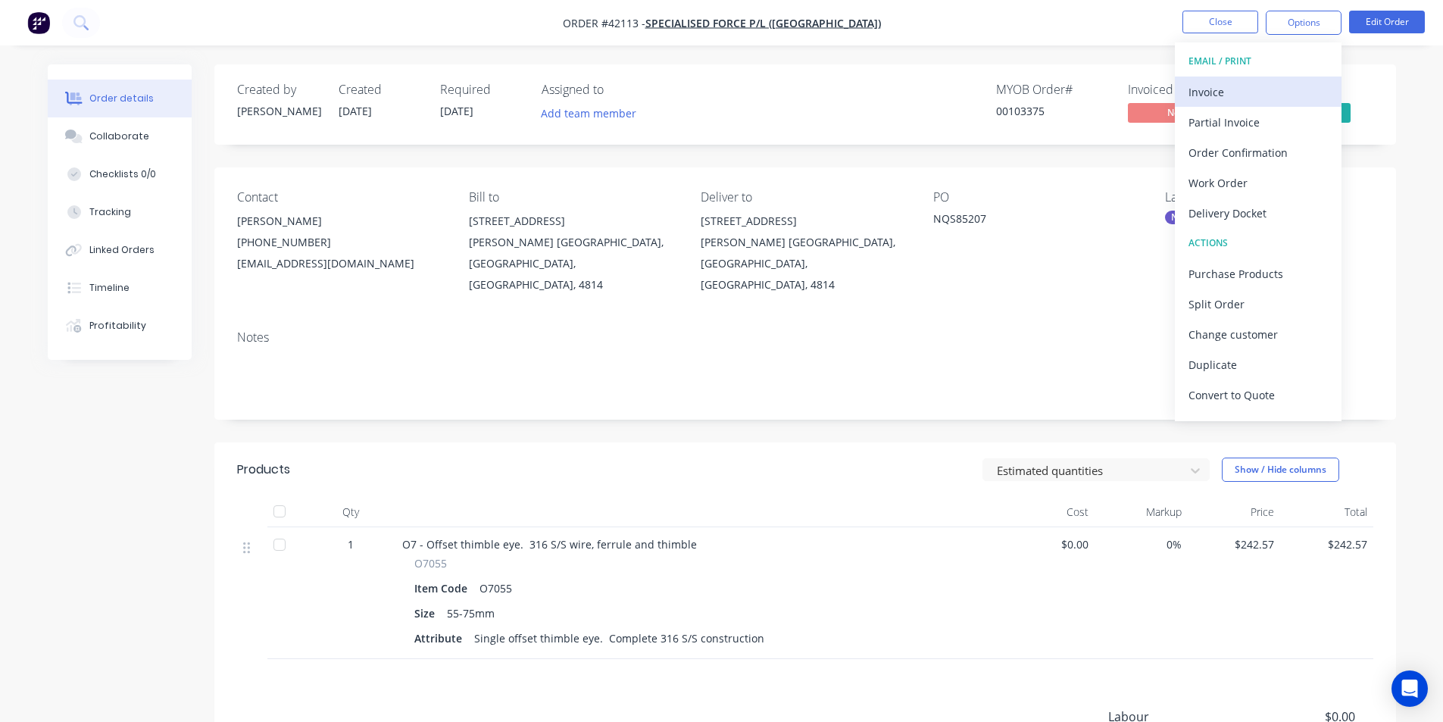
click at [1232, 91] on div "Invoice" at bounding box center [1258, 92] width 139 height 22
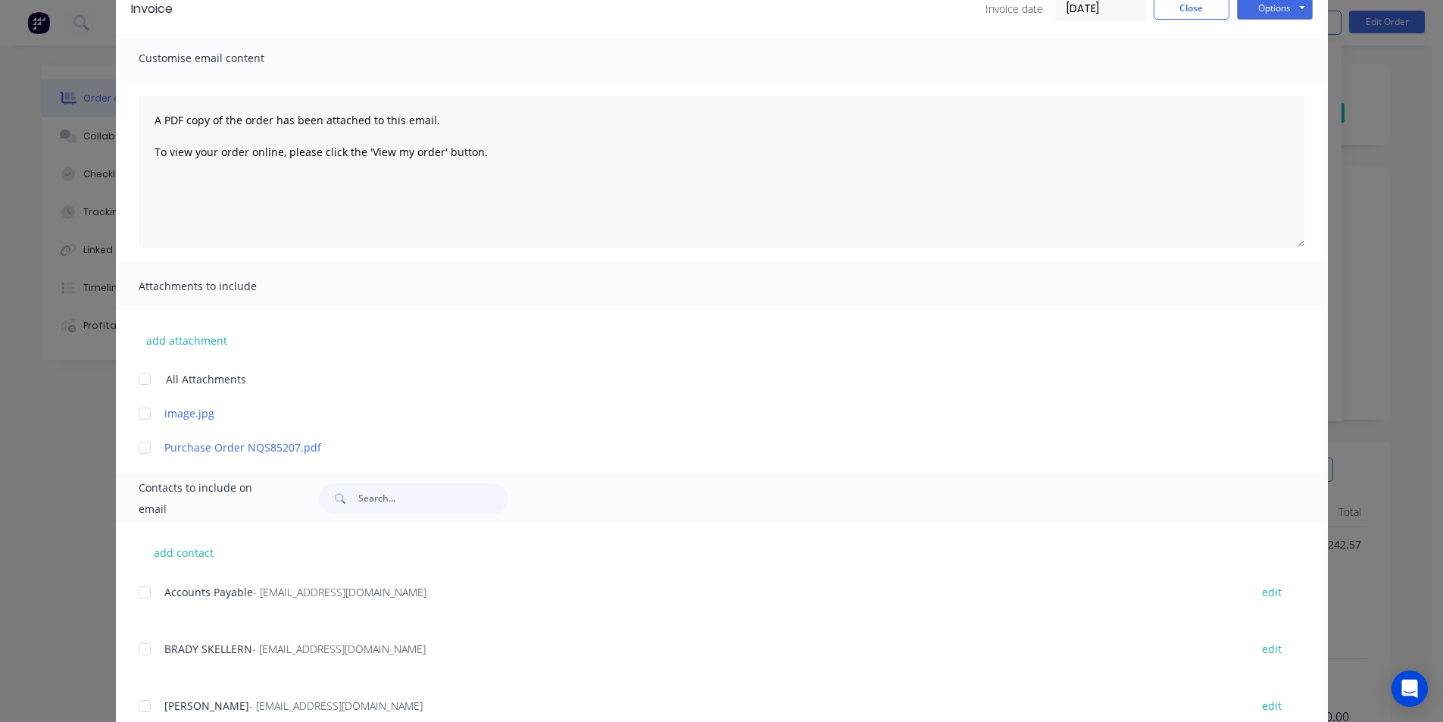
scroll to position [227, 0]
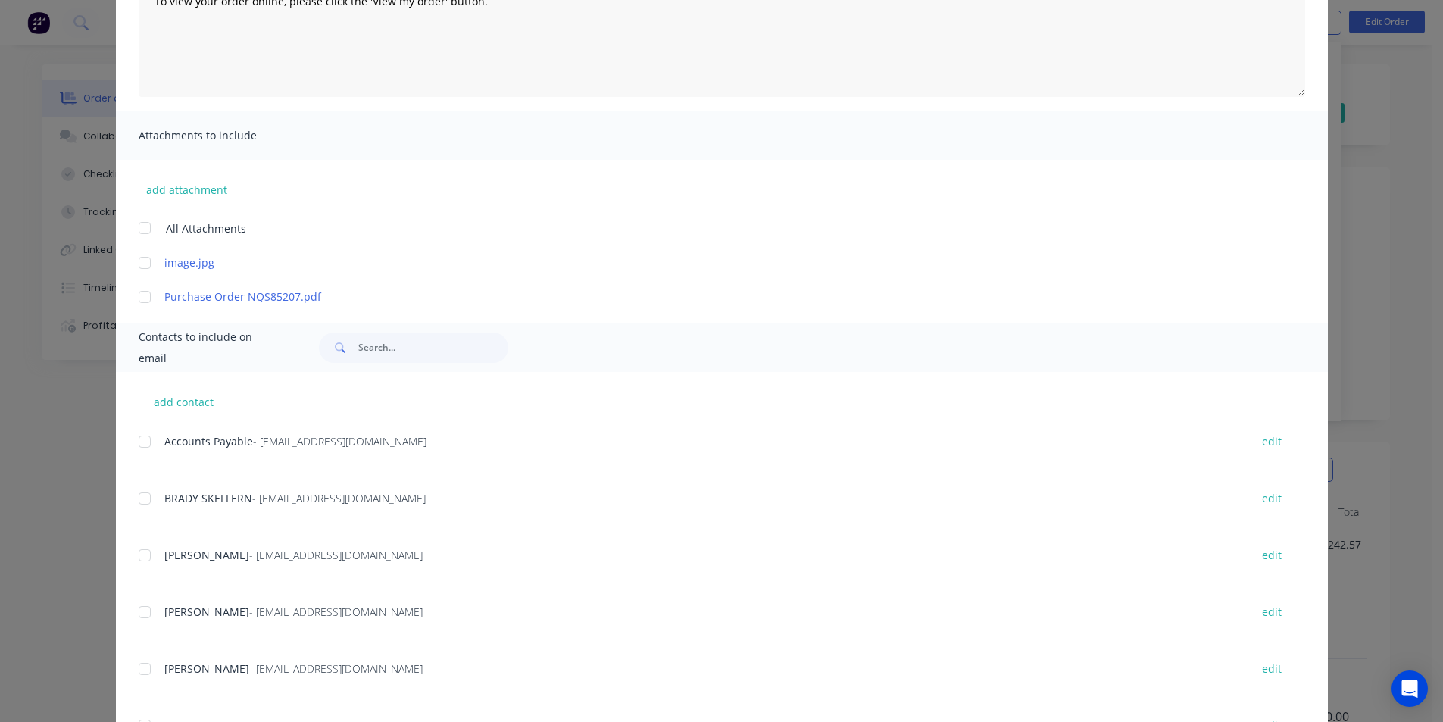
click at [148, 431] on div at bounding box center [145, 442] width 30 height 30
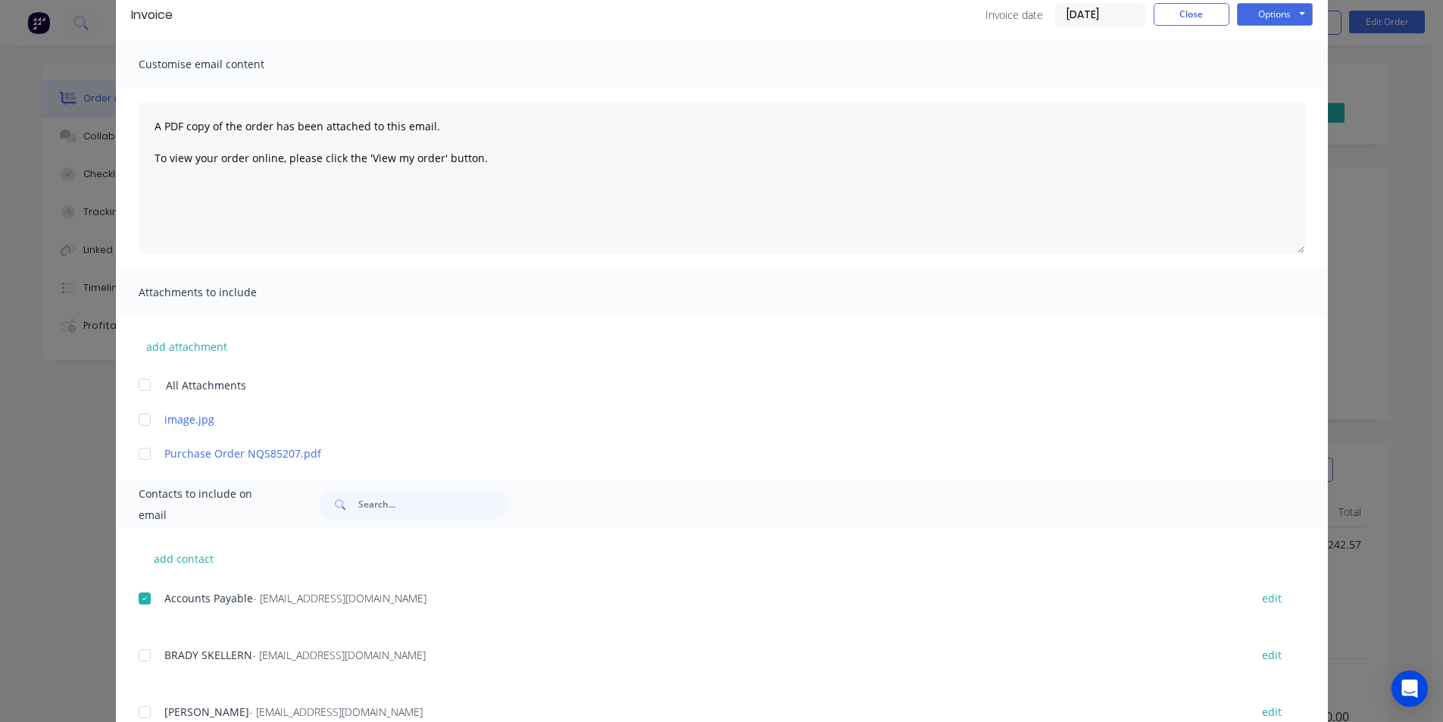
scroll to position [0, 0]
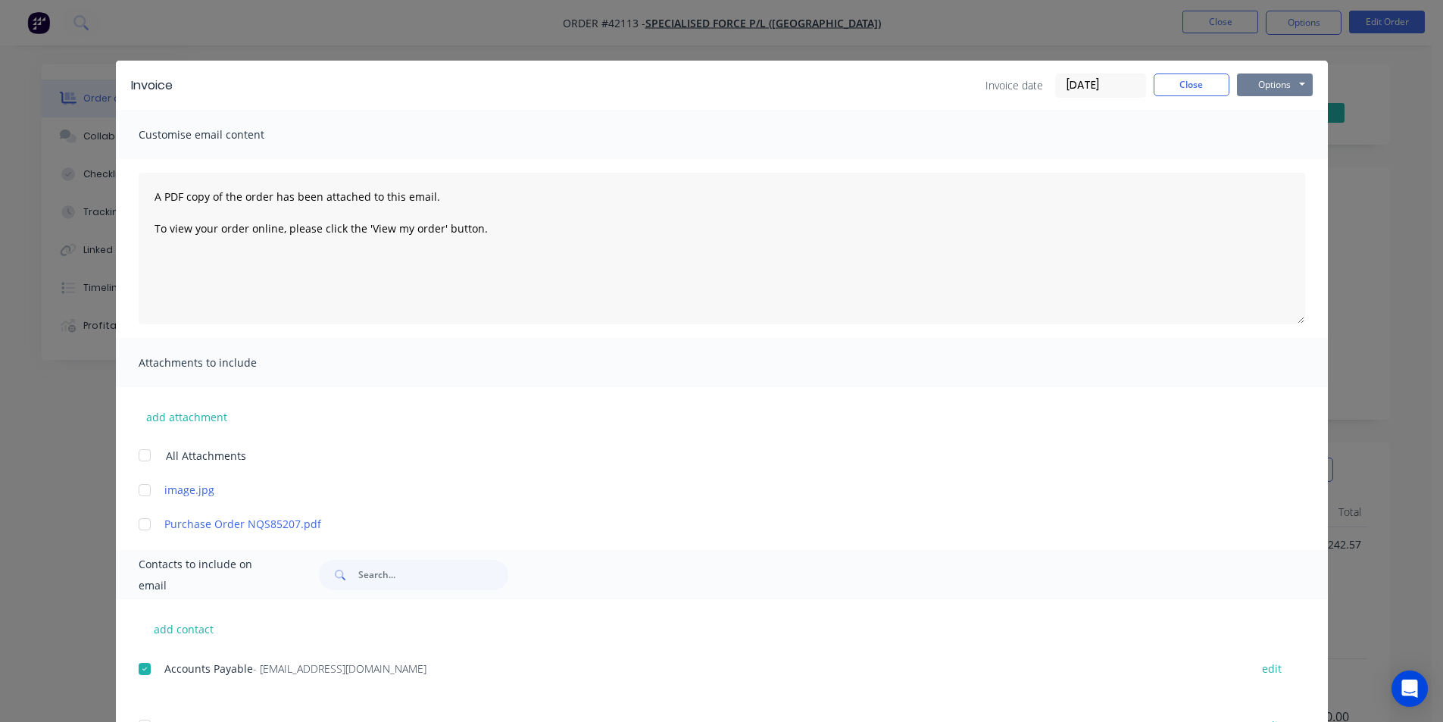
click at [1294, 84] on button "Options" at bounding box center [1275, 84] width 76 height 23
click at [1293, 155] on button "Email" at bounding box center [1285, 161] width 97 height 25
click at [1195, 92] on button "Close" at bounding box center [1192, 84] width 76 height 23
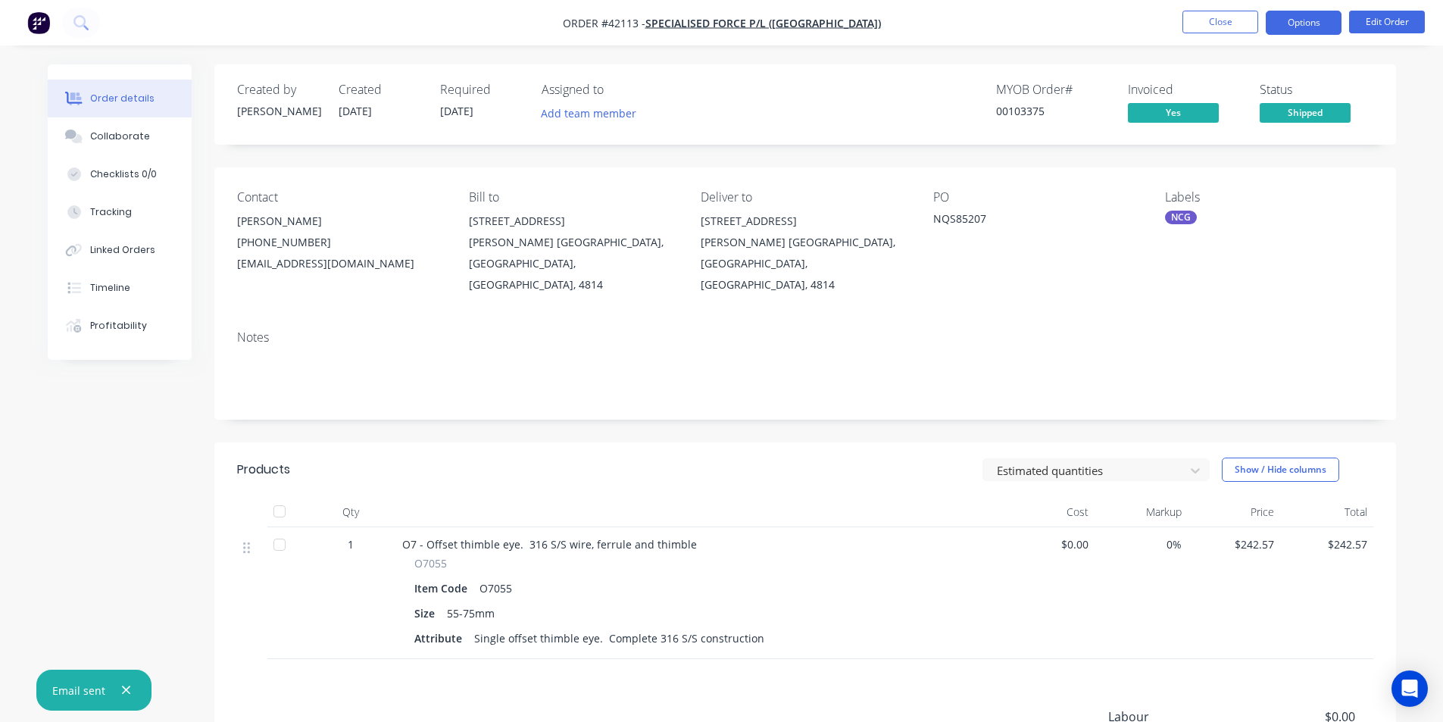
click at [1317, 25] on button "Options" at bounding box center [1304, 23] width 76 height 24
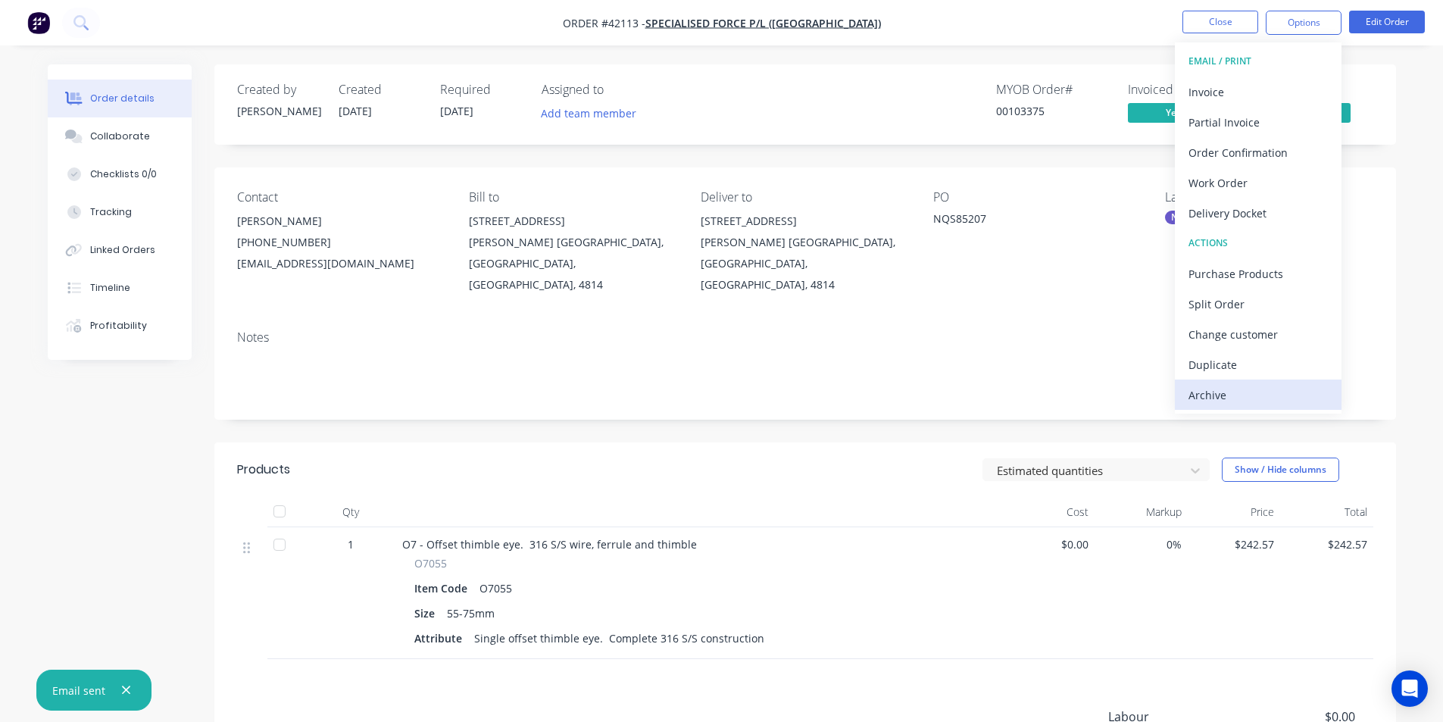
click at [1252, 386] on div "Archive" at bounding box center [1258, 395] width 139 height 22
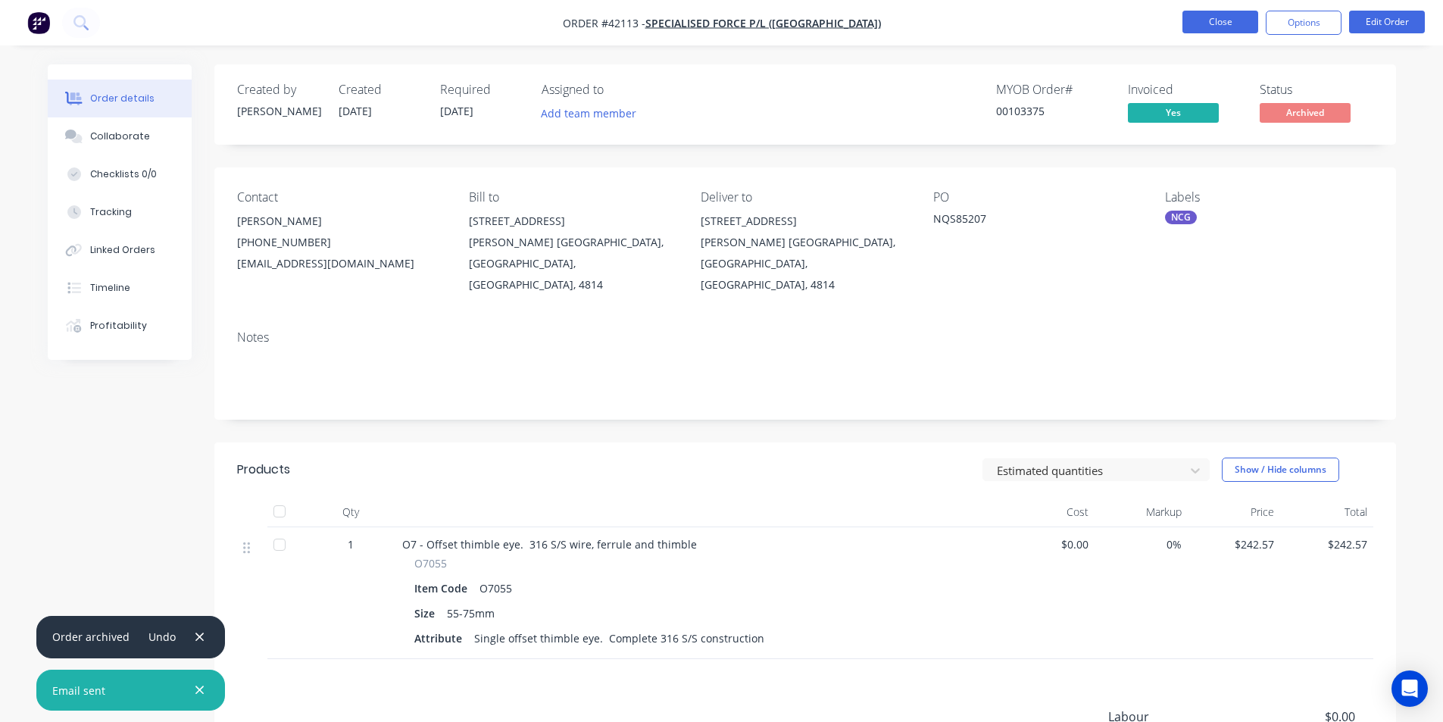
click at [1195, 23] on button "Close" at bounding box center [1221, 22] width 76 height 23
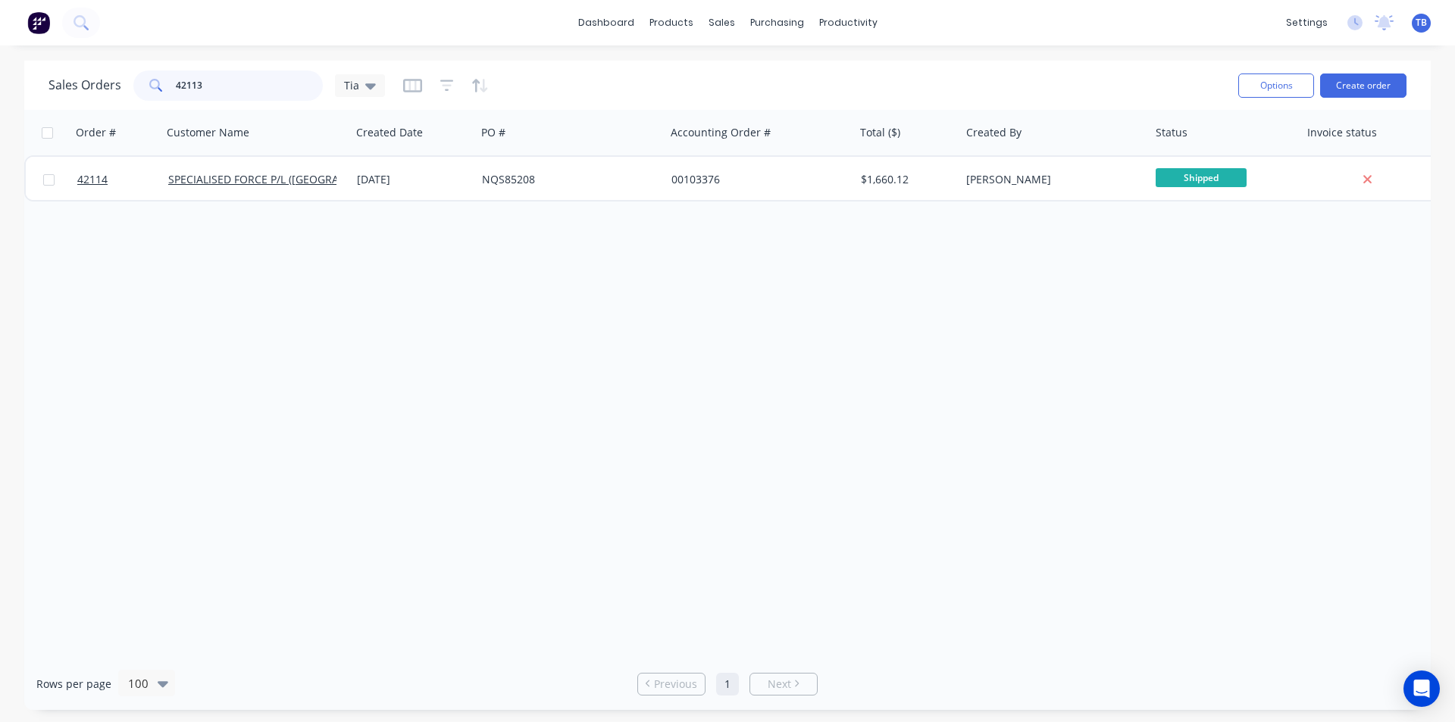
drag, startPoint x: 225, startPoint y: 89, endPoint x: 96, endPoint y: 83, distance: 129.0
click at [96, 83] on div "Sales Orders 42113 Tia" at bounding box center [216, 85] width 336 height 30
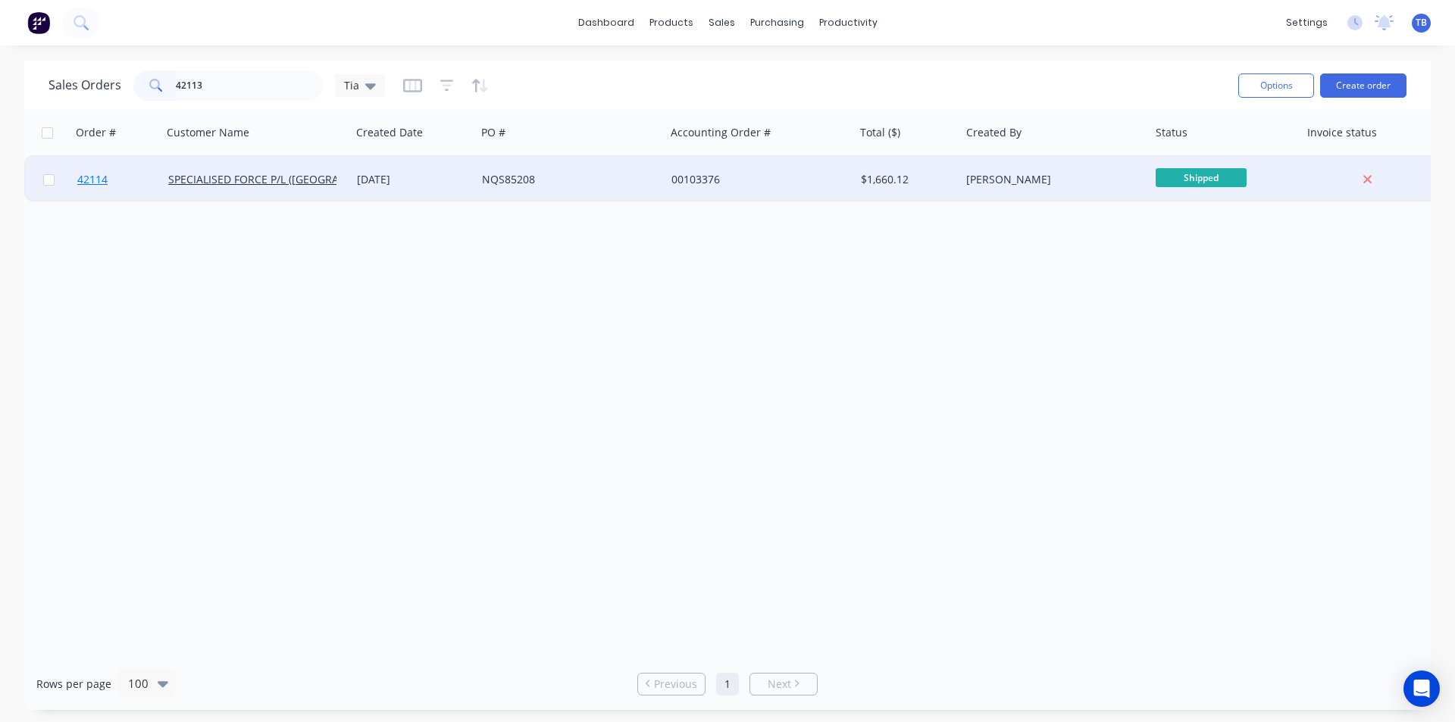
click at [92, 177] on span "42114" at bounding box center [92, 179] width 30 height 15
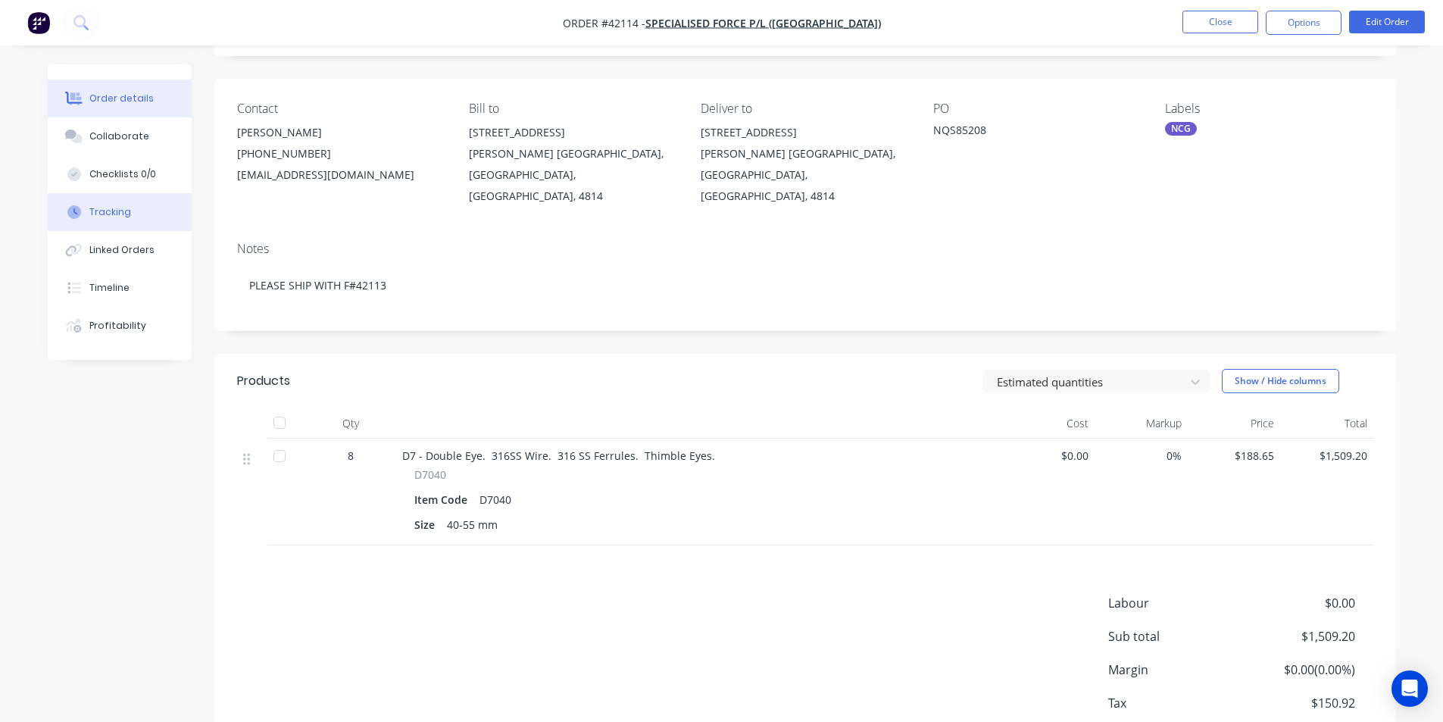
scroll to position [9, 0]
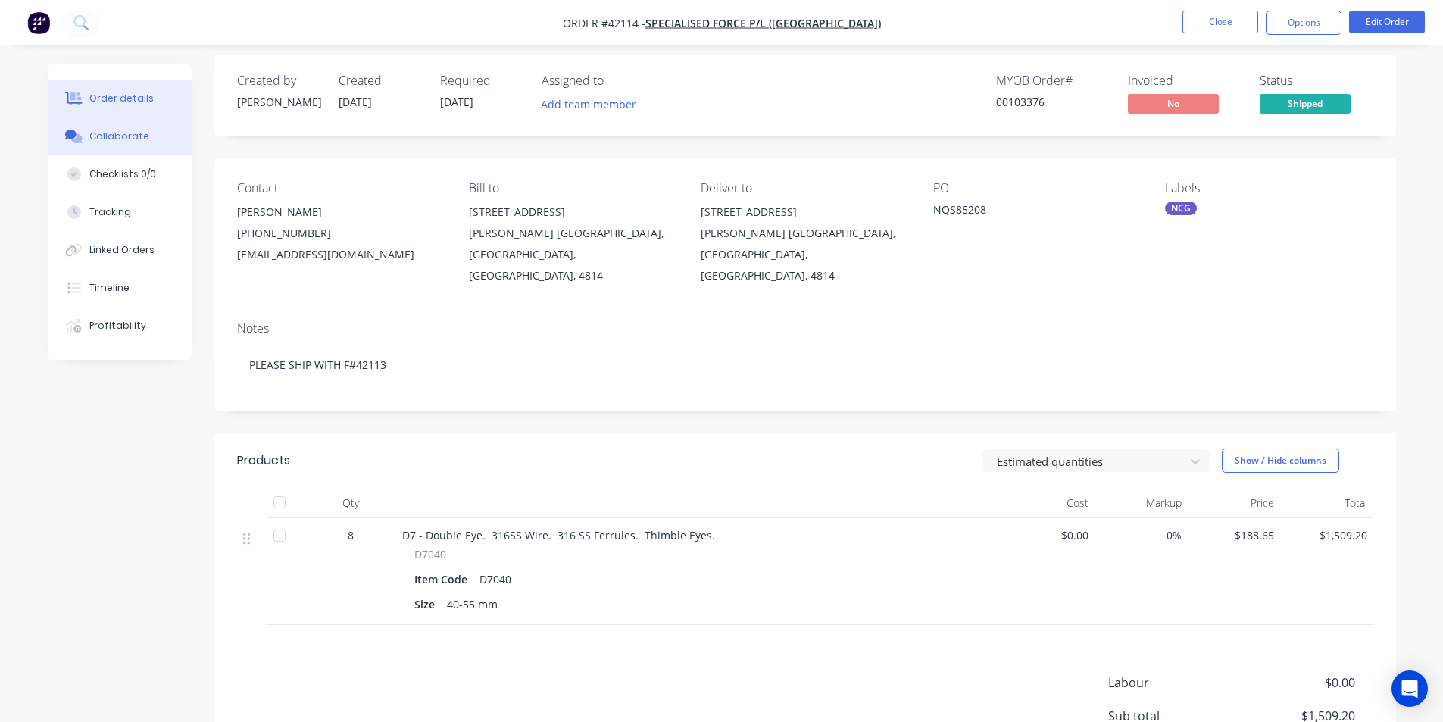
click at [132, 125] on button "Collaborate" at bounding box center [120, 136] width 144 height 38
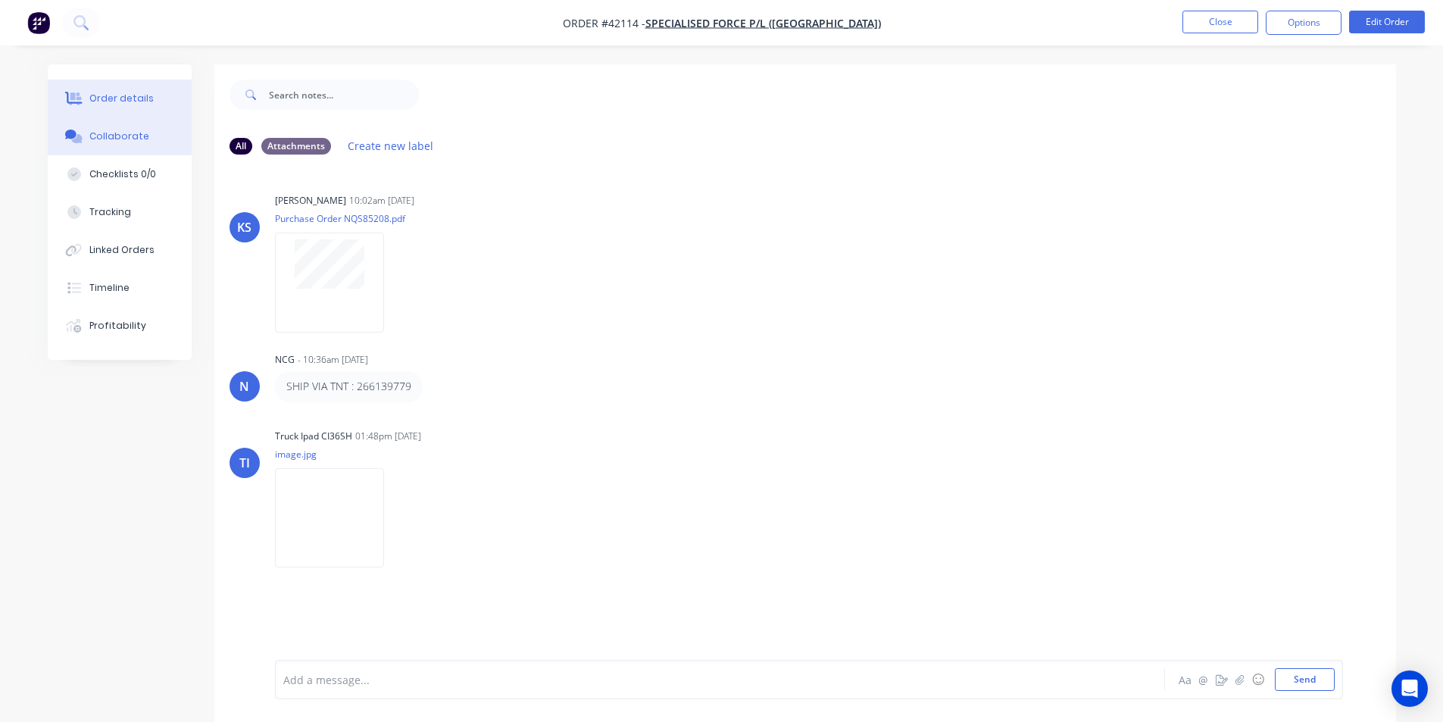
click at [132, 93] on div "Order details" at bounding box center [121, 99] width 64 height 14
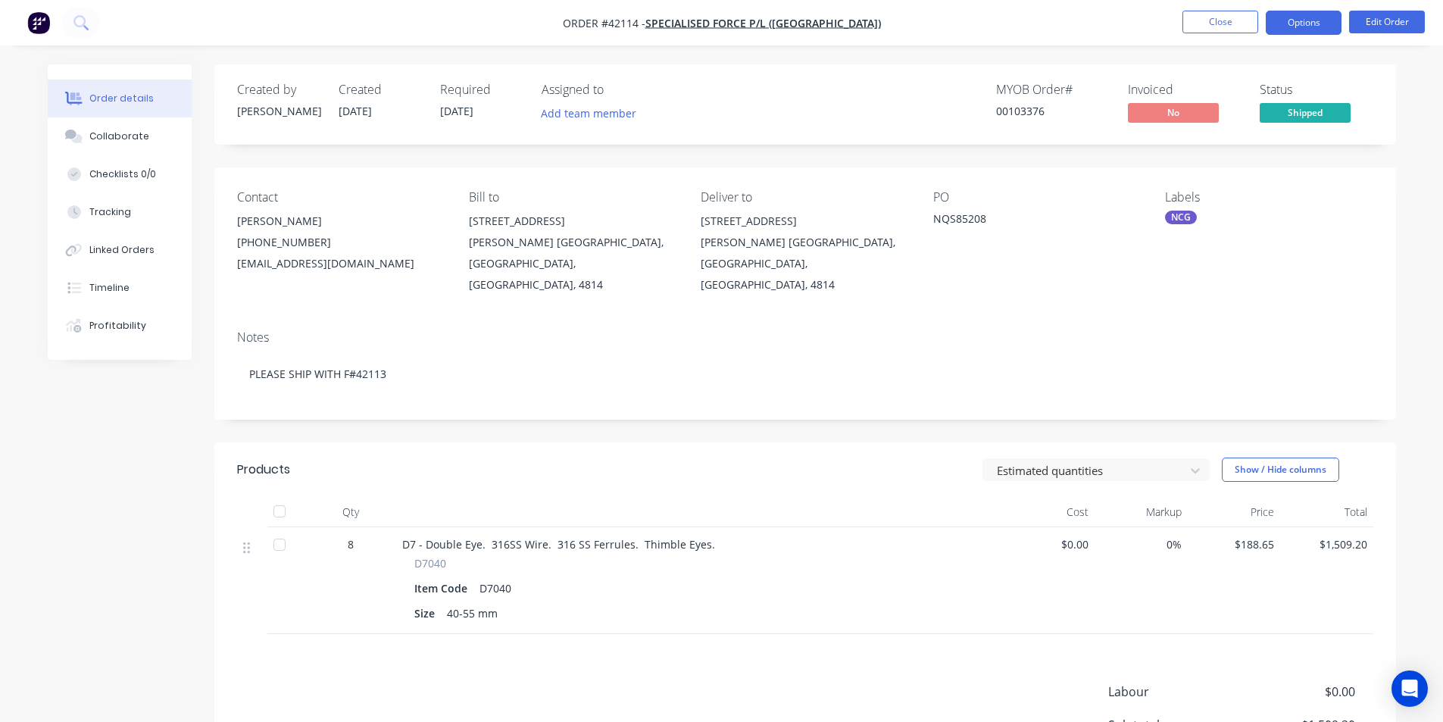
click at [1316, 25] on button "Options" at bounding box center [1304, 23] width 76 height 24
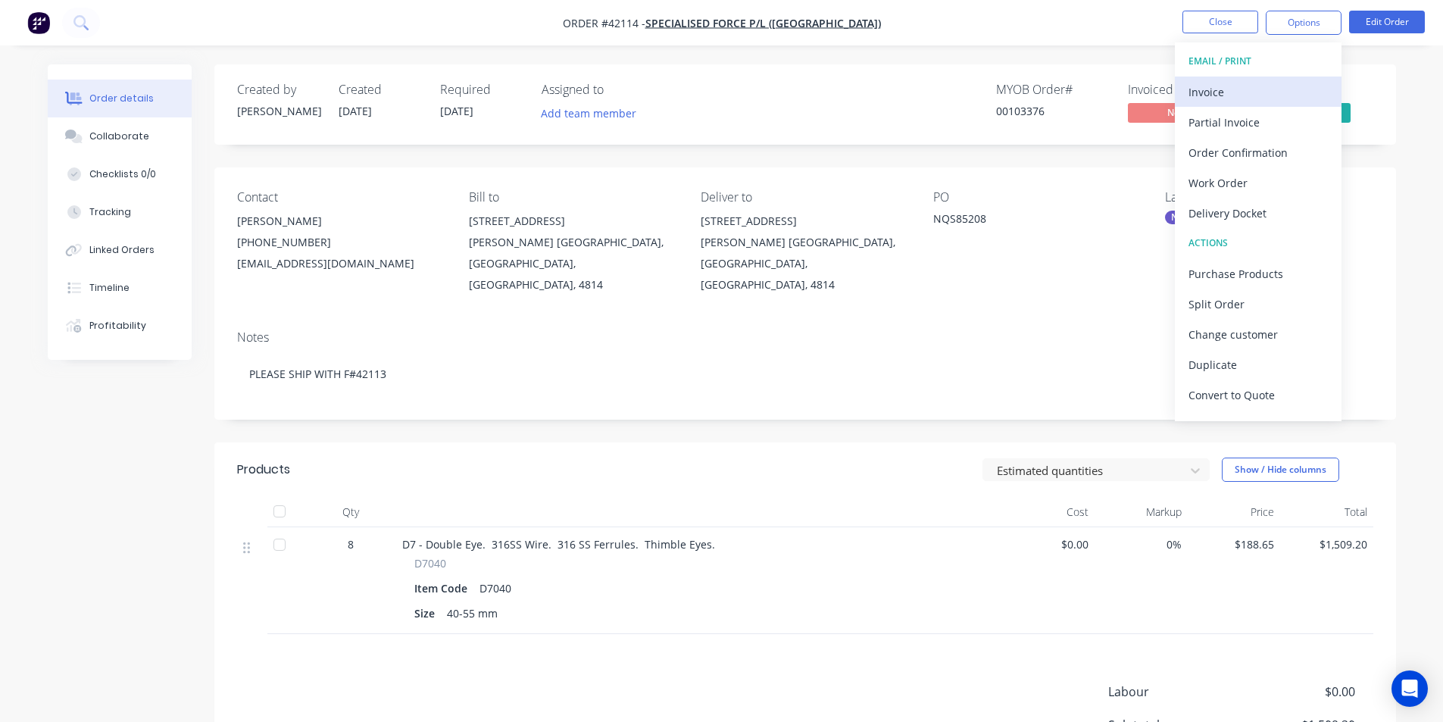
click at [1255, 93] on div "Invoice" at bounding box center [1258, 92] width 139 height 22
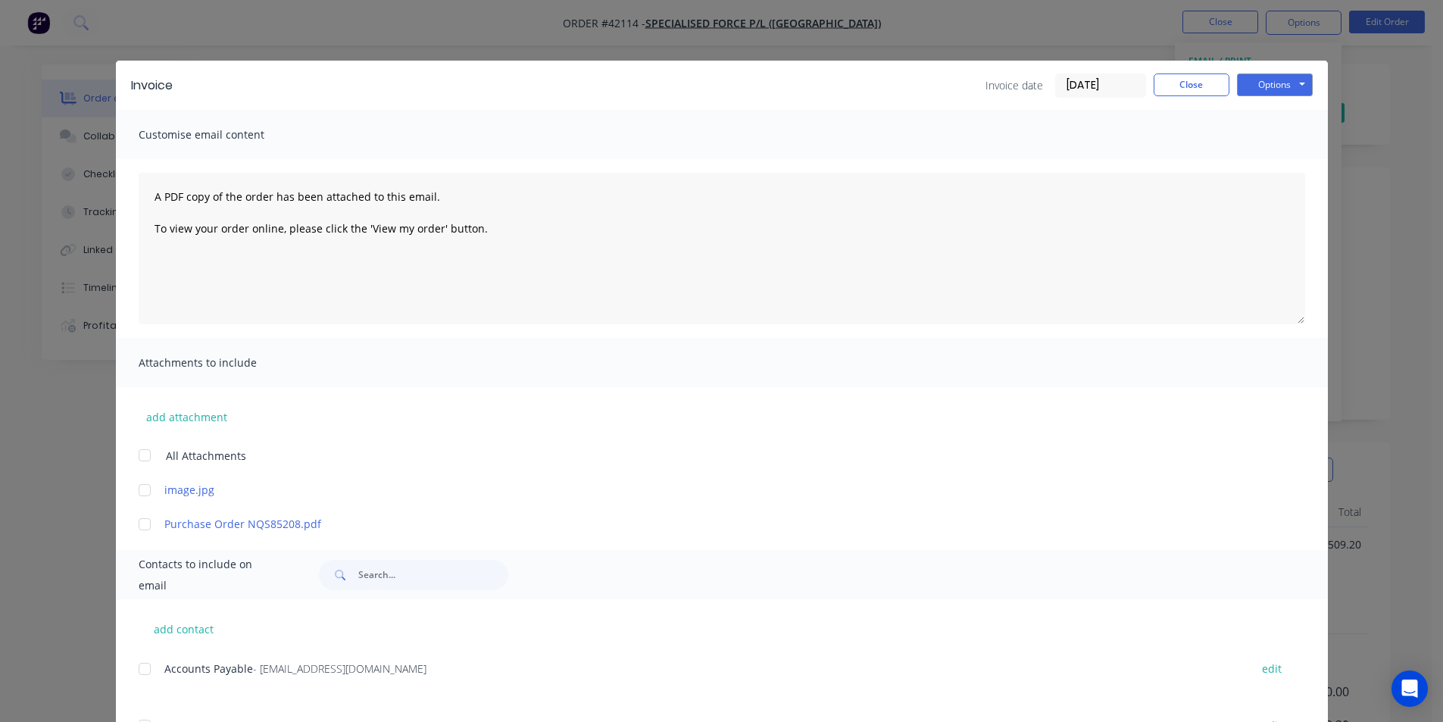
scroll to position [152, 0]
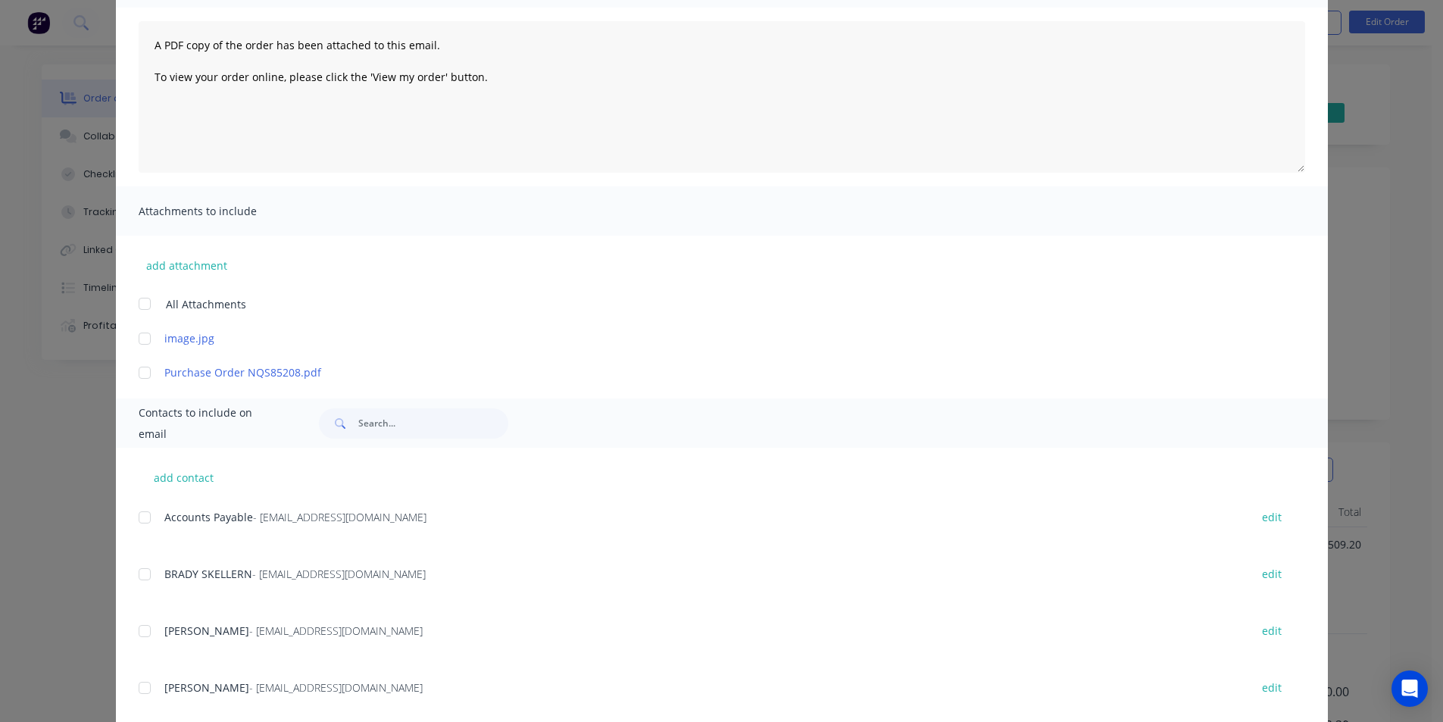
click at [144, 511] on div at bounding box center [145, 517] width 30 height 30
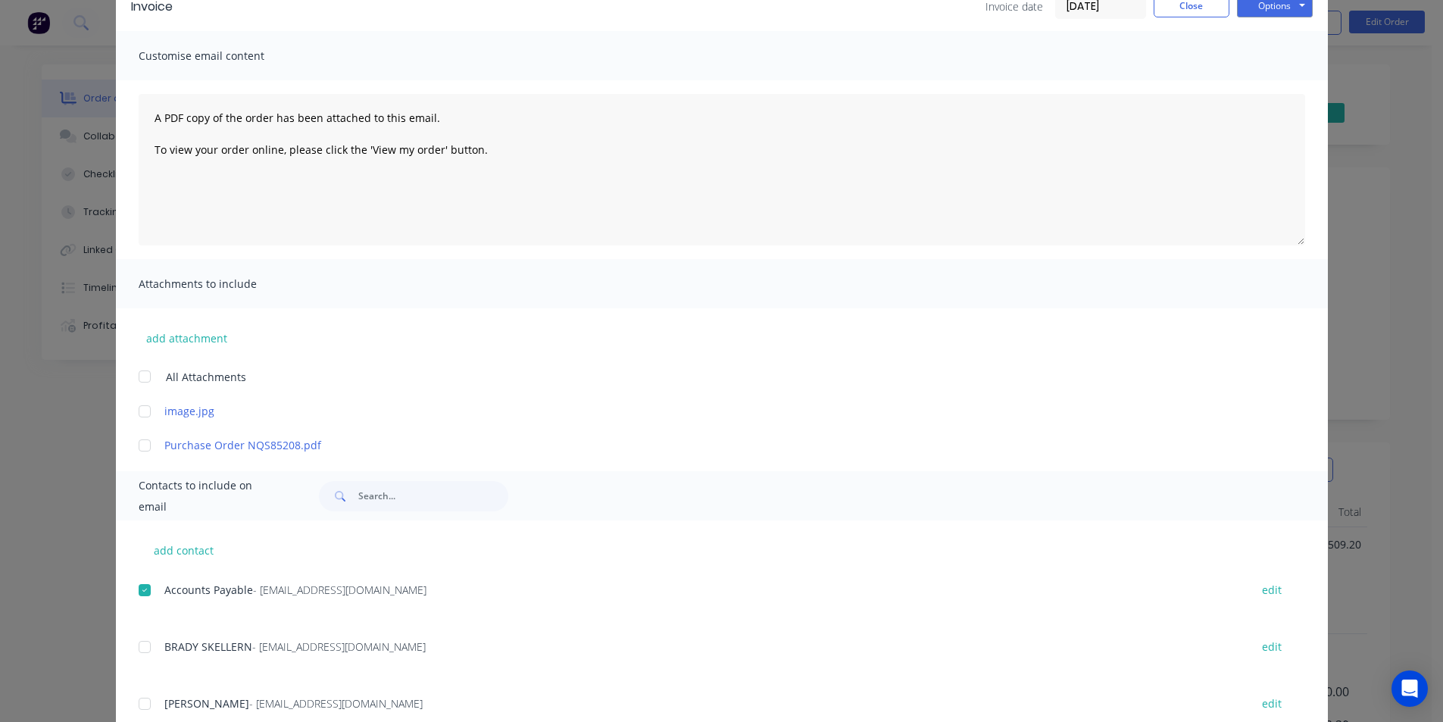
scroll to position [0, 0]
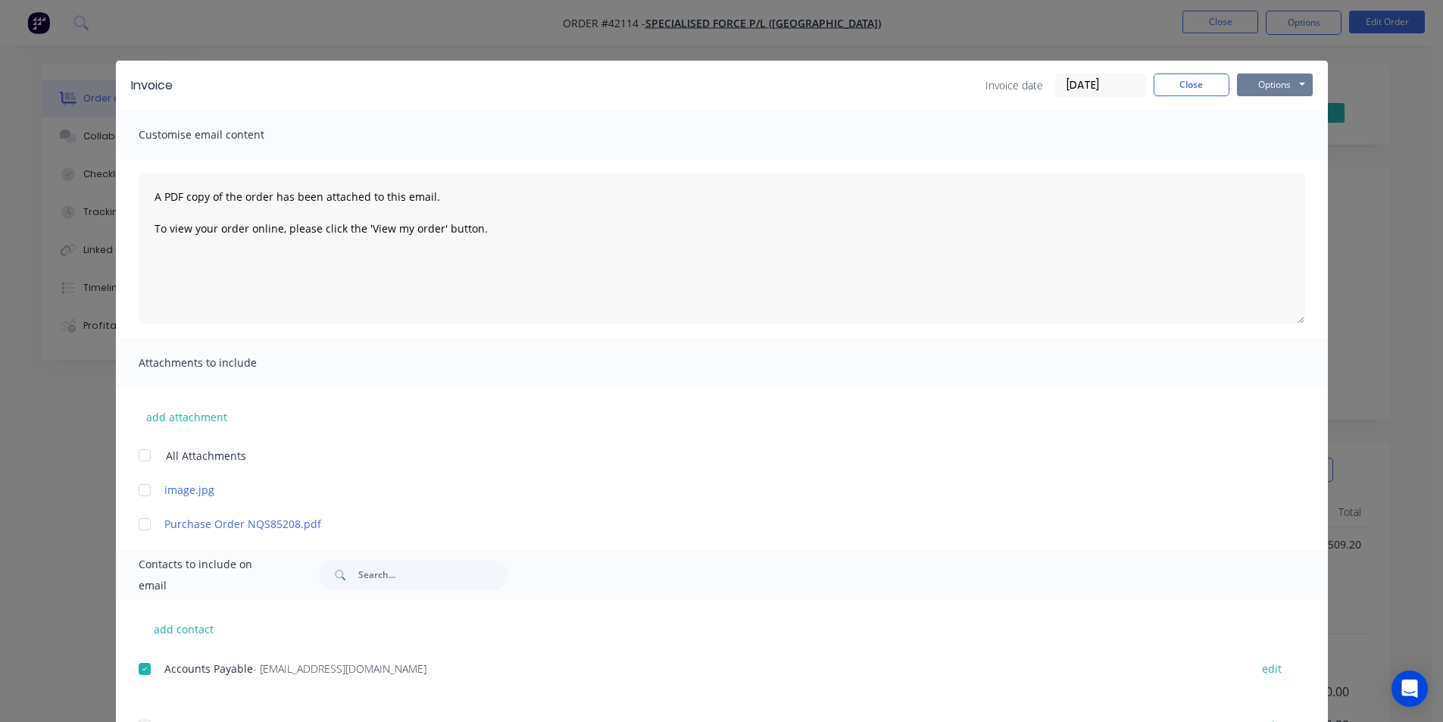
click at [1261, 86] on button "Options" at bounding box center [1275, 84] width 76 height 23
drag, startPoint x: 1261, startPoint y: 86, endPoint x: 1258, endPoint y: 161, distance: 75.1
click at [1258, 161] on button "Email" at bounding box center [1285, 161] width 97 height 25
click at [1170, 74] on button "Close" at bounding box center [1192, 84] width 76 height 23
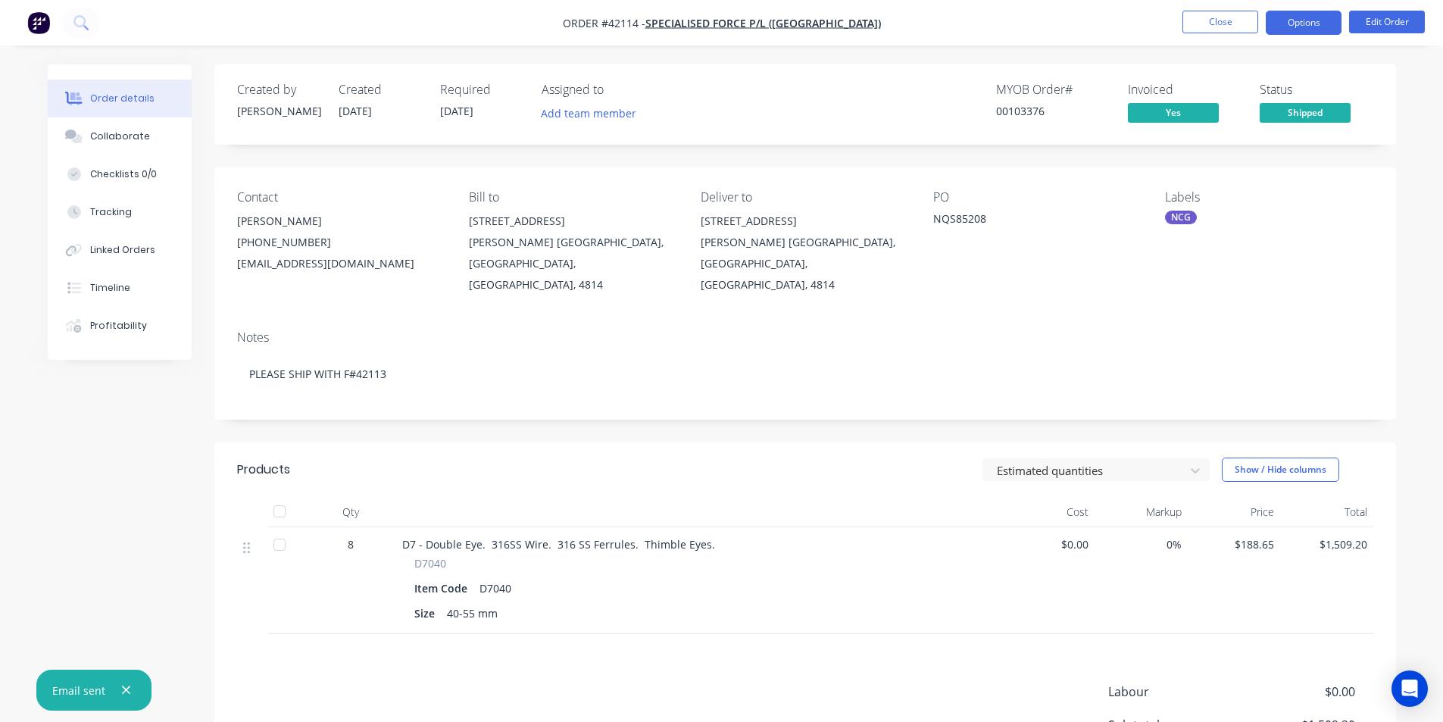
click at [1316, 23] on button "Options" at bounding box center [1304, 23] width 76 height 24
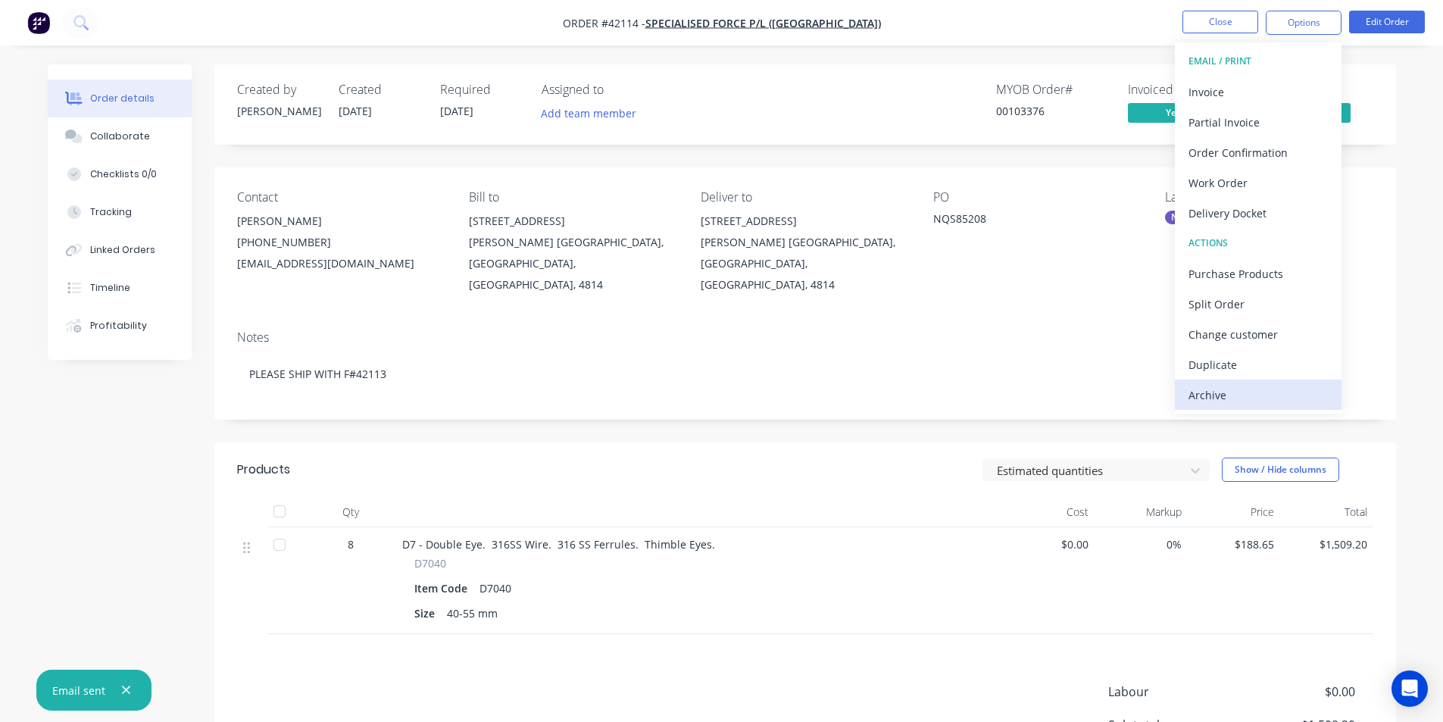
click at [1220, 394] on div "Archive" at bounding box center [1258, 395] width 139 height 22
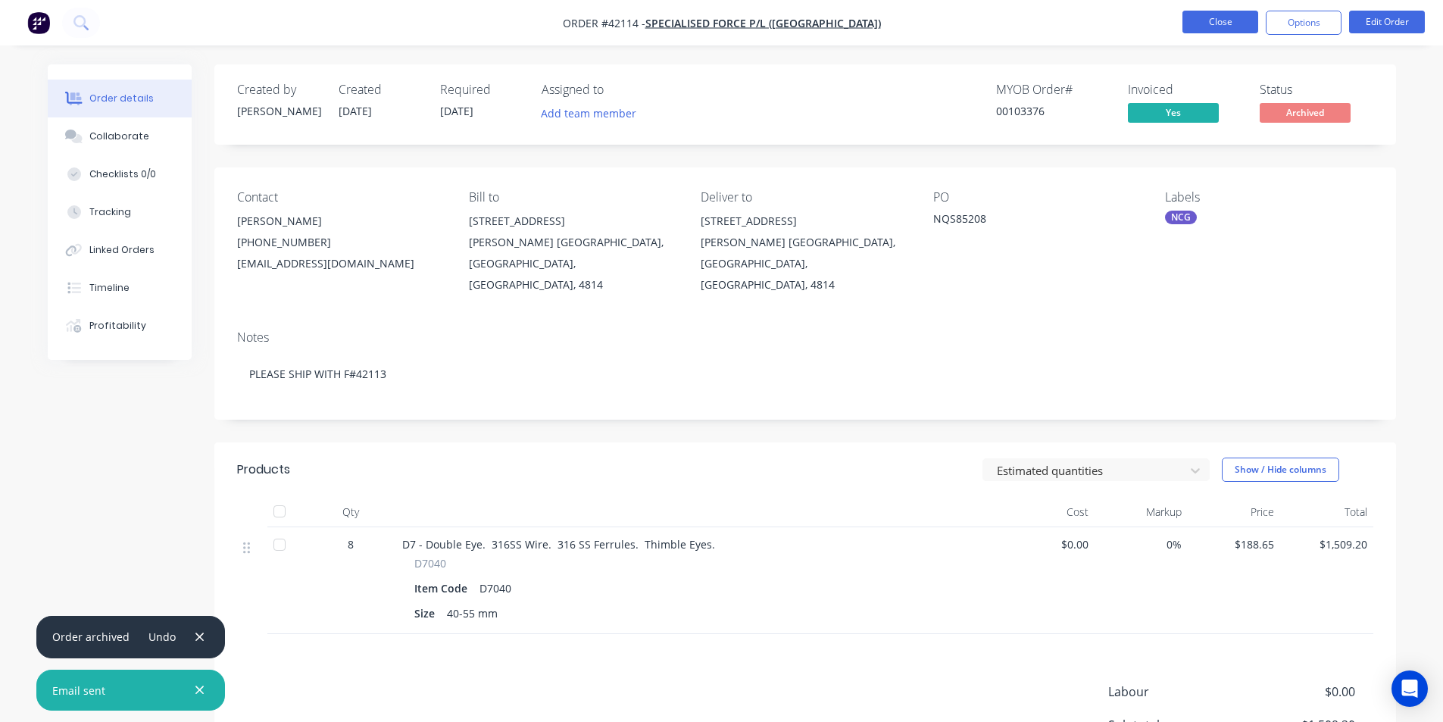
click at [1226, 17] on button "Close" at bounding box center [1221, 22] width 76 height 23
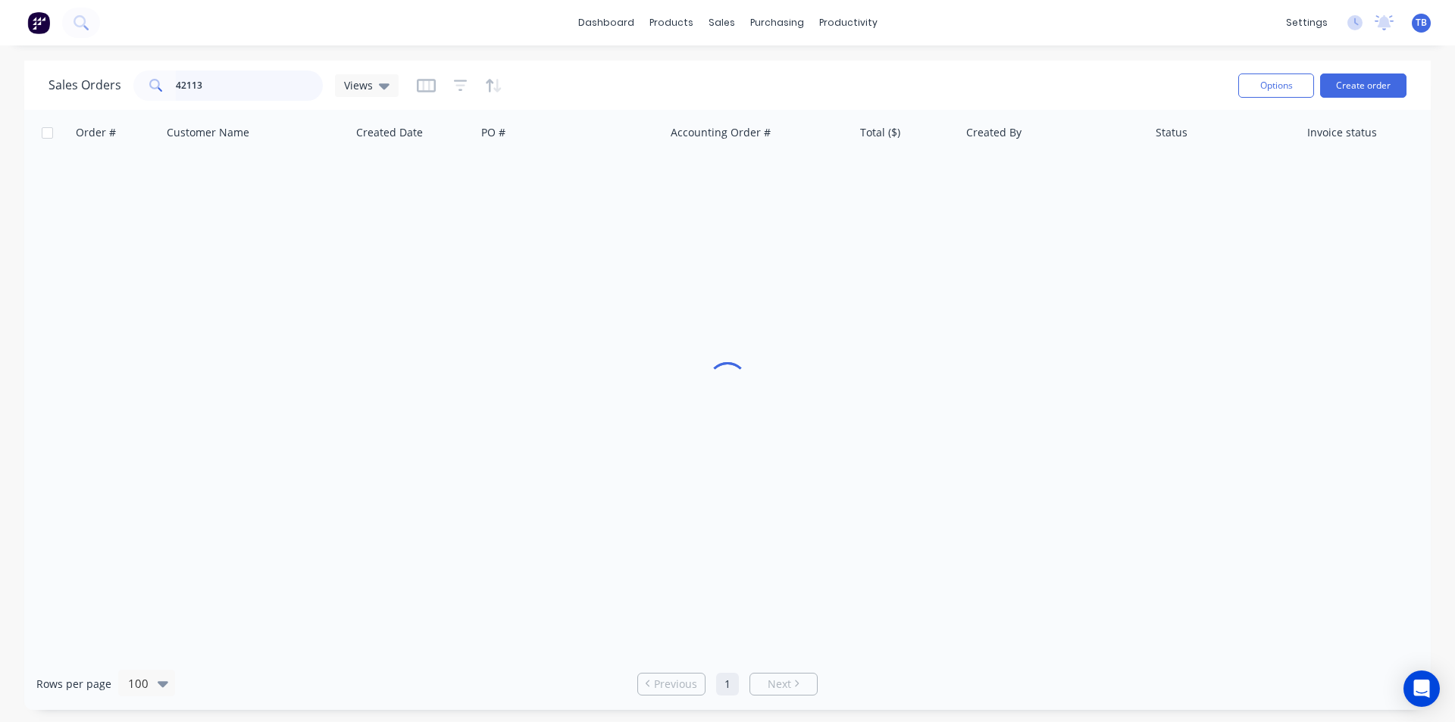
click at [0, 91] on div "Sales Orders 42113 Views Options Create order Order # Customer Name Created Dat…" at bounding box center [727, 385] width 1455 height 649
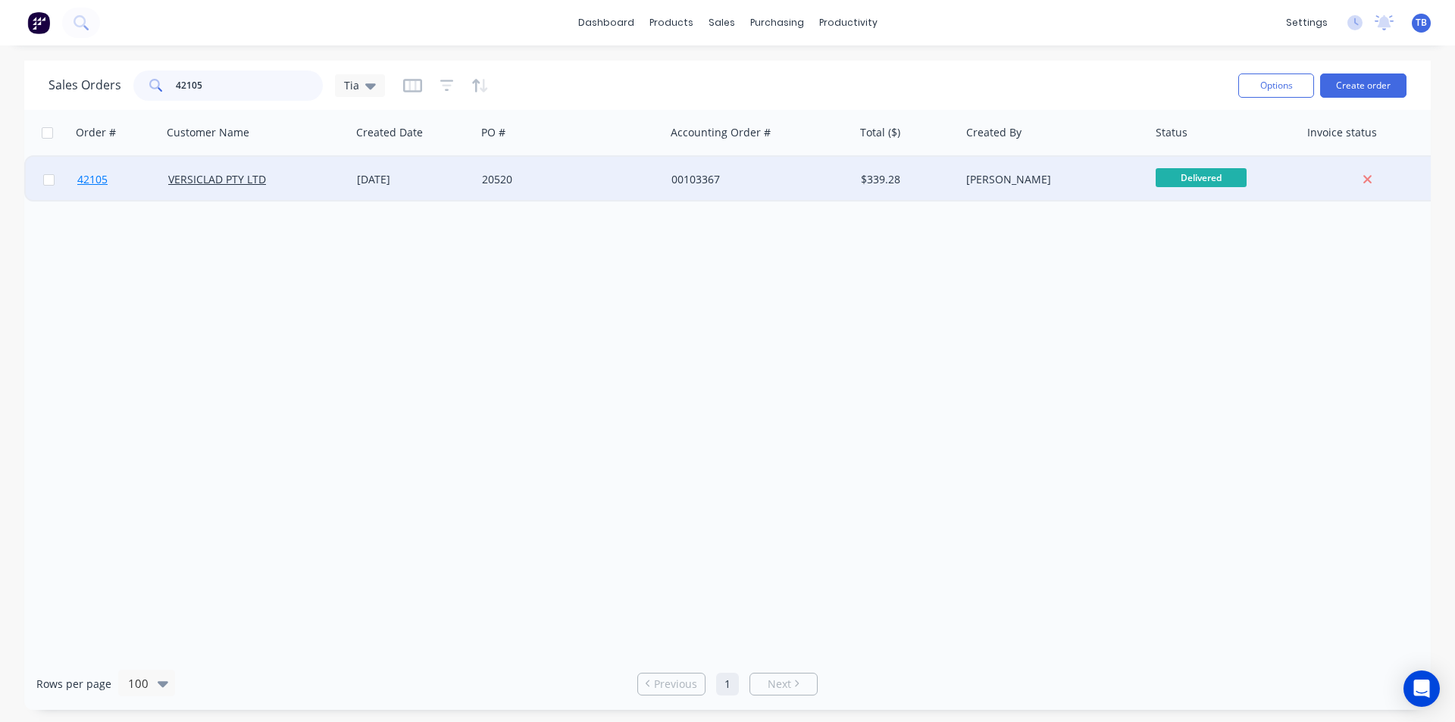
type input "42105"
click at [83, 173] on span "42105" at bounding box center [92, 179] width 30 height 15
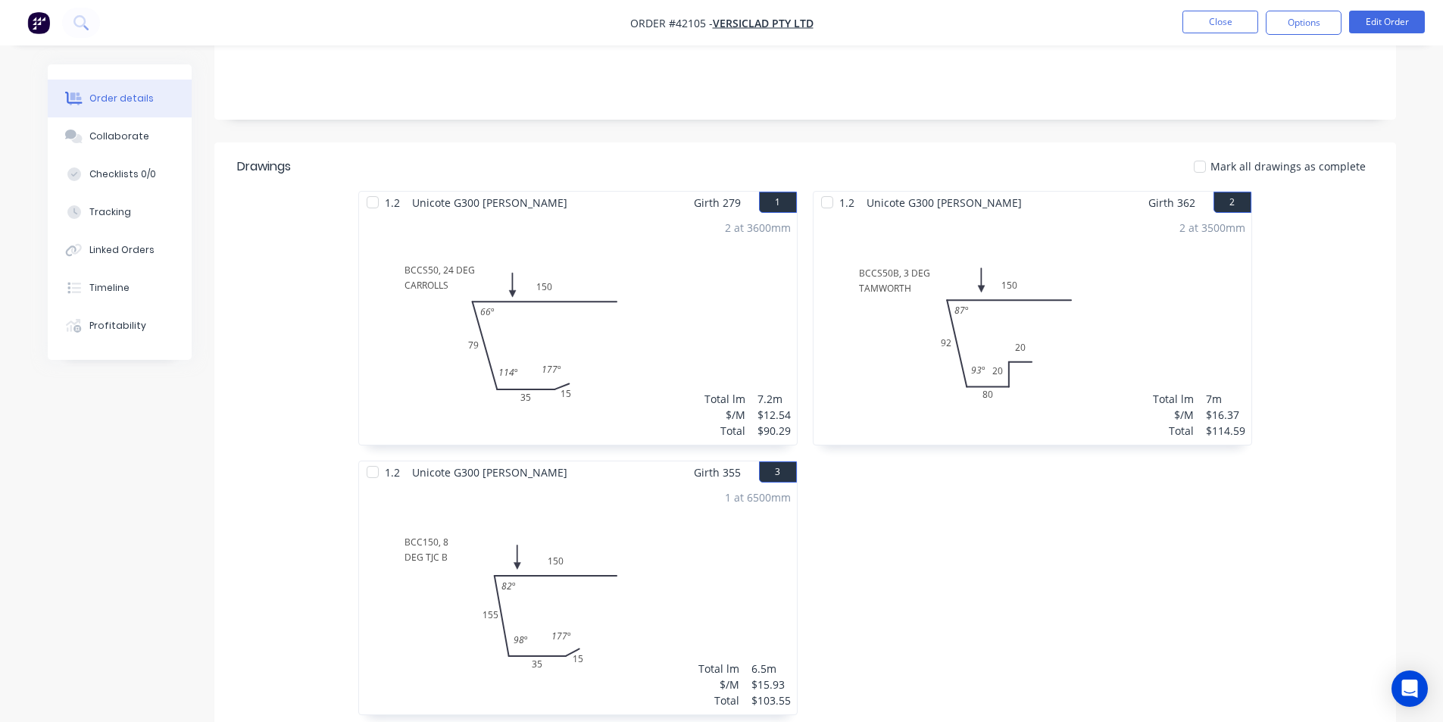
scroll to position [102, 0]
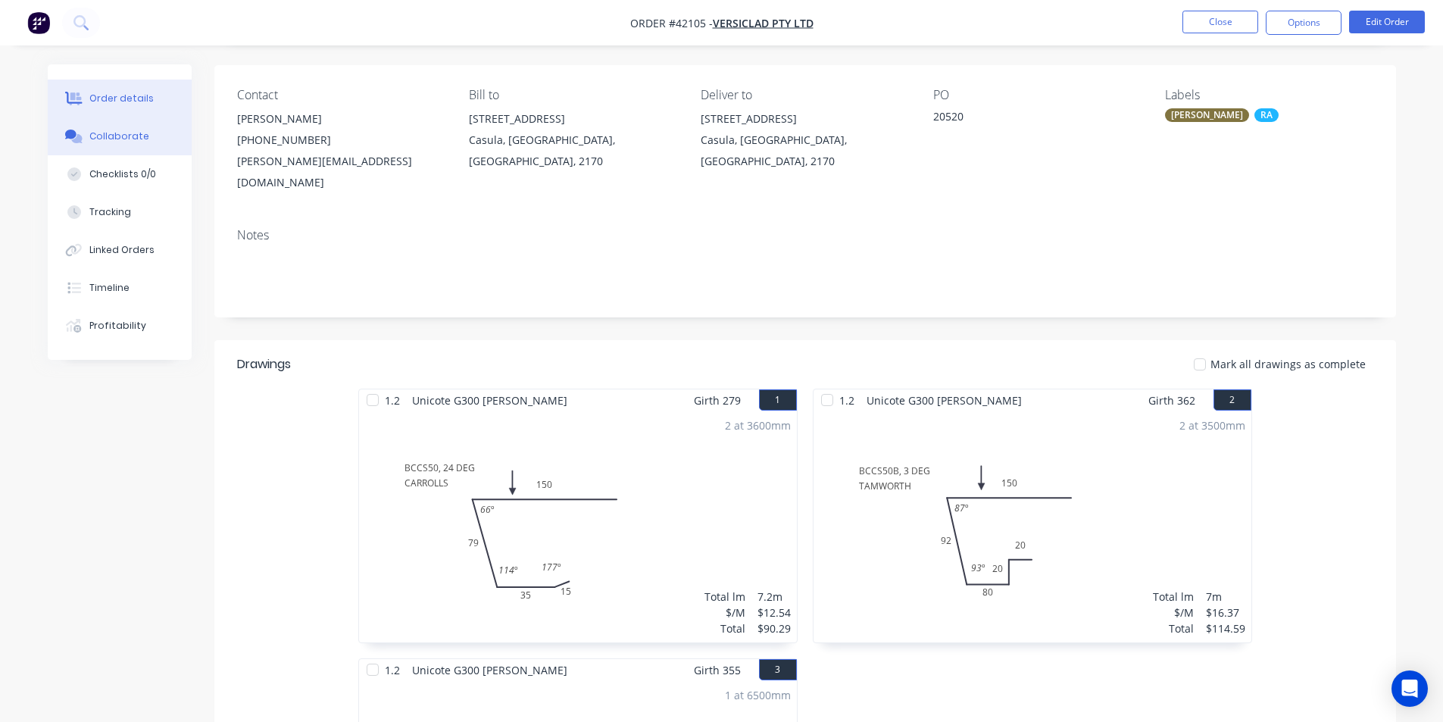
click at [149, 147] on button "Collaborate" at bounding box center [120, 136] width 144 height 38
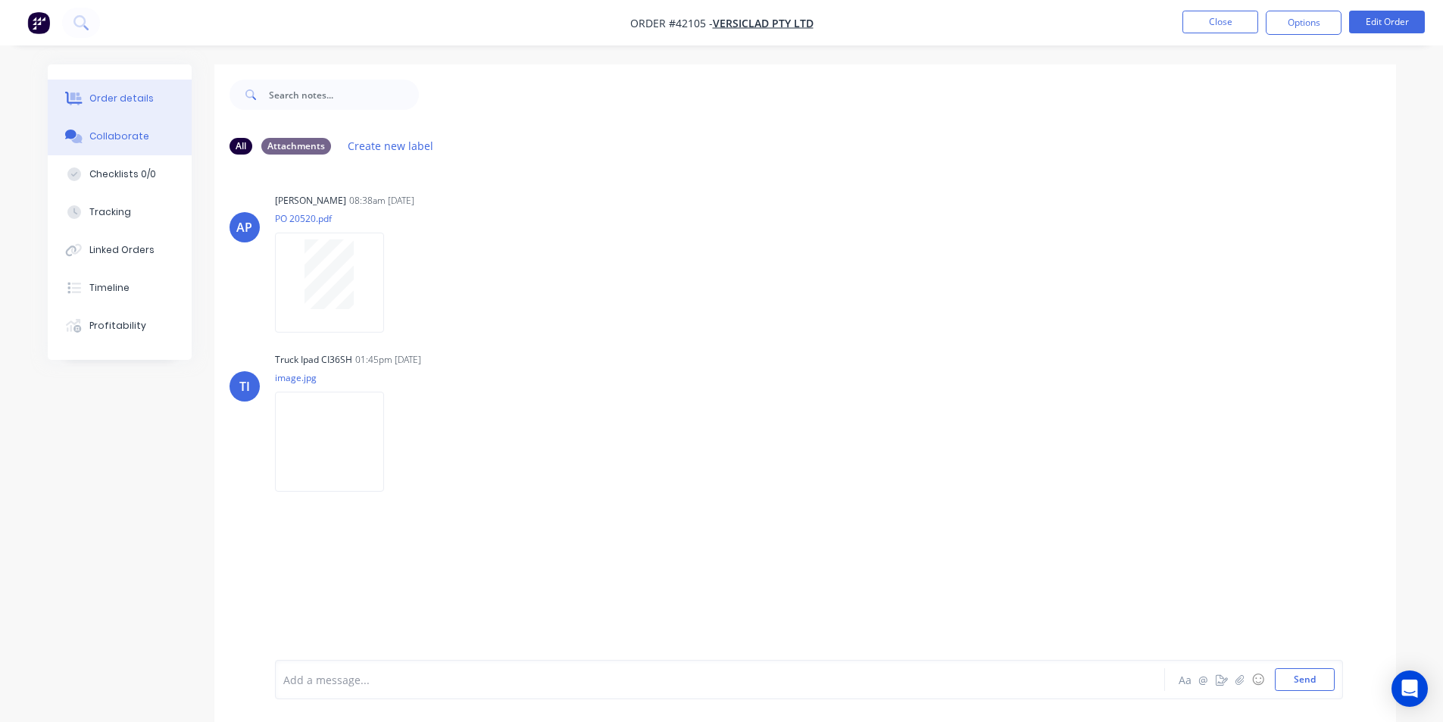
click at [143, 102] on div "Order details" at bounding box center [121, 99] width 64 height 14
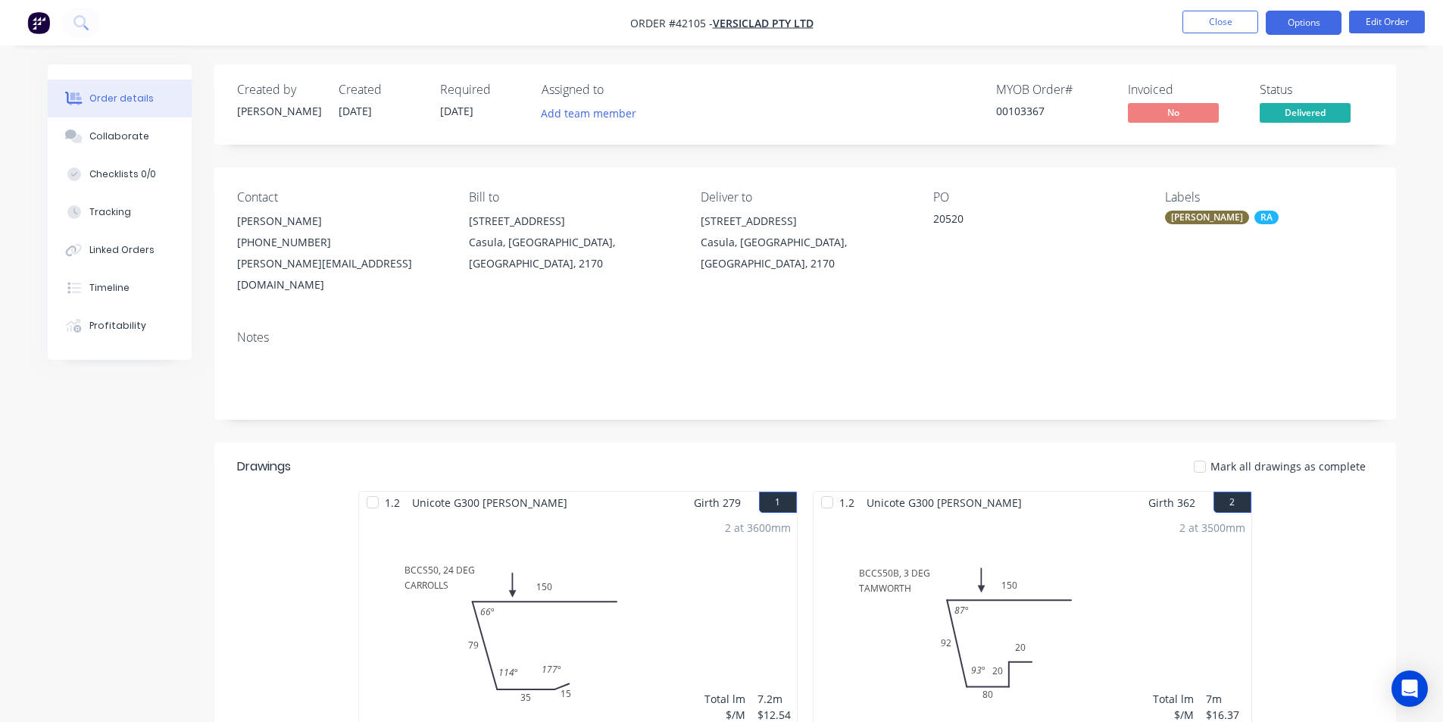
click at [1293, 26] on button "Options" at bounding box center [1304, 23] width 76 height 24
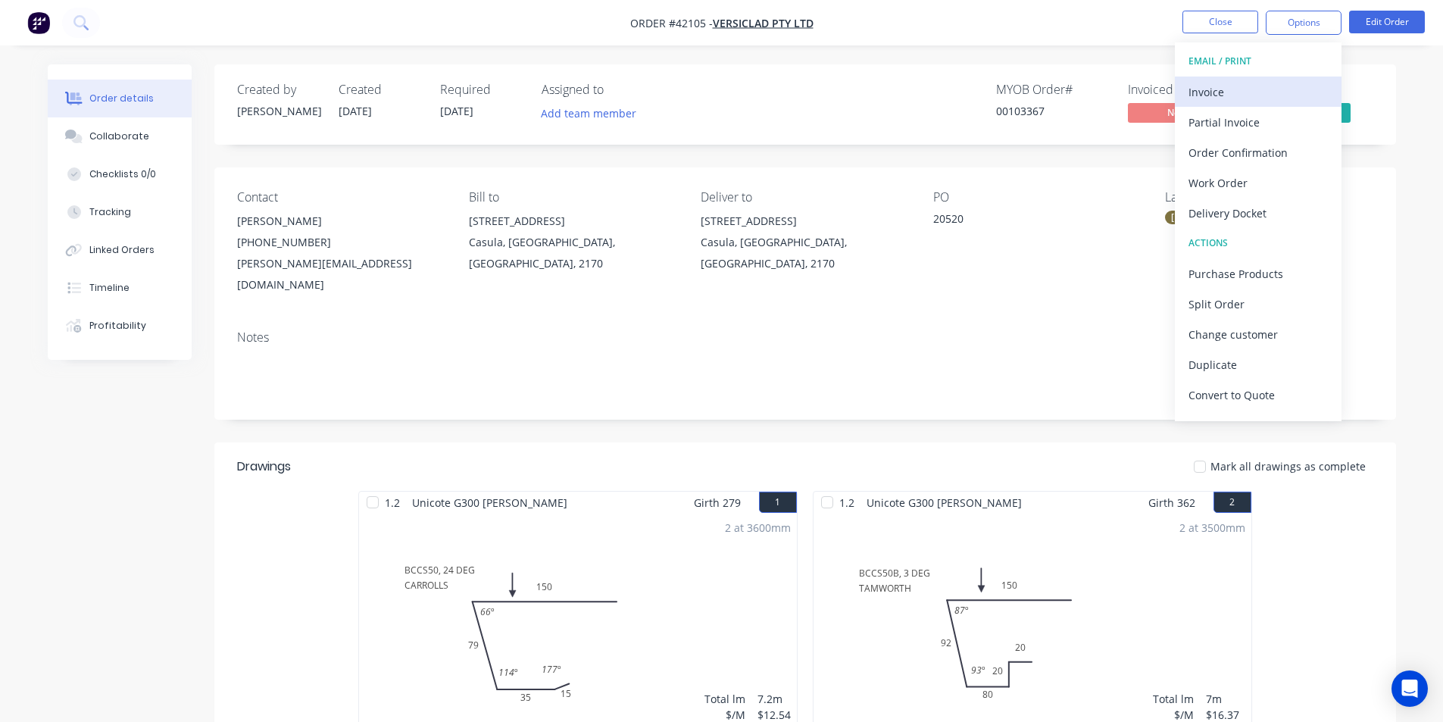
click at [1243, 97] on div "Invoice" at bounding box center [1258, 92] width 139 height 22
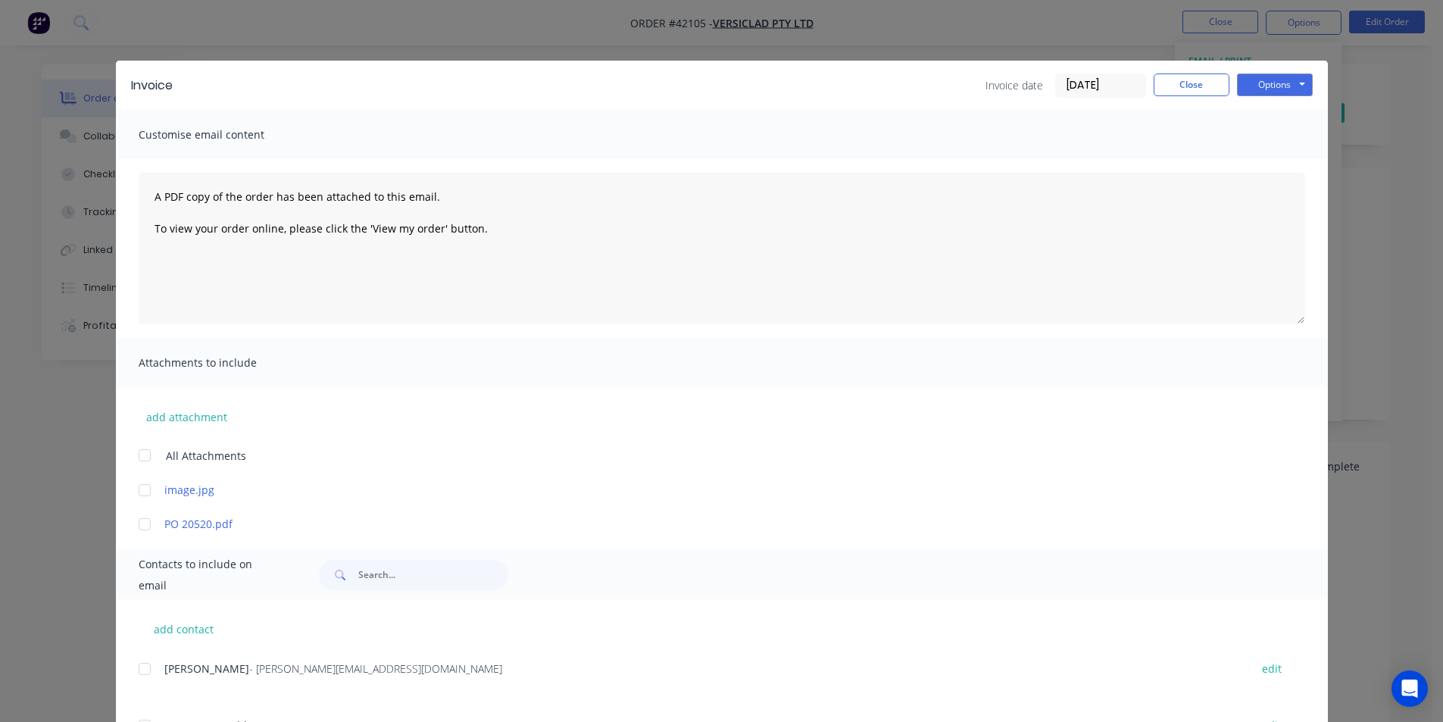
scroll to position [303, 0]
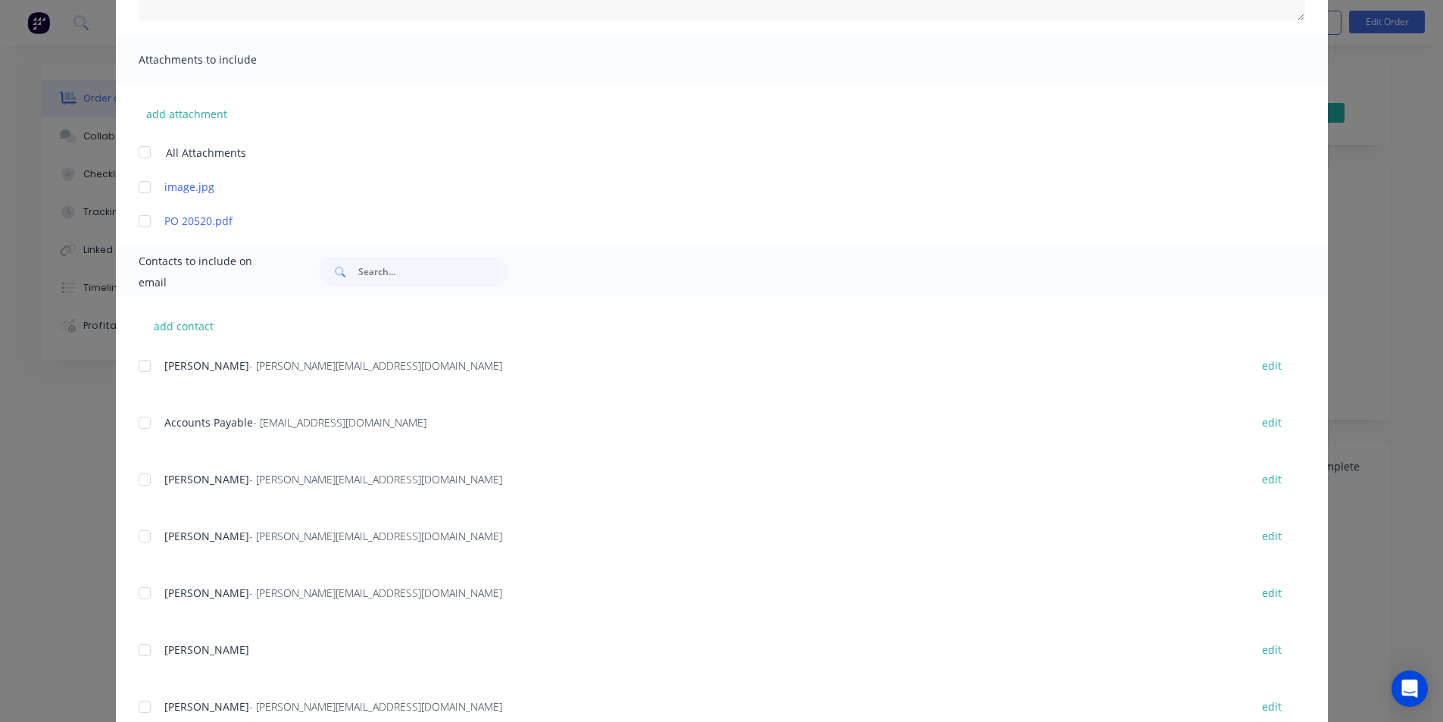
click at [151, 427] on div at bounding box center [145, 423] width 30 height 30
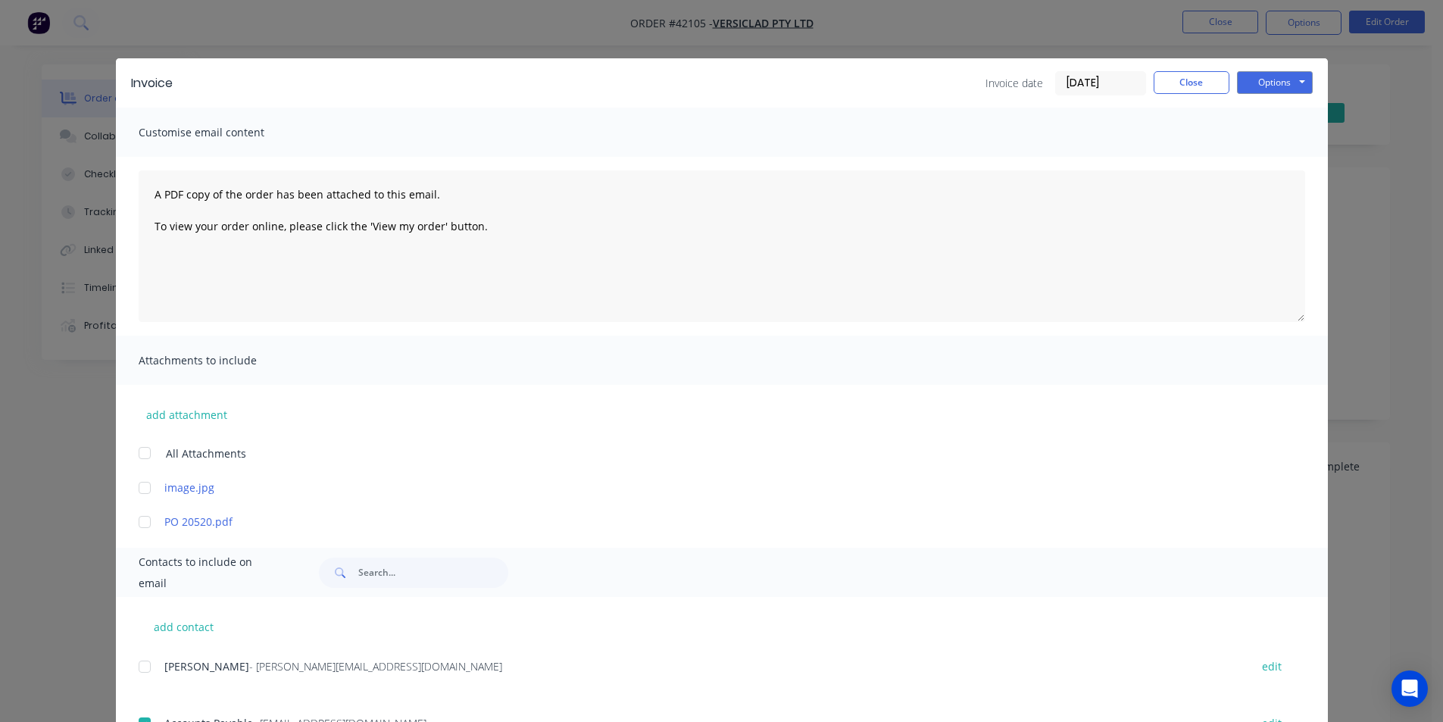
scroll to position [0, 0]
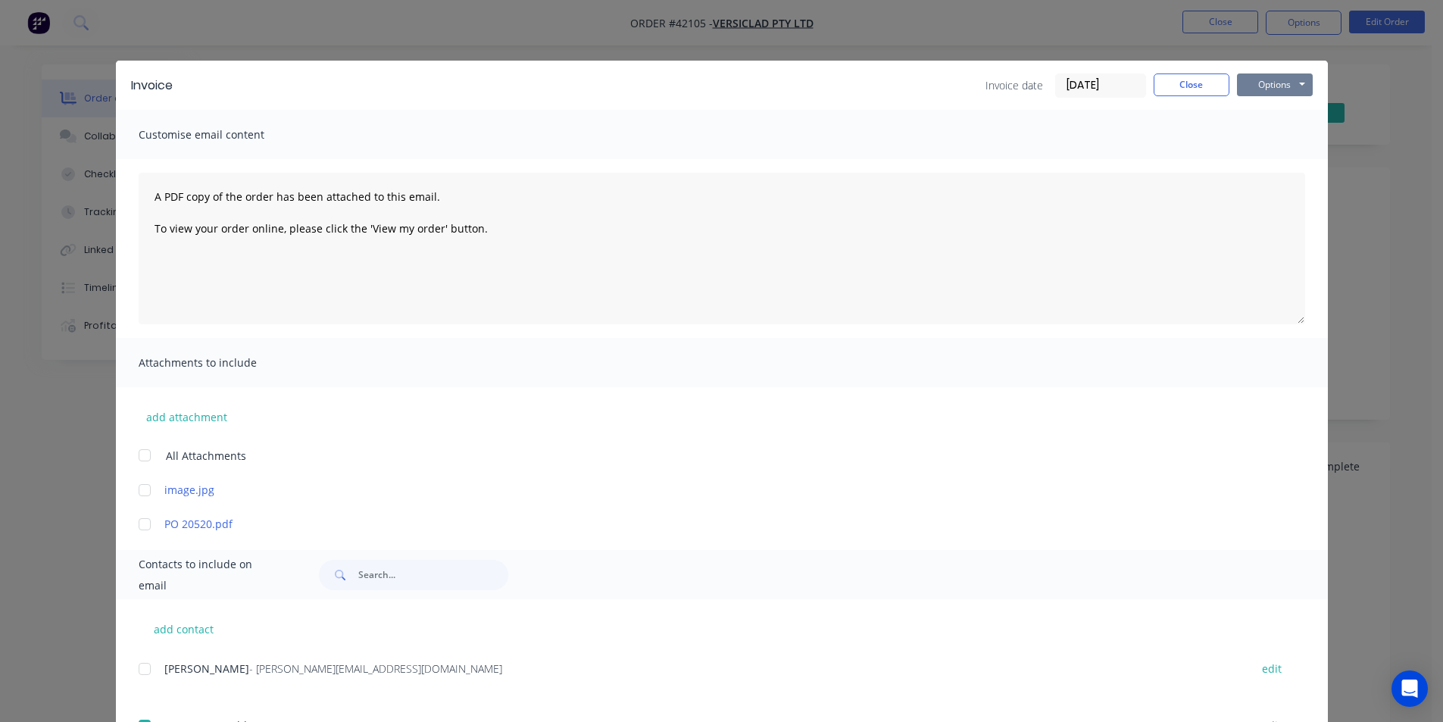
click at [1273, 79] on button "Options" at bounding box center [1275, 84] width 76 height 23
click at [1275, 168] on button "Email" at bounding box center [1285, 161] width 97 height 25
click at [1193, 80] on button "Close" at bounding box center [1192, 84] width 76 height 23
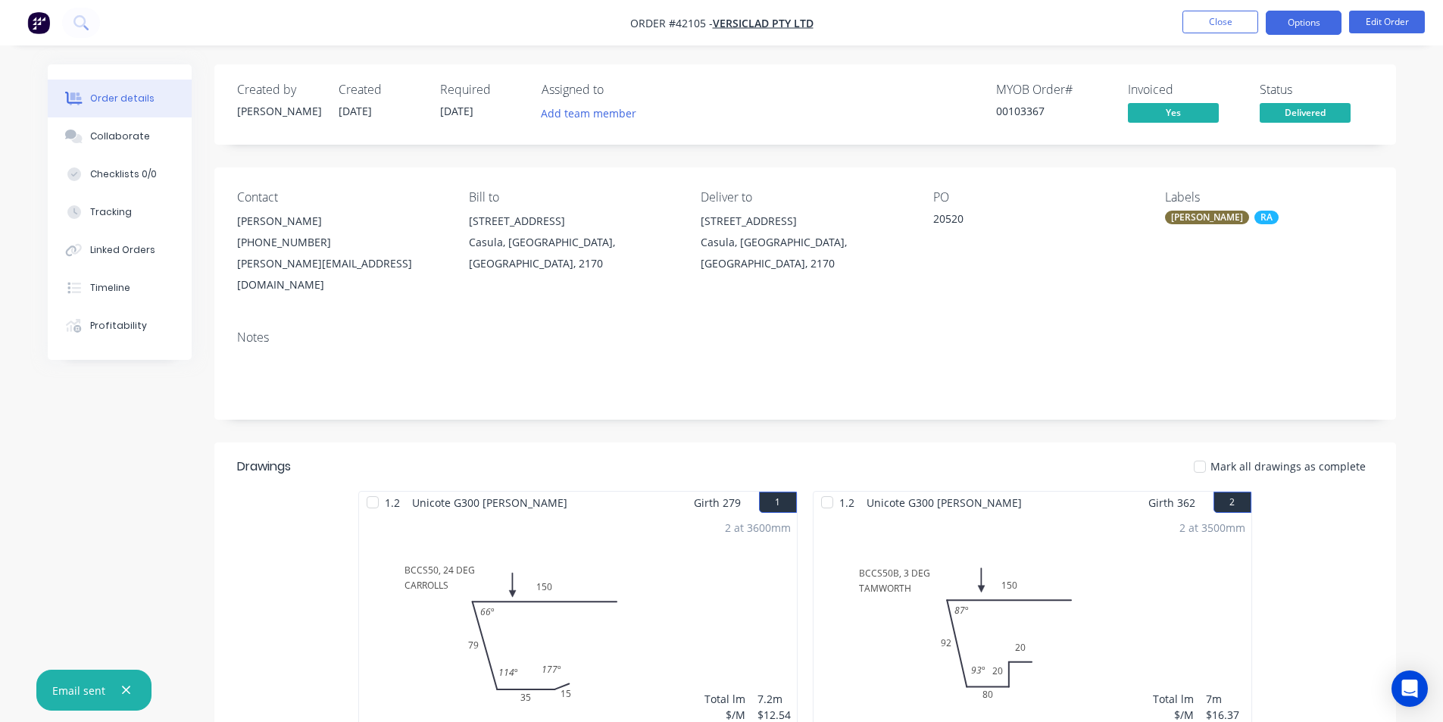
click at [1292, 25] on button "Options" at bounding box center [1304, 23] width 76 height 24
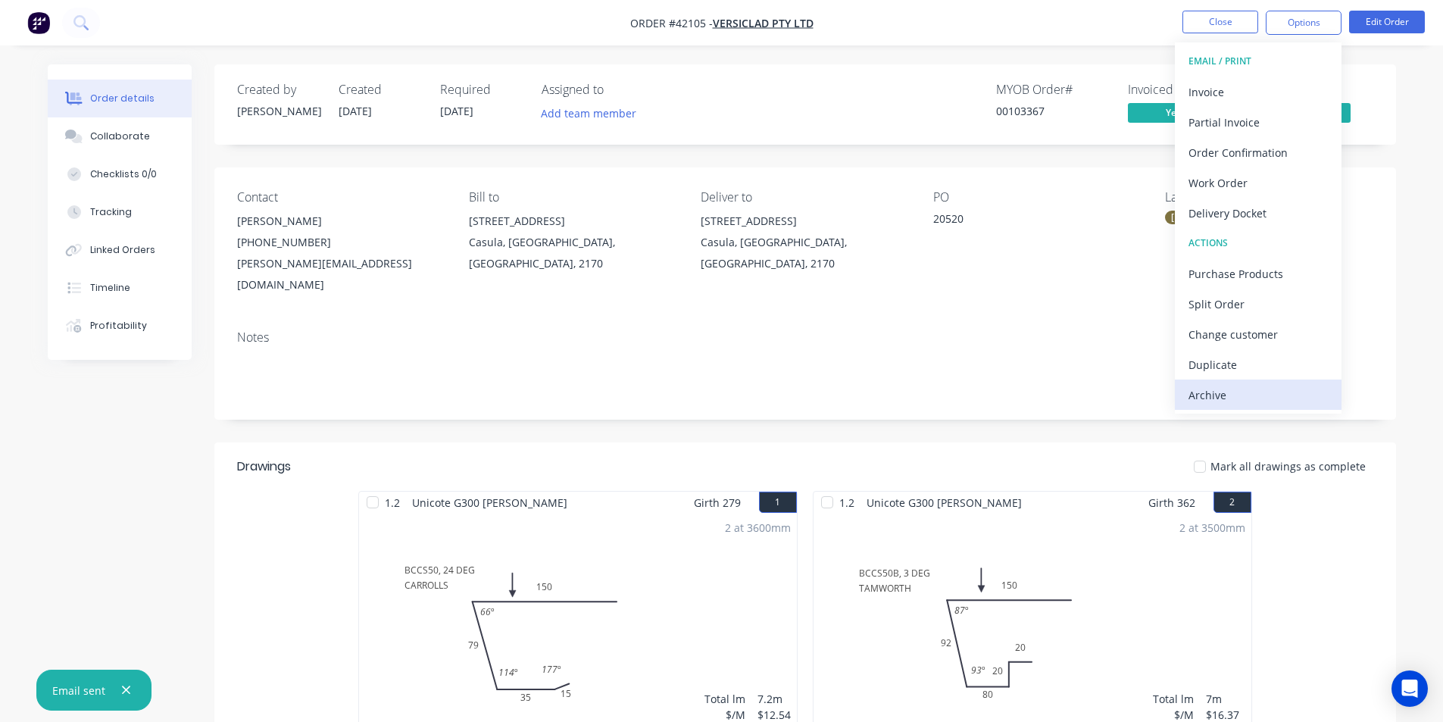
click at [1217, 392] on div "Archive" at bounding box center [1258, 395] width 139 height 22
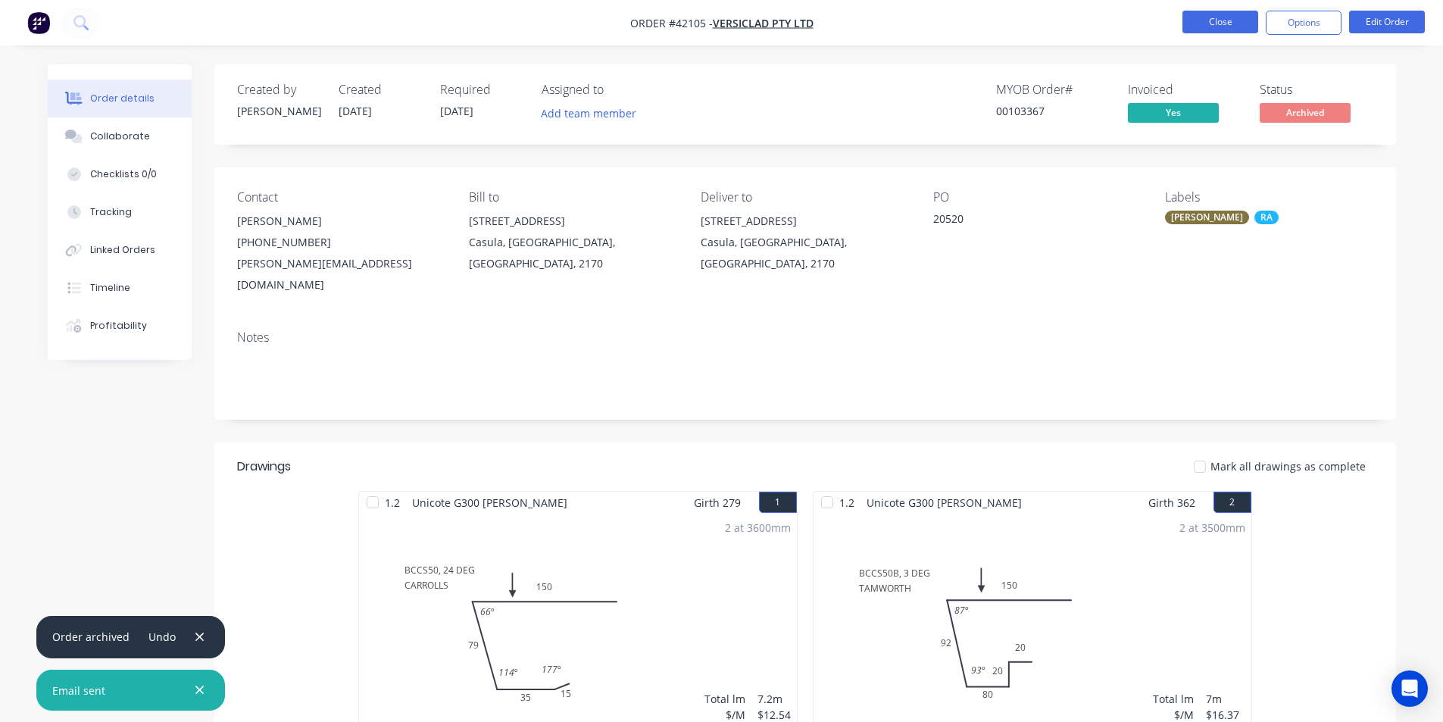
click at [1220, 11] on button "Close" at bounding box center [1221, 22] width 76 height 23
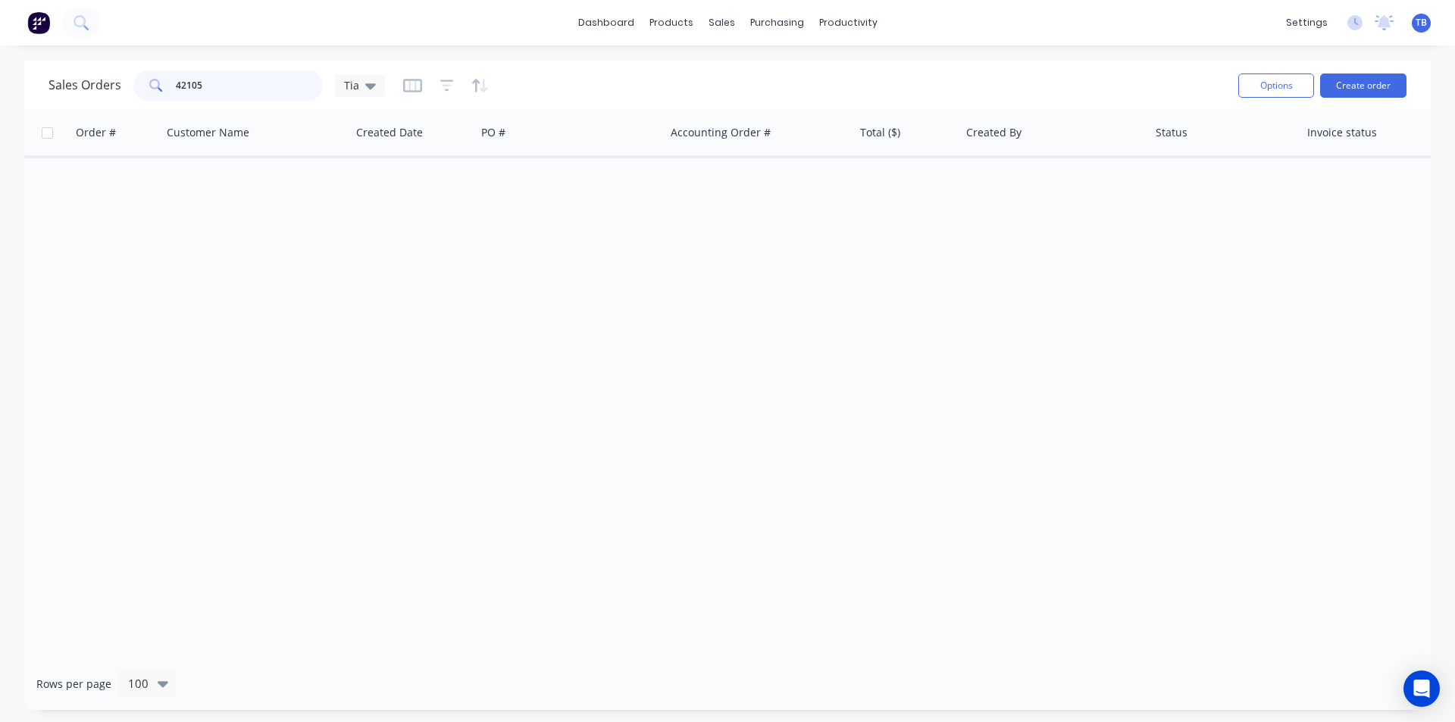
drag, startPoint x: 252, startPoint y: 89, endPoint x: 2, endPoint y: 105, distance: 251.3
click at [2, 105] on div "Sales Orders 42105 Tia Options Create order Order # Customer Name Created Date …" at bounding box center [727, 385] width 1455 height 649
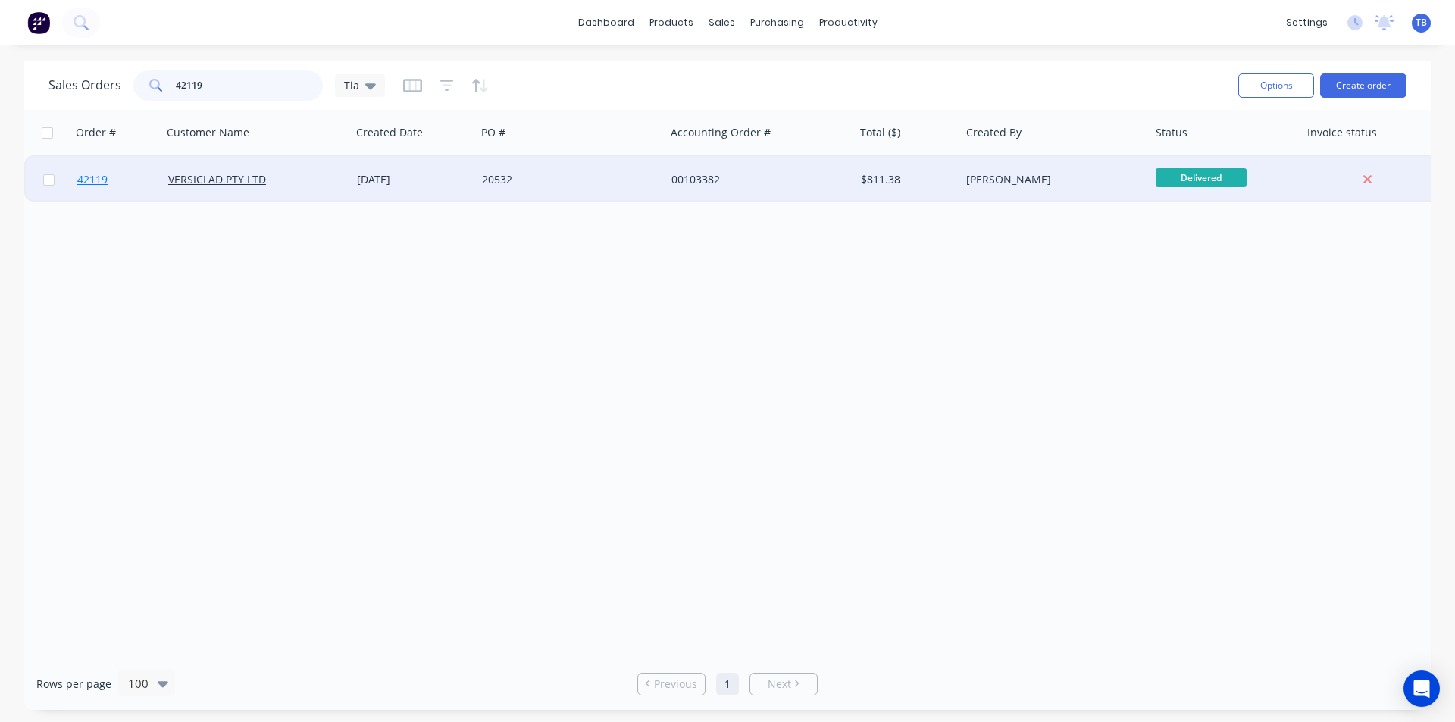
type input "42119"
click at [77, 181] on span "42119" at bounding box center [92, 179] width 30 height 15
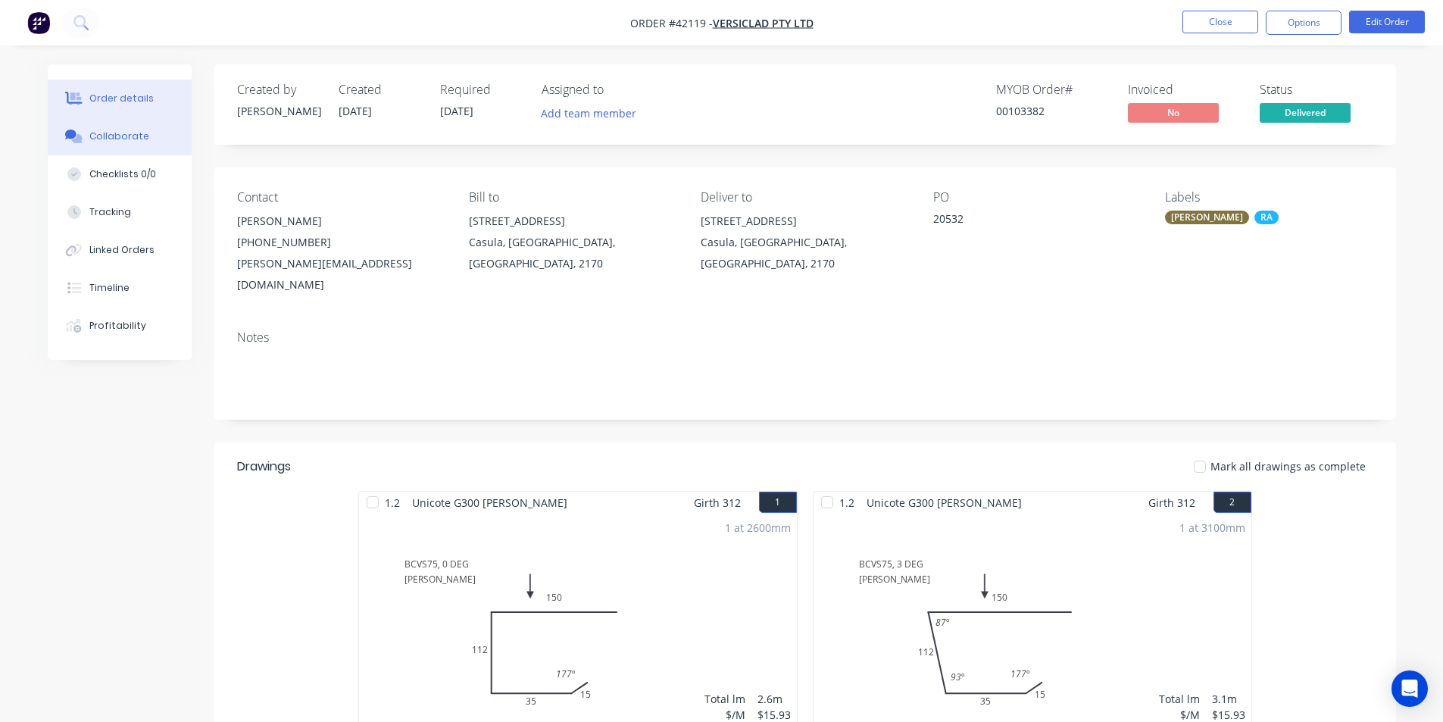
click at [92, 135] on div "Collaborate" at bounding box center [119, 137] width 60 height 14
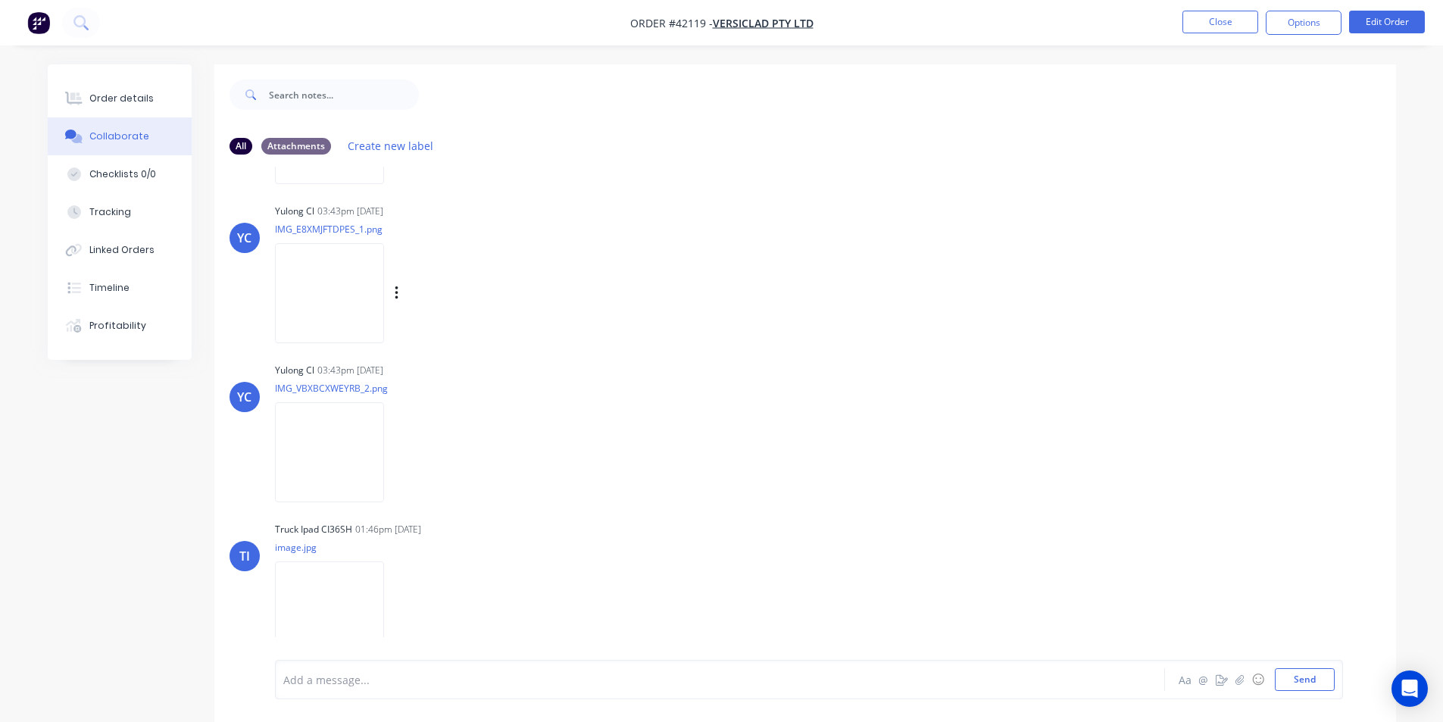
scroll to position [157, 0]
click at [101, 105] on button "Order details" at bounding box center [120, 99] width 144 height 38
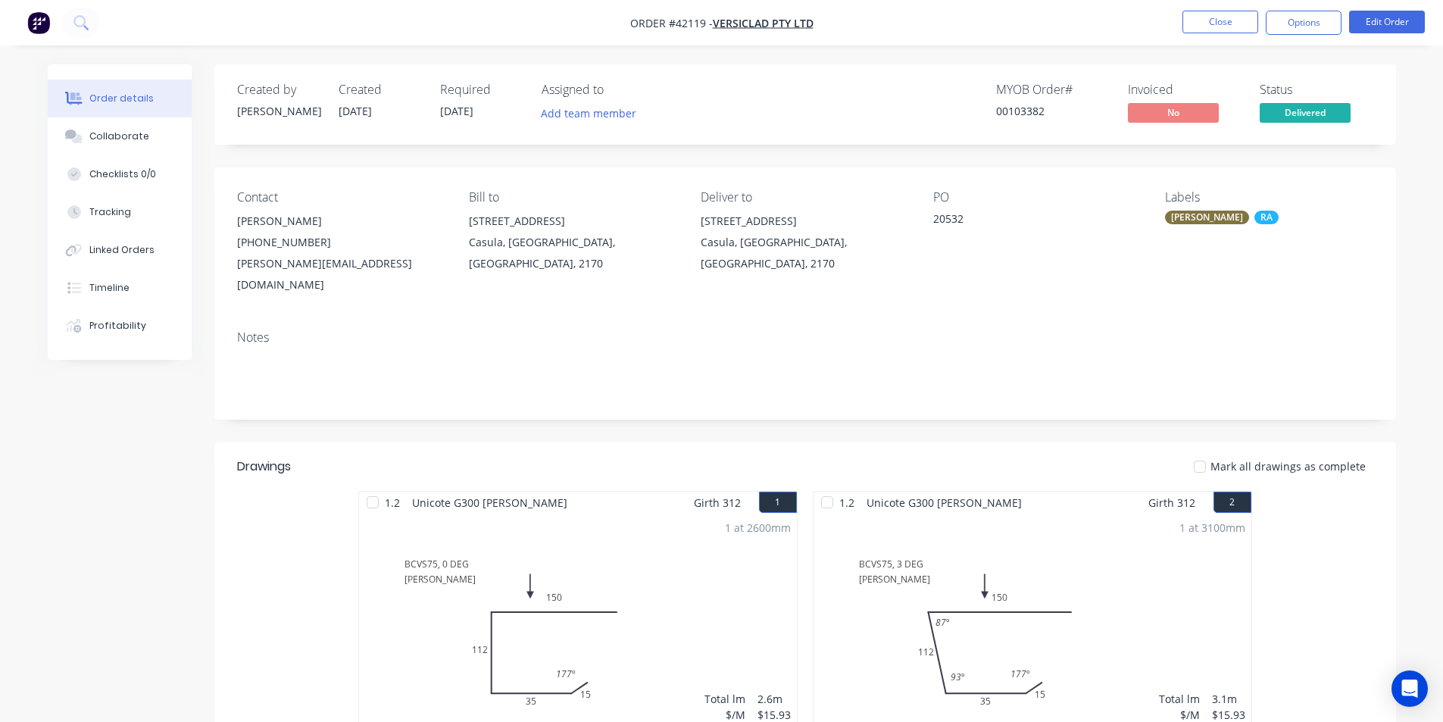
click at [1313, 35] on nav "Order #42119 - VERSICLAD PTY LTD Close Options Edit Order" at bounding box center [721, 22] width 1443 height 45
click at [1315, 18] on button "Options" at bounding box center [1304, 23] width 76 height 24
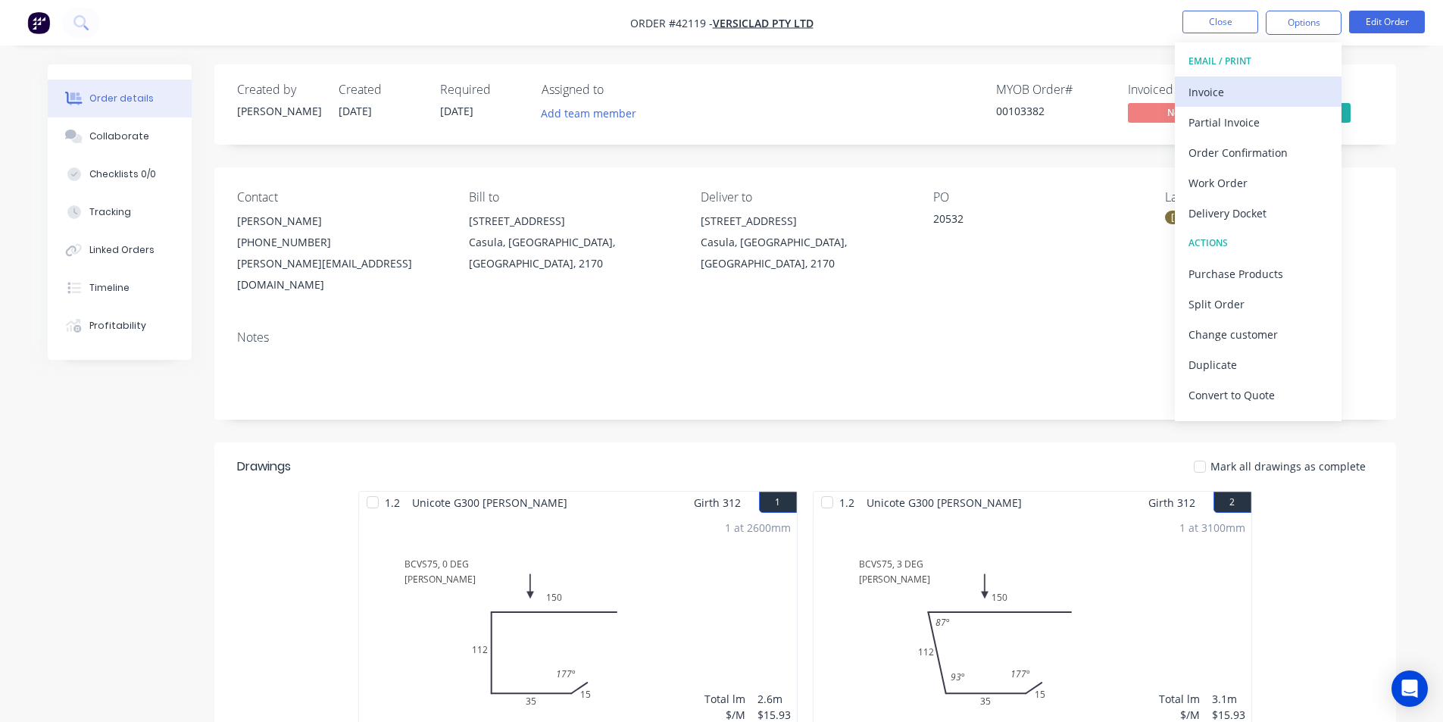
click at [1283, 87] on div "Invoice" at bounding box center [1258, 92] width 139 height 22
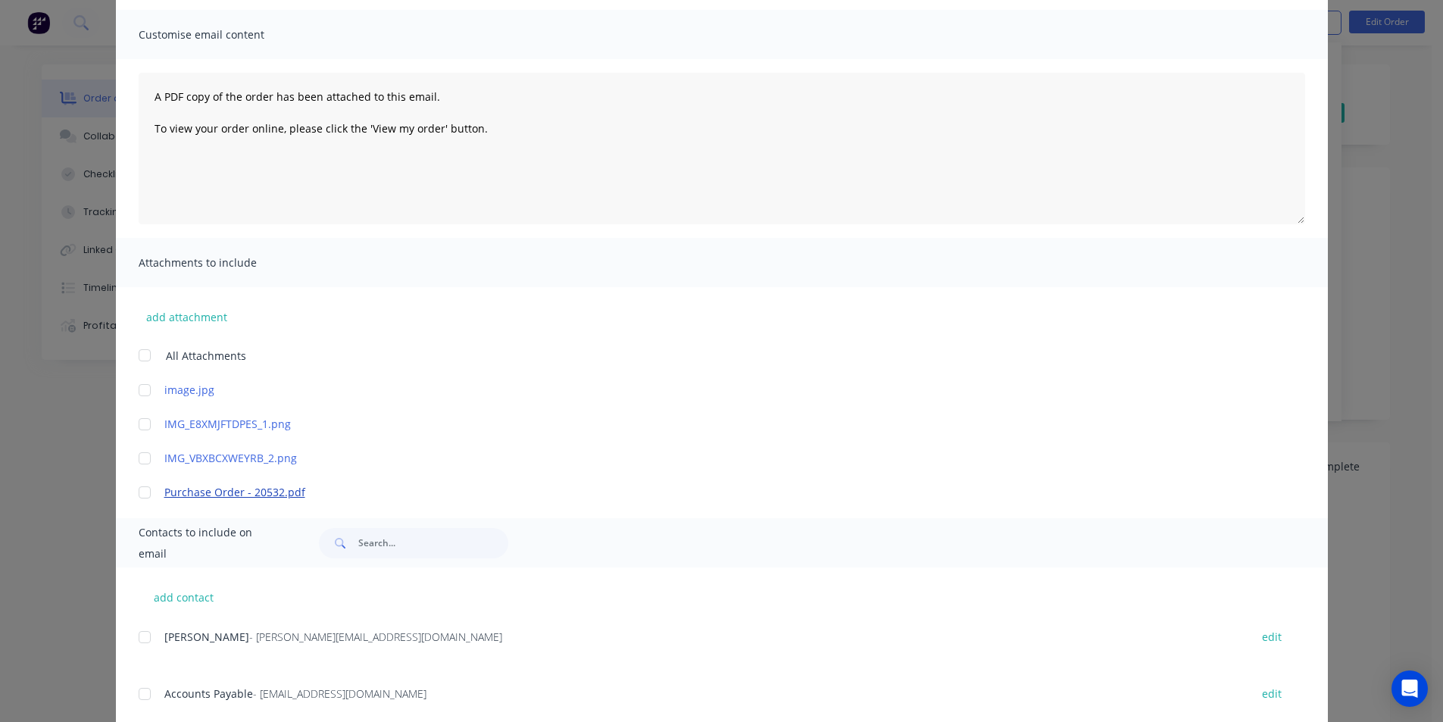
scroll to position [227, 0]
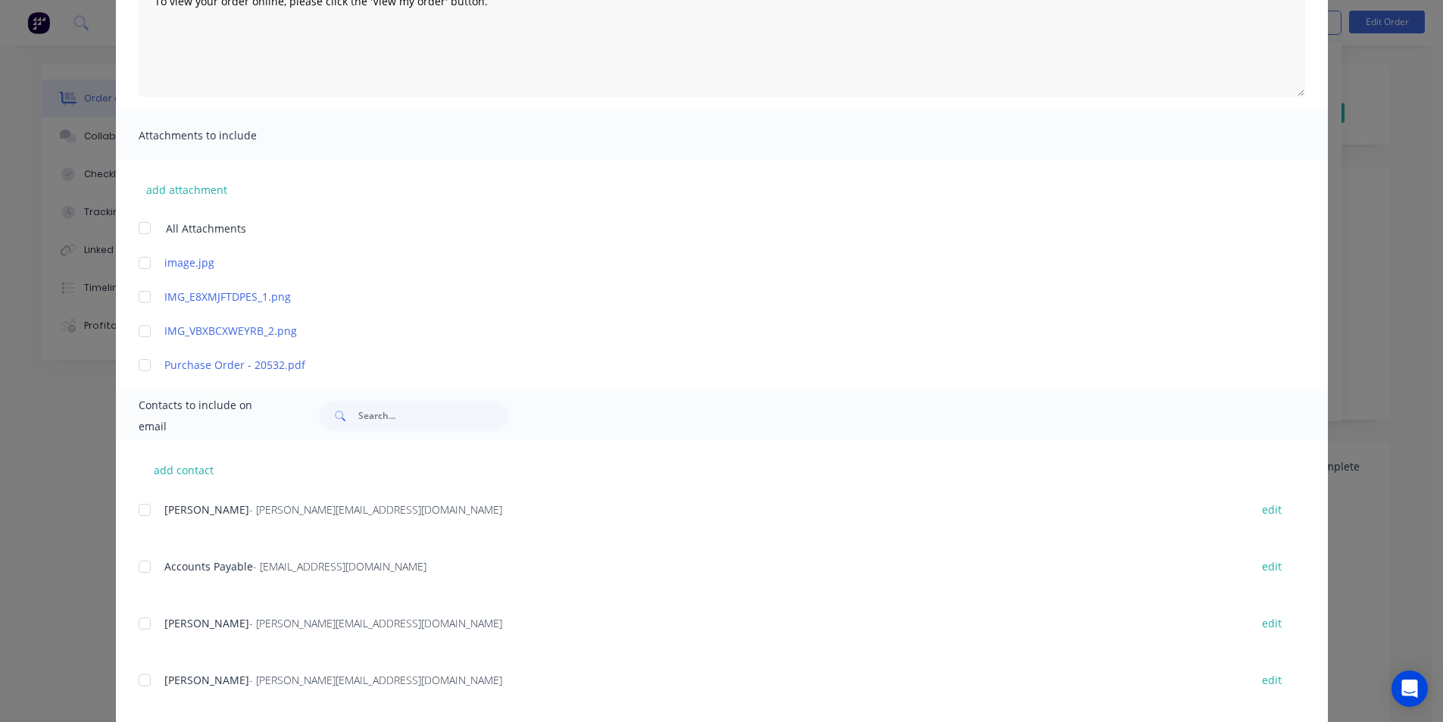
click at [145, 569] on div at bounding box center [145, 567] width 30 height 30
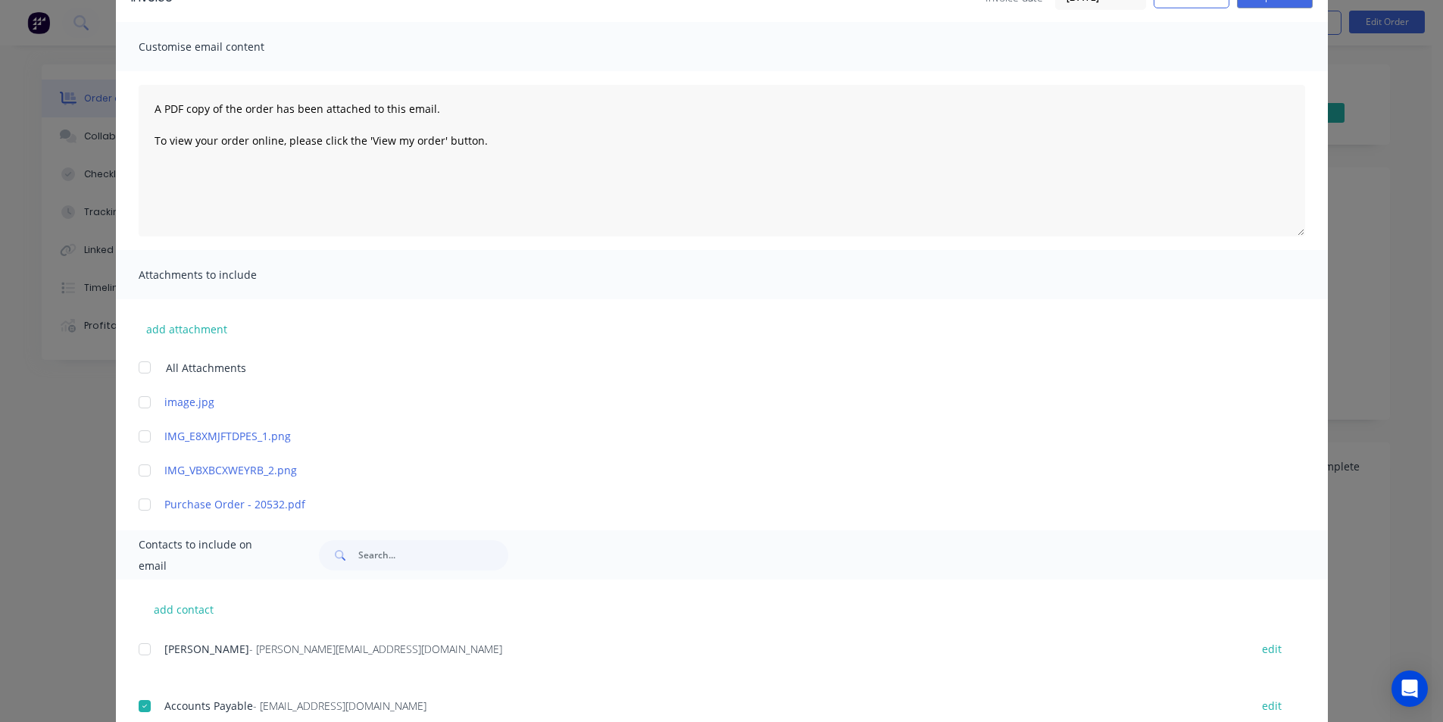
scroll to position [0, 0]
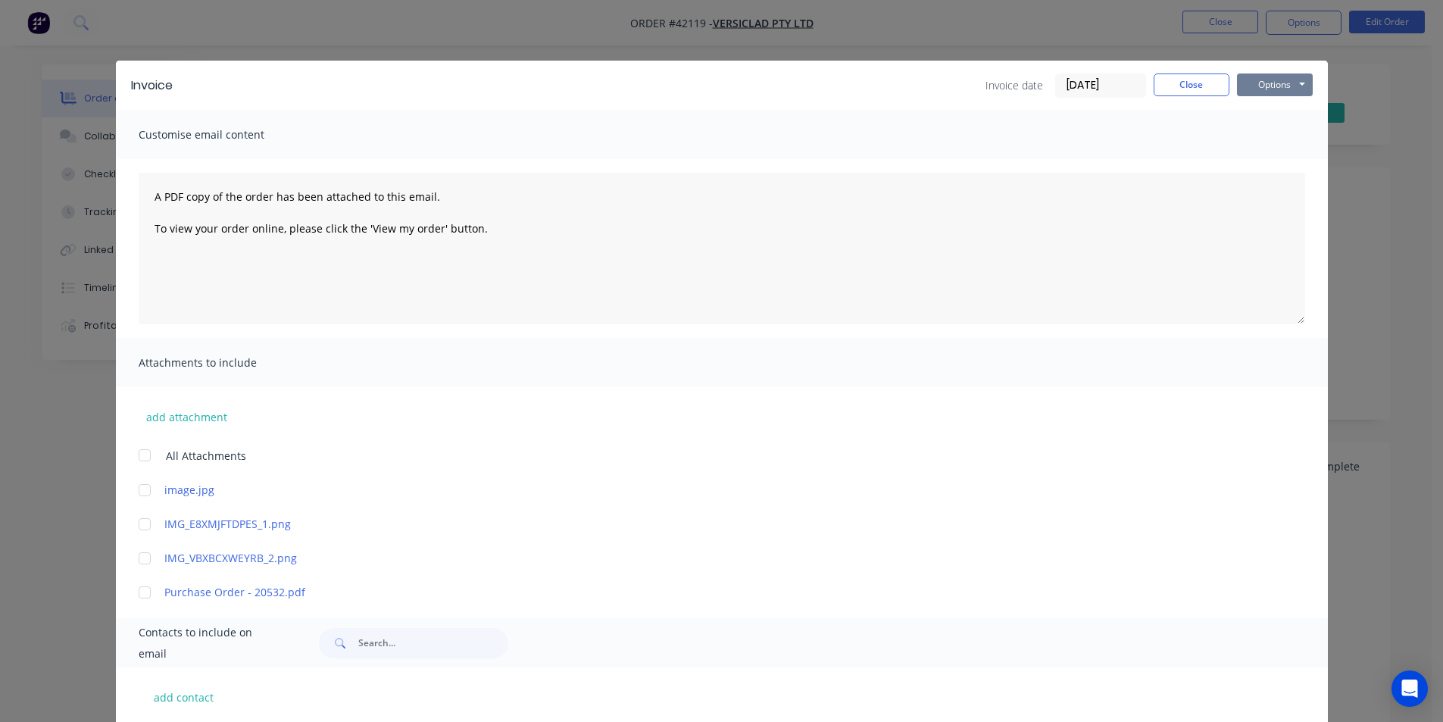
click at [1257, 83] on button "Options" at bounding box center [1275, 84] width 76 height 23
click at [1275, 163] on button "Email" at bounding box center [1285, 161] width 97 height 25
click at [1196, 88] on button "Close" at bounding box center [1192, 84] width 76 height 23
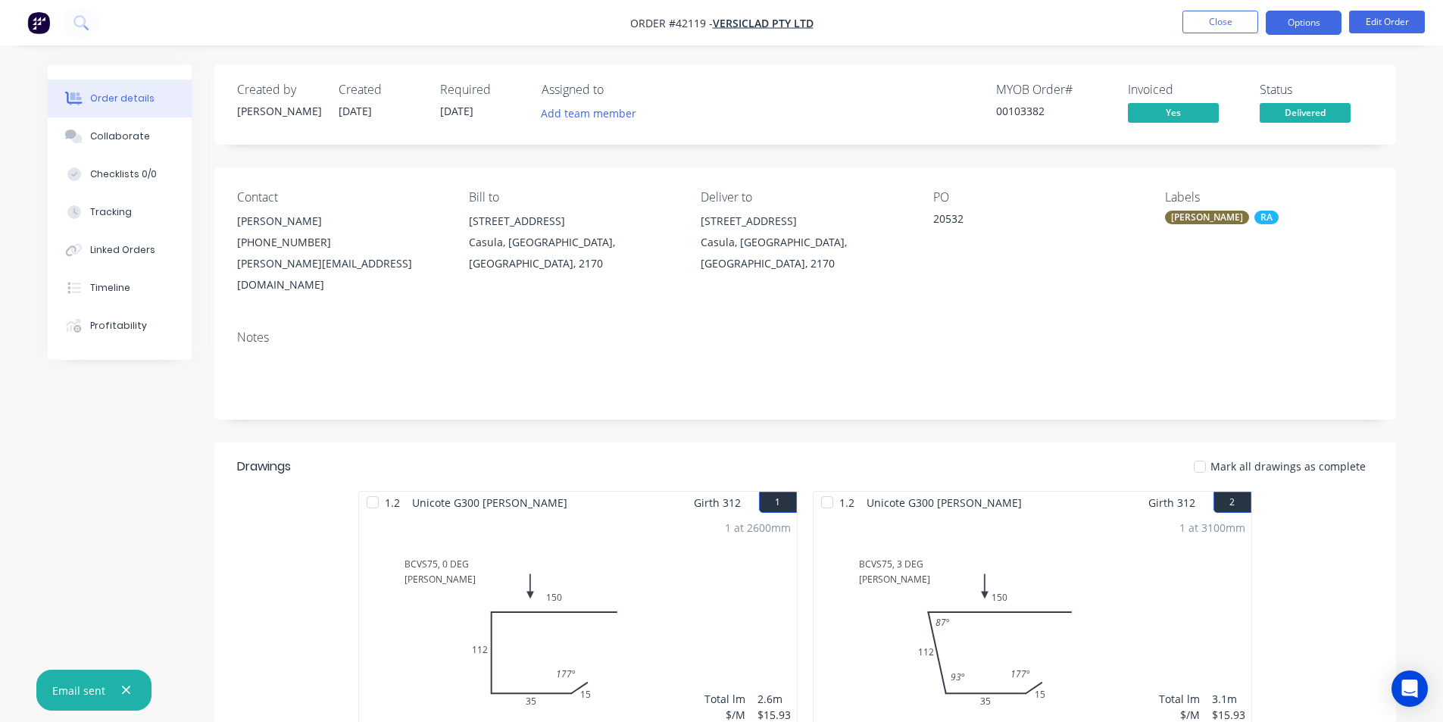
click at [1324, 20] on button "Options" at bounding box center [1304, 23] width 76 height 24
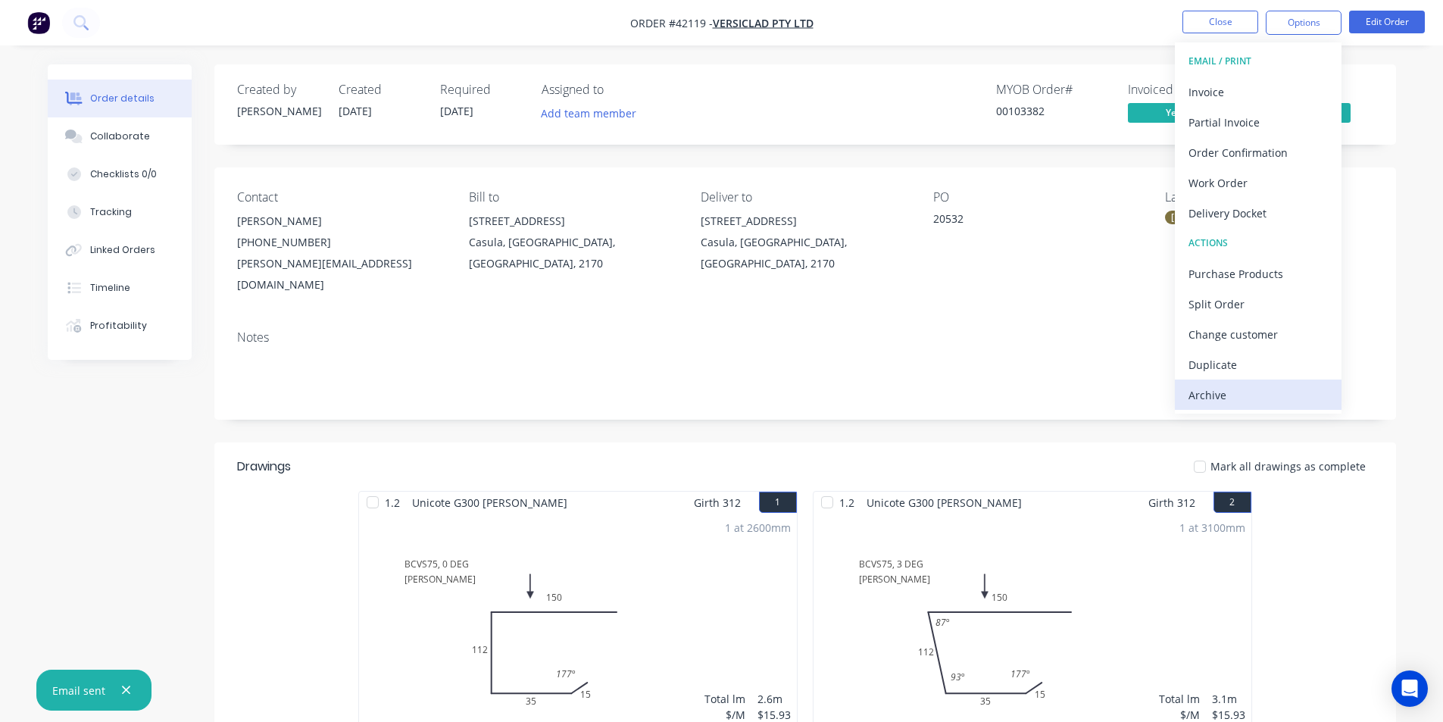
click at [1231, 384] on div "Archive" at bounding box center [1258, 395] width 139 height 22
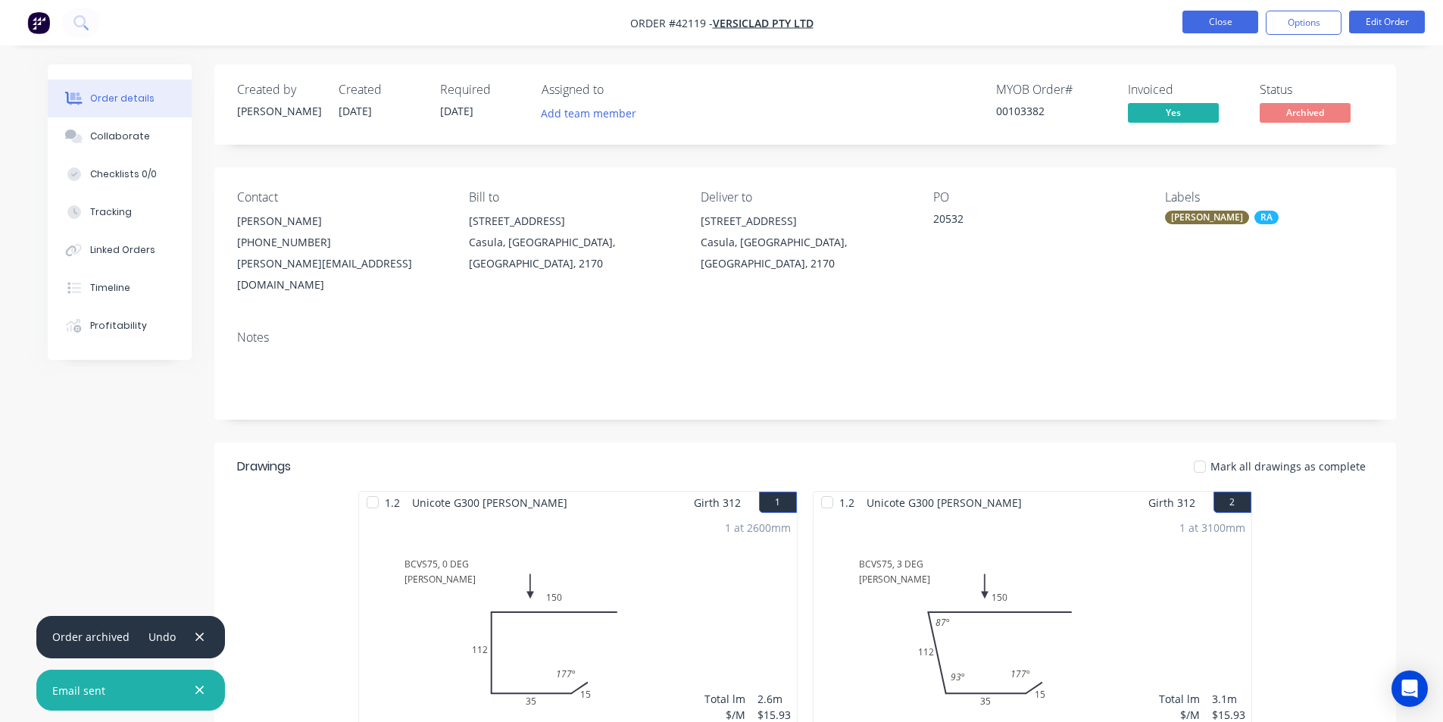
click at [1220, 20] on button "Close" at bounding box center [1221, 22] width 76 height 23
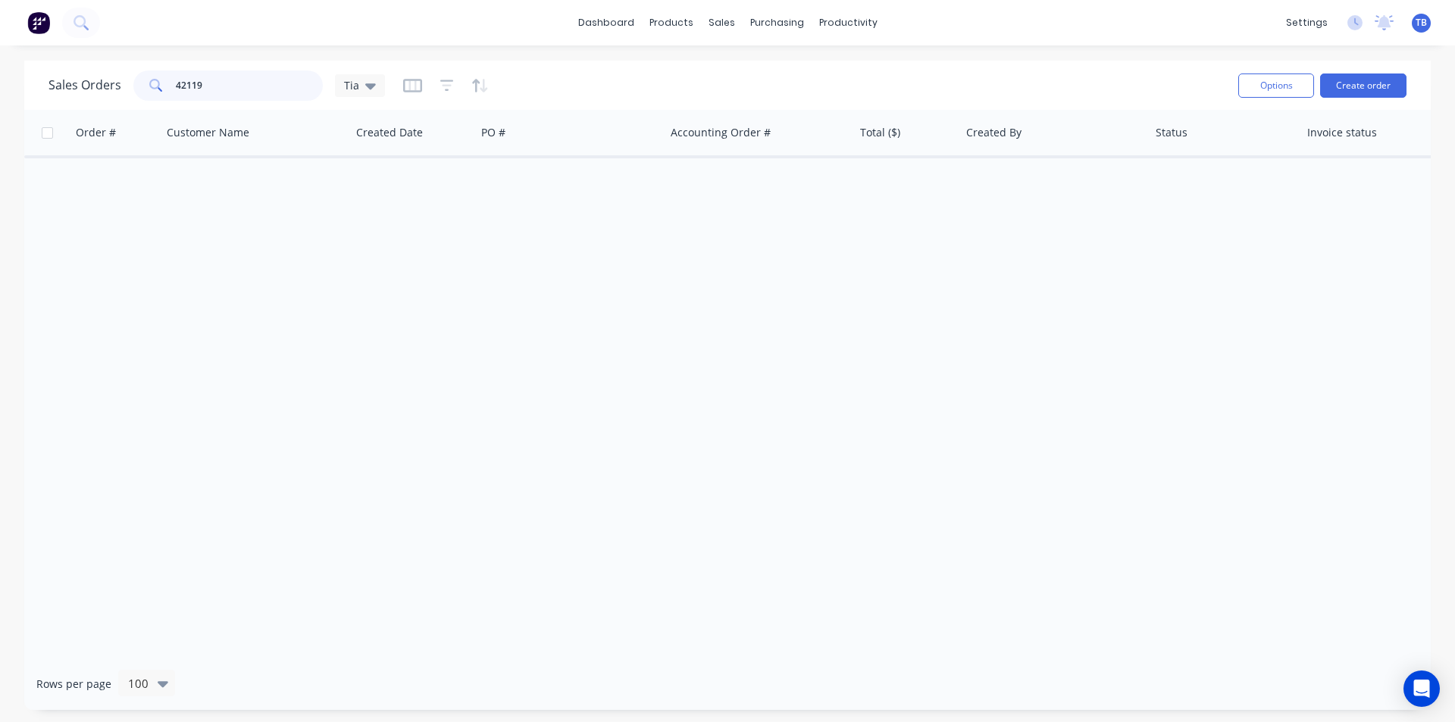
drag, startPoint x: 260, startPoint y: 80, endPoint x: 34, endPoint y: 92, distance: 226.1
click at [34, 92] on div "Sales Orders 42119 Tia Options Create order" at bounding box center [727, 85] width 1406 height 49
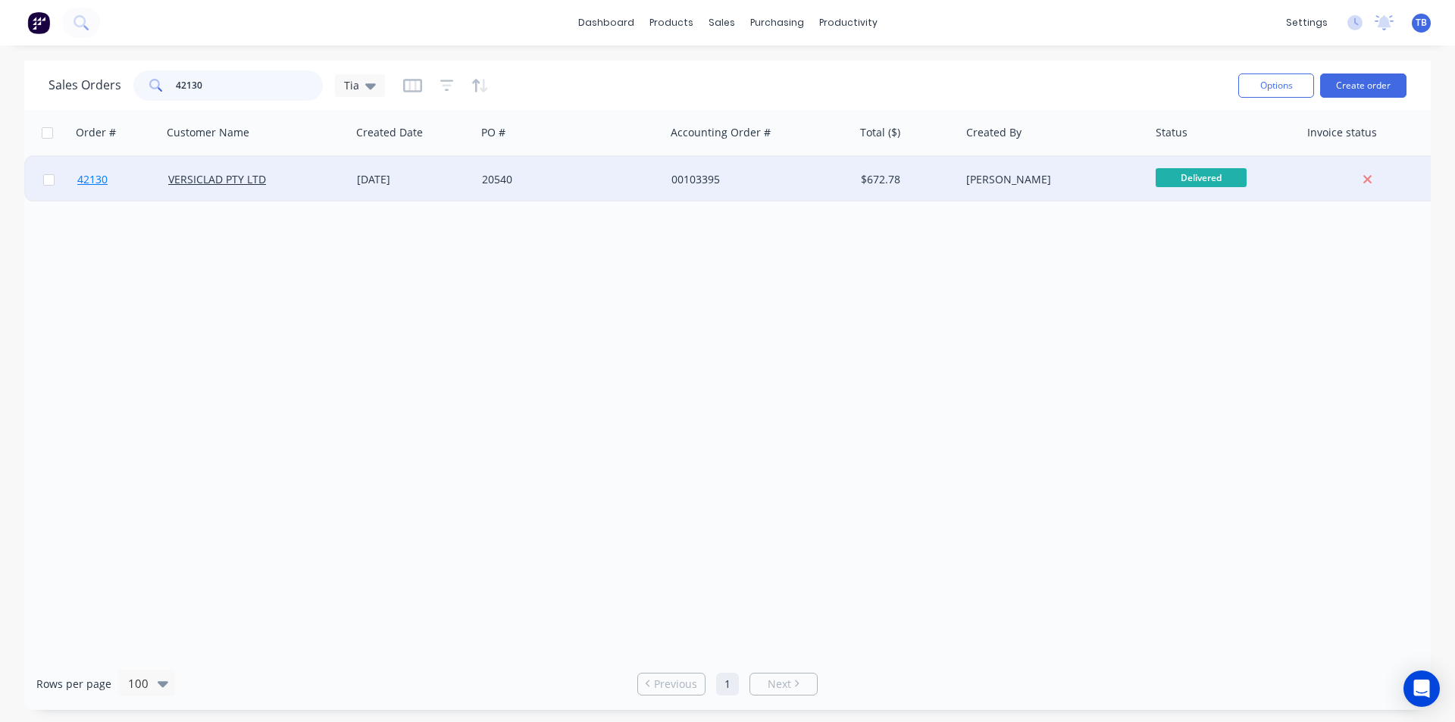
type input "42130"
click at [104, 183] on span "42130" at bounding box center [92, 179] width 30 height 15
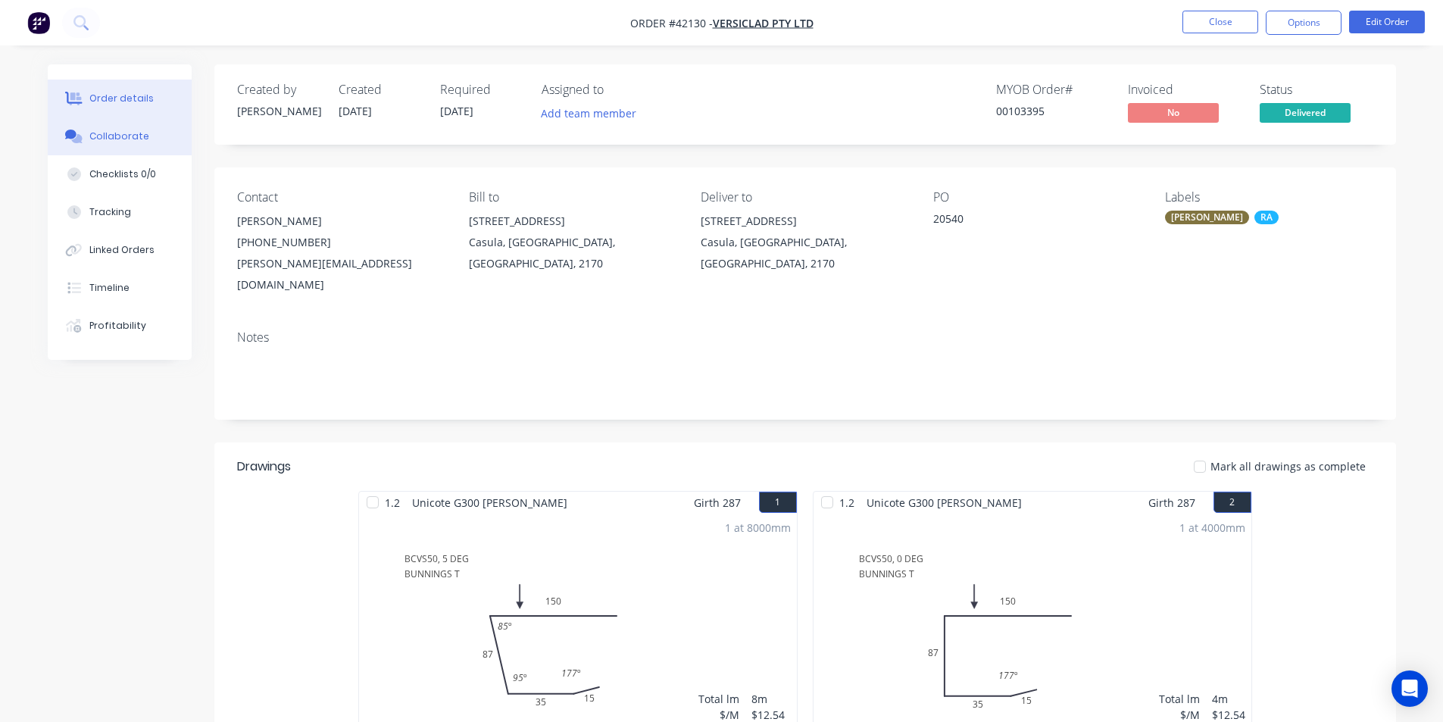
click at [95, 142] on div "Collaborate" at bounding box center [119, 137] width 60 height 14
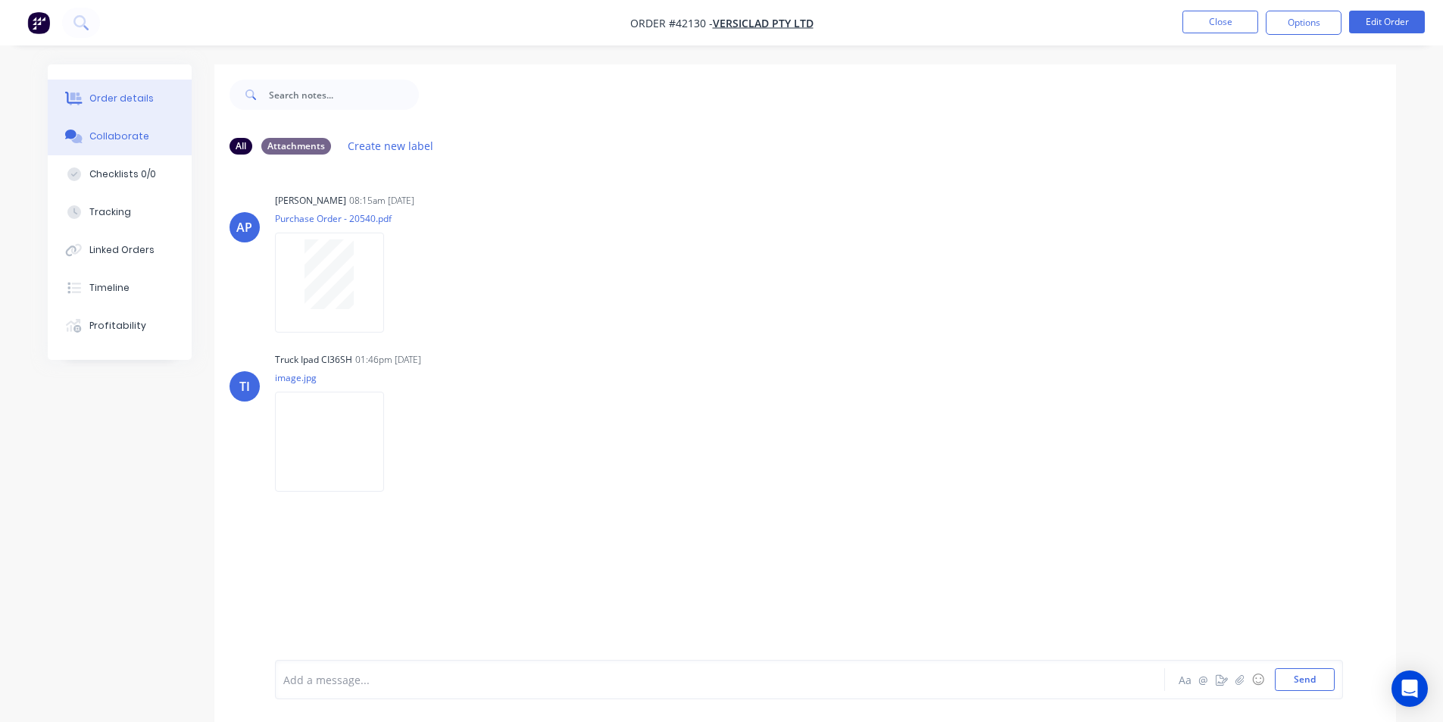
click at [116, 102] on div "Order details" at bounding box center [121, 99] width 64 height 14
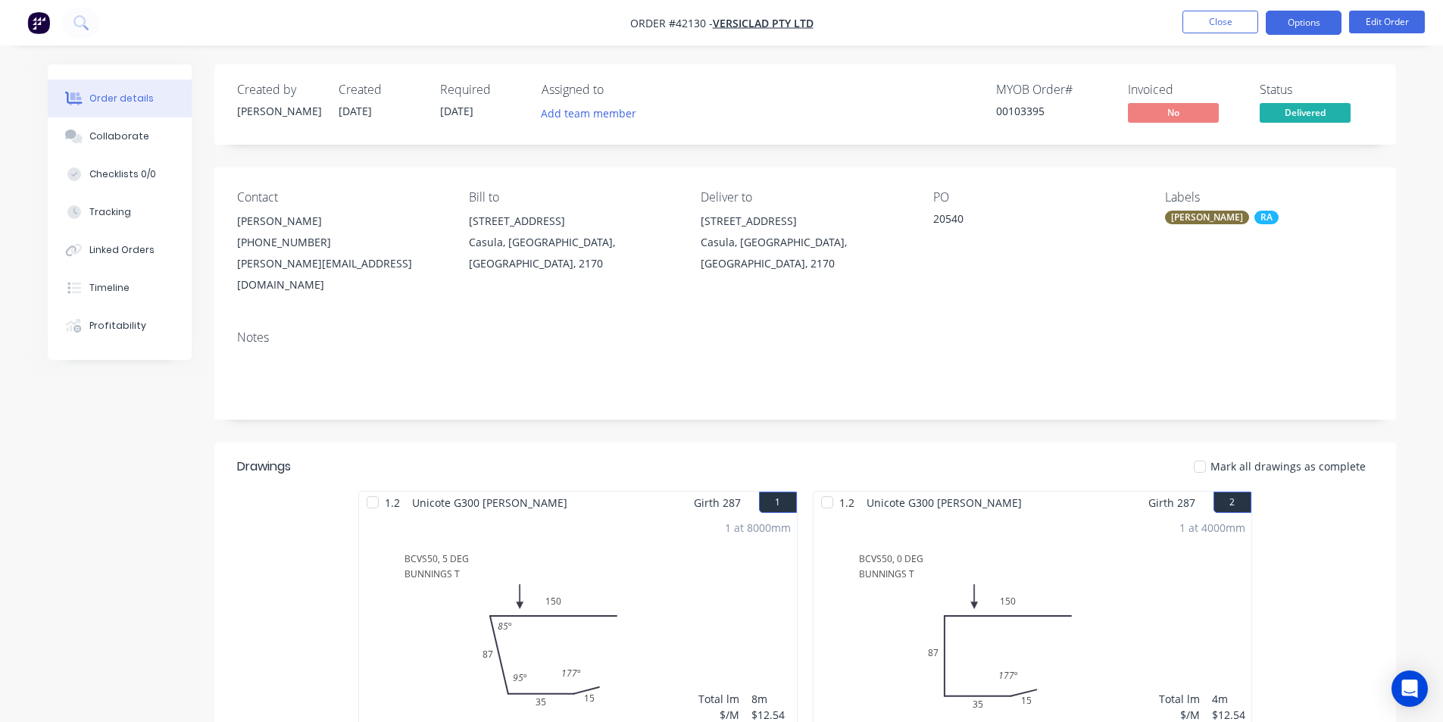
click at [1316, 16] on button "Options" at bounding box center [1304, 23] width 76 height 24
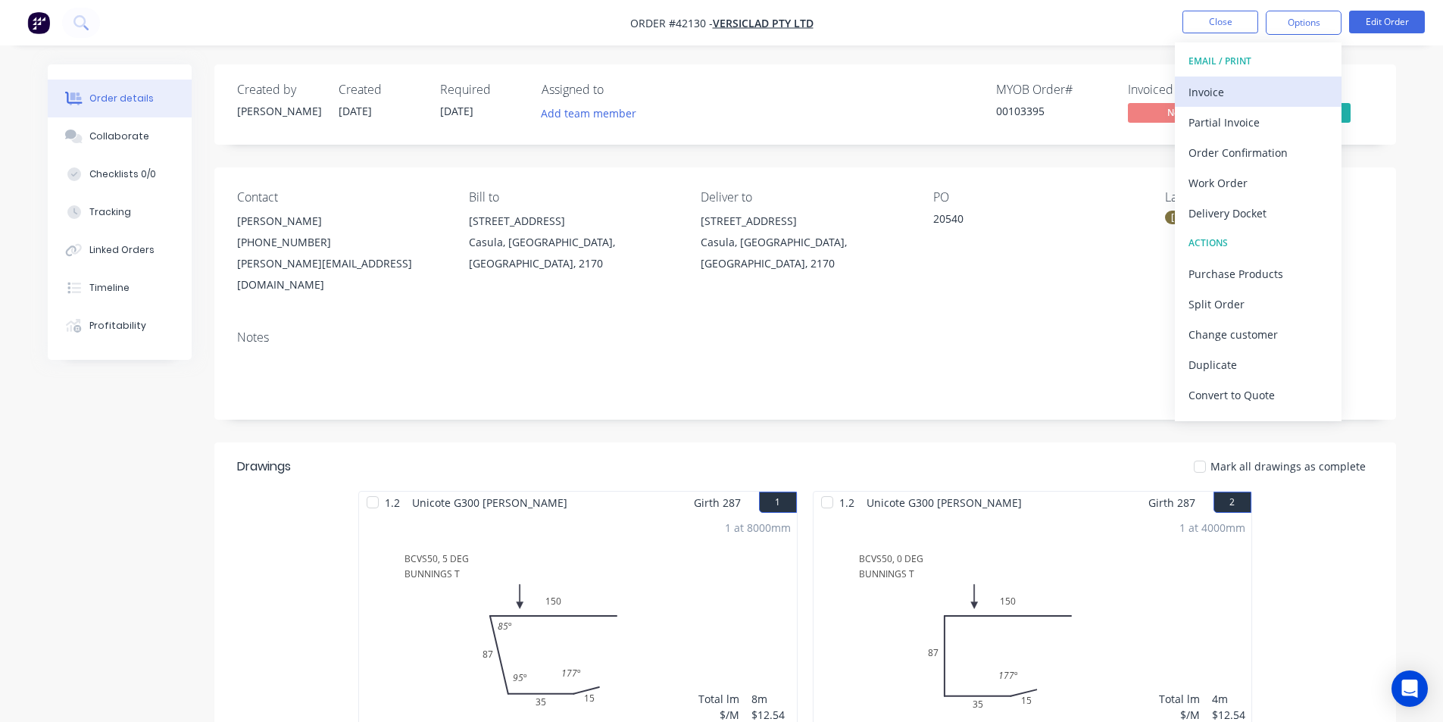
click at [1198, 101] on div "Invoice" at bounding box center [1258, 92] width 139 height 22
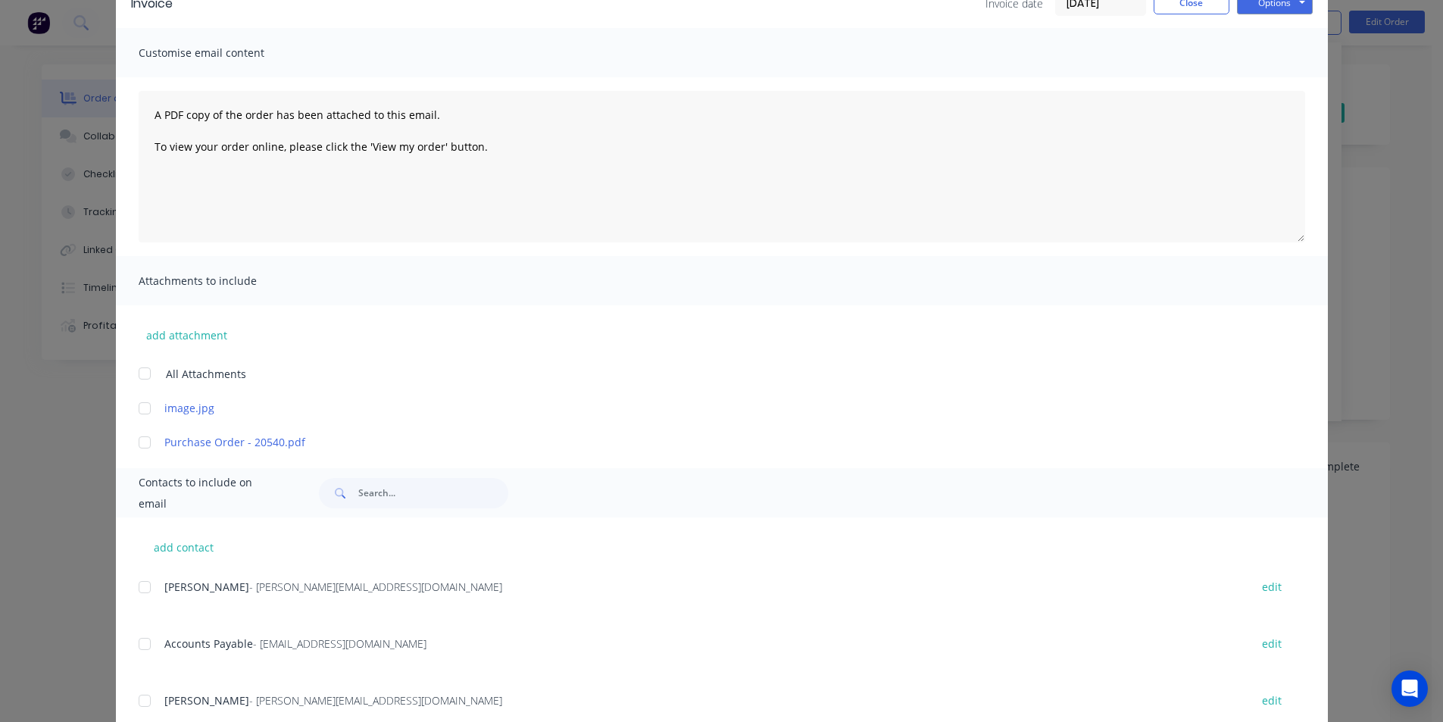
scroll to position [227, 0]
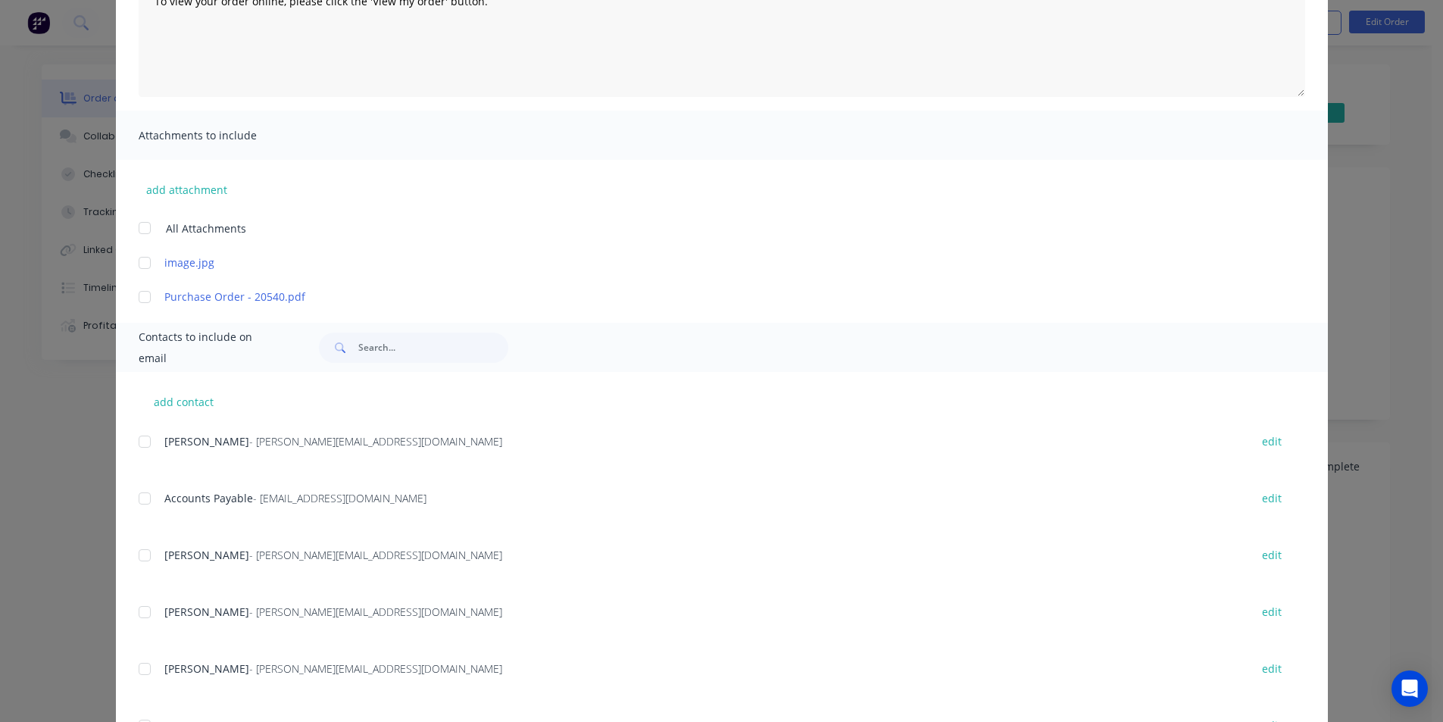
click at [147, 496] on div at bounding box center [145, 498] width 30 height 30
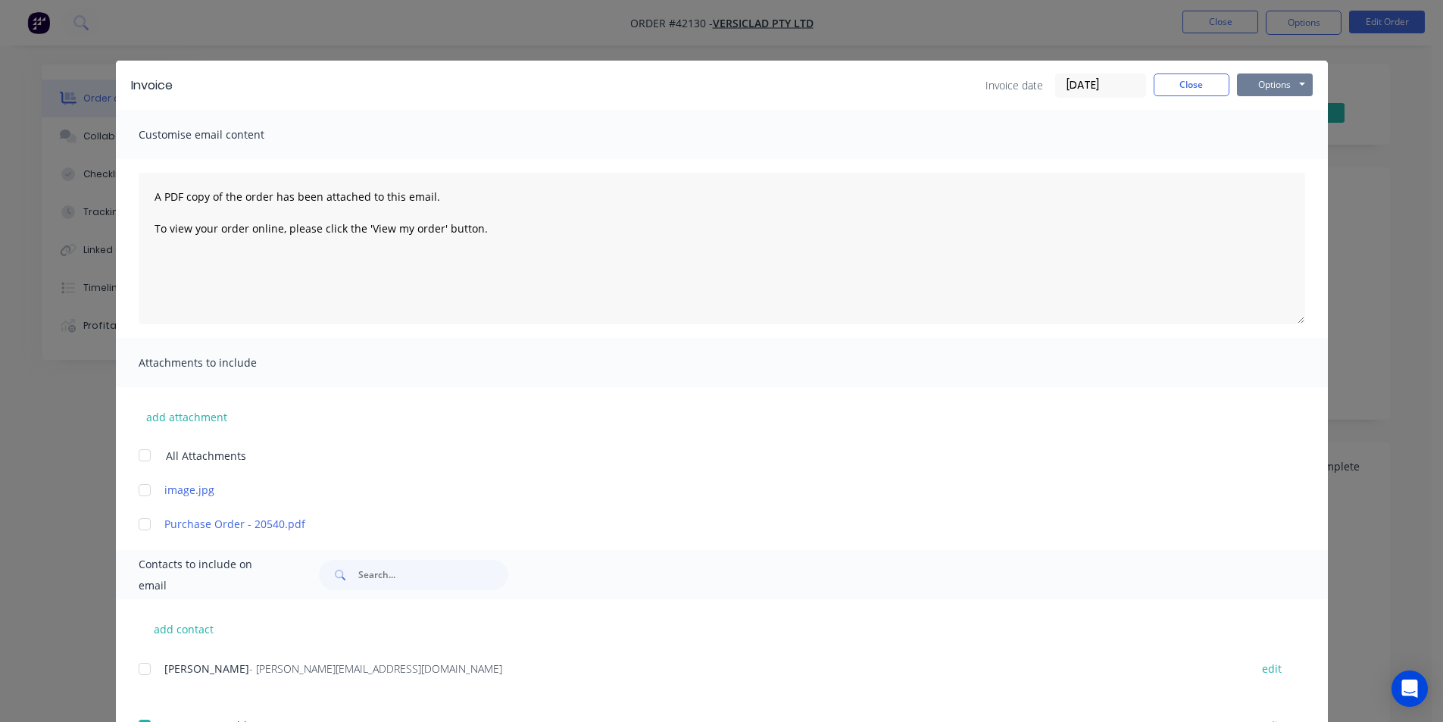
click at [1248, 86] on button "Options" at bounding box center [1275, 84] width 76 height 23
click at [1252, 161] on button "Email" at bounding box center [1285, 161] width 97 height 25
click at [1174, 83] on button "Close" at bounding box center [1192, 84] width 76 height 23
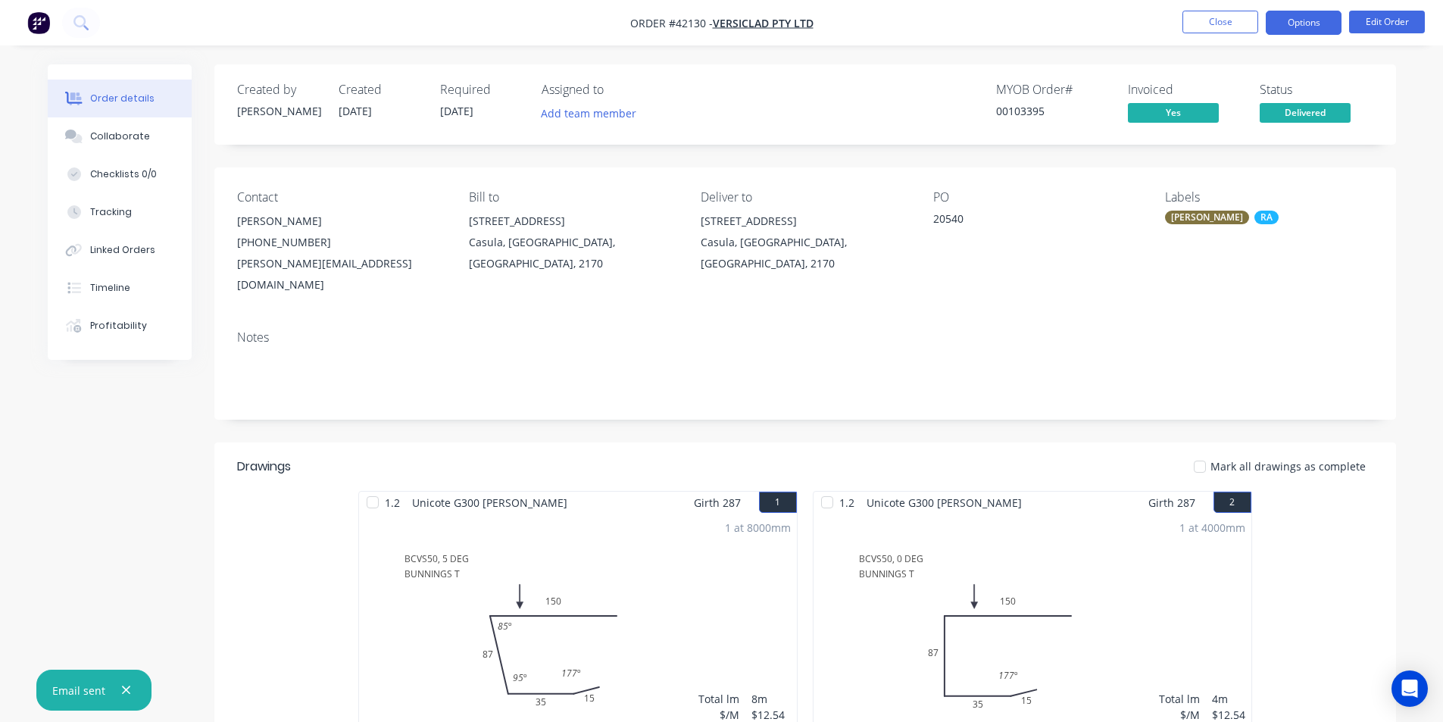
click at [1305, 17] on button "Options" at bounding box center [1304, 23] width 76 height 24
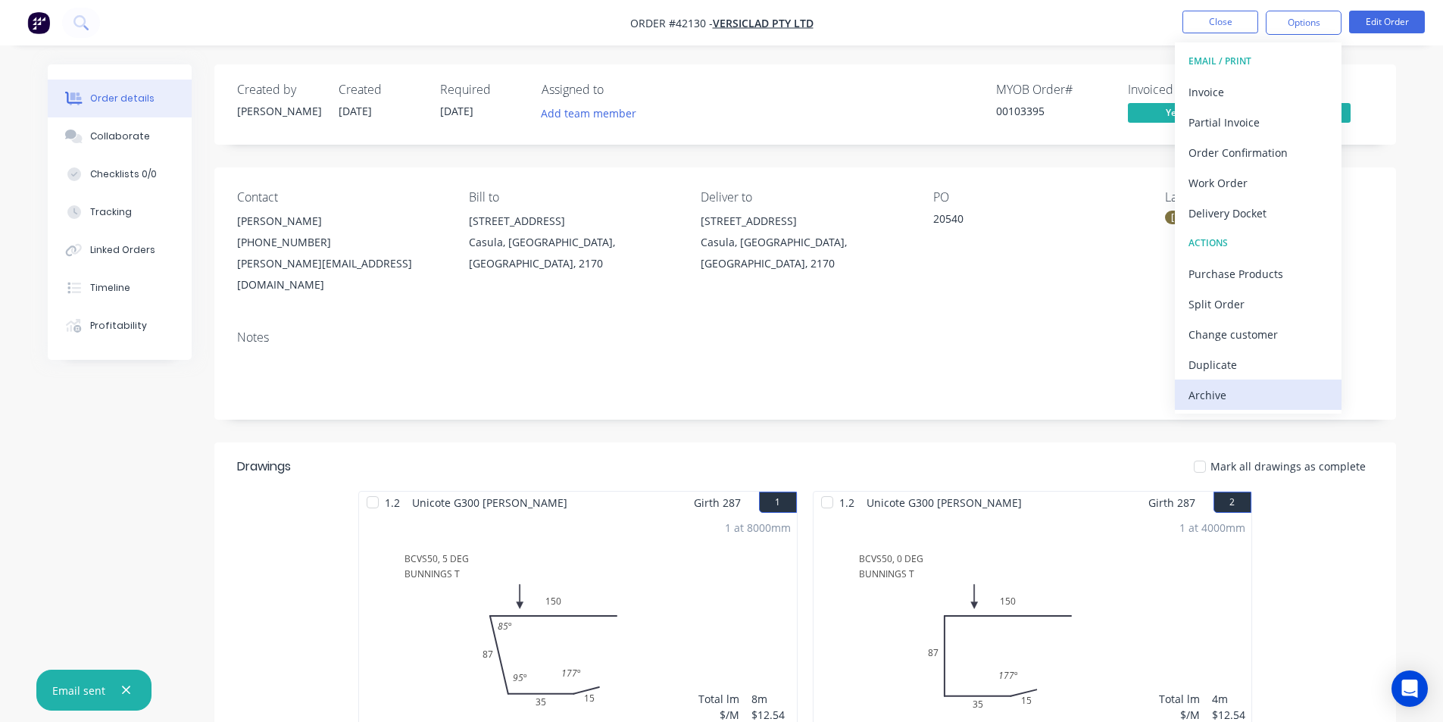
click at [1253, 399] on div "Archive" at bounding box center [1258, 395] width 139 height 22
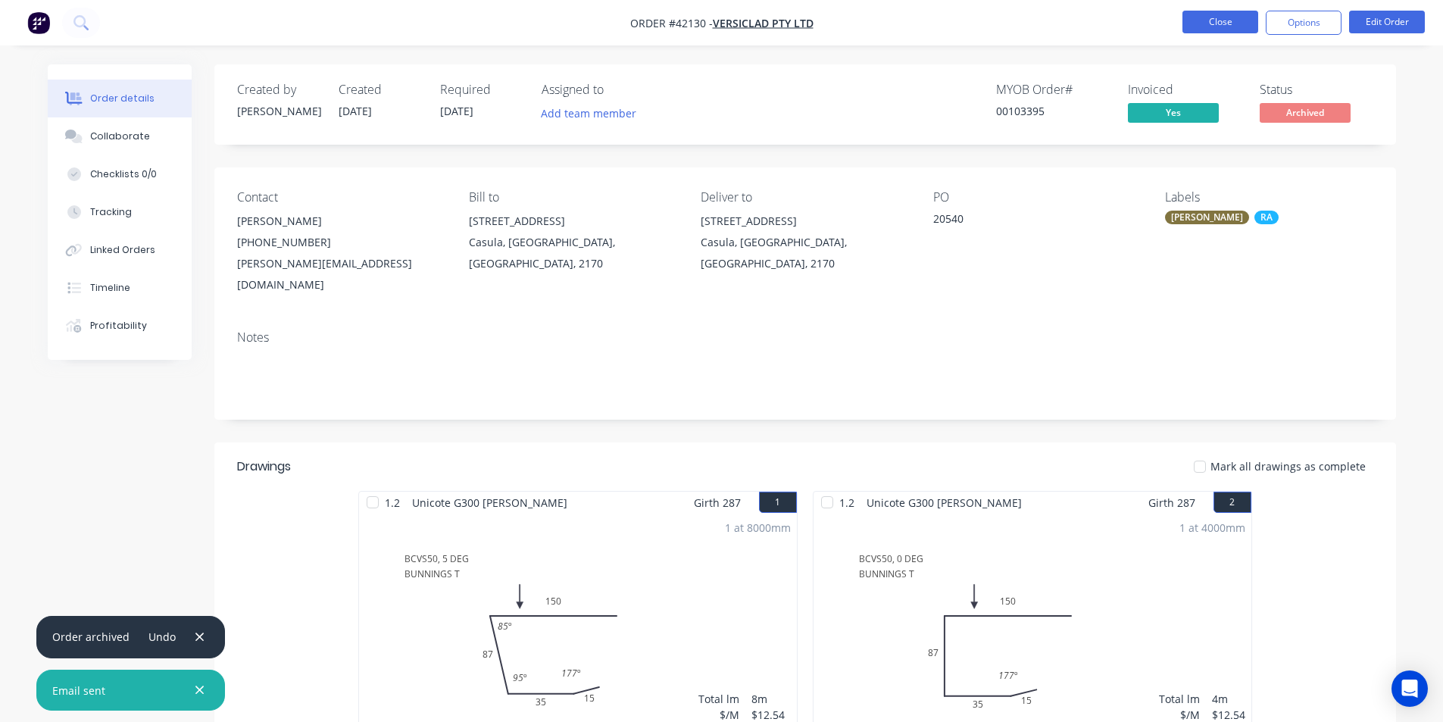
click at [1224, 31] on button "Close" at bounding box center [1221, 22] width 76 height 23
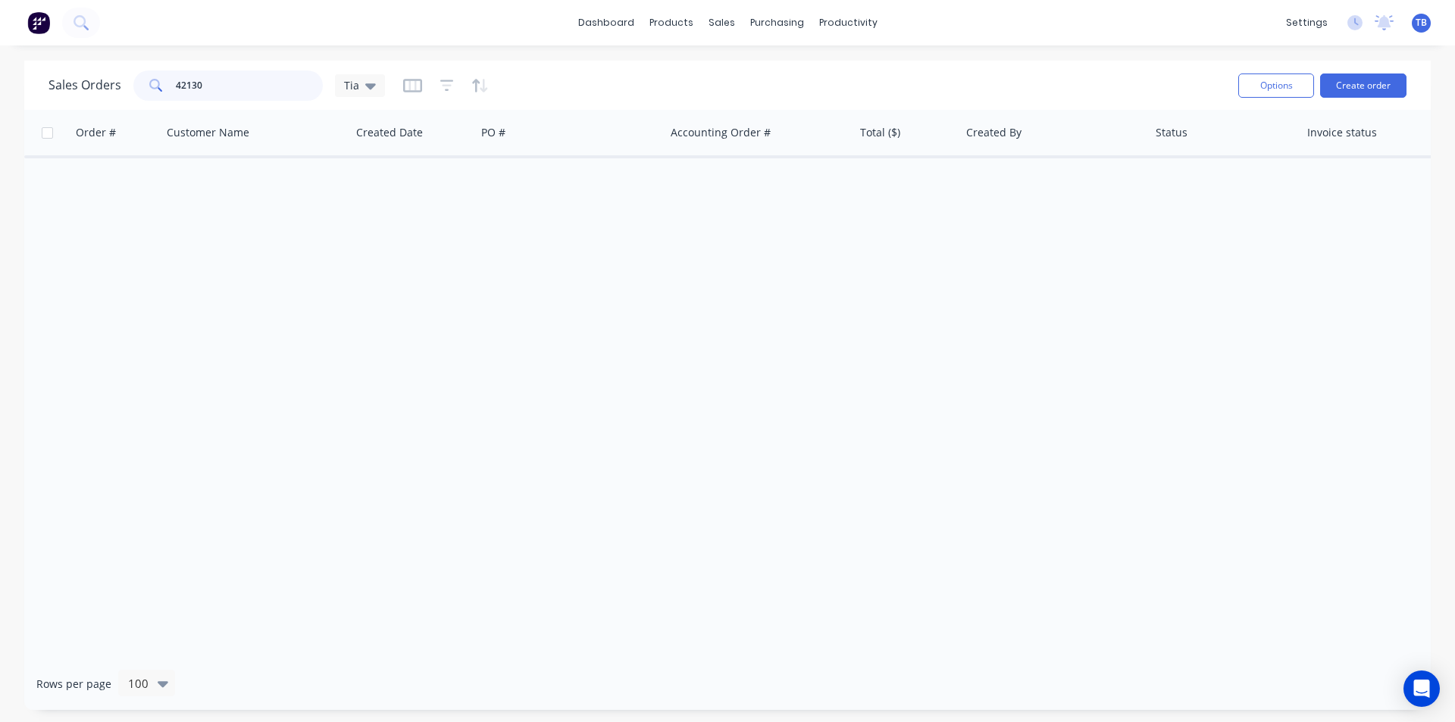
drag, startPoint x: 229, startPoint y: 77, endPoint x: 73, endPoint y: 73, distance: 156.1
click at [73, 73] on div "Sales Orders 42130 Tia" at bounding box center [216, 85] width 336 height 30
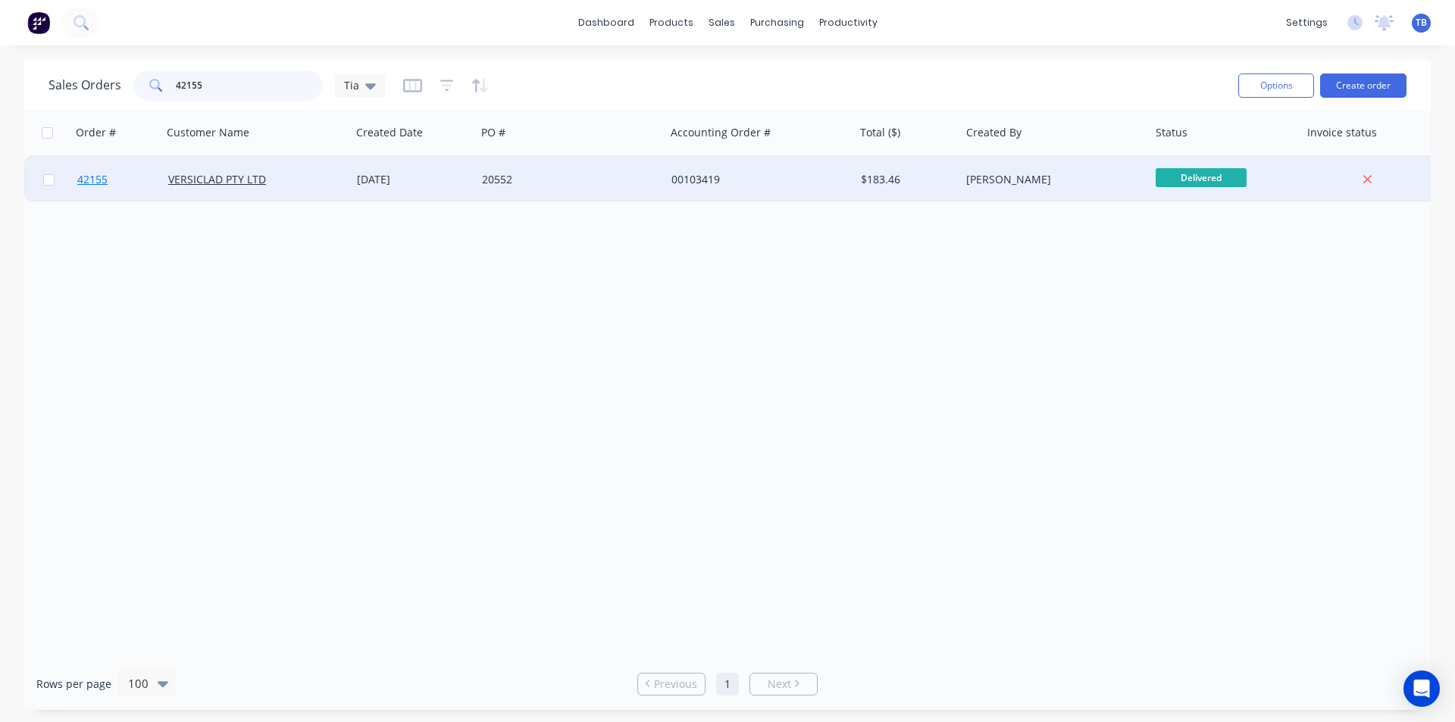
type input "42155"
click at [97, 182] on span "42155" at bounding box center [92, 179] width 30 height 15
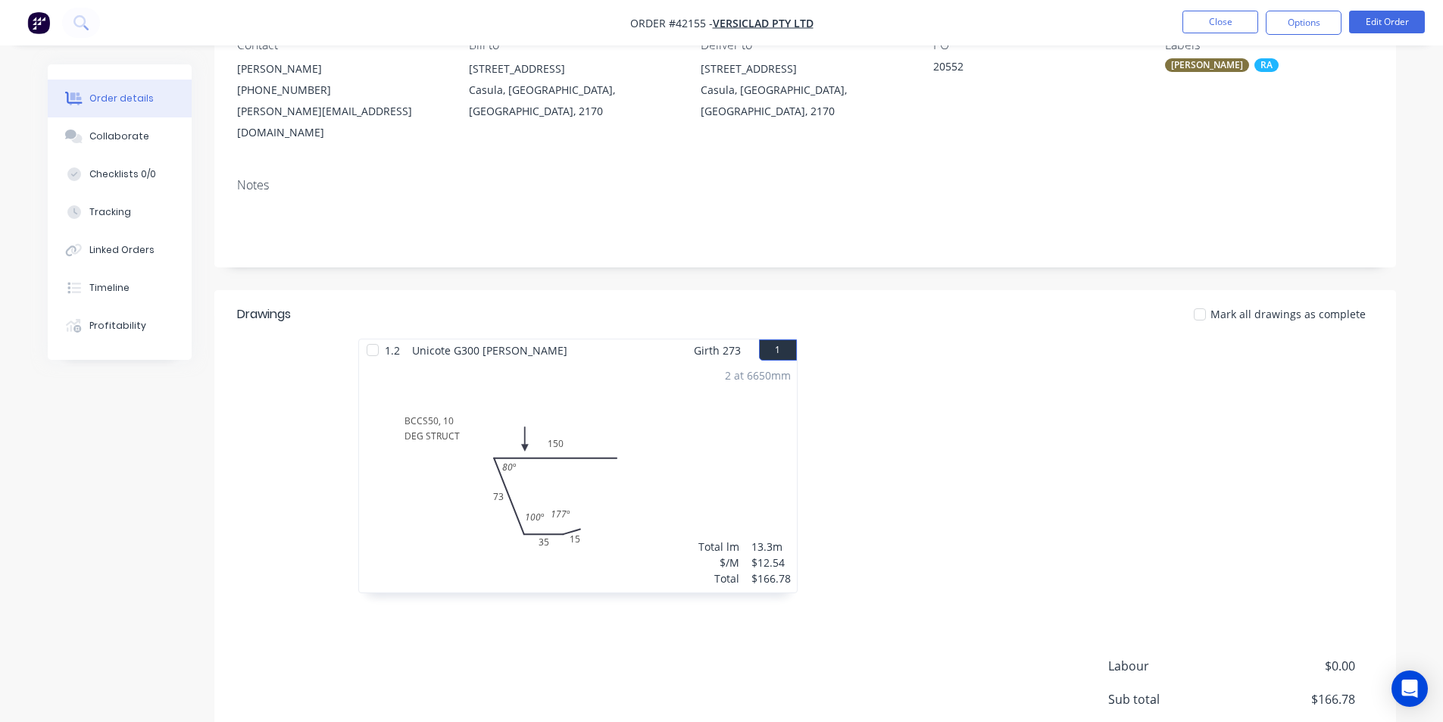
scroll to position [287, 0]
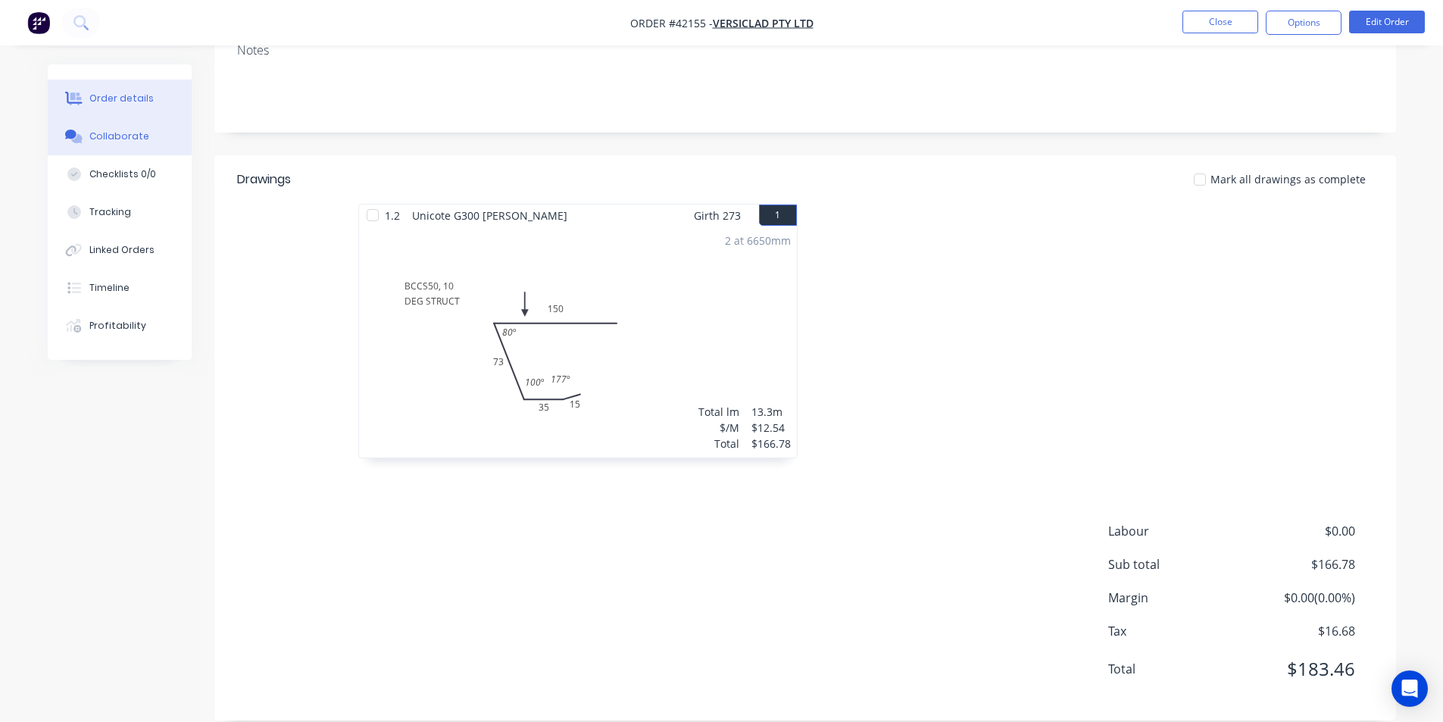
click at [96, 127] on button "Collaborate" at bounding box center [120, 136] width 144 height 38
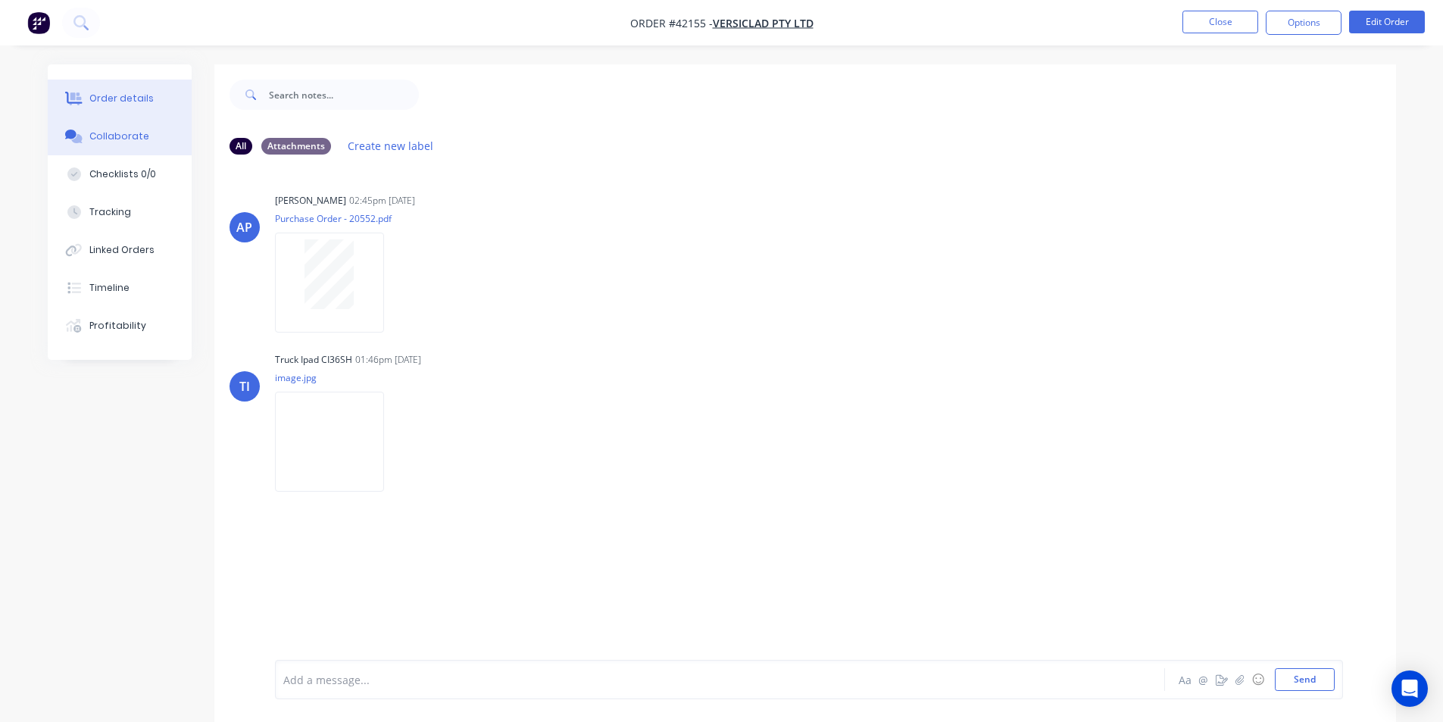
click at [126, 105] on button "Order details" at bounding box center [120, 99] width 144 height 38
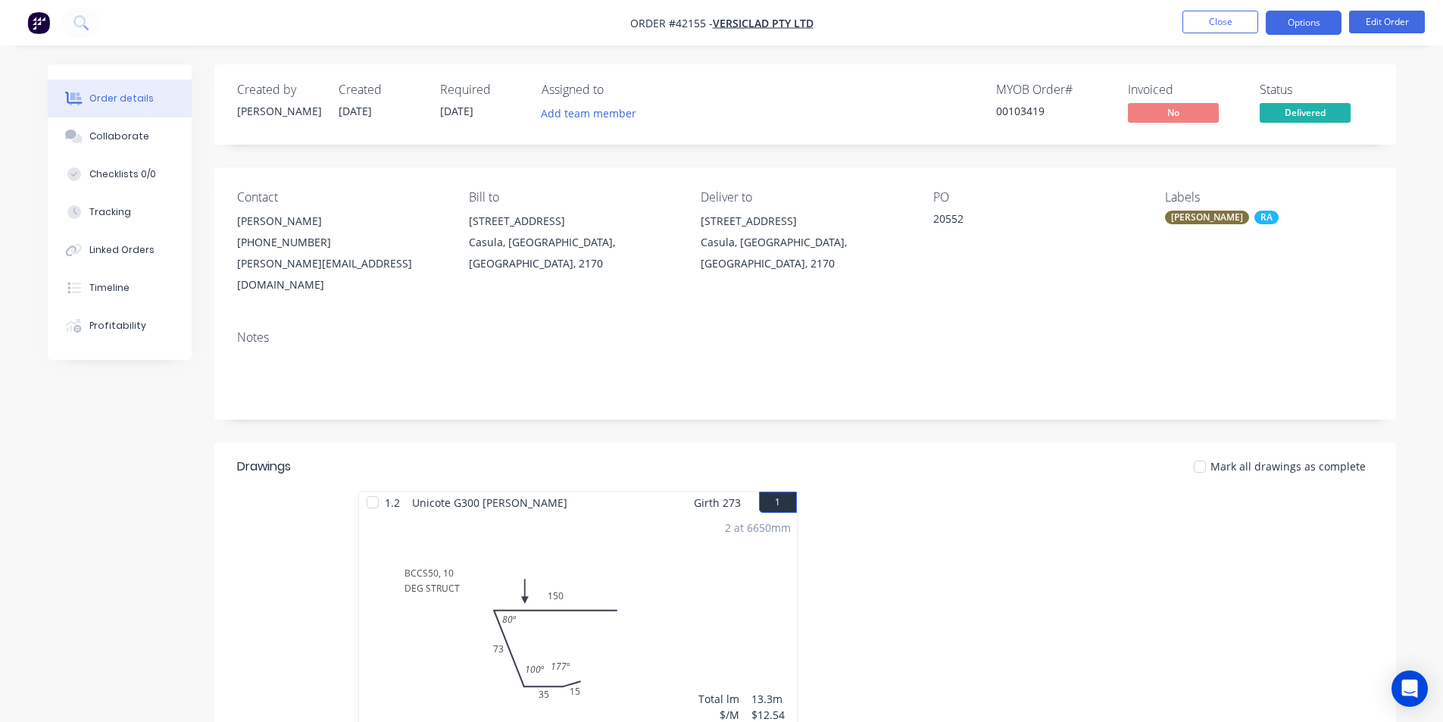
click at [1298, 28] on button "Options" at bounding box center [1304, 23] width 76 height 24
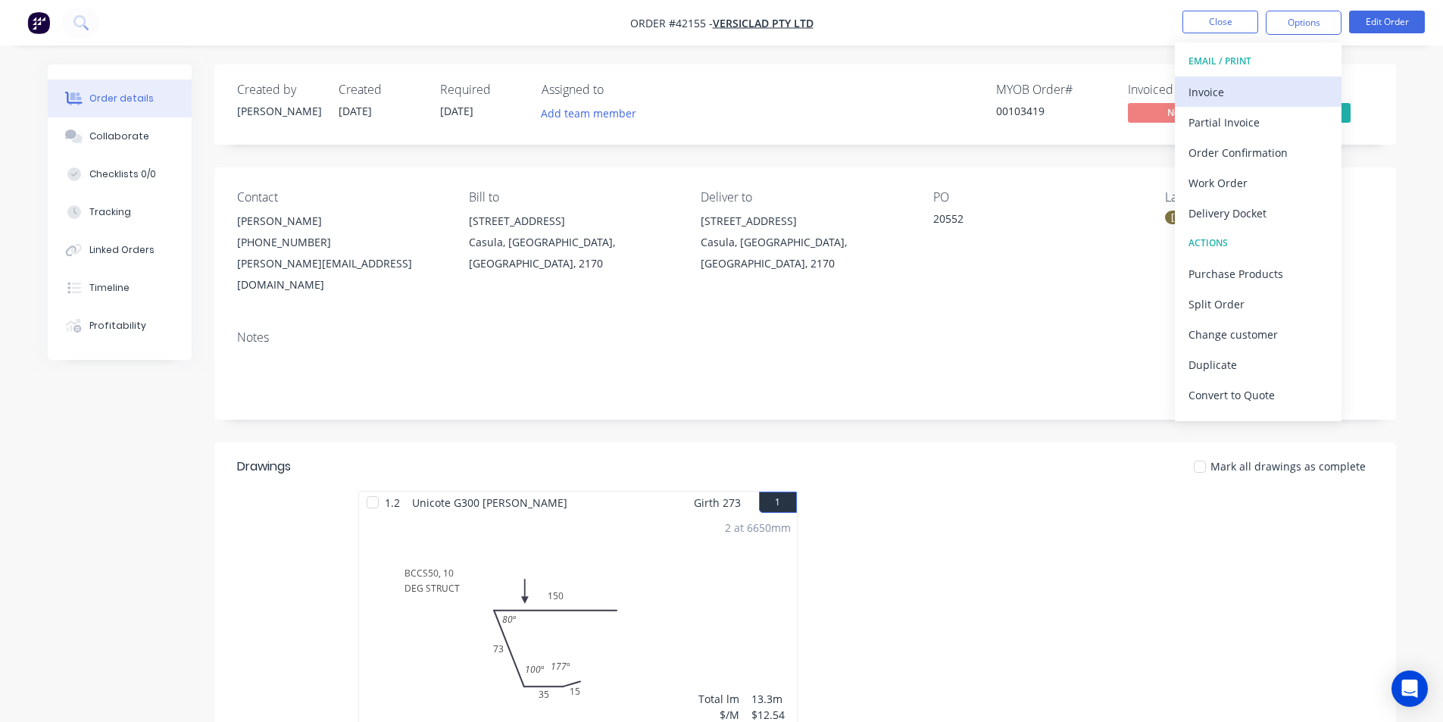
click at [1261, 94] on div "Invoice" at bounding box center [1258, 92] width 139 height 22
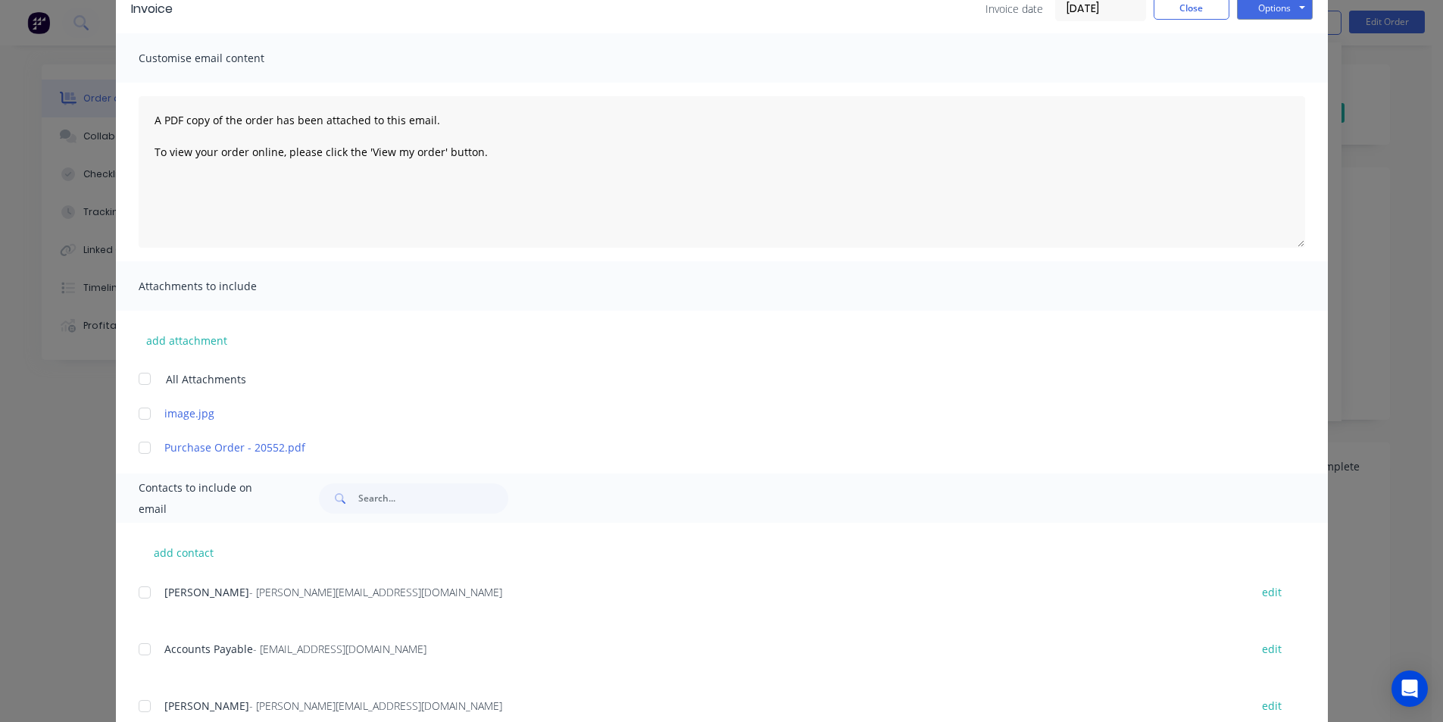
scroll to position [303, 0]
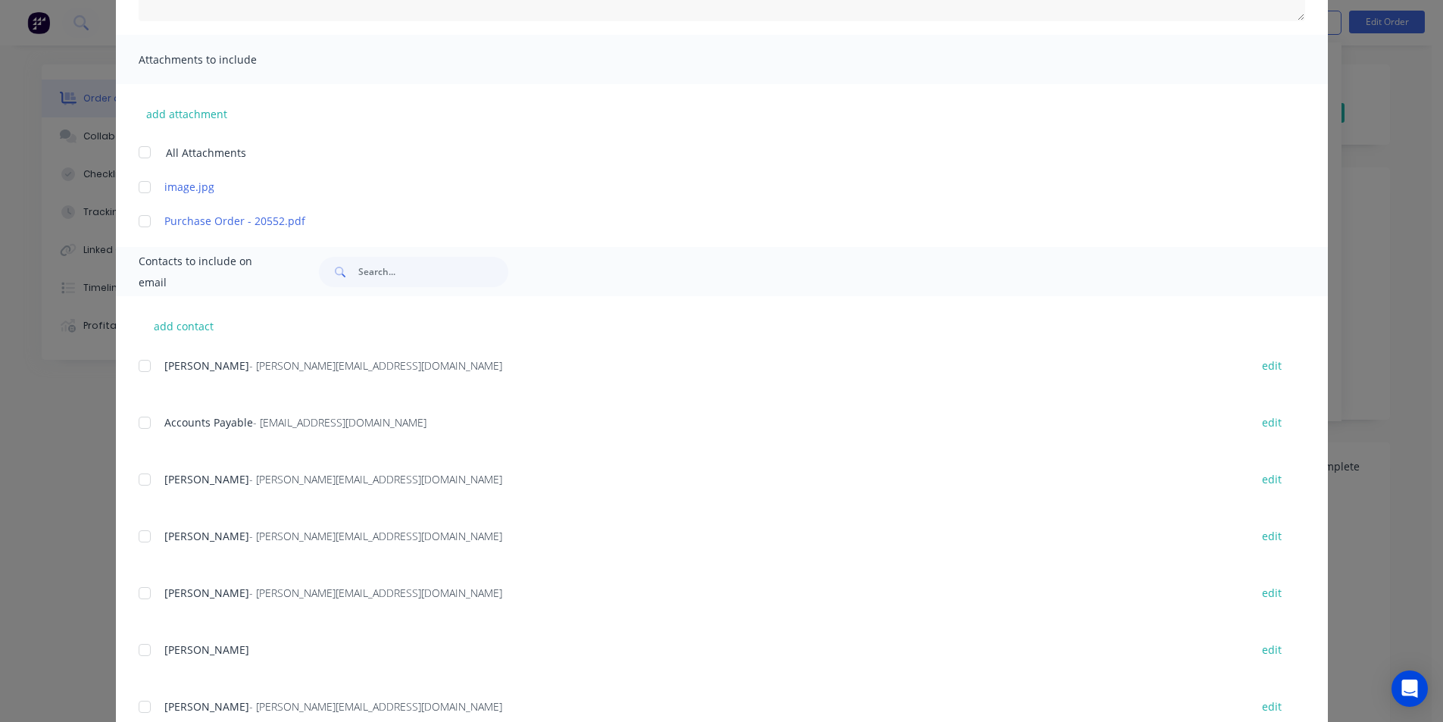
click at [151, 423] on div at bounding box center [145, 423] width 30 height 30
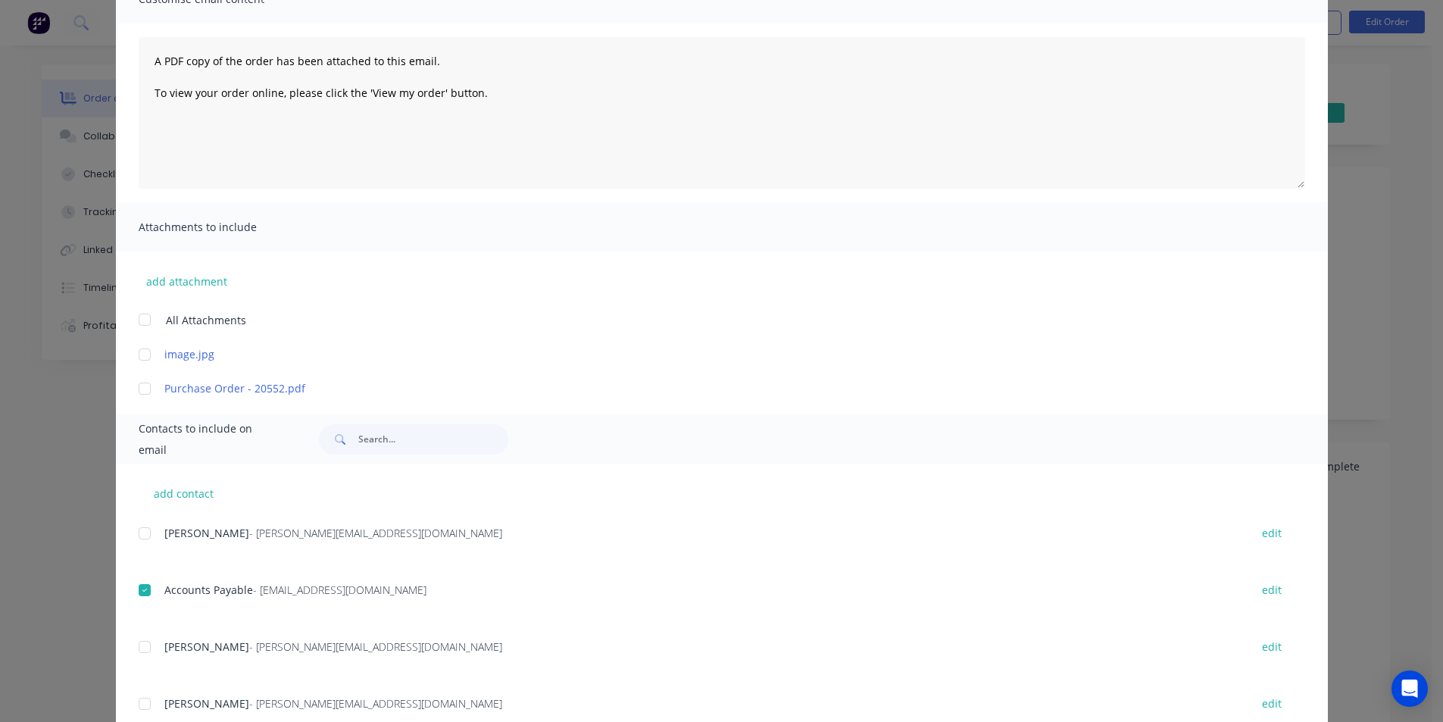
scroll to position [0, 0]
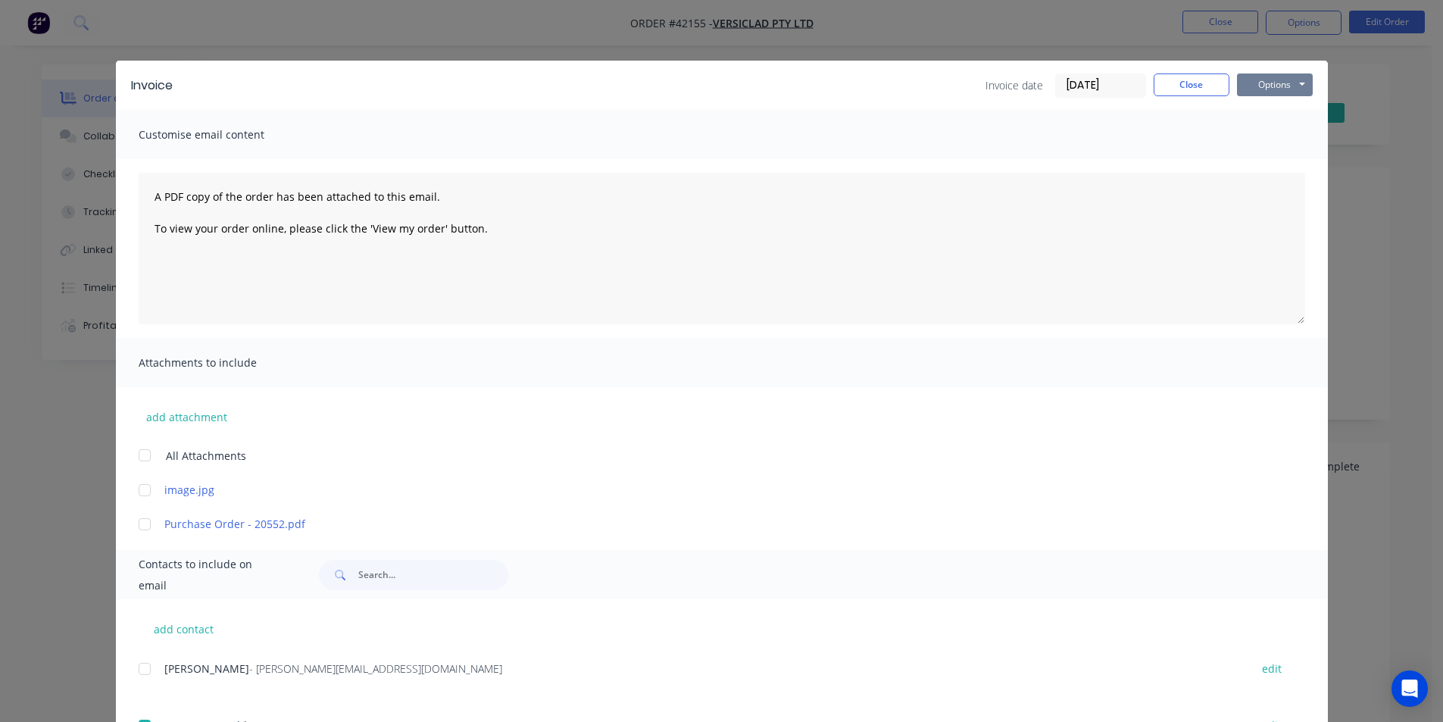
click at [1297, 78] on button "Options" at bounding box center [1275, 84] width 76 height 23
click at [1295, 153] on button "Email" at bounding box center [1285, 161] width 97 height 25
click at [1162, 94] on button "Close" at bounding box center [1192, 84] width 76 height 23
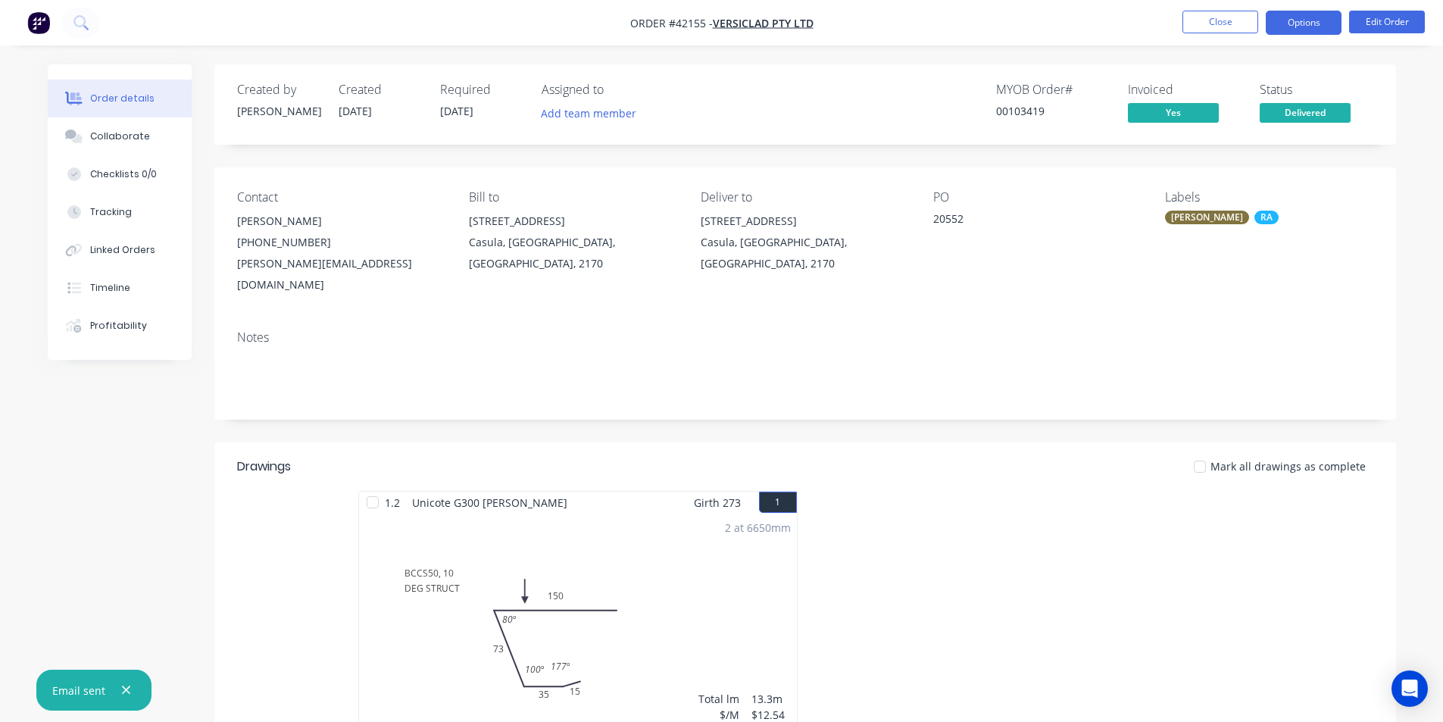
click at [1324, 25] on button "Options" at bounding box center [1304, 23] width 76 height 24
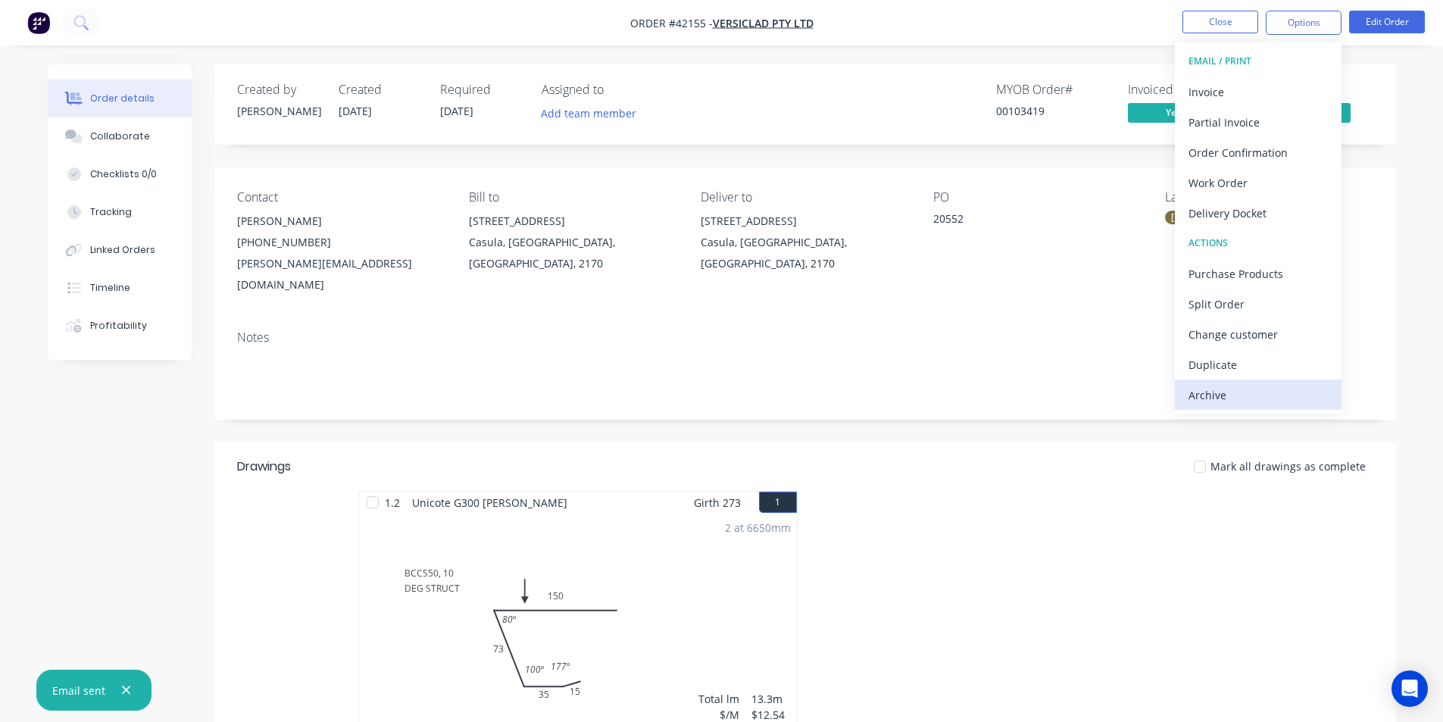
click at [1294, 386] on div "Archive" at bounding box center [1258, 395] width 139 height 22
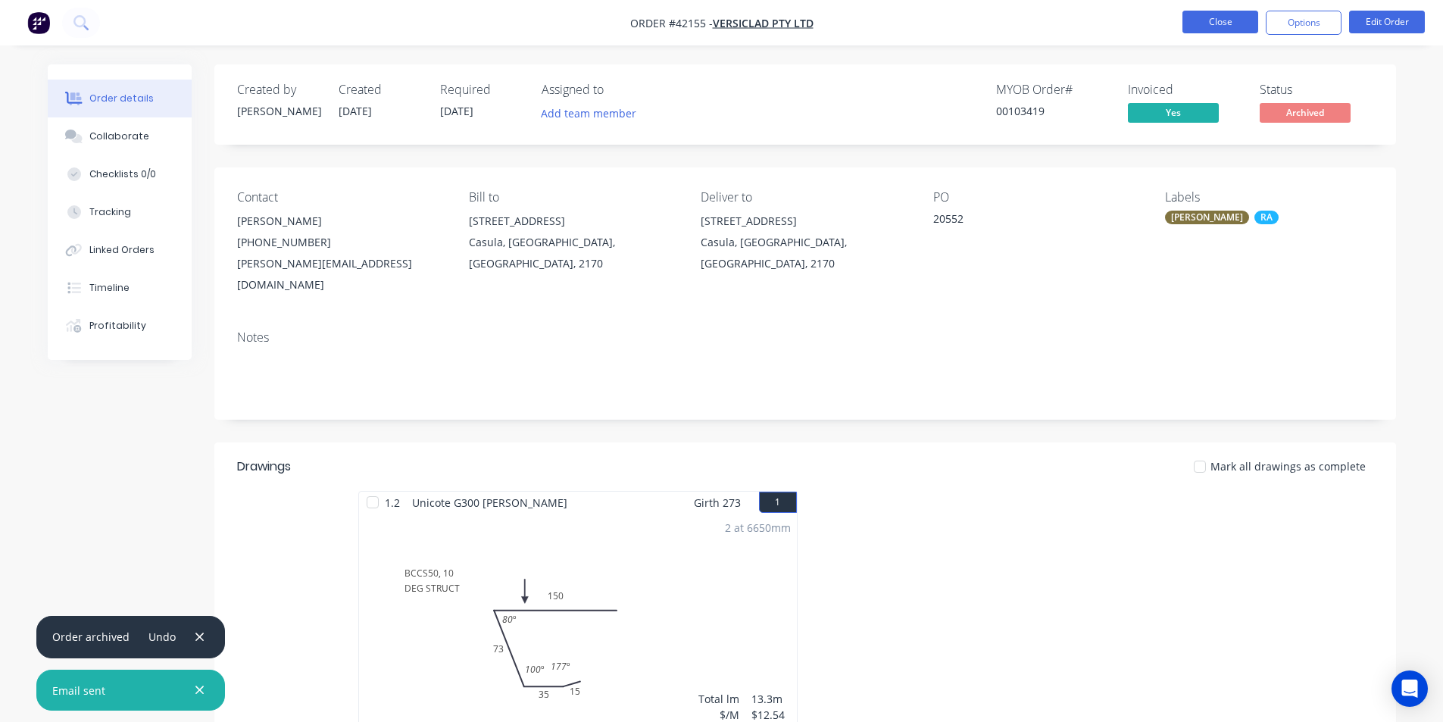
click at [1238, 17] on button "Close" at bounding box center [1221, 22] width 76 height 23
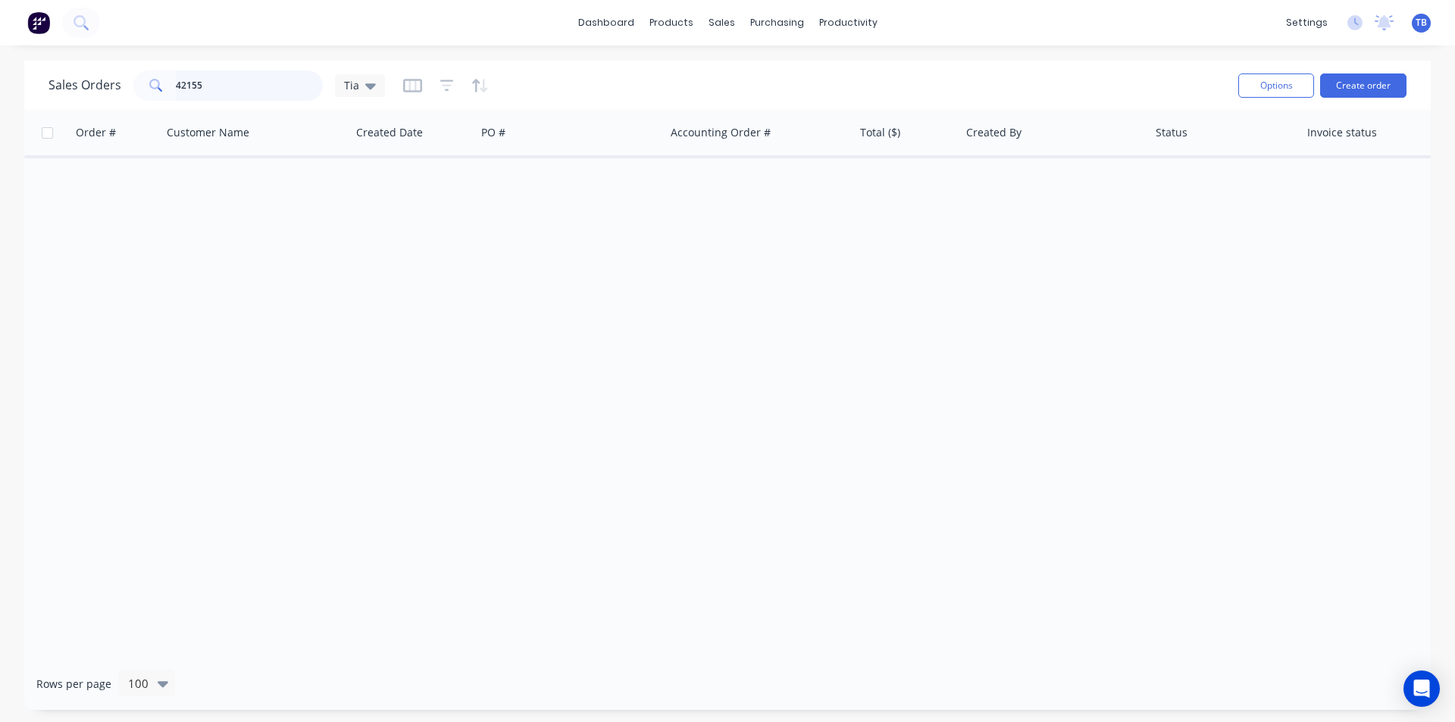
drag, startPoint x: 209, startPoint y: 83, endPoint x: 63, endPoint y: 34, distance: 154.0
click at [63, 34] on div "dashboard products sales purchasing productivity dashboard products Product Cat…" at bounding box center [727, 361] width 1455 height 722
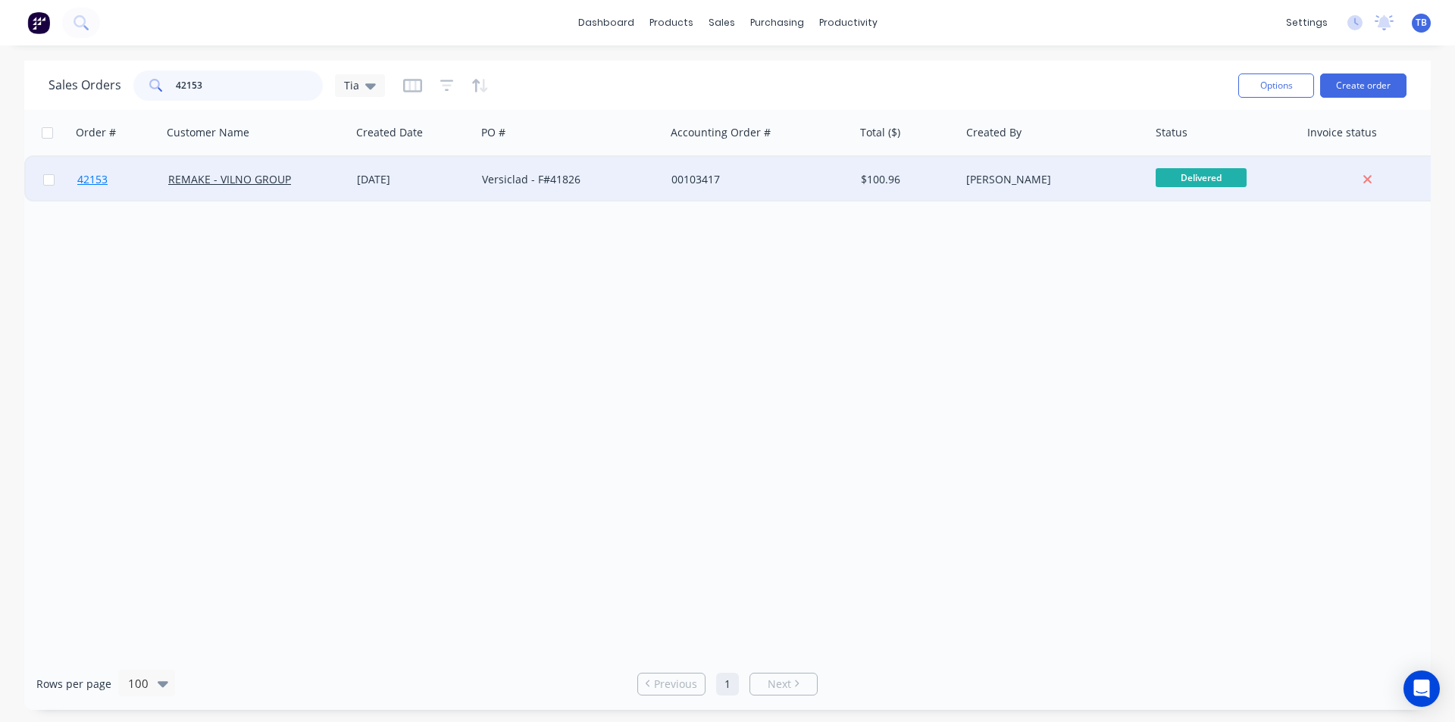
type input "42153"
click at [102, 183] on span "42153" at bounding box center [92, 179] width 30 height 15
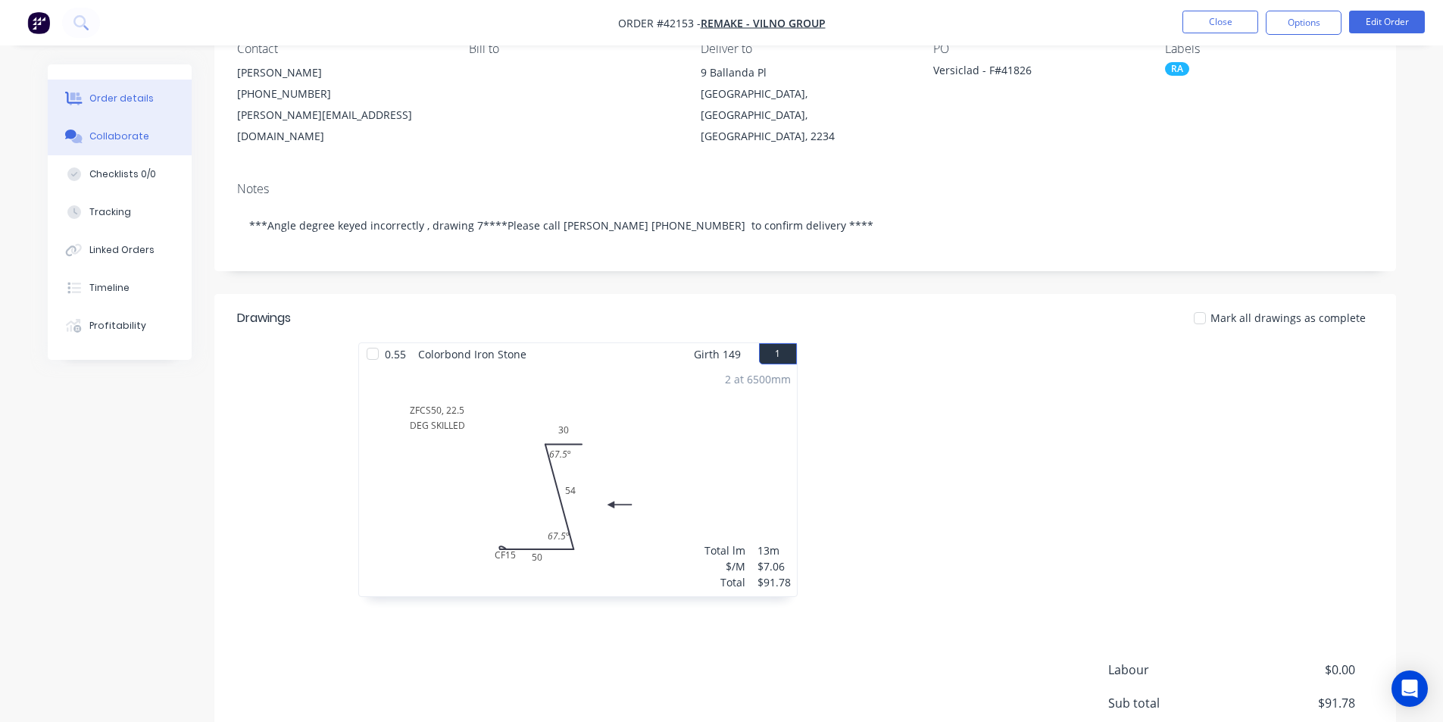
scroll to position [76, 0]
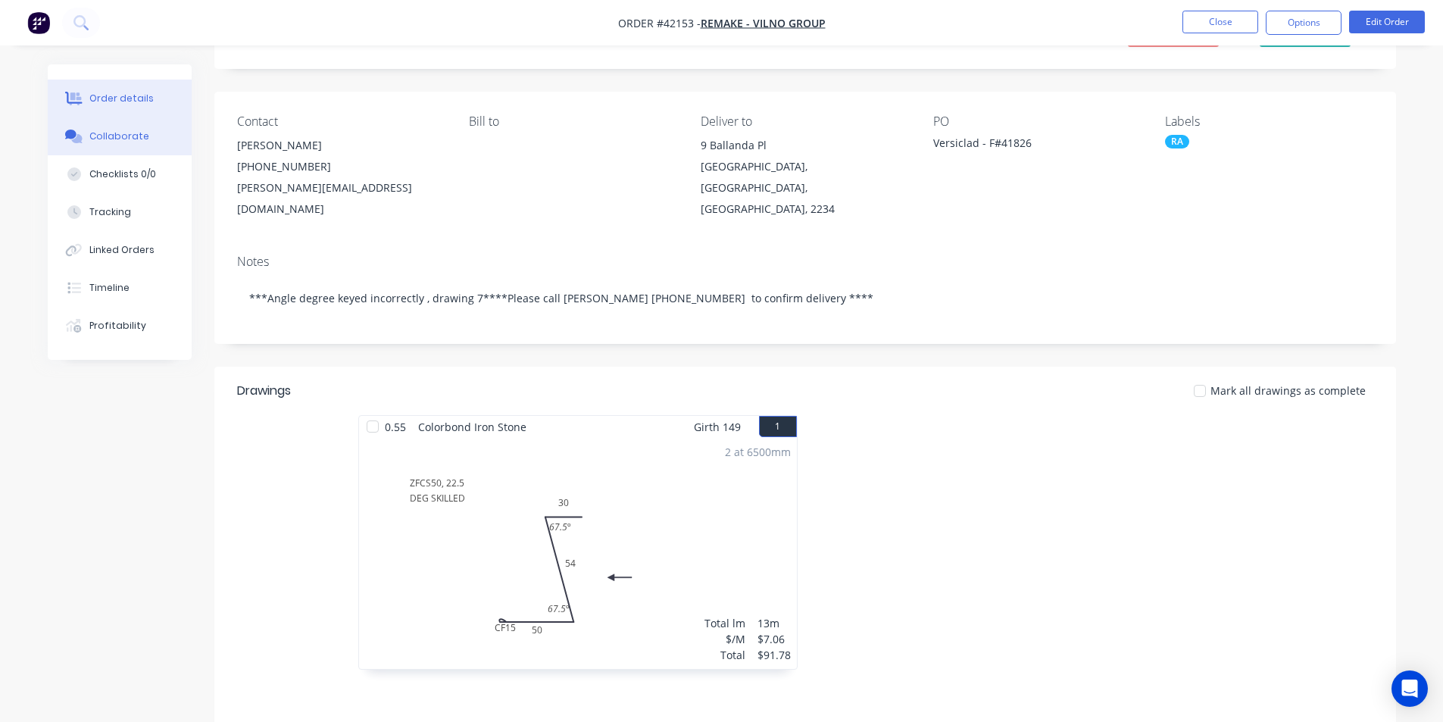
click at [151, 134] on button "Collaborate" at bounding box center [120, 136] width 144 height 38
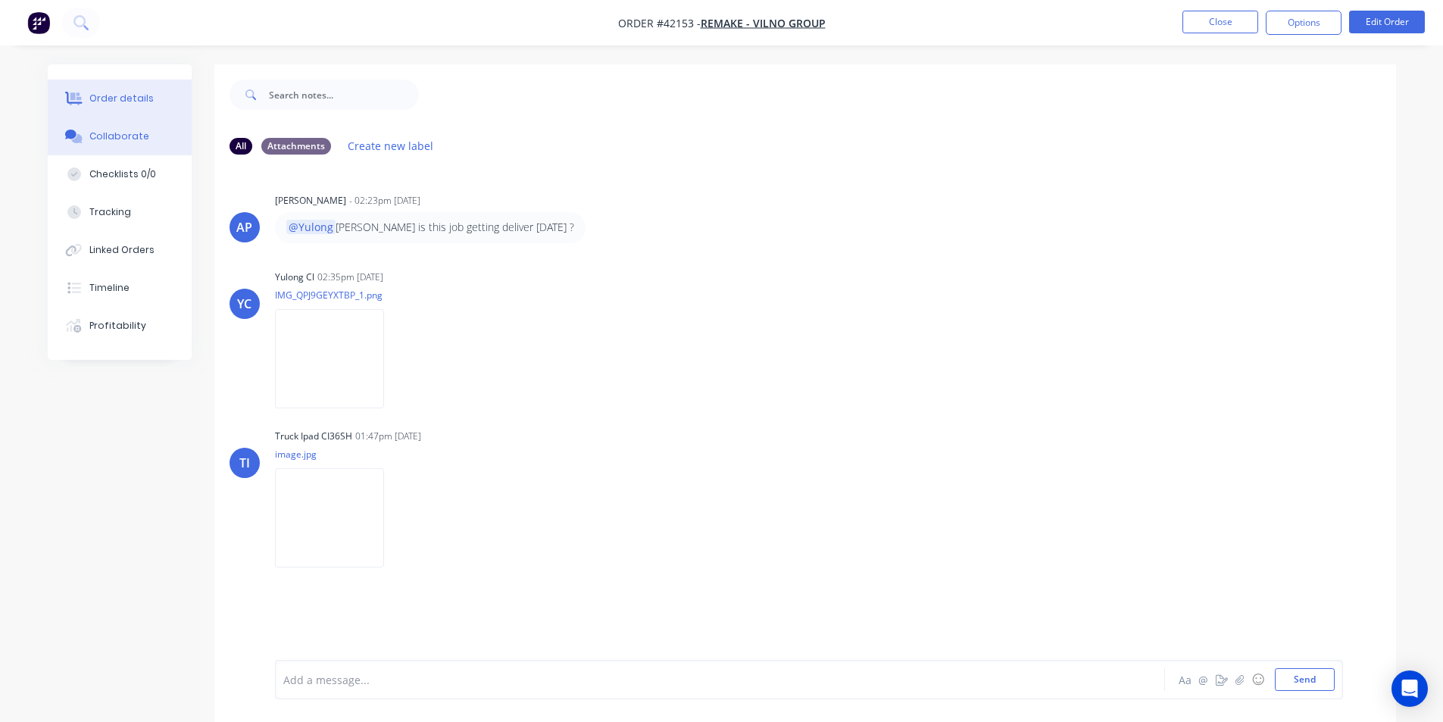
click at [146, 109] on button "Order details" at bounding box center [120, 99] width 144 height 38
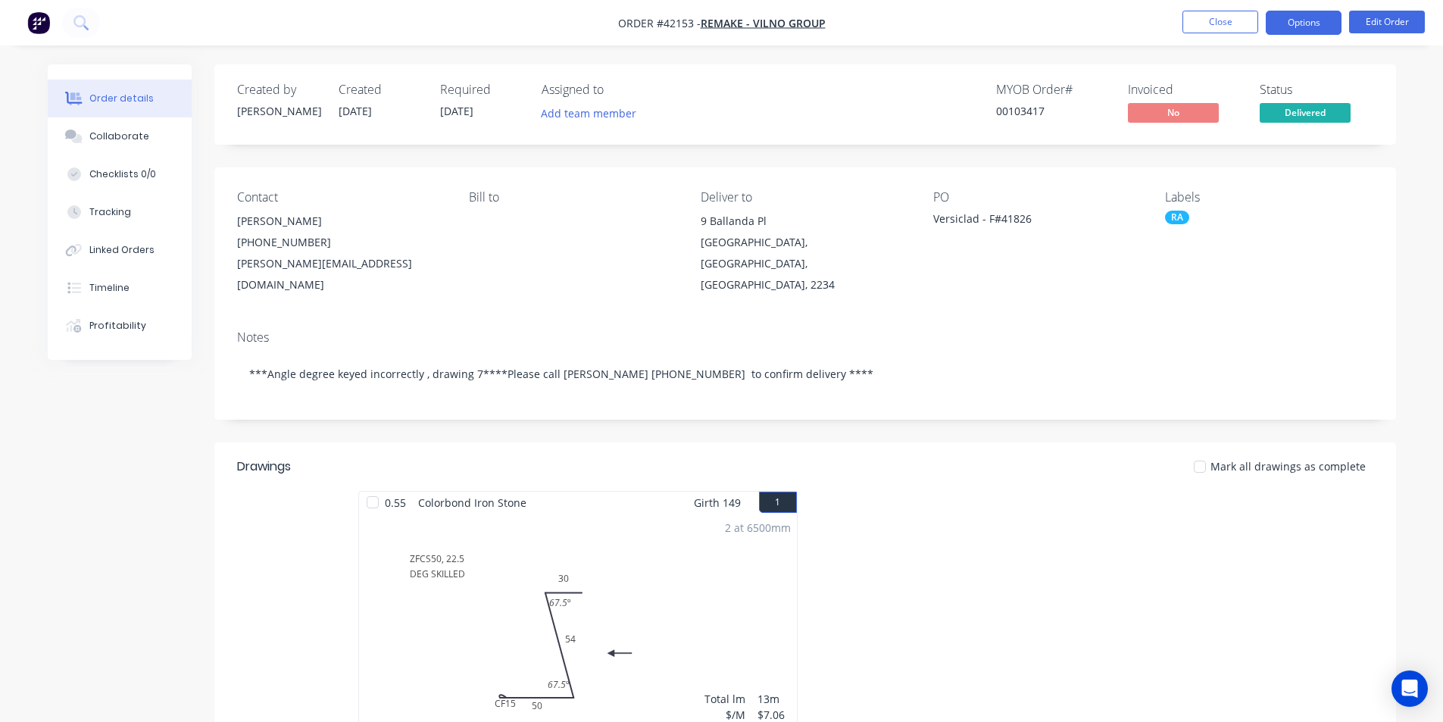
click at [1303, 17] on button "Options" at bounding box center [1304, 23] width 76 height 24
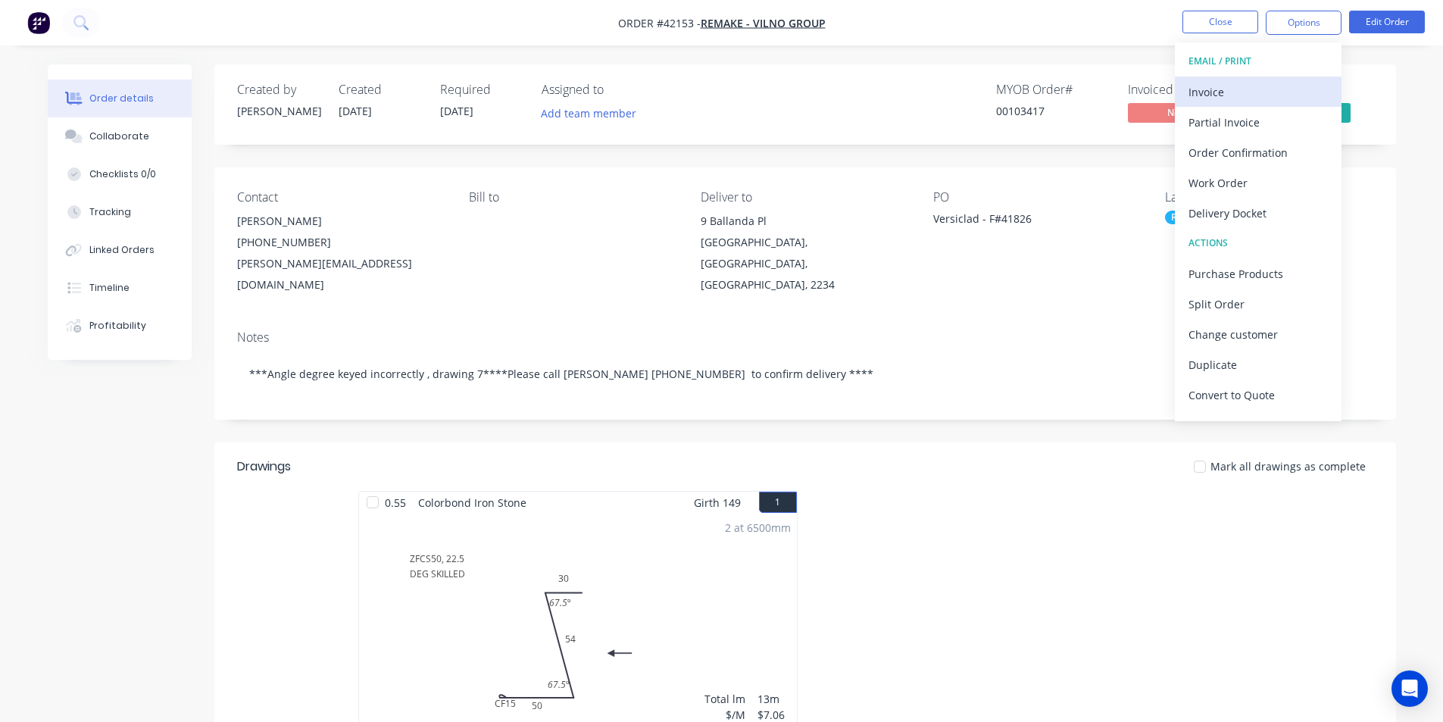
click at [1267, 87] on div "Invoice" at bounding box center [1258, 92] width 139 height 22
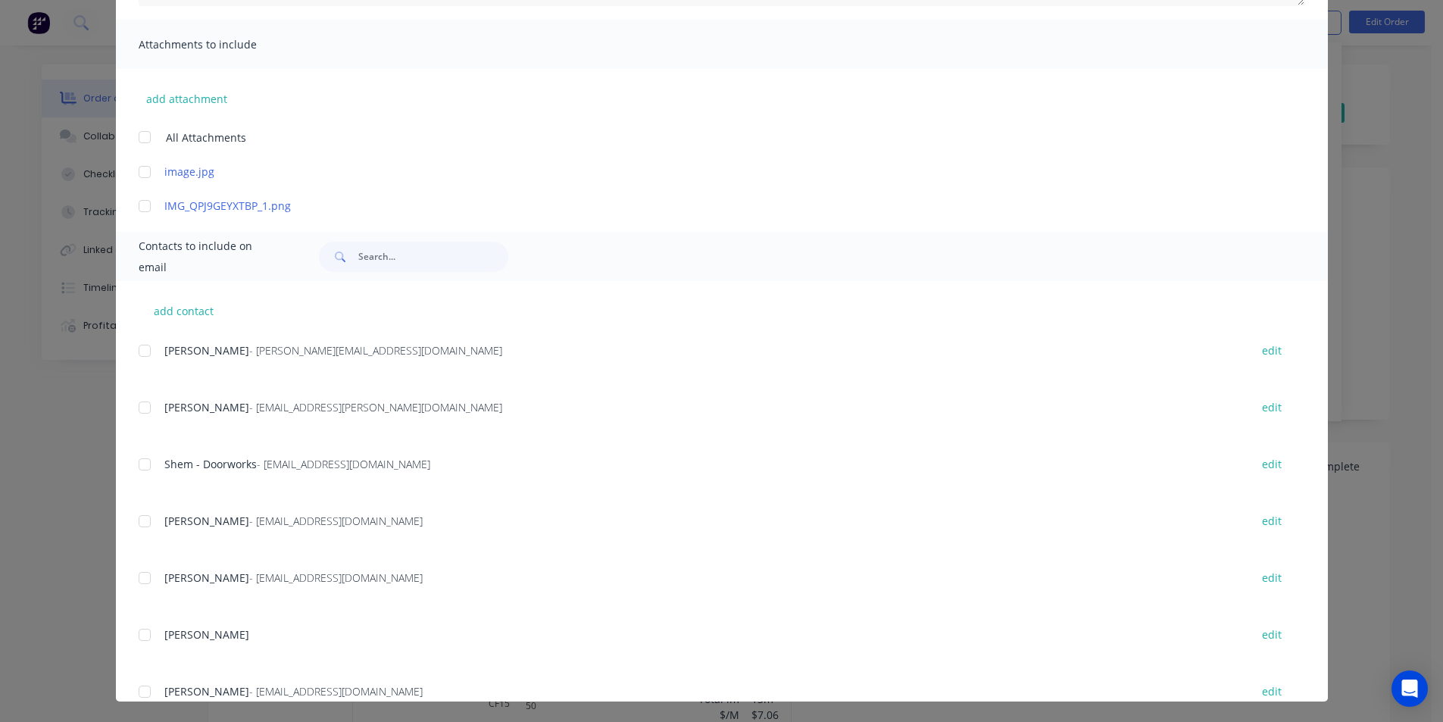
scroll to position [319, 0]
click at [404, 261] on input "text" at bounding box center [433, 256] width 150 height 30
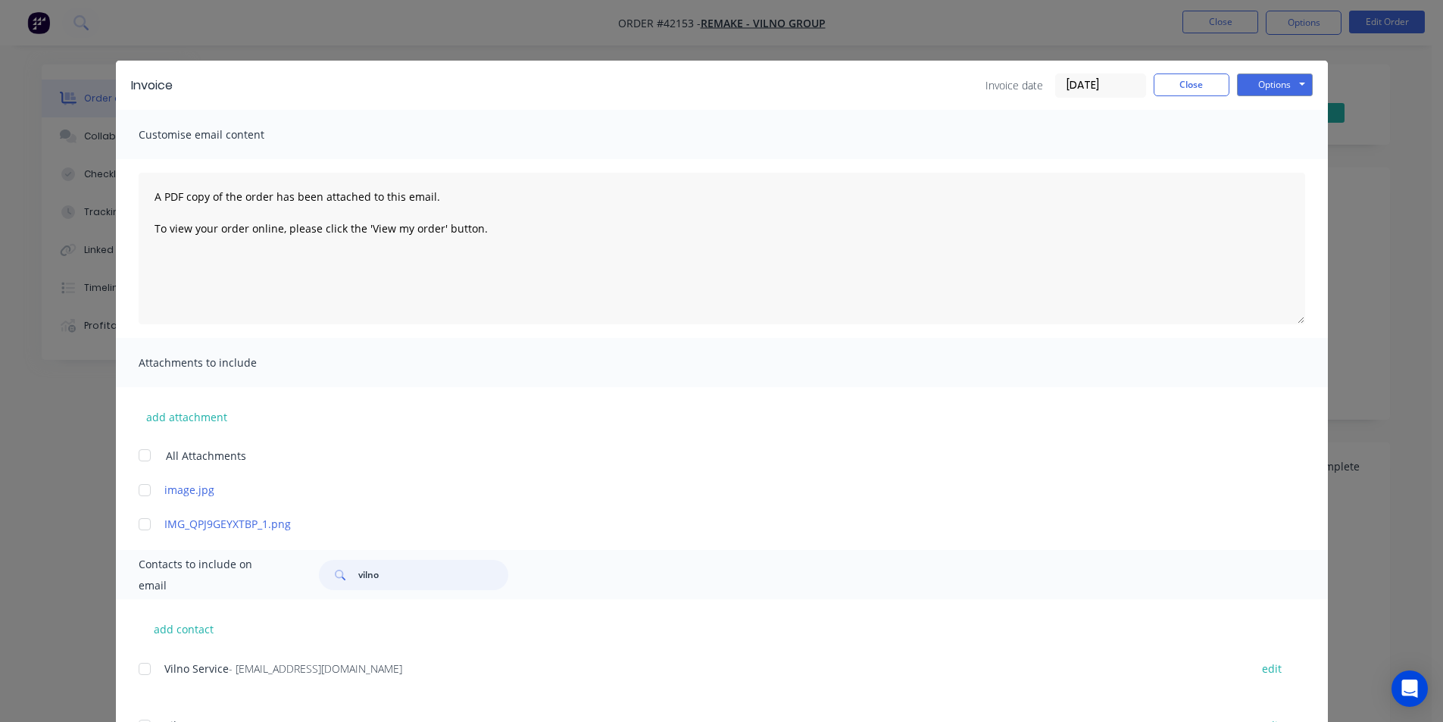
scroll to position [71, 0]
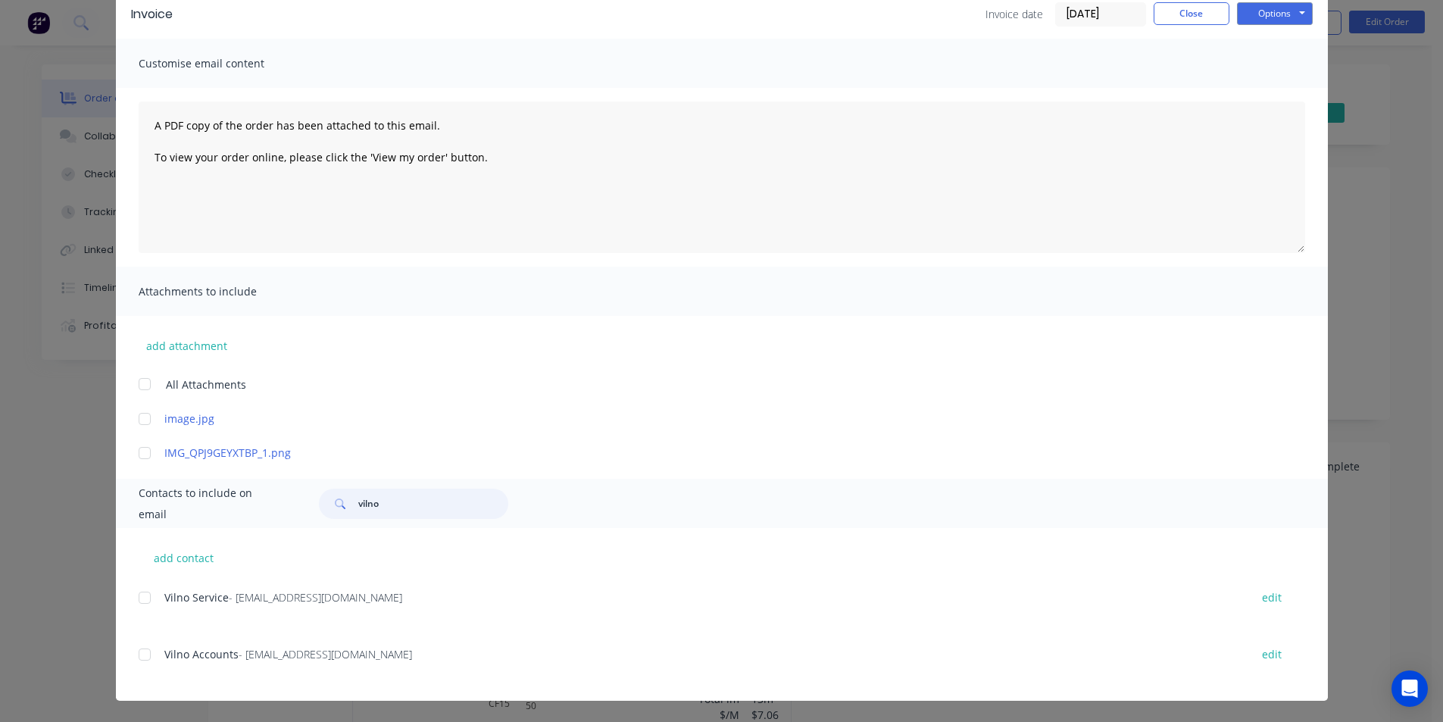
click at [148, 656] on div at bounding box center [145, 654] width 30 height 30
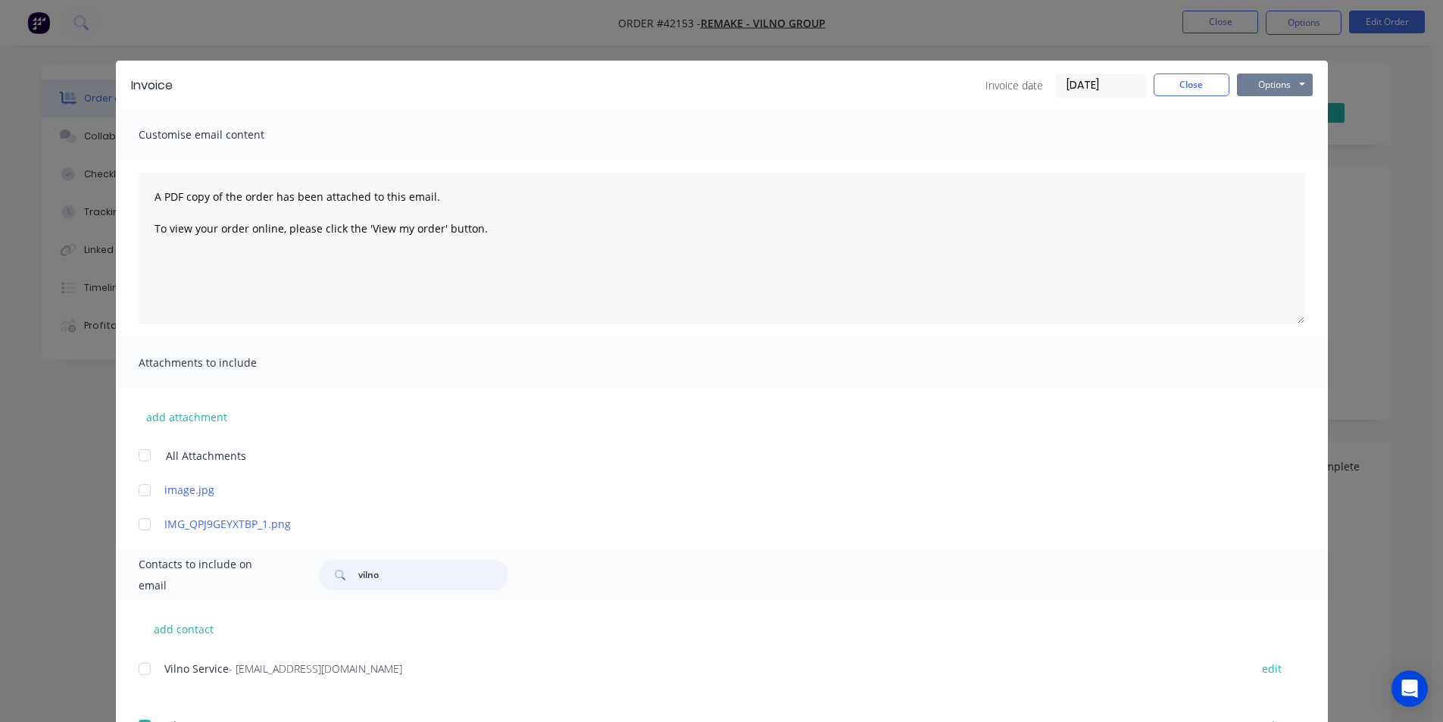
type input "vilno"
click at [1291, 79] on button "Options" at bounding box center [1275, 84] width 76 height 23
click at [1286, 168] on button "Email" at bounding box center [1285, 161] width 97 height 25
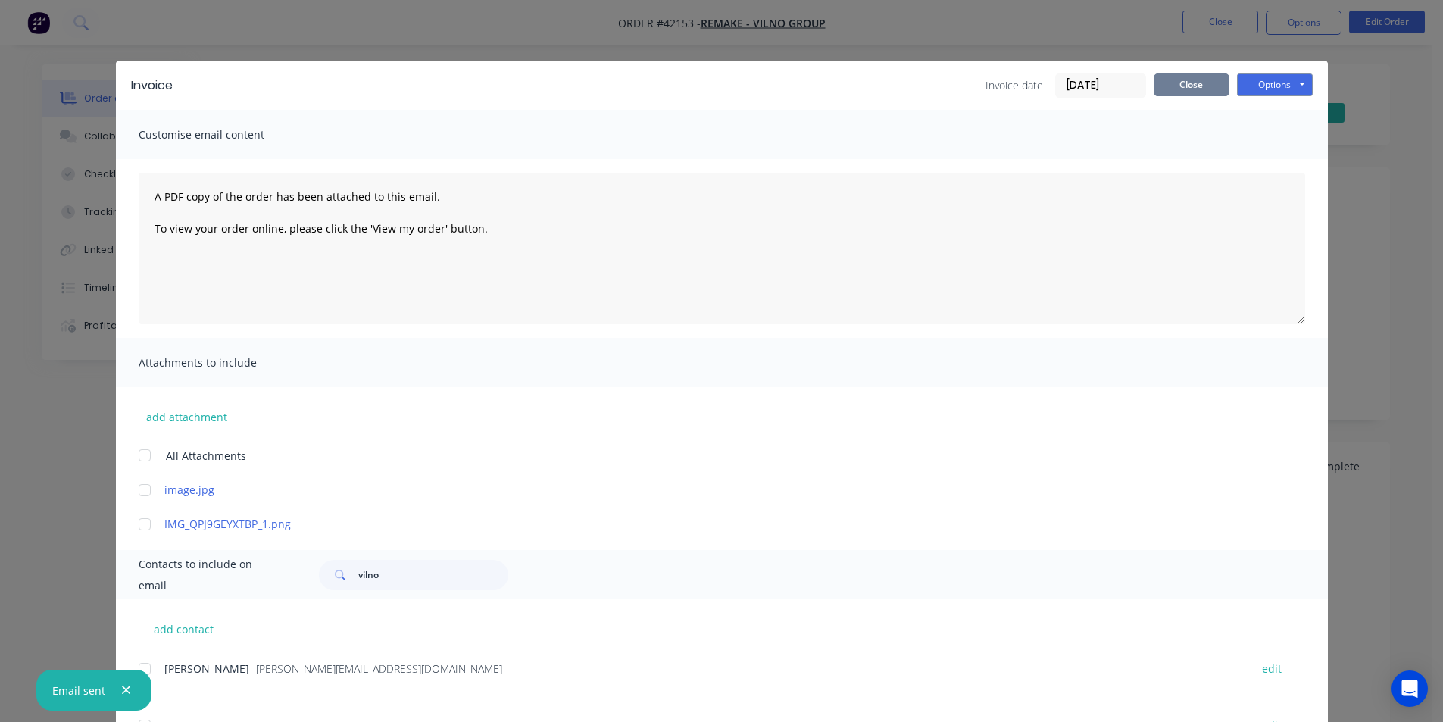
click at [1161, 89] on button "Close" at bounding box center [1192, 84] width 76 height 23
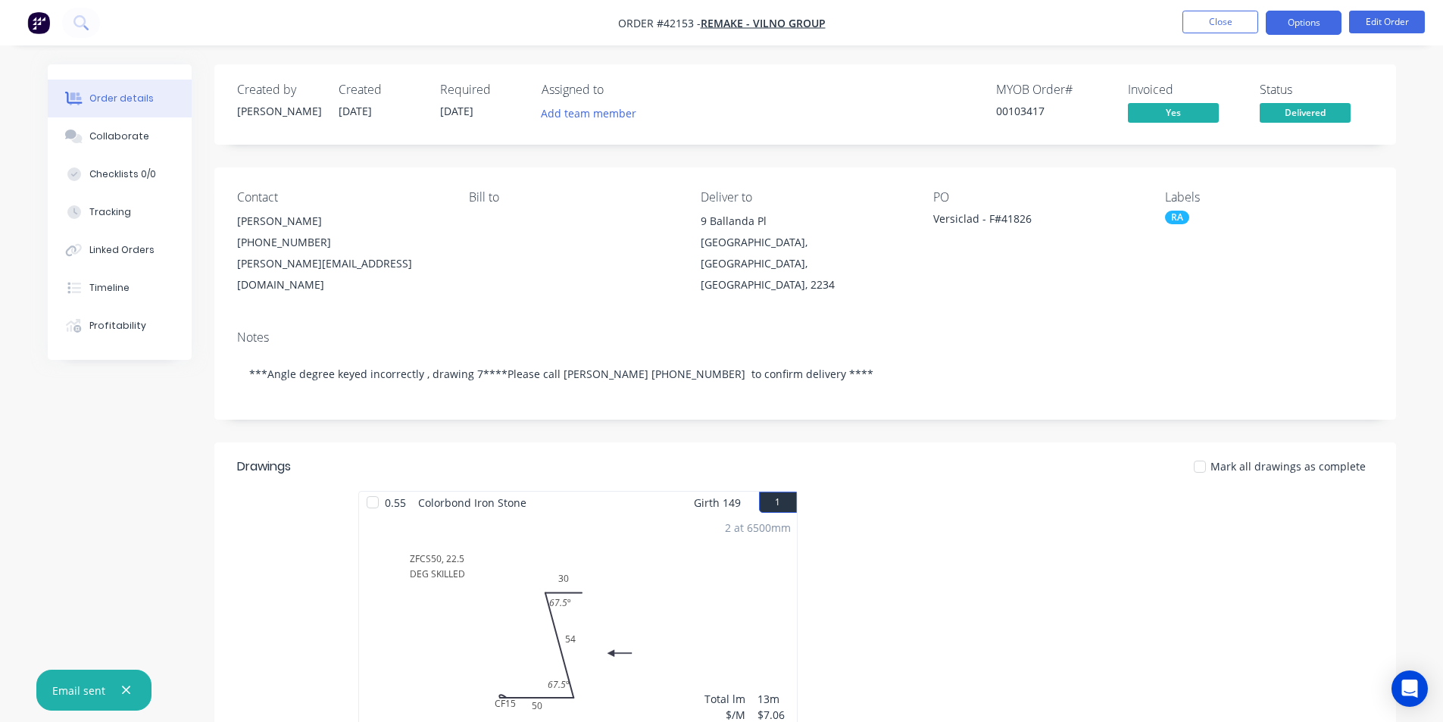
click at [1324, 20] on button "Options" at bounding box center [1304, 23] width 76 height 24
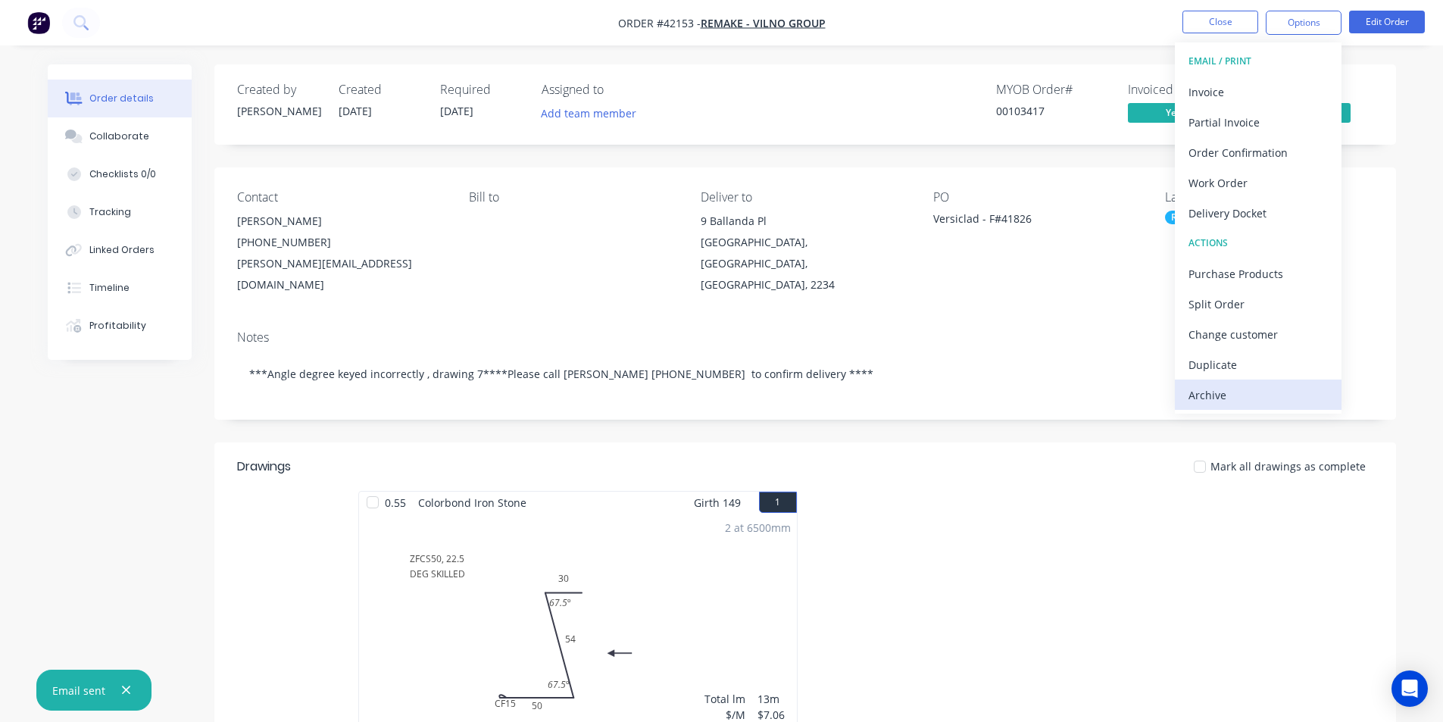
click at [1245, 400] on div "Archive" at bounding box center [1258, 395] width 139 height 22
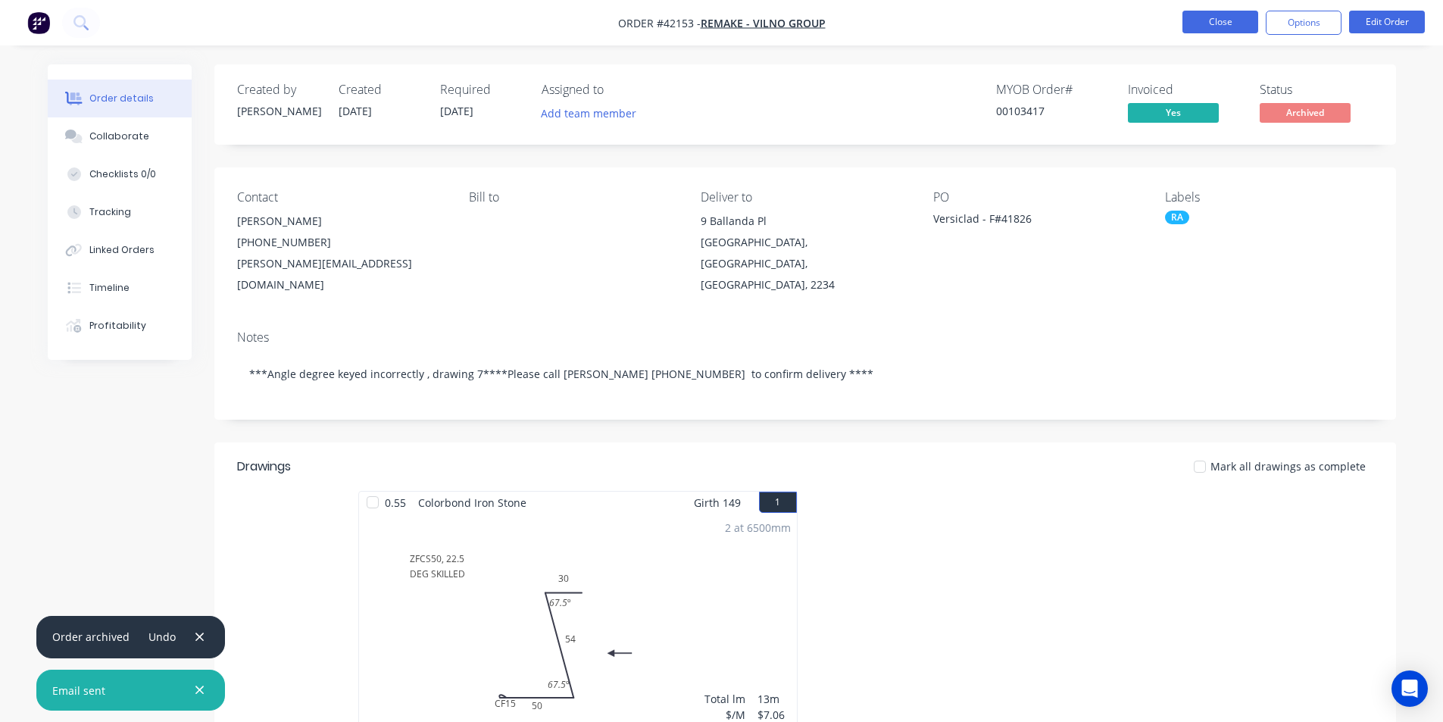
click at [1255, 21] on button "Close" at bounding box center [1221, 22] width 76 height 23
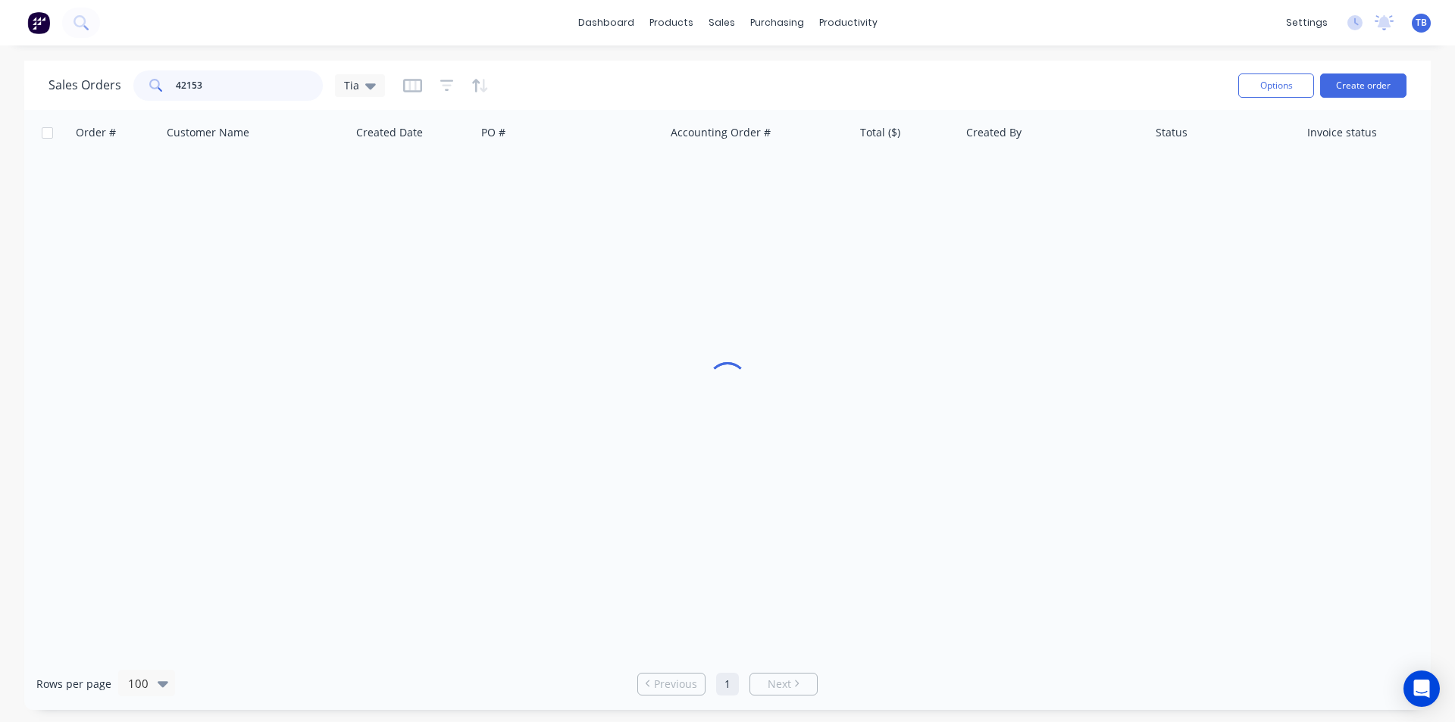
drag, startPoint x: 245, startPoint y: 92, endPoint x: 64, endPoint y: 72, distance: 182.1
click at [64, 72] on div "Sales Orders 42153 Tia" at bounding box center [216, 85] width 336 height 30
type input "41826"
click at [365, 87] on icon at bounding box center [370, 85] width 11 height 17
click at [367, 270] on button "Archived jobs" at bounding box center [425, 275] width 173 height 17
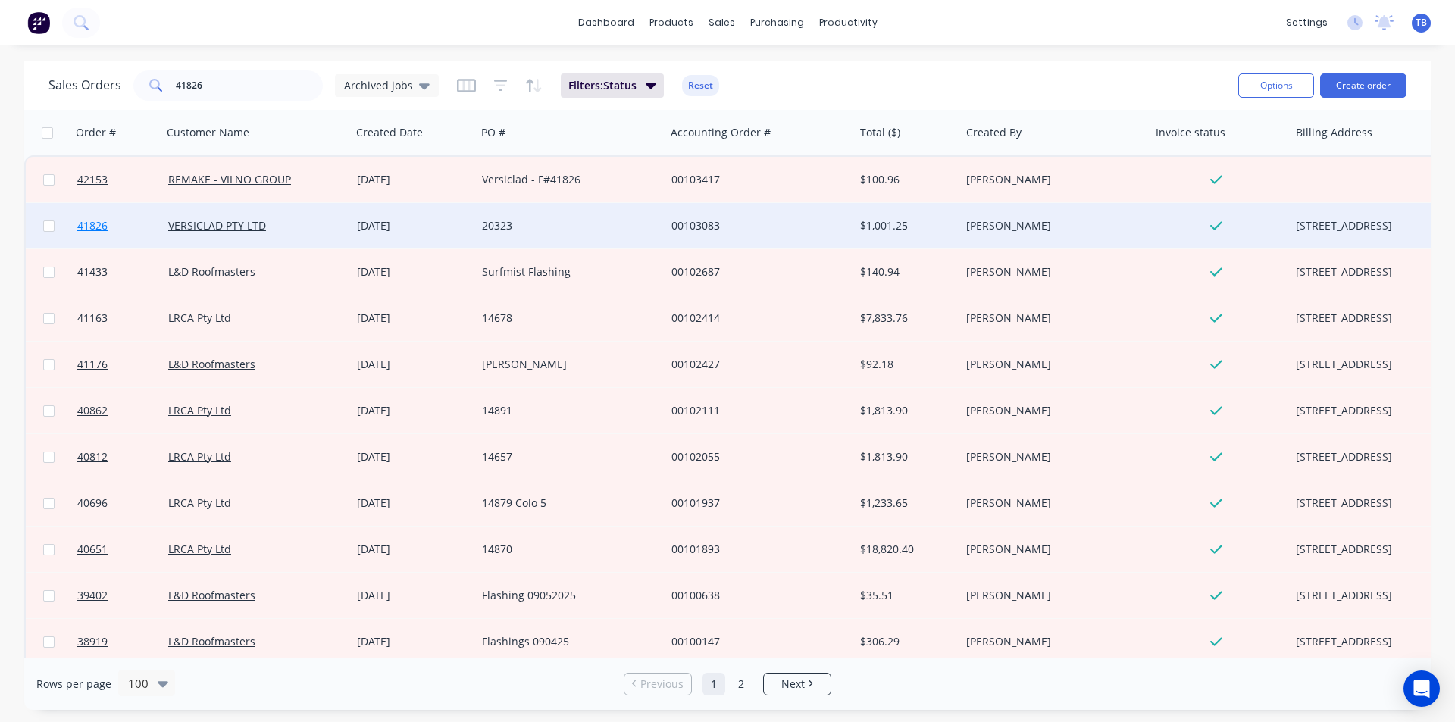
click at [101, 233] on link "41826" at bounding box center [122, 225] width 91 height 45
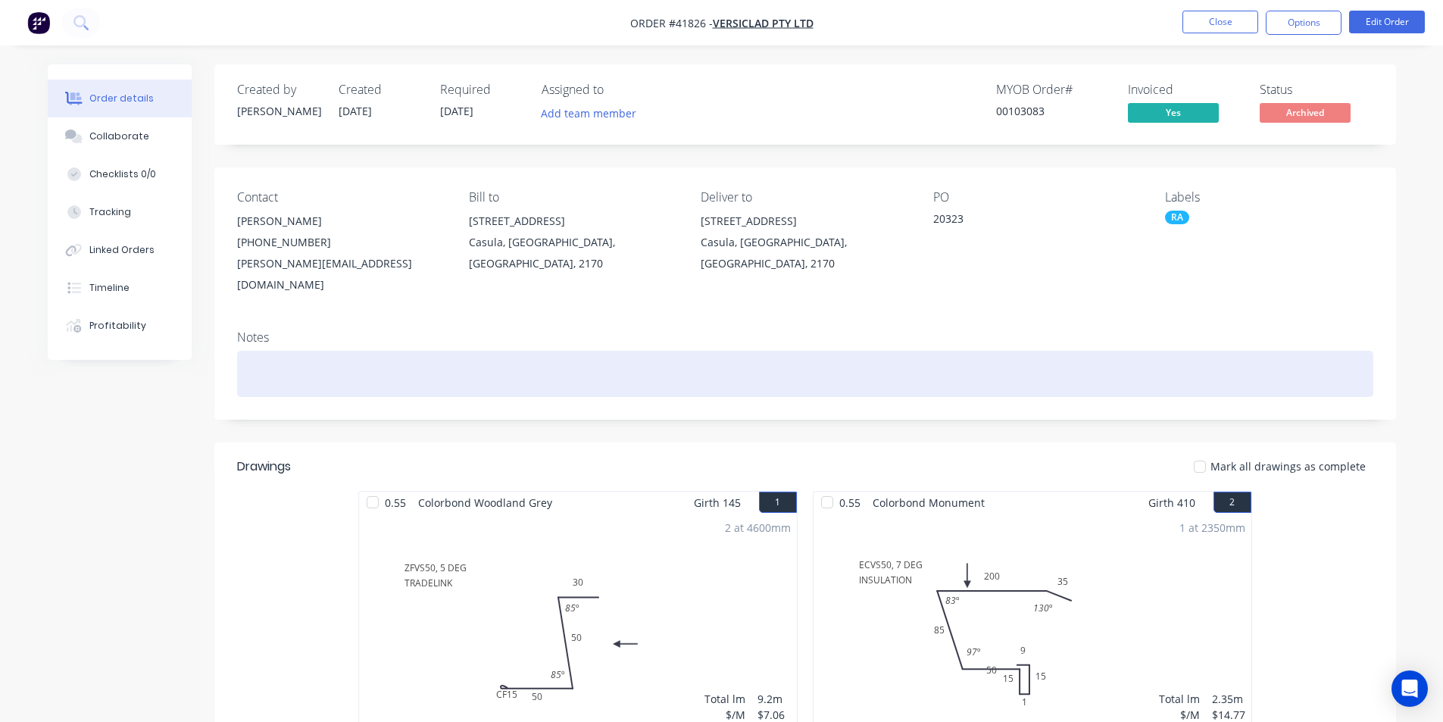
click at [1011, 351] on div at bounding box center [805, 374] width 1136 height 46
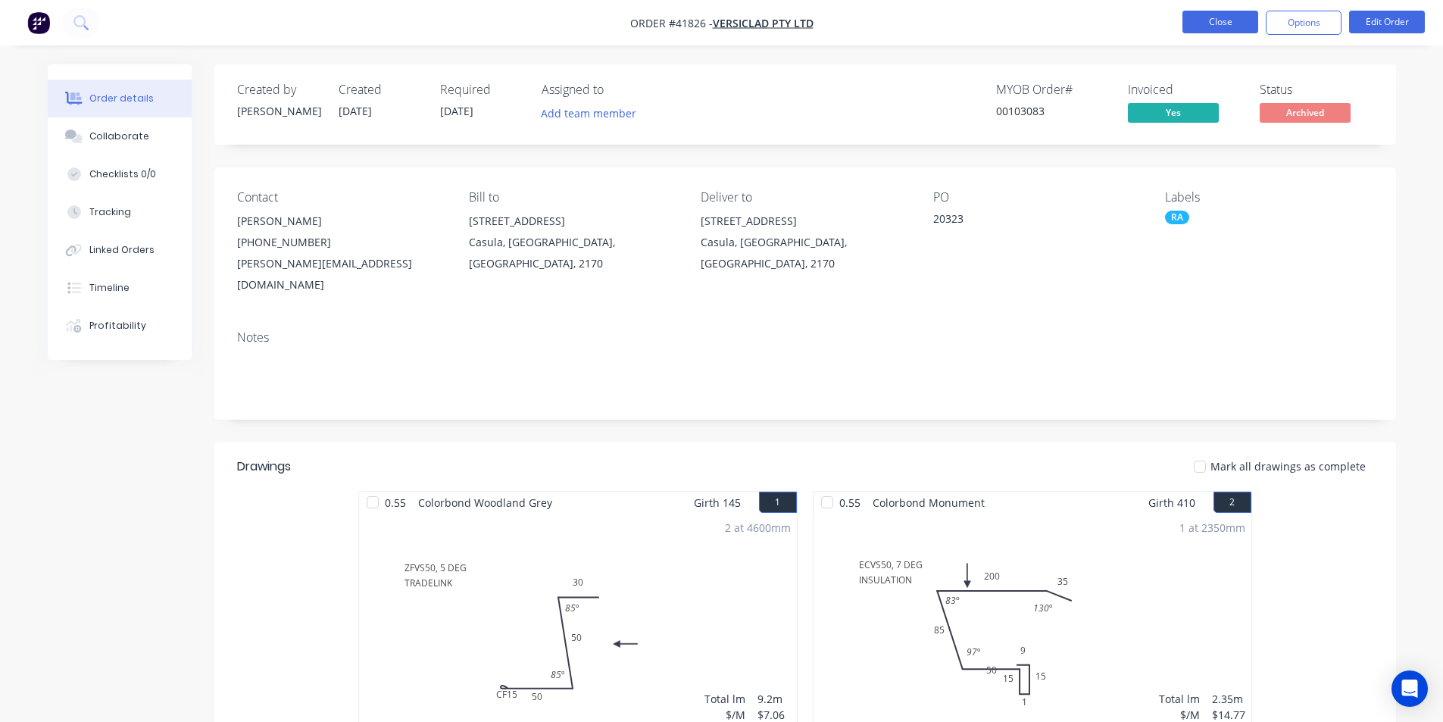
click at [1223, 19] on button "Close" at bounding box center [1221, 22] width 76 height 23
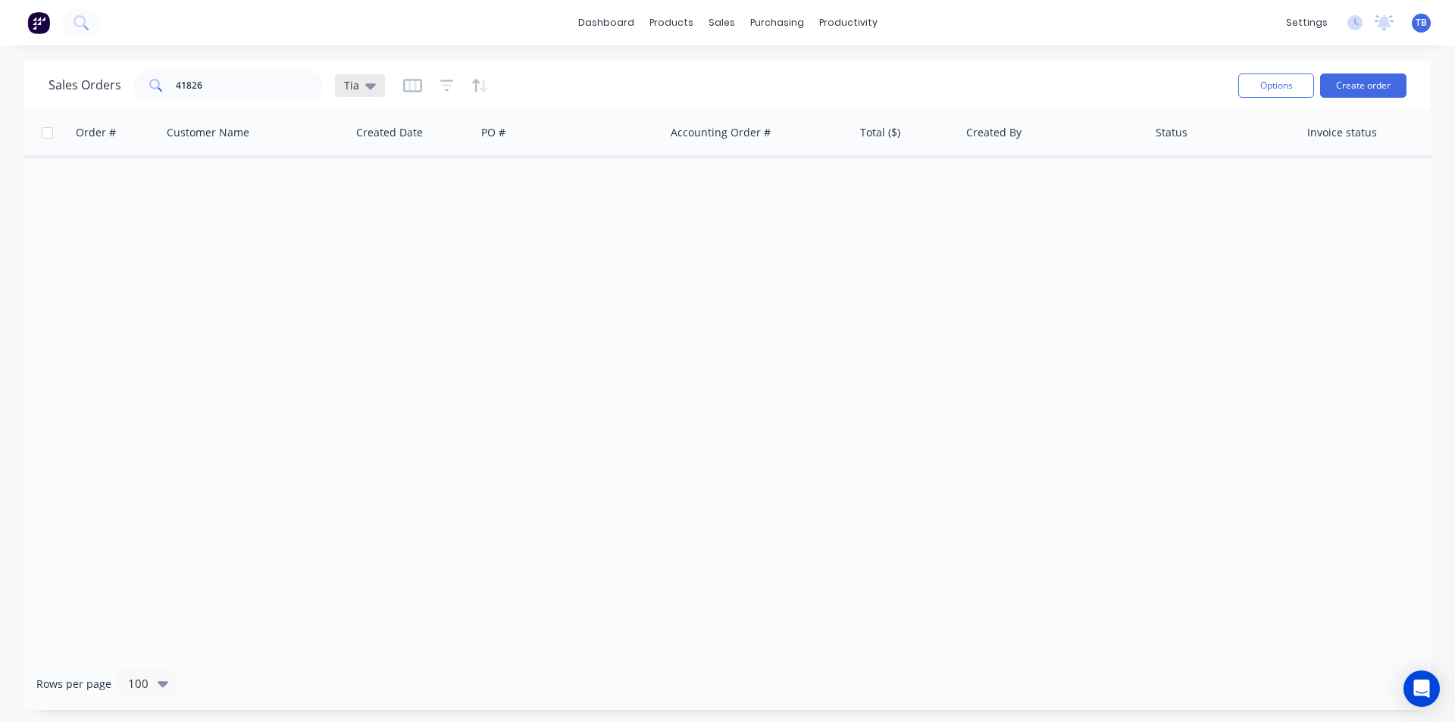
click at [377, 83] on div "Tia" at bounding box center [360, 85] width 50 height 23
drag, startPoint x: 248, startPoint y: 81, endPoint x: 0, endPoint y: 52, distance: 250.2
click at [0, 52] on div "dashboard products sales purchasing productivity dashboard products Product Cat…" at bounding box center [727, 361] width 1455 height 722
drag, startPoint x: 245, startPoint y: 87, endPoint x: 174, endPoint y: 88, distance: 70.5
click at [176, 88] on input "42153" at bounding box center [250, 85] width 148 height 30
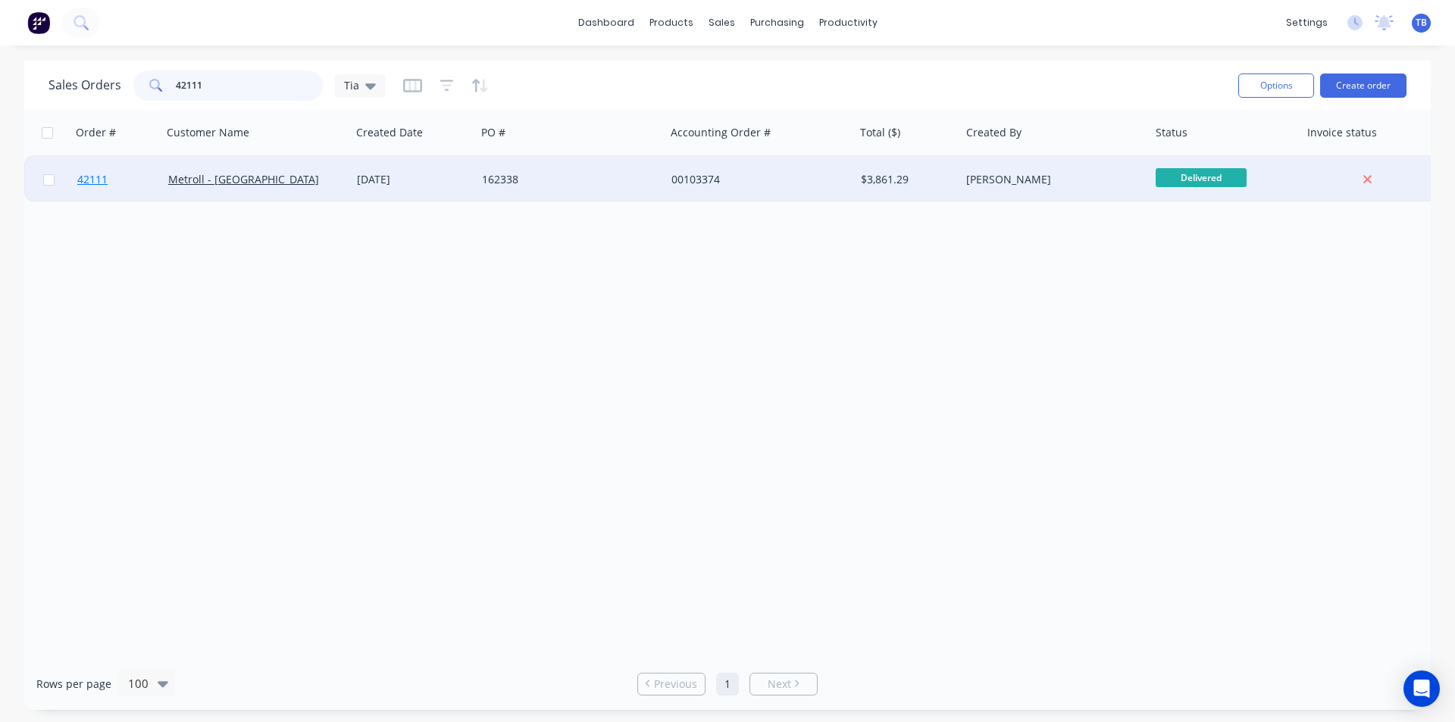
type input "42111"
click at [108, 182] on link "42111" at bounding box center [122, 179] width 91 height 45
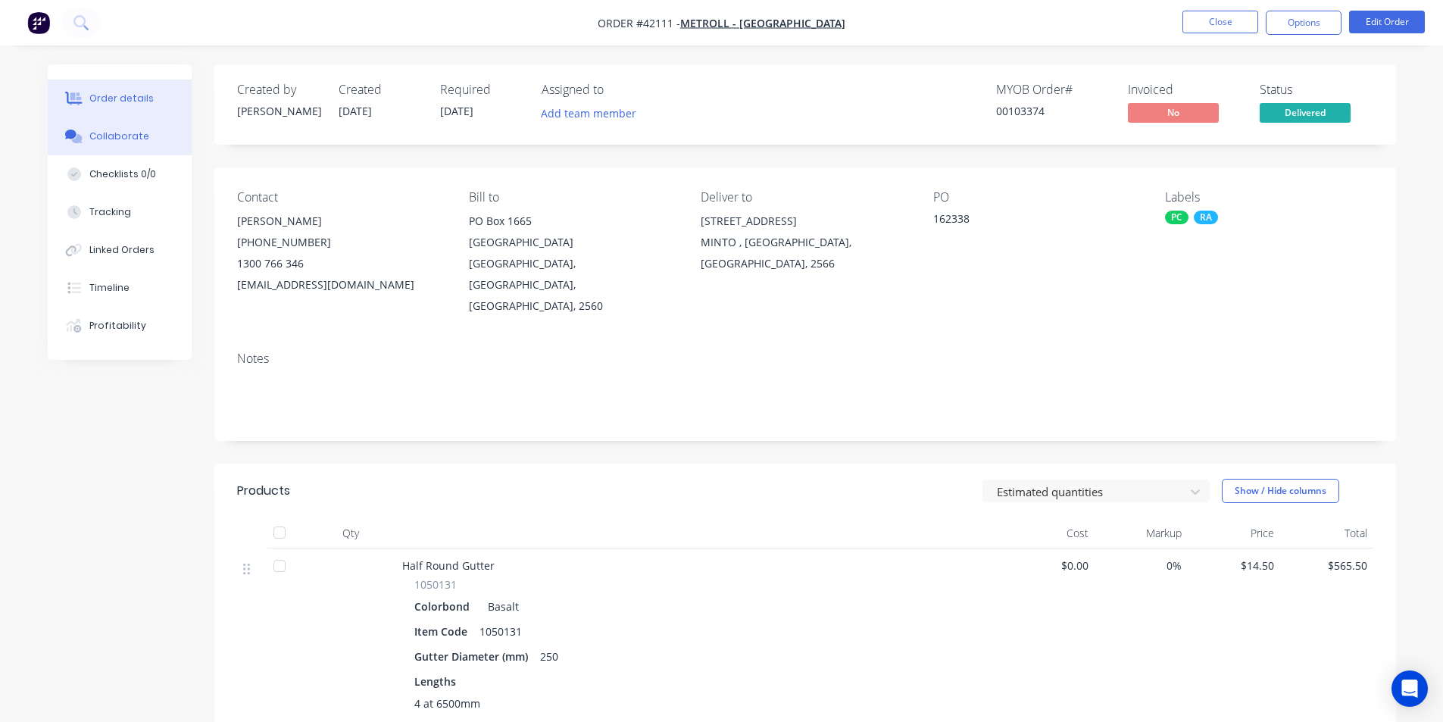
click at [117, 131] on div "Collaborate" at bounding box center [119, 137] width 60 height 14
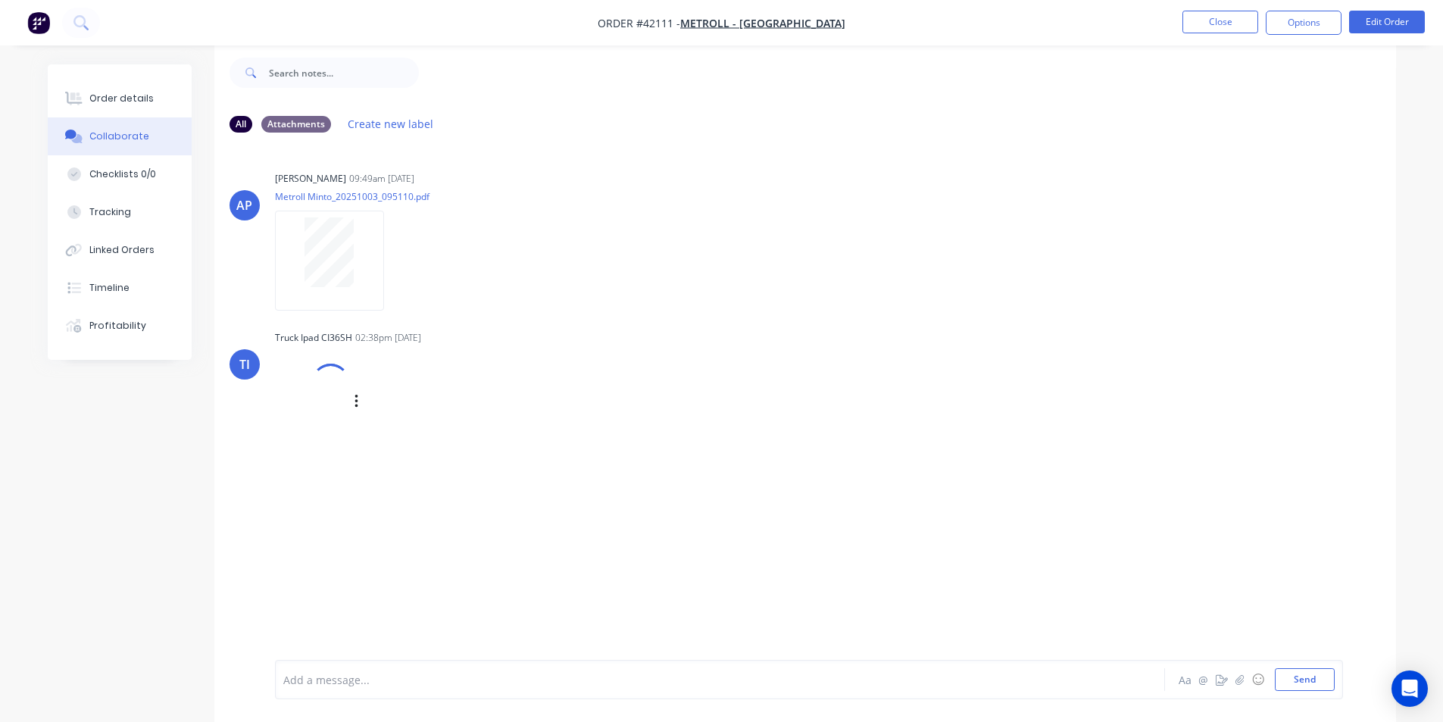
scroll to position [23, 0]
click at [143, 83] on button "Order details" at bounding box center [120, 99] width 144 height 38
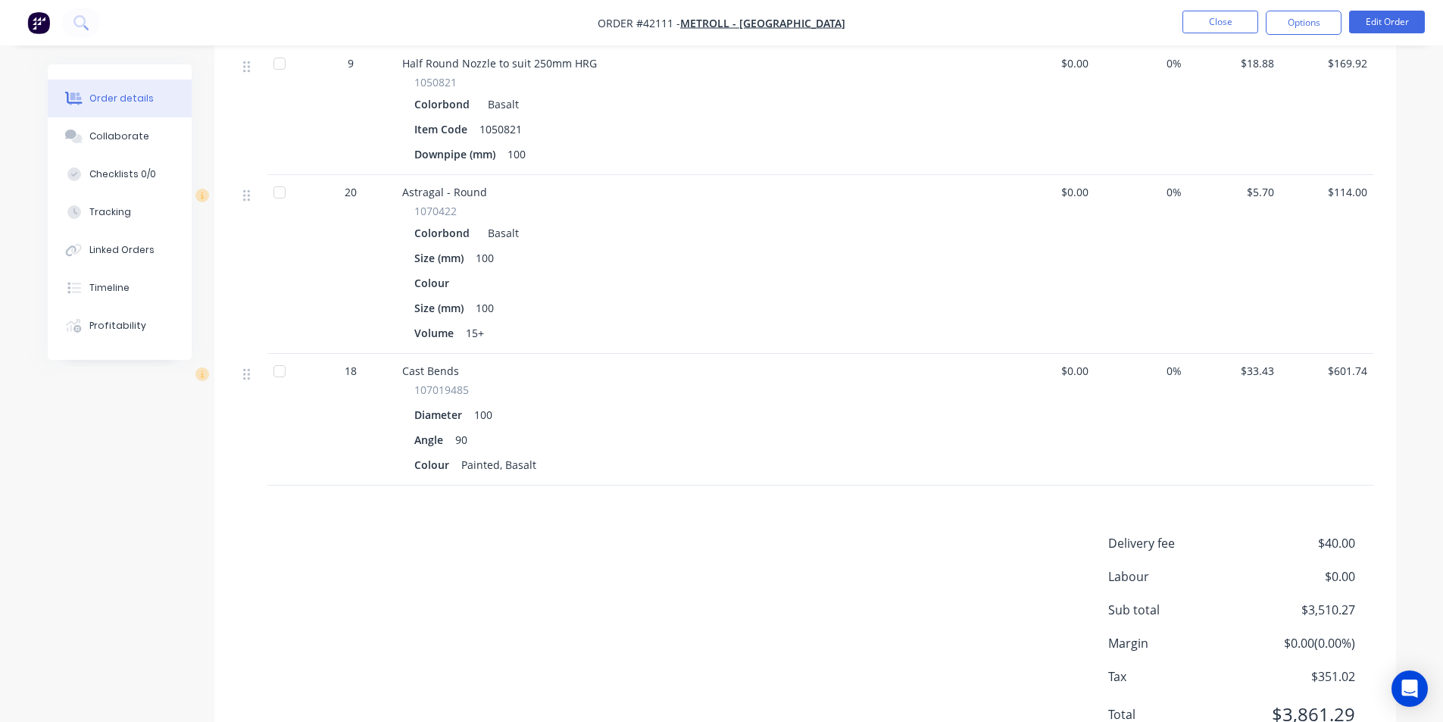
scroll to position [1239, 0]
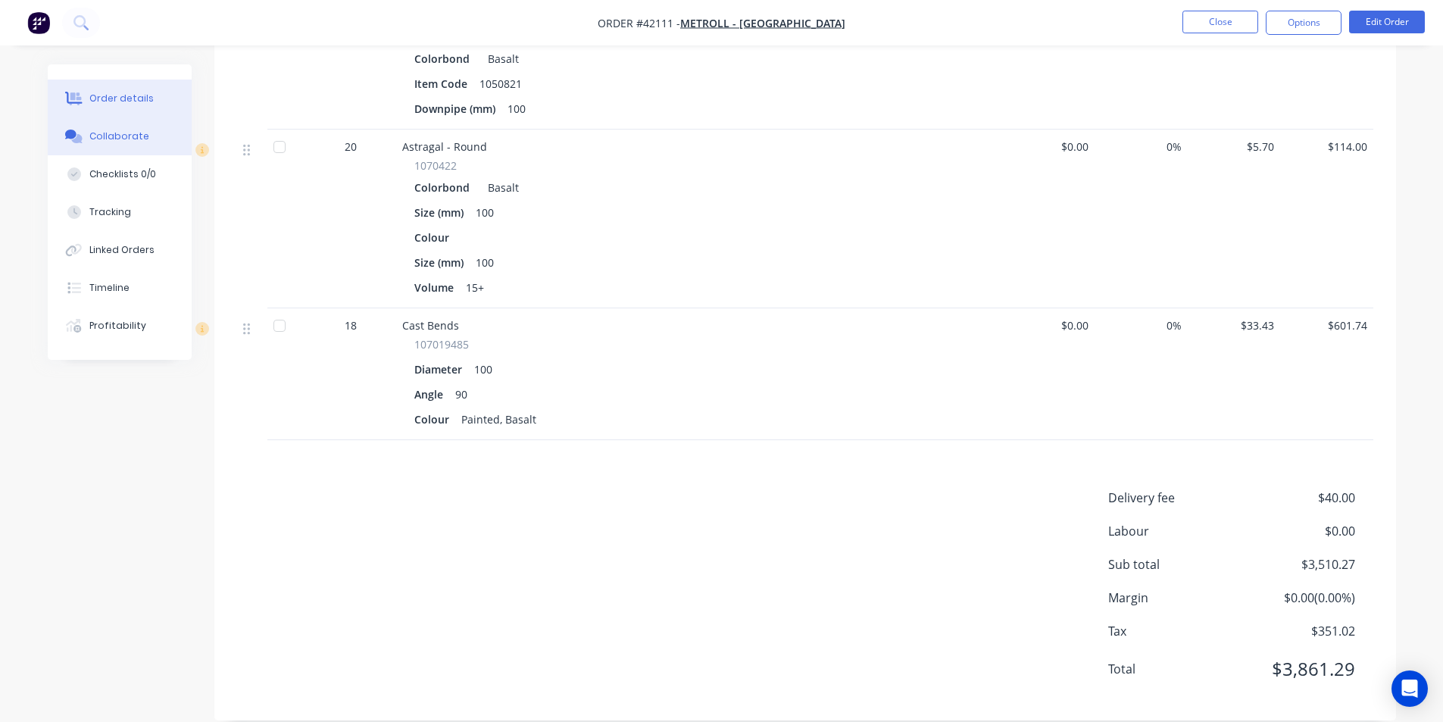
click at [138, 126] on button "Collaborate" at bounding box center [120, 136] width 144 height 38
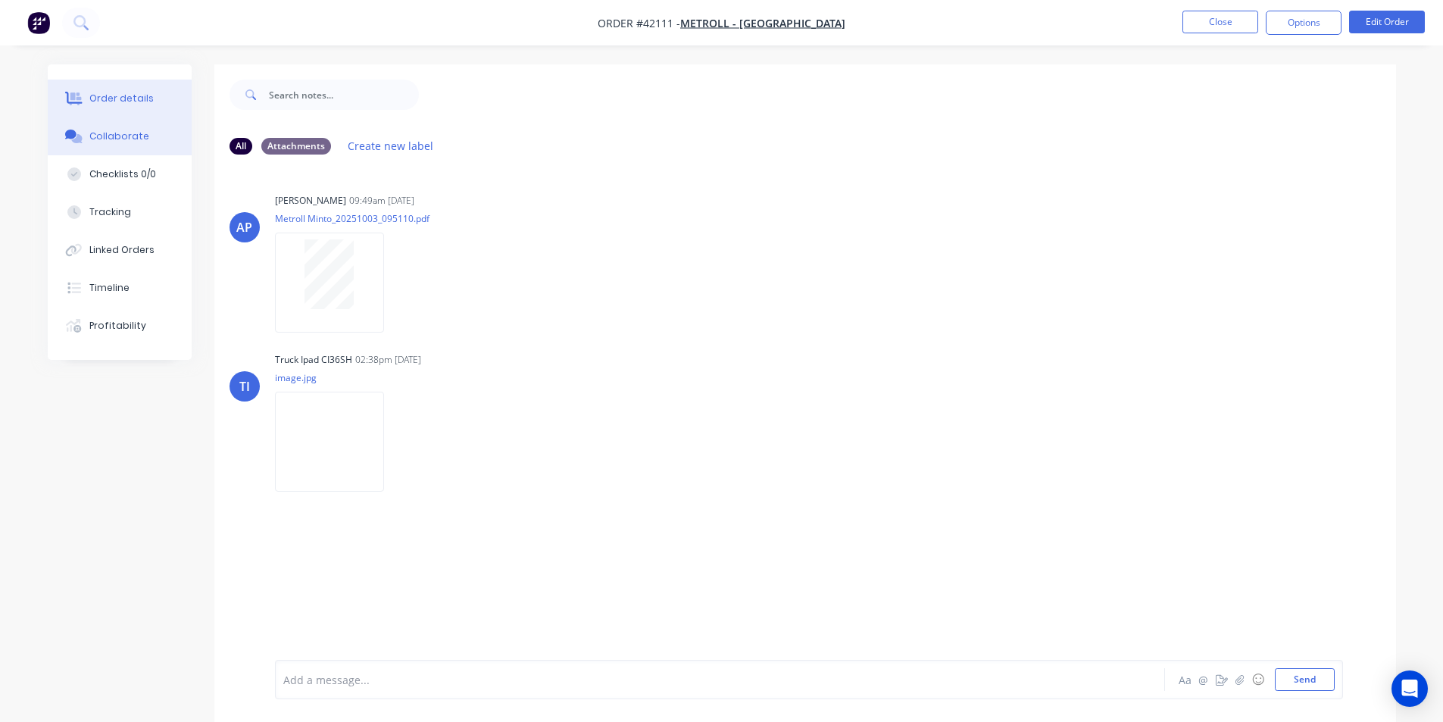
click at [145, 107] on button "Order details" at bounding box center [120, 99] width 144 height 38
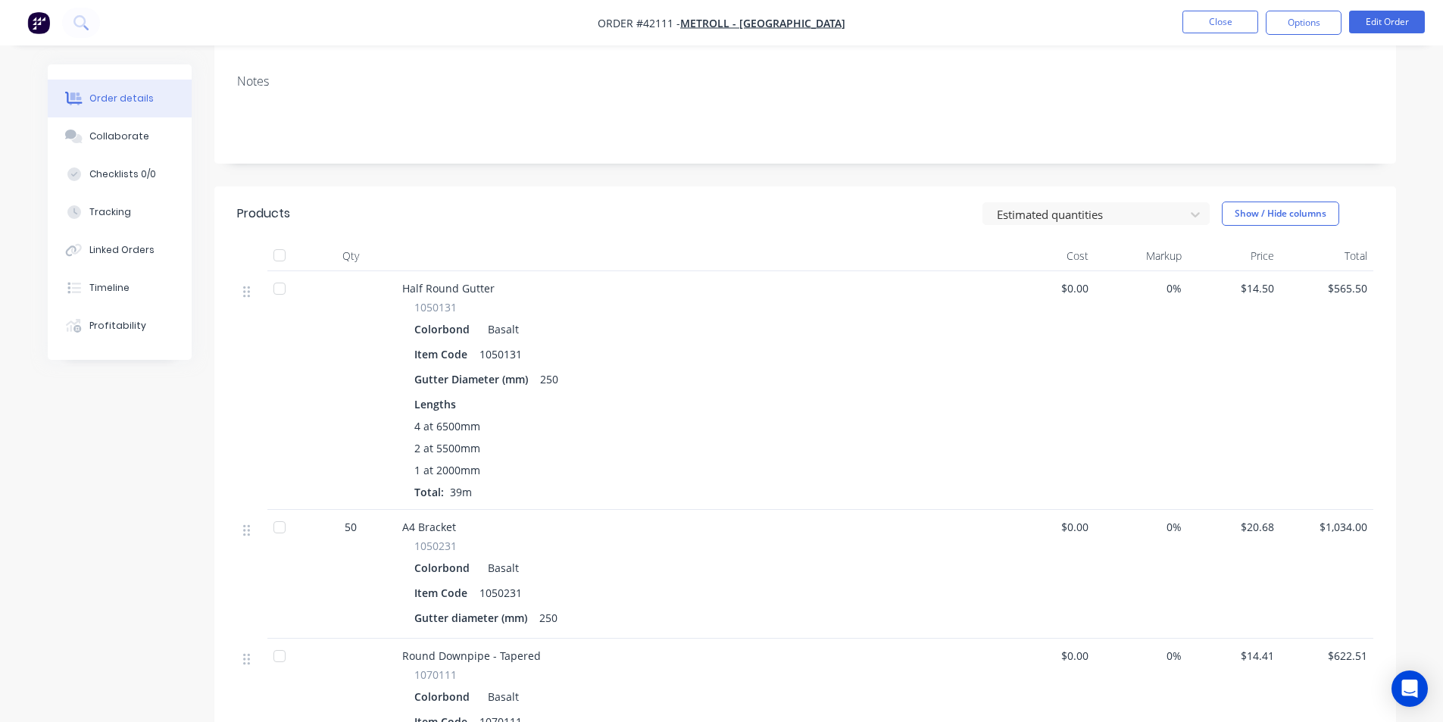
scroll to position [102, 0]
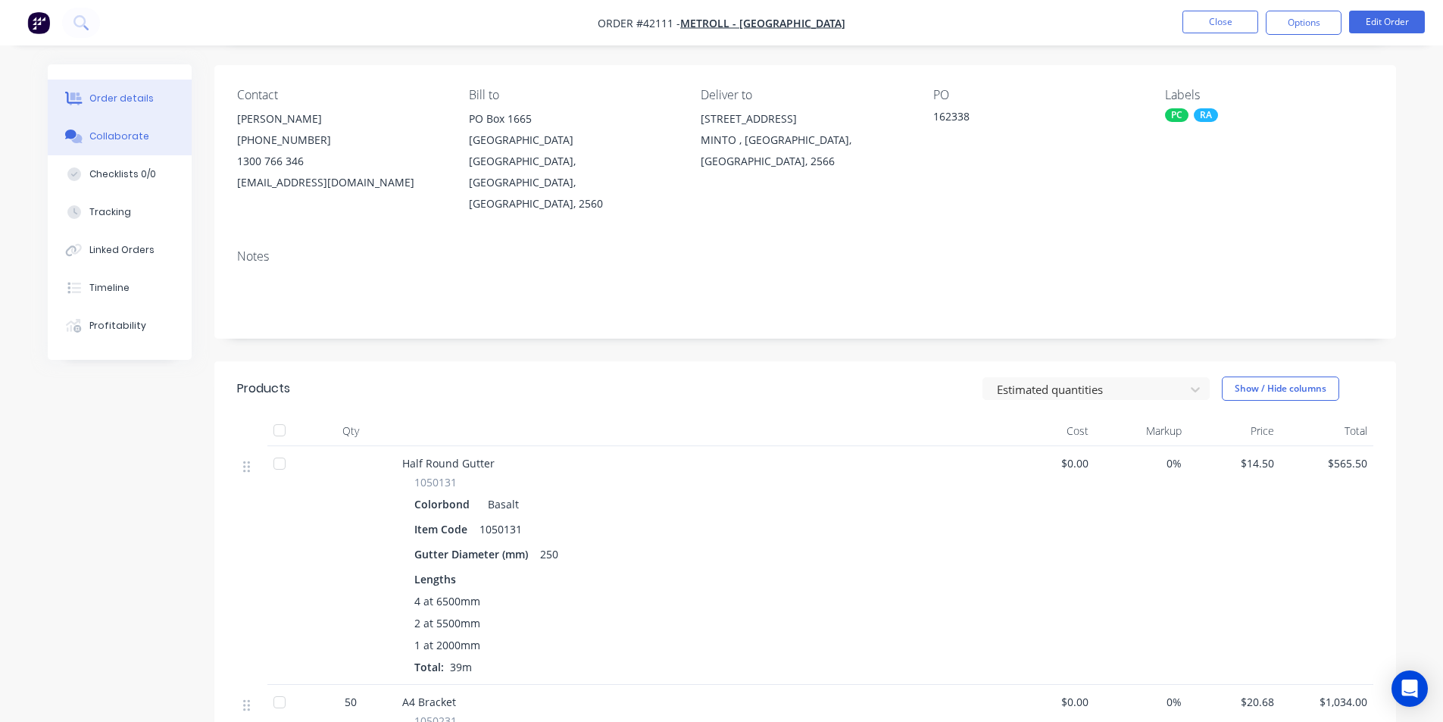
click at [143, 144] on button "Collaborate" at bounding box center [120, 136] width 144 height 38
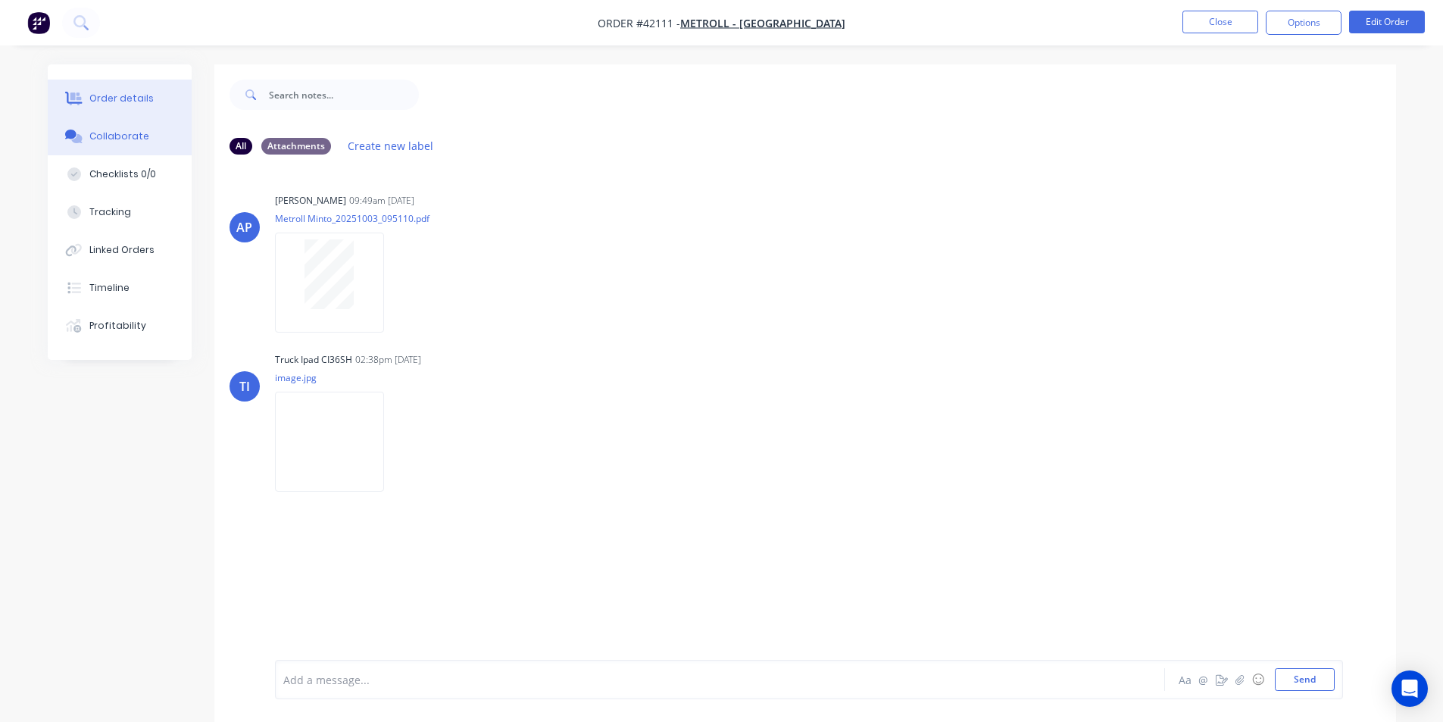
click at [150, 92] on button "Order details" at bounding box center [120, 99] width 144 height 38
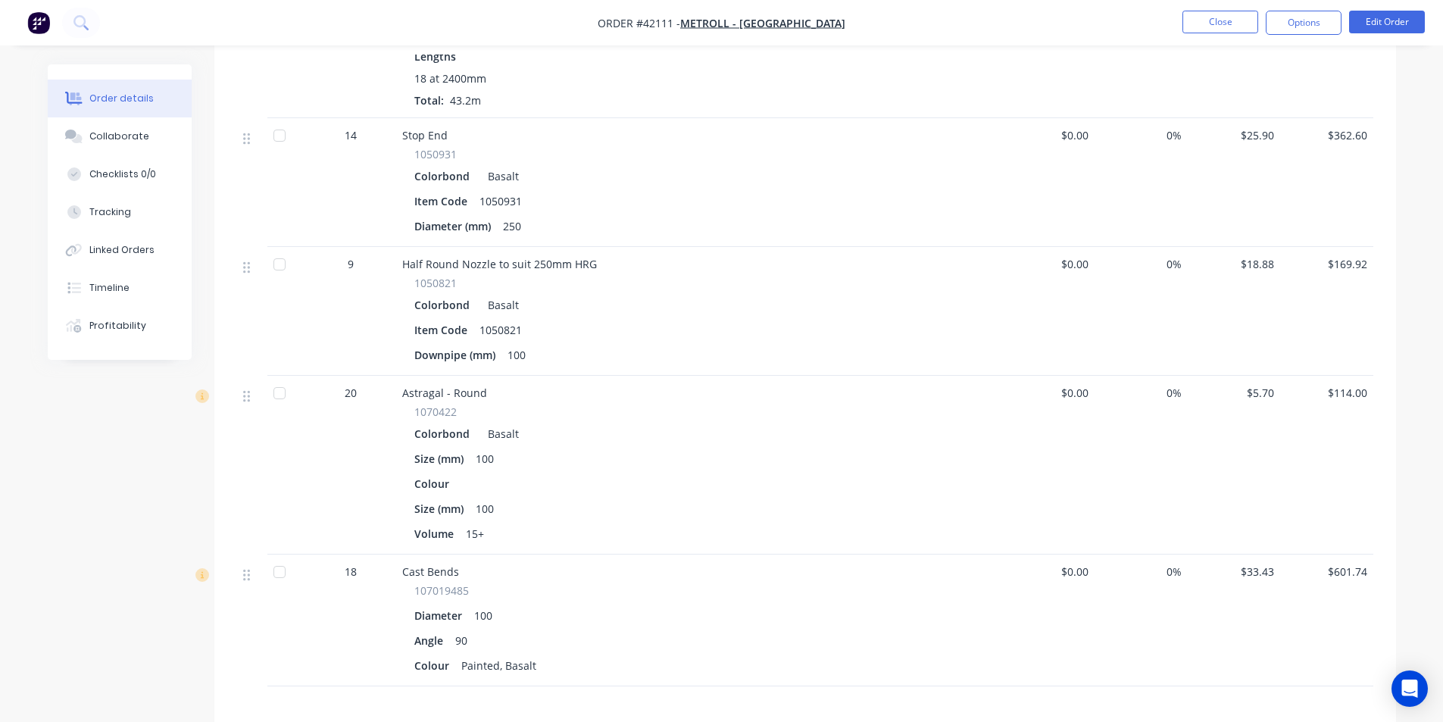
scroll to position [1136, 0]
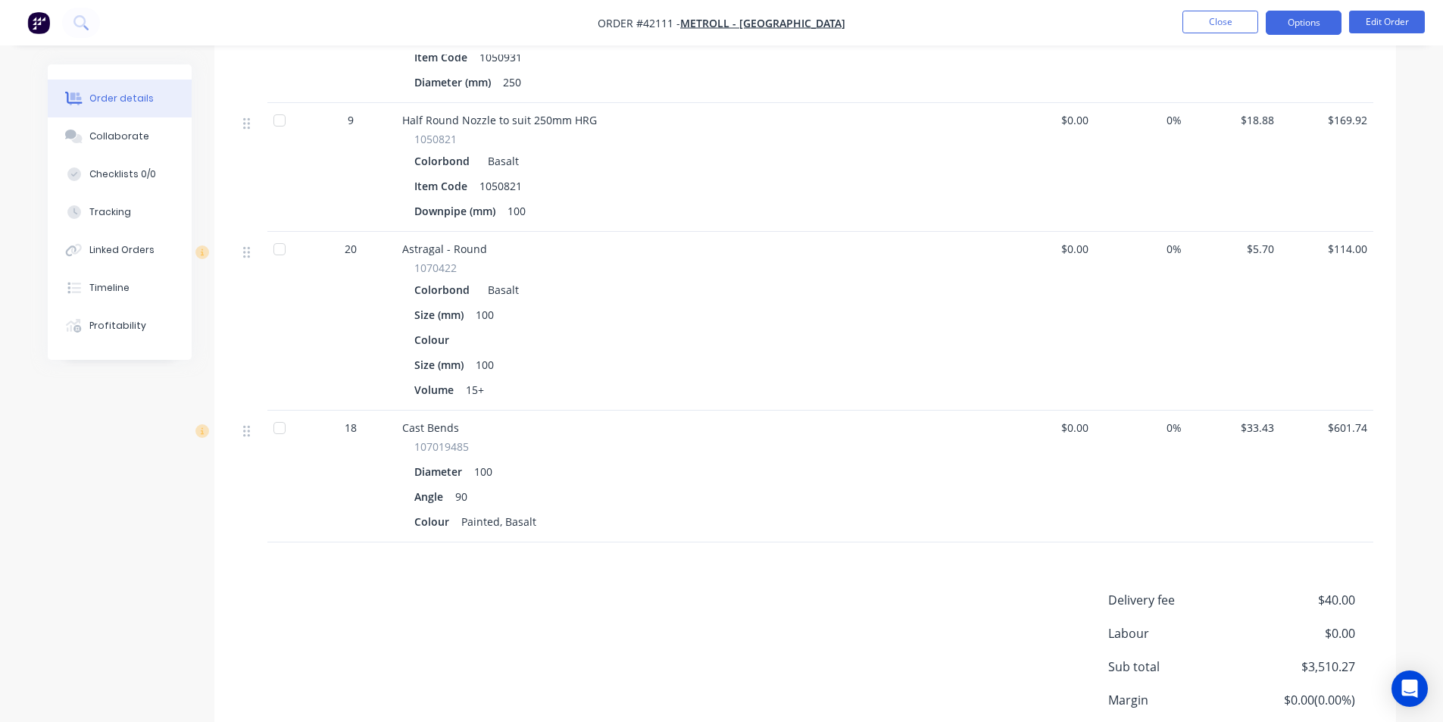
click at [1316, 23] on button "Options" at bounding box center [1304, 23] width 76 height 24
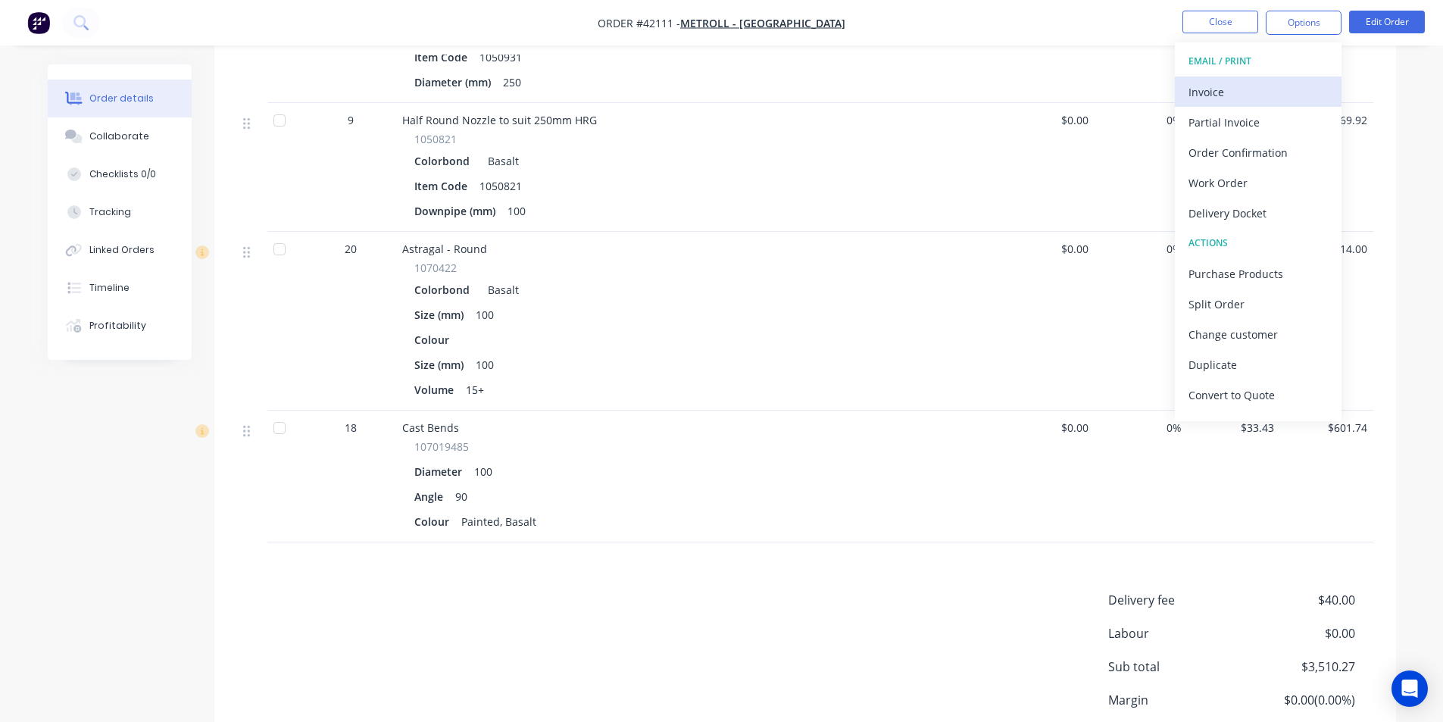
click at [1270, 90] on div "Invoice" at bounding box center [1258, 92] width 139 height 22
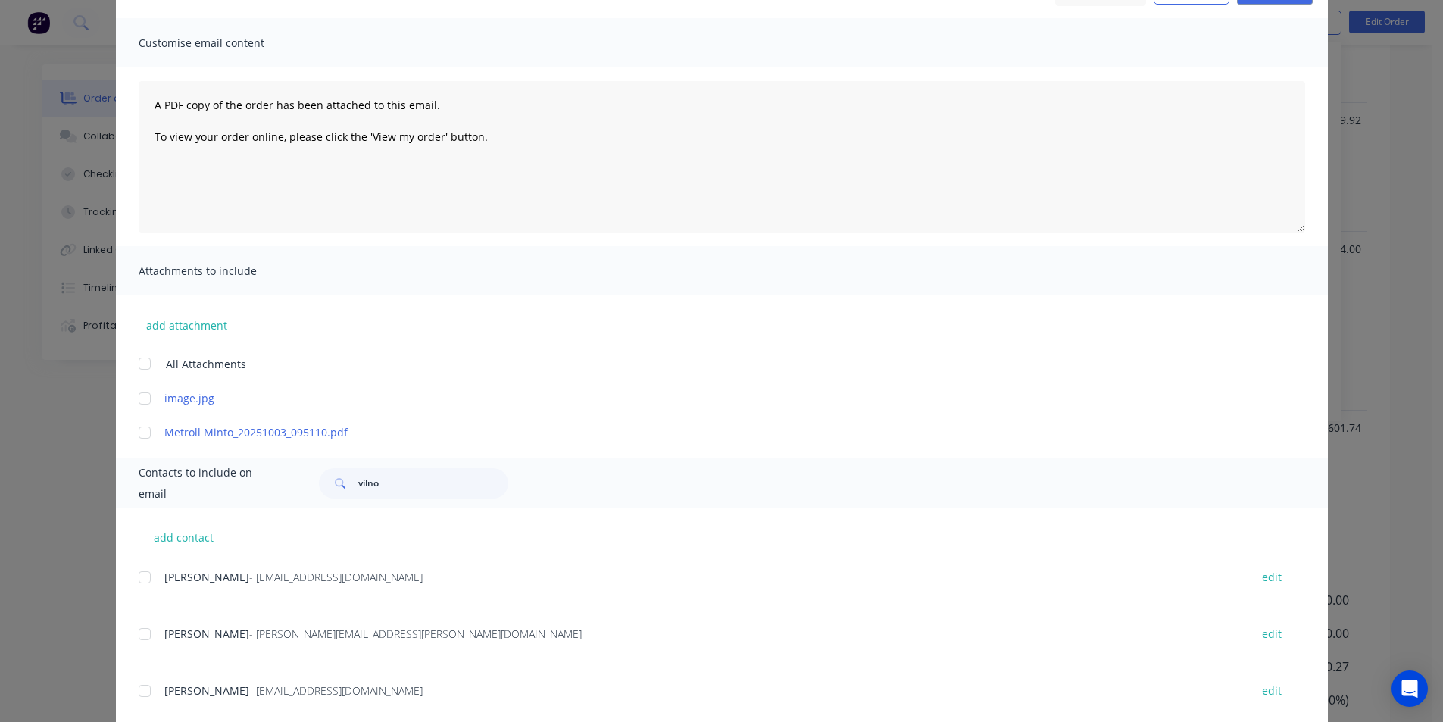
scroll to position [227, 0]
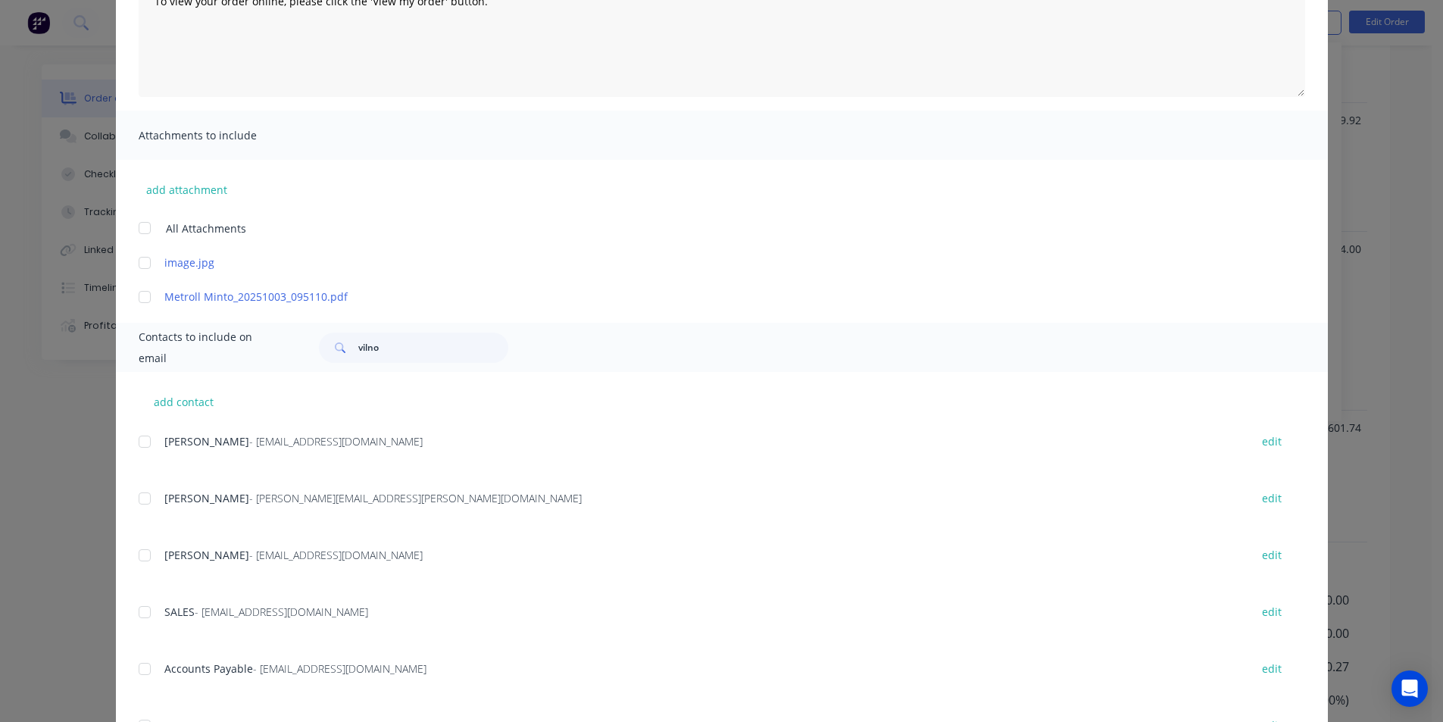
click at [152, 670] on div at bounding box center [145, 669] width 30 height 30
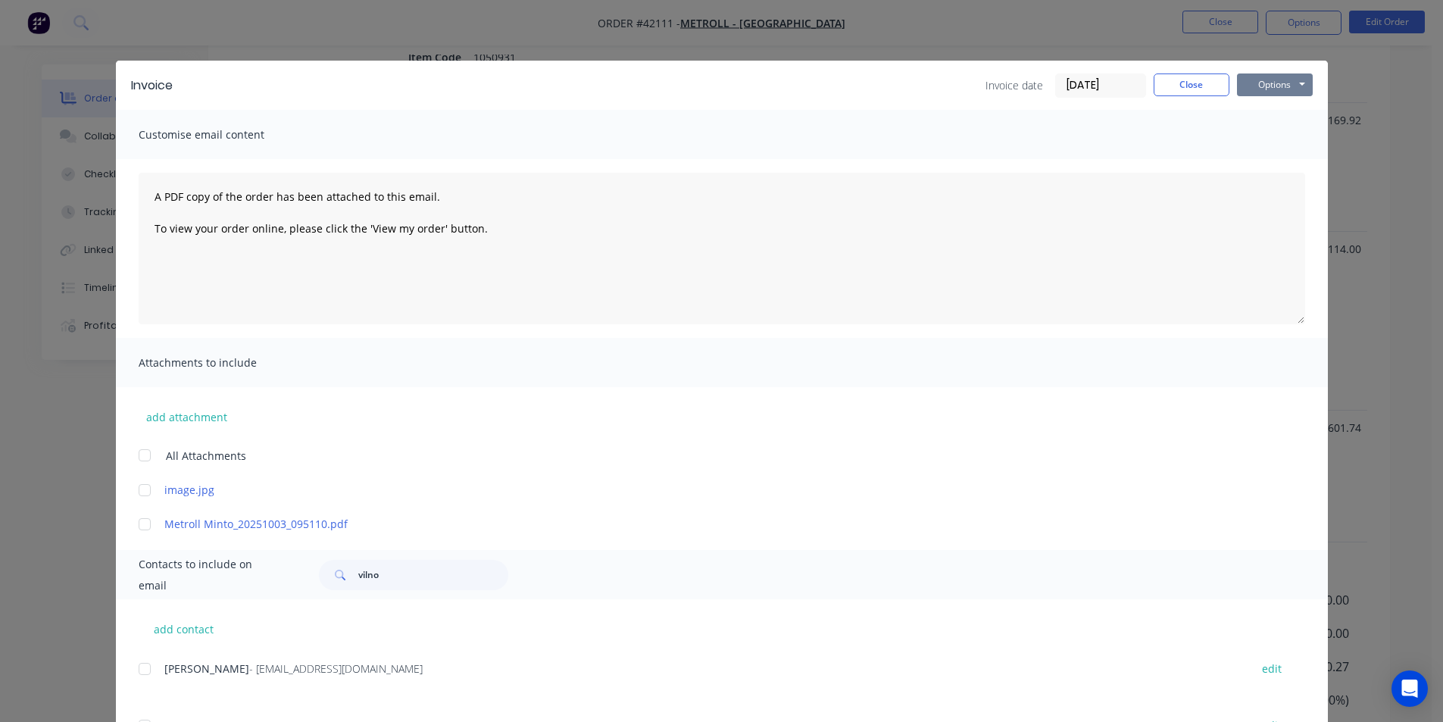
click at [1282, 87] on button "Options" at bounding box center [1275, 84] width 76 height 23
click at [1281, 167] on button "Email" at bounding box center [1285, 161] width 97 height 25
drag, startPoint x: 1199, startPoint y: 92, endPoint x: 1277, endPoint y: 50, distance: 88.8
click at [1199, 92] on button "Close" at bounding box center [1192, 84] width 76 height 23
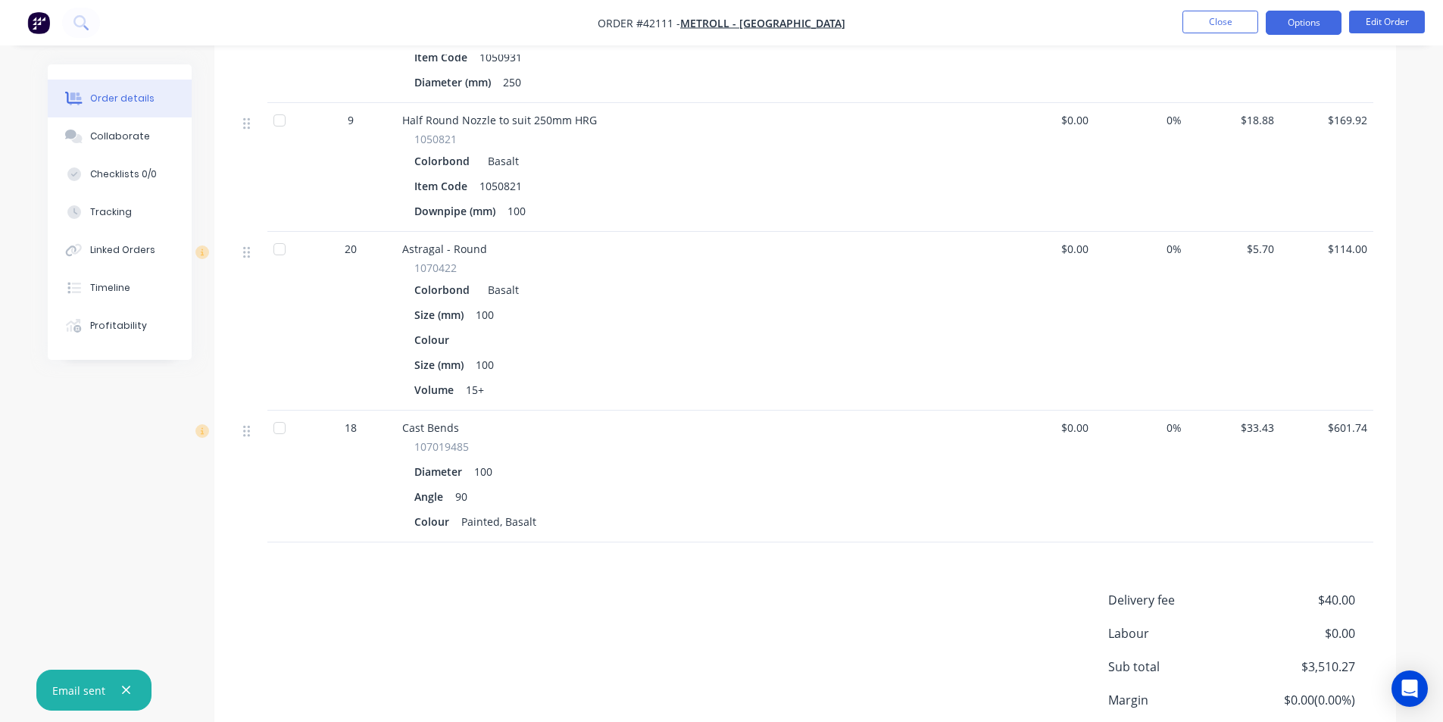
click at [1296, 32] on button "Options" at bounding box center [1304, 23] width 76 height 24
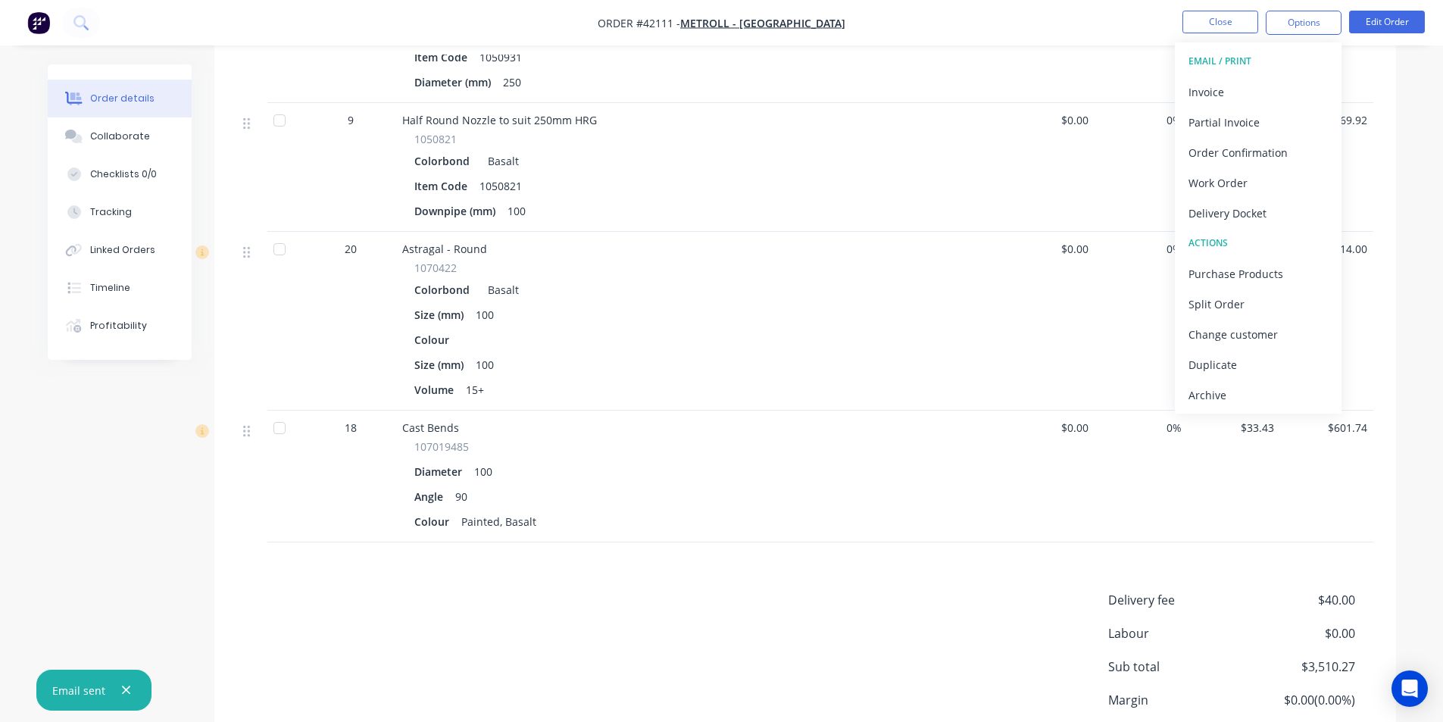
click at [790, 652] on div "Delivery fee $40.00 Labour $0.00 Sub total $3,510.27 Margin $0.00 ( 0.00 %) Tax…" at bounding box center [805, 695] width 1136 height 209
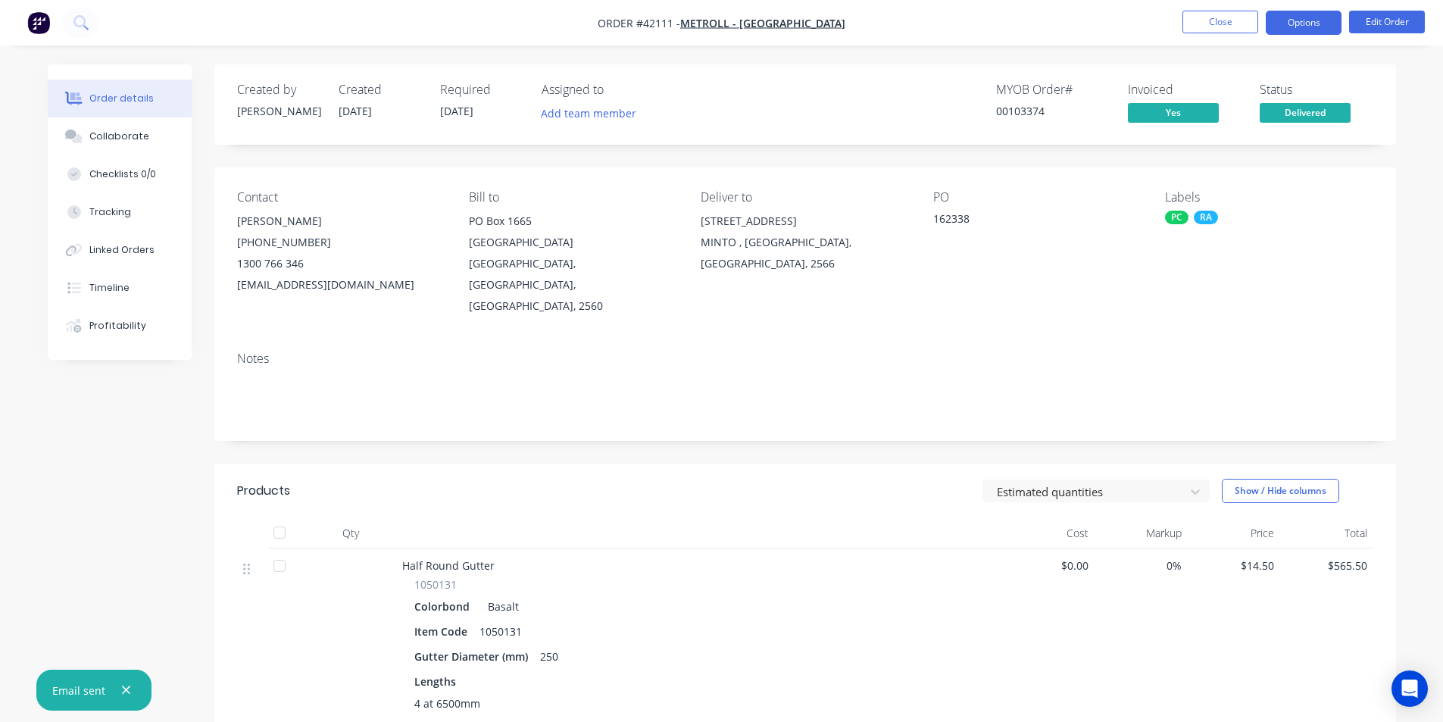
click at [1282, 18] on button "Options" at bounding box center [1304, 23] width 76 height 24
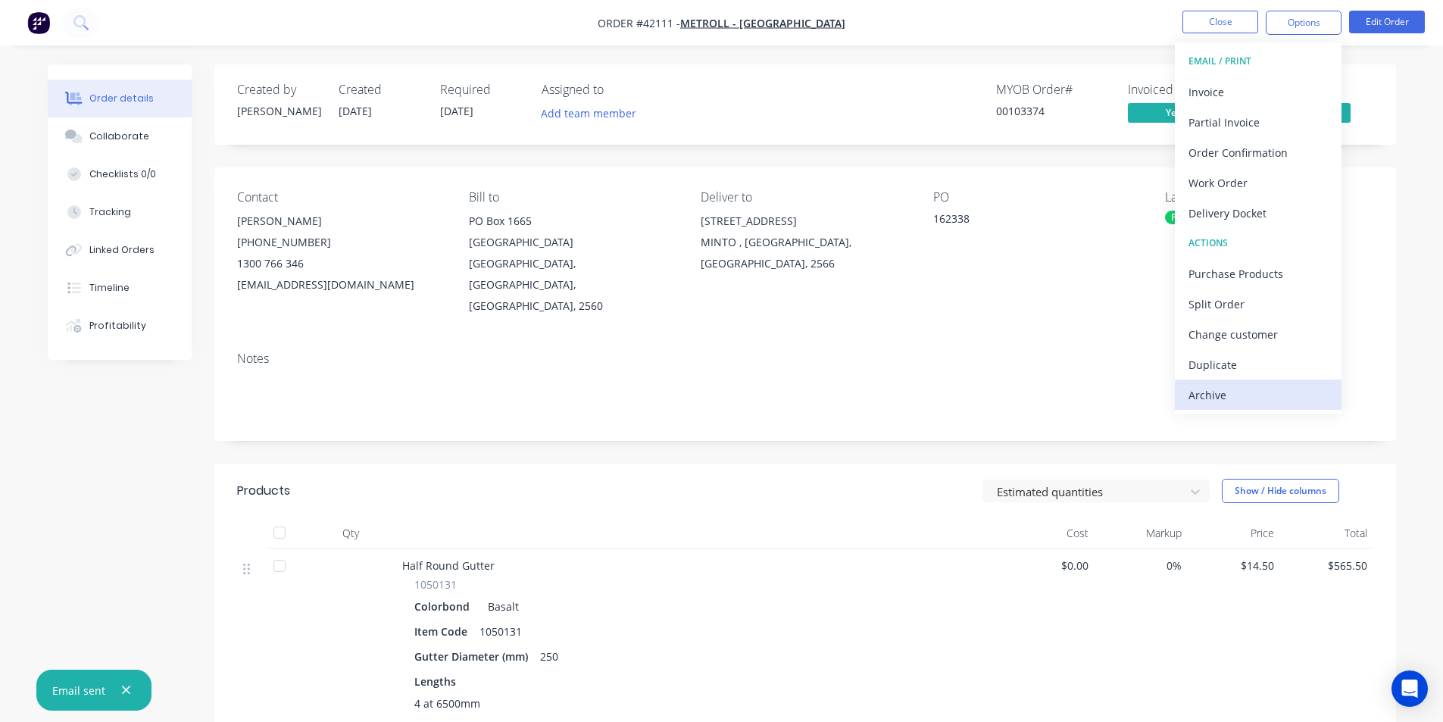
click at [1239, 393] on div "Archive" at bounding box center [1258, 395] width 139 height 22
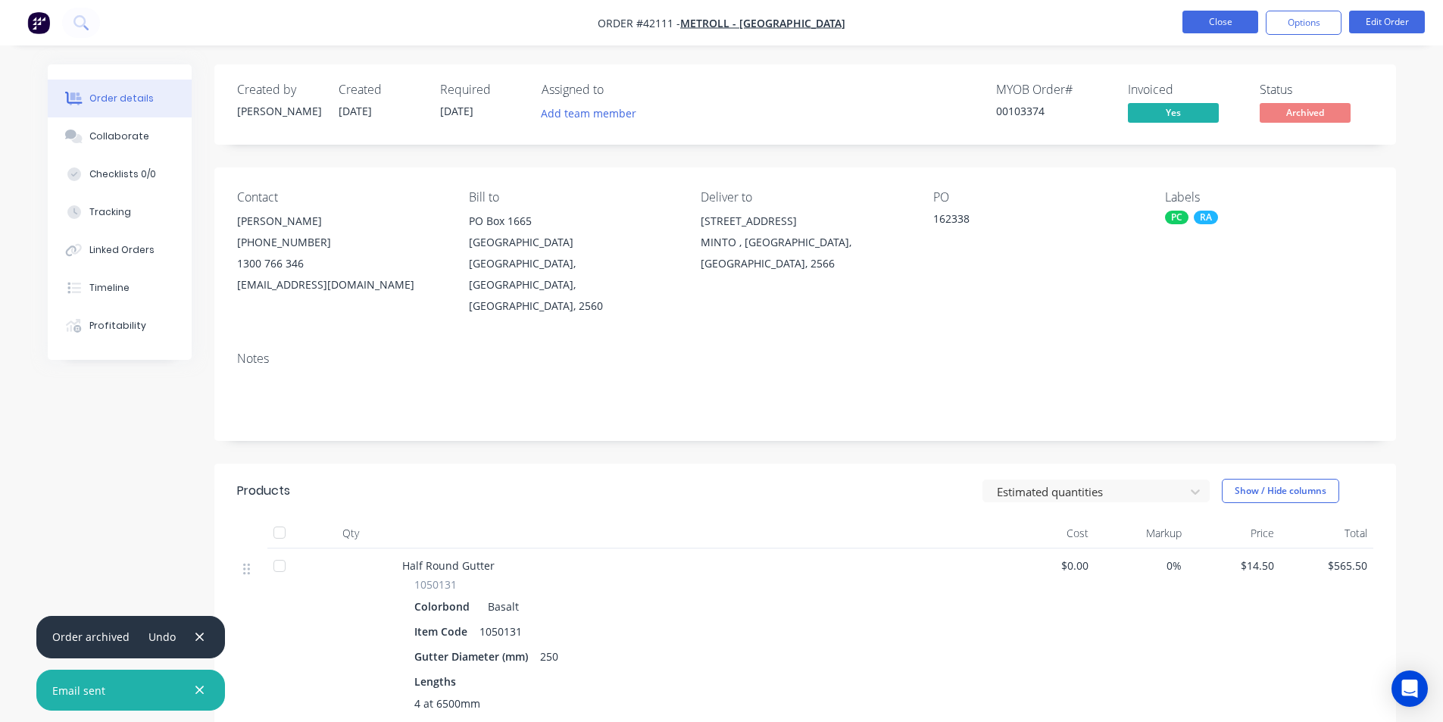
click at [1250, 20] on button "Close" at bounding box center [1221, 22] width 76 height 23
